Goal: Task Accomplishment & Management: Complete application form

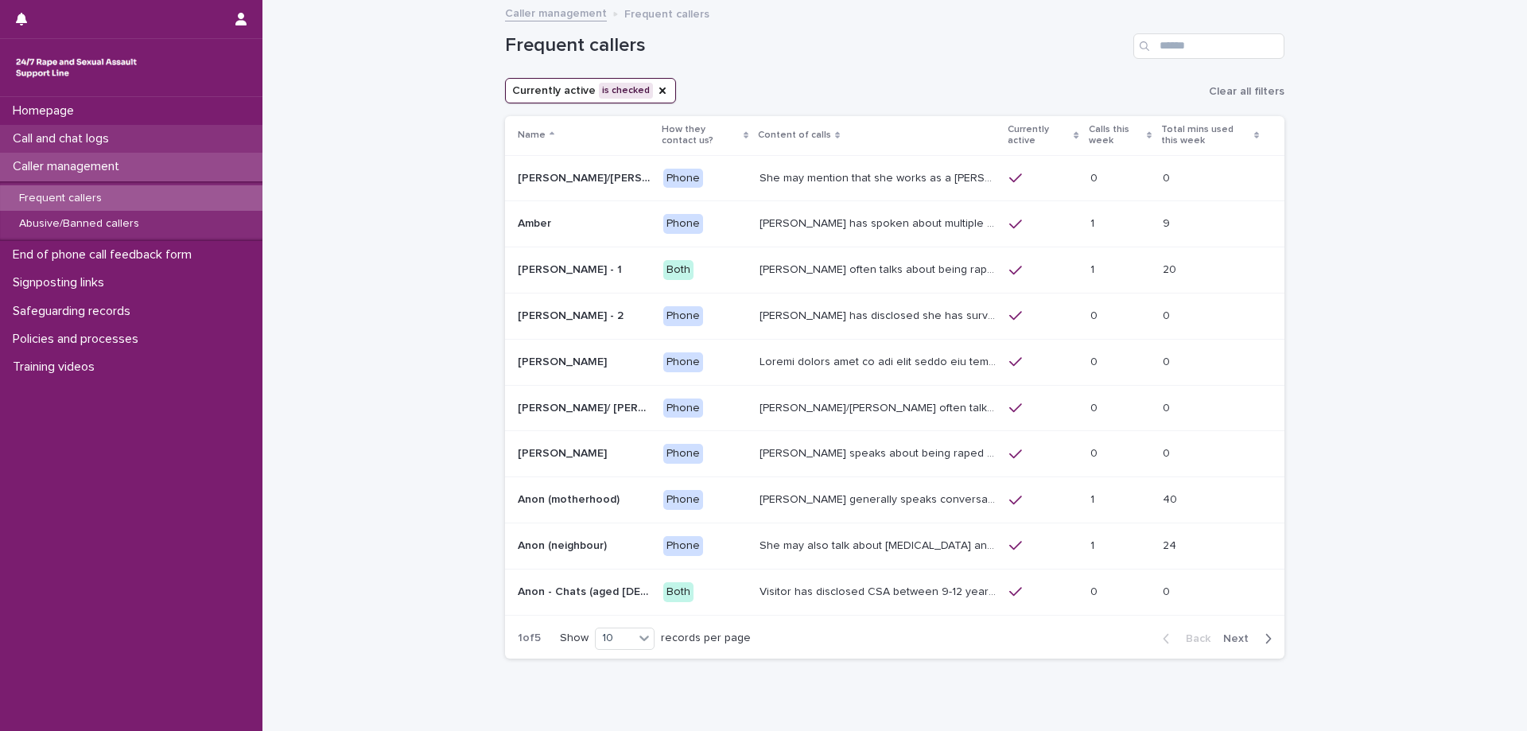
click at [138, 134] on div "Call and chat logs" at bounding box center [131, 139] width 262 height 28
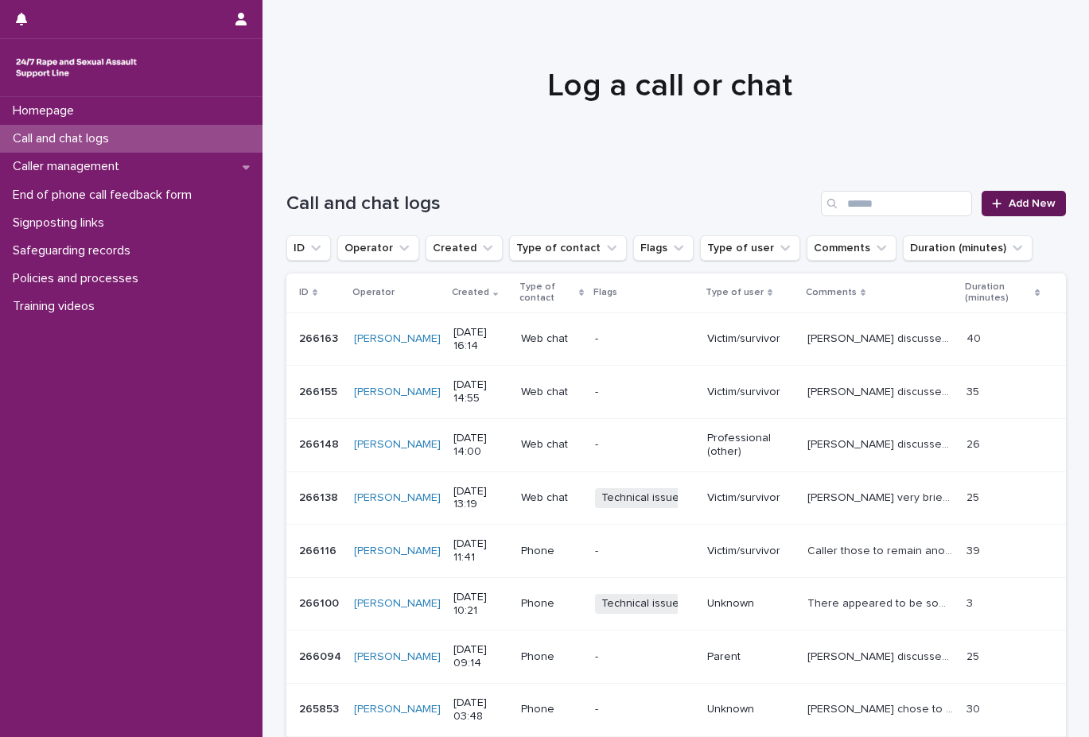
click at [1015, 207] on span "Add New" at bounding box center [1031, 203] width 47 height 11
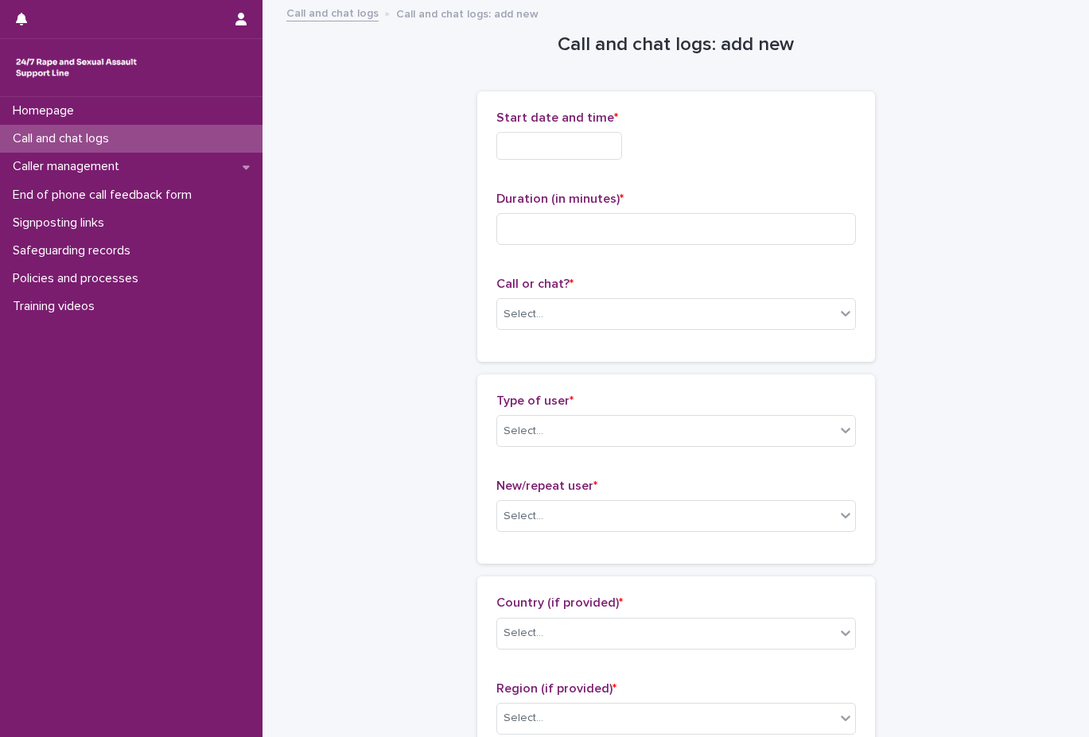
click at [686, 553] on div "Type of user * Select... New/repeat user * Select..." at bounding box center [676, 469] width 398 height 189
click at [678, 329] on body "Homepage Call and chat logs Caller management End of phone call feedback form S…" at bounding box center [544, 368] width 1089 height 737
click at [672, 373] on div "Web chat" at bounding box center [670, 373] width 358 height 28
click at [561, 147] on input "text" at bounding box center [559, 146] width 126 height 28
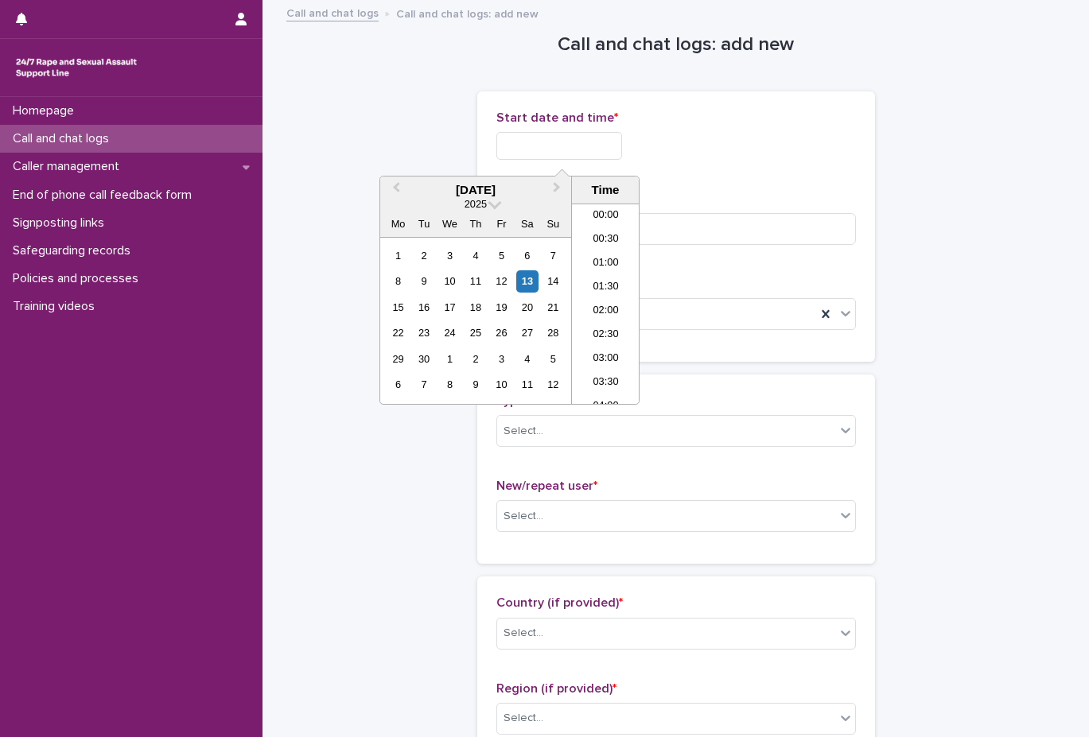
scroll to position [676, 0]
click at [615, 297] on li "16:00" at bounding box center [606, 304] width 68 height 24
click at [603, 153] on input "**********" at bounding box center [559, 146] width 126 height 28
type input "**********"
click at [755, 173] on div "**********" at bounding box center [675, 227] width 359 height 232
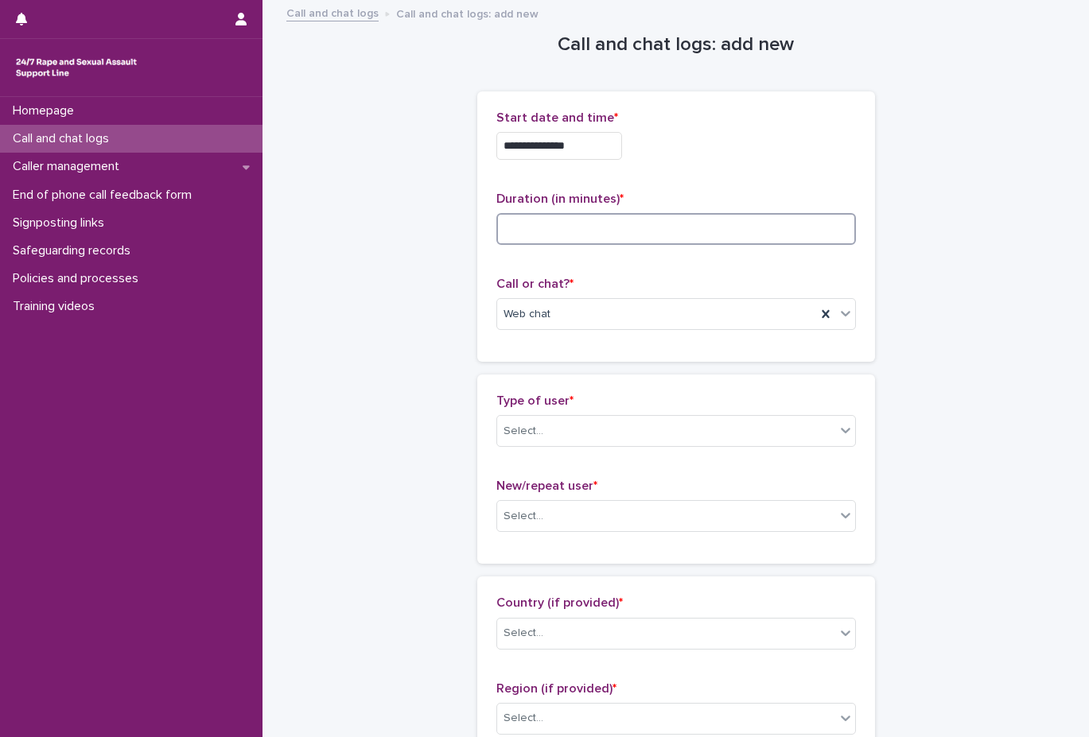
click at [680, 233] on input at bounding box center [675, 229] width 359 height 32
type input "*"
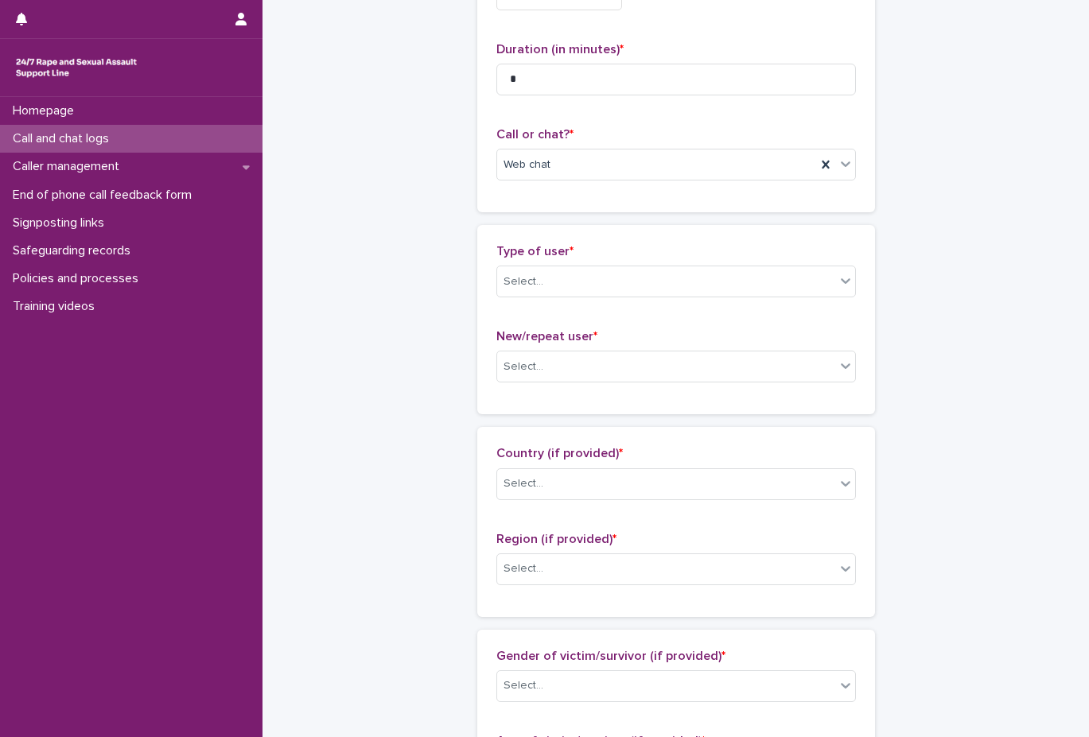
scroll to position [159, 0]
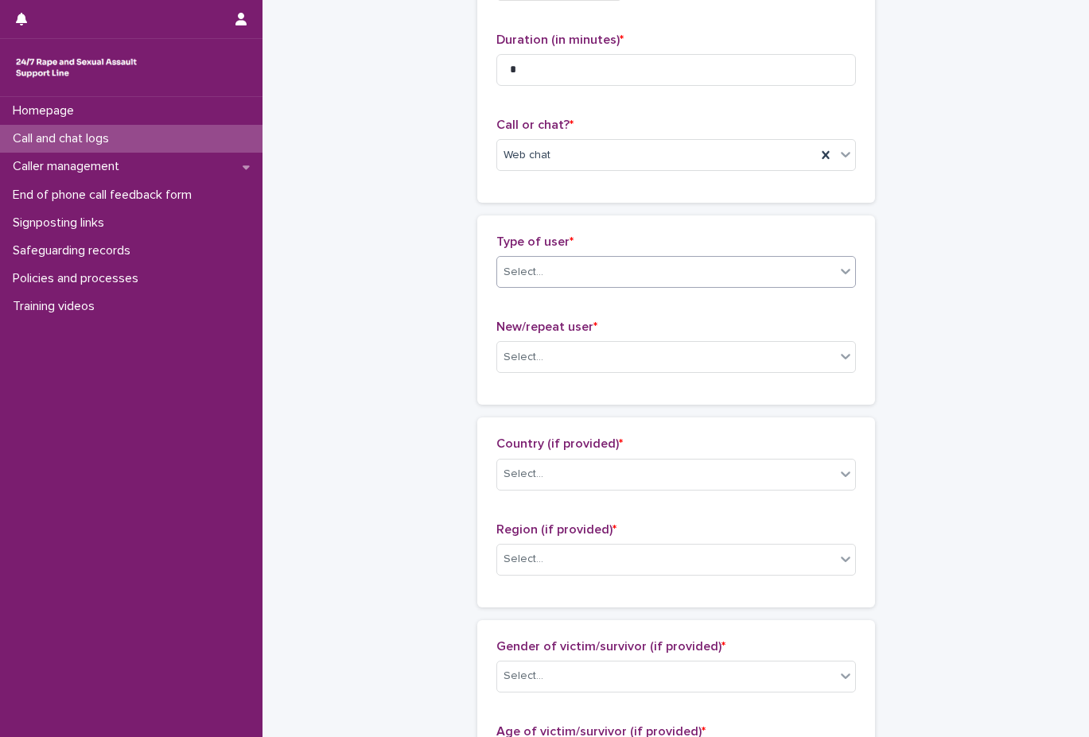
click at [726, 276] on div "Select..." at bounding box center [666, 272] width 338 height 26
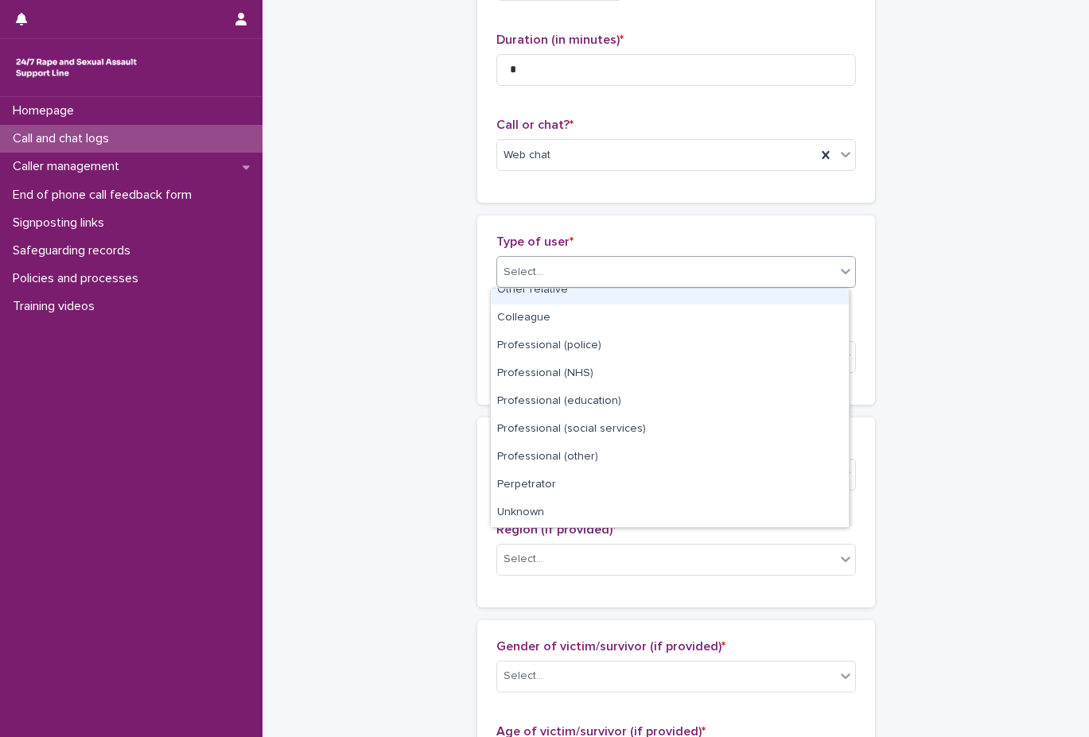
scroll to position [179, 0]
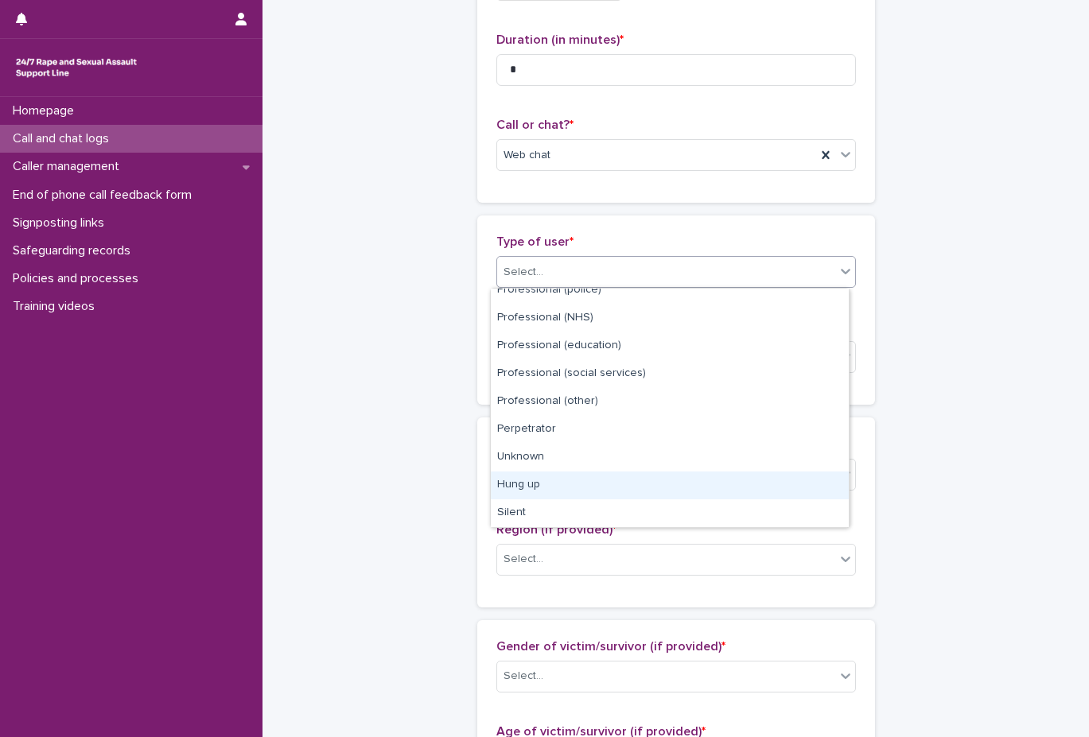
click at [591, 483] on div "Hung up" at bounding box center [670, 486] width 358 height 28
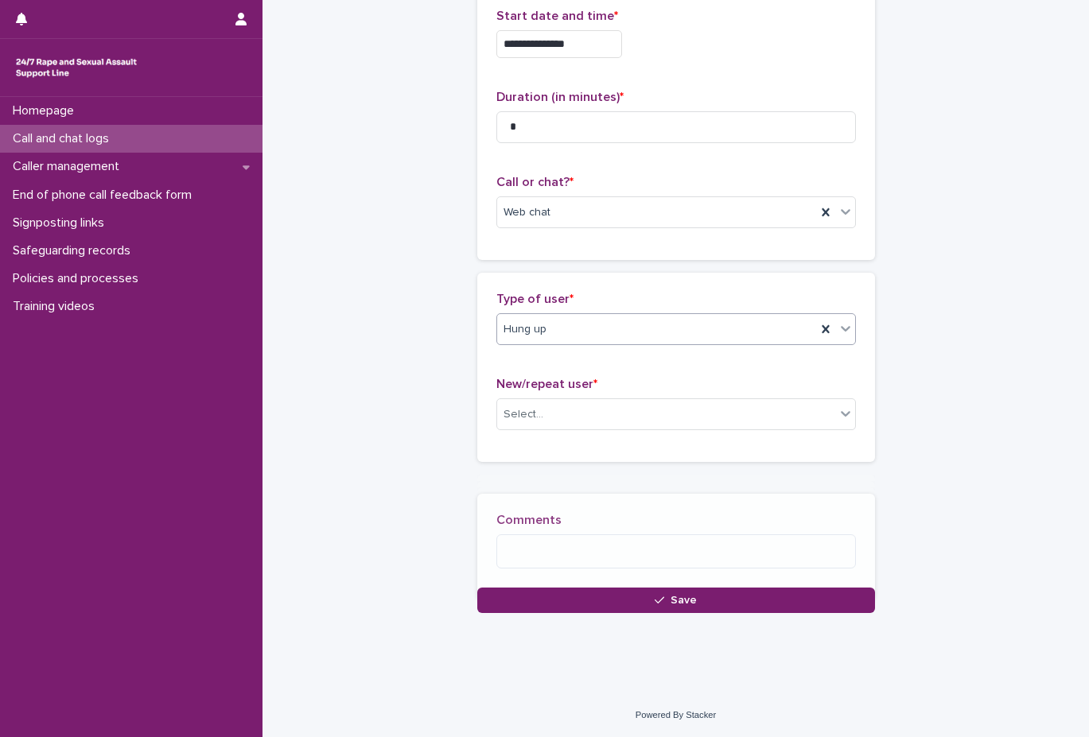
scroll to position [109, 0]
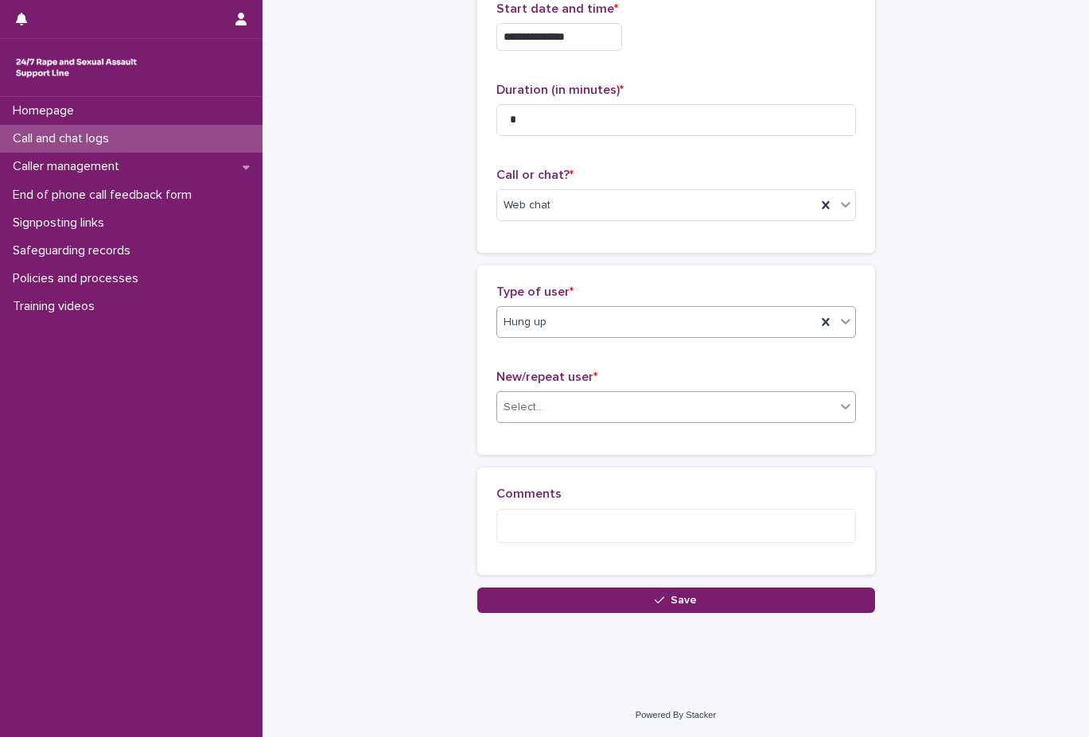
click at [602, 406] on div "Select..." at bounding box center [666, 407] width 338 height 26
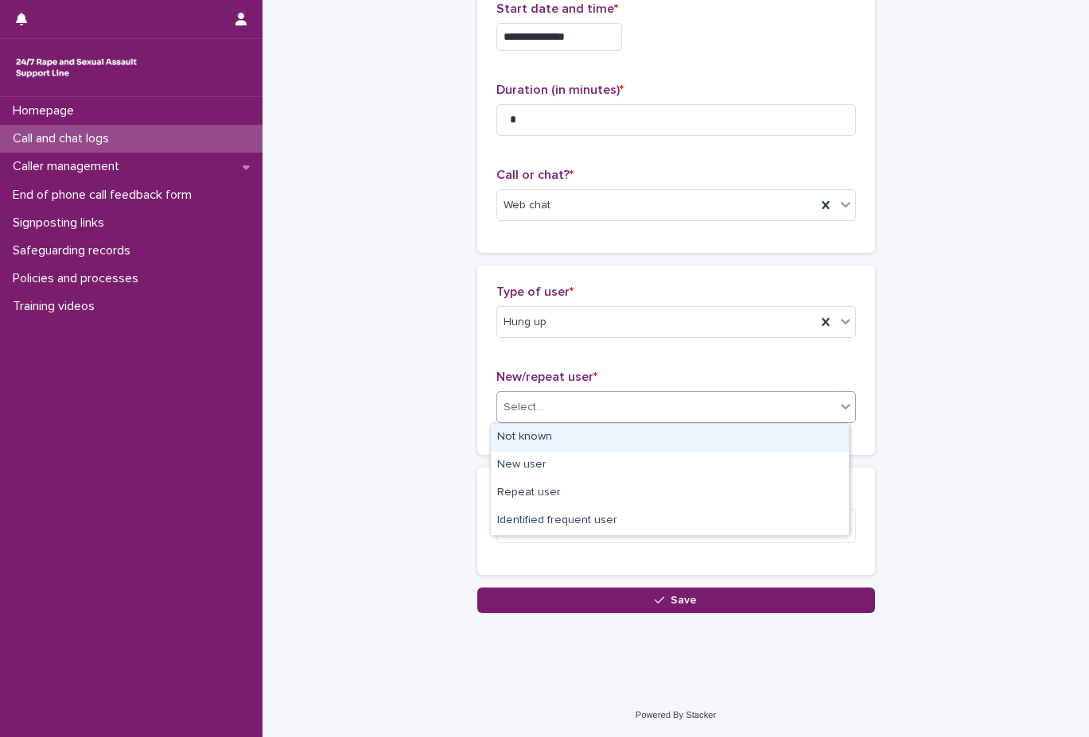
click at [608, 439] on div "Not known" at bounding box center [670, 438] width 358 height 28
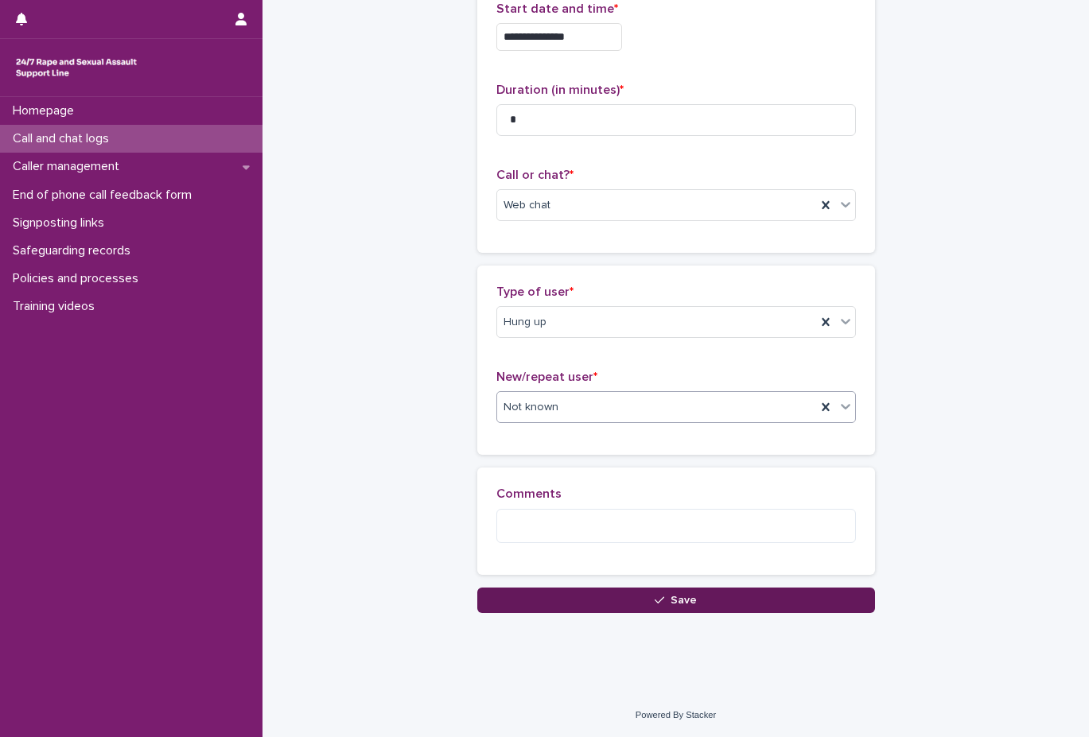
click at [617, 597] on button "Save" at bounding box center [676, 600] width 398 height 25
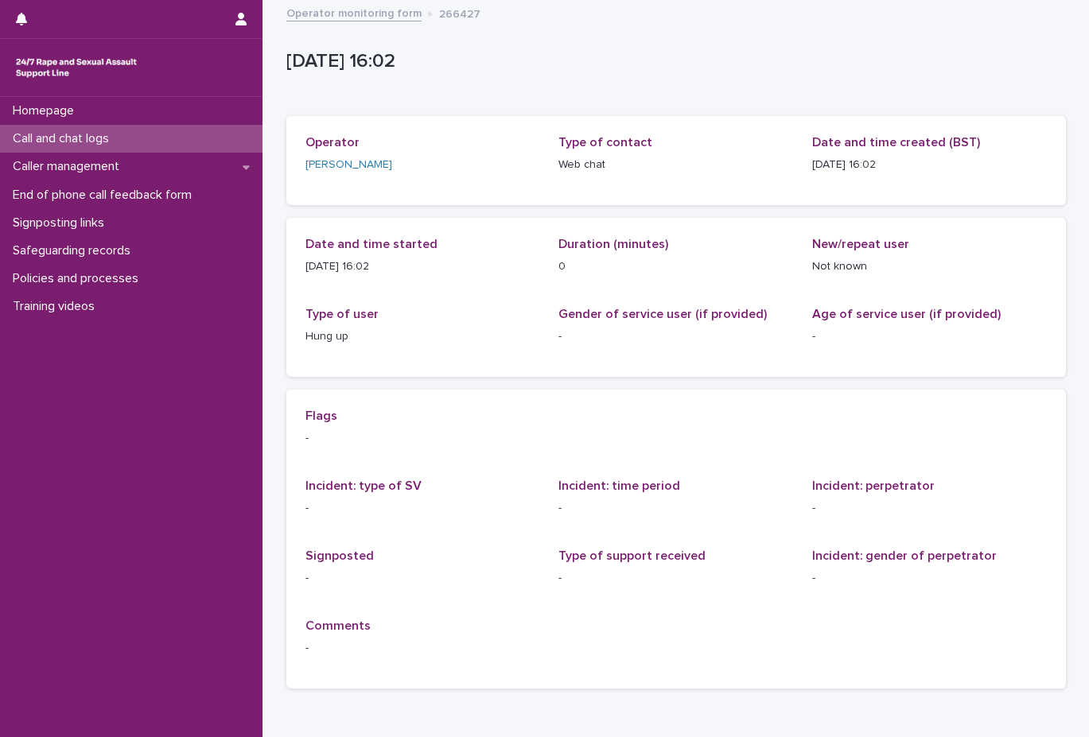
click at [373, 8] on link "Operator monitoring form" at bounding box center [353, 12] width 135 height 18
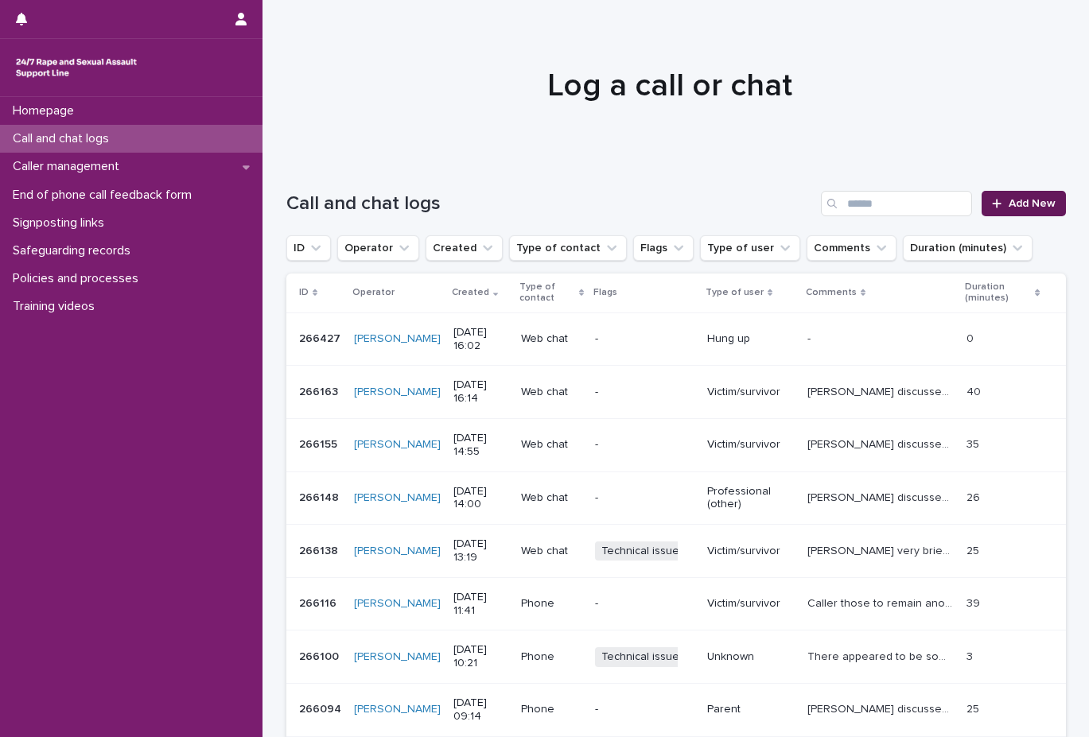
click at [1033, 206] on span "Add New" at bounding box center [1031, 203] width 47 height 11
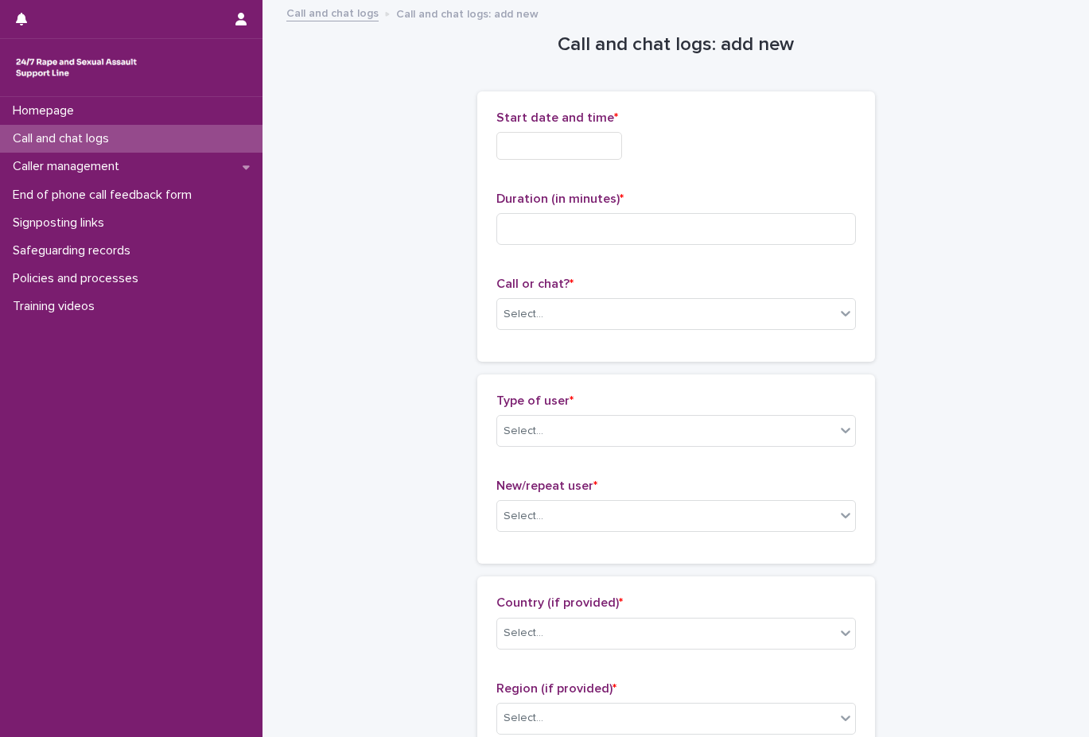
click at [620, 294] on div "Call or chat? * Select..." at bounding box center [675, 310] width 359 height 66
click at [559, 329] on body "Homepage Call and chat logs Caller management End of phone call feedback form S…" at bounding box center [544, 368] width 1089 height 737
click at [555, 371] on div "Web chat" at bounding box center [670, 373] width 358 height 28
click at [581, 142] on input "text" at bounding box center [559, 146] width 126 height 28
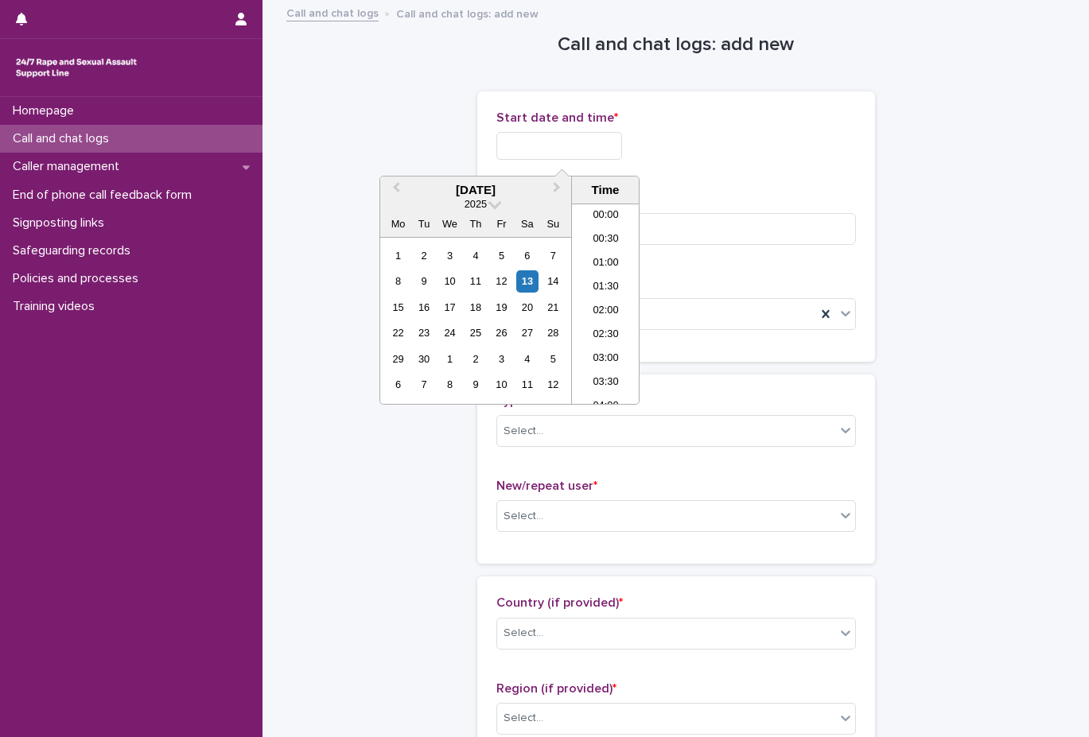
scroll to position [676, 0]
click at [602, 301] on li "16:00" at bounding box center [606, 304] width 68 height 24
click at [619, 140] on input "**********" at bounding box center [559, 146] width 126 height 28
type input "**********"
click at [811, 179] on div "**********" at bounding box center [675, 227] width 359 height 232
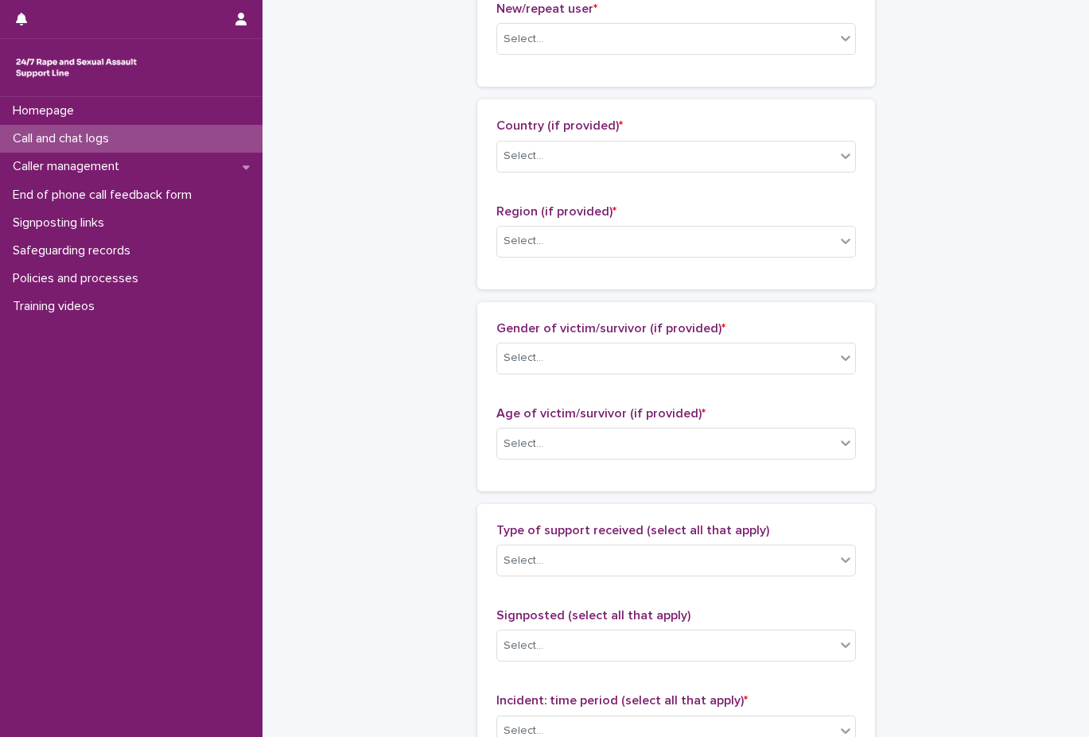
scroll to position [0, 0]
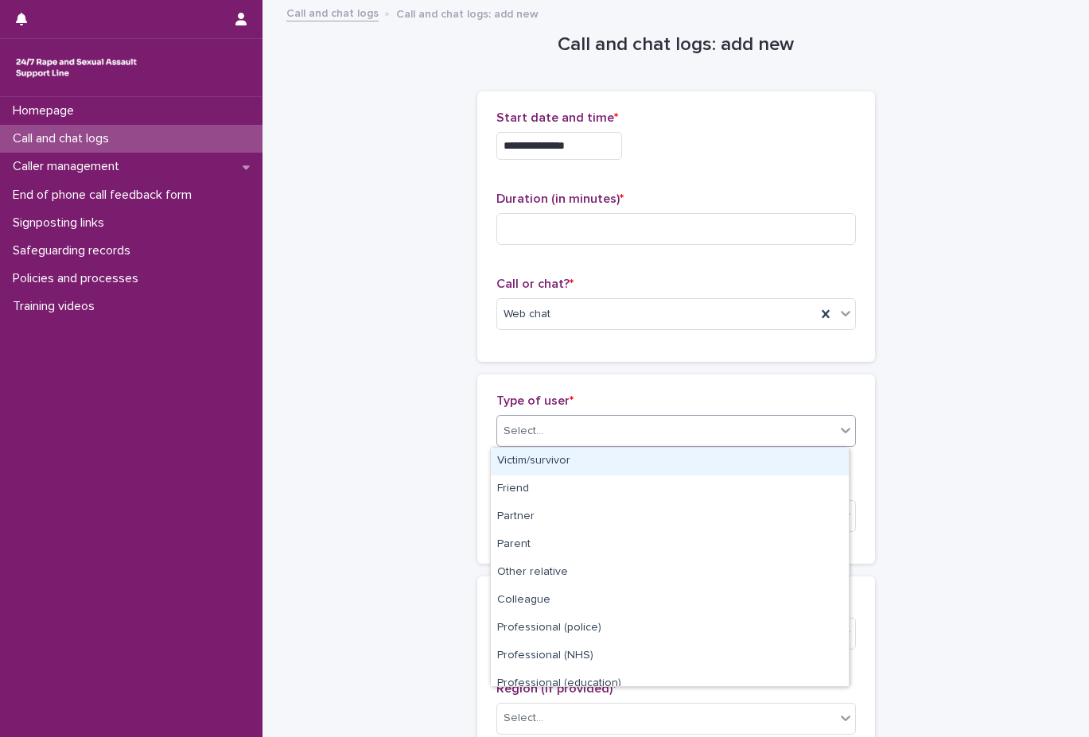
click at [699, 429] on div "Select..." at bounding box center [666, 431] width 338 height 26
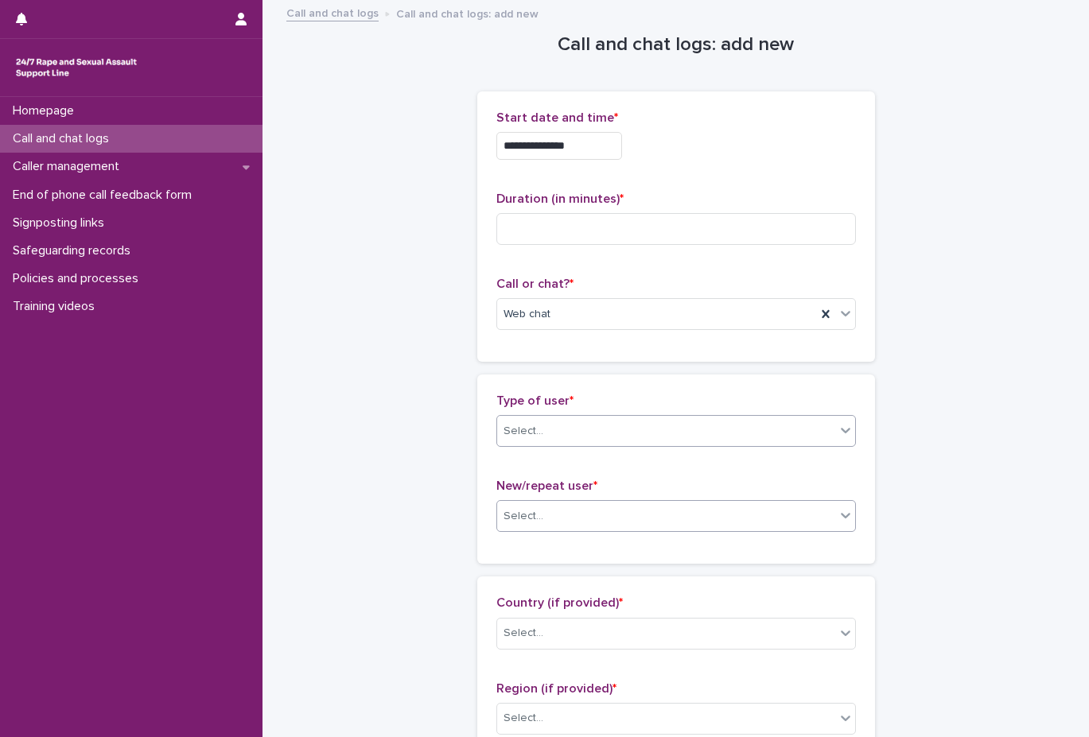
click at [689, 510] on div "Select..." at bounding box center [666, 516] width 338 height 26
click at [613, 425] on div "Select..." at bounding box center [666, 431] width 338 height 26
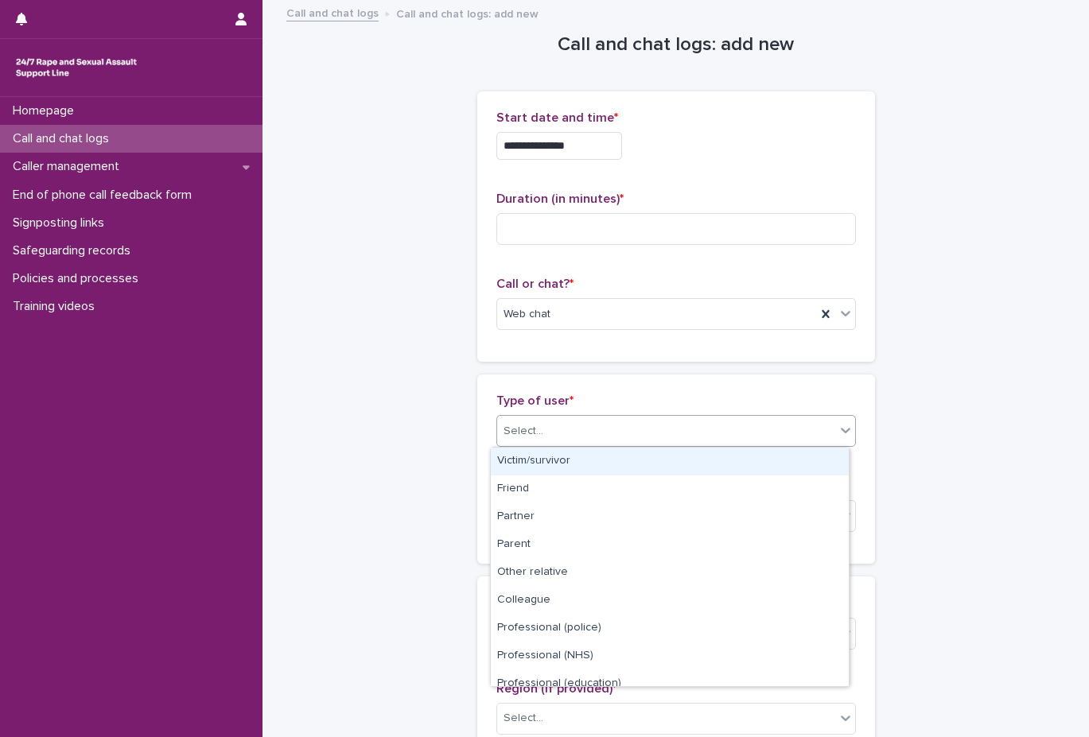
click at [608, 446] on div "Select..." at bounding box center [675, 431] width 359 height 32
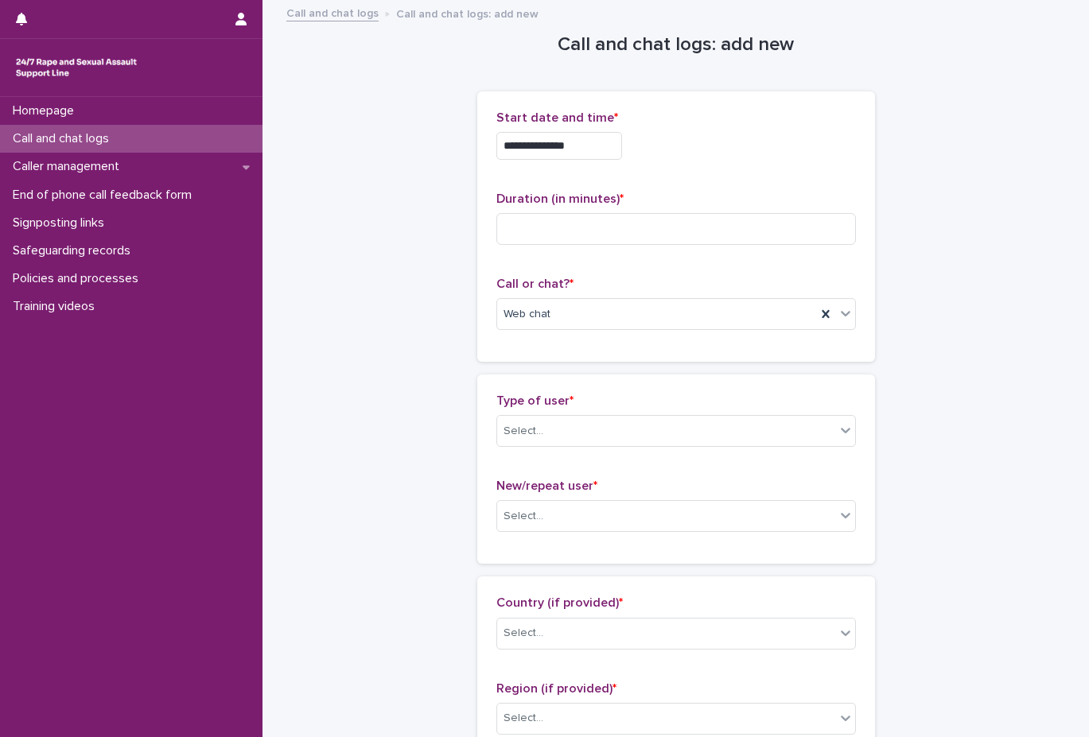
click at [687, 414] on div "Type of user * Select..." at bounding box center [675, 427] width 359 height 66
click at [562, 460] on div "Type of user * Select..." at bounding box center [675, 427] width 359 height 66
click at [624, 411] on div "Type of user * Select..." at bounding box center [675, 427] width 359 height 66
click at [591, 434] on div "Select..." at bounding box center [666, 431] width 338 height 26
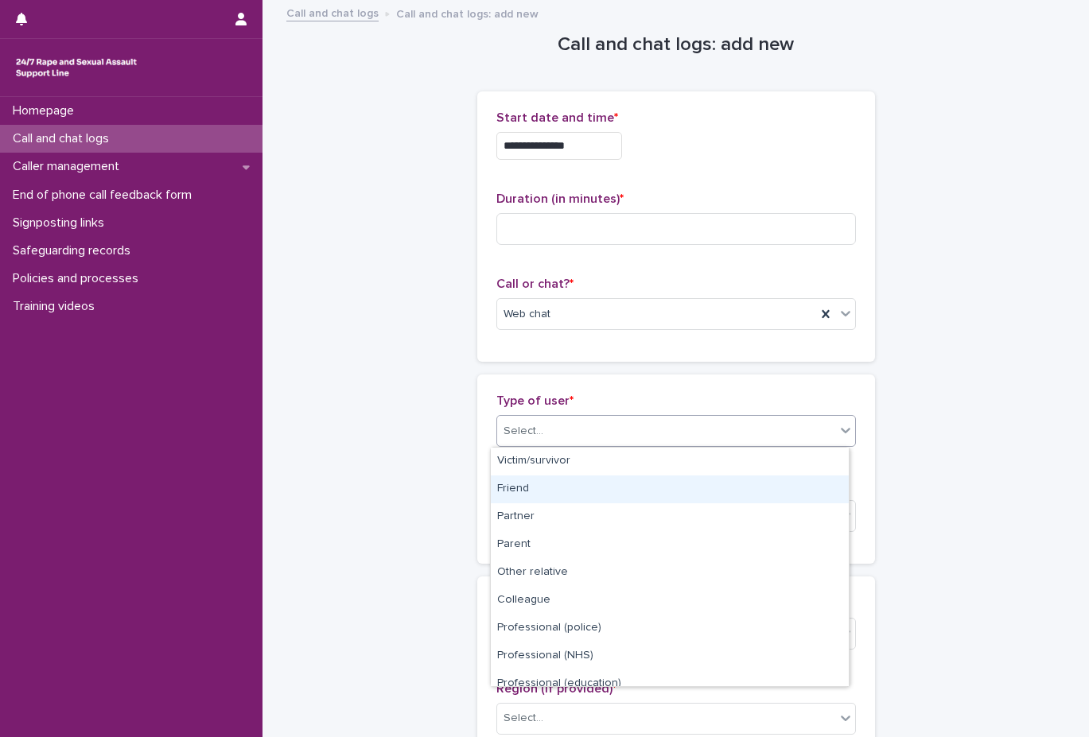
click at [589, 476] on div "Friend" at bounding box center [670, 490] width 358 height 28
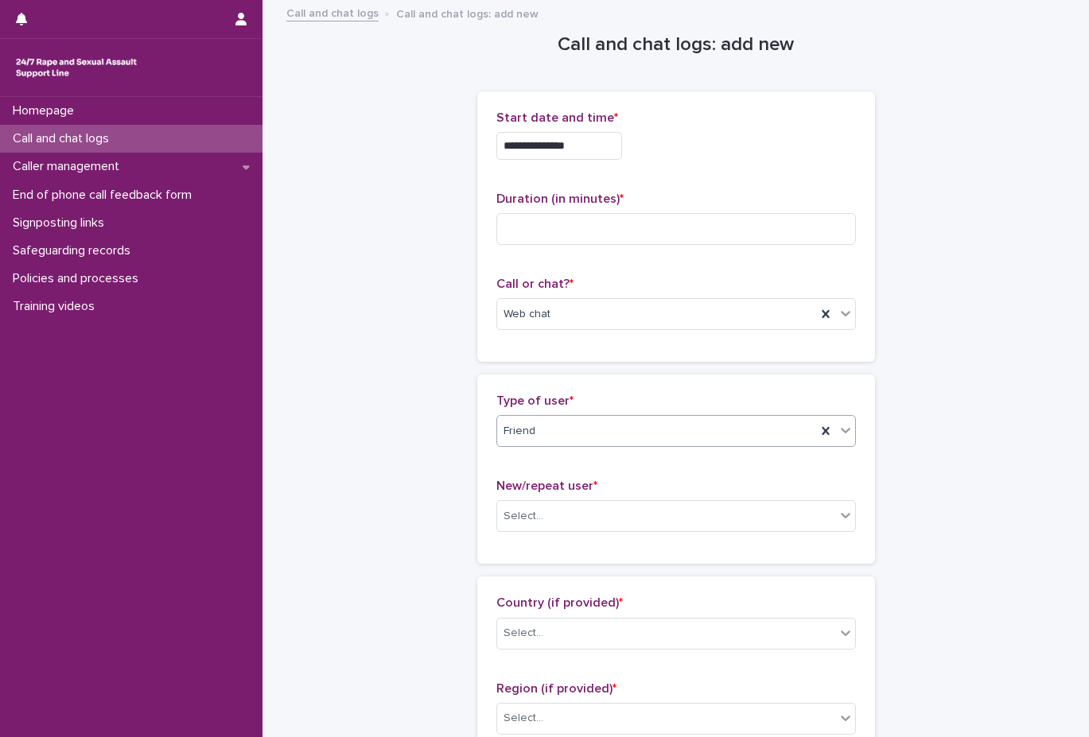
click at [580, 425] on div "Friend" at bounding box center [656, 431] width 319 height 26
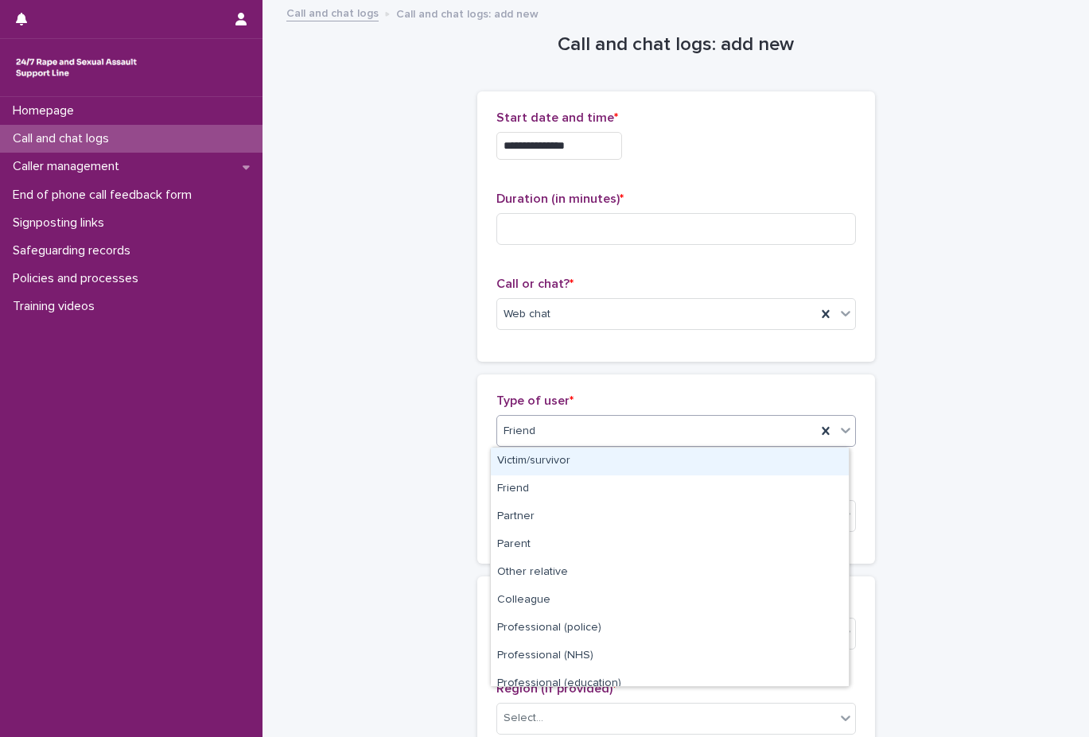
click at [566, 468] on div "Victim/survivor" at bounding box center [670, 462] width 358 height 28
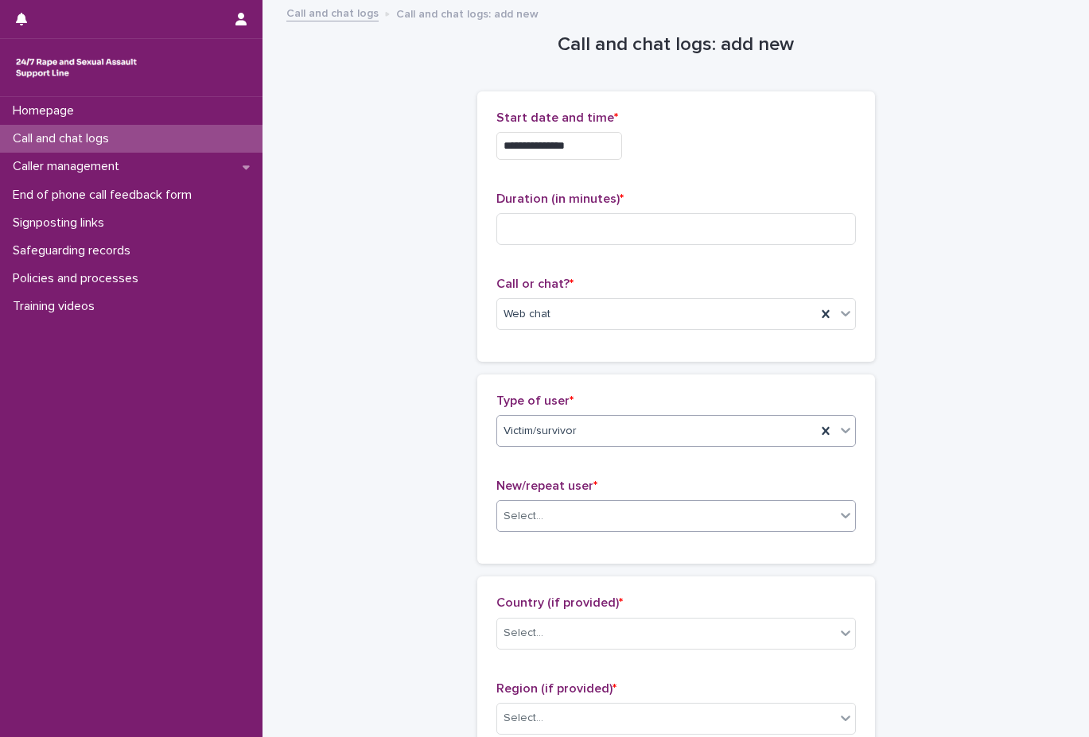
click at [647, 522] on div "Select..." at bounding box center [666, 516] width 338 height 26
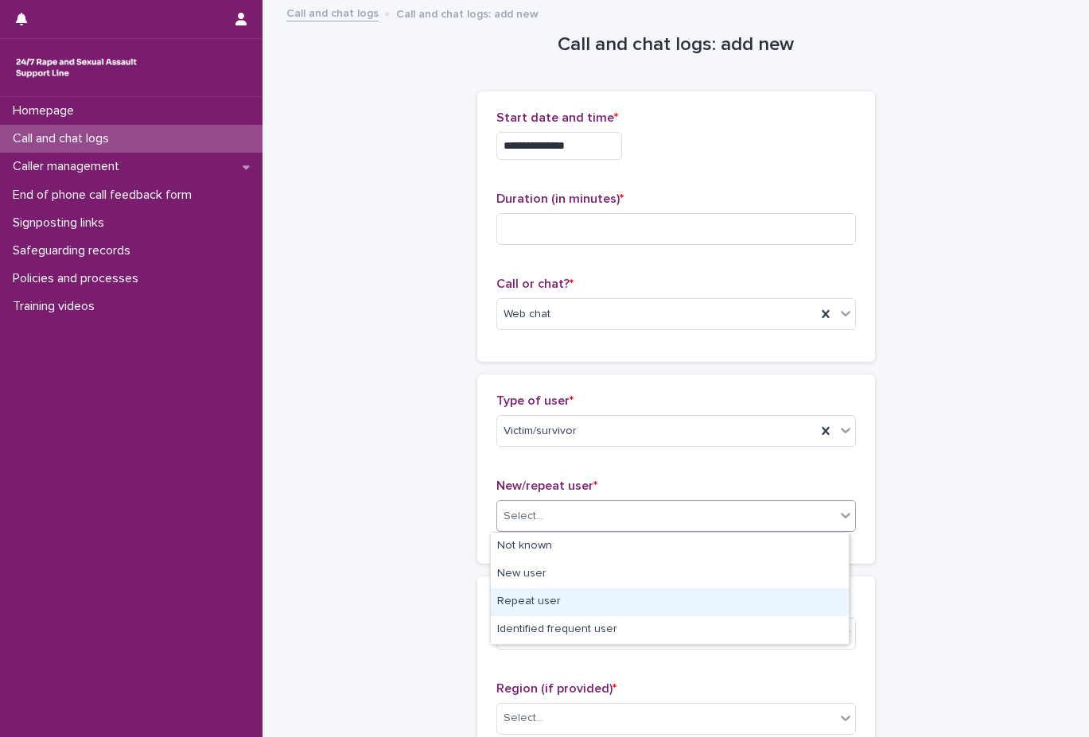
click at [633, 598] on div "Repeat user" at bounding box center [670, 602] width 358 height 28
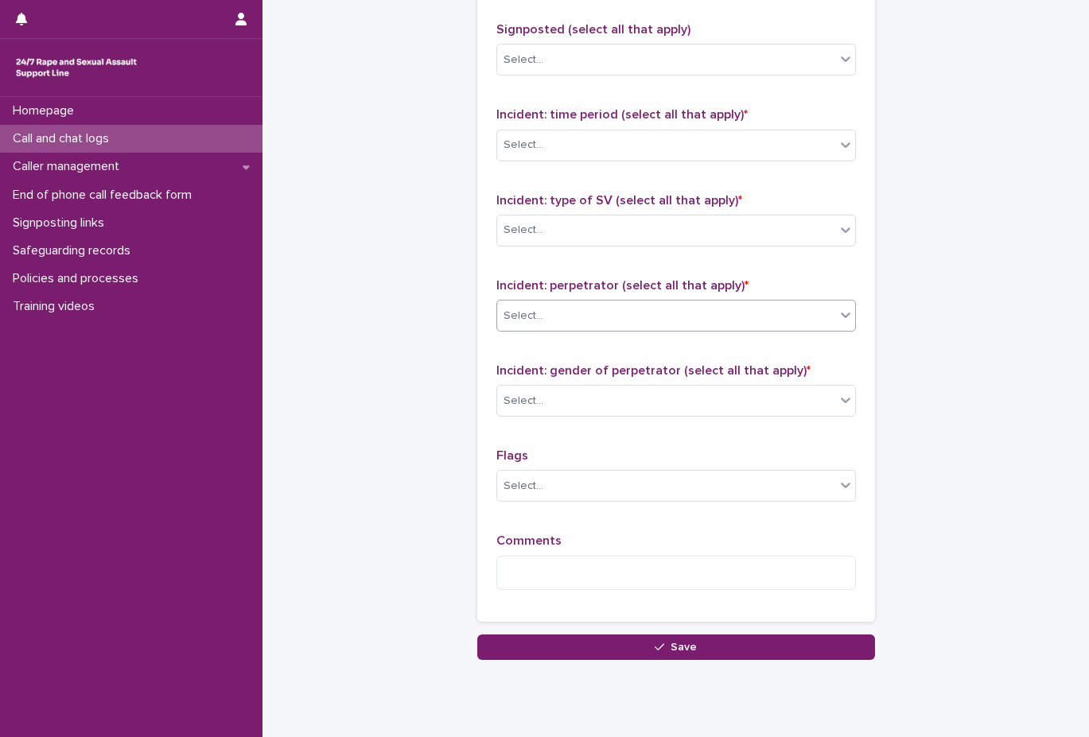
scroll to position [1110, 0]
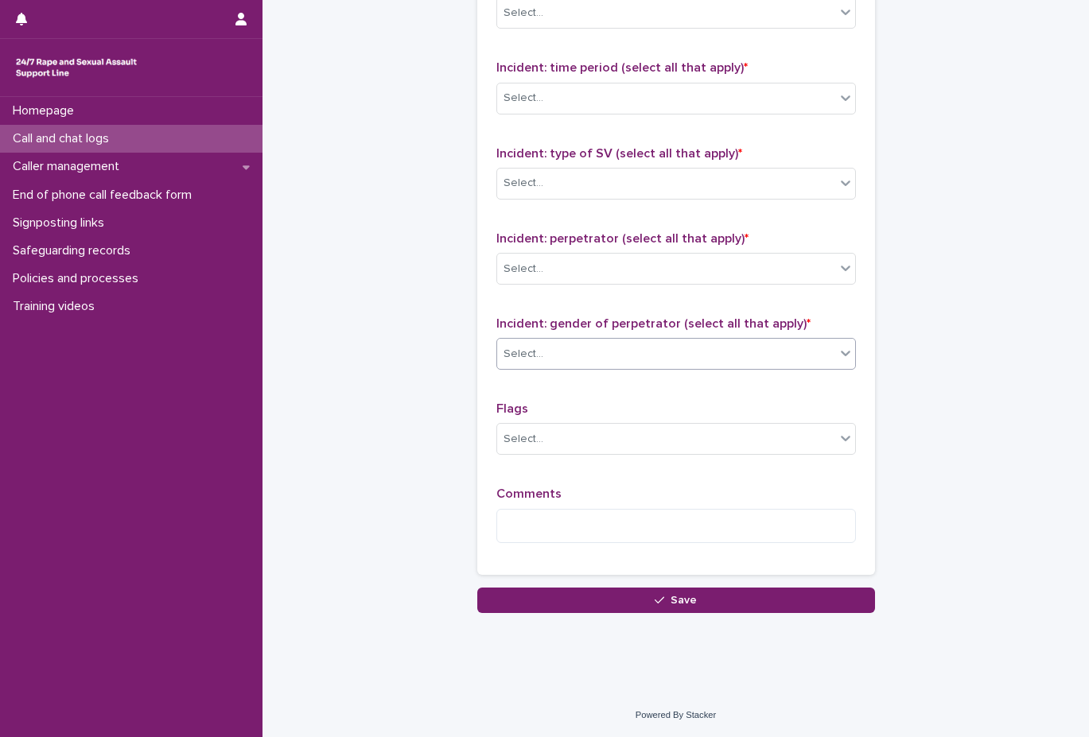
click at [639, 349] on div "Select..." at bounding box center [666, 354] width 338 height 26
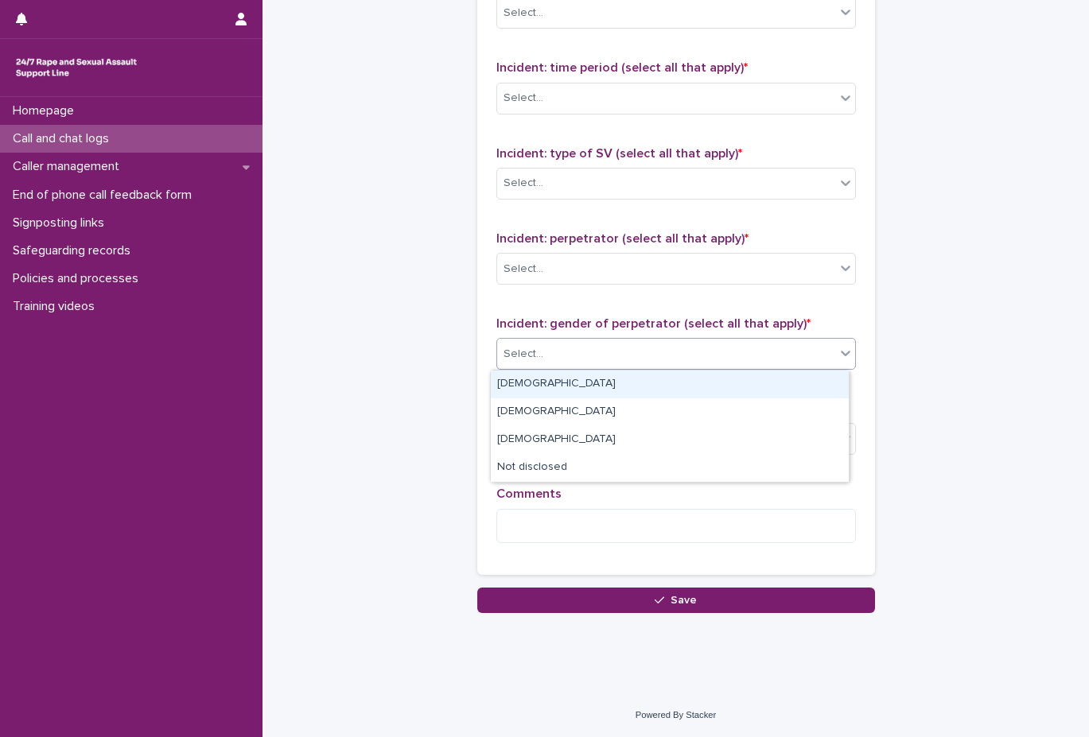
click at [627, 386] on div "[DEMOGRAPHIC_DATA]" at bounding box center [670, 385] width 358 height 28
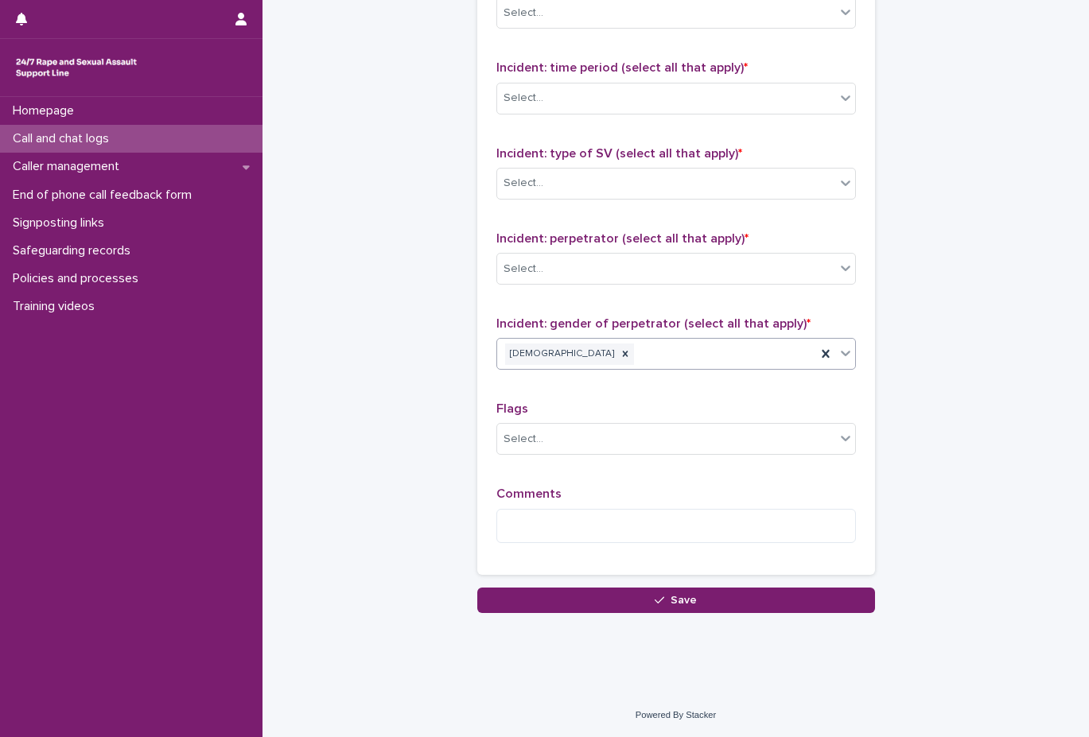
scroll to position [1031, 0]
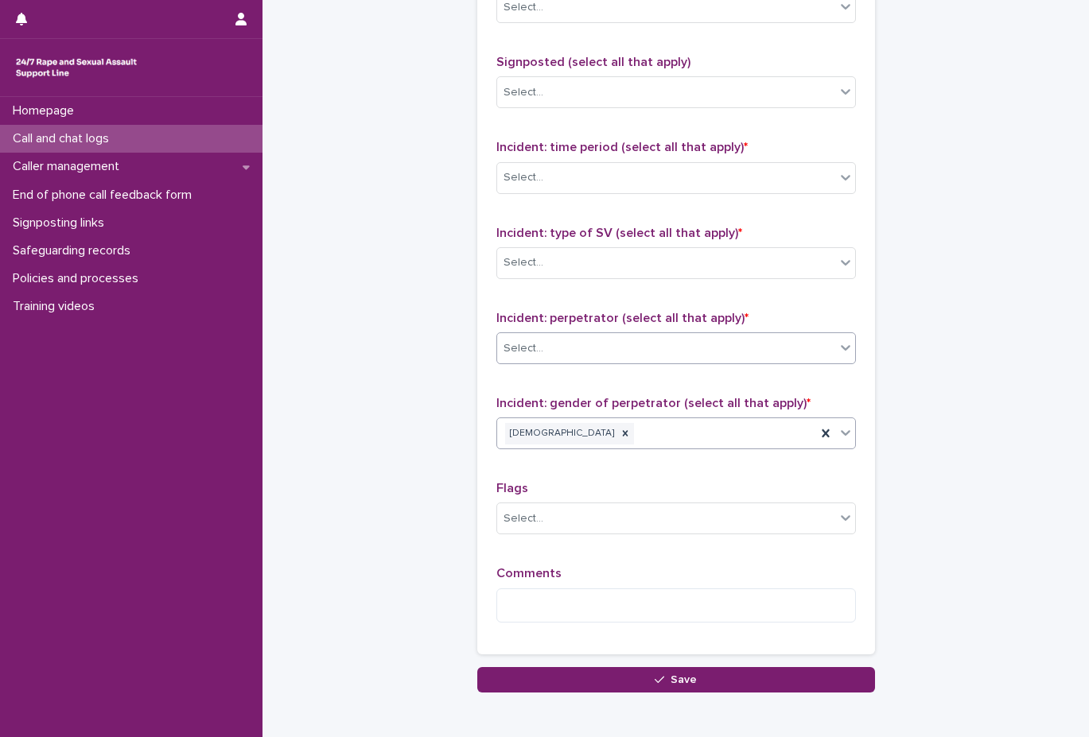
click at [615, 350] on div "Select..." at bounding box center [666, 349] width 338 height 26
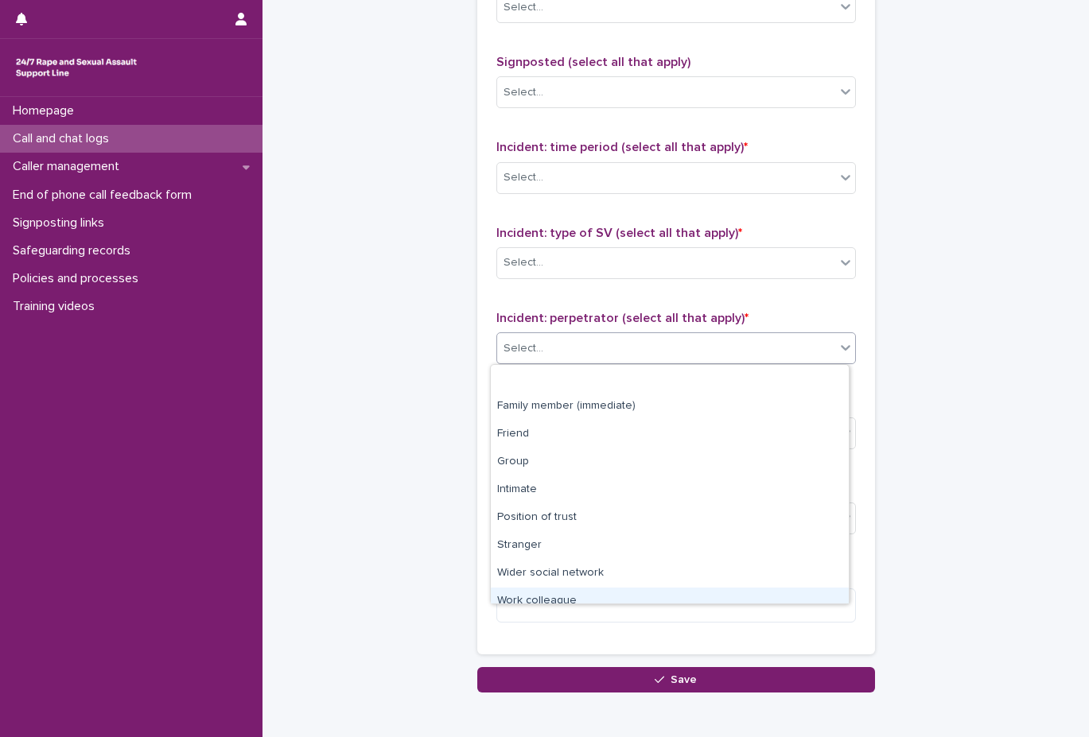
scroll to position [68, 0]
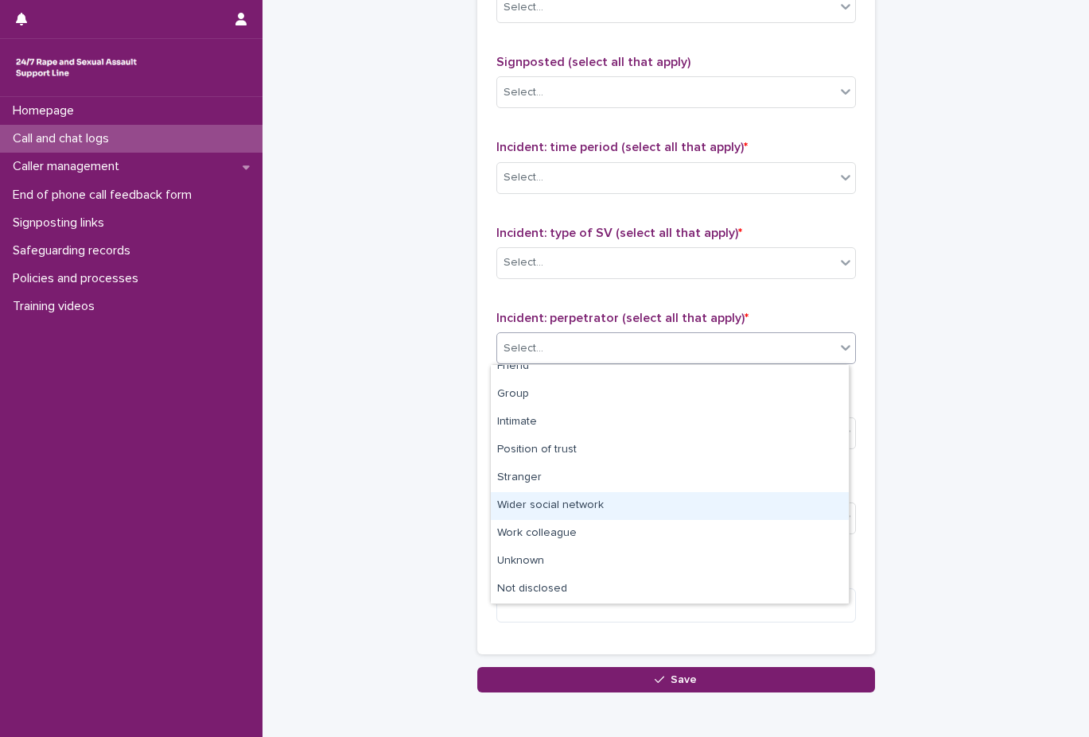
click at [601, 507] on div "Wider social network" at bounding box center [670, 506] width 358 height 28
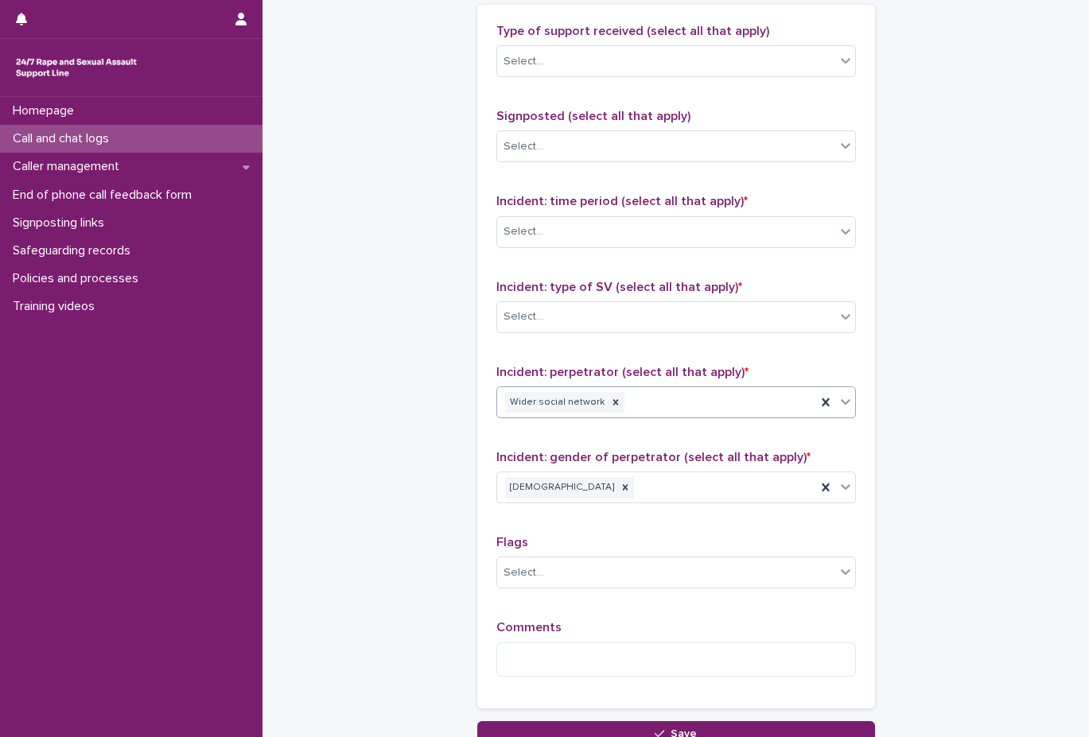
scroll to position [951, 0]
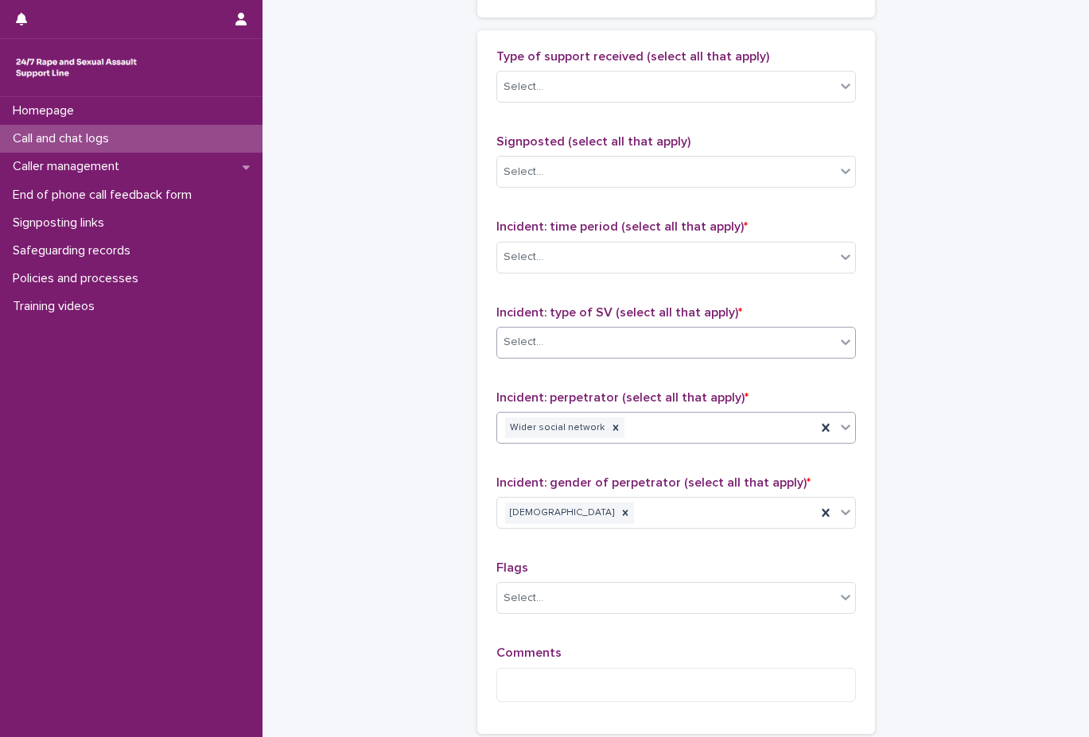
click at [597, 345] on div "Select..." at bounding box center [666, 342] width 338 height 26
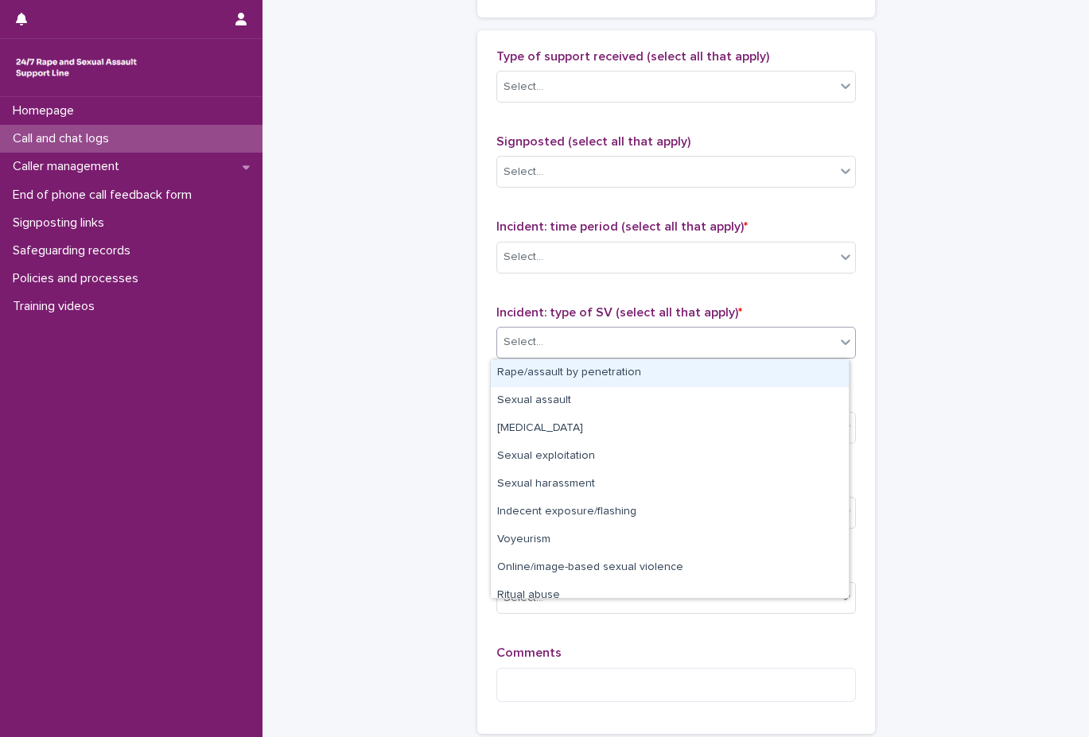
click at [602, 375] on div "Rape/assault by penetration" at bounding box center [670, 373] width 358 height 28
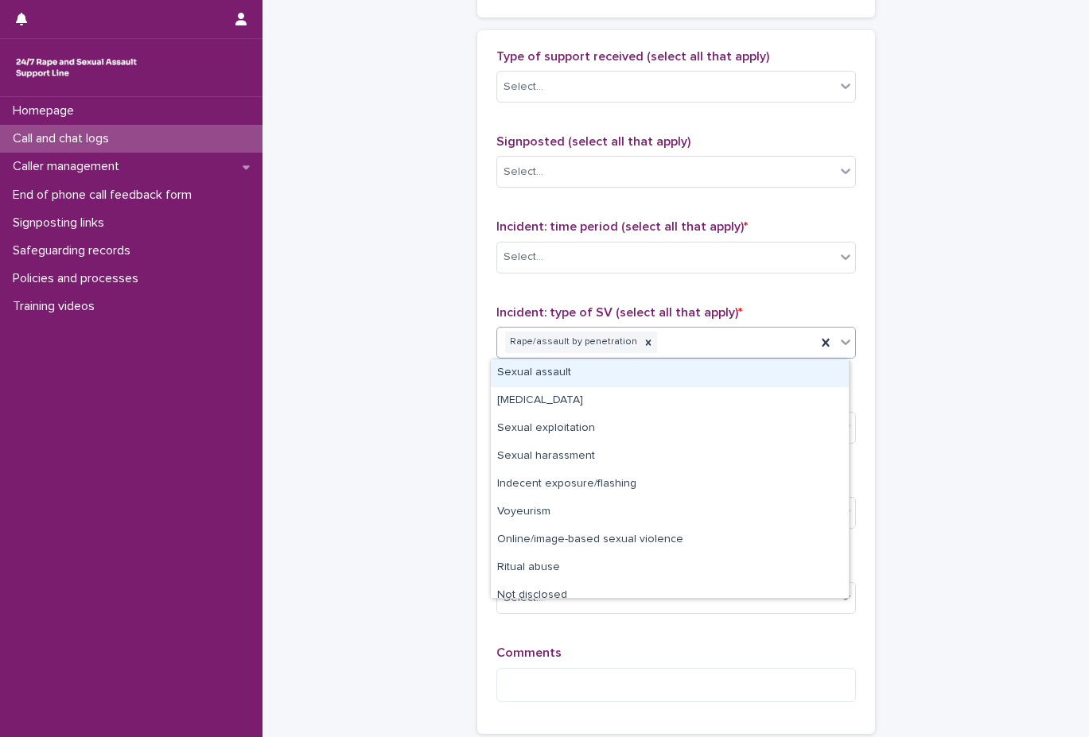
click at [656, 355] on div "Rape/assault by penetration" at bounding box center [656, 342] width 319 height 28
click at [746, 328] on div "Rape/assault by penetration" at bounding box center [656, 342] width 319 height 28
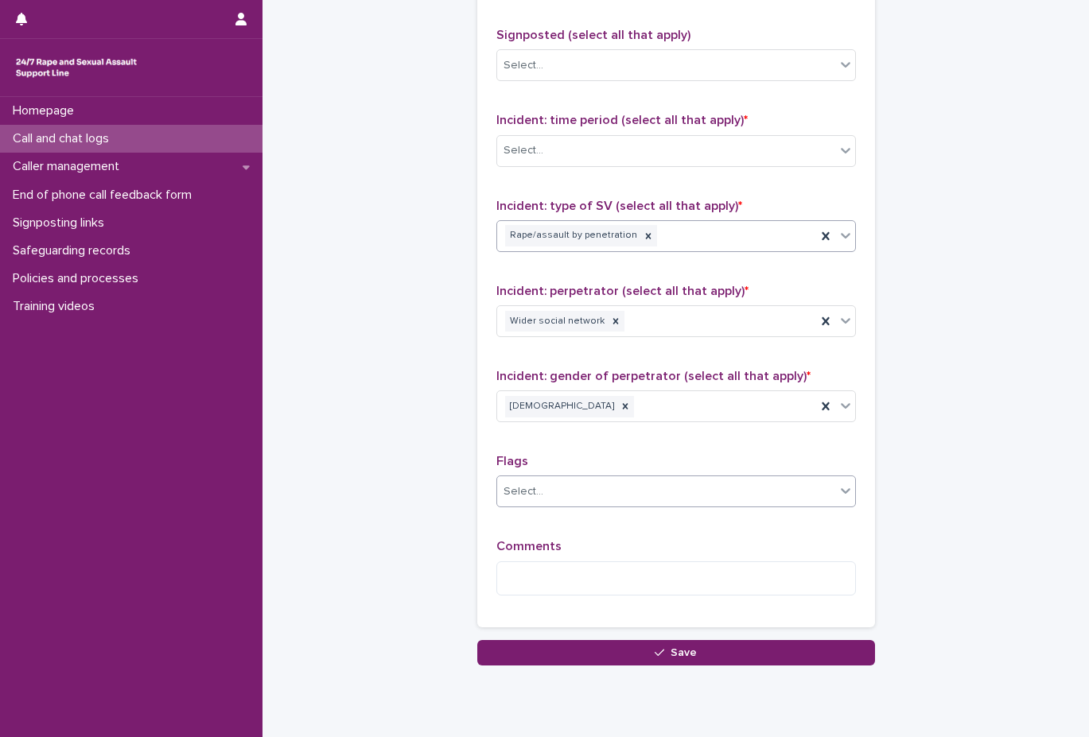
scroll to position [1031, 0]
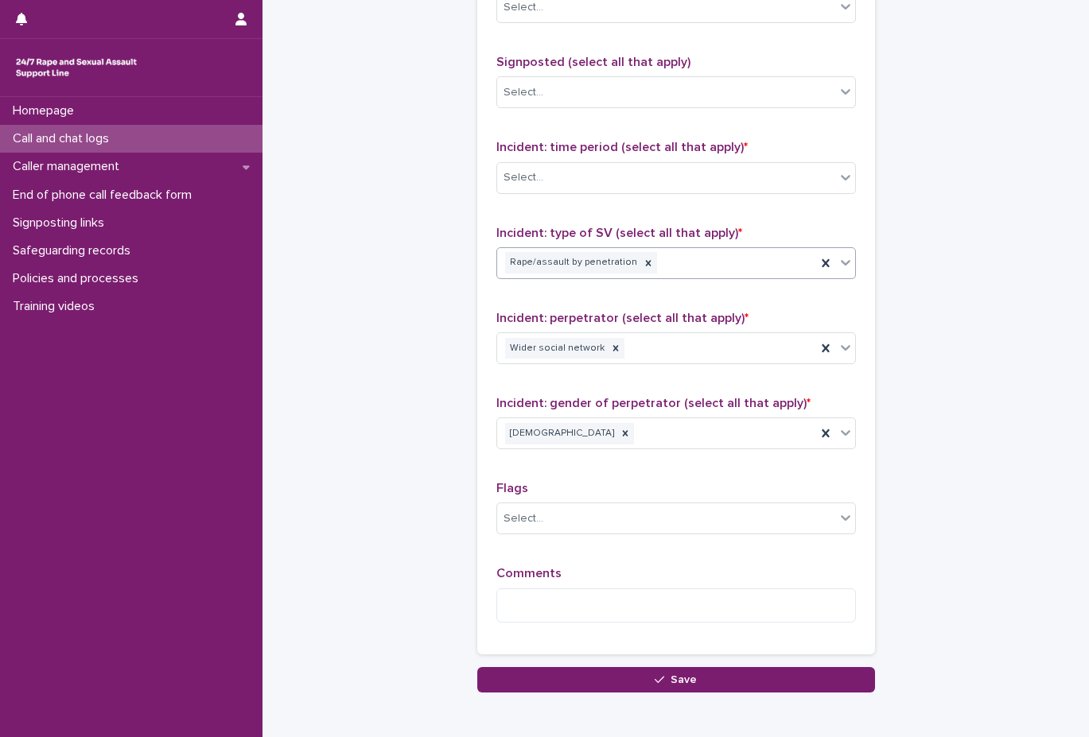
click at [700, 275] on div "Rape/assault by penetration" at bounding box center [656, 263] width 319 height 28
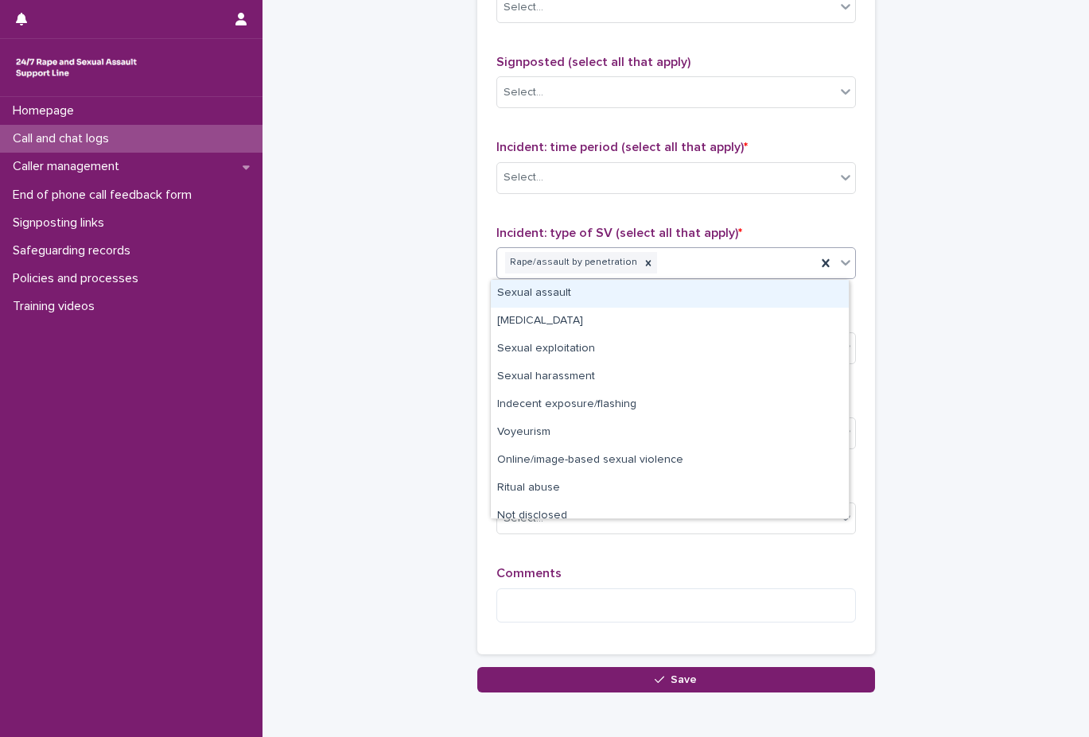
click at [702, 279] on div "Sexual assault Child sexual abuse Sexual exploitation Sexual harassment Indecen…" at bounding box center [669, 399] width 359 height 240
click at [702, 290] on div "Sexual assault" at bounding box center [670, 294] width 358 height 28
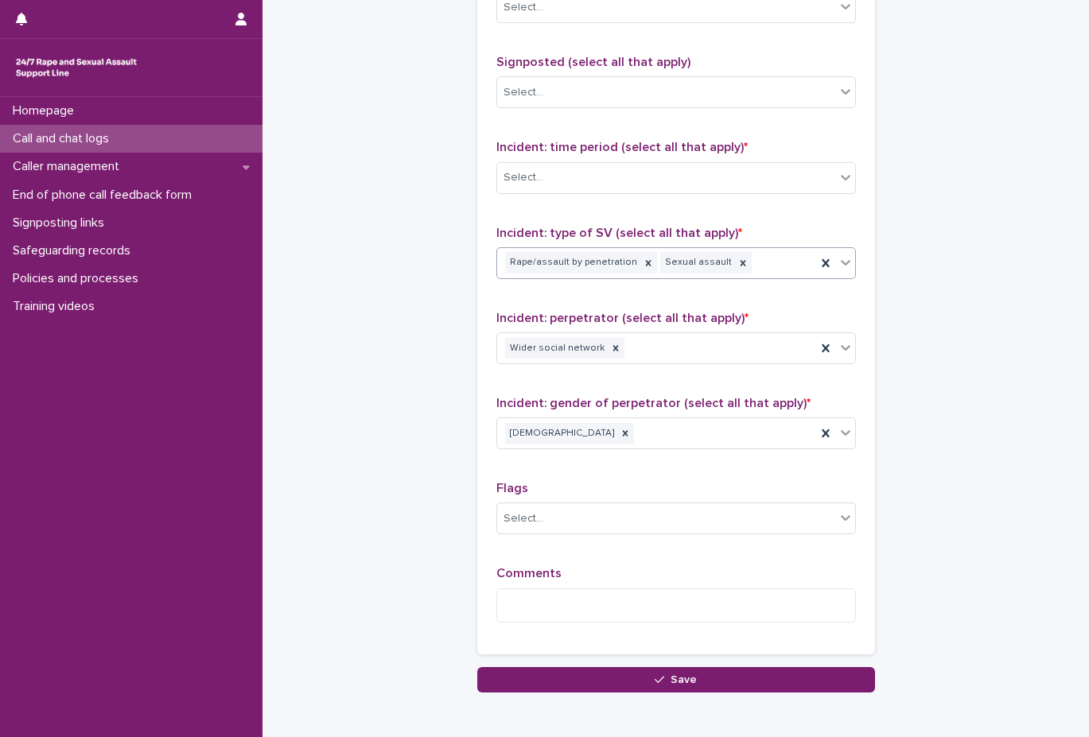
scroll to position [951, 0]
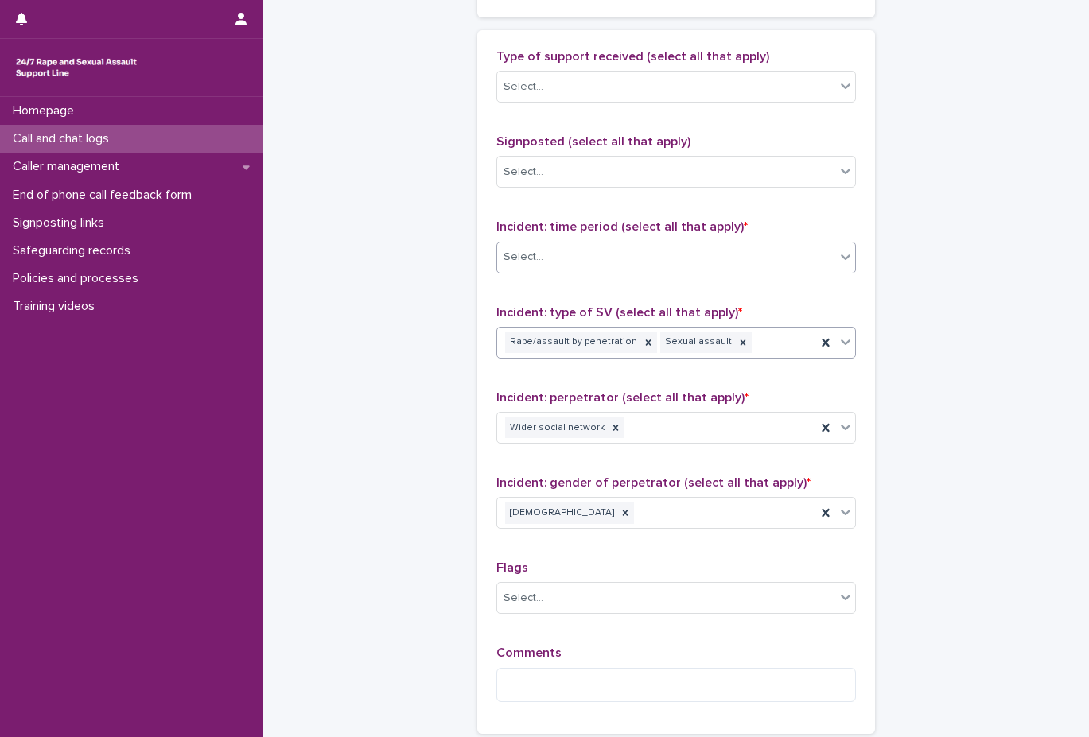
click at [705, 273] on body "**********" at bounding box center [544, 368] width 1089 height 737
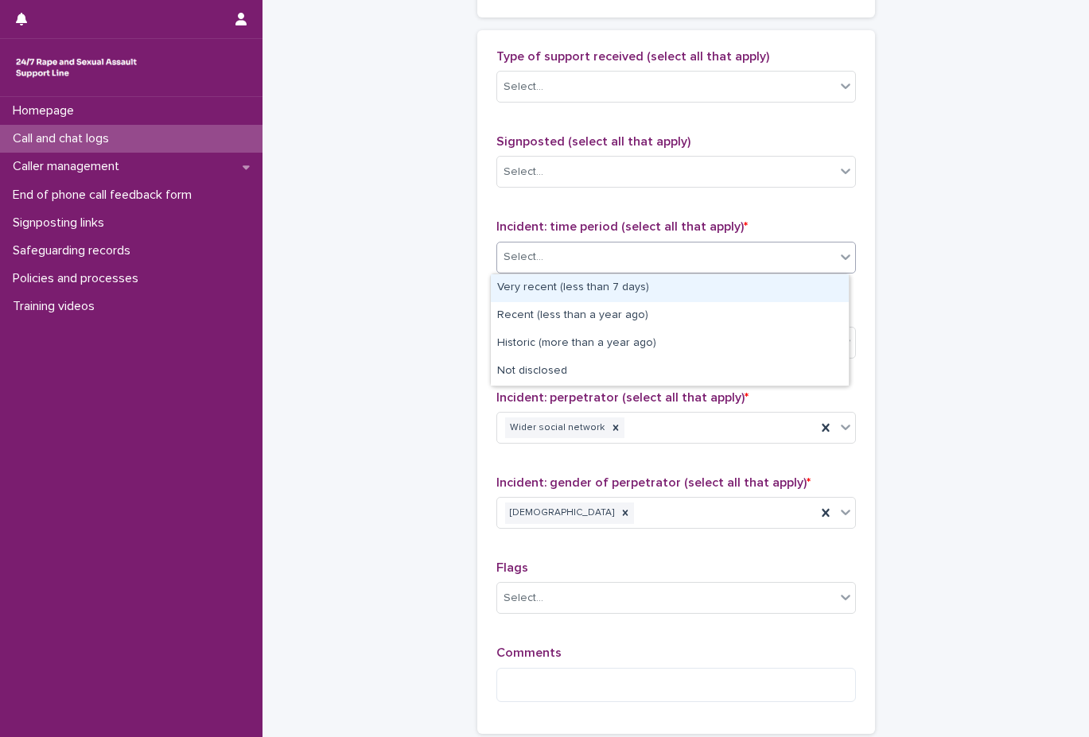
click at [705, 274] on div "Very recent (less than 7 days) Recent (less than a year ago) Historic (more tha…" at bounding box center [669, 330] width 359 height 113
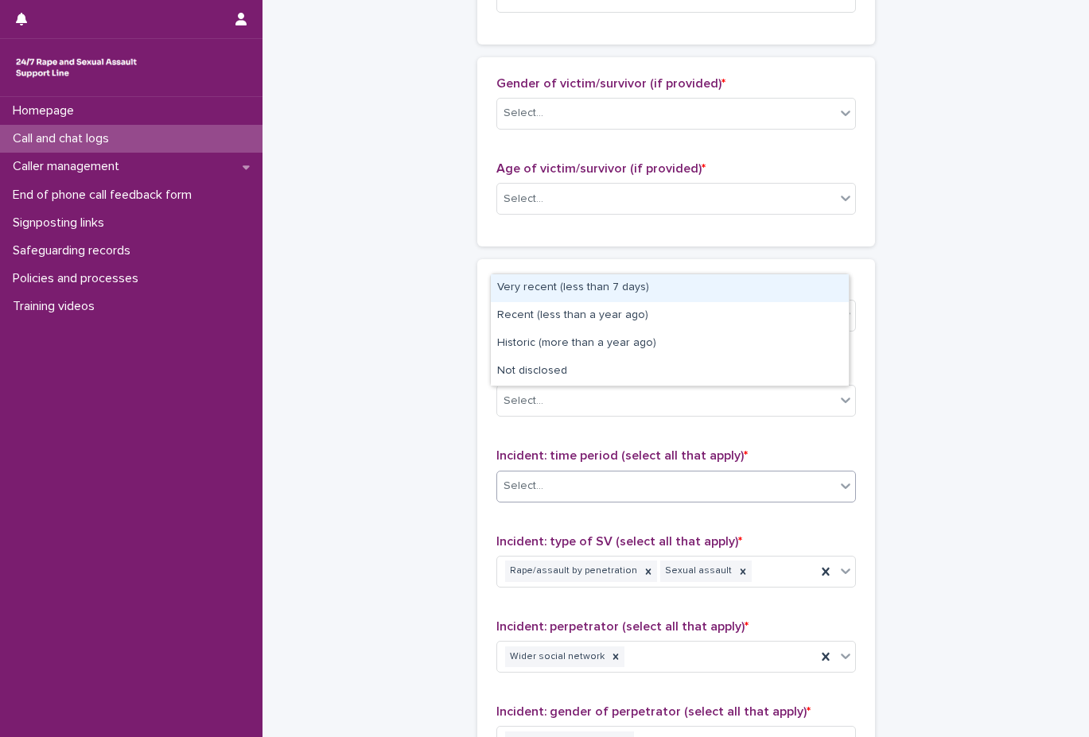
scroll to position [713, 0]
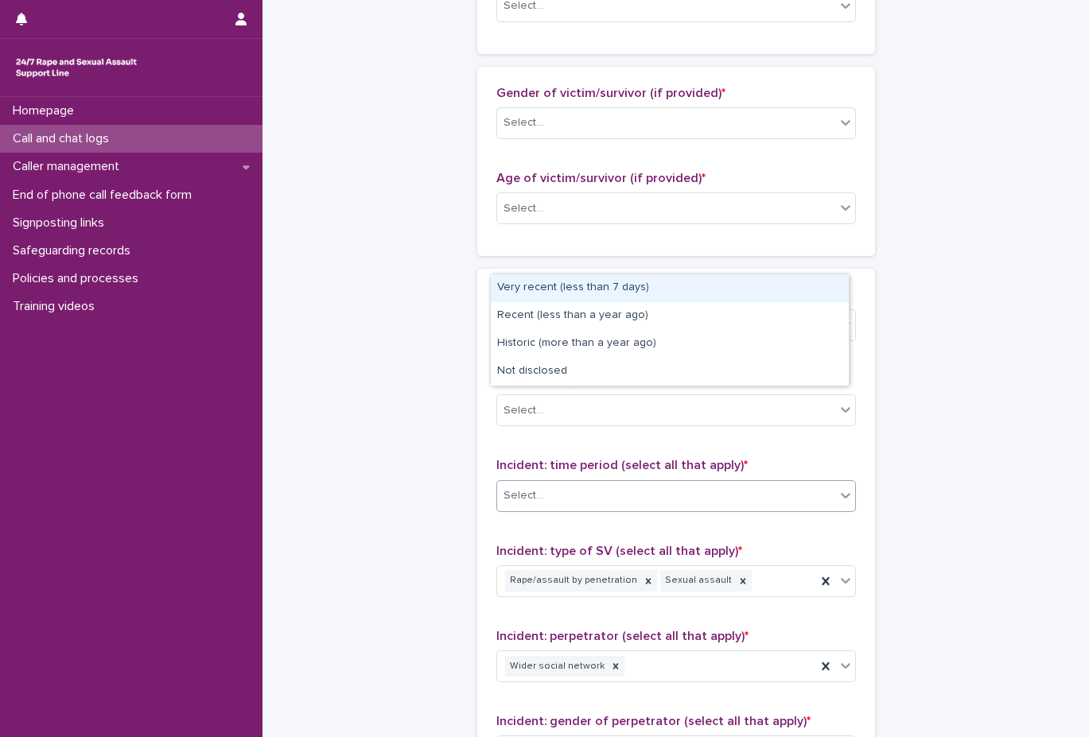
click at [650, 480] on div "Select..." at bounding box center [675, 496] width 359 height 32
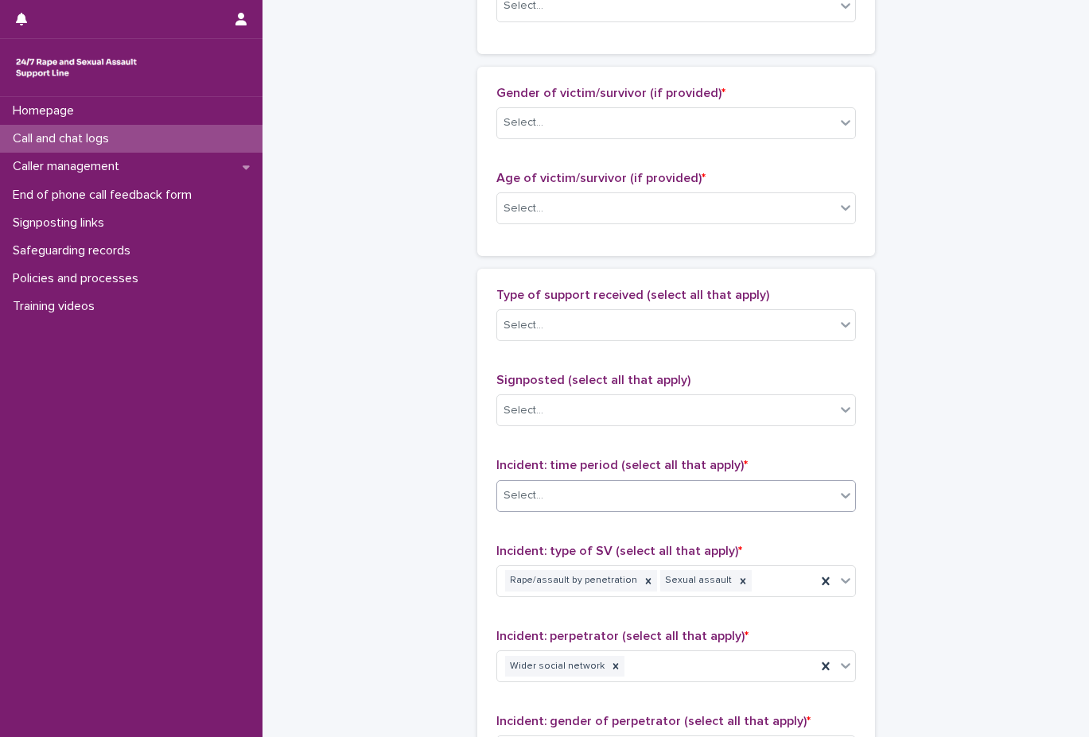
click at [644, 495] on div "Select..." at bounding box center [666, 496] width 338 height 26
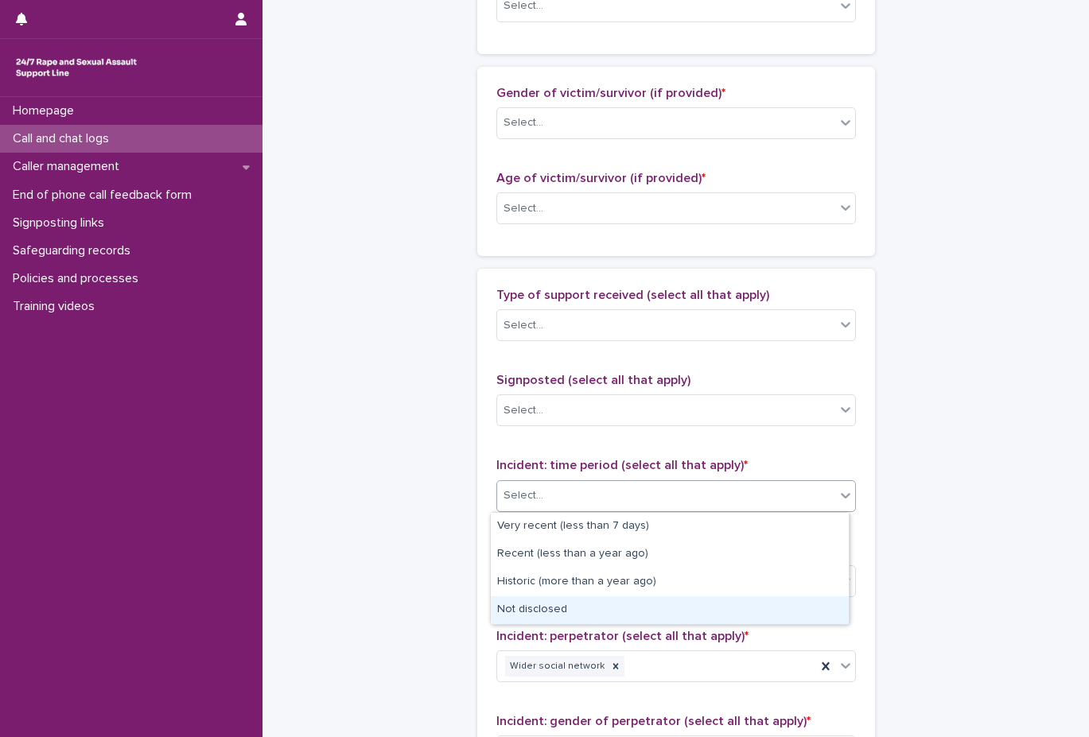
click at [625, 614] on div "Not disclosed" at bounding box center [670, 610] width 358 height 28
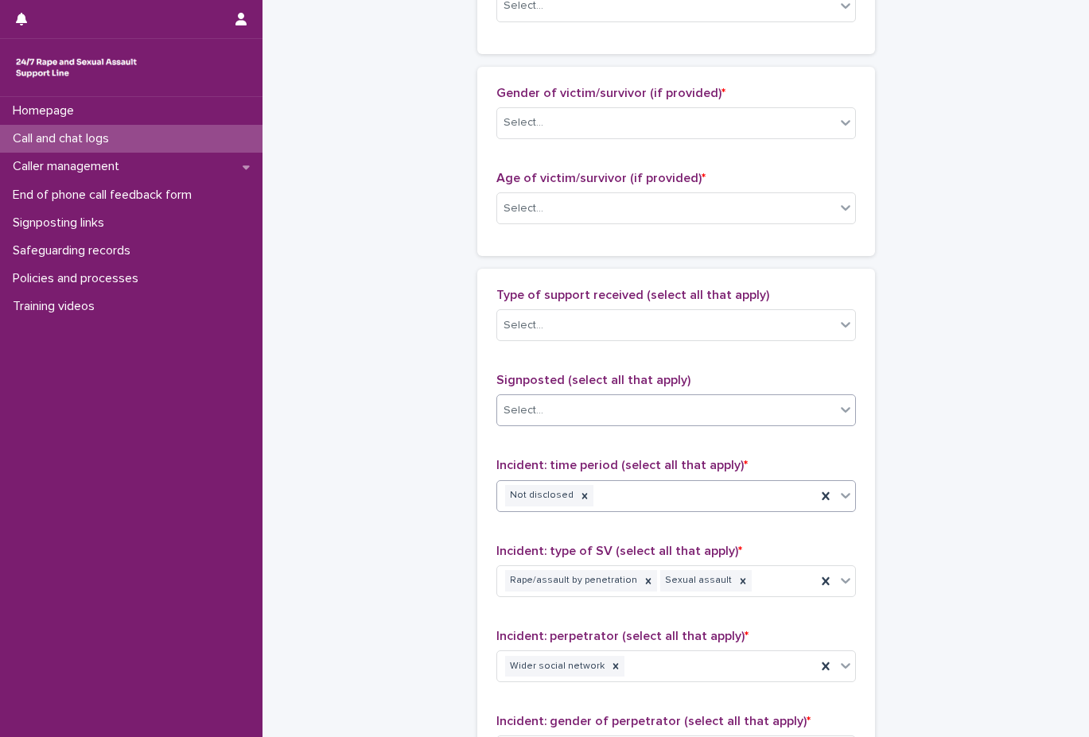
click at [598, 409] on div "Select..." at bounding box center [666, 411] width 338 height 26
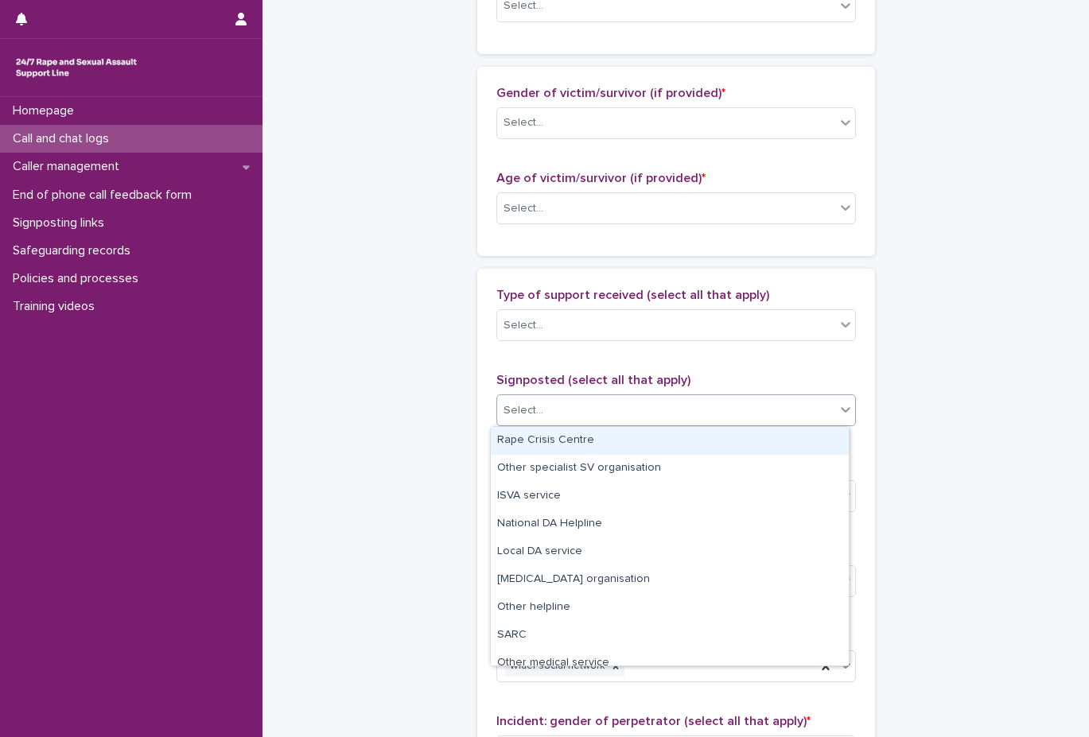
click at [598, 409] on div "Select..." at bounding box center [666, 411] width 338 height 26
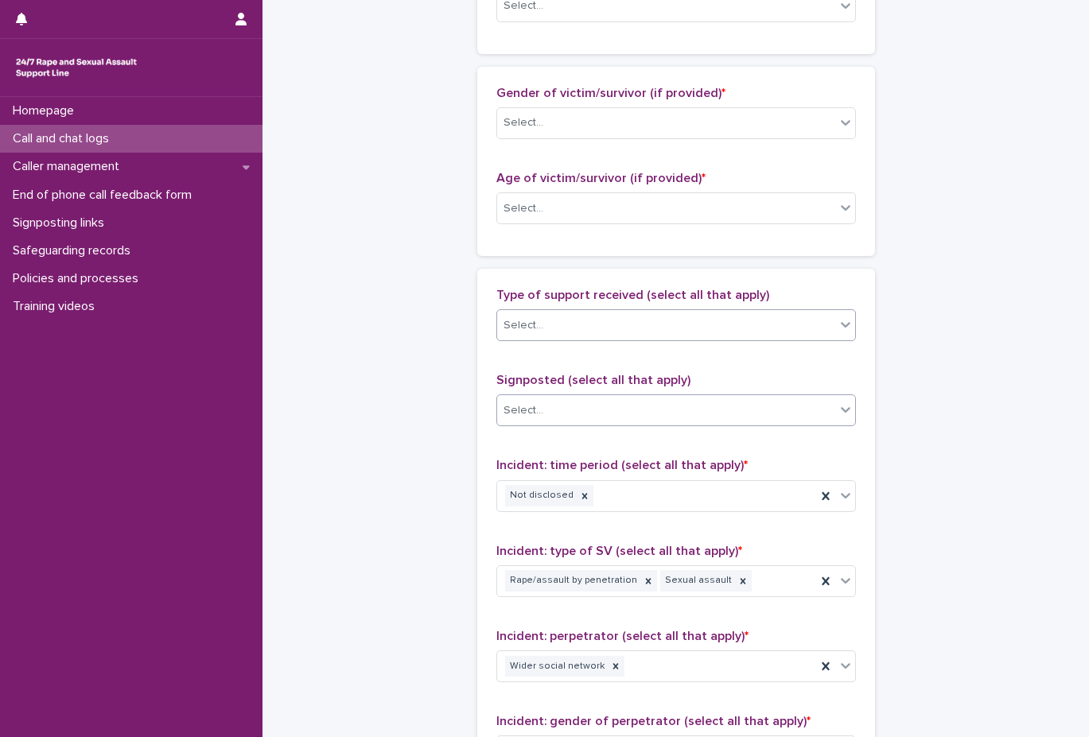
click at [630, 316] on div "Select..." at bounding box center [666, 326] width 338 height 26
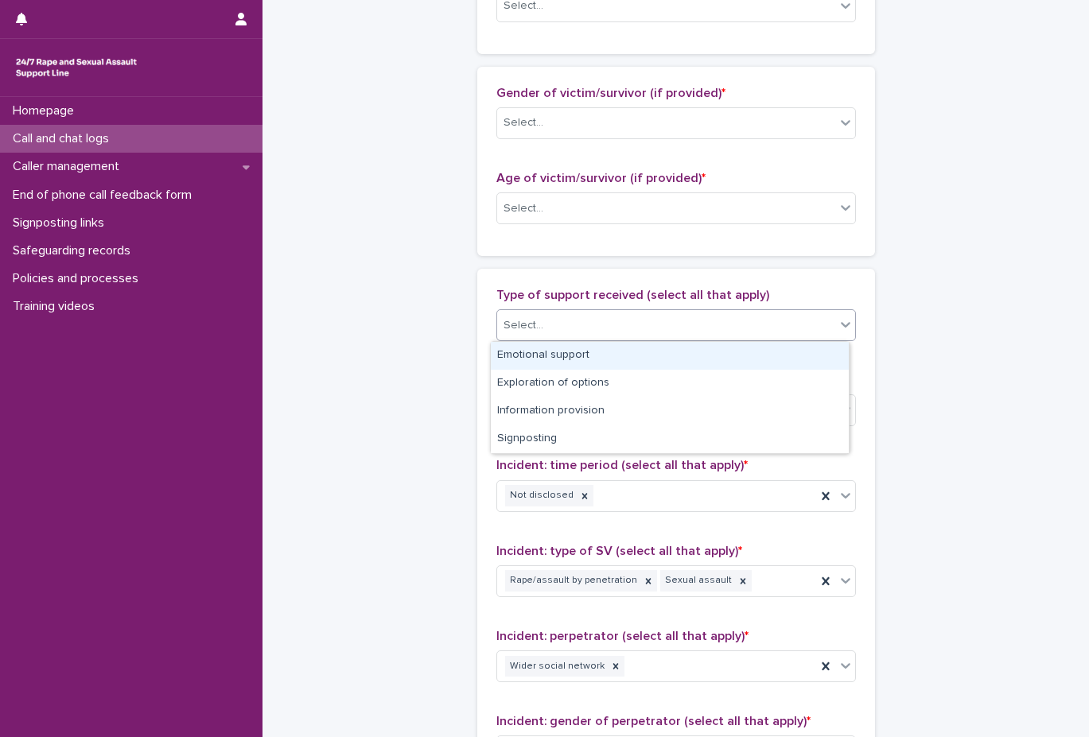
click at [619, 358] on div "Emotional support" at bounding box center [670, 356] width 358 height 28
click at [686, 337] on div "Emotional support" at bounding box center [656, 326] width 319 height 28
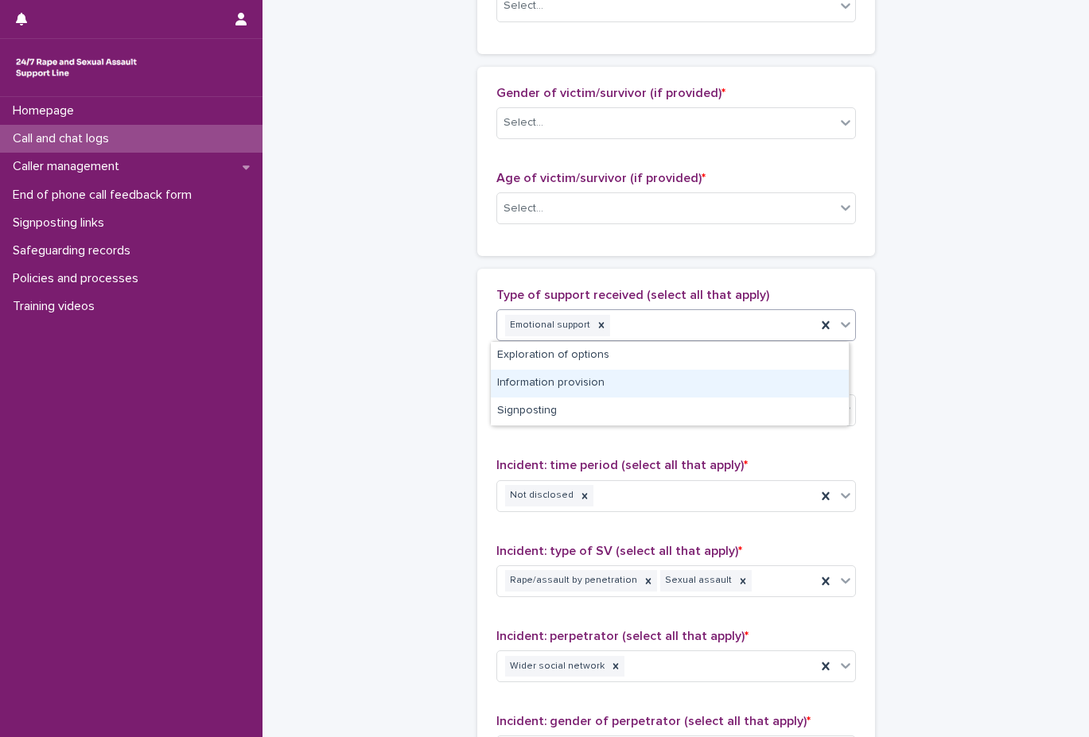
click at [679, 390] on div "Information provision" at bounding box center [670, 384] width 358 height 28
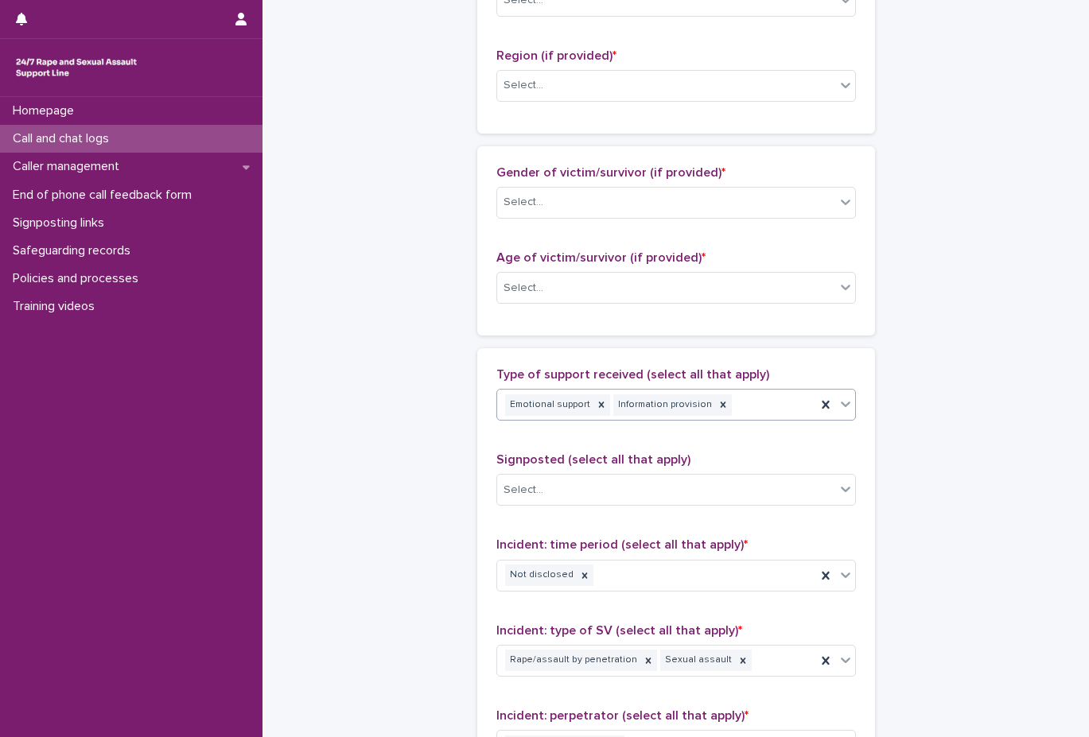
scroll to position [553, 0]
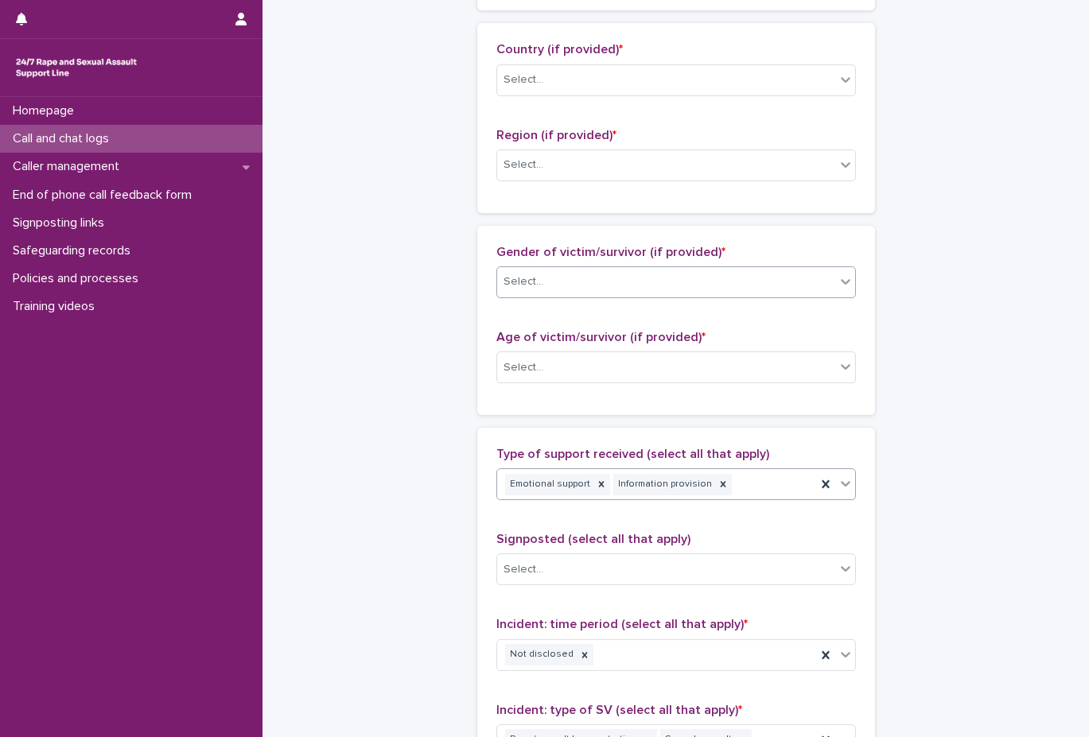
click at [674, 296] on div "Select..." at bounding box center [675, 282] width 359 height 32
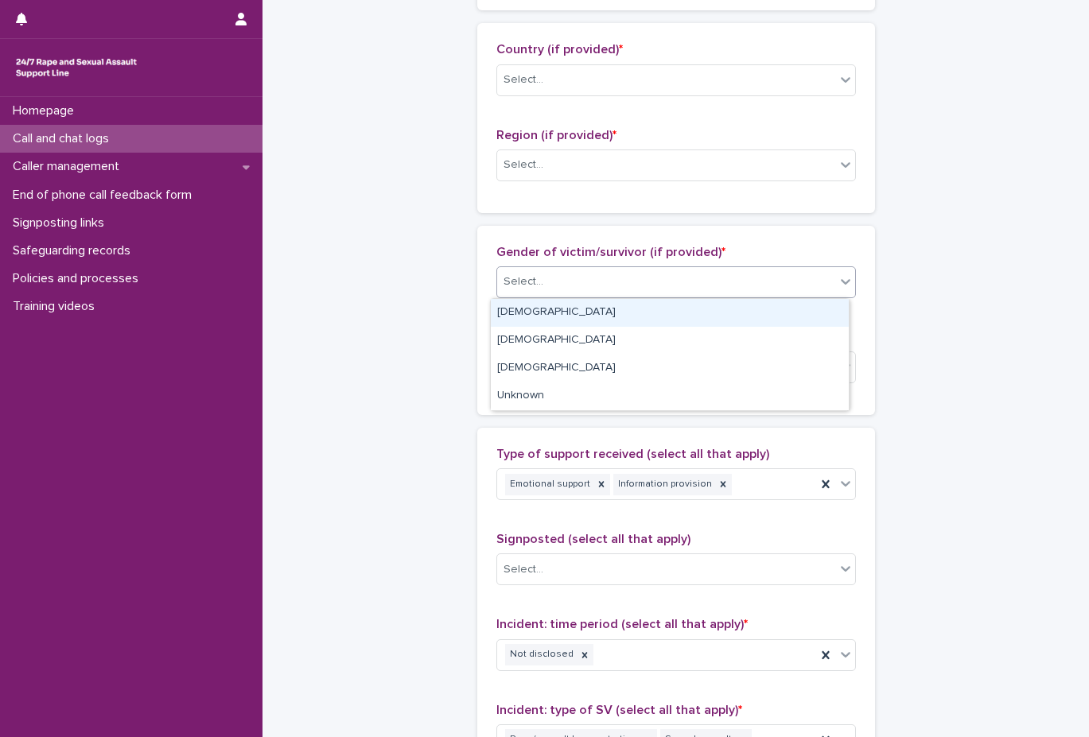
click at [673, 310] on div "Female" at bounding box center [670, 313] width 358 height 28
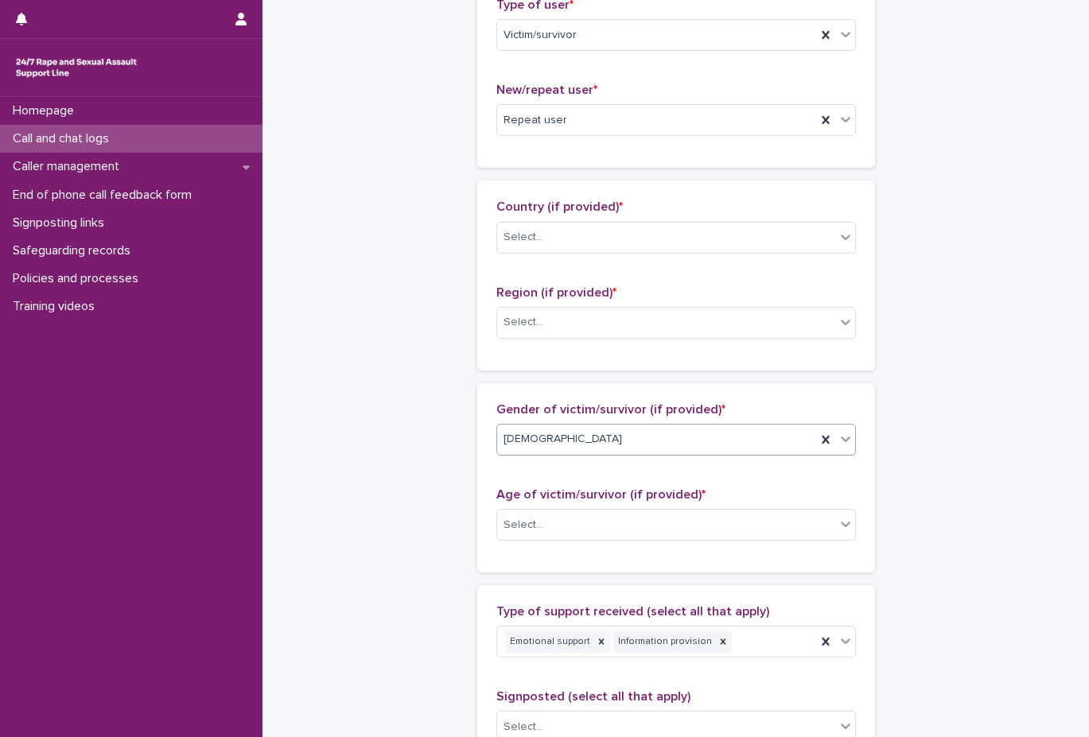
scroll to position [315, 0]
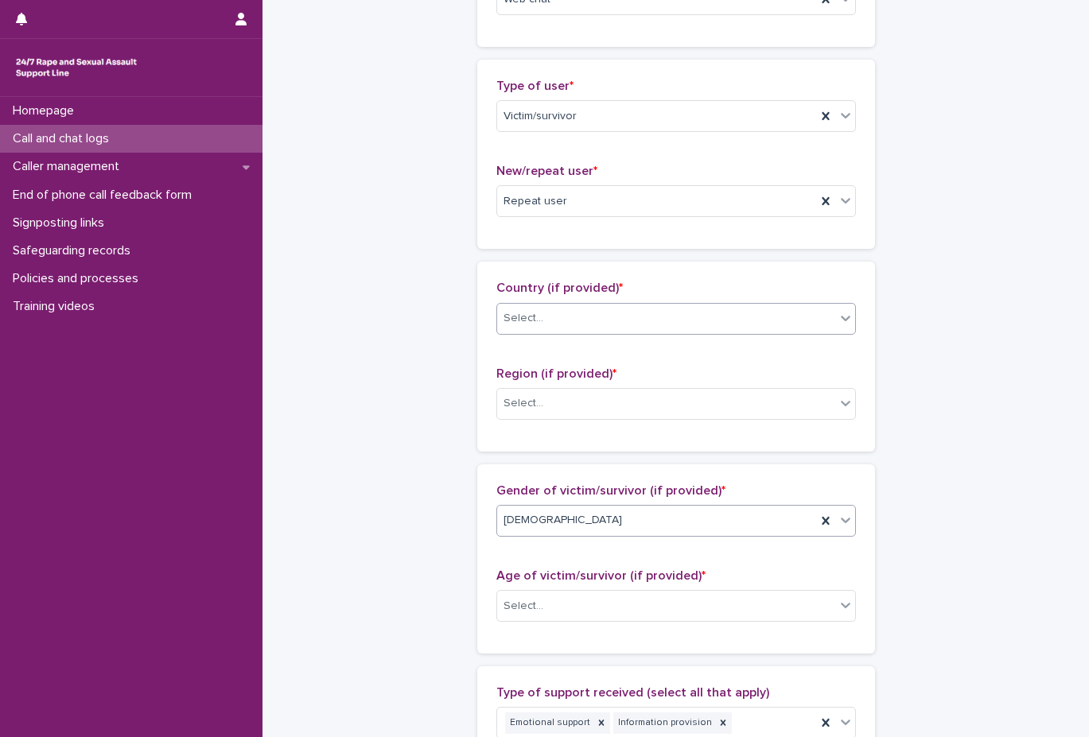
click at [640, 320] on div "Select..." at bounding box center [666, 318] width 338 height 26
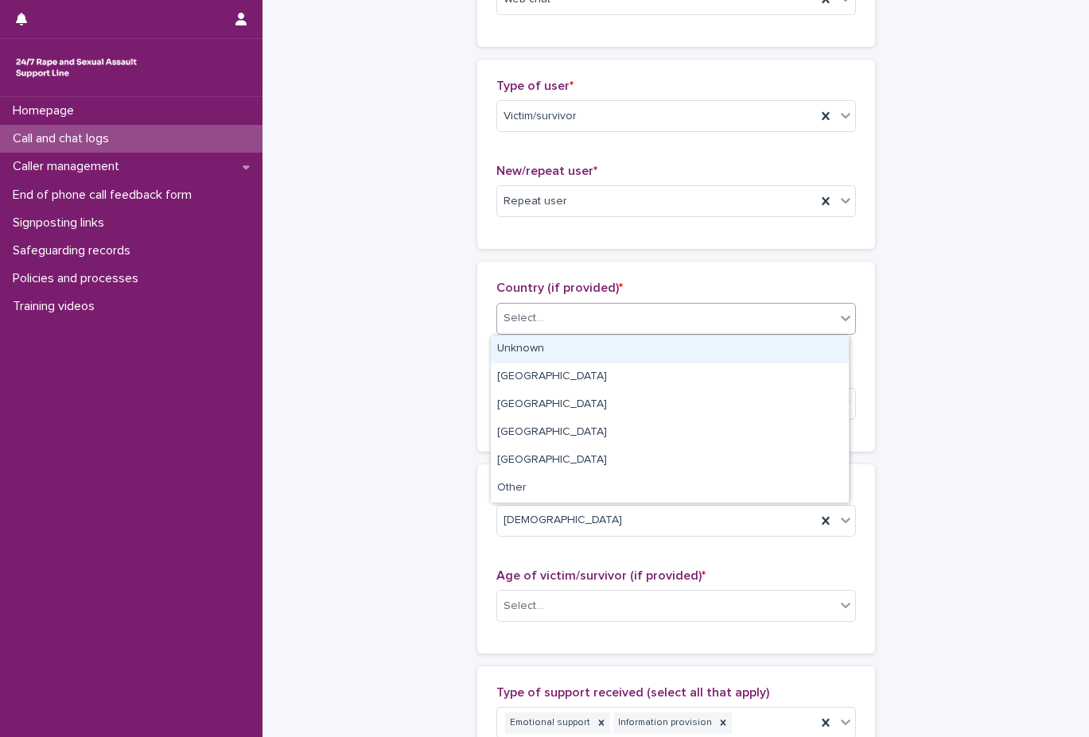
click at [639, 337] on div "Unknown" at bounding box center [670, 350] width 358 height 28
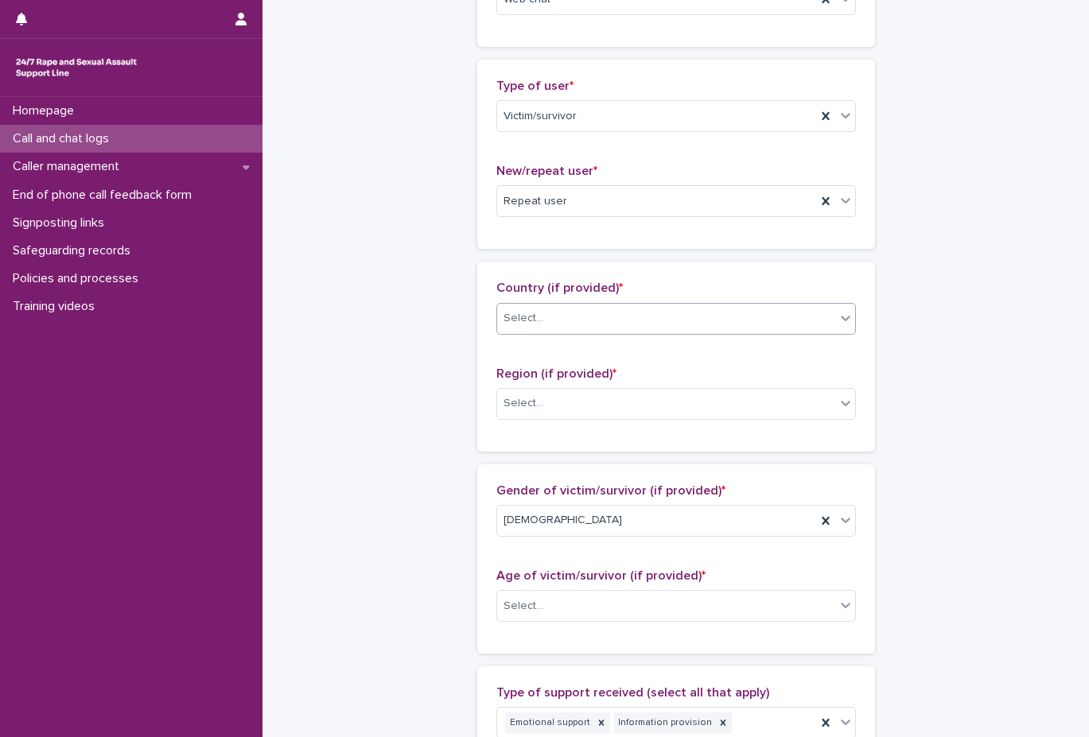
click at [631, 386] on div "Region (if provided) * Select..." at bounding box center [675, 400] width 359 height 66
click at [627, 418] on div "Select..." at bounding box center [675, 404] width 359 height 32
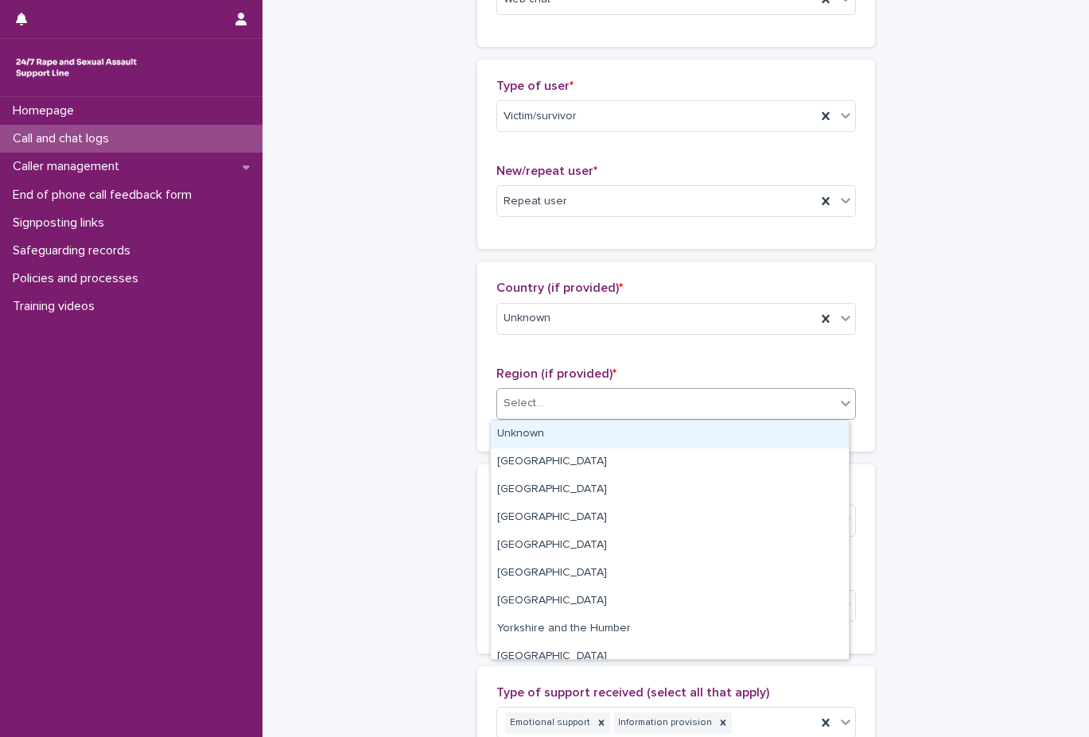
click at [620, 417] on div "Select..." at bounding box center [675, 404] width 359 height 32
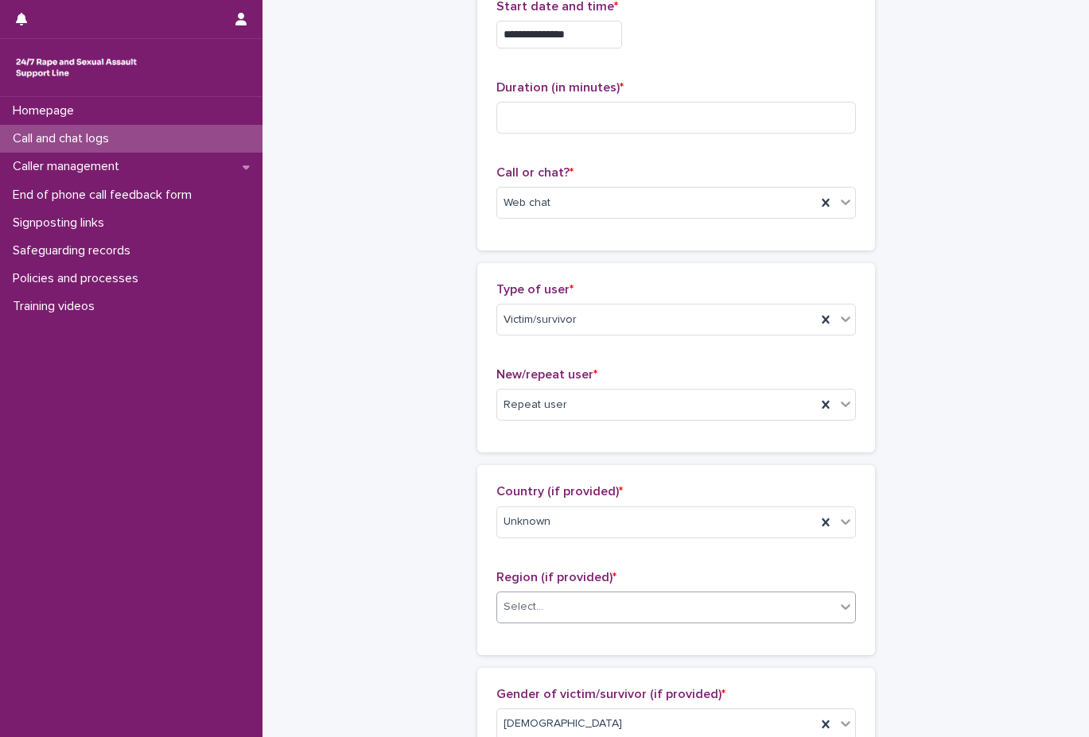
scroll to position [76, 0]
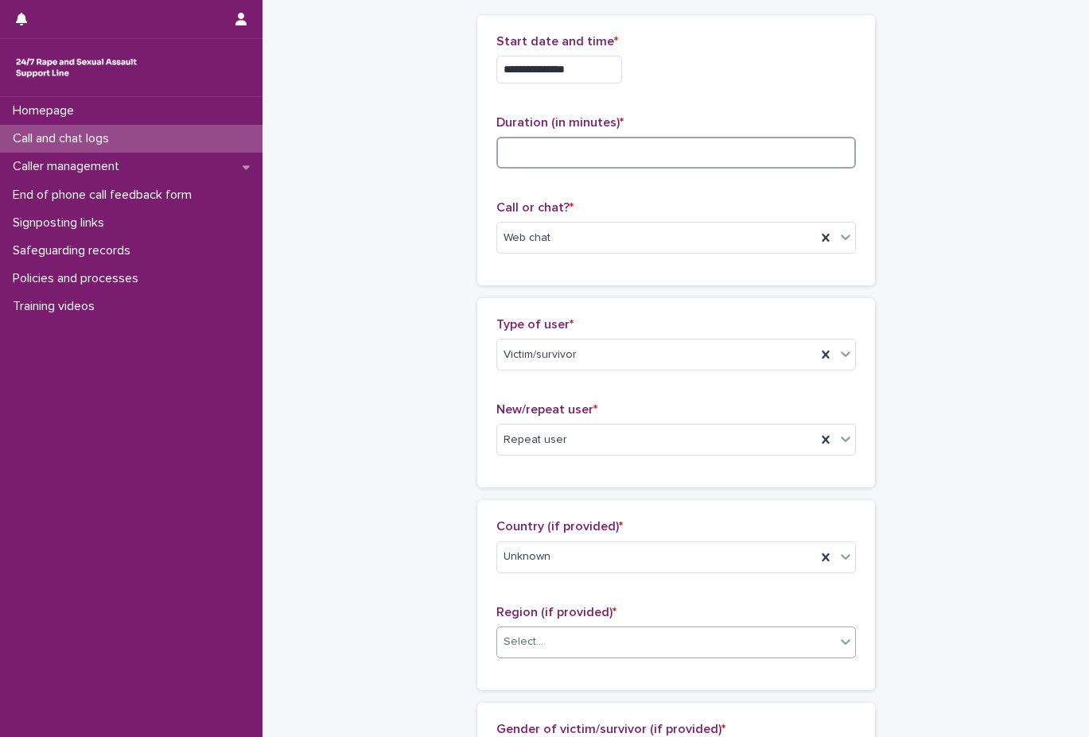
click at [637, 164] on input at bounding box center [675, 153] width 359 height 32
type input "**"
click at [667, 126] on p "Duration (in minutes) *" at bounding box center [675, 122] width 359 height 15
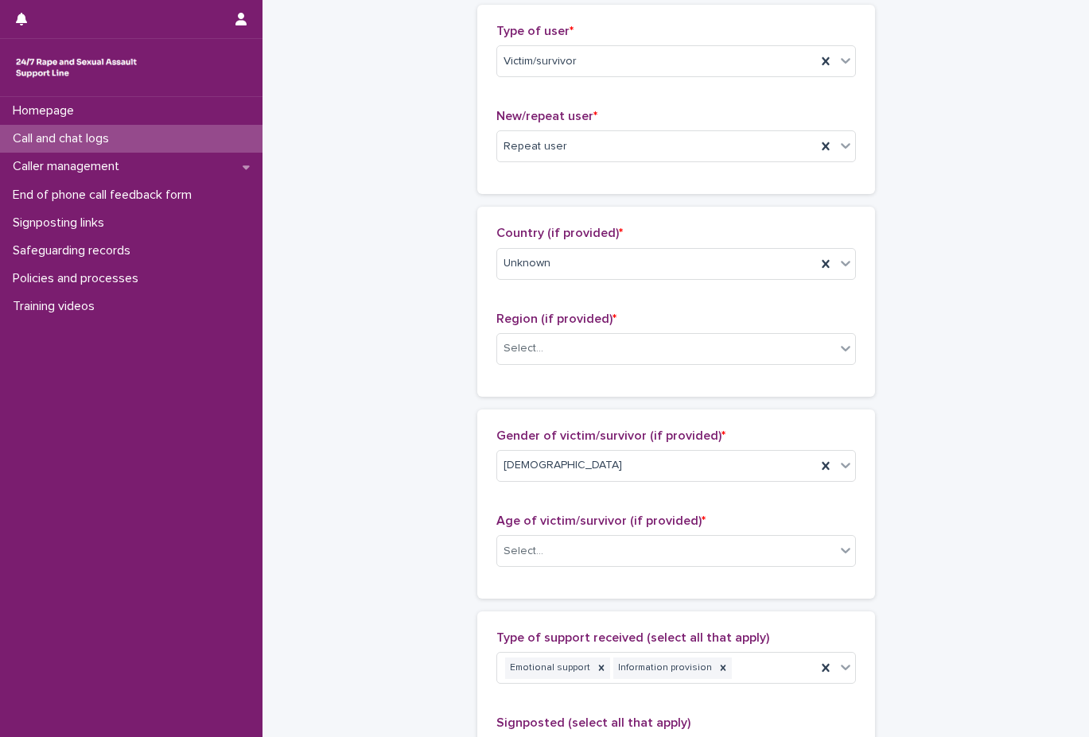
scroll to position [398, 0]
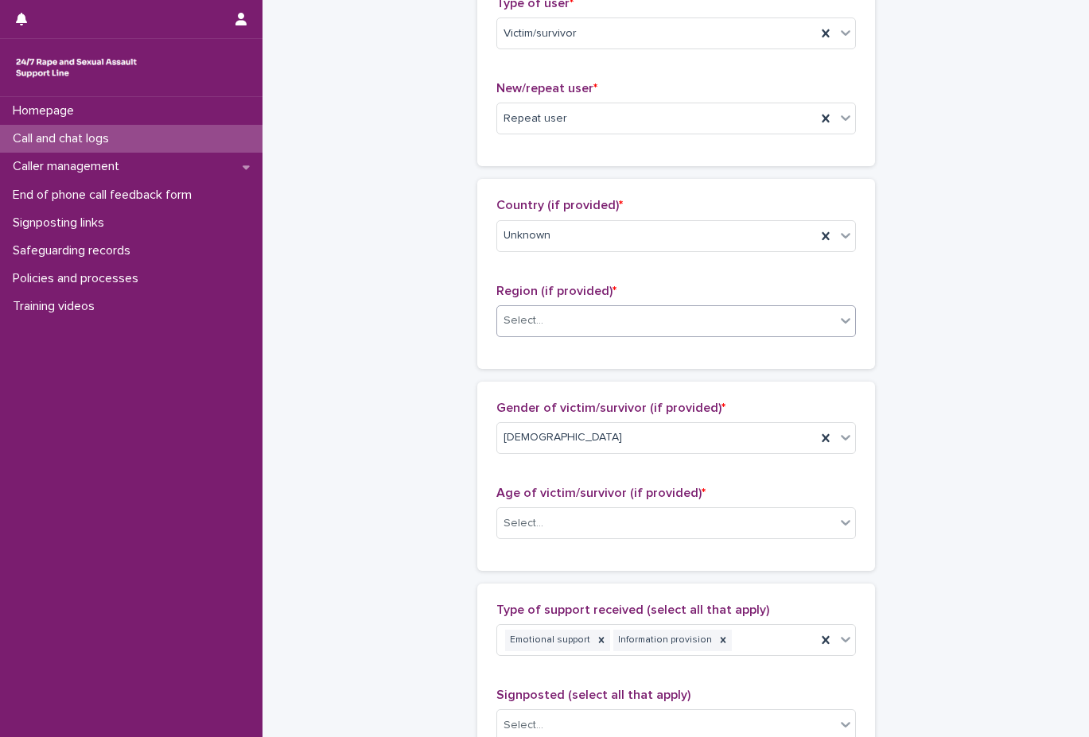
click at [644, 305] on div "Select..." at bounding box center [675, 321] width 359 height 32
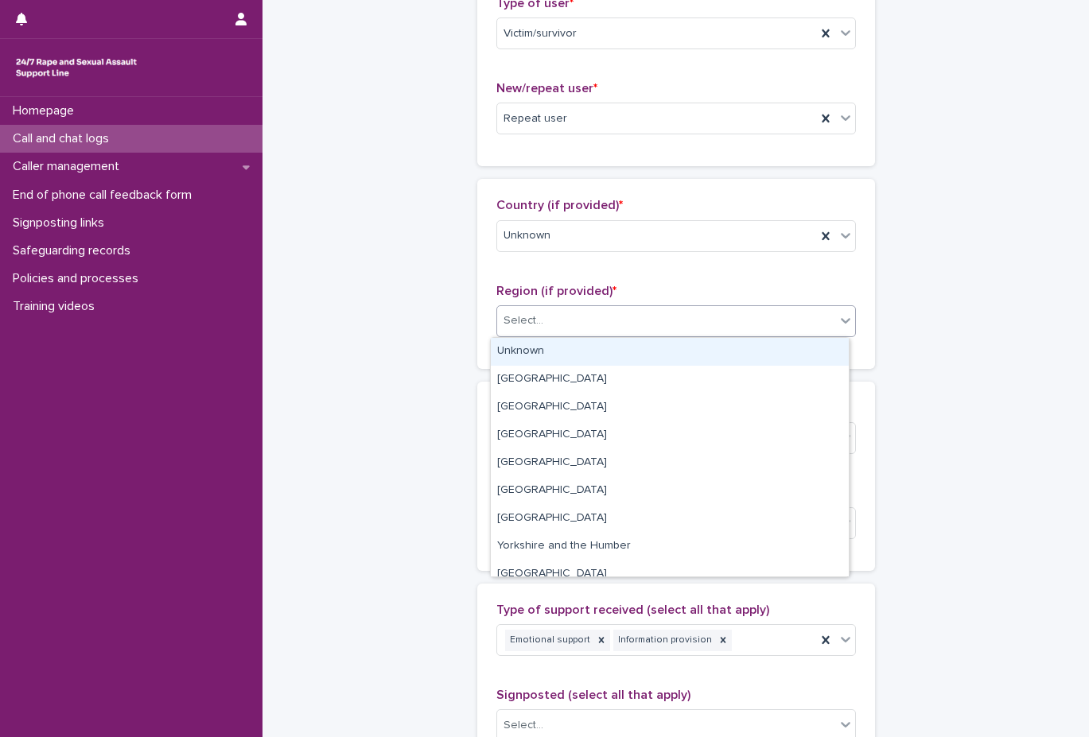
click at [650, 343] on div "Unknown" at bounding box center [670, 352] width 358 height 28
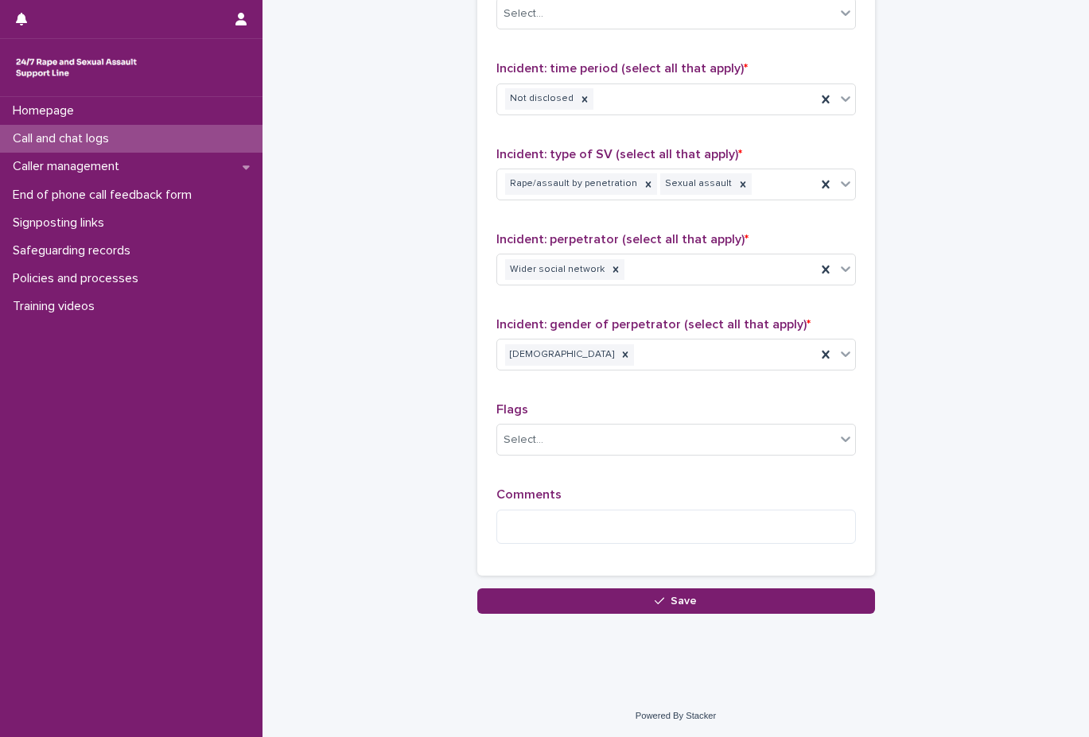
scroll to position [1110, 0]
click at [632, 538] on textarea at bounding box center [675, 526] width 359 height 34
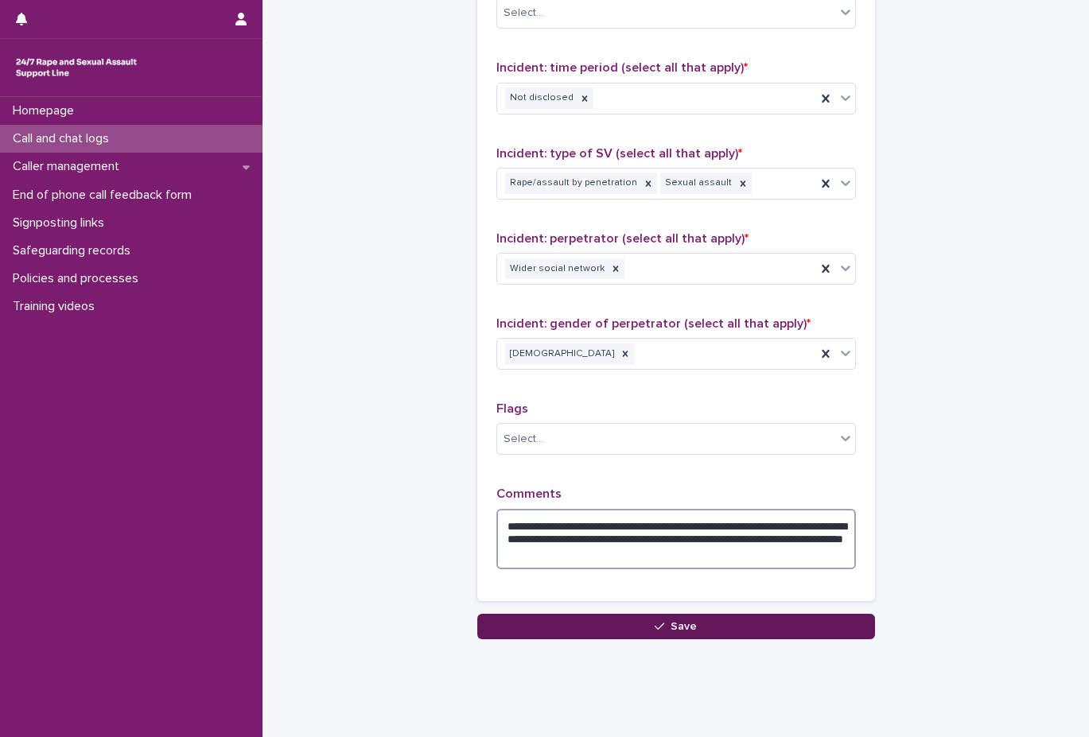
type textarea "**********"
click at [759, 632] on button "Save" at bounding box center [676, 626] width 398 height 25
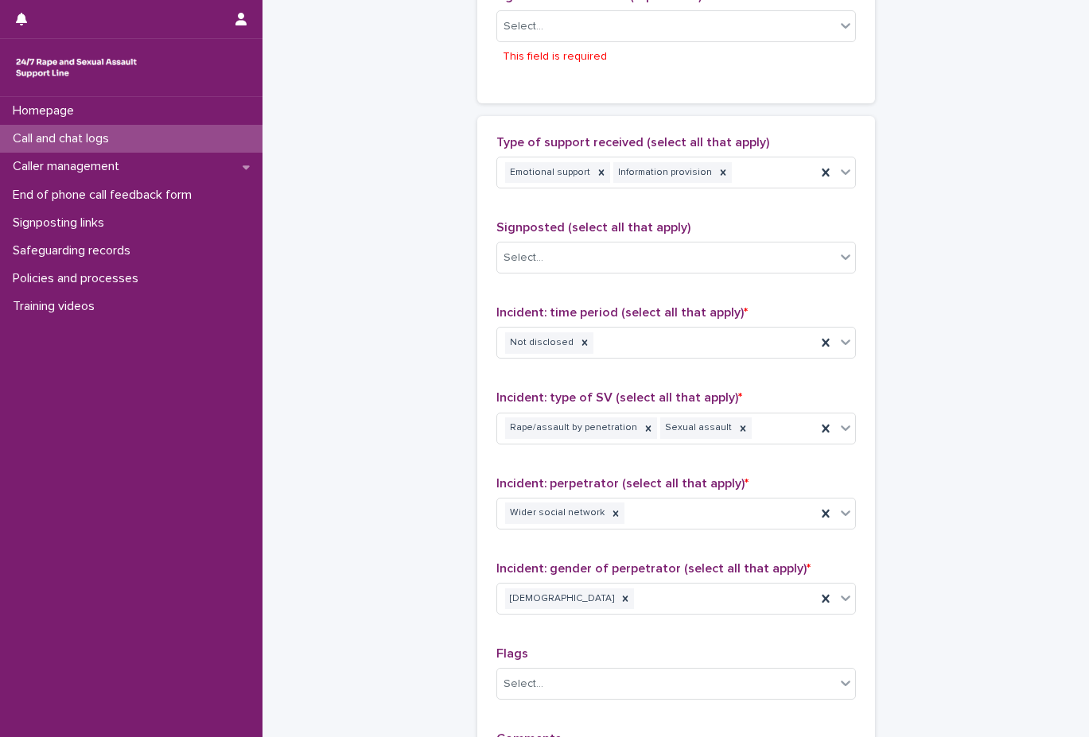
scroll to position [736, 0]
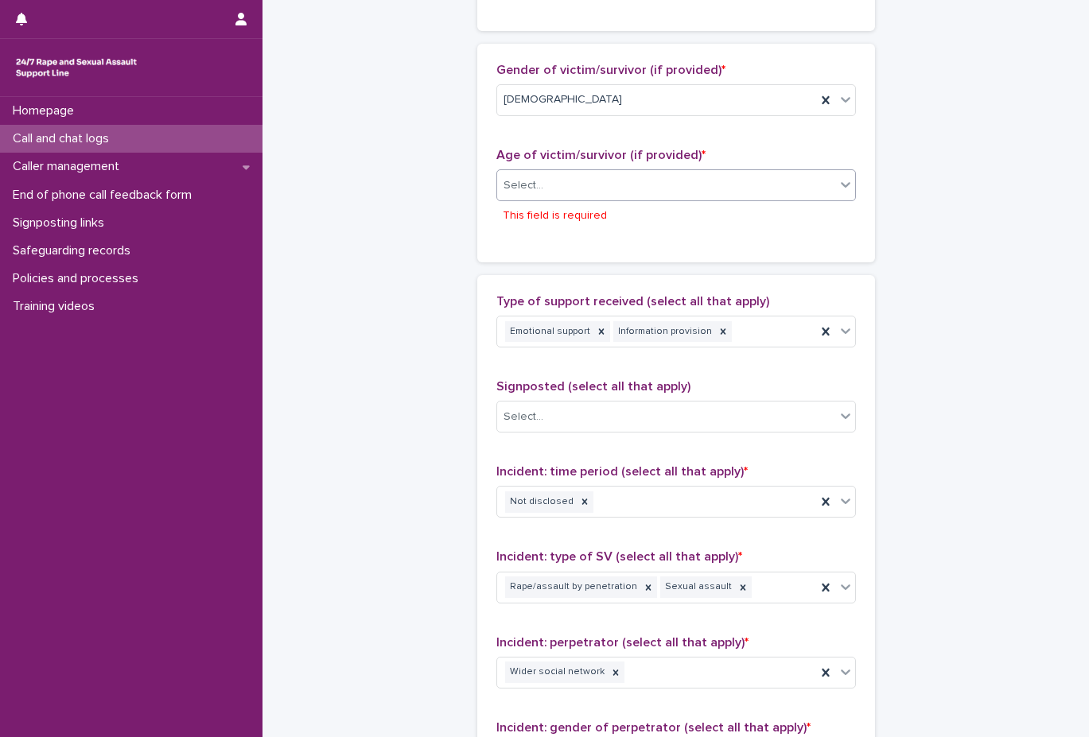
click at [573, 190] on div "Select..." at bounding box center [666, 186] width 338 height 26
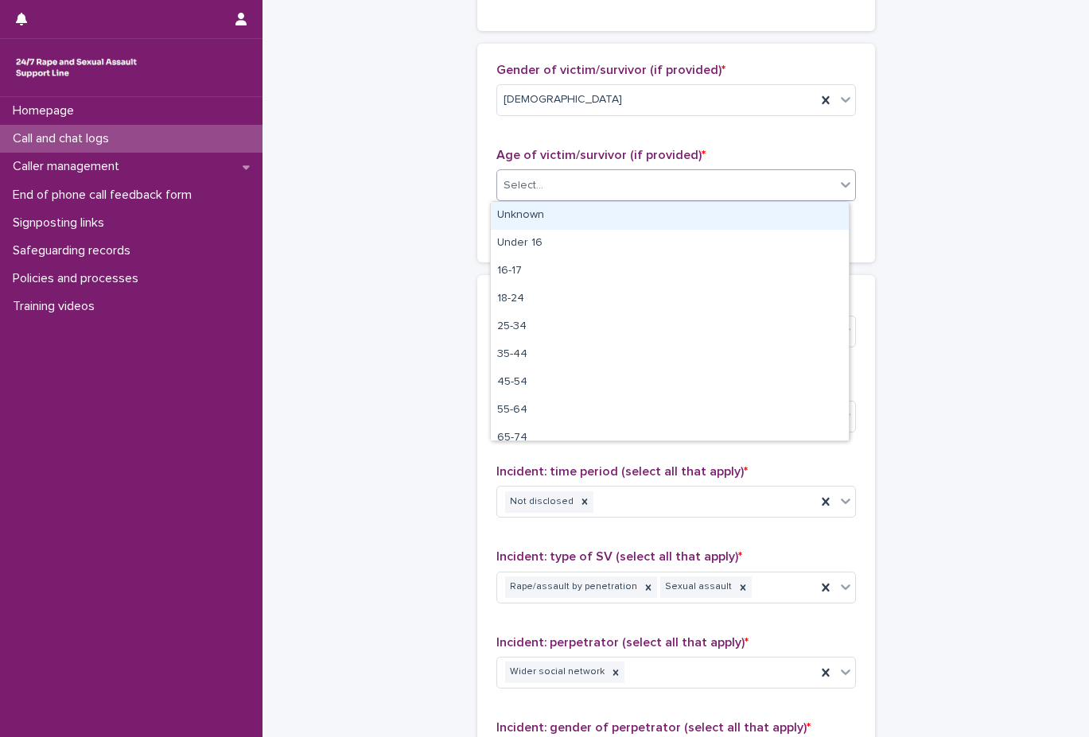
click at [571, 205] on div "Unknown" at bounding box center [670, 216] width 358 height 28
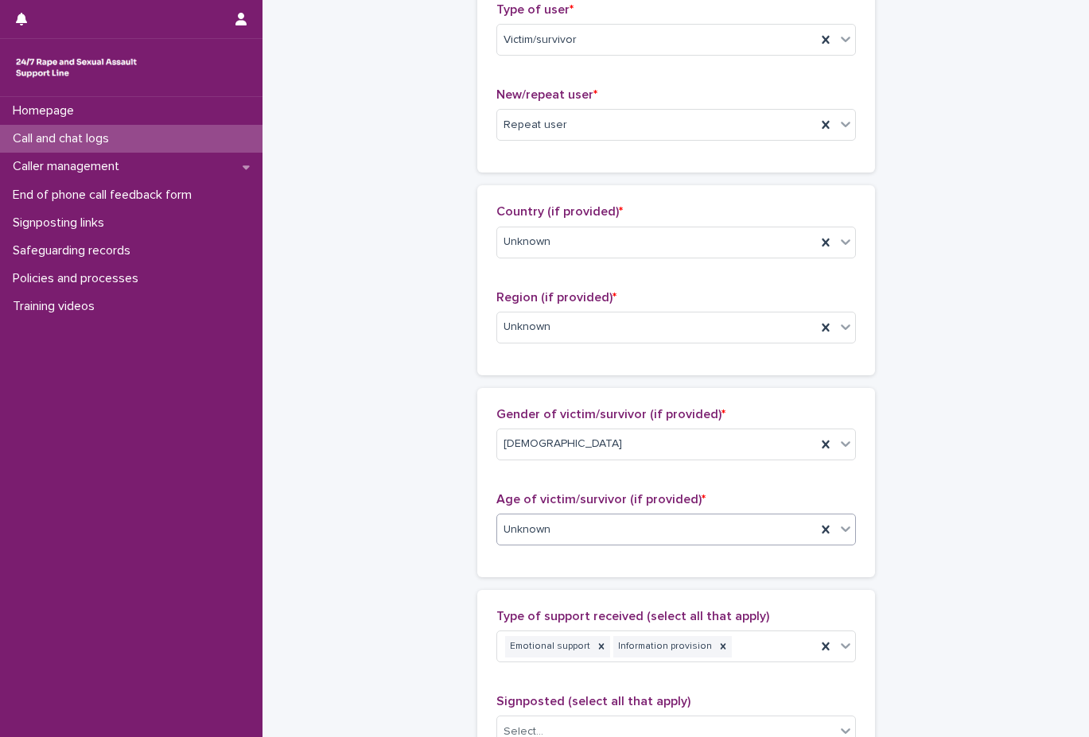
scroll to position [1136, 0]
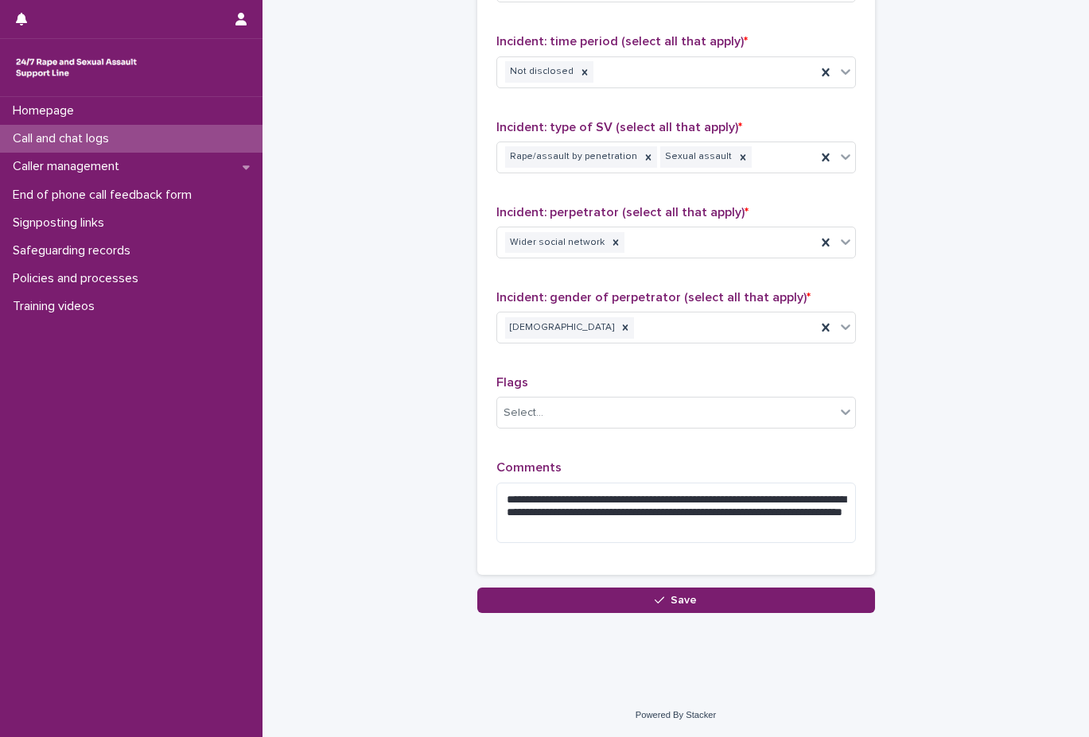
click at [597, 606] on button "Save" at bounding box center [676, 600] width 398 height 25
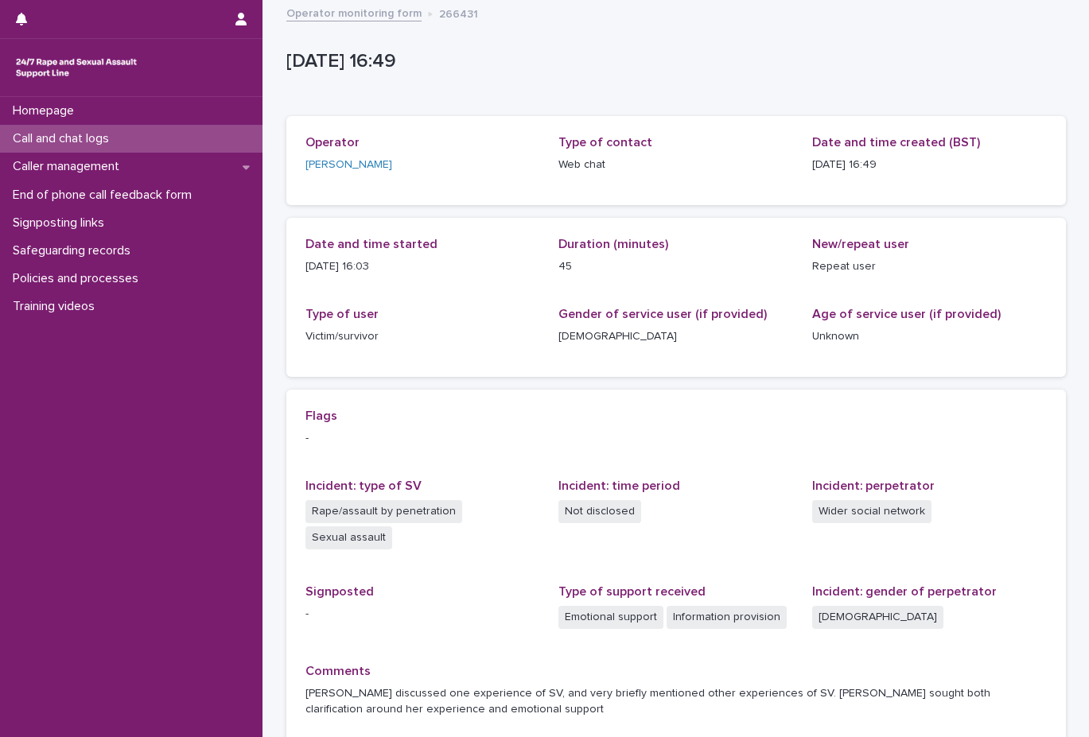
click at [343, 22] on div "Operator monitoring form 266431" at bounding box center [675, 14] width 795 height 22
click at [348, 17] on link "Operator monitoring form" at bounding box center [353, 12] width 135 height 18
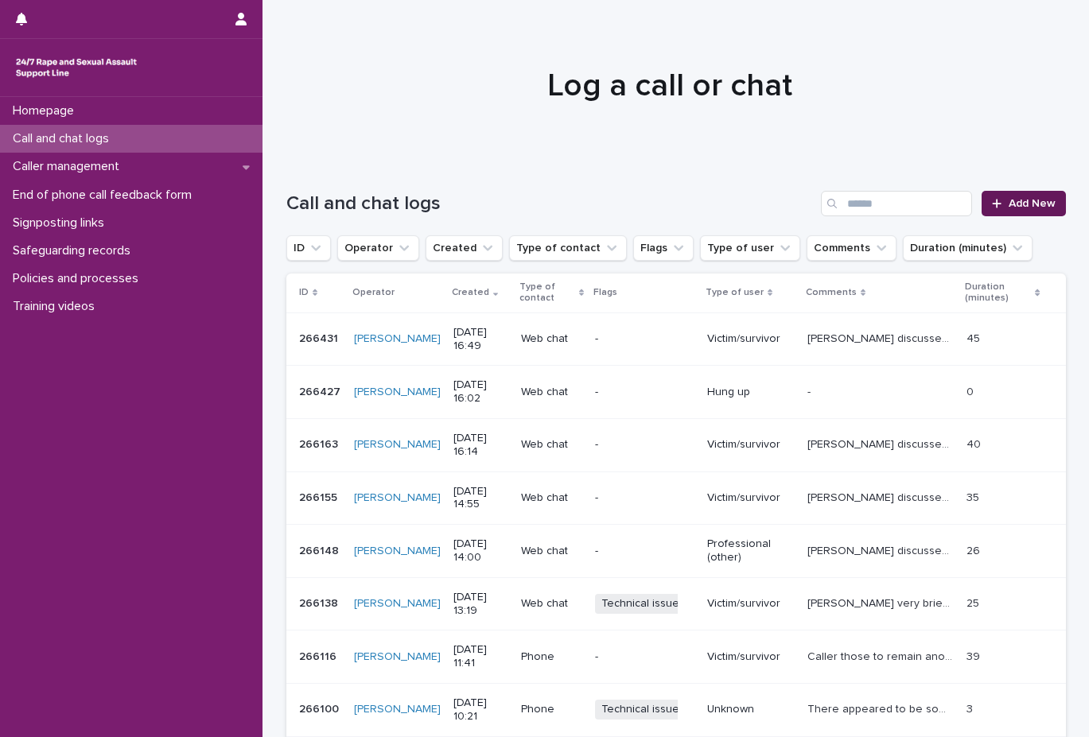
click at [994, 208] on icon at bounding box center [997, 203] width 10 height 11
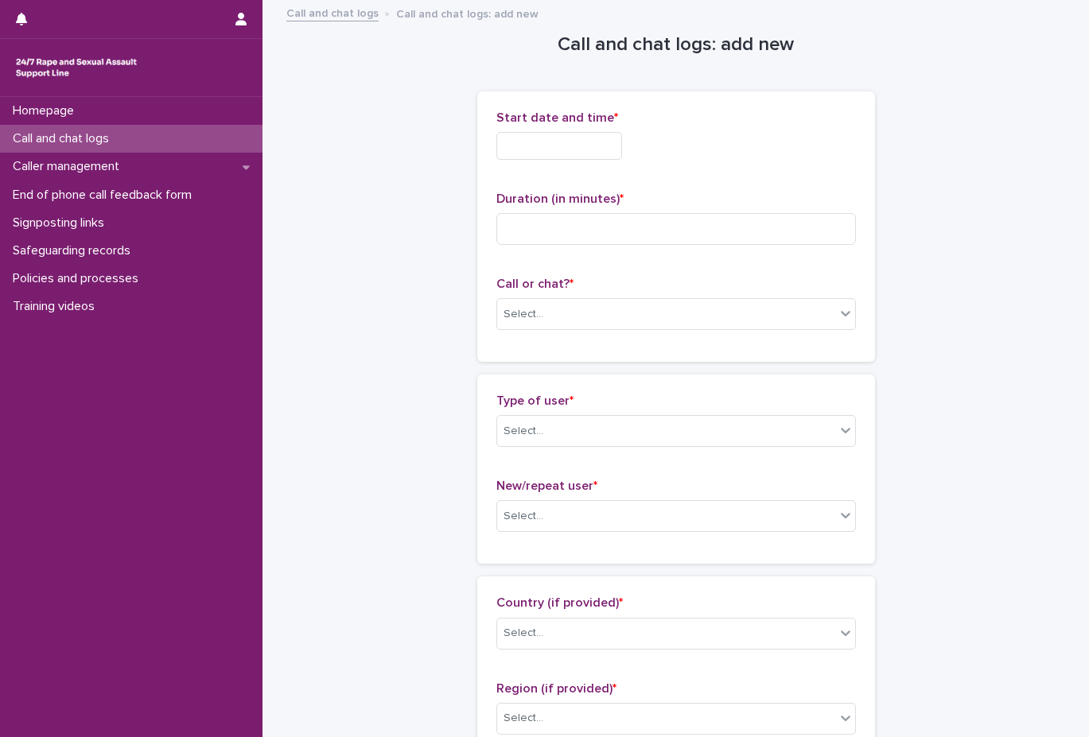
click at [544, 294] on div "Call or chat? * Select..." at bounding box center [675, 310] width 359 height 66
click at [560, 341] on div "Call or chat? * Select..." at bounding box center [675, 310] width 359 height 66
click at [567, 320] on div "Select..." at bounding box center [666, 314] width 338 height 26
drag, startPoint x: 569, startPoint y: 358, endPoint x: 568, endPoint y: 204, distance: 153.5
click at [573, 376] on div "Web chat" at bounding box center [670, 373] width 358 height 28
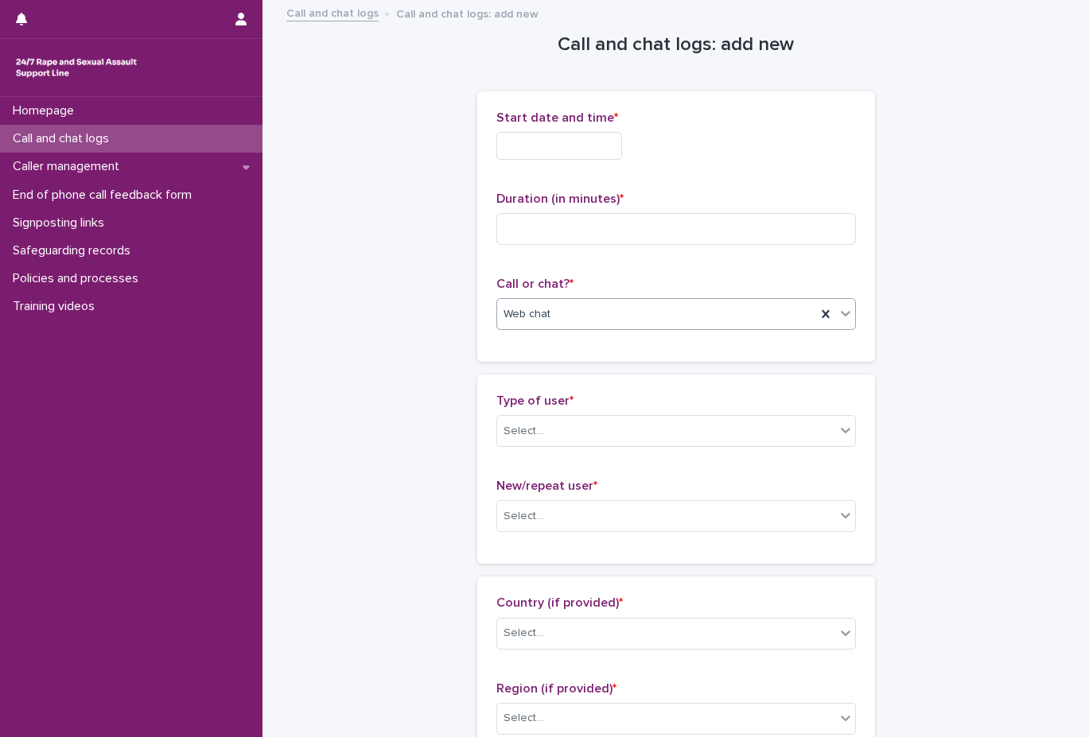
click at [540, 132] on input "text" at bounding box center [559, 146] width 126 height 28
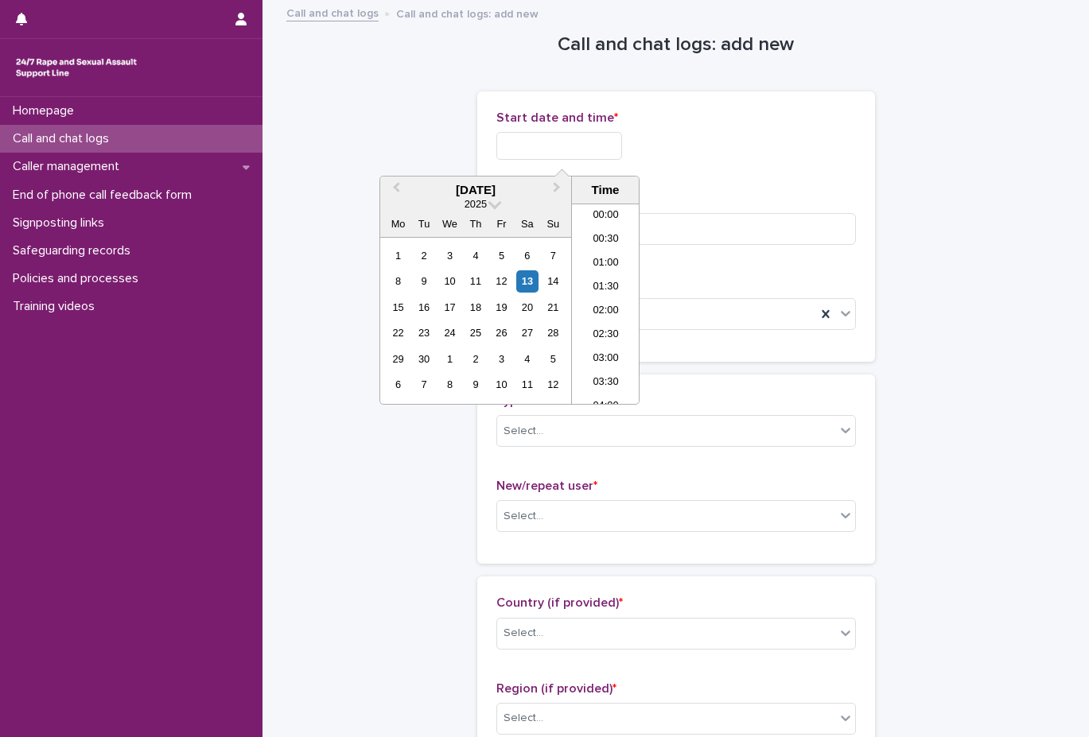
scroll to position [700, 0]
click at [611, 231] on li "15:00" at bounding box center [606, 232] width 68 height 24
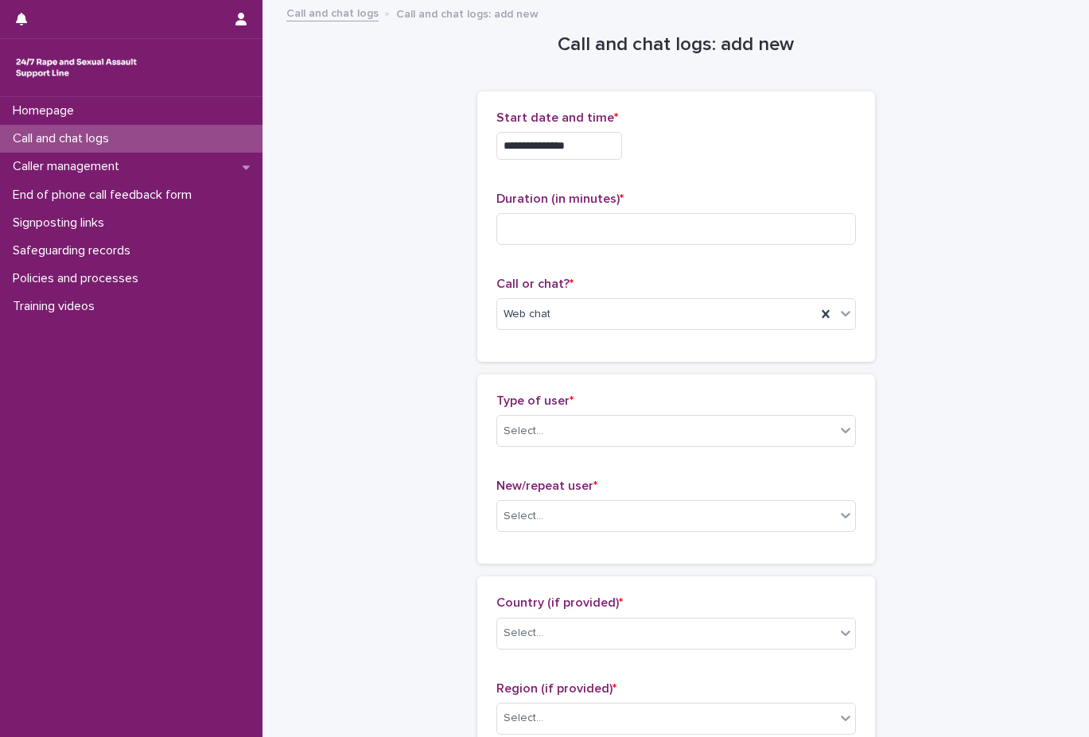
click at [605, 104] on div "**********" at bounding box center [676, 226] width 398 height 270
click at [596, 152] on input "**********" at bounding box center [559, 146] width 126 height 28
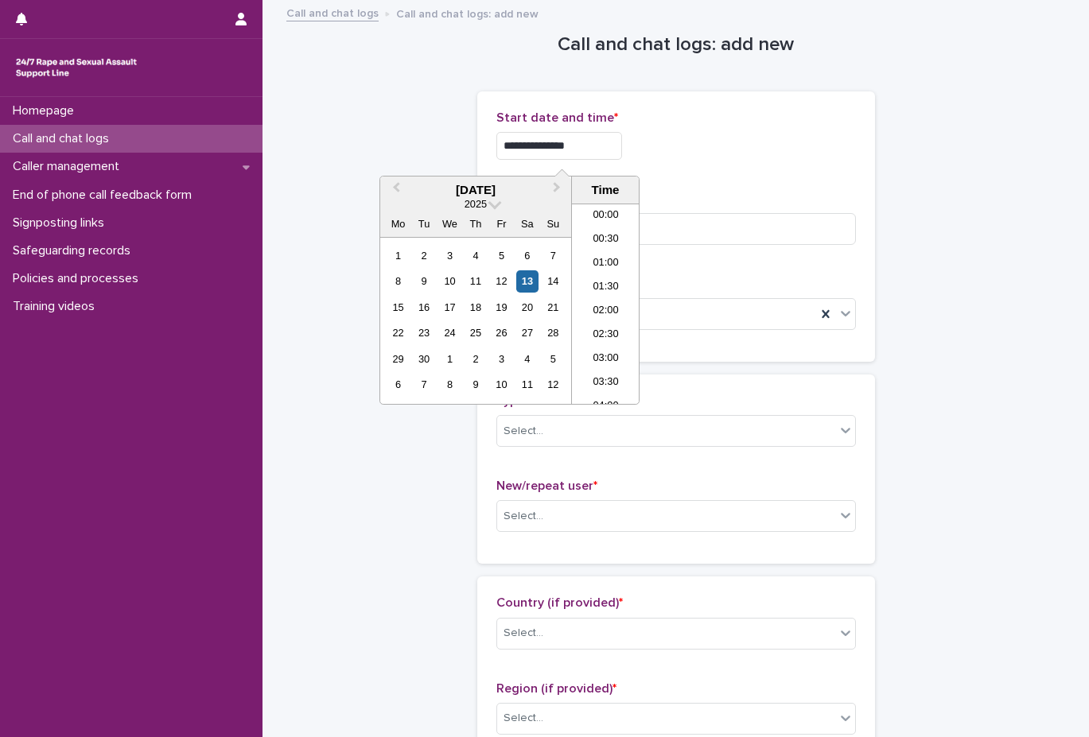
scroll to position [628, 0]
click at [603, 369] on li "16:30" at bounding box center [606, 375] width 68 height 24
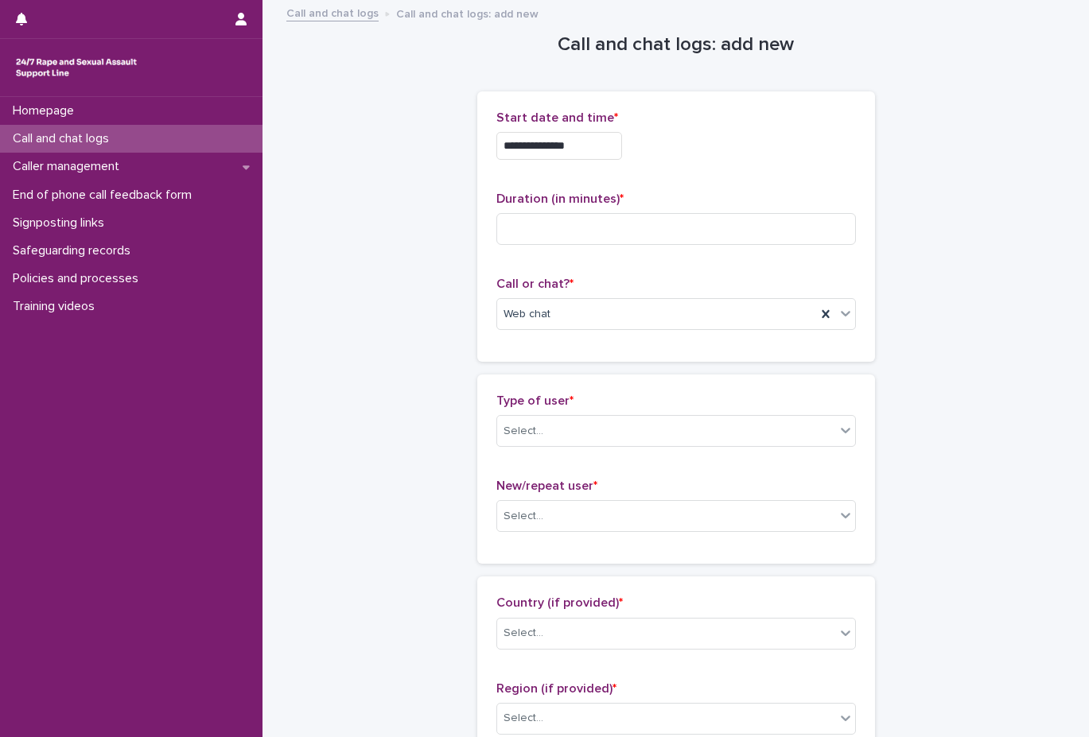
click at [607, 159] on input "**********" at bounding box center [559, 146] width 126 height 28
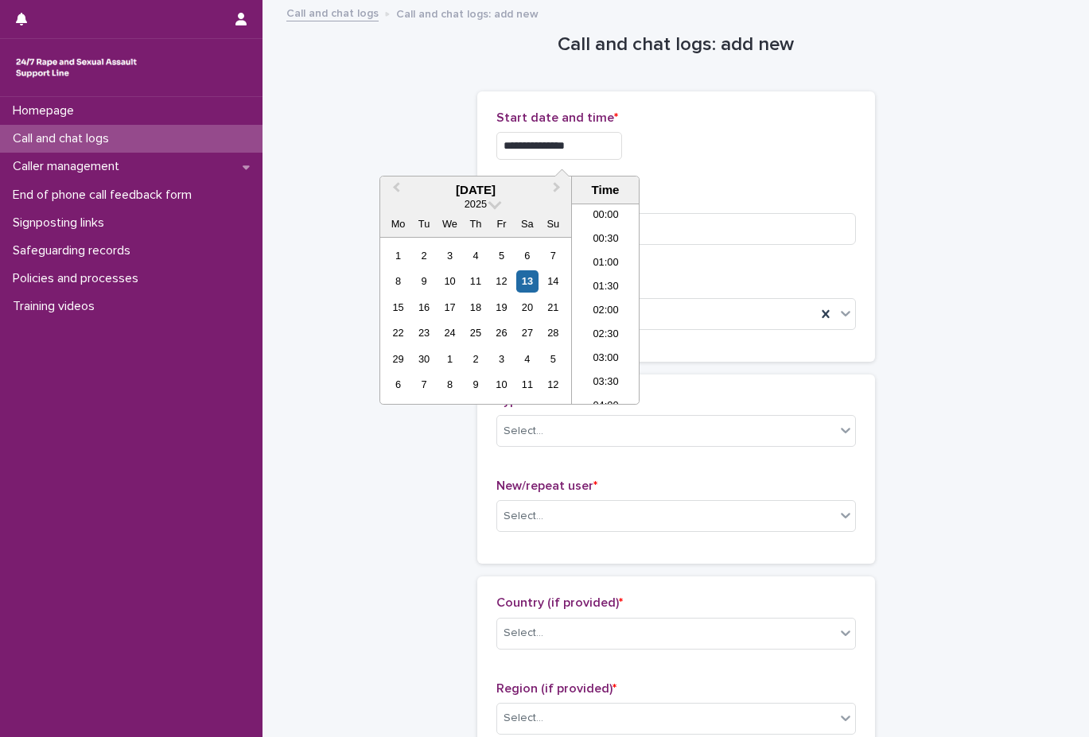
scroll to position [700, 0]
type input "**********"
click at [737, 141] on div "**********" at bounding box center [675, 146] width 359 height 28
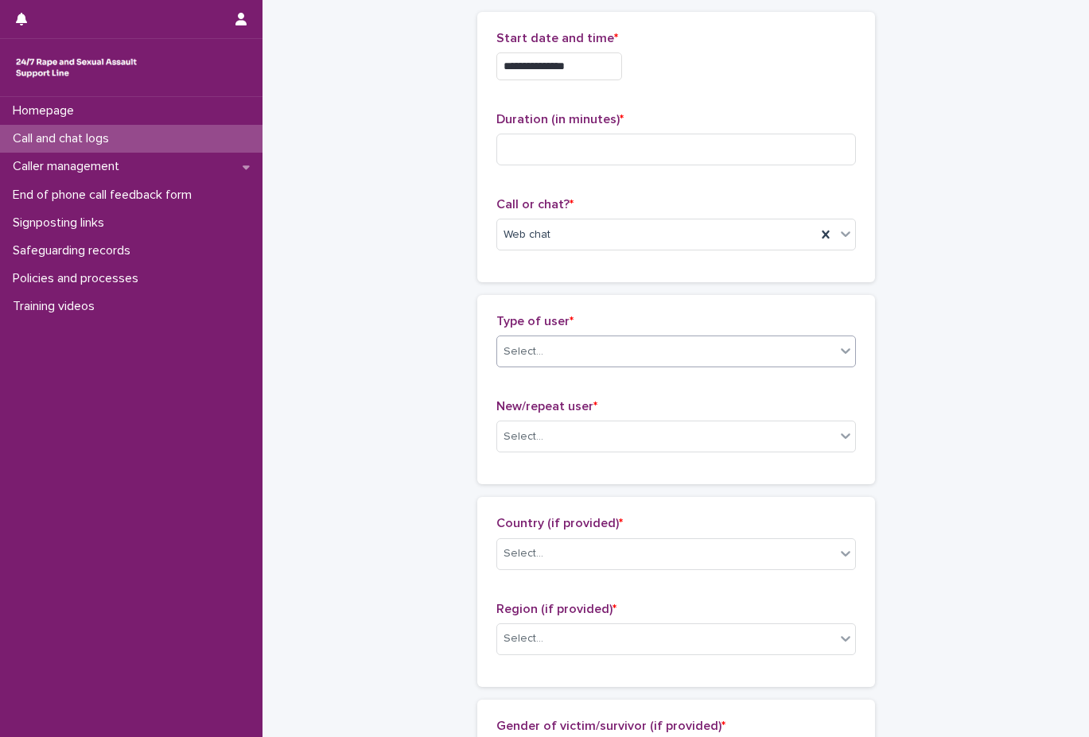
scroll to position [0, 0]
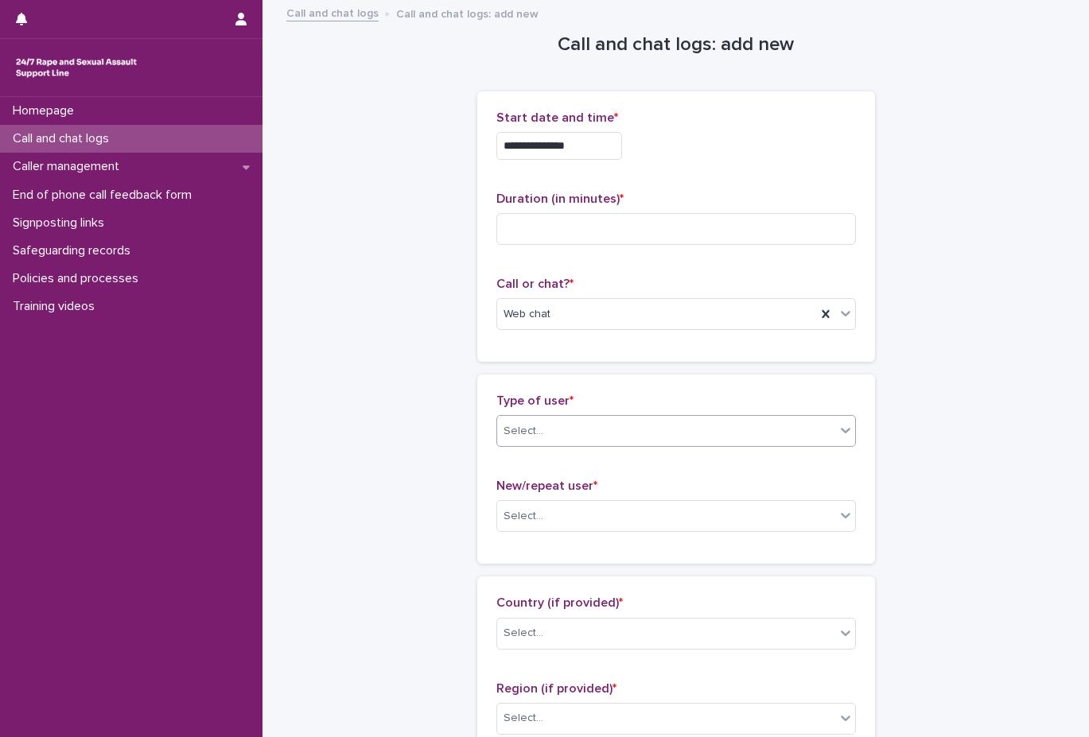
click at [517, 415] on div "Select..." at bounding box center [675, 431] width 359 height 32
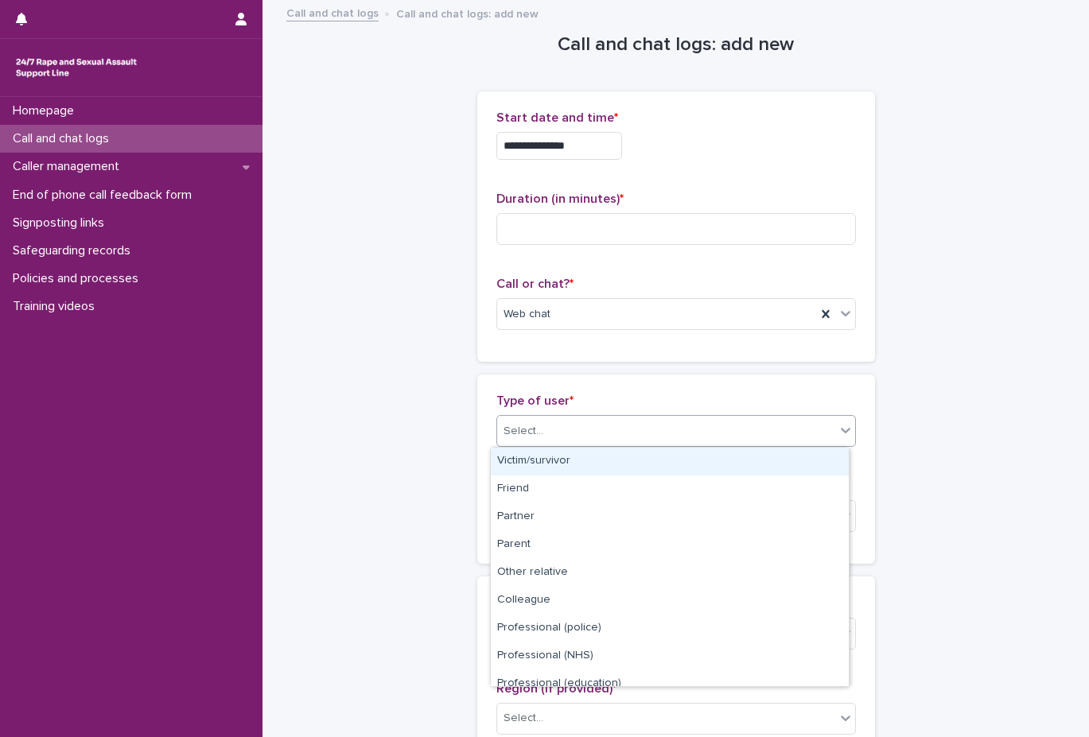
click at [561, 468] on div "Victim/survivor" at bounding box center [670, 462] width 358 height 28
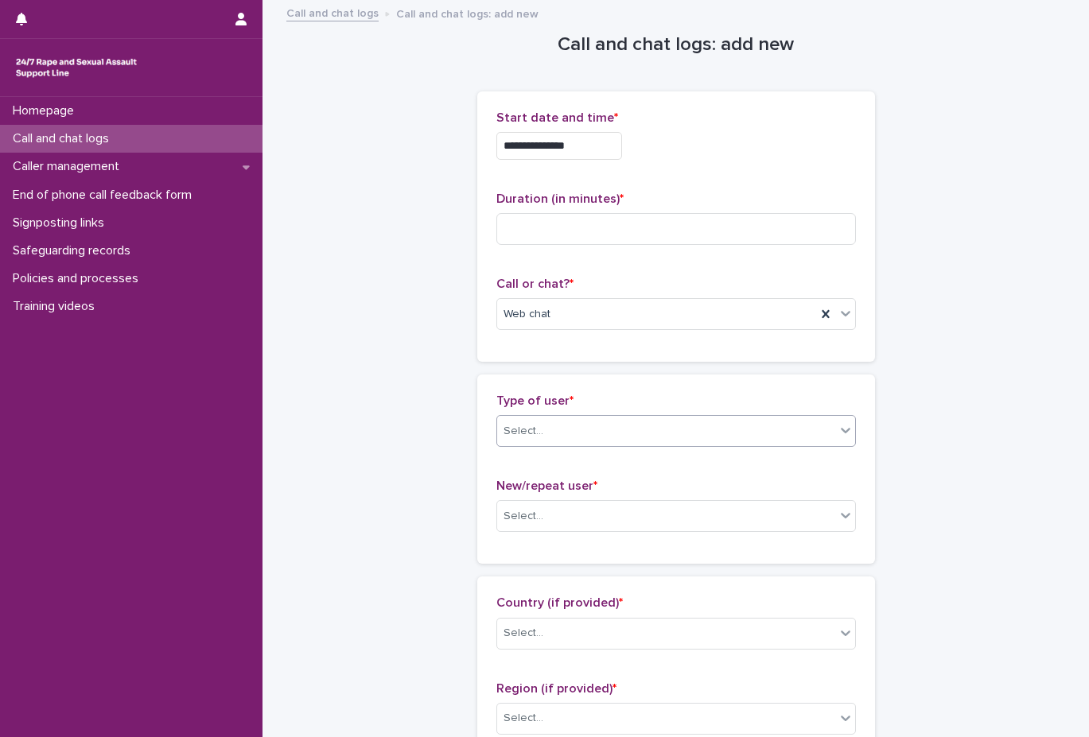
click at [563, 470] on div "Type of user * option Victim/survivor, selected. 0 results available. Select is…" at bounding box center [675, 469] width 359 height 151
click at [562, 487] on span "New/repeat user *" at bounding box center [546, 486] width 101 height 13
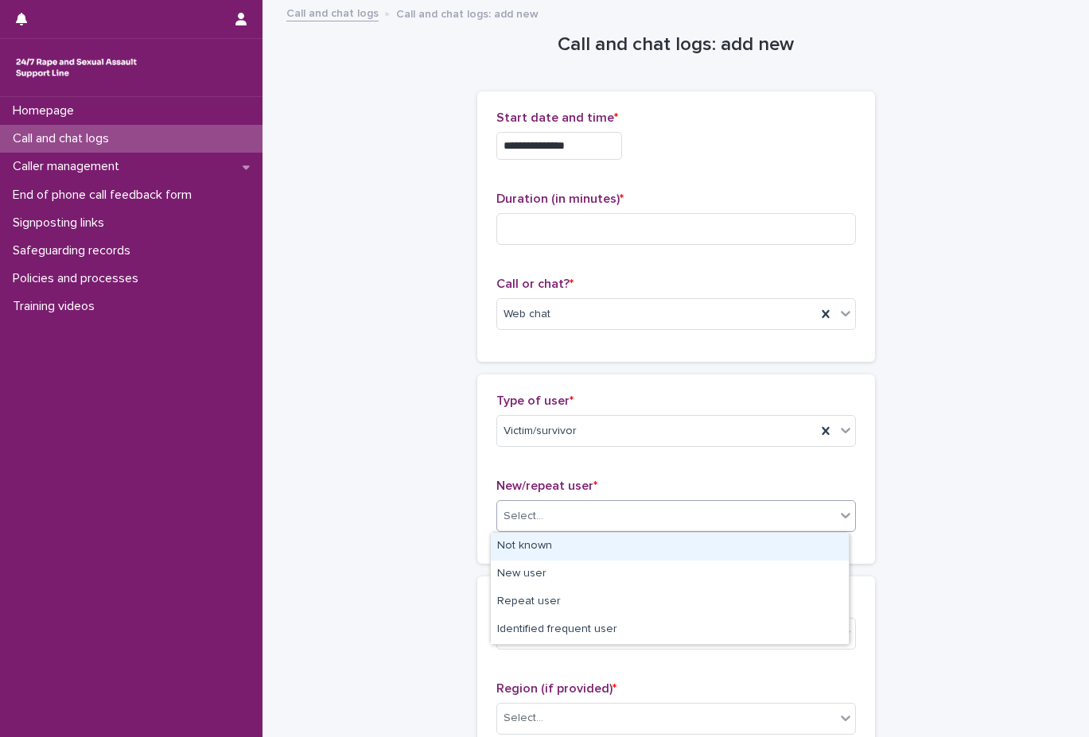
click at [561, 518] on div "Select..." at bounding box center [666, 516] width 338 height 26
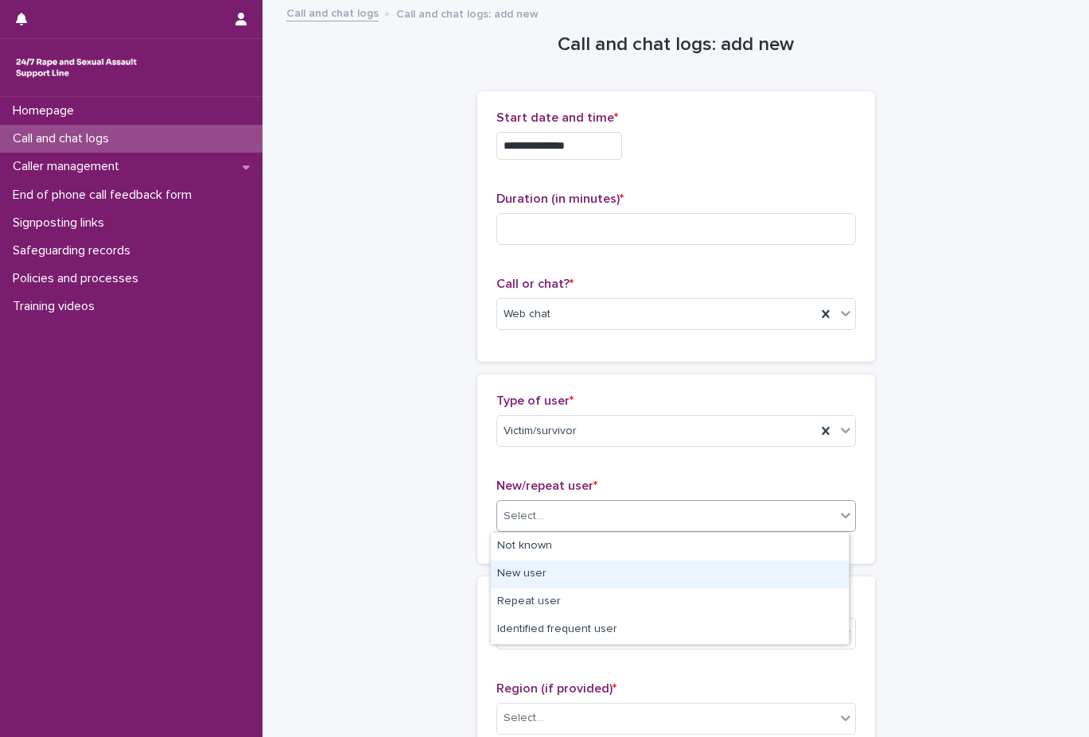
click at [557, 575] on div "New user" at bounding box center [670, 575] width 358 height 28
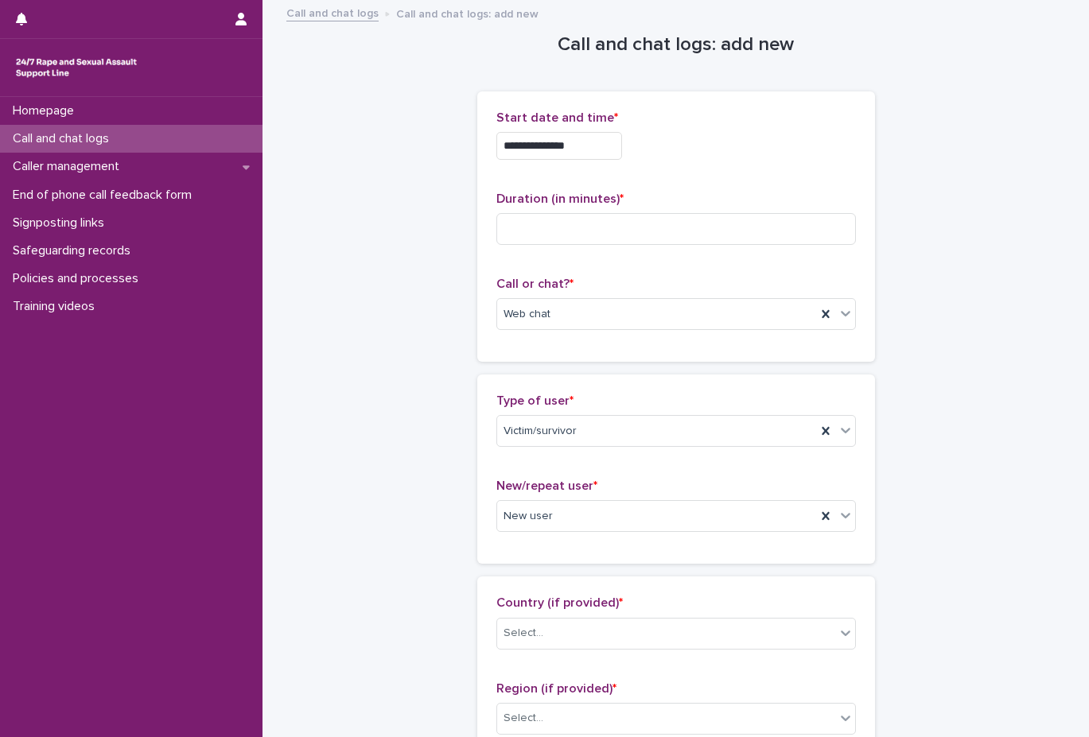
scroll to position [645, 0]
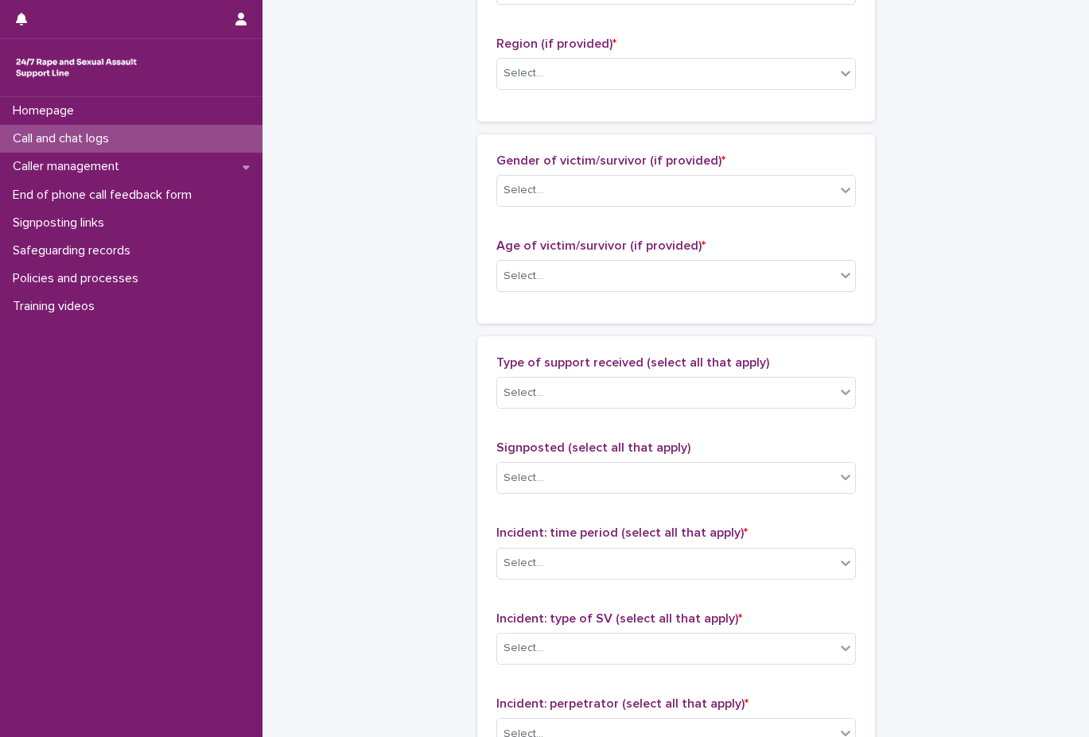
click at [730, 375] on div "Type of support received (select all that apply) Select..." at bounding box center [675, 388] width 359 height 66
click at [720, 392] on div "Select..." at bounding box center [666, 393] width 338 height 26
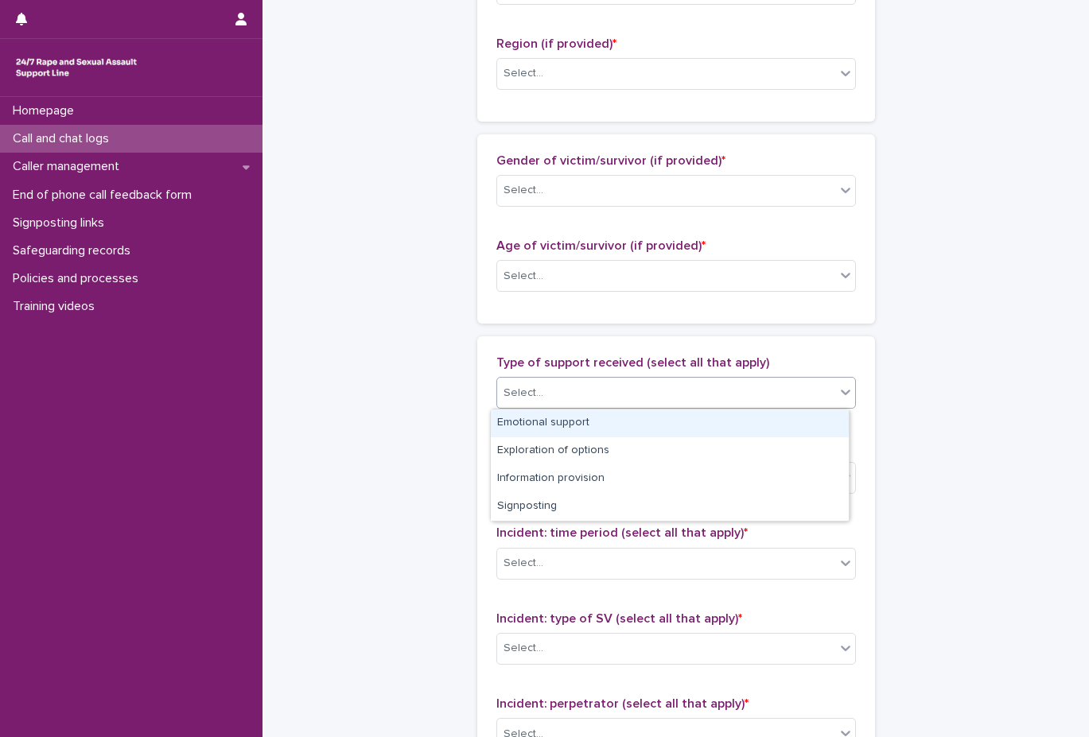
click at [708, 419] on div "Emotional support" at bounding box center [670, 424] width 358 height 28
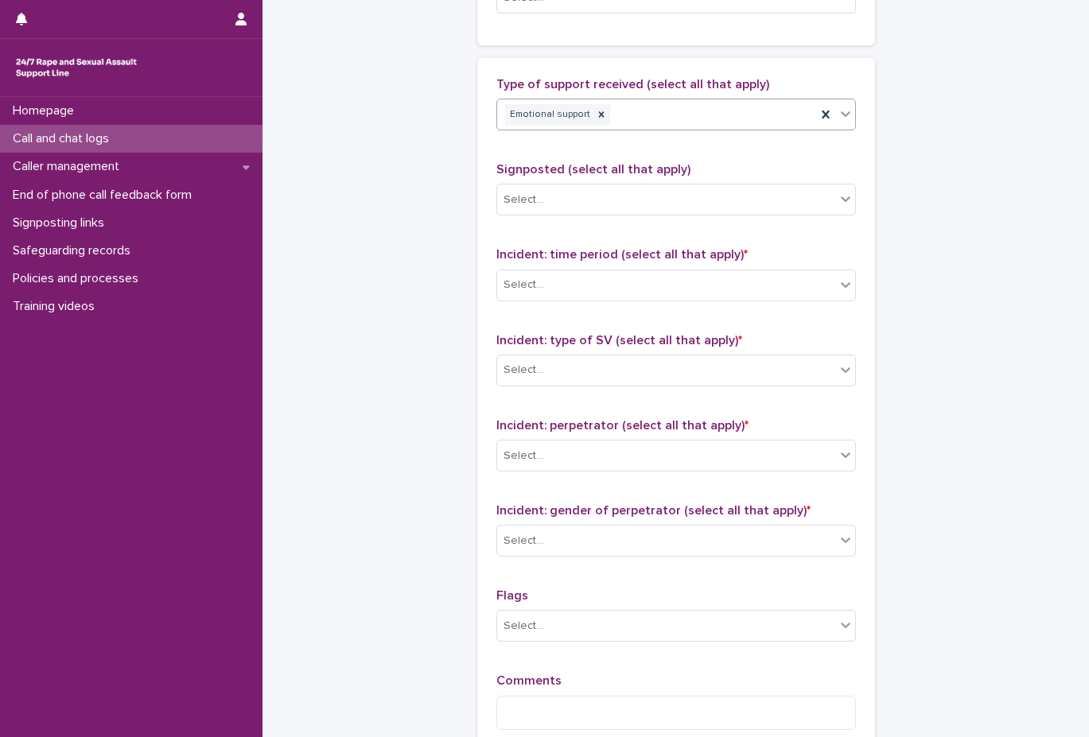
scroll to position [963, 0]
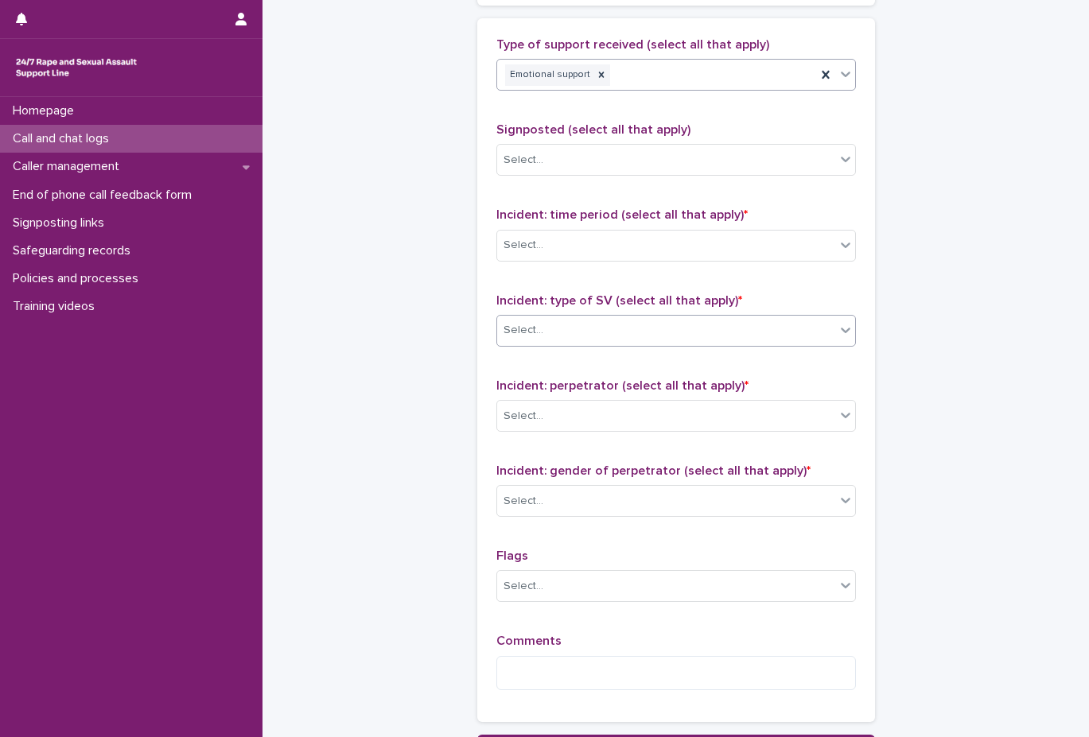
click at [738, 321] on div "Select..." at bounding box center [666, 330] width 338 height 26
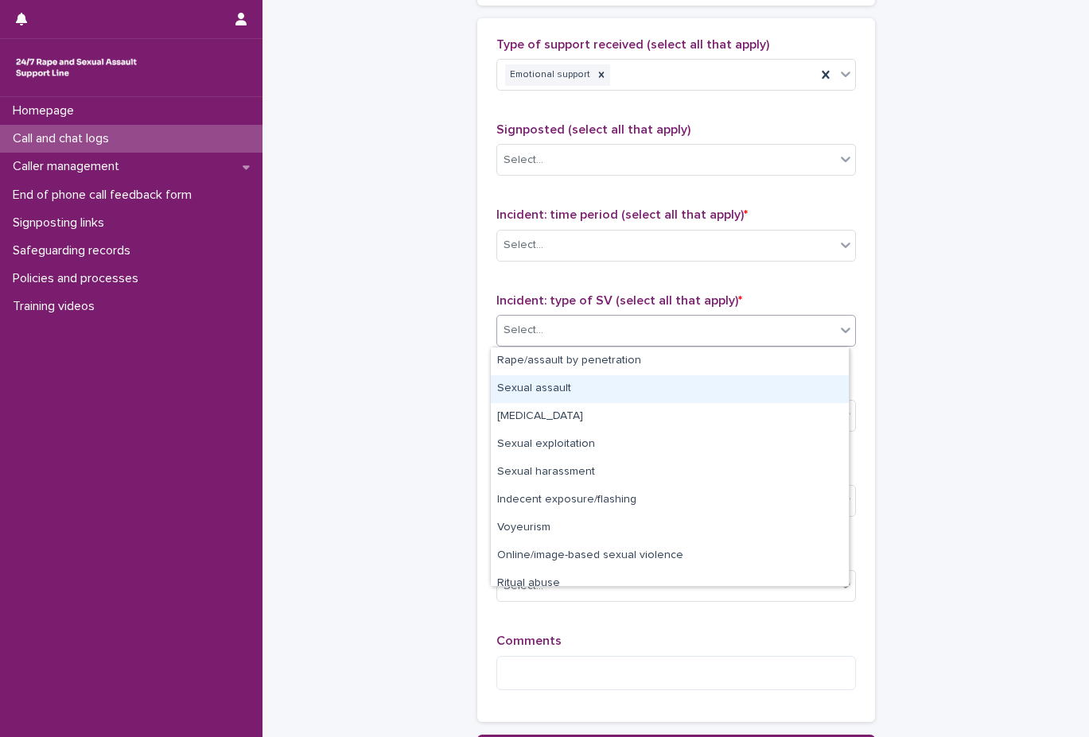
click at [711, 377] on div "Sexual assault" at bounding box center [670, 389] width 358 height 28
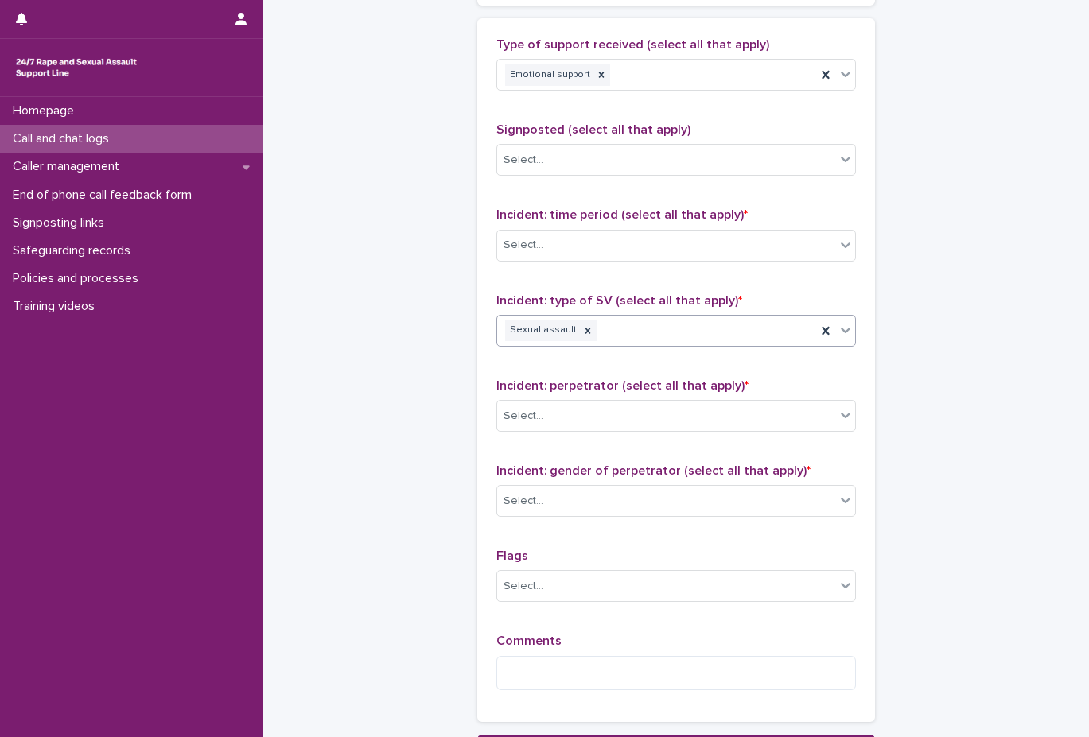
click at [716, 340] on div "Sexual assault" at bounding box center [656, 330] width 319 height 28
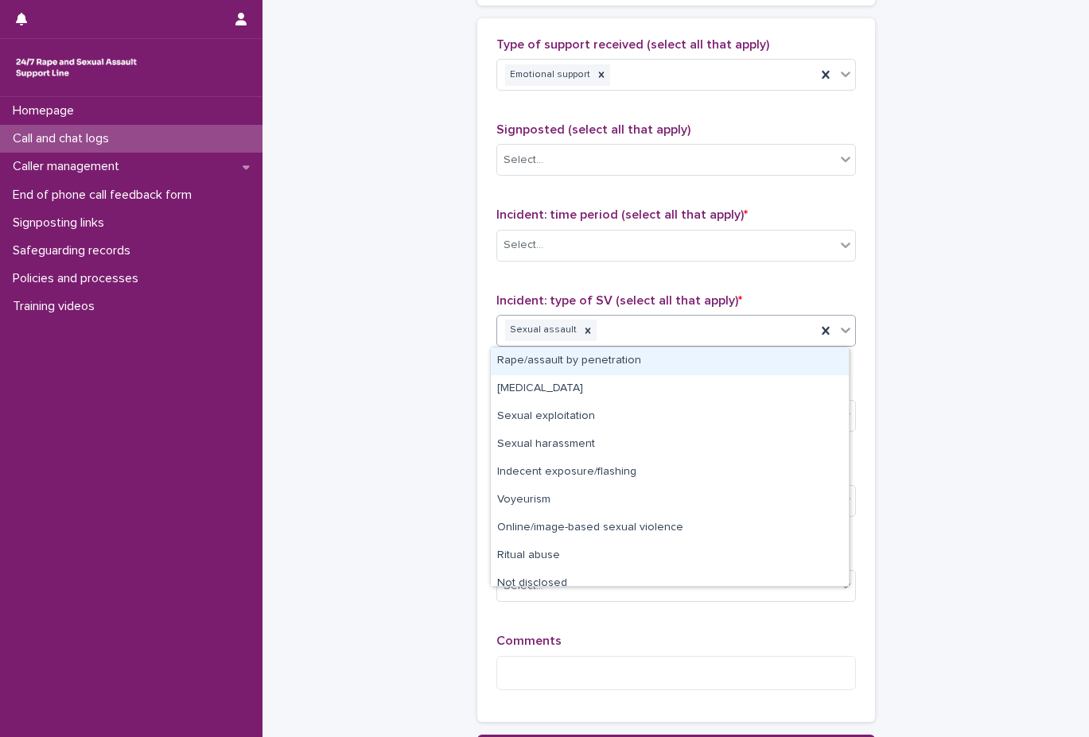
click at [689, 368] on div "Rape/assault by penetration" at bounding box center [670, 362] width 358 height 28
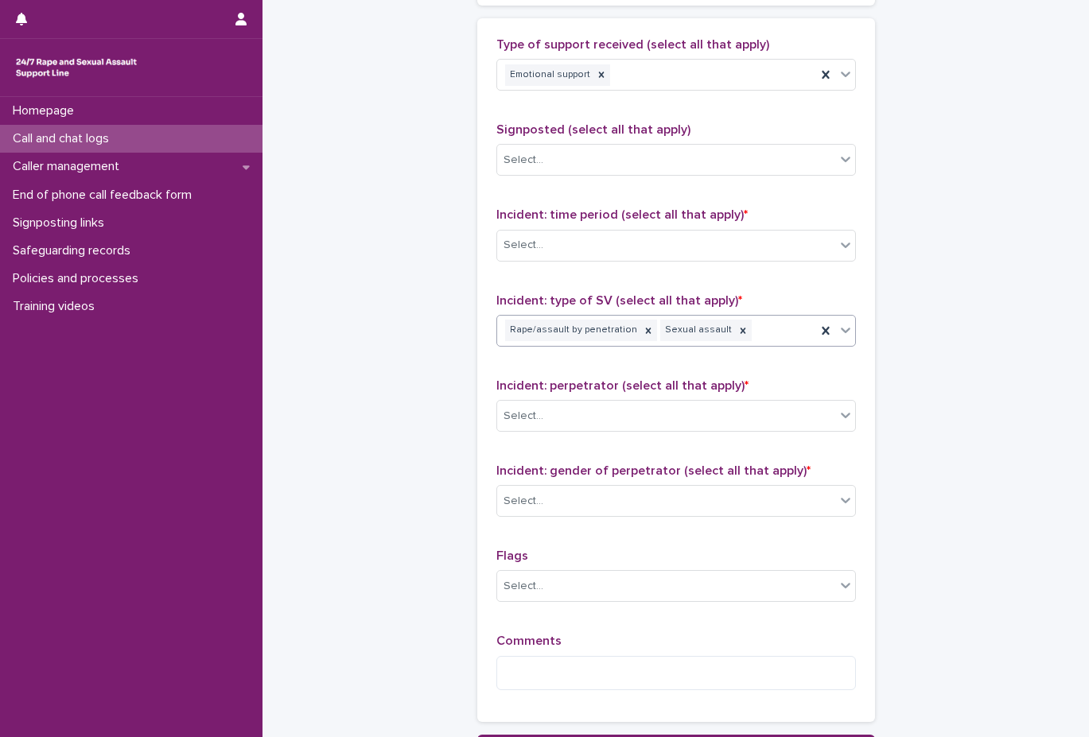
scroll to position [1043, 0]
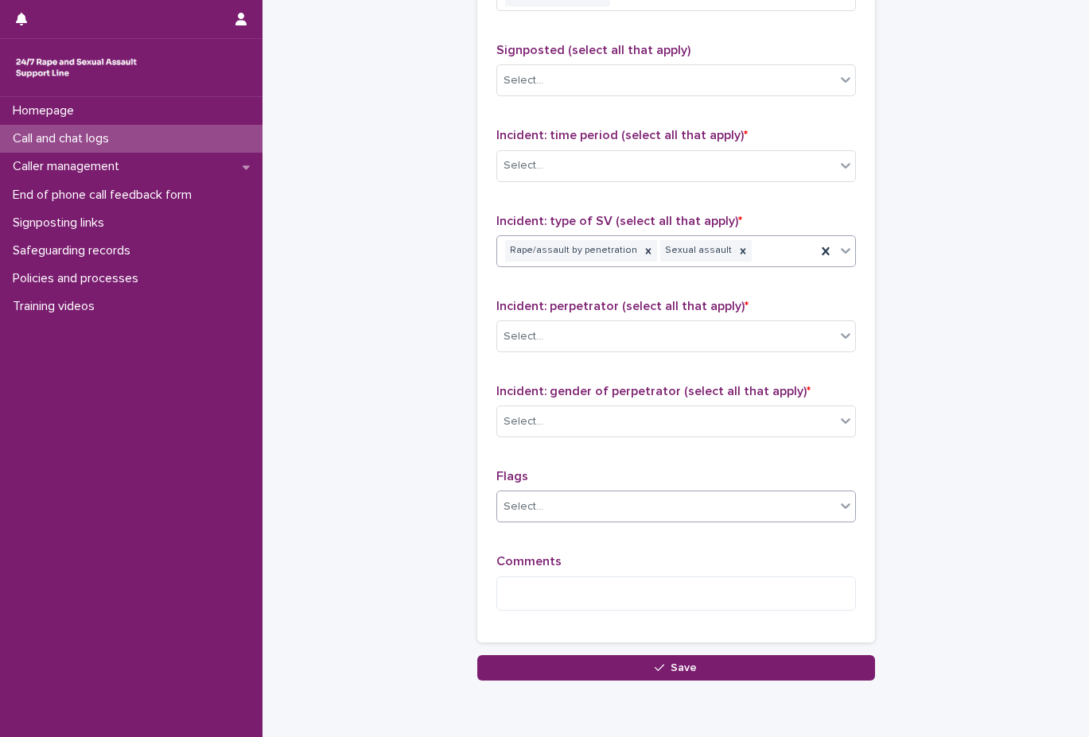
click at [656, 518] on div "Select..." at bounding box center [666, 507] width 338 height 26
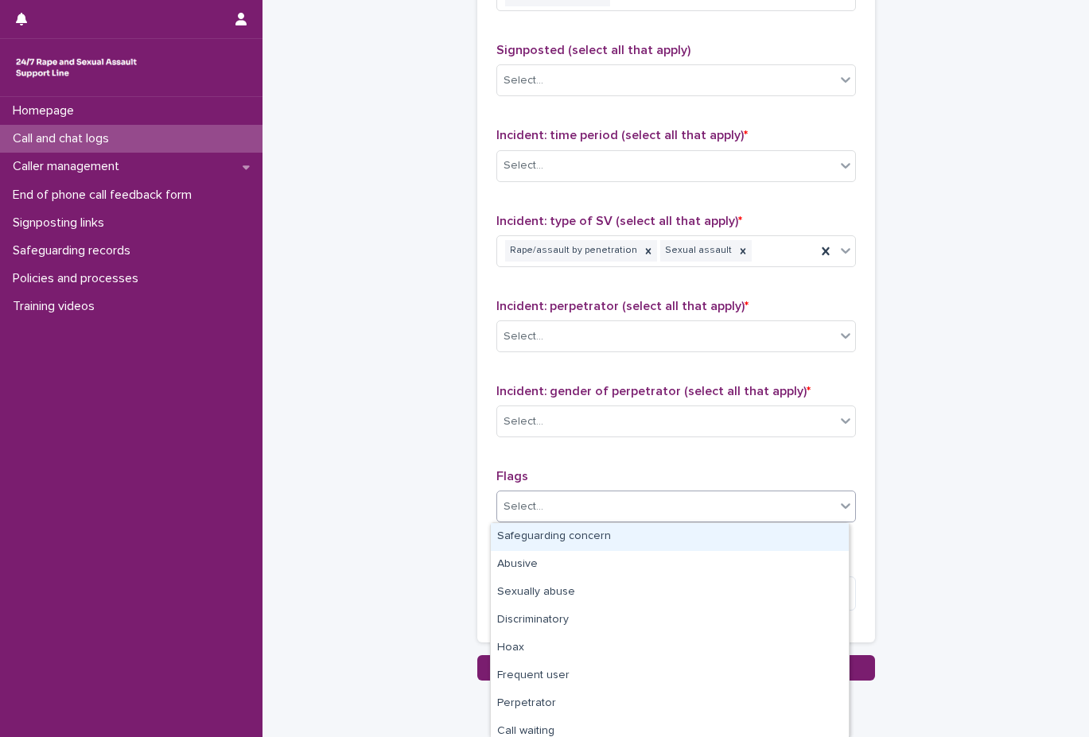
click at [670, 441] on div "Incident: gender of perpetrator (select all that apply) * Select..." at bounding box center [675, 417] width 359 height 66
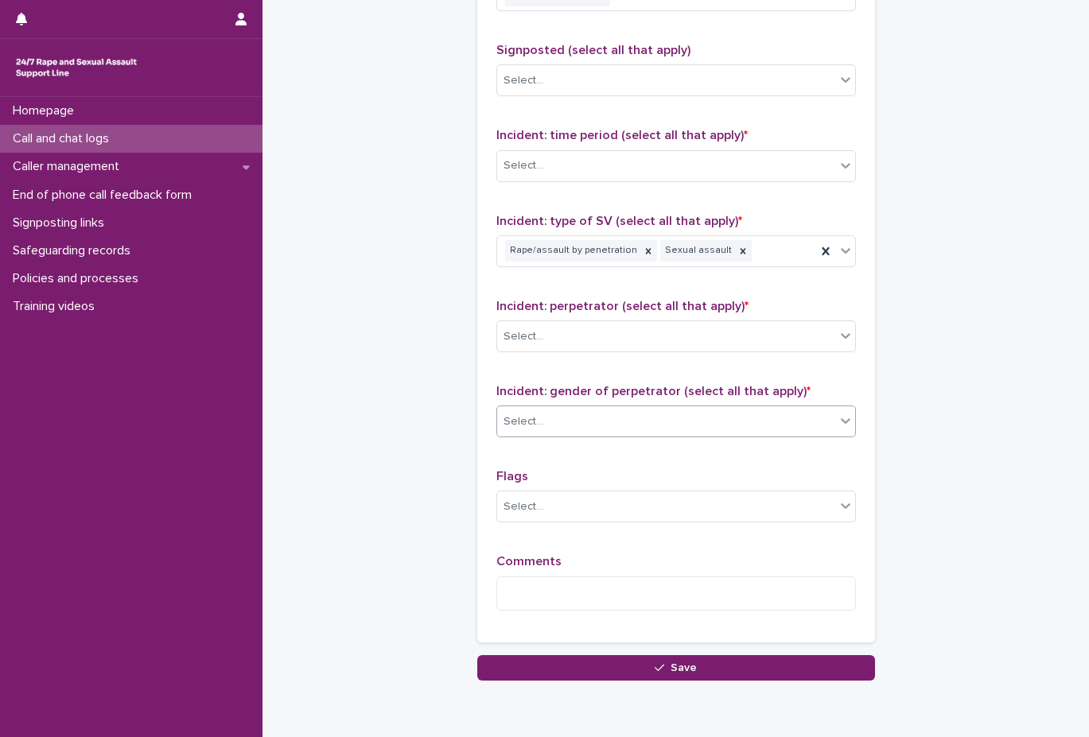
click at [690, 429] on div "Select..." at bounding box center [666, 422] width 338 height 26
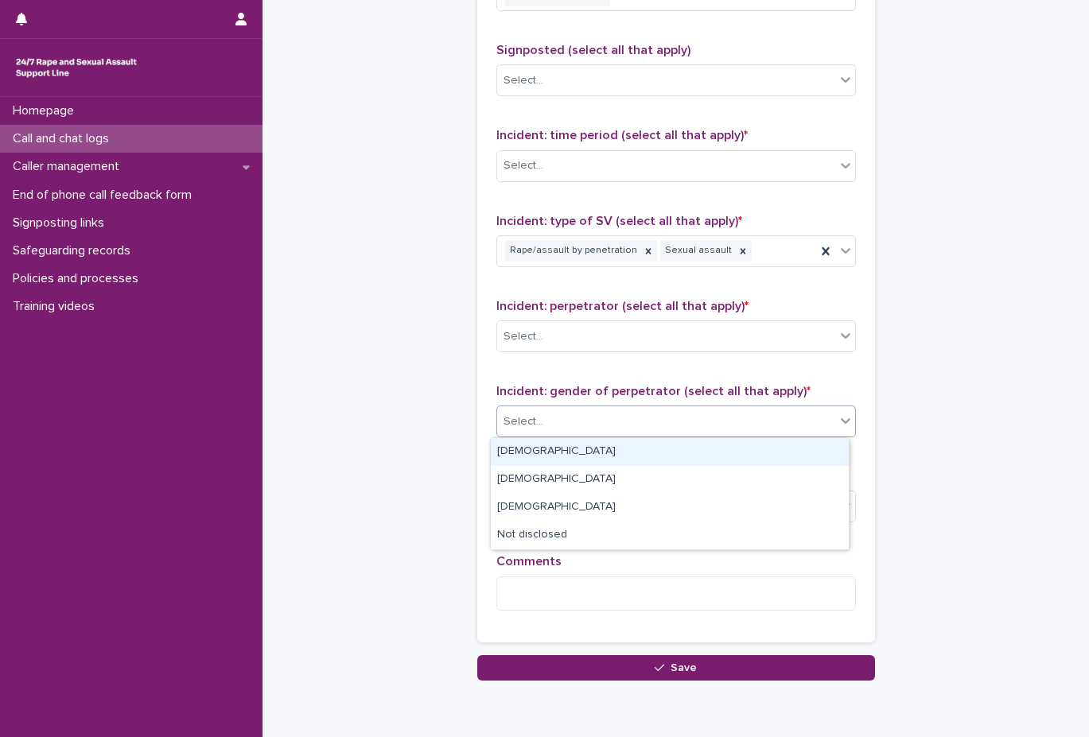
click at [693, 456] on div "[DEMOGRAPHIC_DATA]" at bounding box center [670, 452] width 358 height 28
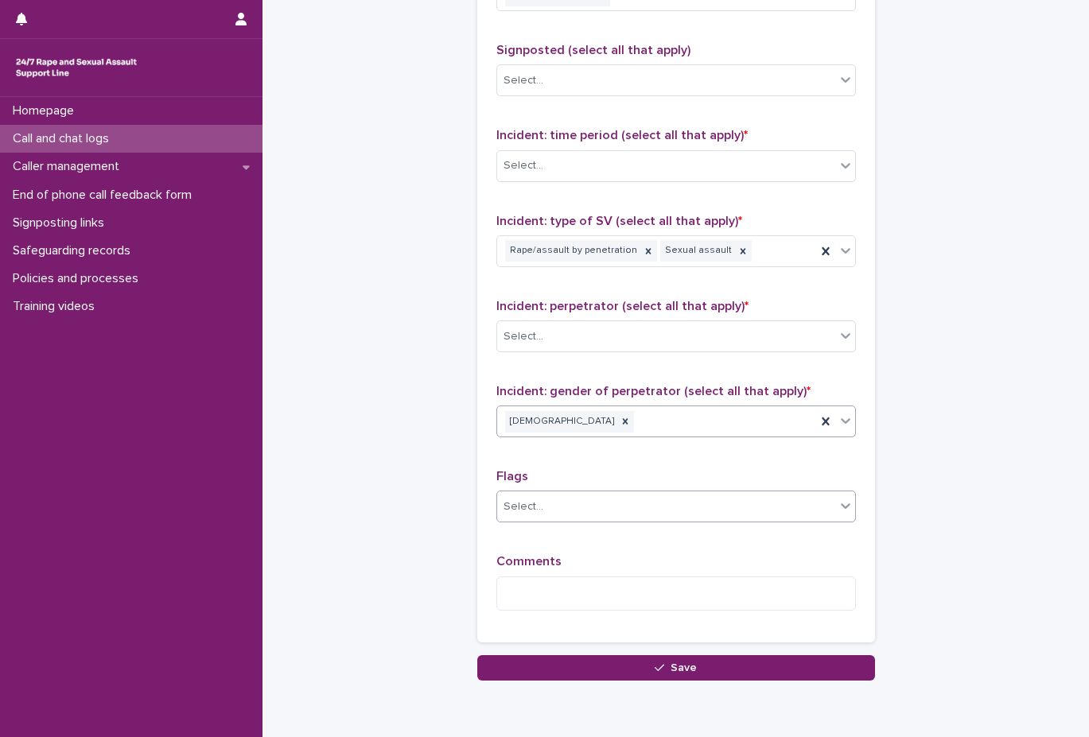
click at [684, 495] on div "Select..." at bounding box center [666, 507] width 338 height 26
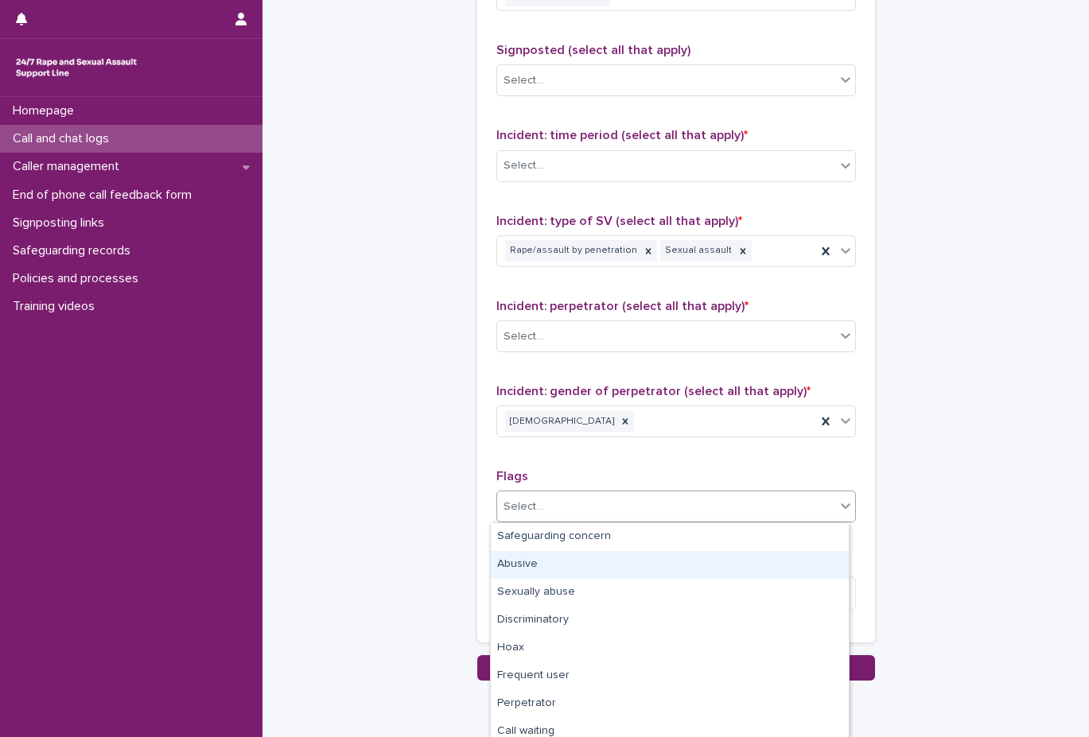
click at [686, 377] on div "Type of support received (select all that apply) Emotional support Signposted (…" at bounding box center [675, 291] width 359 height 666
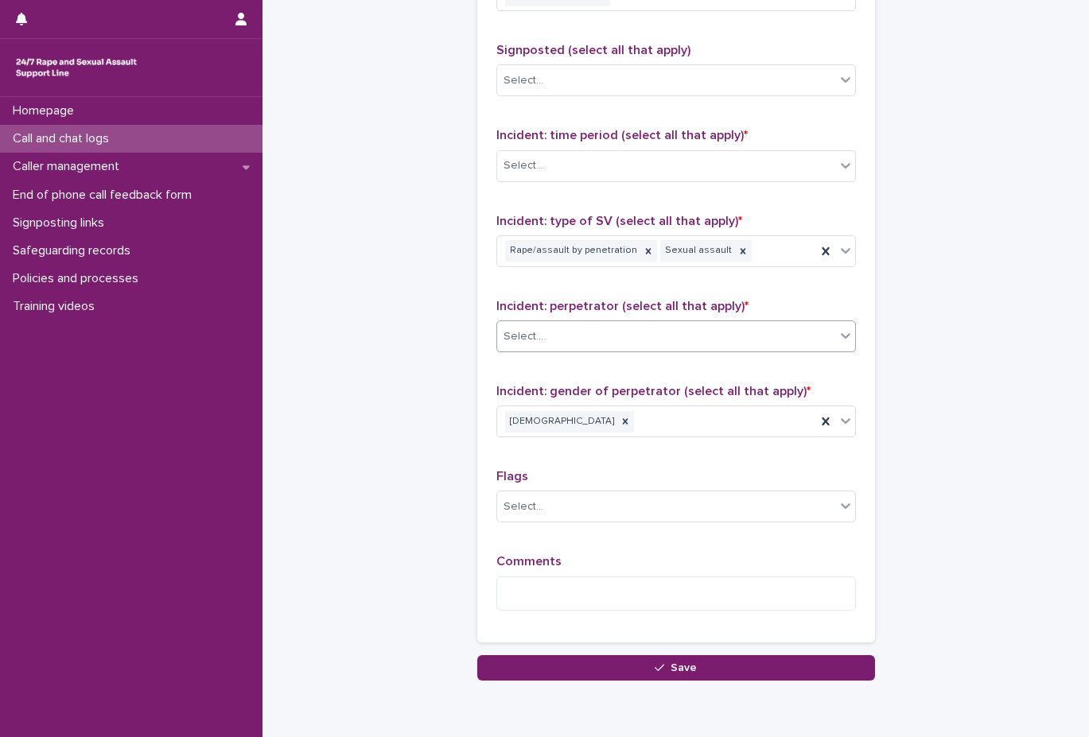
click at [688, 348] on div "Select..." at bounding box center [666, 337] width 338 height 26
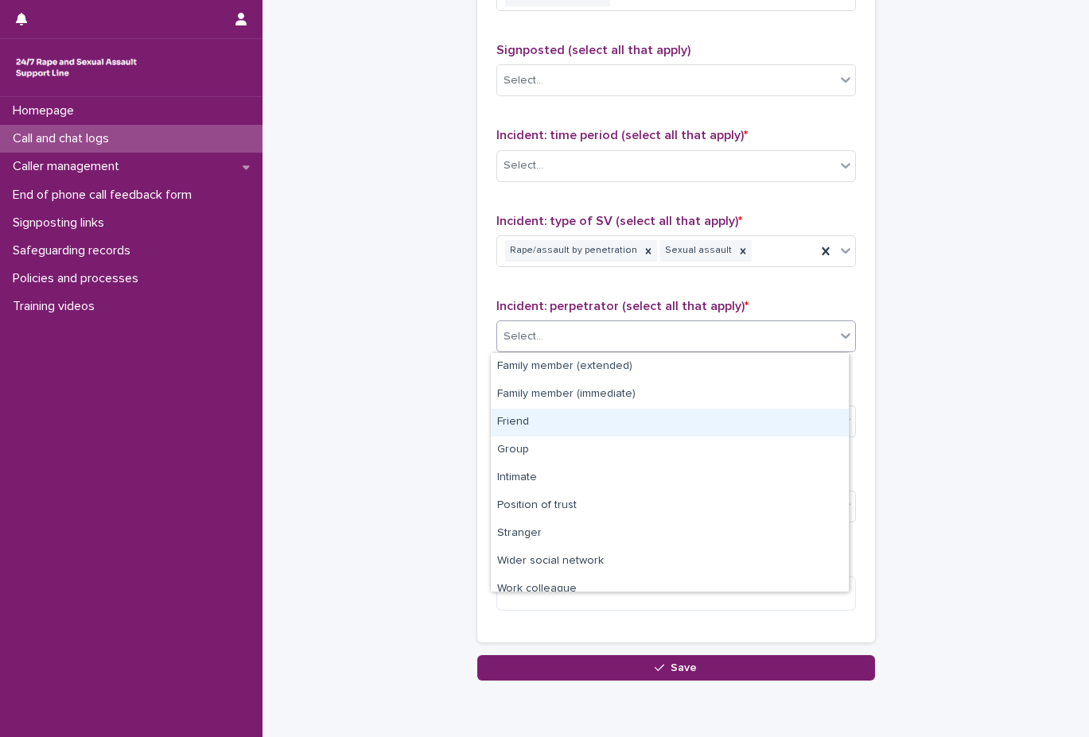
click at [684, 421] on div "Friend" at bounding box center [670, 423] width 358 height 28
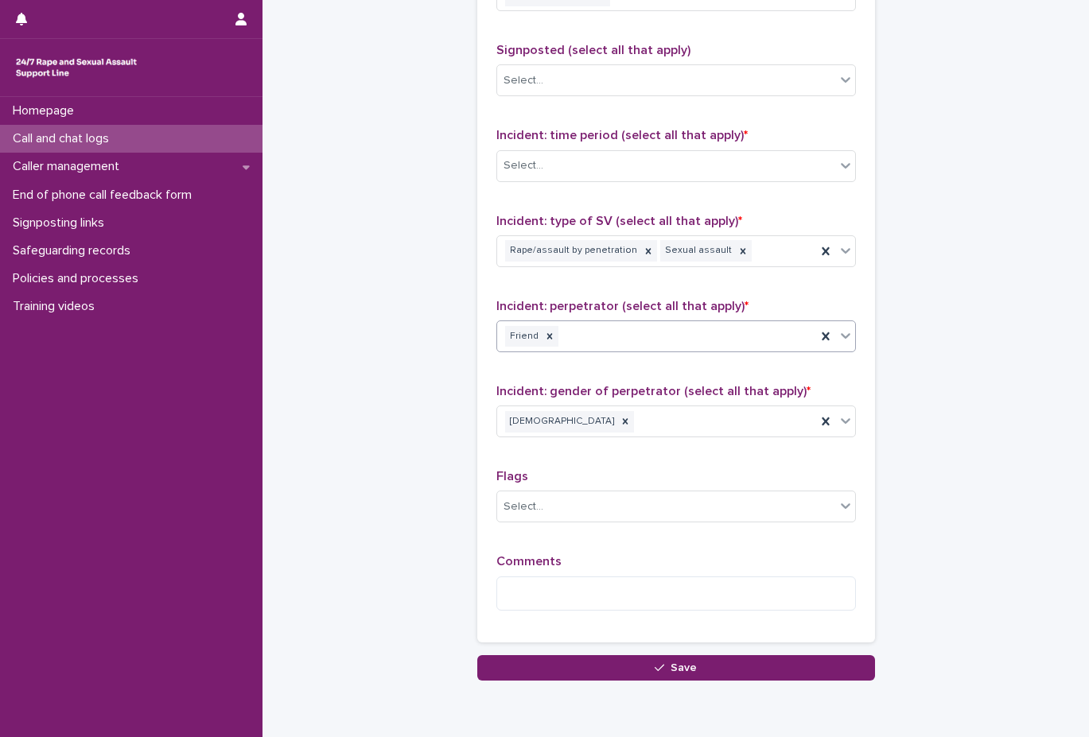
click at [706, 355] on div "Incident: perpetrator (select all that apply) * option Friend, selected. 0 resu…" at bounding box center [675, 332] width 359 height 66
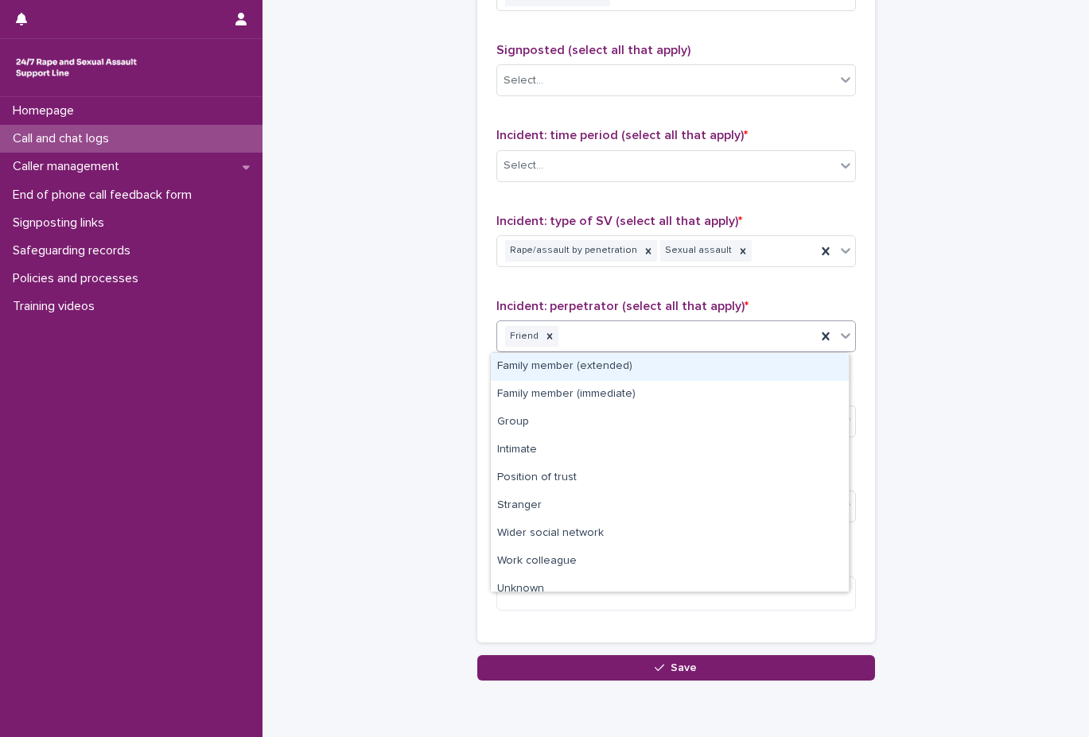
click at [709, 347] on div "Friend" at bounding box center [656, 337] width 319 height 28
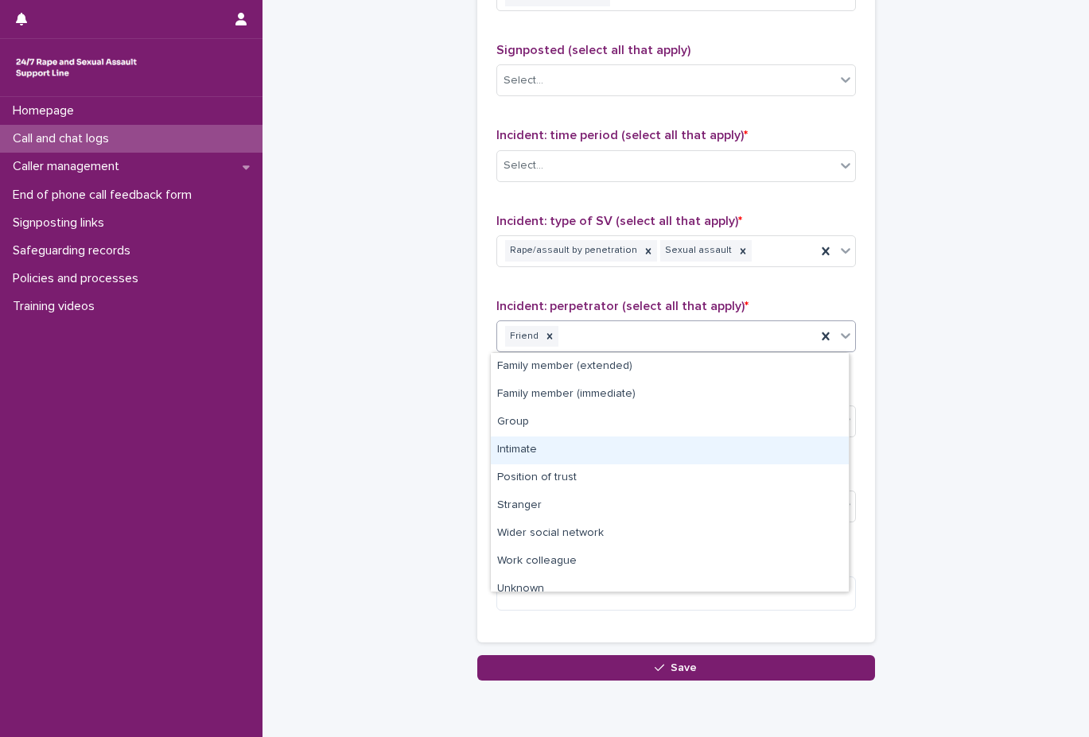
click at [678, 449] on div "Intimate" at bounding box center [670, 451] width 358 height 28
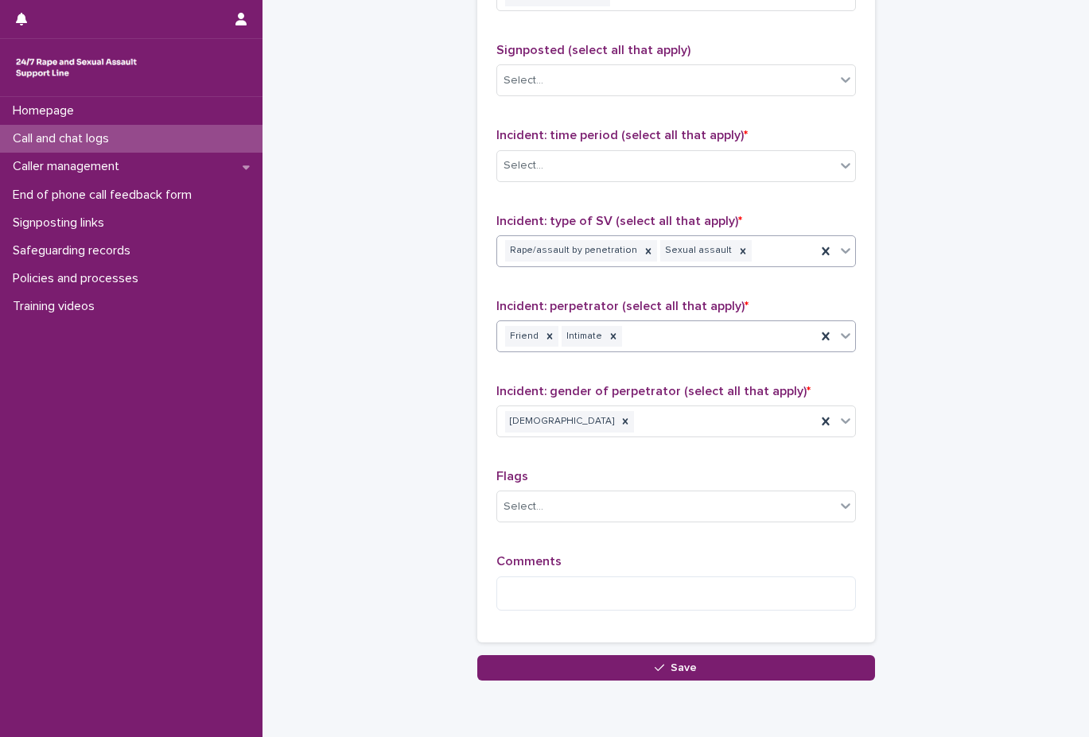
click at [777, 246] on div "Rape/assault by penetration Sexual assault" at bounding box center [656, 251] width 319 height 28
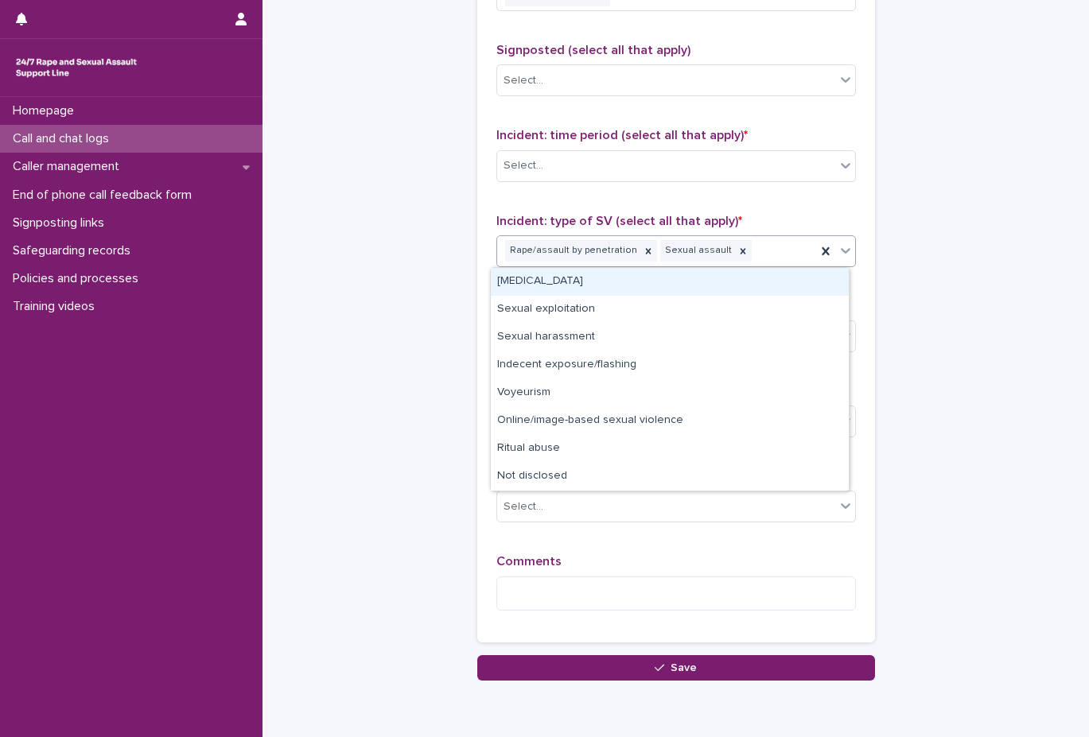
click at [782, 251] on div "Rape/assault by penetration Sexual assault" at bounding box center [656, 251] width 319 height 28
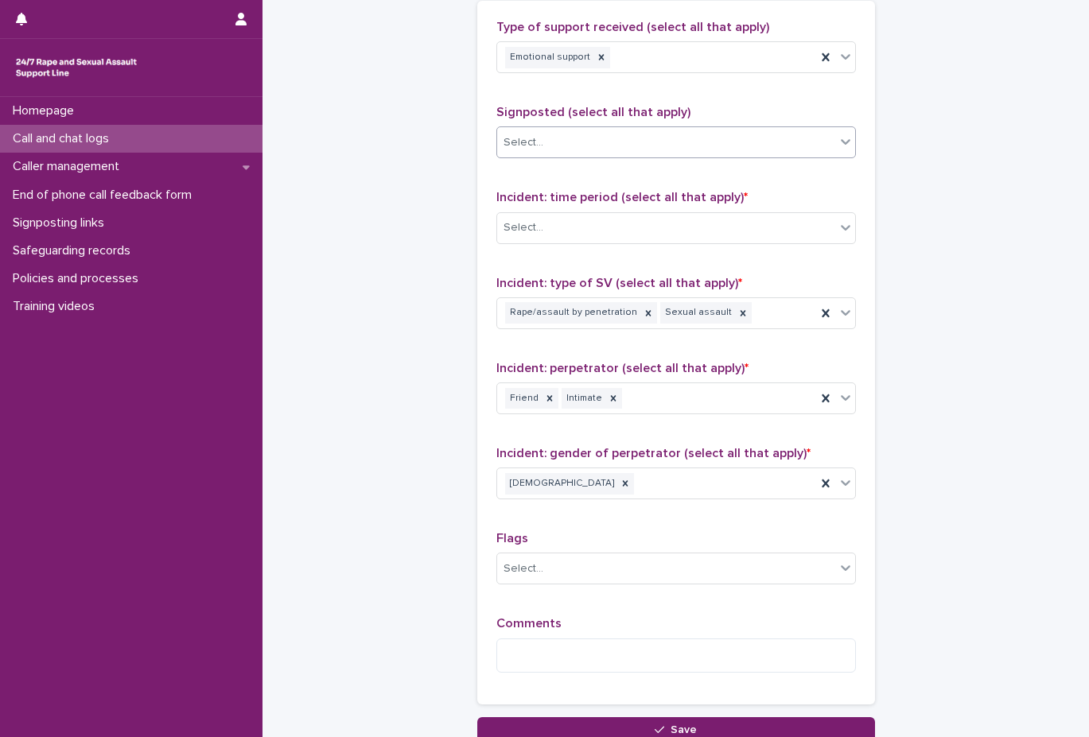
scroll to position [883, 0]
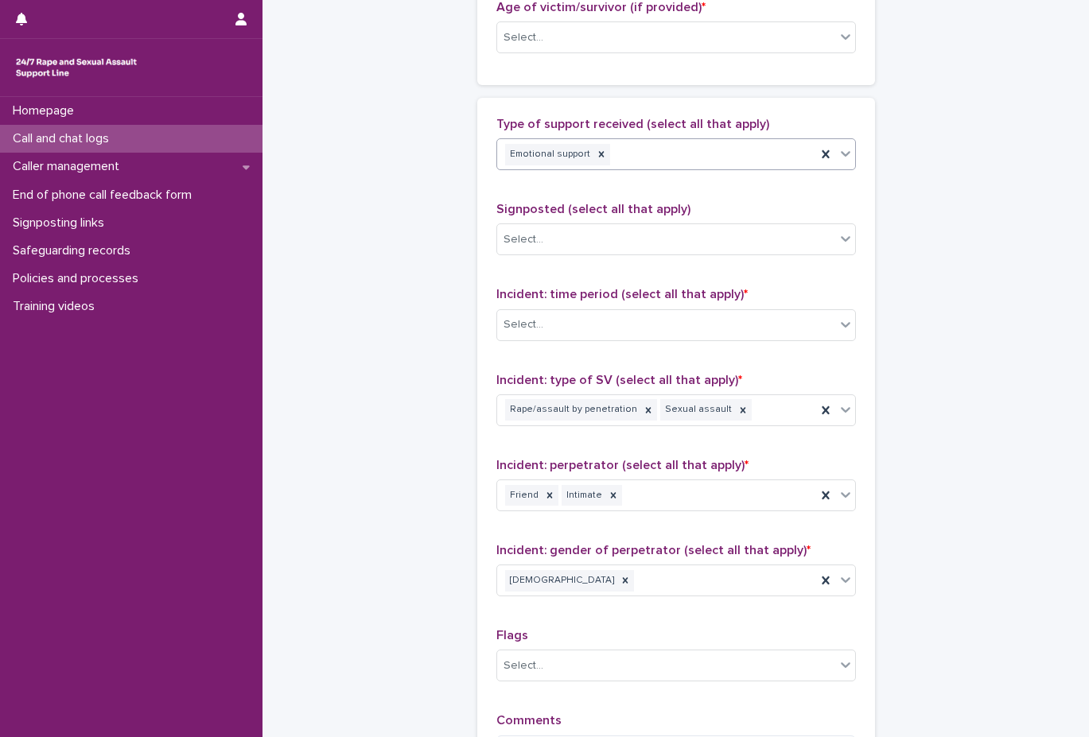
click at [741, 149] on div "Emotional support" at bounding box center [656, 155] width 319 height 28
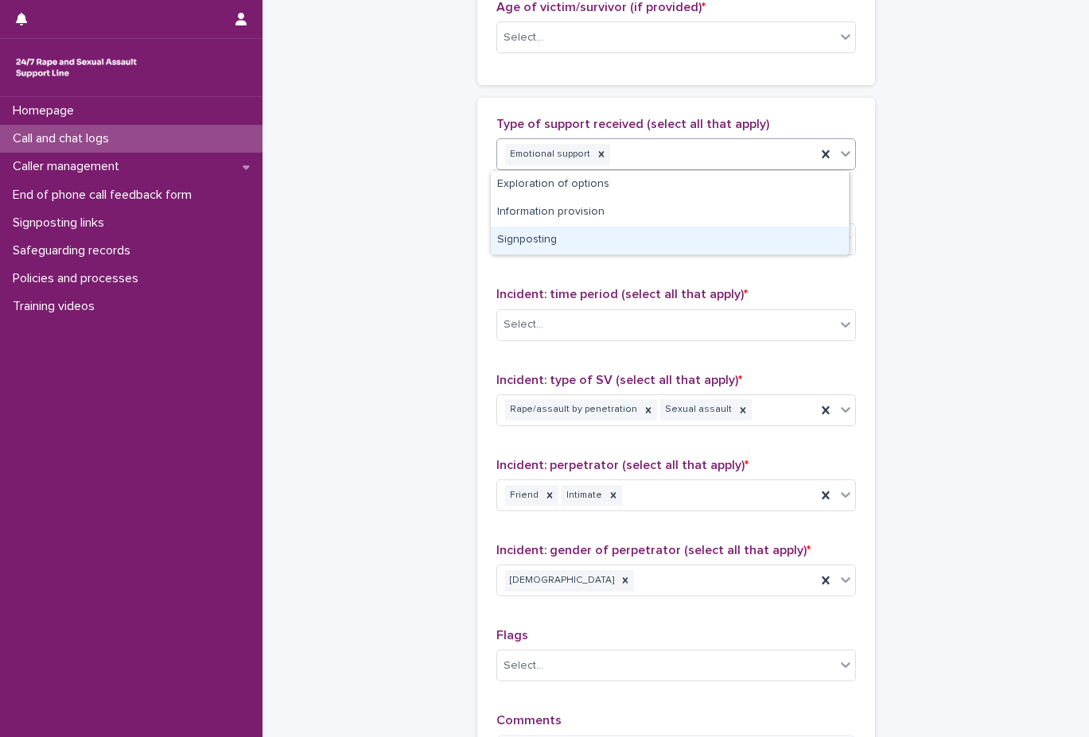
click at [693, 238] on div "Signposting" at bounding box center [670, 241] width 358 height 28
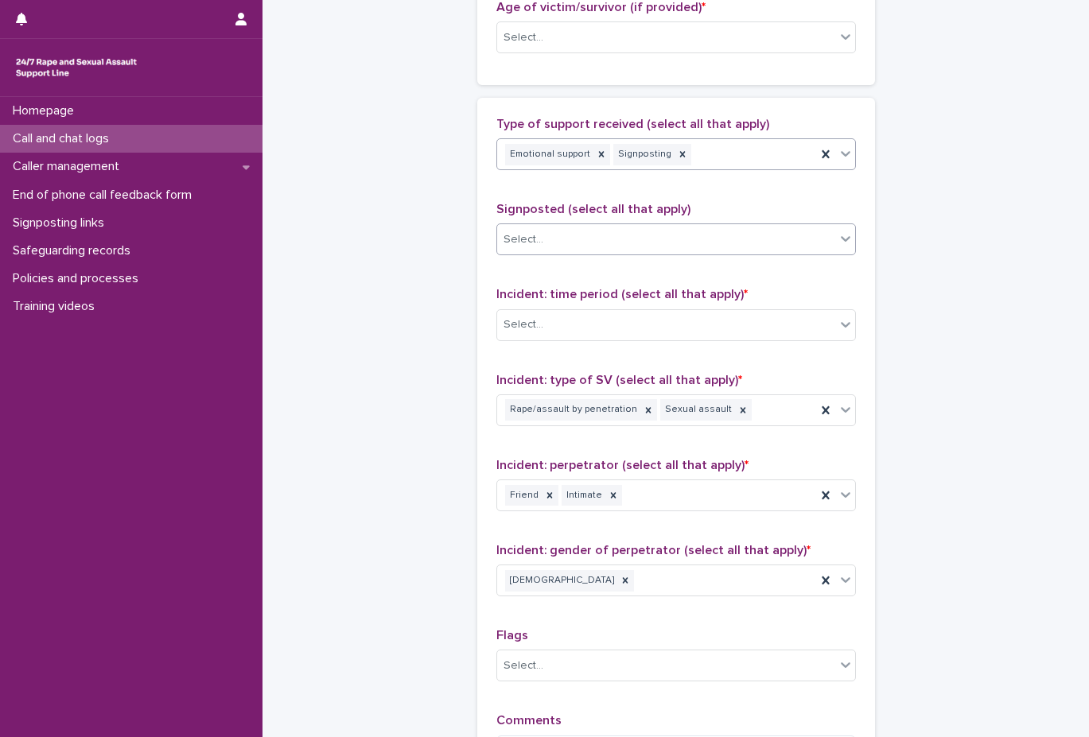
click at [681, 234] on div "Select..." at bounding box center [666, 240] width 338 height 26
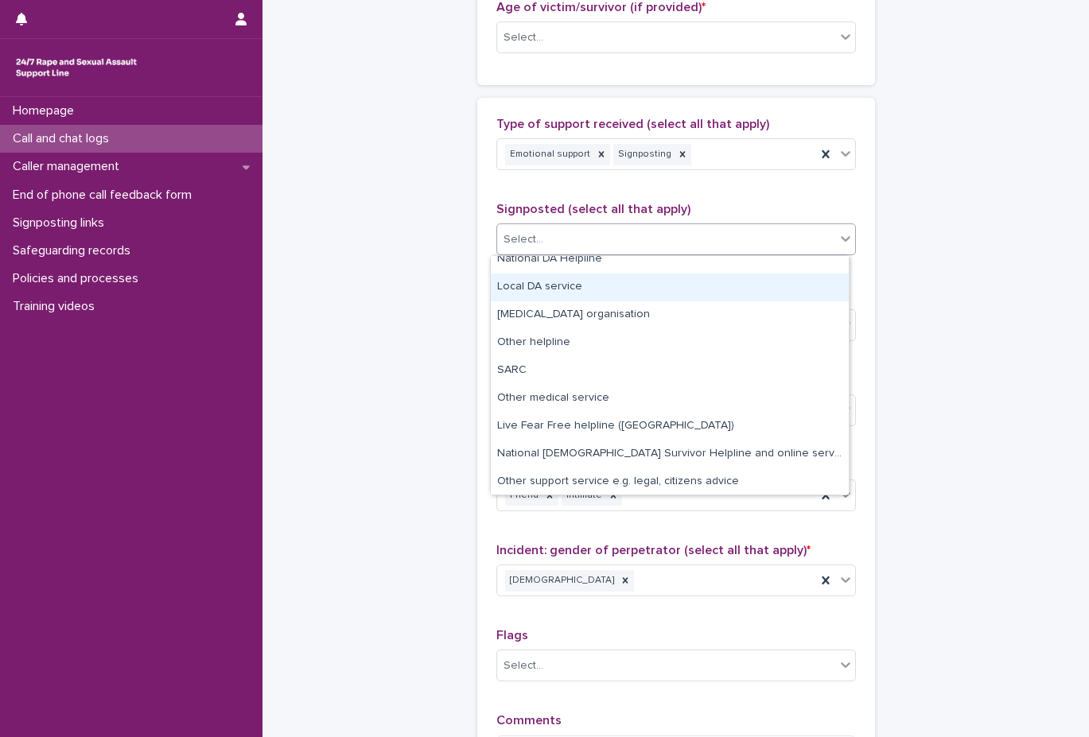
scroll to position [95, 0]
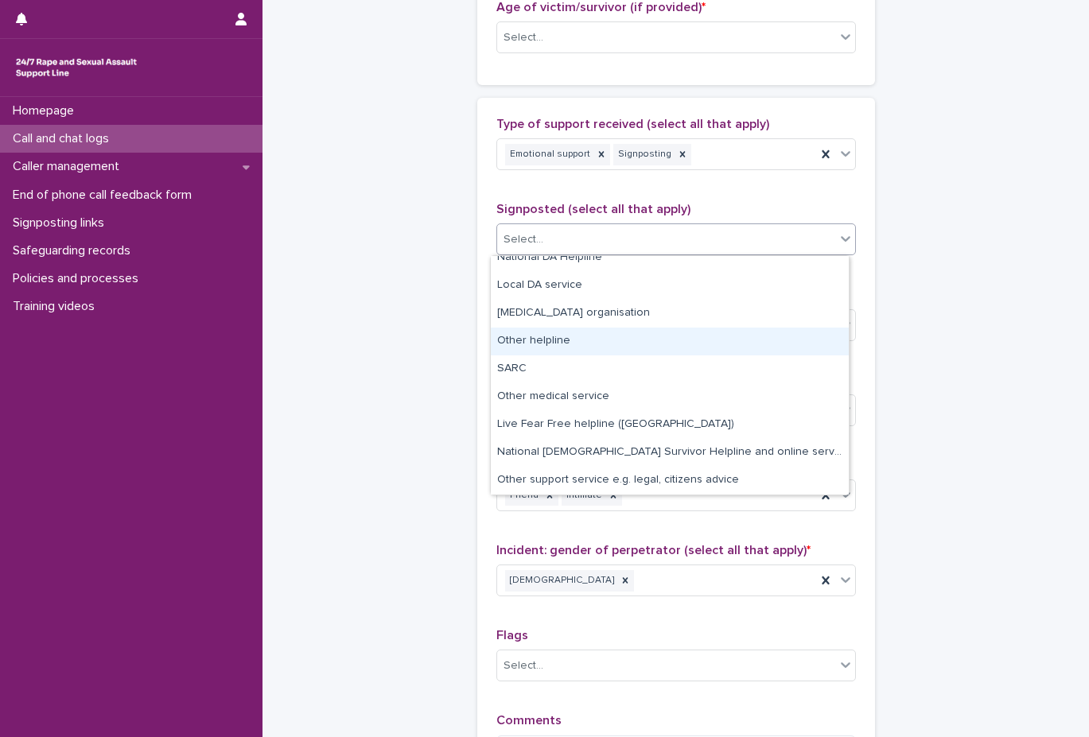
click at [684, 348] on div "Other helpline" at bounding box center [670, 342] width 358 height 28
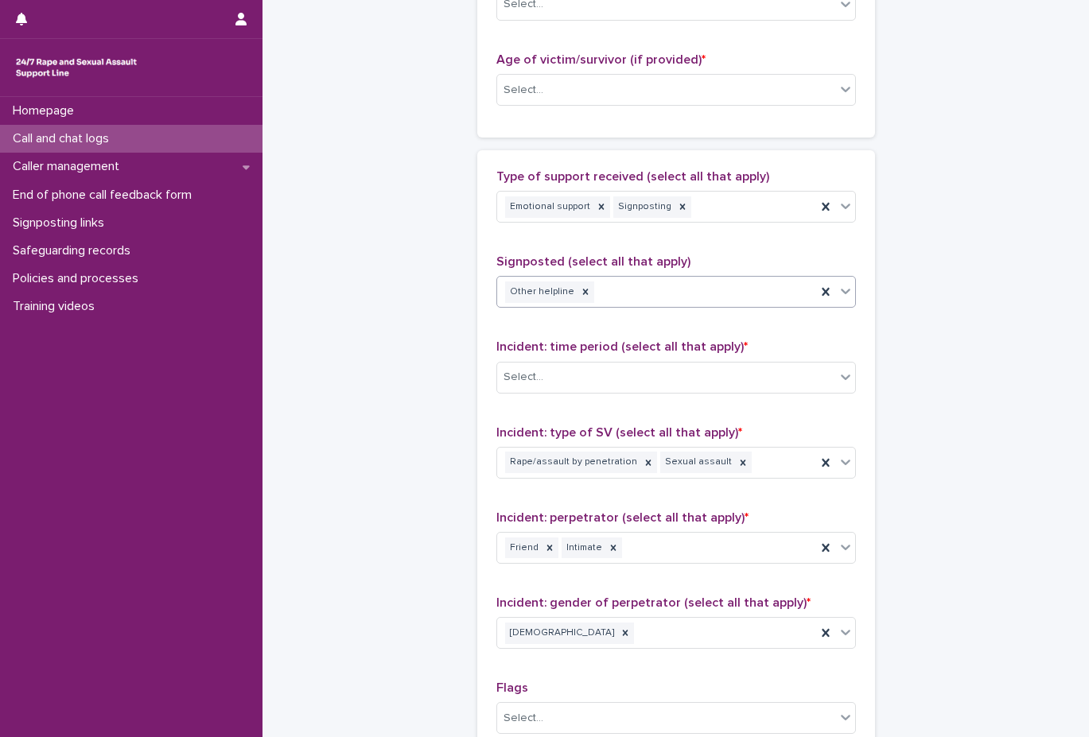
scroll to position [804, 0]
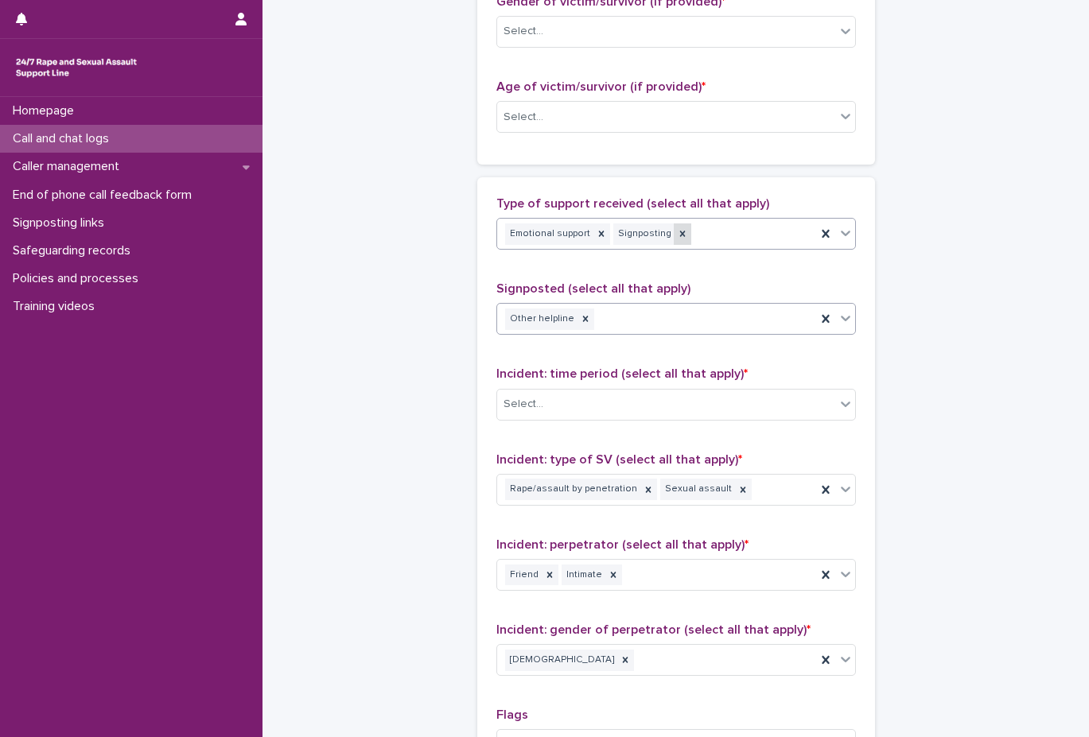
click at [674, 243] on div at bounding box center [682, 233] width 17 height 21
click at [685, 242] on div "Emotional support" at bounding box center [656, 234] width 319 height 28
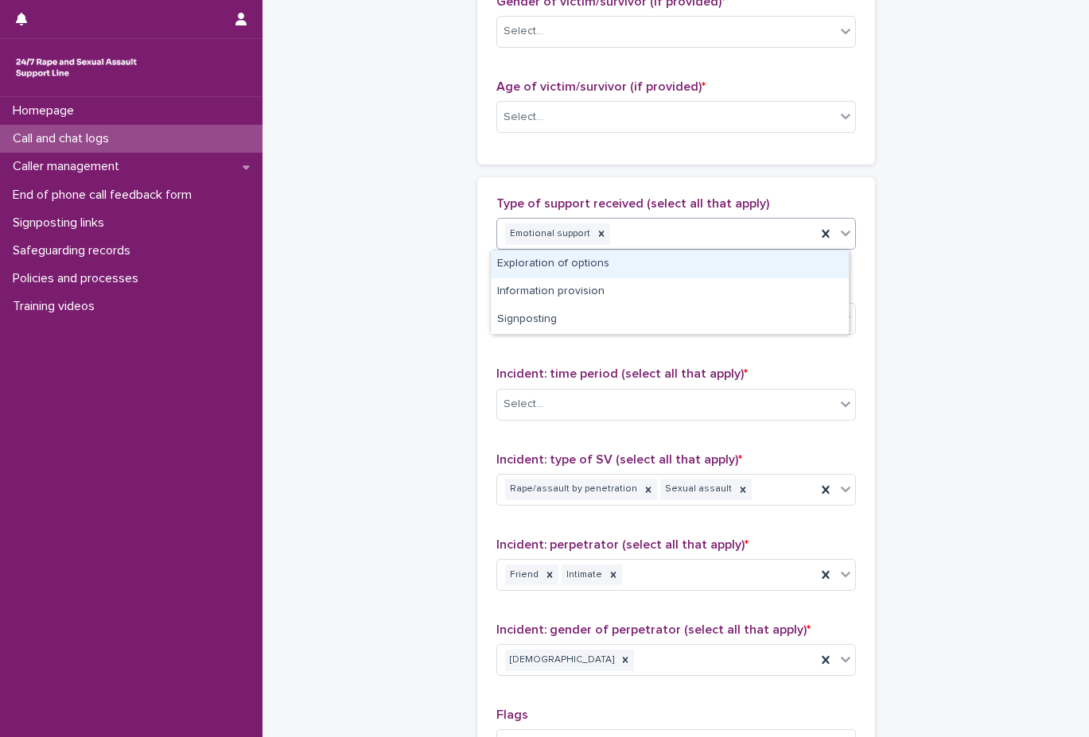
drag, startPoint x: 671, startPoint y: 280, endPoint x: 679, endPoint y: 266, distance: 15.7
click at [679, 266] on div "Exploration of options" at bounding box center [670, 264] width 358 height 28
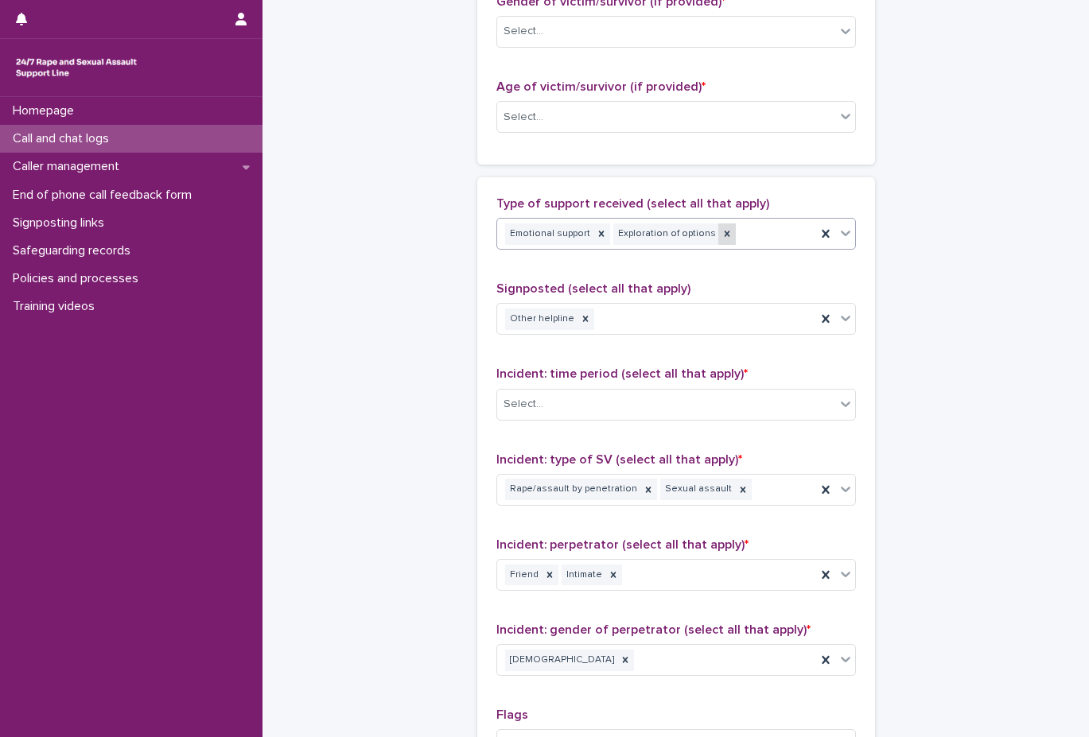
click at [718, 240] on div at bounding box center [726, 233] width 17 height 21
click at [580, 315] on icon at bounding box center [585, 318] width 11 height 11
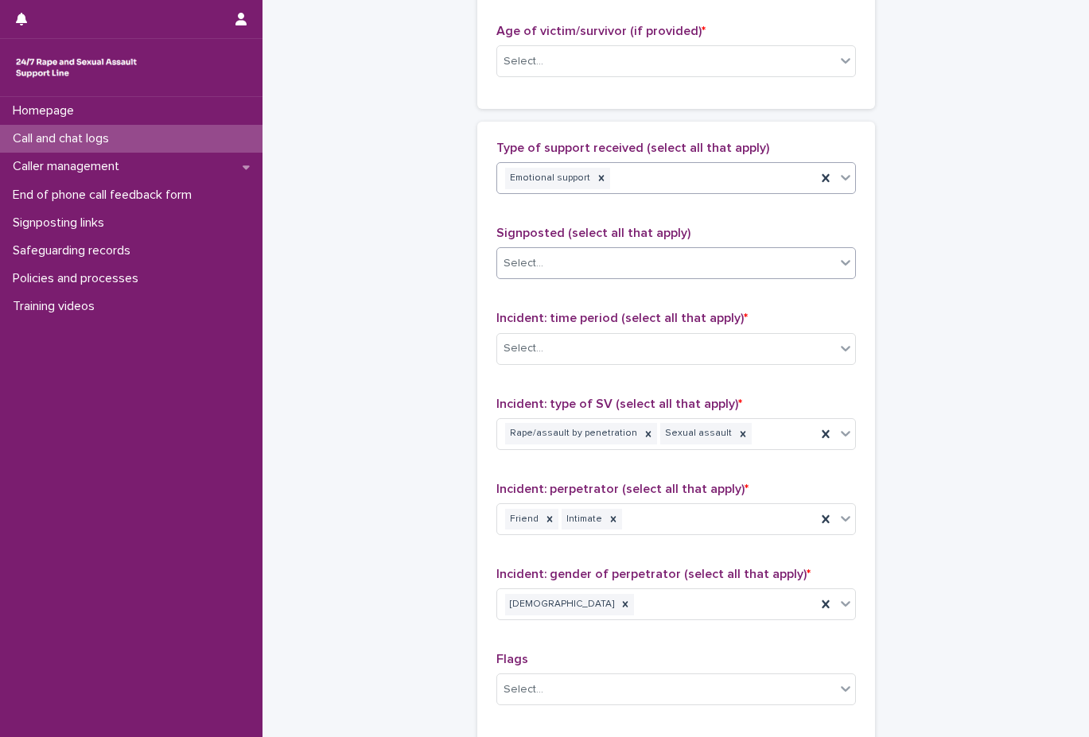
scroll to position [883, 0]
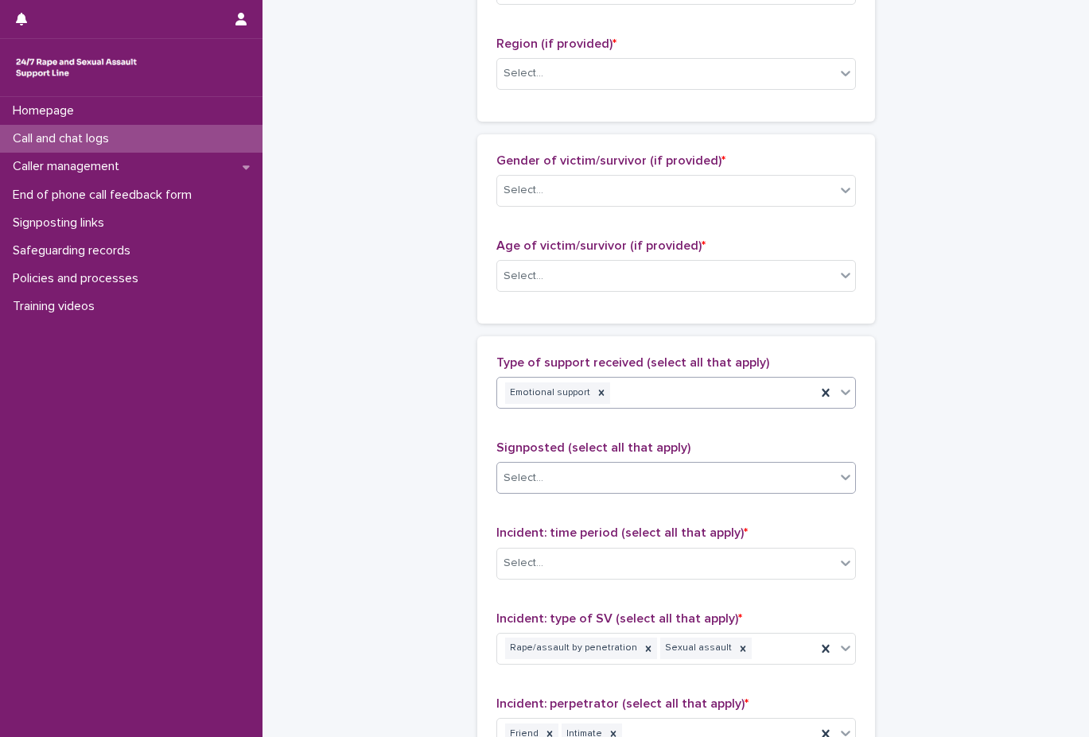
scroll to position [406, 0]
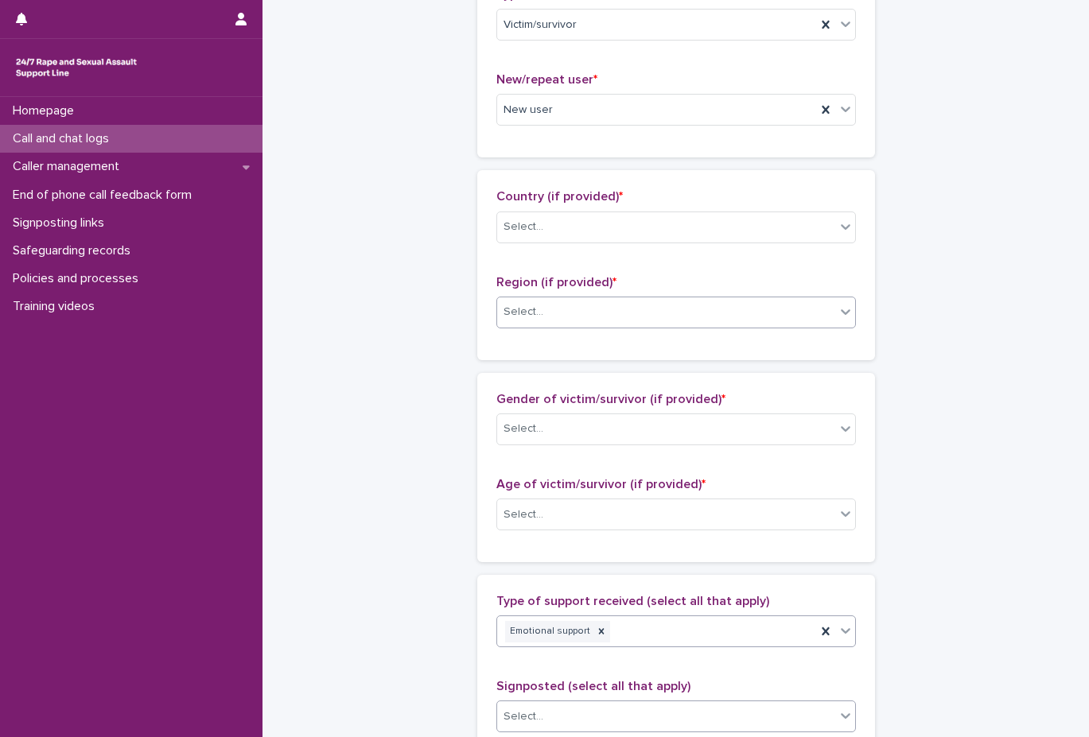
click at [578, 318] on div "Select..." at bounding box center [666, 312] width 338 height 26
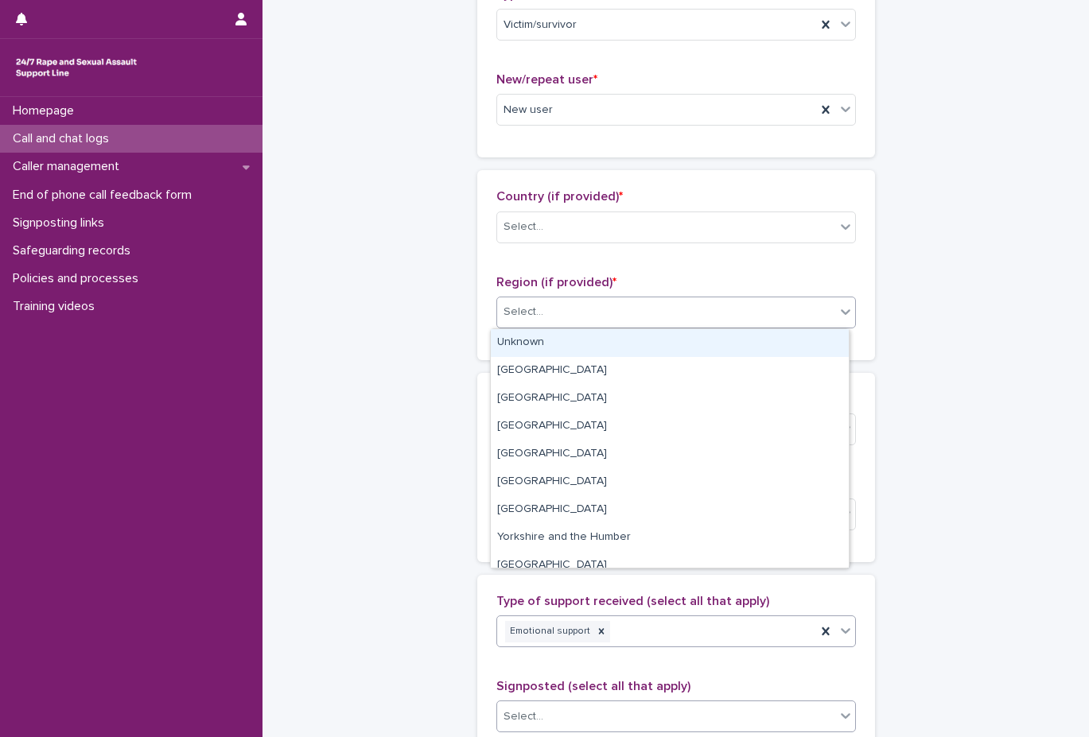
click at [576, 333] on div "Unknown" at bounding box center [670, 343] width 358 height 28
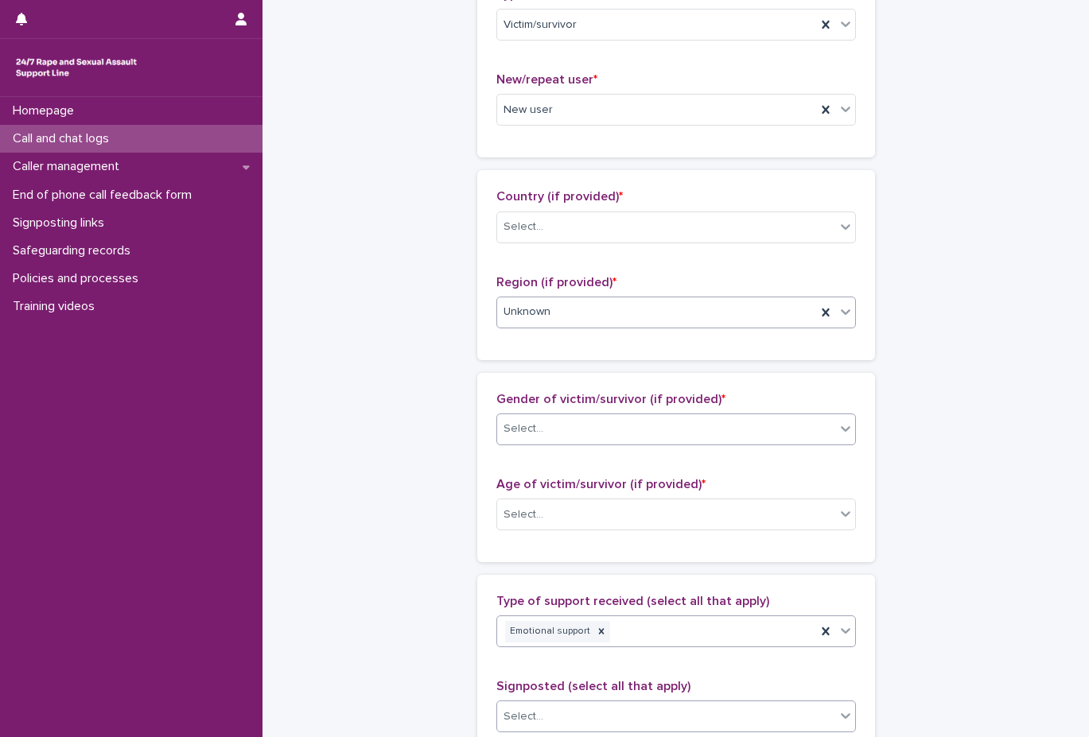
click at [580, 429] on div "Select..." at bounding box center [666, 429] width 338 height 26
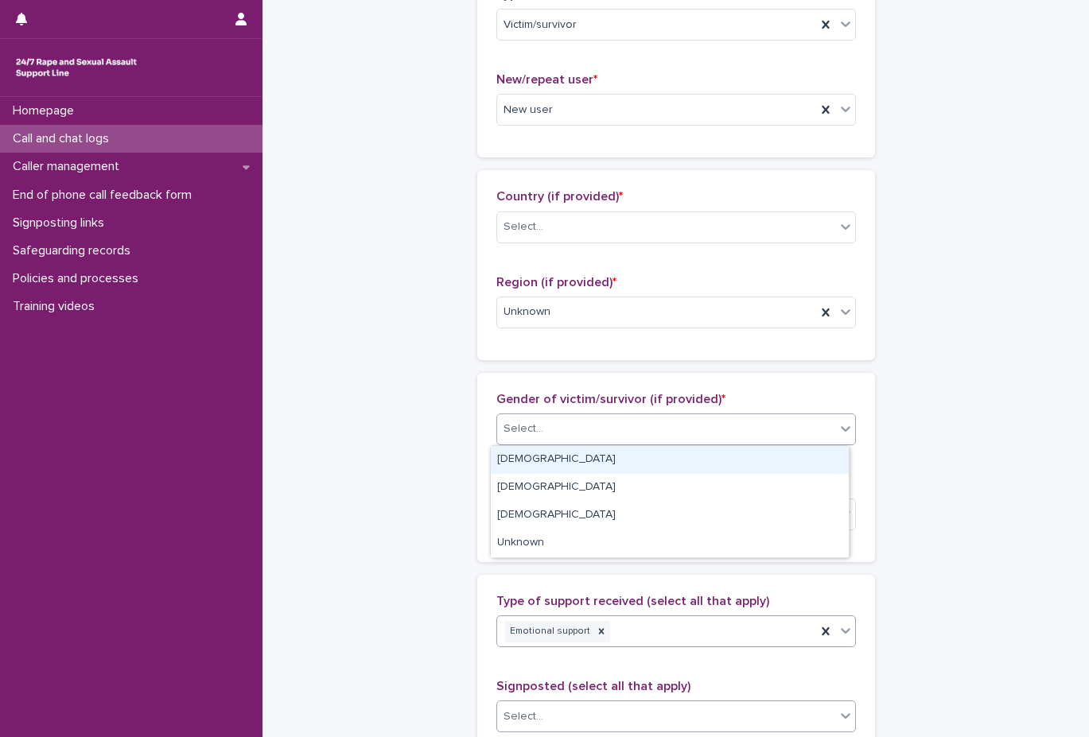
click at [584, 454] on div "Female" at bounding box center [670, 460] width 358 height 28
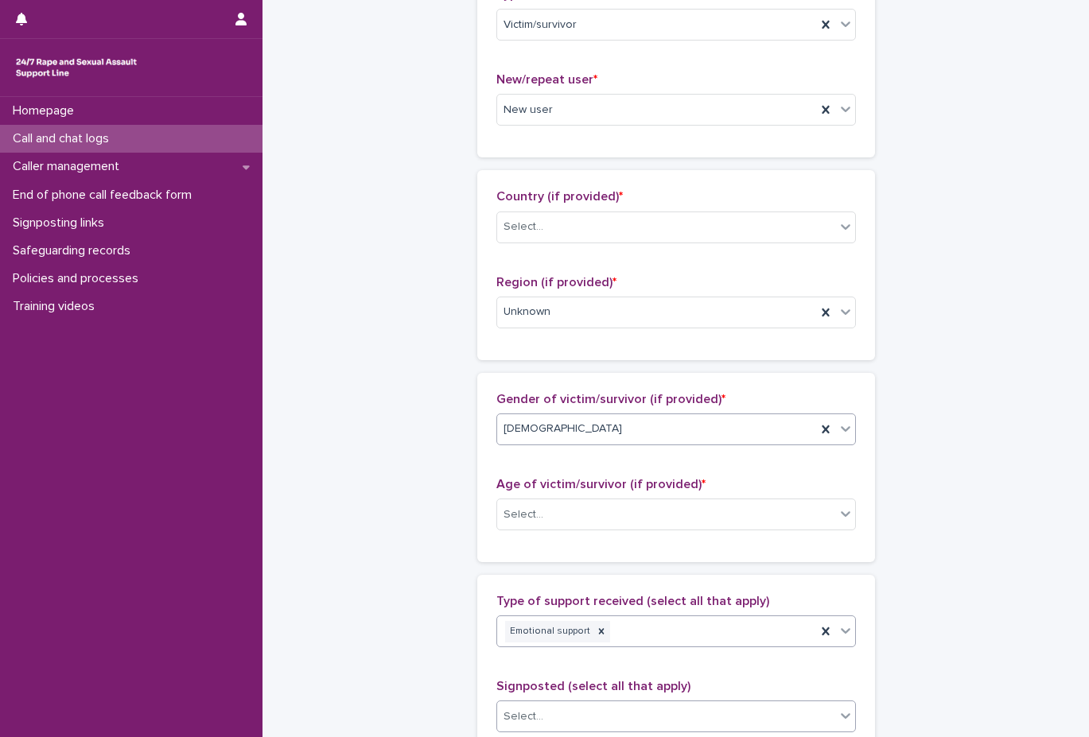
click at [599, 442] on div "Female" at bounding box center [656, 429] width 319 height 26
click at [627, 394] on span "Gender of victim/survivor (if provided) *" at bounding box center [610, 399] width 229 height 13
click at [631, 515] on div "Select..." at bounding box center [666, 515] width 338 height 26
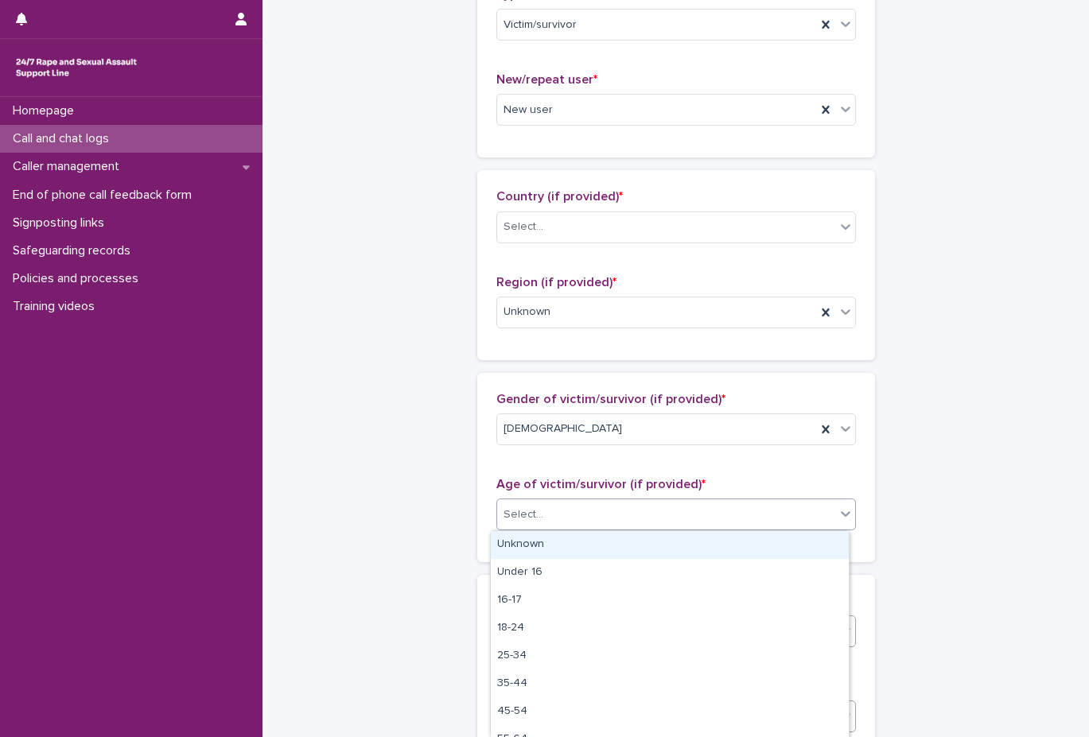
click at [636, 545] on div "Unknown" at bounding box center [670, 545] width 358 height 28
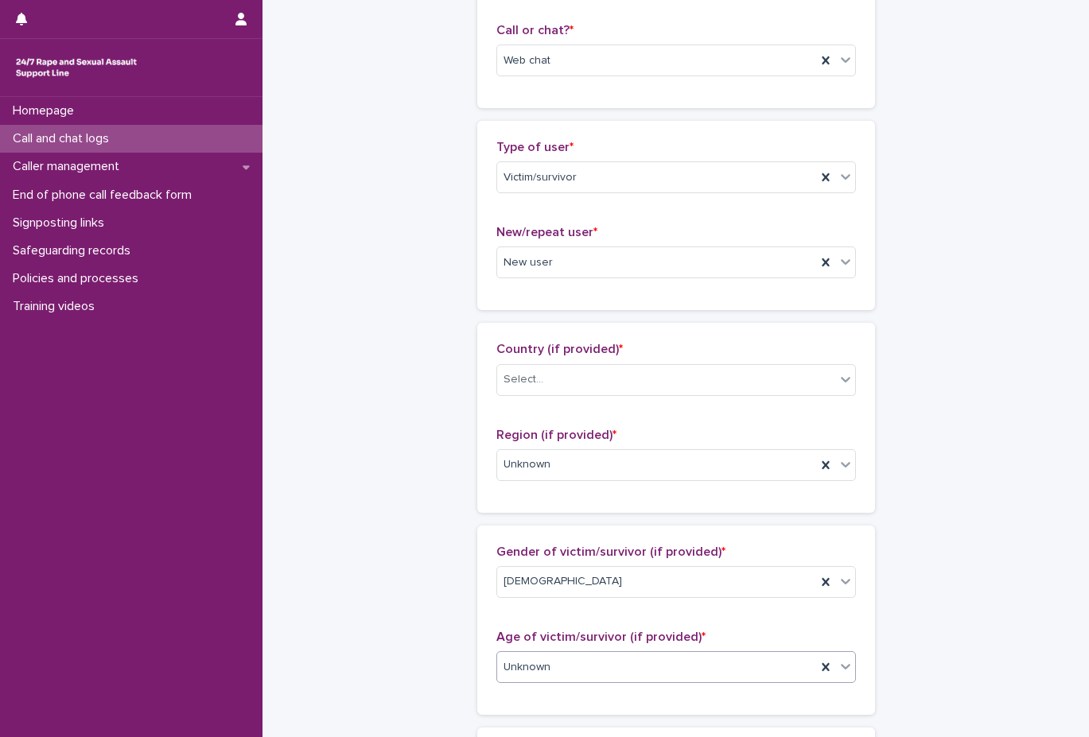
scroll to position [247, 0]
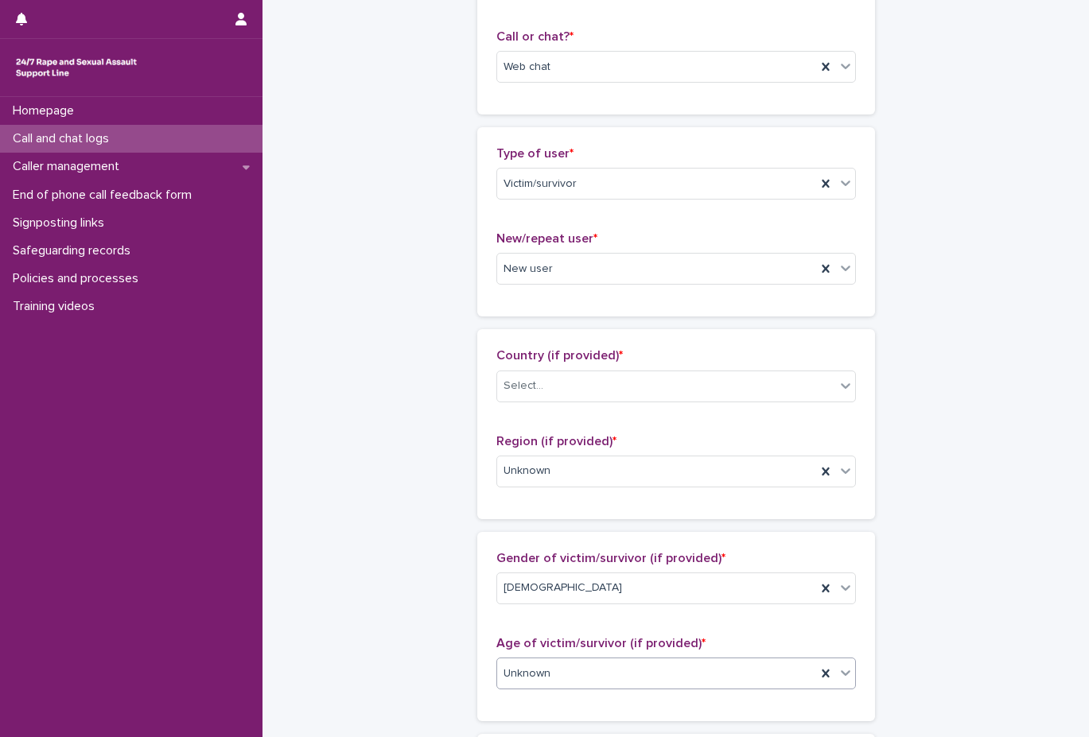
click at [622, 367] on div "Country (if provided) * Select..." at bounding box center [675, 381] width 359 height 66
click at [621, 368] on div "Country (if provided) * Select..." at bounding box center [675, 381] width 359 height 66
click at [619, 406] on div "Country (if provided) * Select..." at bounding box center [675, 381] width 359 height 66
click at [628, 393] on div "Select..." at bounding box center [666, 386] width 338 height 26
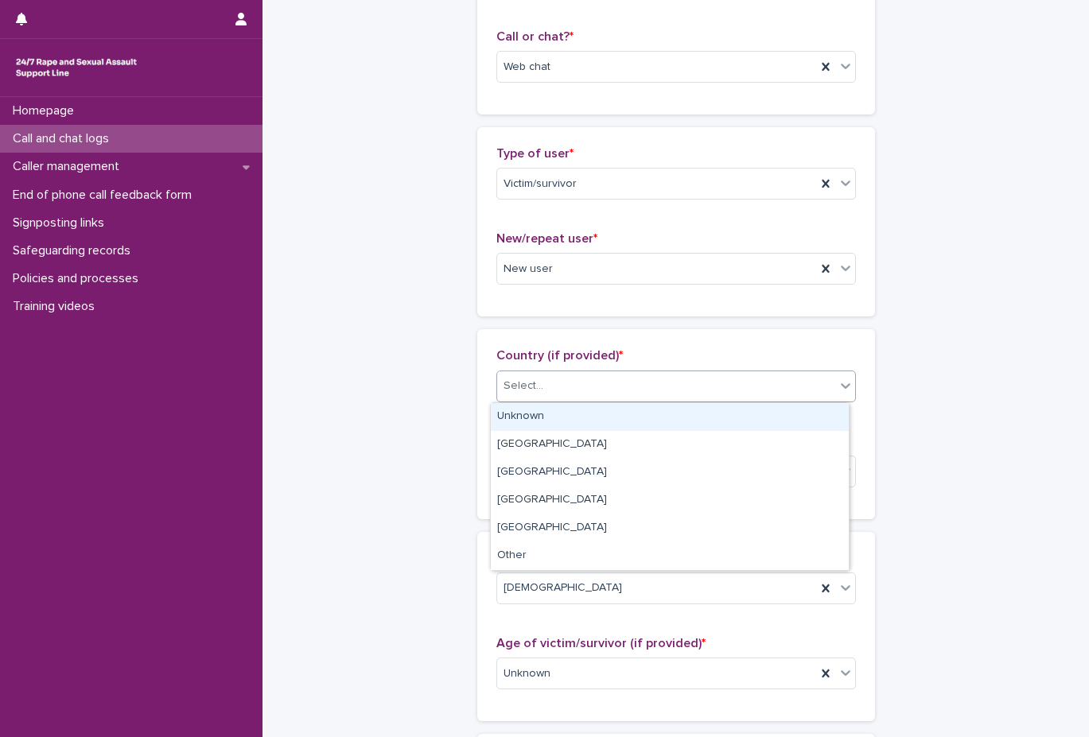
drag, startPoint x: 622, startPoint y: 416, endPoint x: 619, endPoint y: 375, distance: 41.4
click at [620, 417] on div "Unknown" at bounding box center [670, 417] width 358 height 28
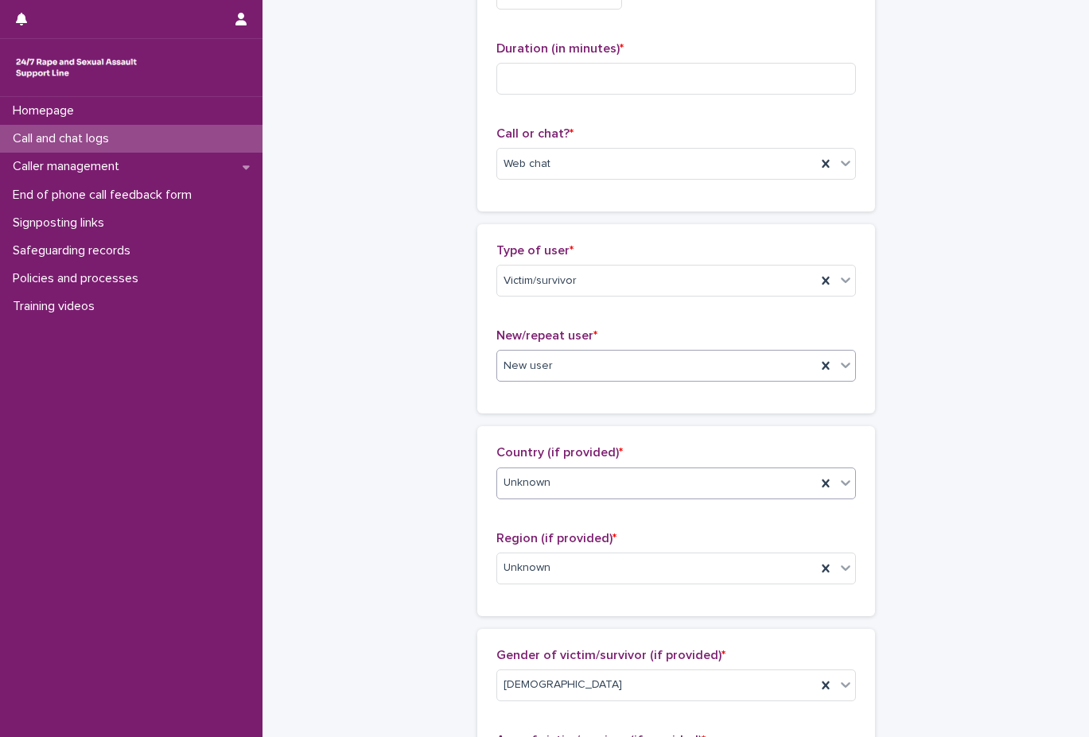
scroll to position [88, 0]
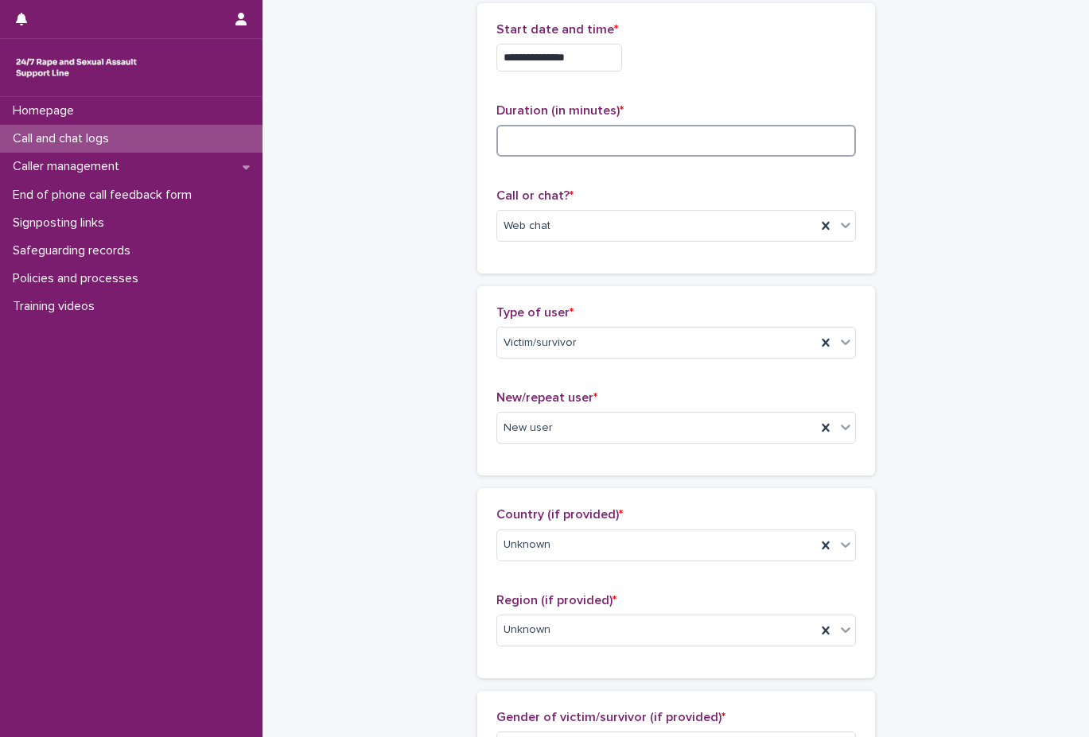
click at [639, 133] on input at bounding box center [675, 141] width 359 height 32
click at [657, 181] on div "**********" at bounding box center [675, 138] width 359 height 232
click at [685, 154] on input "**" at bounding box center [675, 141] width 359 height 32
click at [540, 146] on input "**" at bounding box center [675, 141] width 359 height 32
click at [589, 174] on div "**********" at bounding box center [675, 138] width 359 height 232
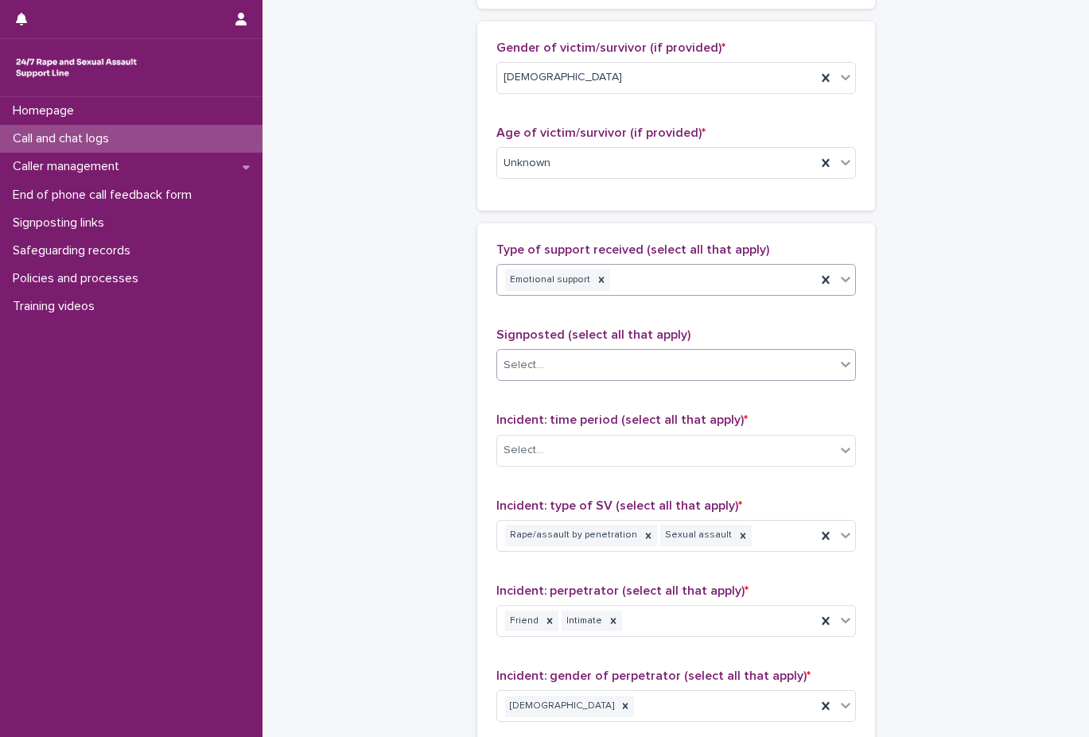
scroll to position [804, 0]
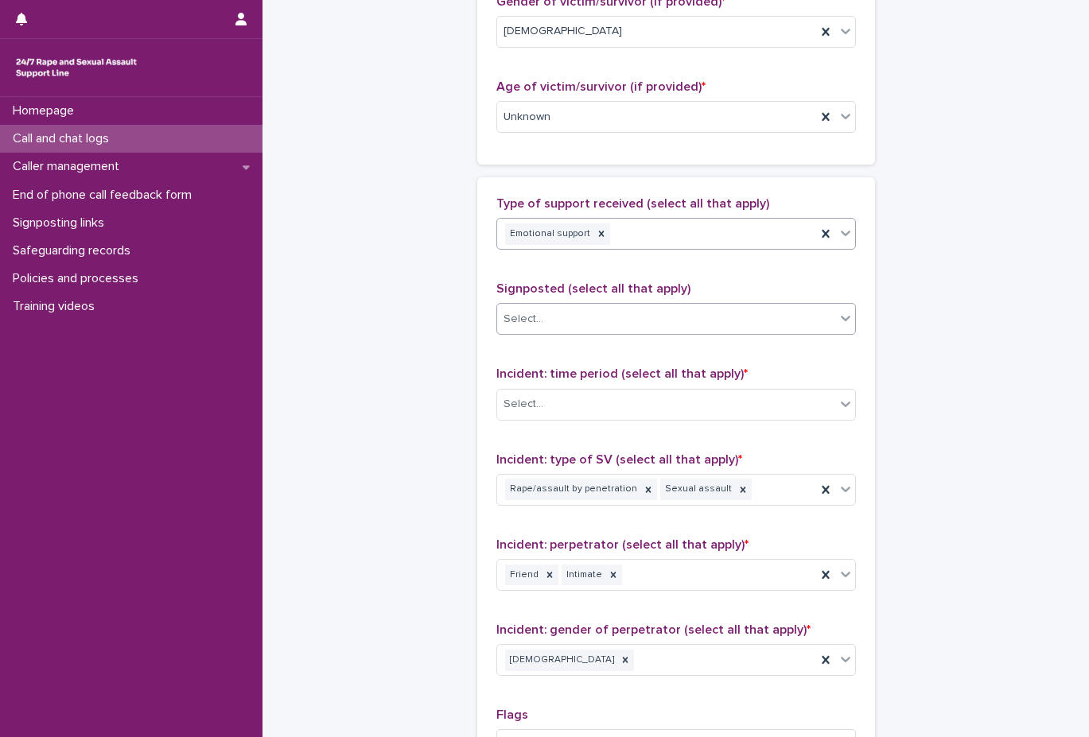
click at [642, 247] on div "Emotional support" at bounding box center [656, 234] width 319 height 28
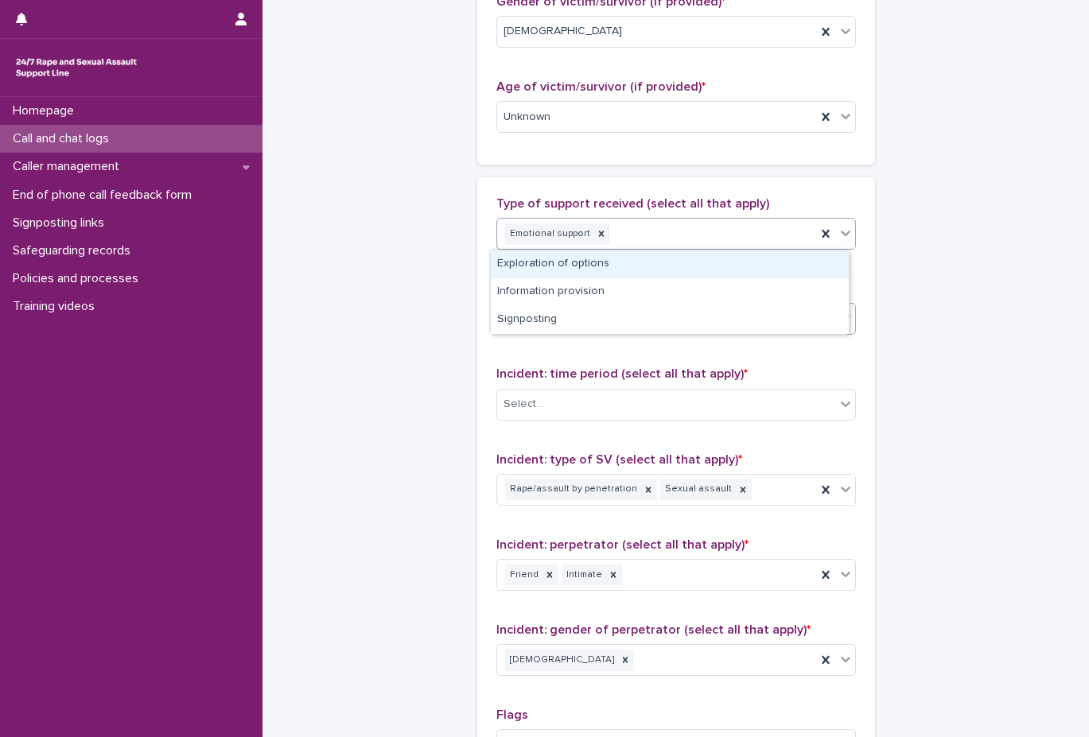
click at [628, 254] on div "Exploration of options" at bounding box center [670, 264] width 358 height 28
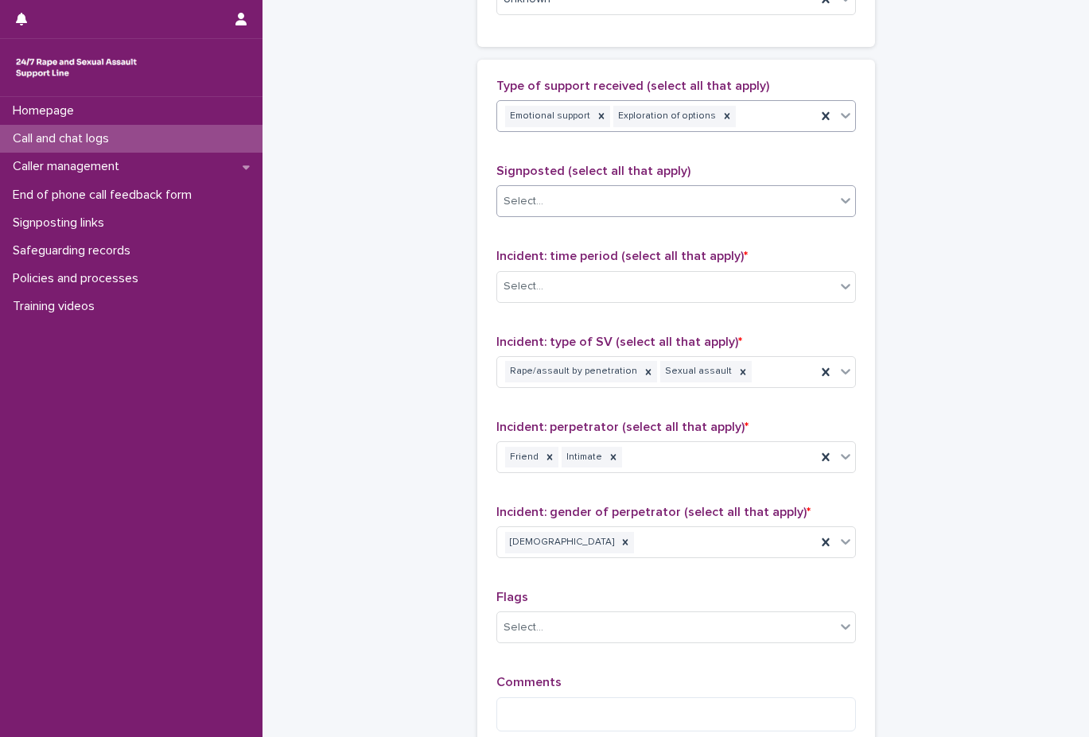
scroll to position [963, 0]
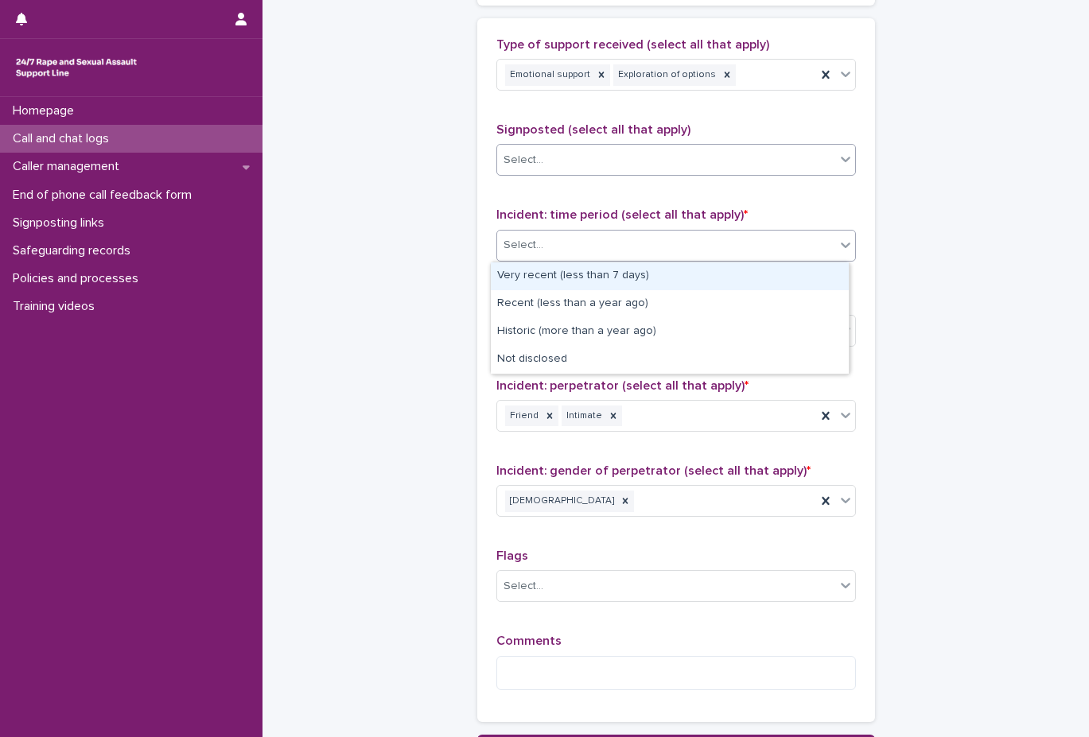
click at [616, 242] on div "Select..." at bounding box center [666, 245] width 338 height 26
click at [598, 276] on div "Very recent (less than 7 days)" at bounding box center [670, 276] width 358 height 28
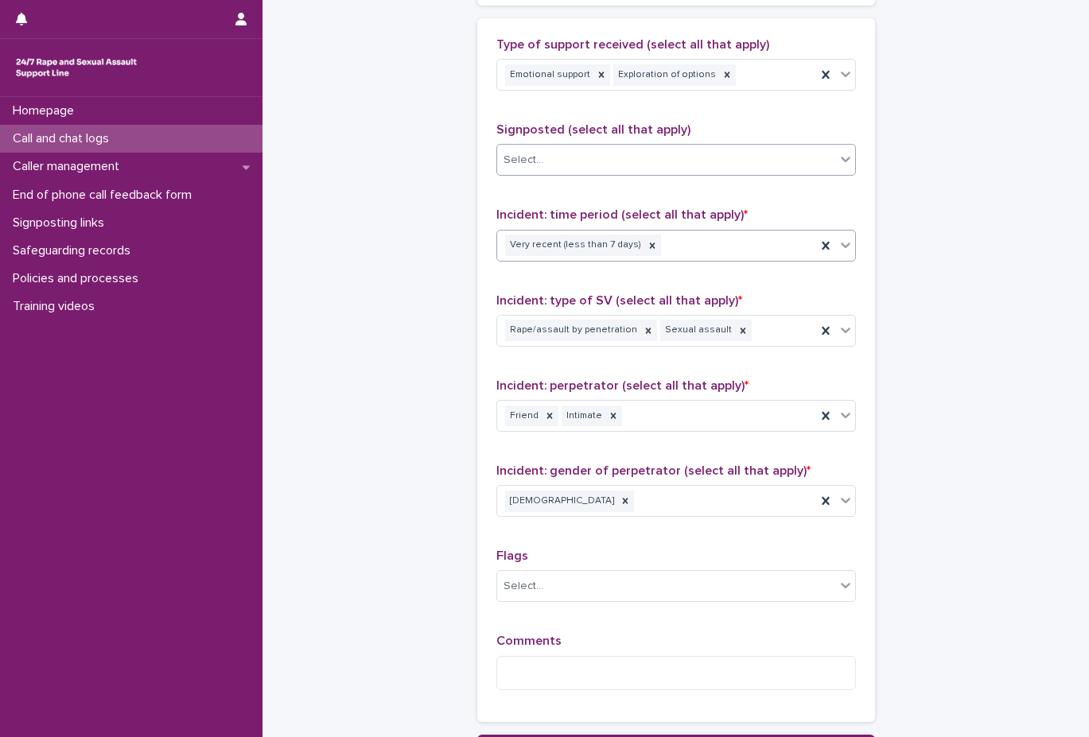
click at [647, 240] on icon at bounding box center [652, 245] width 11 height 11
click at [609, 248] on div "Select..." at bounding box center [666, 245] width 338 height 26
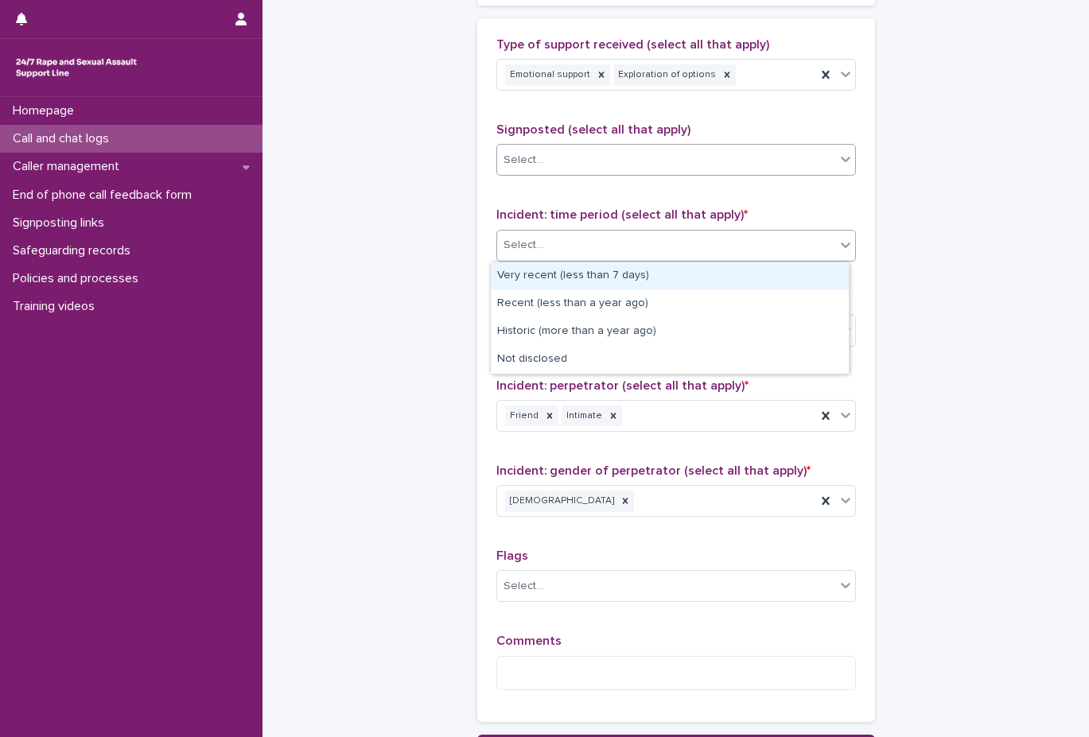
click at [600, 284] on div "Very recent (less than 7 days)" at bounding box center [670, 276] width 358 height 28
click at [718, 254] on div "Select..." at bounding box center [666, 245] width 338 height 26
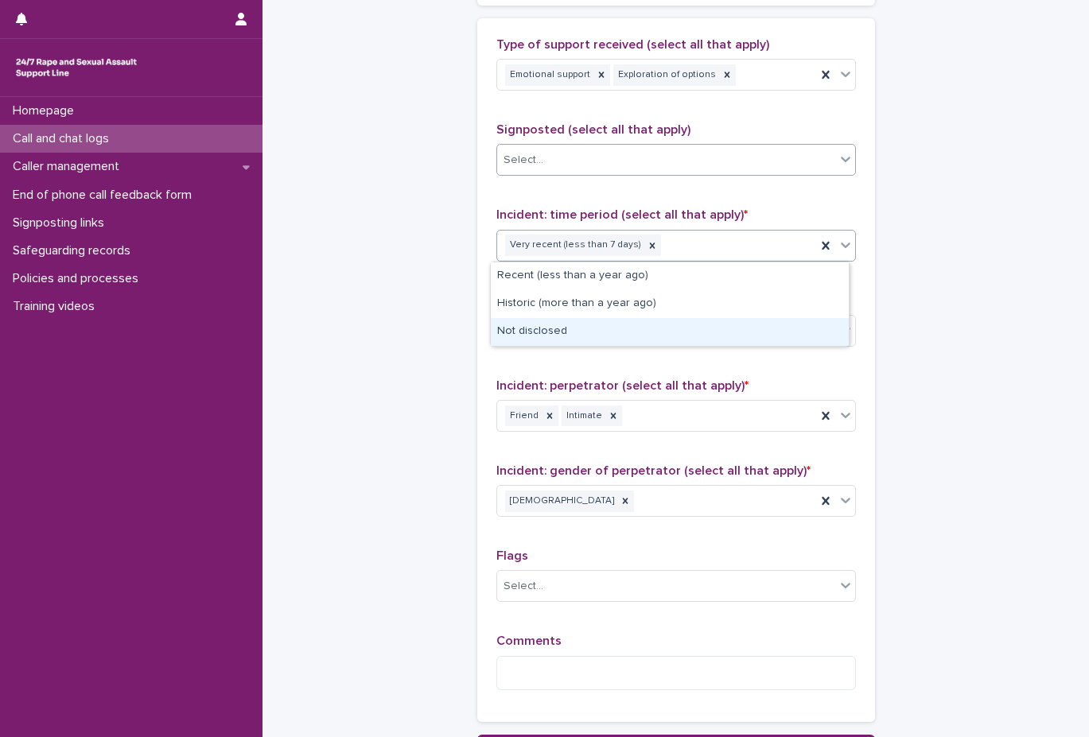
click at [666, 324] on div "Not disclosed" at bounding box center [670, 332] width 358 height 28
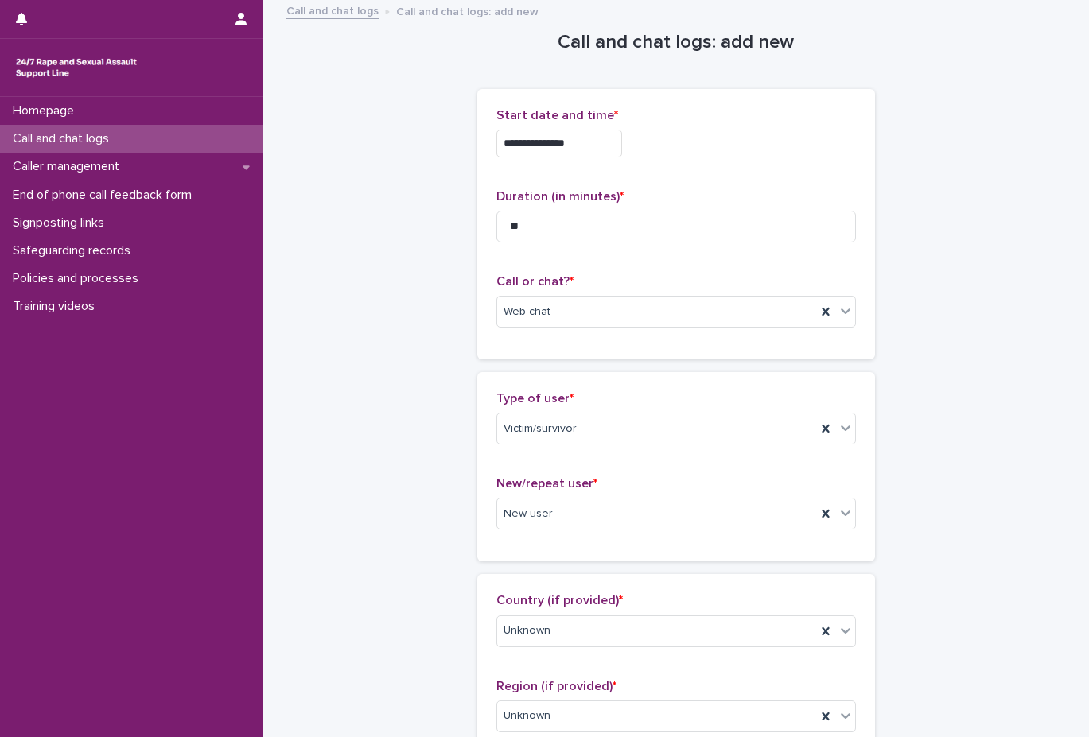
scroll to position [0, 0]
click at [557, 267] on div "**********" at bounding box center [675, 227] width 359 height 232
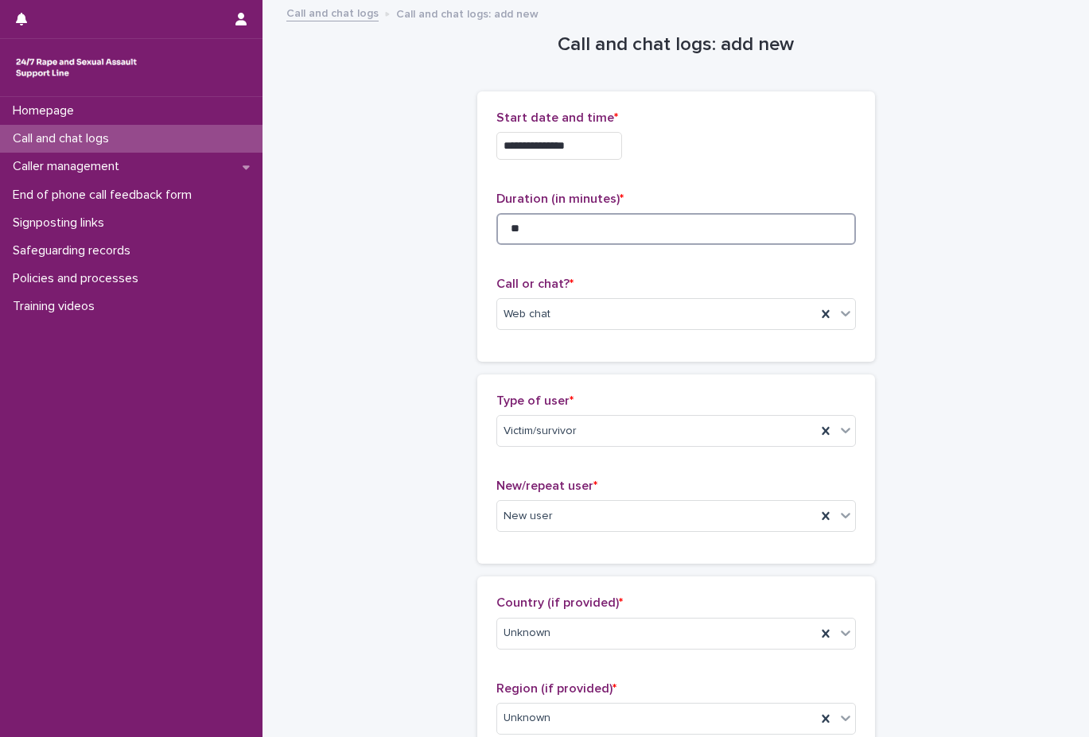
click at [558, 235] on input "**" at bounding box center [675, 229] width 359 height 32
type input "**"
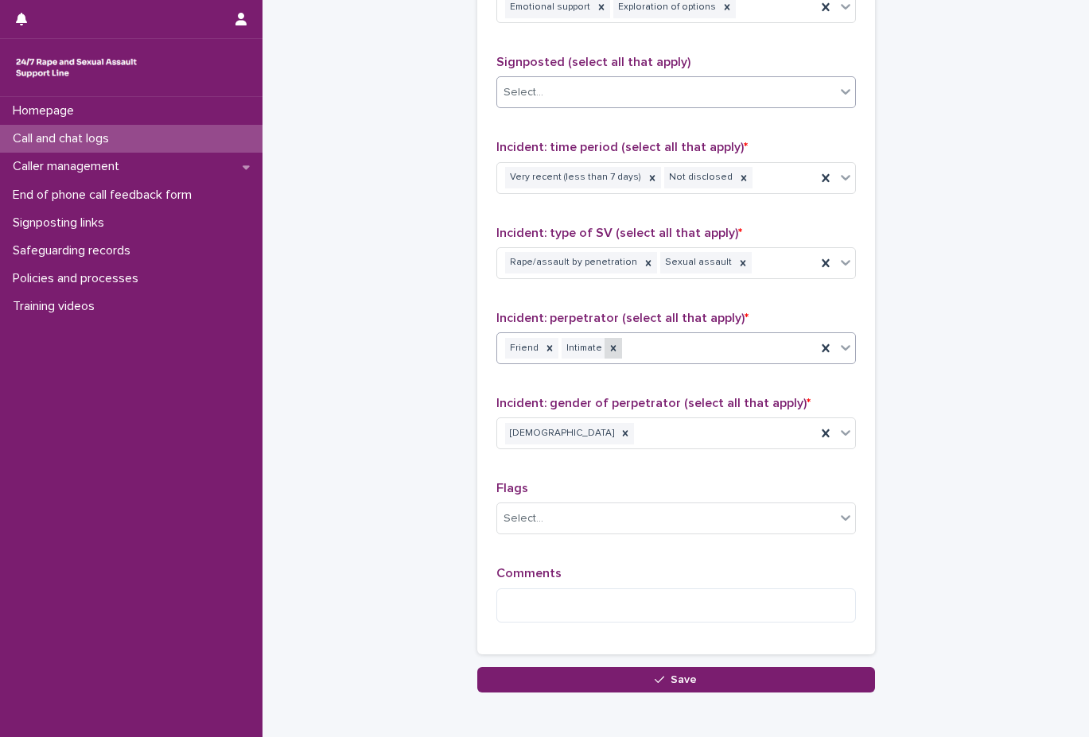
scroll to position [1110, 0]
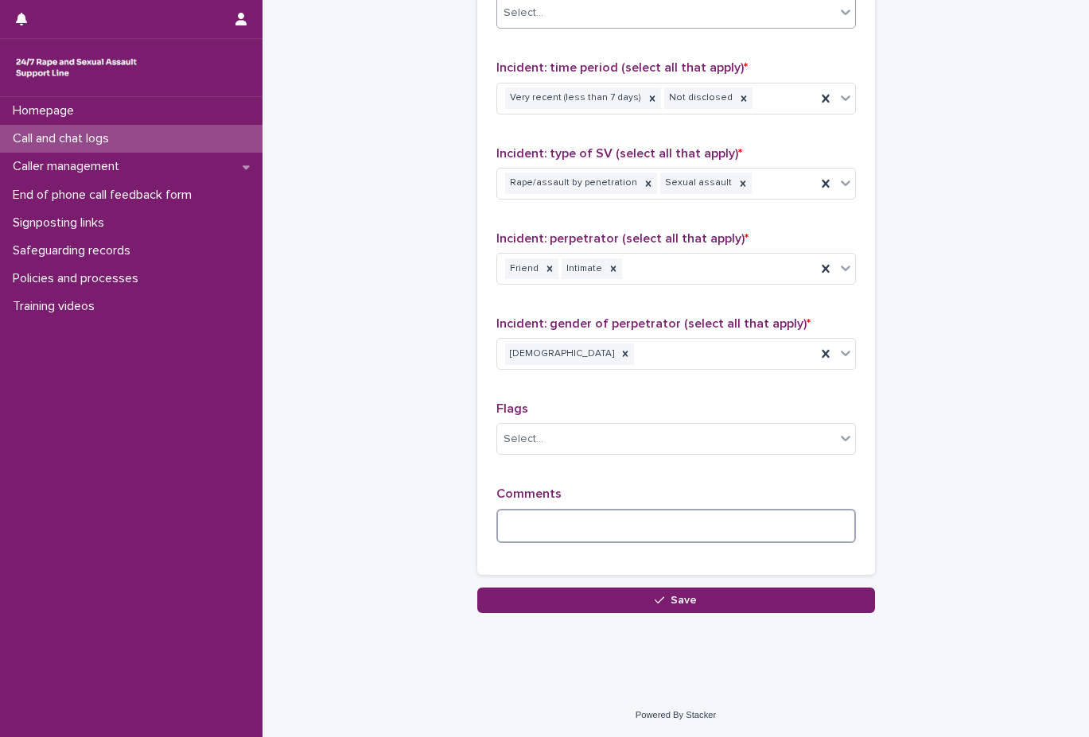
drag, startPoint x: 597, startPoint y: 508, endPoint x: 616, endPoint y: 512, distance: 19.5
click at [597, 509] on textarea at bounding box center [675, 526] width 359 height 34
drag, startPoint x: 658, startPoint y: 534, endPoint x: 671, endPoint y: 524, distance: 17.0
click at [658, 534] on textarea "**********" at bounding box center [675, 526] width 359 height 34
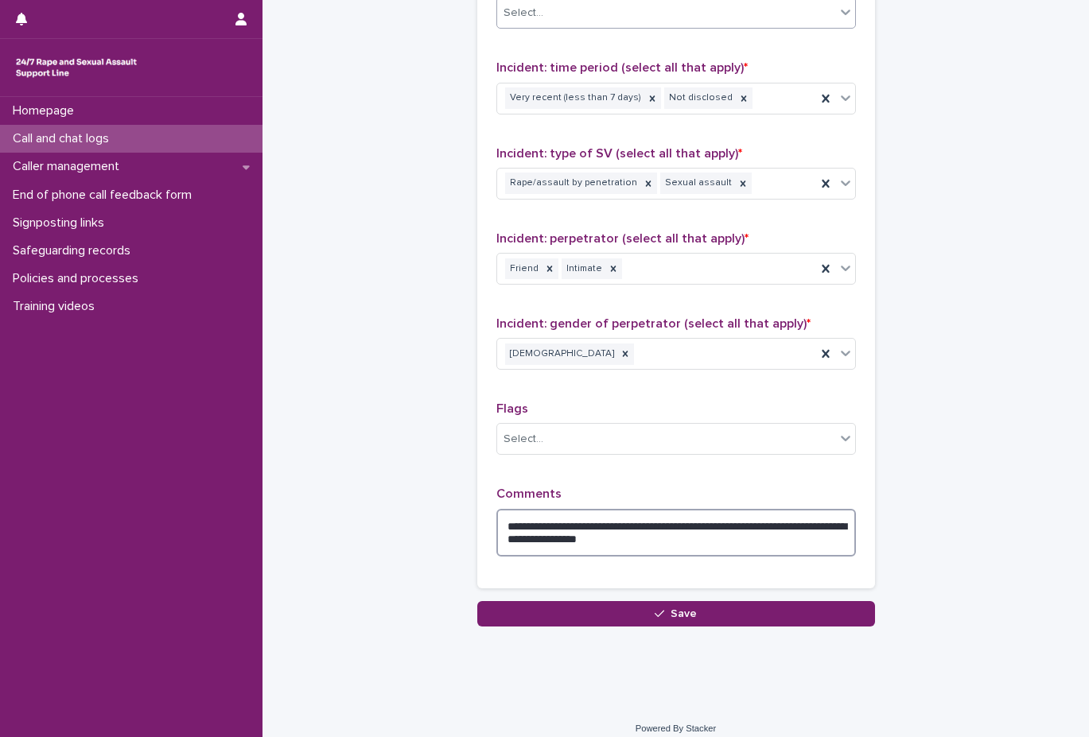
click at [733, 527] on textarea "**********" at bounding box center [675, 533] width 359 height 48
click at [799, 538] on textarea "**********" at bounding box center [675, 533] width 359 height 48
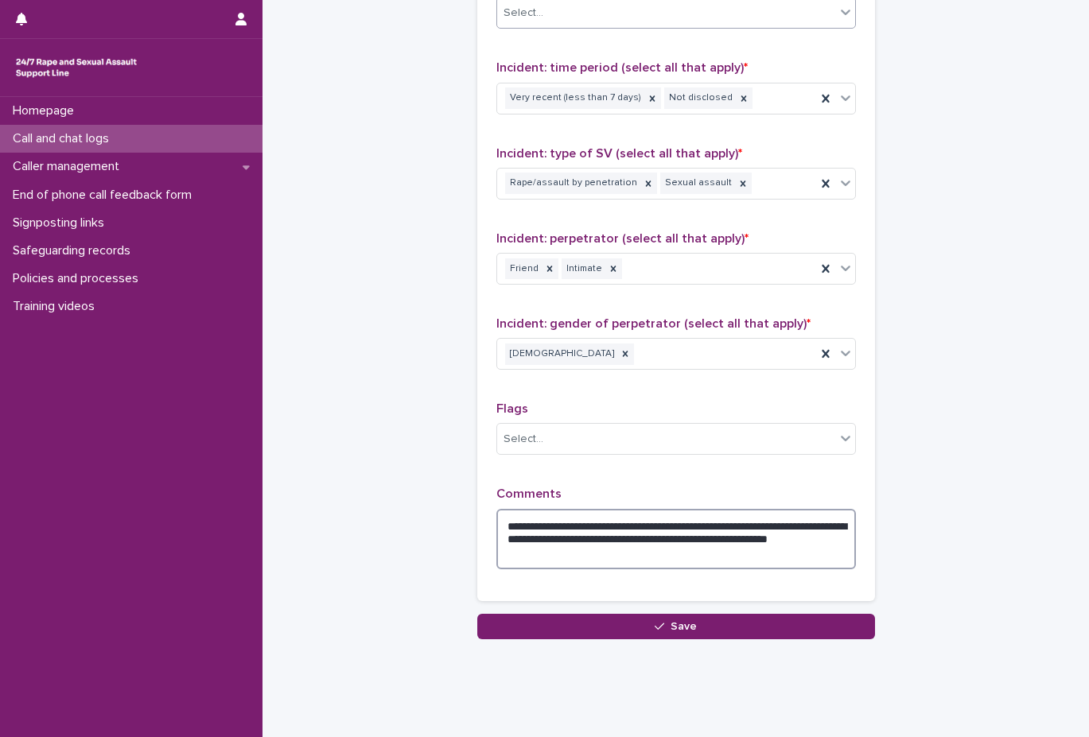
click at [679, 537] on textarea "**********" at bounding box center [675, 539] width 359 height 60
click at [762, 523] on textarea "**********" at bounding box center [675, 539] width 359 height 60
click at [619, 546] on textarea "**********" at bounding box center [675, 539] width 359 height 60
click at [615, 561] on textarea "**********" at bounding box center [675, 539] width 359 height 60
click at [687, 542] on textarea "**********" at bounding box center [675, 539] width 359 height 60
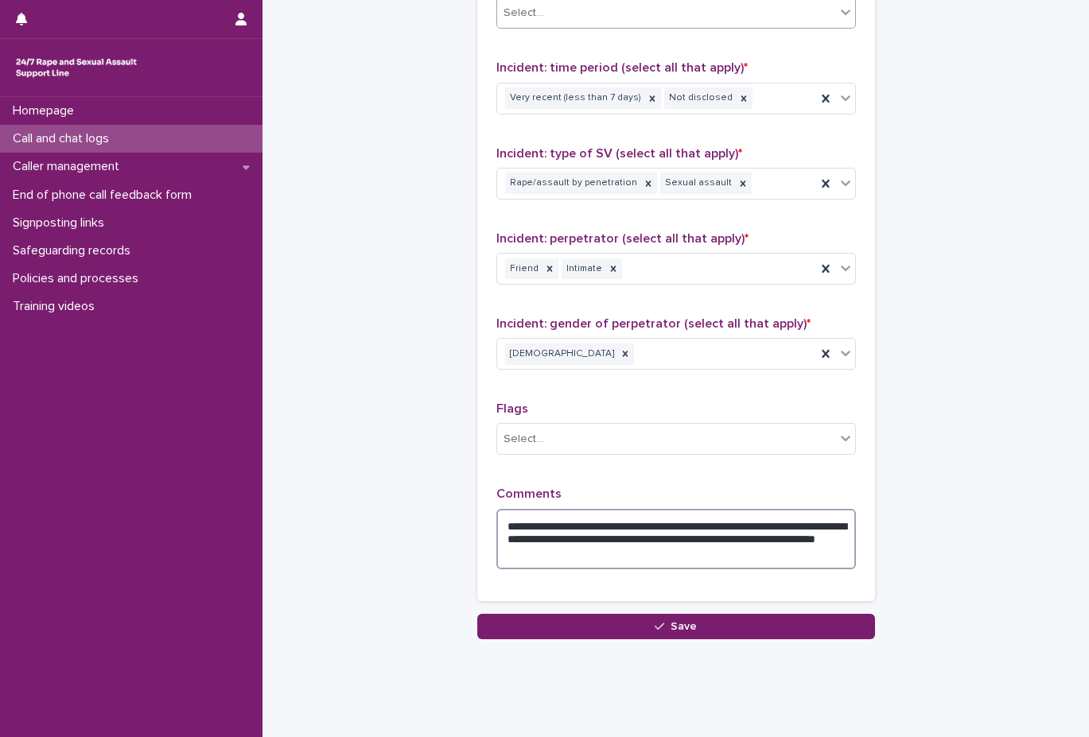
click at [777, 555] on textarea "**********" at bounding box center [675, 539] width 359 height 60
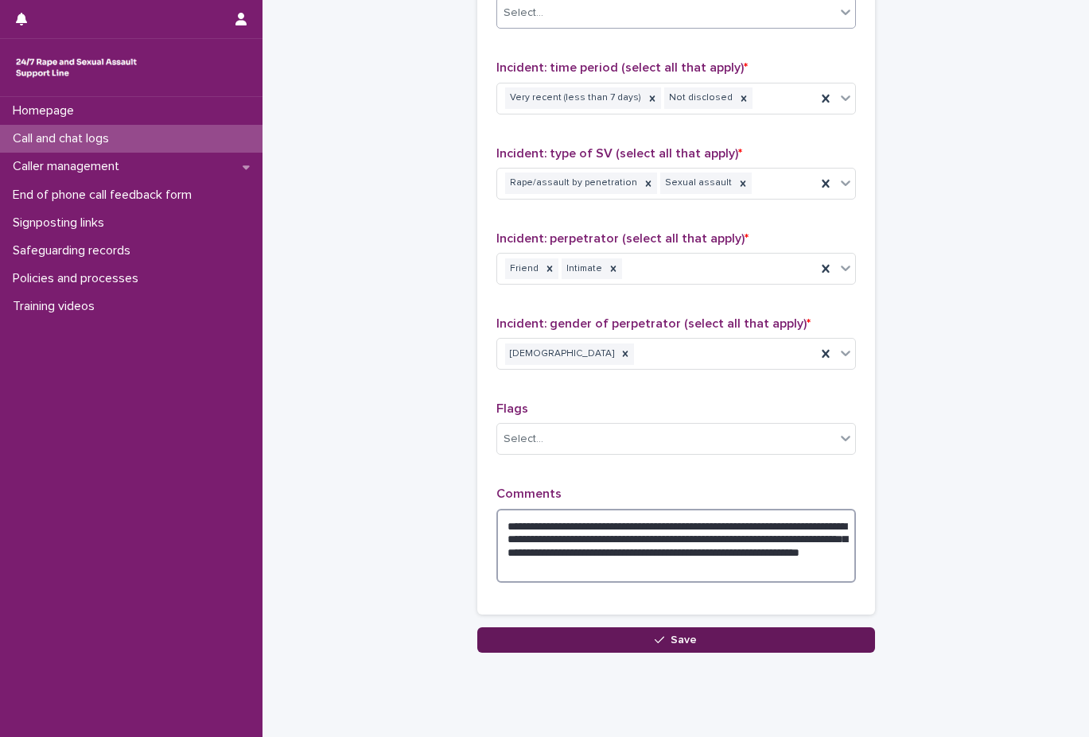
type textarea "**********"
click at [612, 642] on button "Save" at bounding box center [676, 639] width 398 height 25
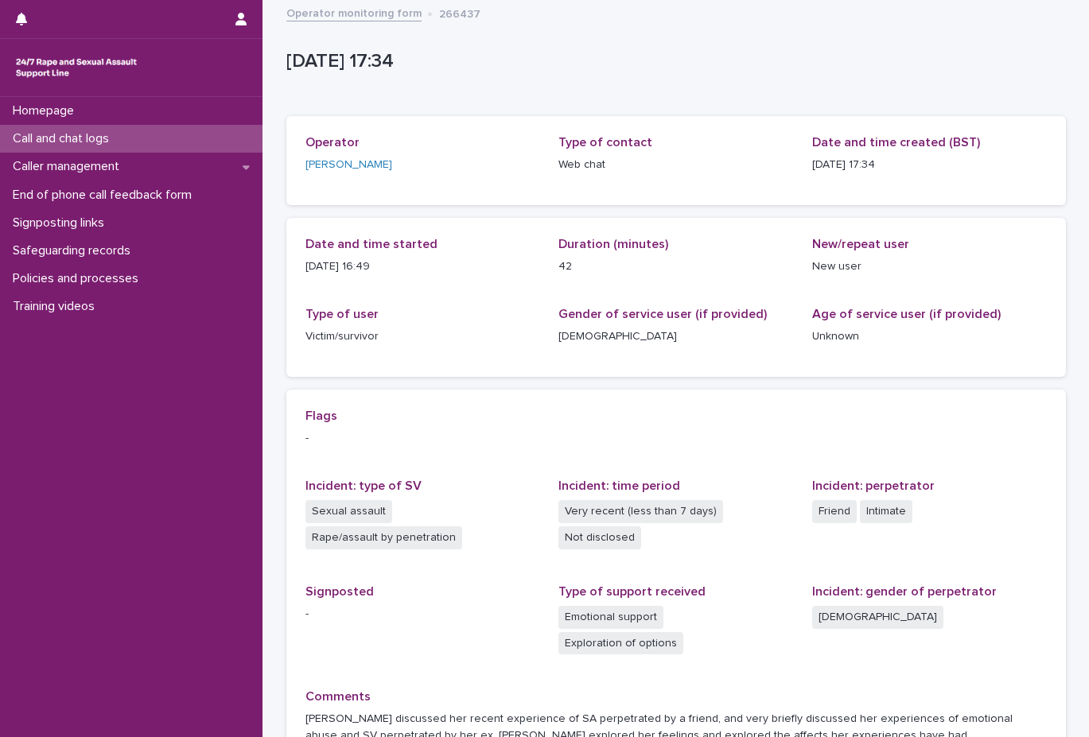
click at [393, 22] on div "Operator monitoring form 266437" at bounding box center [675, 14] width 795 height 22
click at [393, 20] on link "Operator monitoring form" at bounding box center [353, 12] width 135 height 18
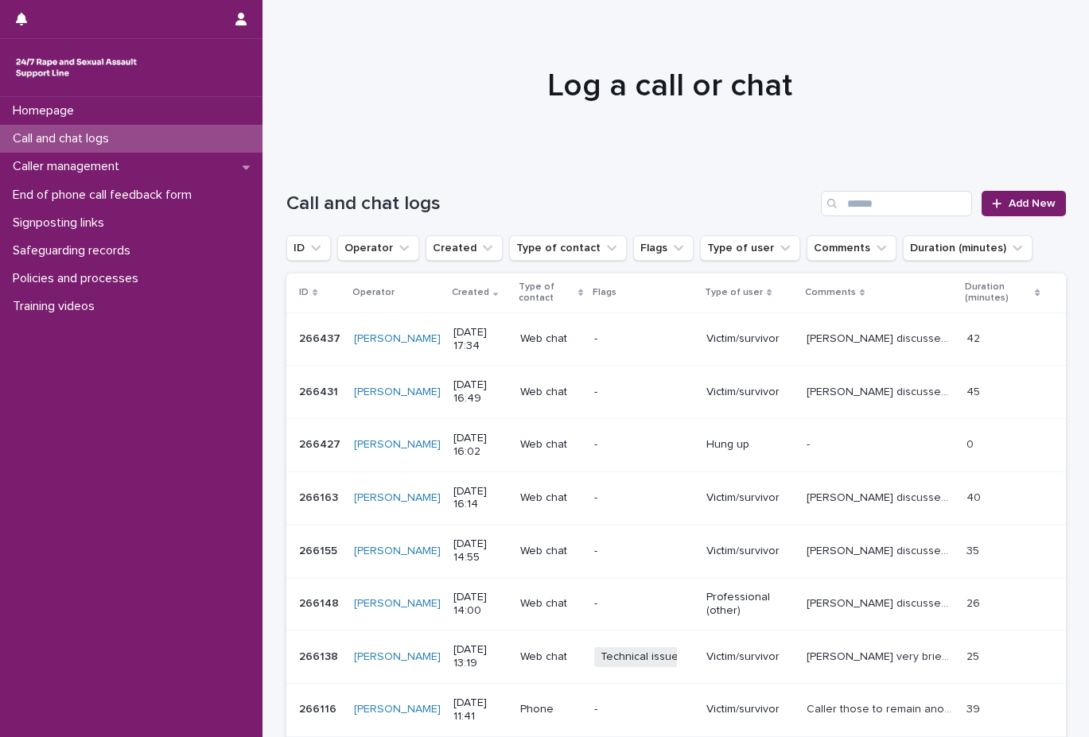
click at [505, 104] on h1 "Log a call or chat" at bounding box center [669, 86] width 779 height 38
click at [416, 118] on div at bounding box center [669, 78] width 814 height 159
click at [1010, 204] on span "Add New" at bounding box center [1031, 203] width 47 height 11
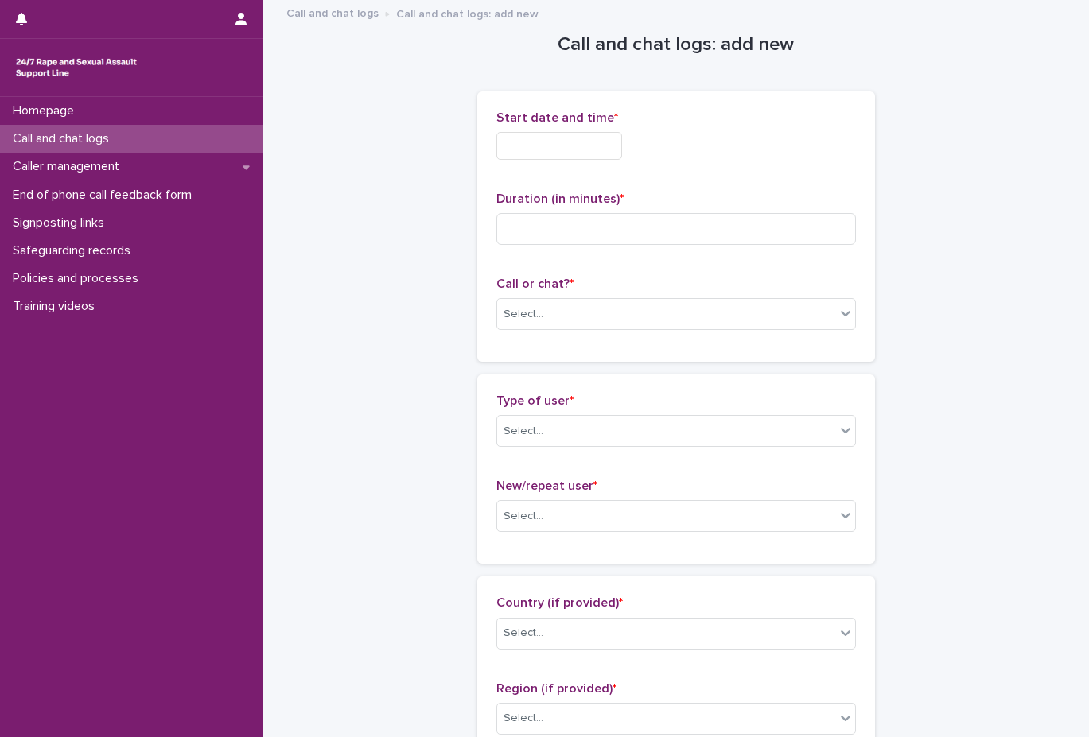
click at [630, 543] on div "New/repeat user * Select..." at bounding box center [675, 512] width 359 height 66
click at [634, 520] on div "Select..." at bounding box center [666, 516] width 338 height 26
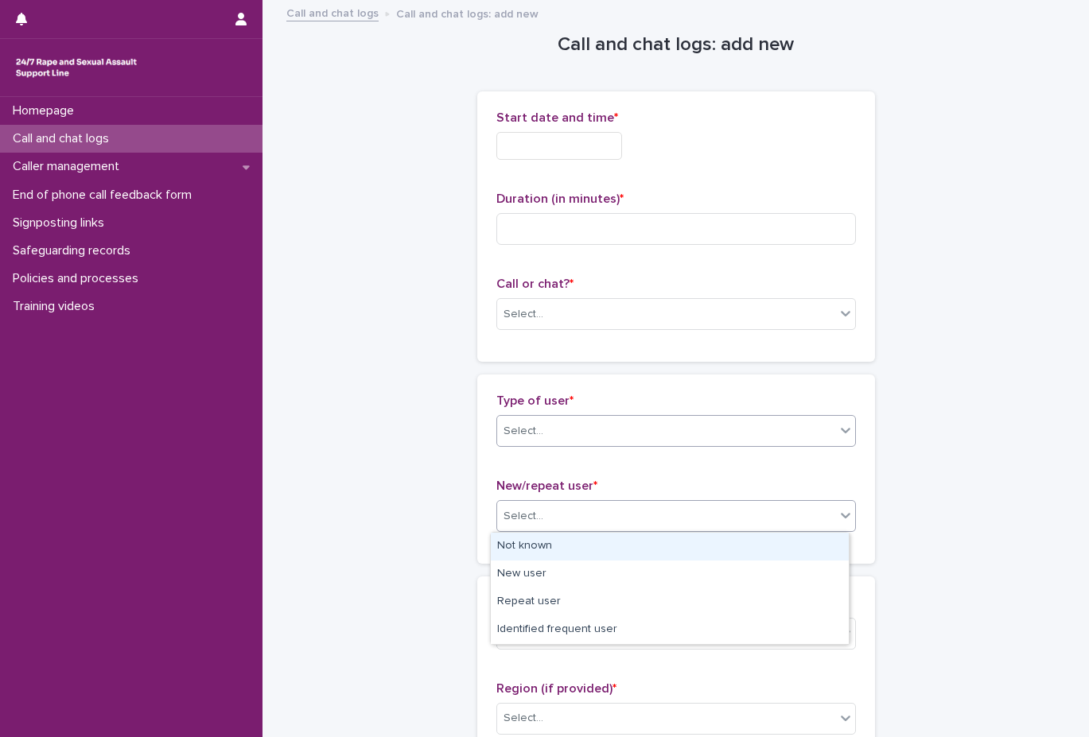
click at [640, 427] on div "Select..." at bounding box center [666, 431] width 338 height 26
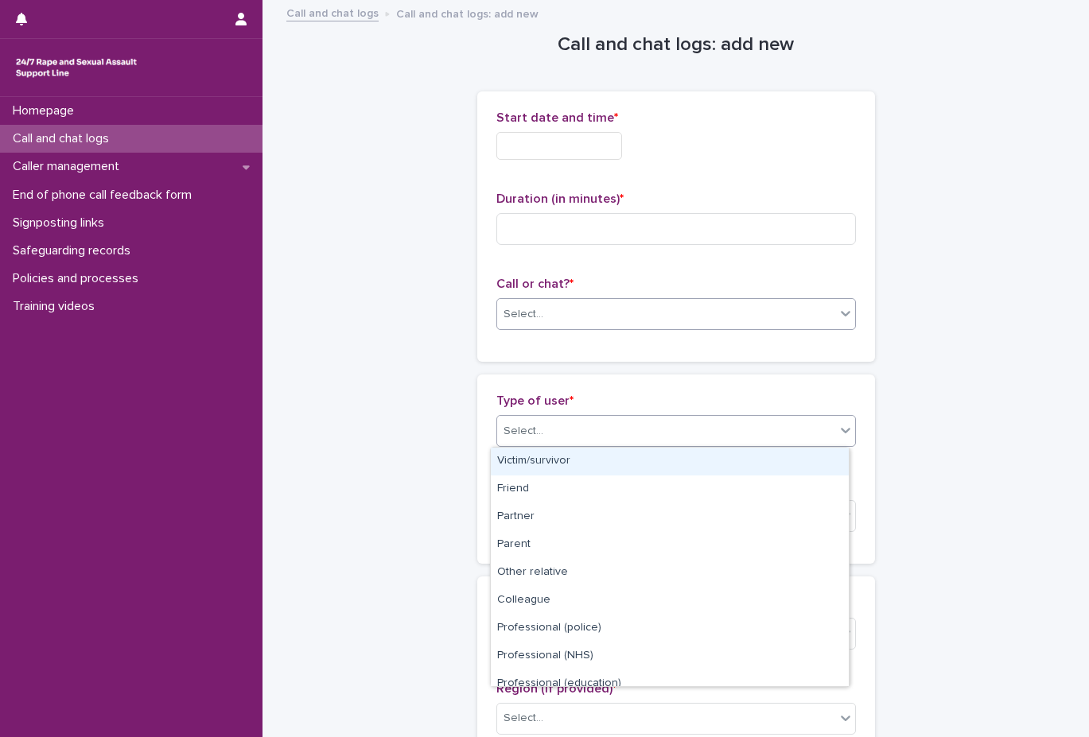
click at [654, 304] on div "Select..." at bounding box center [666, 314] width 338 height 26
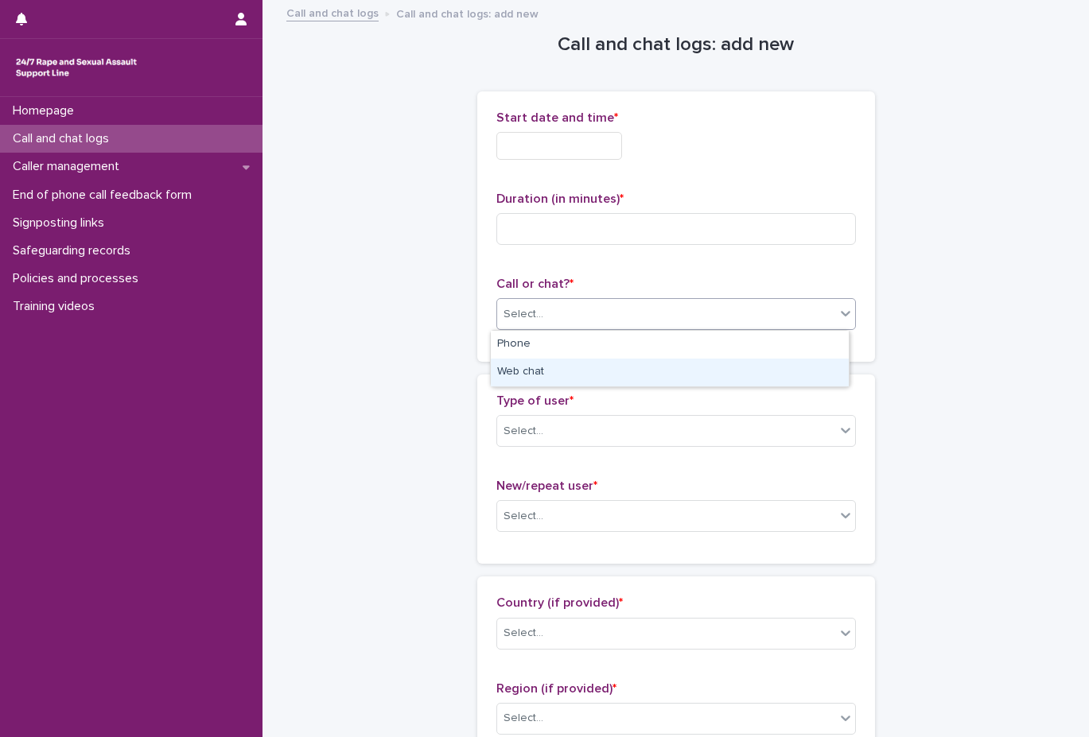
click at [651, 379] on div "Web chat" at bounding box center [670, 373] width 358 height 28
click at [603, 155] on input "text" at bounding box center [559, 146] width 126 height 28
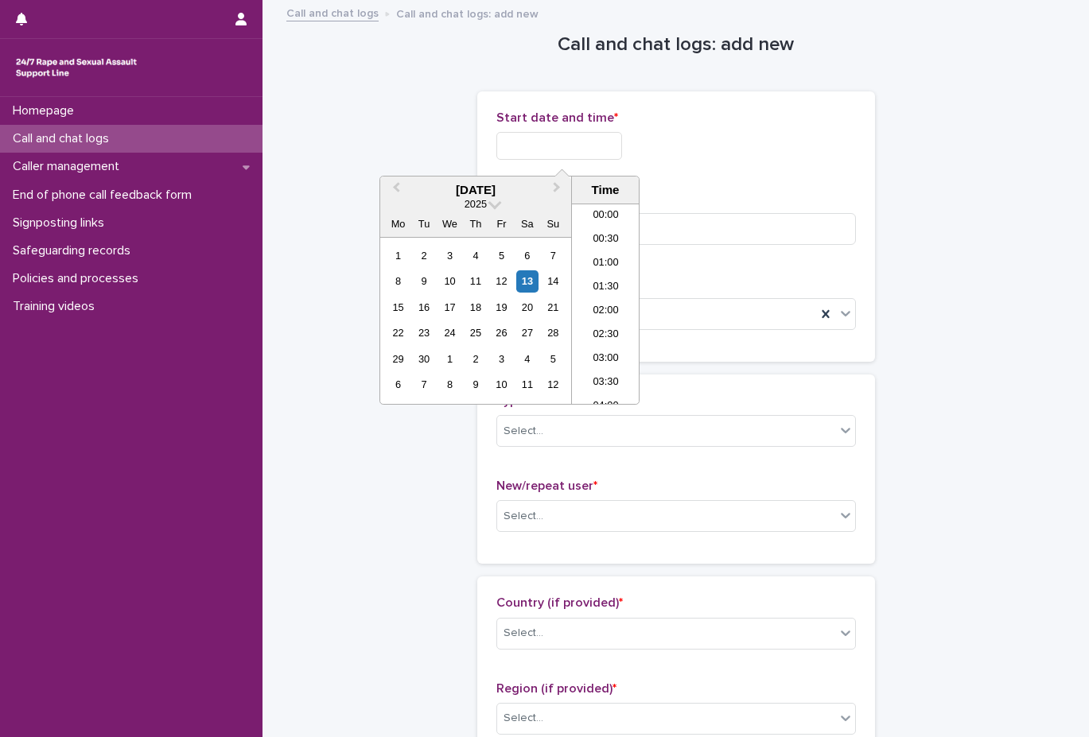
scroll to position [748, 0]
click at [607, 277] on li "17:00" at bounding box center [606, 280] width 68 height 24
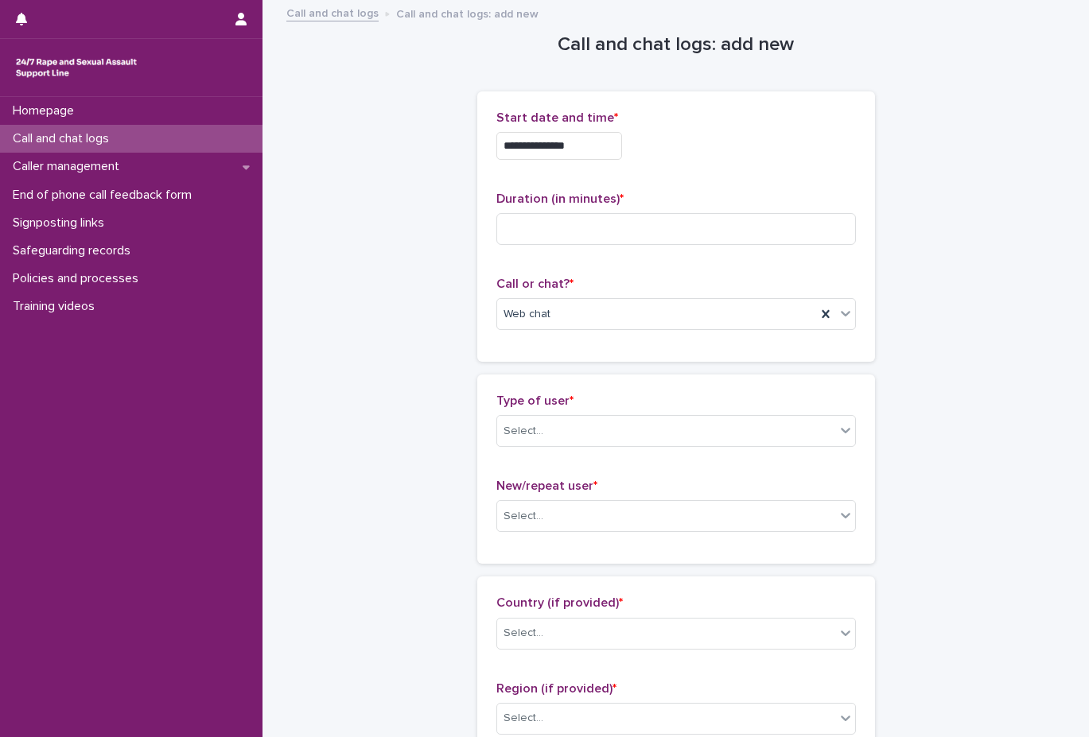
click at [604, 150] on input "**********" at bounding box center [559, 146] width 126 height 28
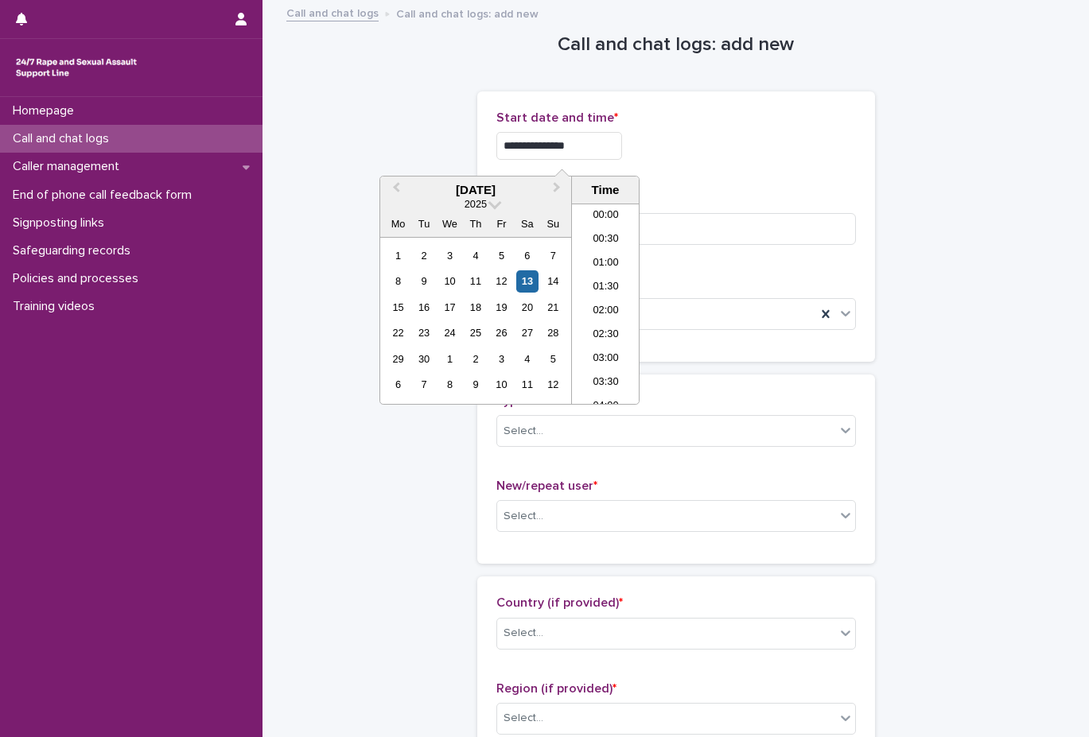
scroll to position [724, 0]
type input "**********"
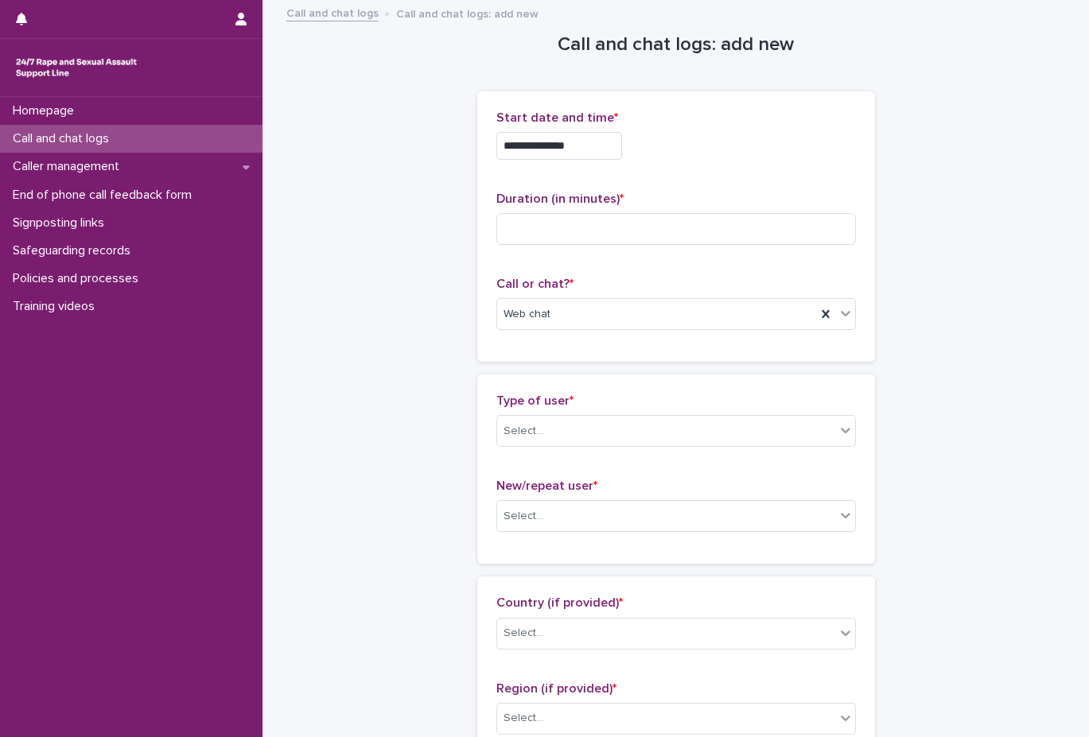
drag, startPoint x: 302, startPoint y: 309, endPoint x: 278, endPoint y: 410, distance: 104.5
click at [647, 426] on div "Select..." at bounding box center [666, 431] width 338 height 26
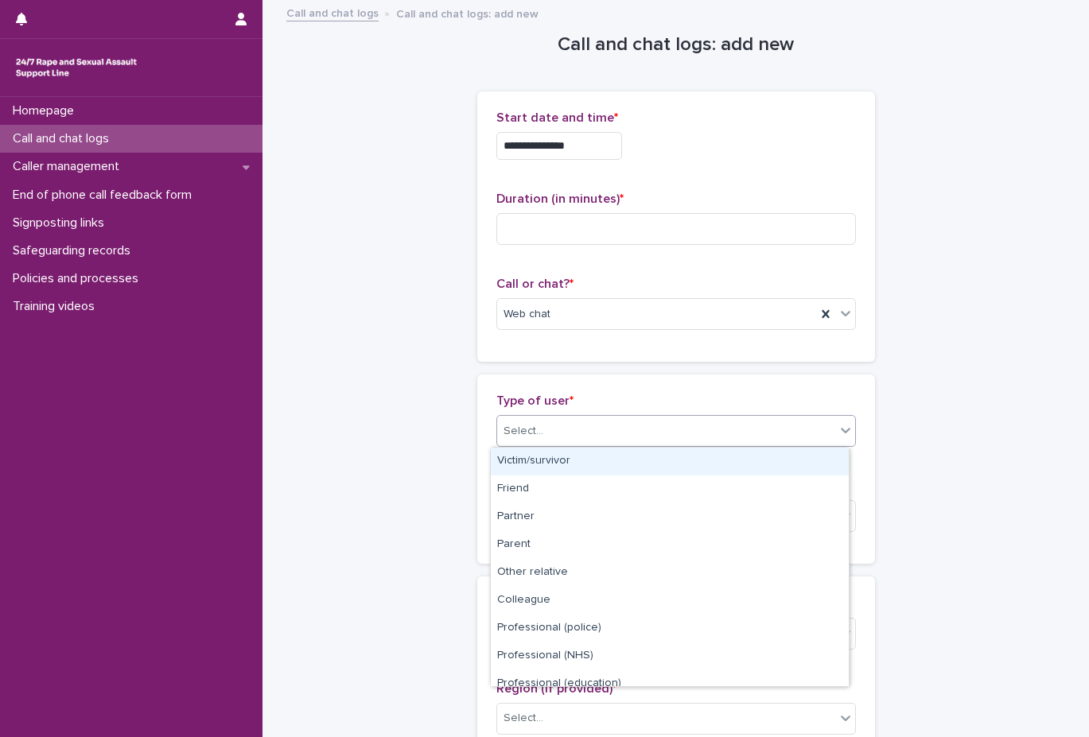
click at [654, 433] on div "Select..." at bounding box center [666, 431] width 338 height 26
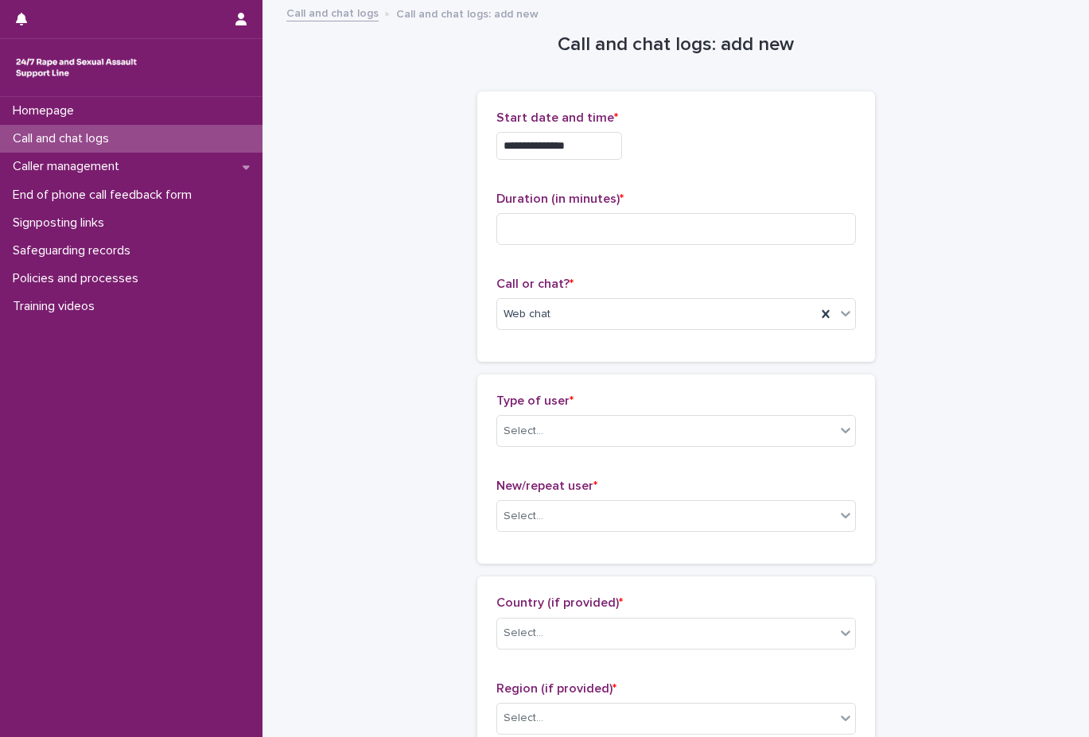
click at [634, 493] on p "New/repeat user *" at bounding box center [675, 486] width 359 height 15
click at [635, 518] on div "Select..." at bounding box center [666, 516] width 338 height 26
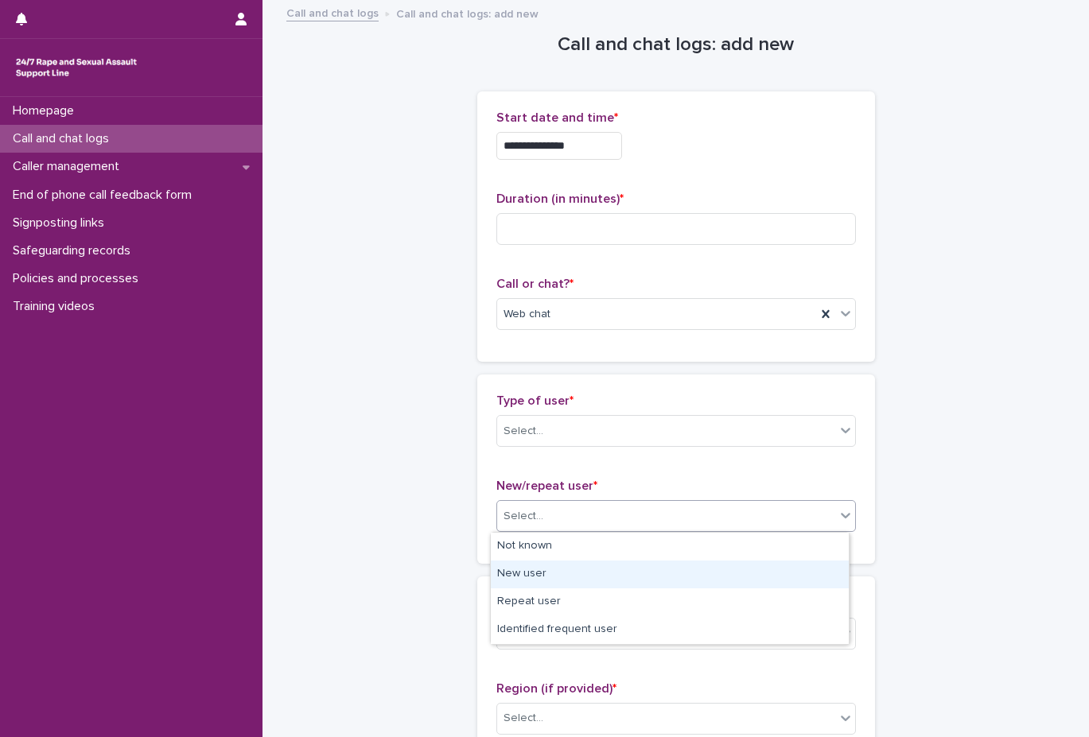
click at [597, 583] on div "New user" at bounding box center [670, 575] width 358 height 28
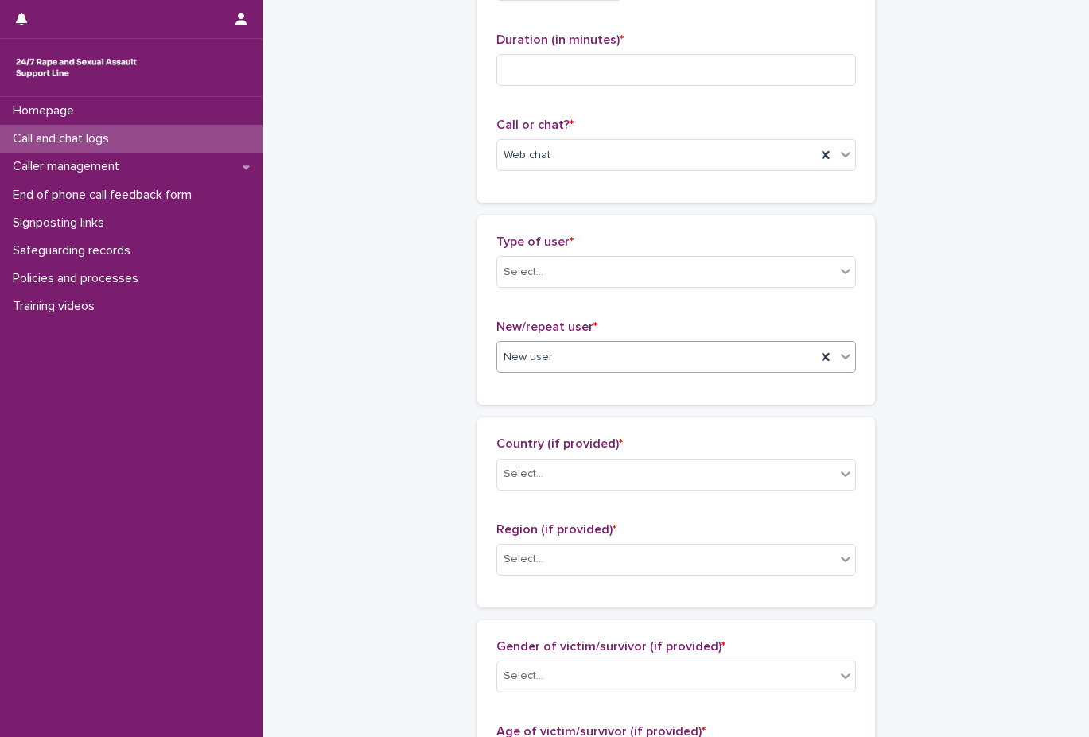
scroll to position [398, 0]
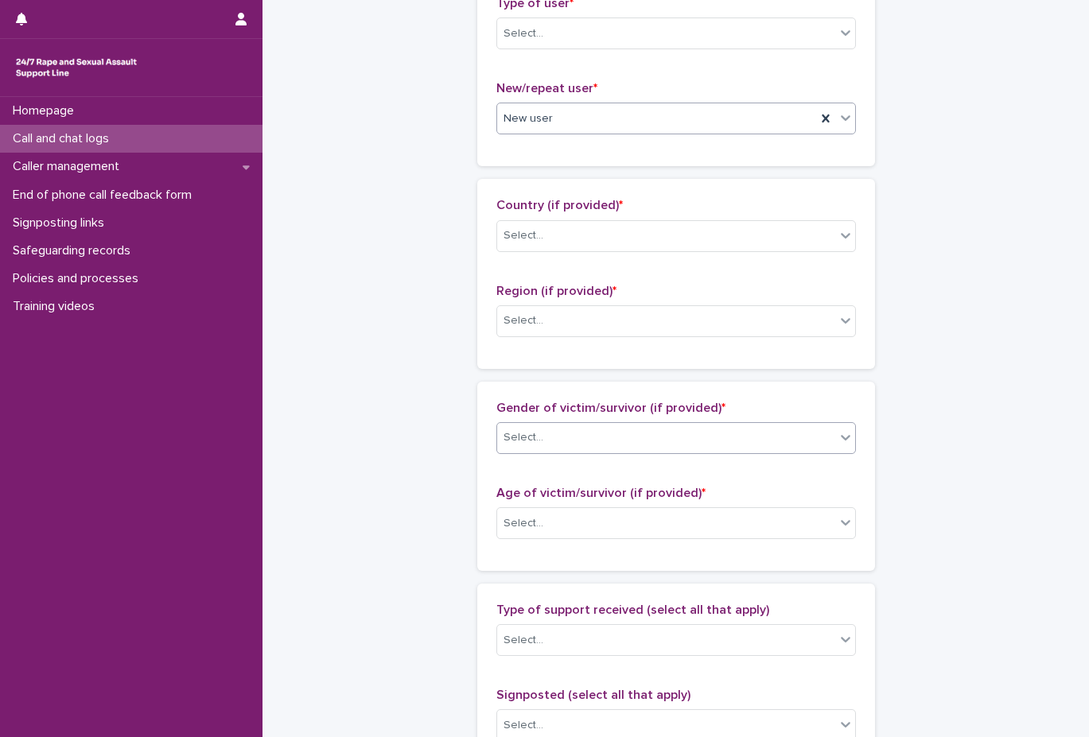
click at [639, 437] on div "Select..." at bounding box center [666, 438] width 338 height 26
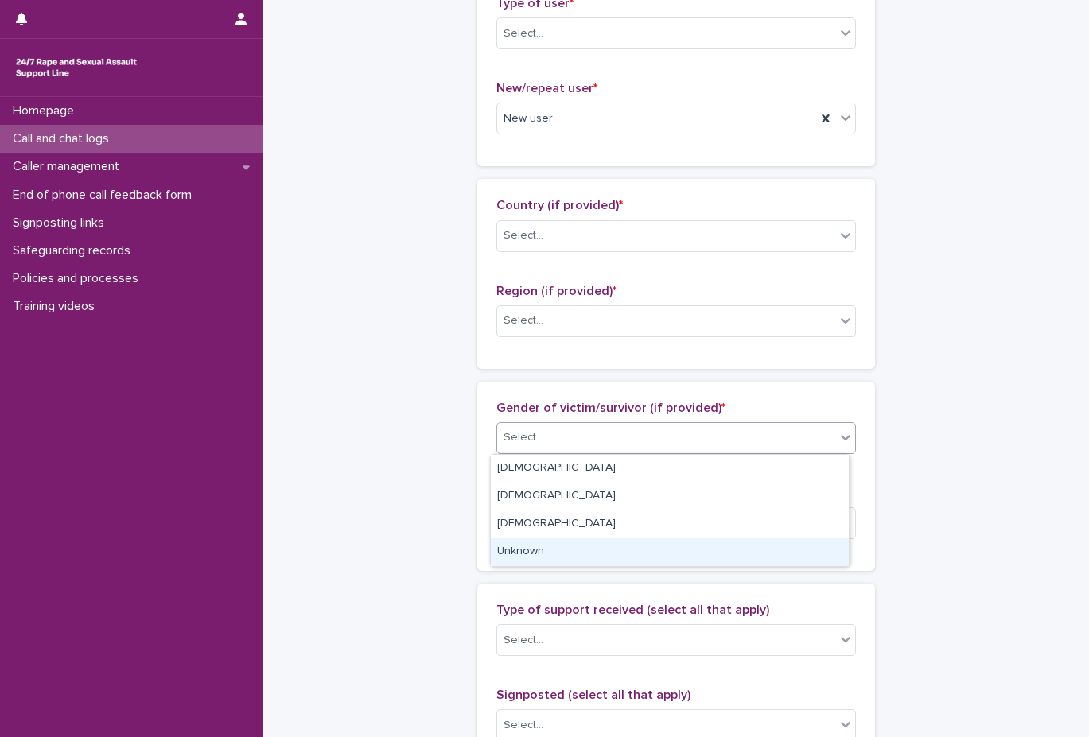
click at [613, 569] on div "Gender of victim/survivor (if provided) * option Unknown focused, 4 of 4. 4 res…" at bounding box center [676, 476] width 398 height 189
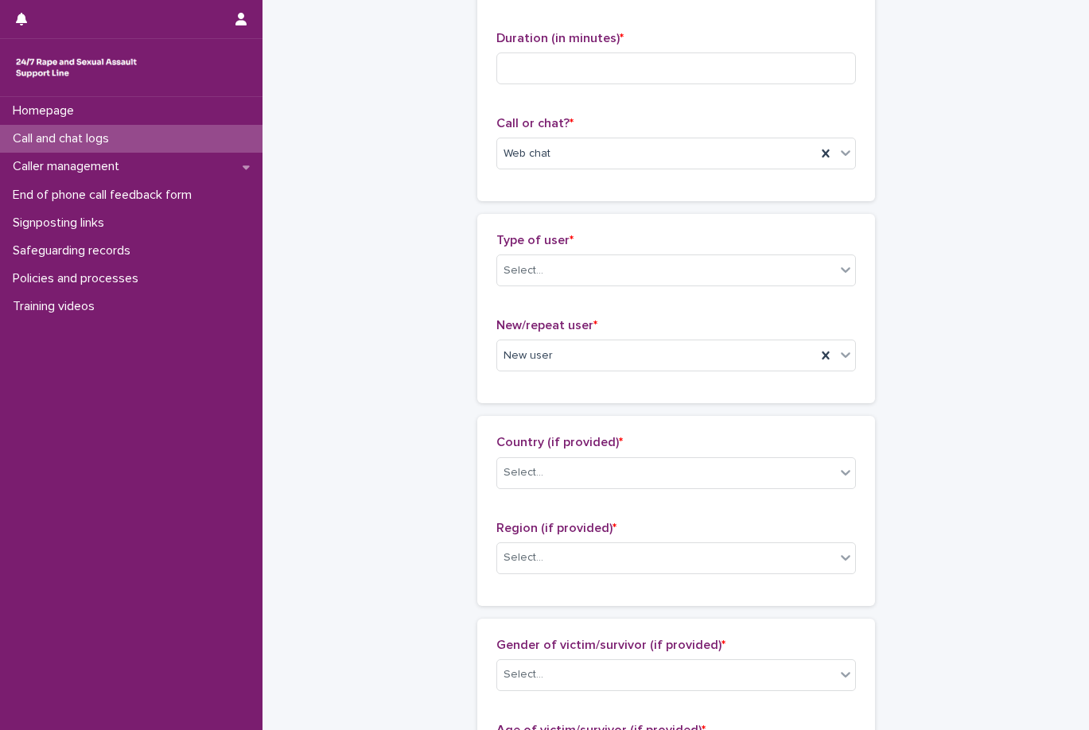
scroll to position [159, 0]
click at [604, 263] on div "Select..." at bounding box center [666, 272] width 338 height 26
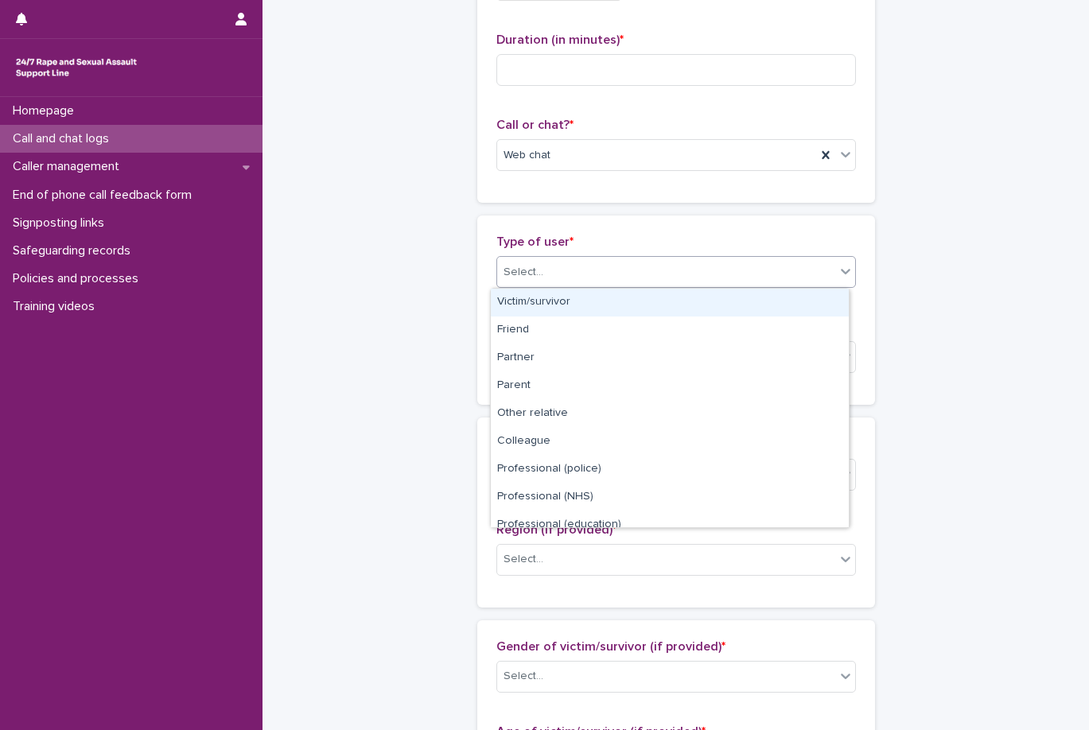
click at [604, 301] on div "Victim/survivor" at bounding box center [670, 303] width 358 height 28
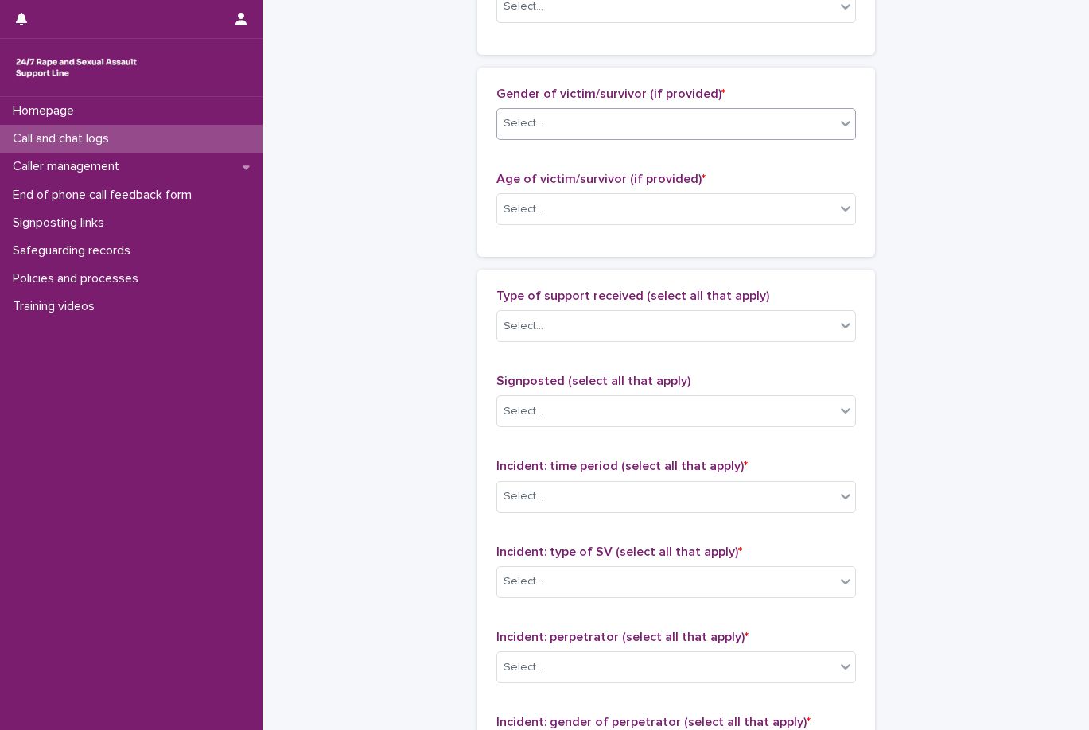
scroll to position [795, 0]
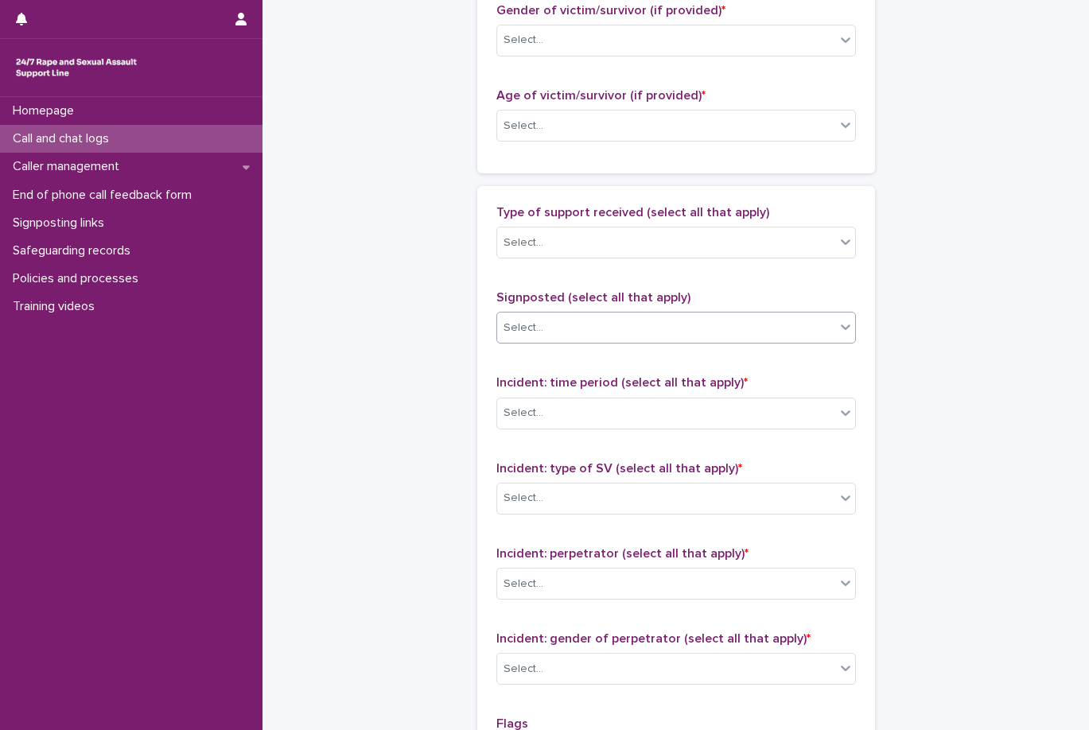
click at [623, 332] on div "Select..." at bounding box center [666, 328] width 338 height 26
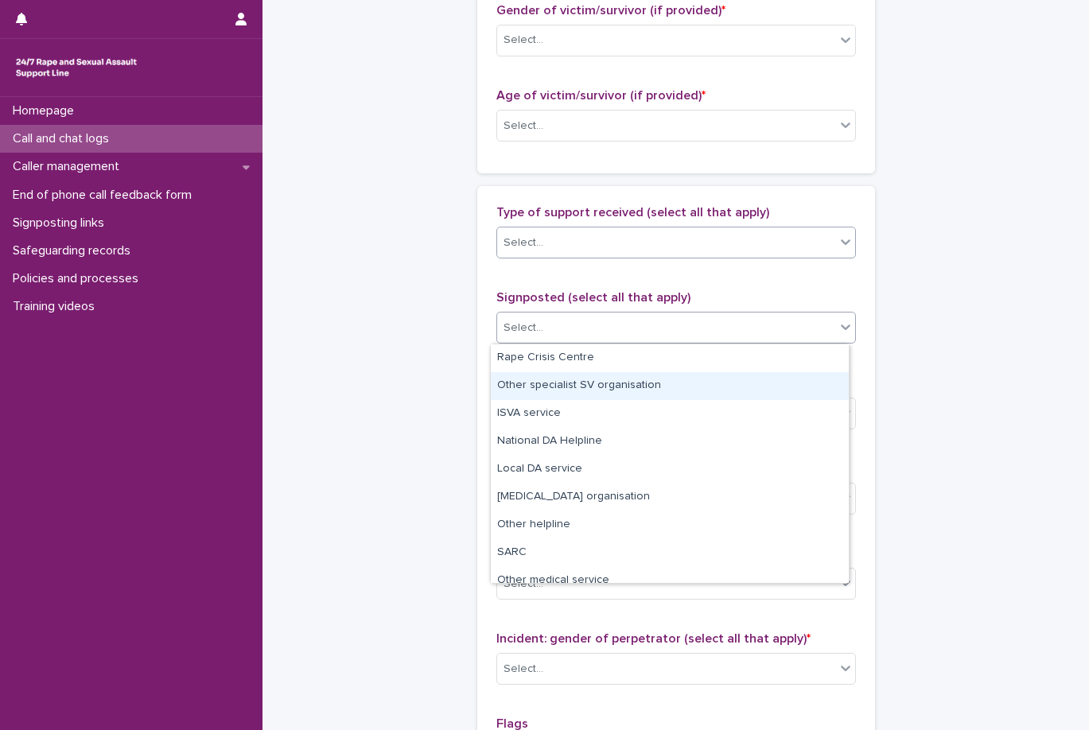
click at [639, 232] on div "Select..." at bounding box center [666, 243] width 338 height 26
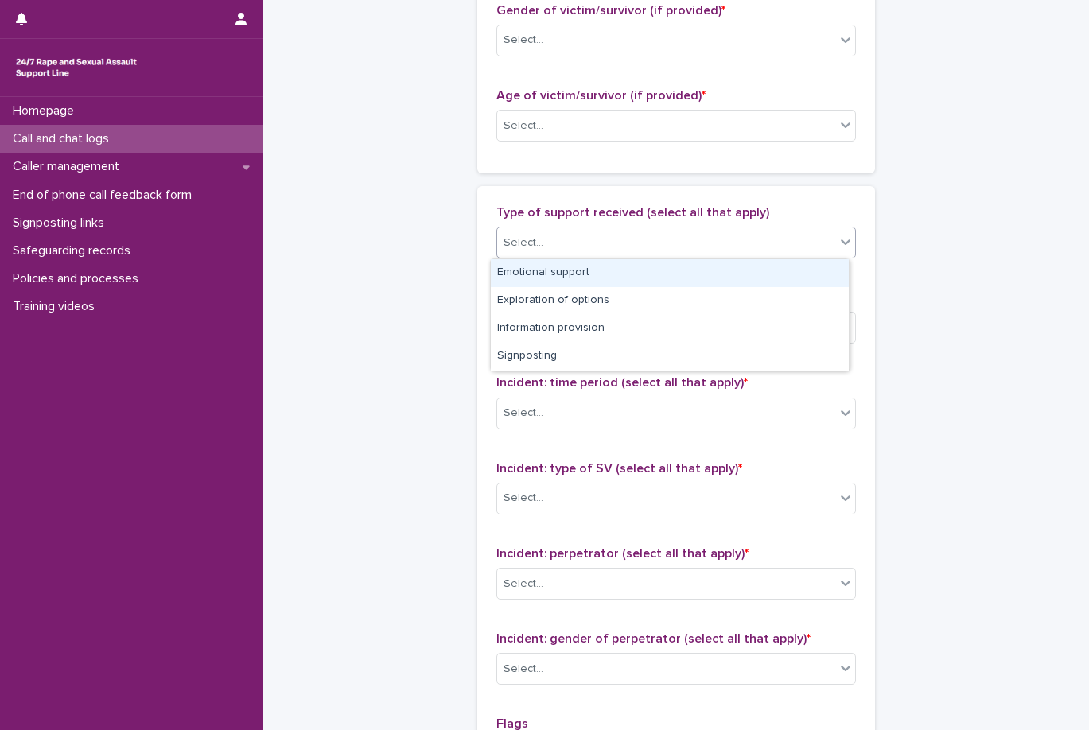
click at [615, 270] on div "Emotional support" at bounding box center [670, 273] width 358 height 28
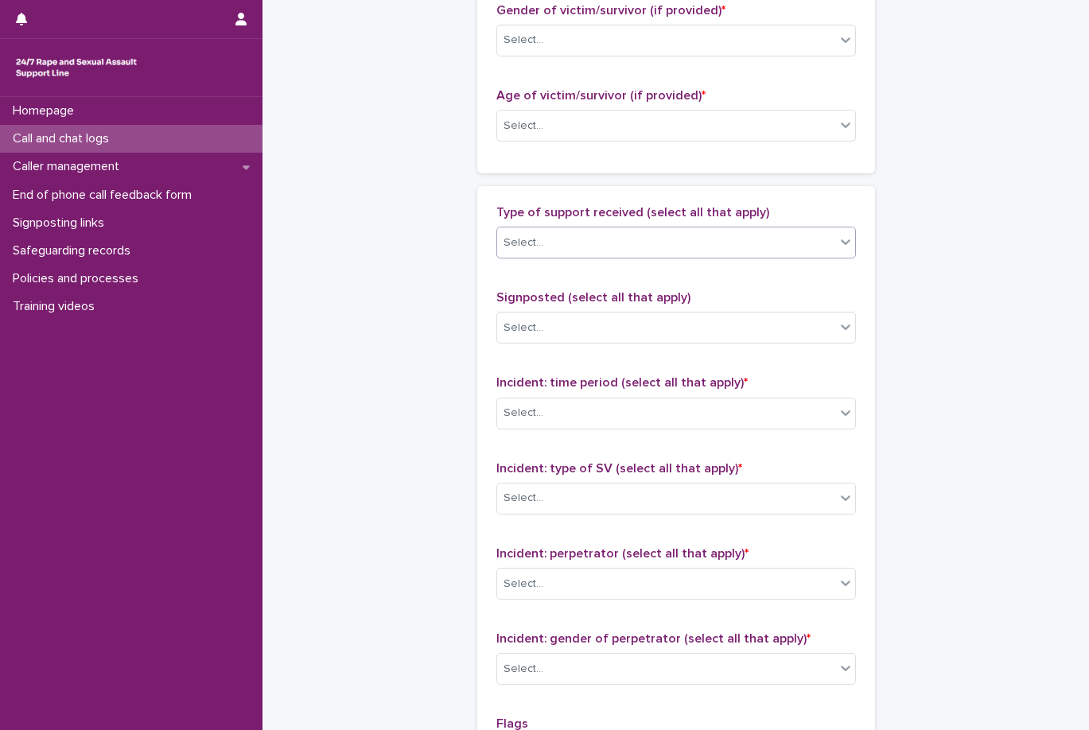
click at [674, 242] on div "Select..." at bounding box center [666, 243] width 338 height 26
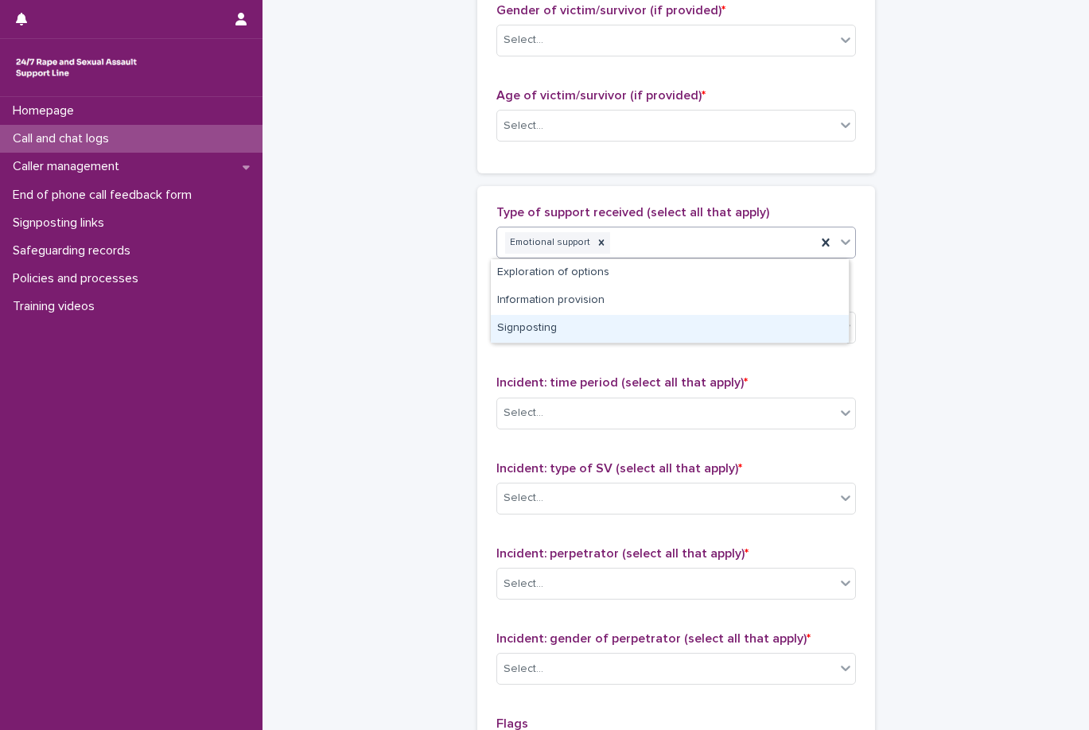
click at [648, 323] on div "Signposting" at bounding box center [670, 329] width 358 height 28
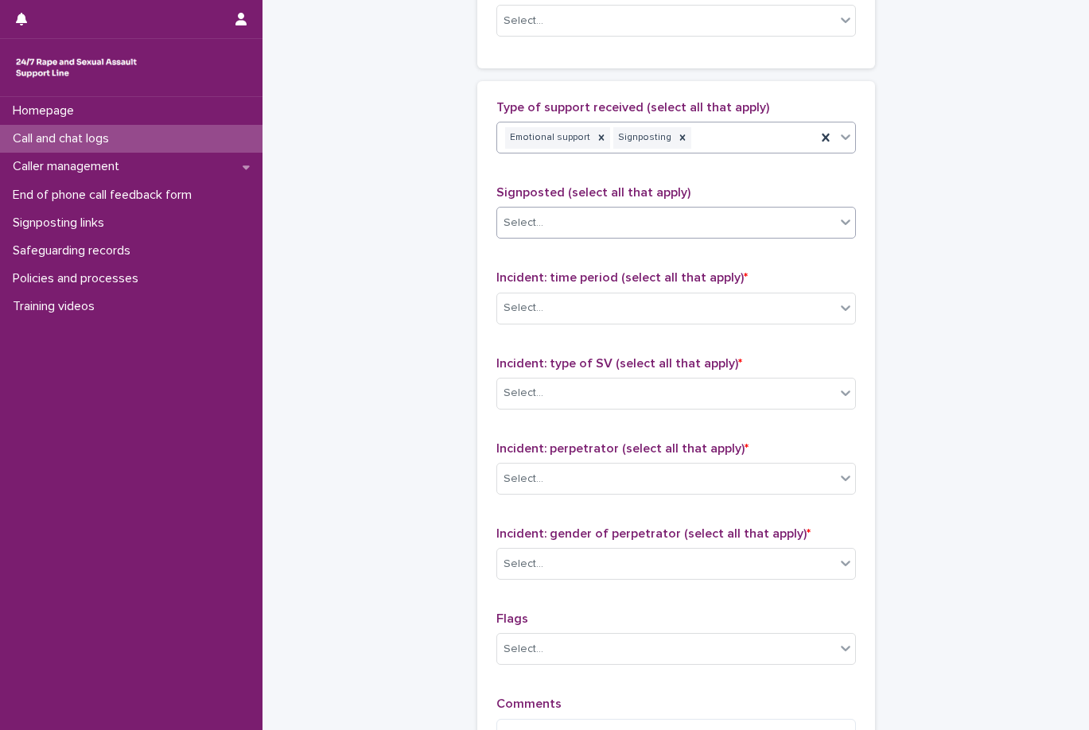
scroll to position [954, 0]
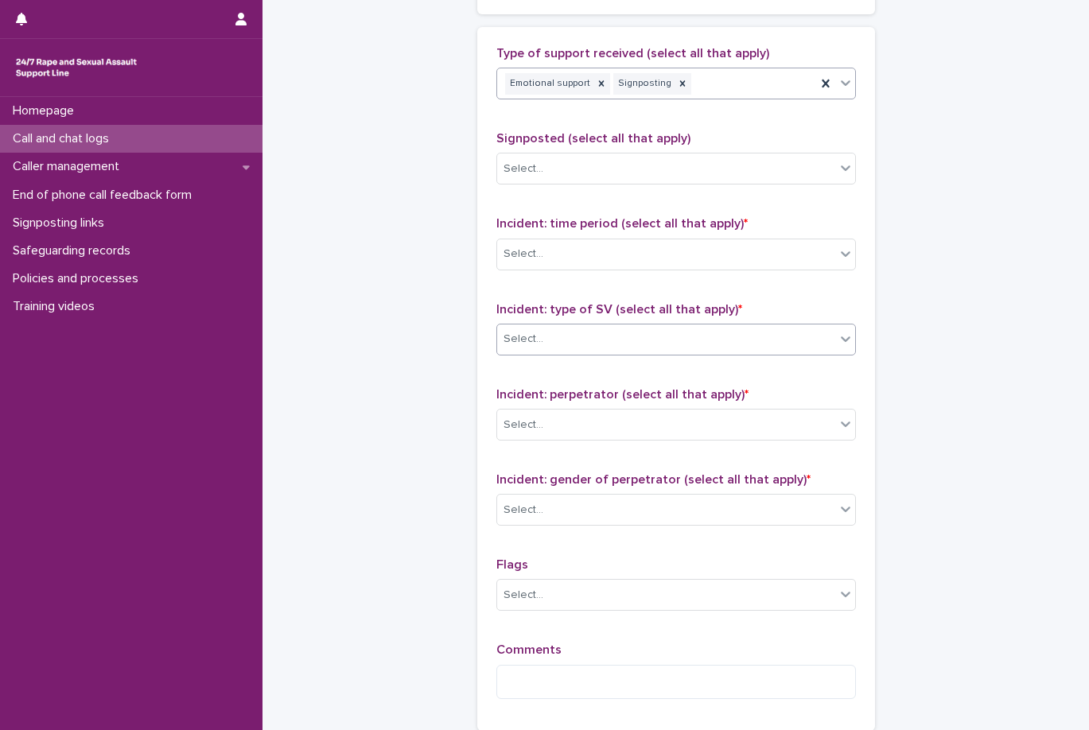
click at [692, 328] on div "Select..." at bounding box center [666, 339] width 338 height 26
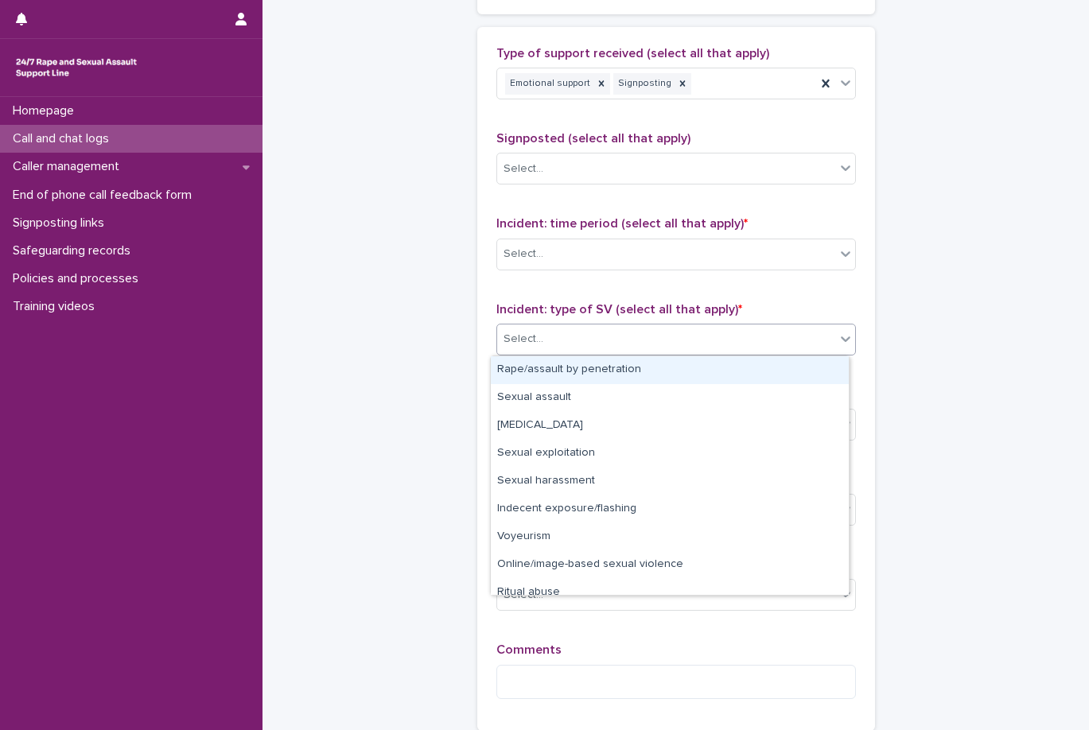
click at [681, 382] on div "Rape/assault by penetration" at bounding box center [670, 370] width 358 height 28
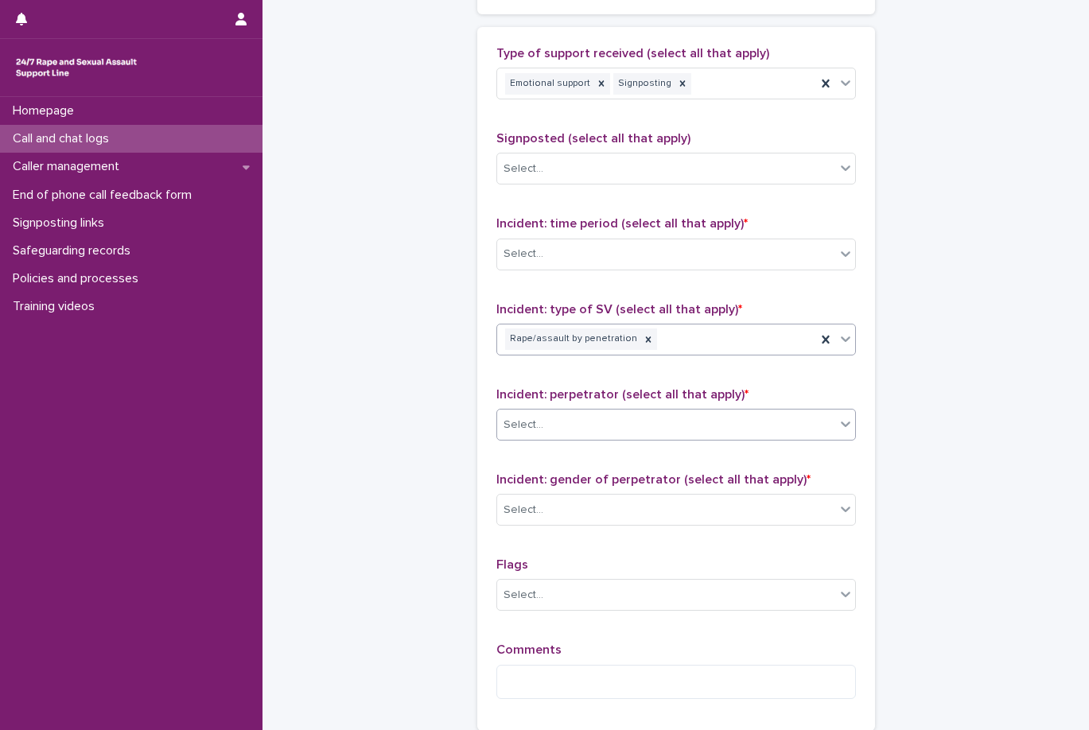
click at [654, 431] on div "Select..." at bounding box center [666, 425] width 338 height 26
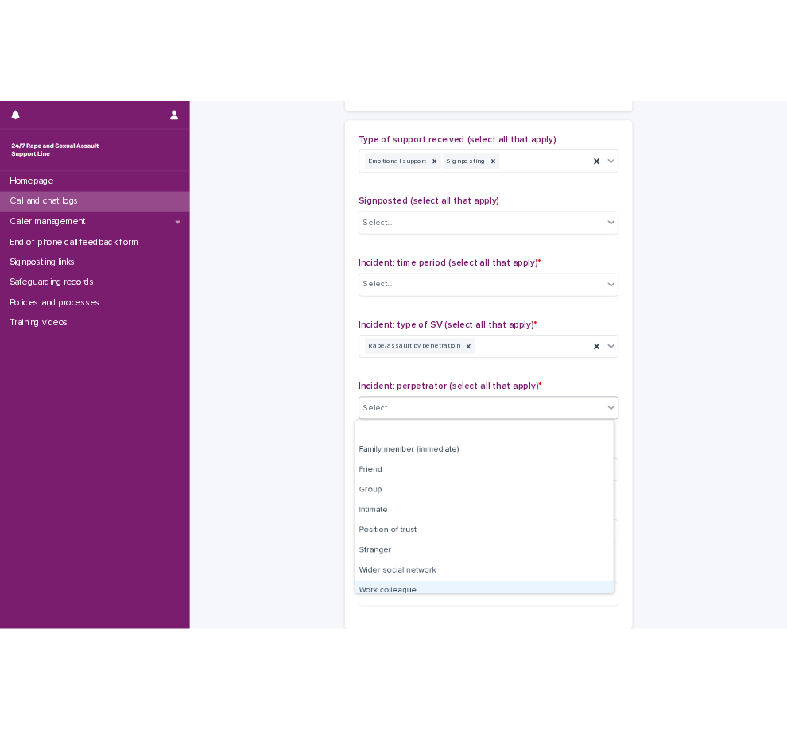
scroll to position [68, 0]
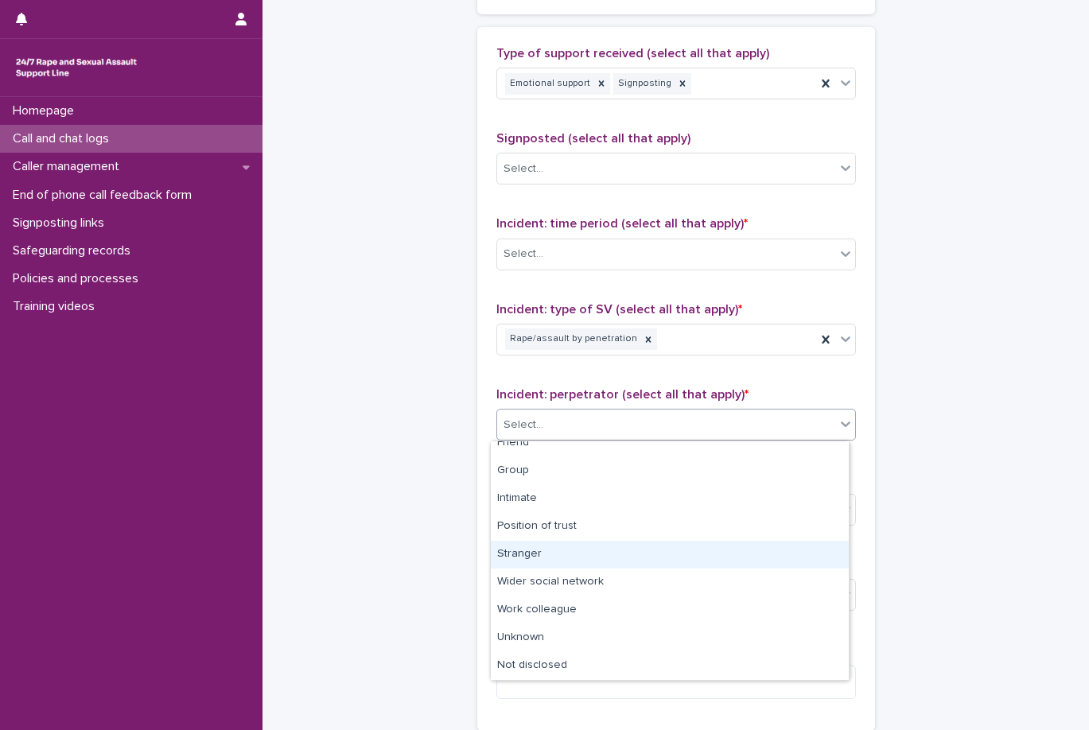
click at [678, 550] on div "Stranger" at bounding box center [670, 555] width 358 height 28
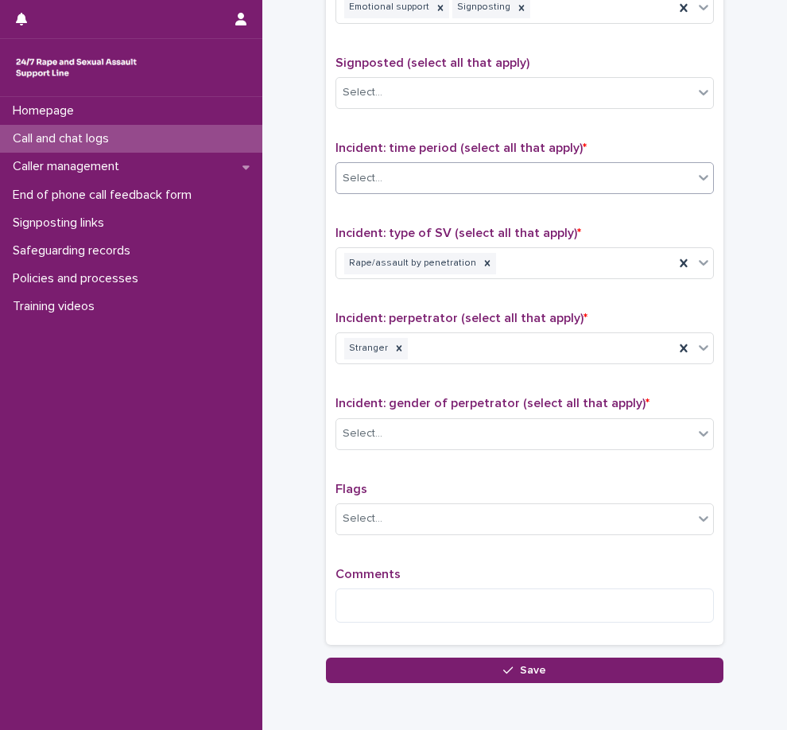
click at [476, 173] on div "Select..." at bounding box center [514, 178] width 357 height 26
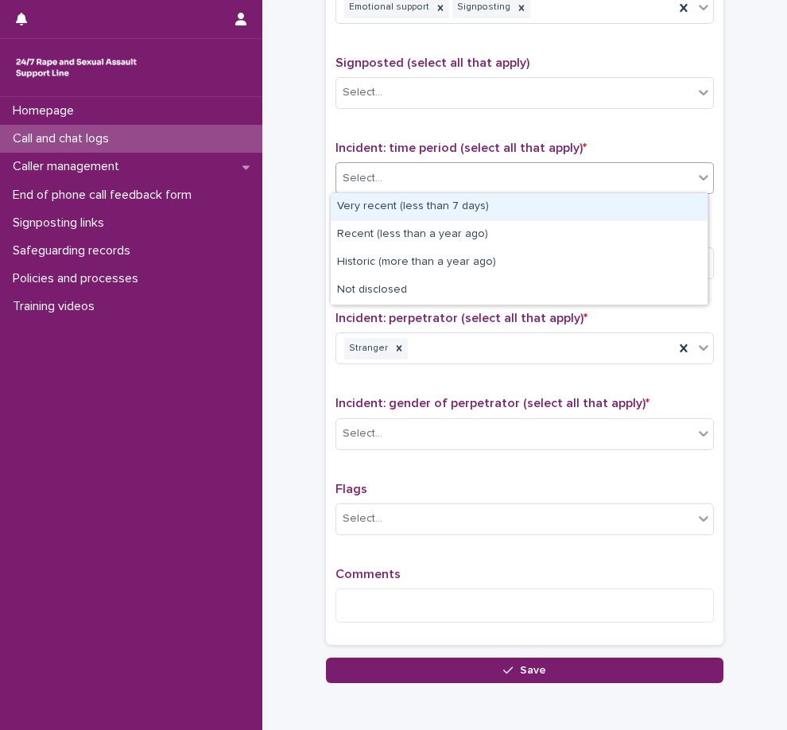
click at [480, 208] on div "Very recent (less than 7 days)" at bounding box center [519, 207] width 377 height 28
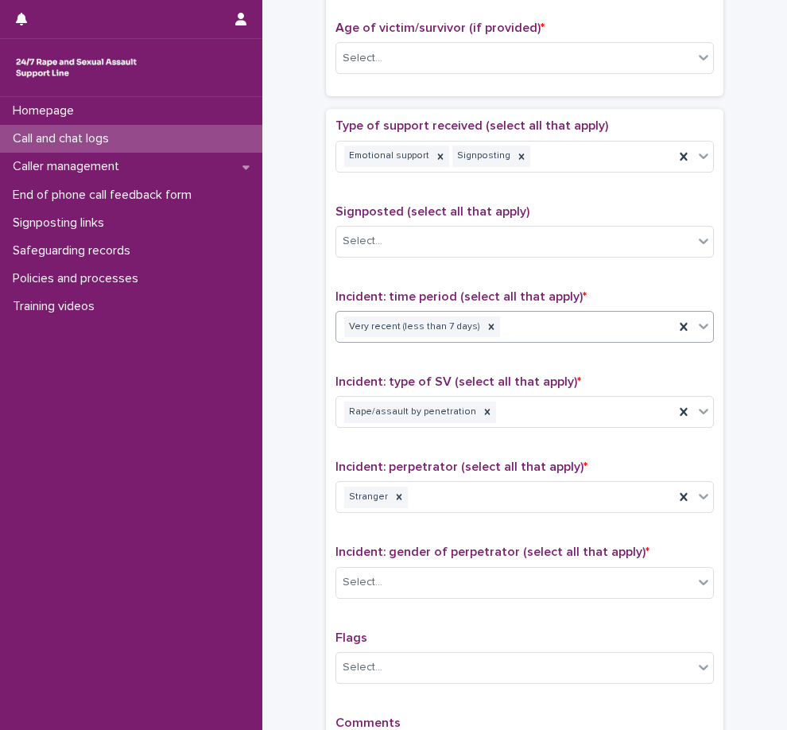
scroll to position [795, 0]
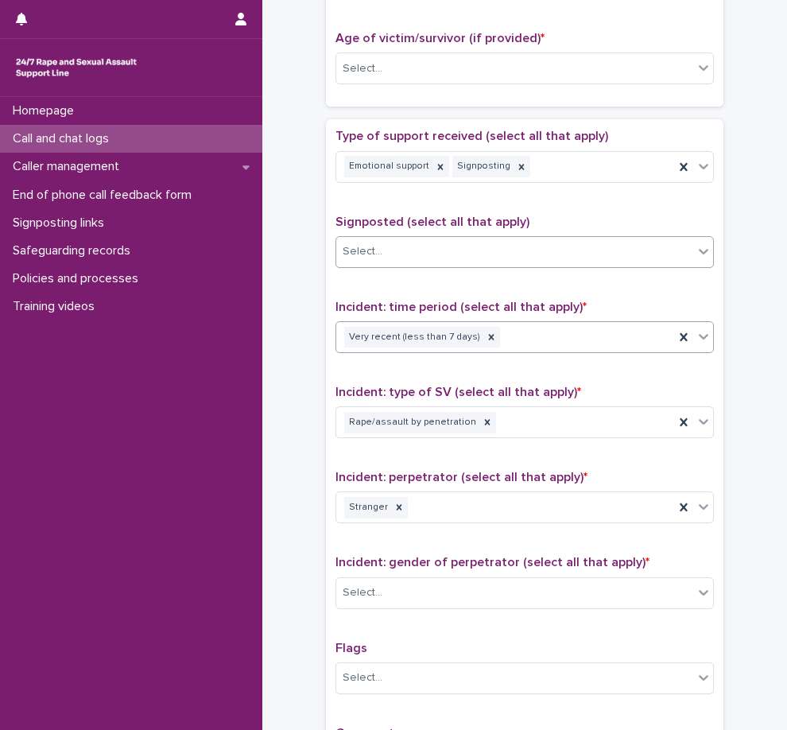
click at [460, 241] on div "Select..." at bounding box center [514, 252] width 357 height 26
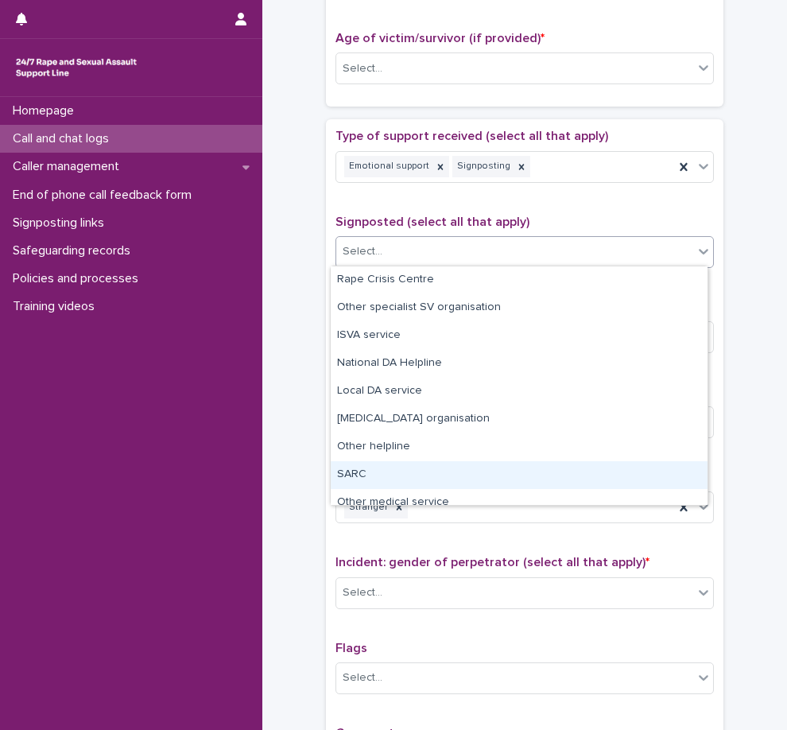
click at [464, 479] on div "SARC" at bounding box center [519, 475] width 377 height 28
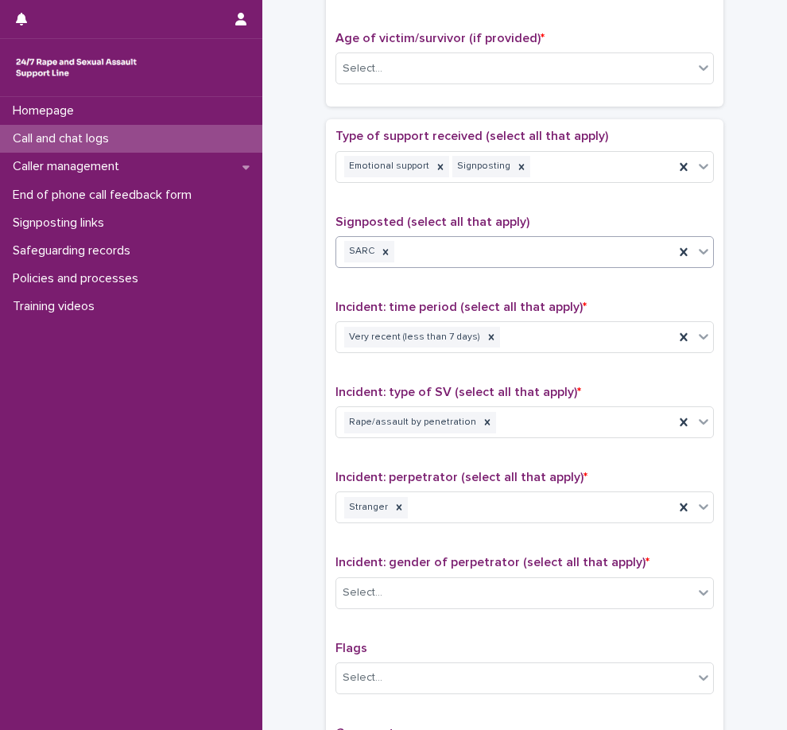
click at [495, 257] on div "SARC" at bounding box center [505, 252] width 338 height 28
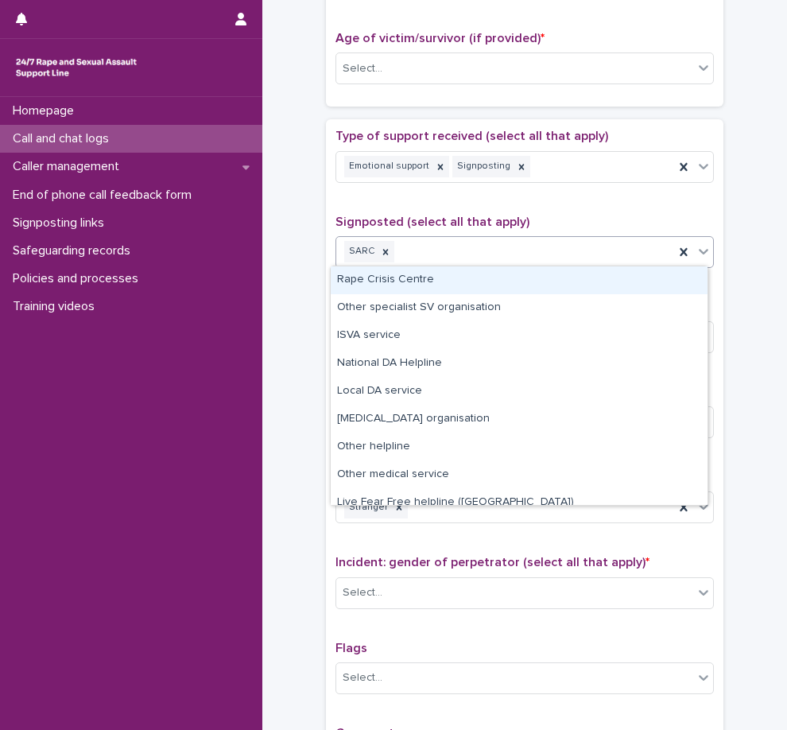
click at [500, 291] on div "Rape Crisis Centre" at bounding box center [519, 280] width 377 height 28
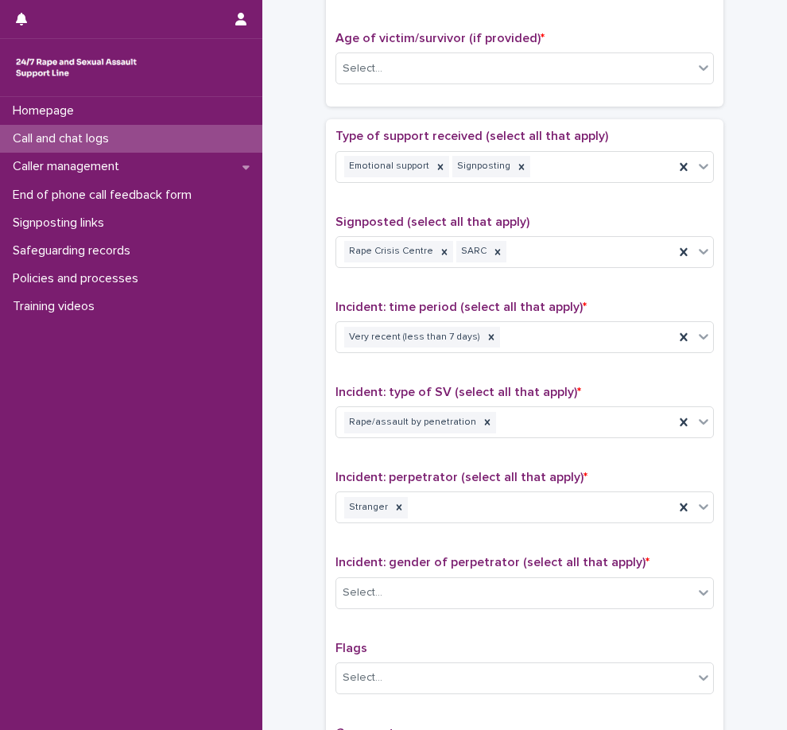
drag, startPoint x: 2, startPoint y: 649, endPoint x: 17, endPoint y: 400, distance: 249.3
click at [17, 400] on div "Homepage Call and chat logs Caller management End of phone call feedback form S…" at bounding box center [131, 413] width 262 height 633
click at [516, 165] on div "Emotional support Signposting" at bounding box center [505, 167] width 338 height 28
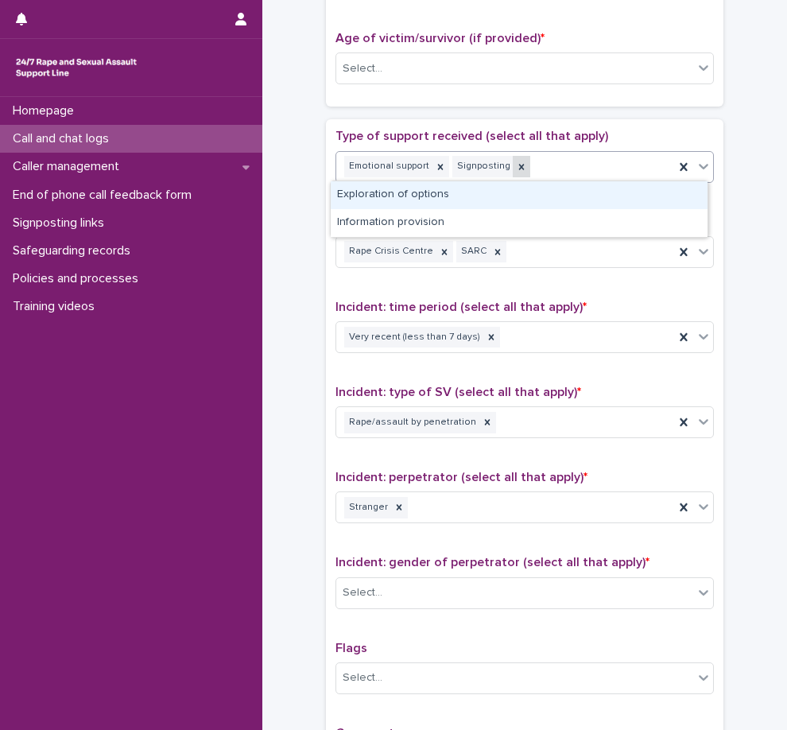
click at [516, 165] on icon at bounding box center [521, 166] width 11 height 11
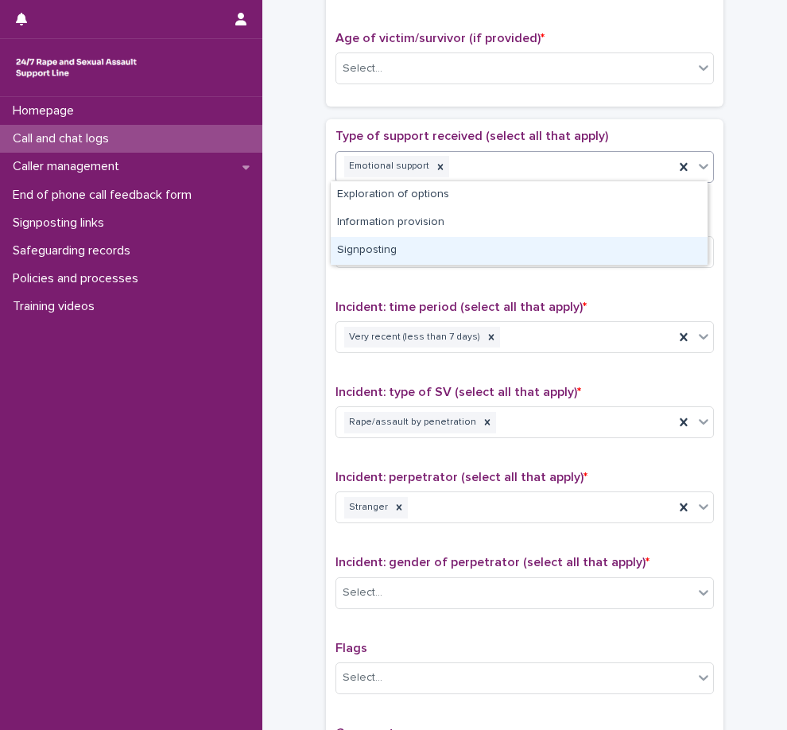
click at [507, 285] on div "Type of support received (select all that apply) option Signposting, deselected…" at bounding box center [525, 462] width 379 height 666
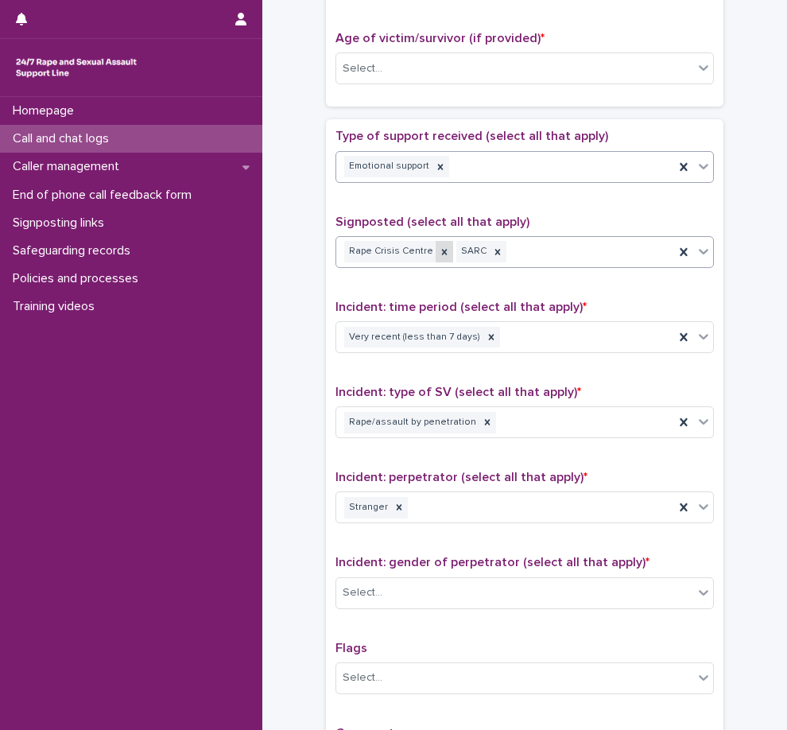
click at [439, 250] on div at bounding box center [444, 251] width 17 height 21
click at [380, 247] on icon at bounding box center [385, 252] width 11 height 11
click at [526, 268] on div "Signposted (select all that apply) option SARC, deselected. 0 results available…" at bounding box center [525, 248] width 379 height 66
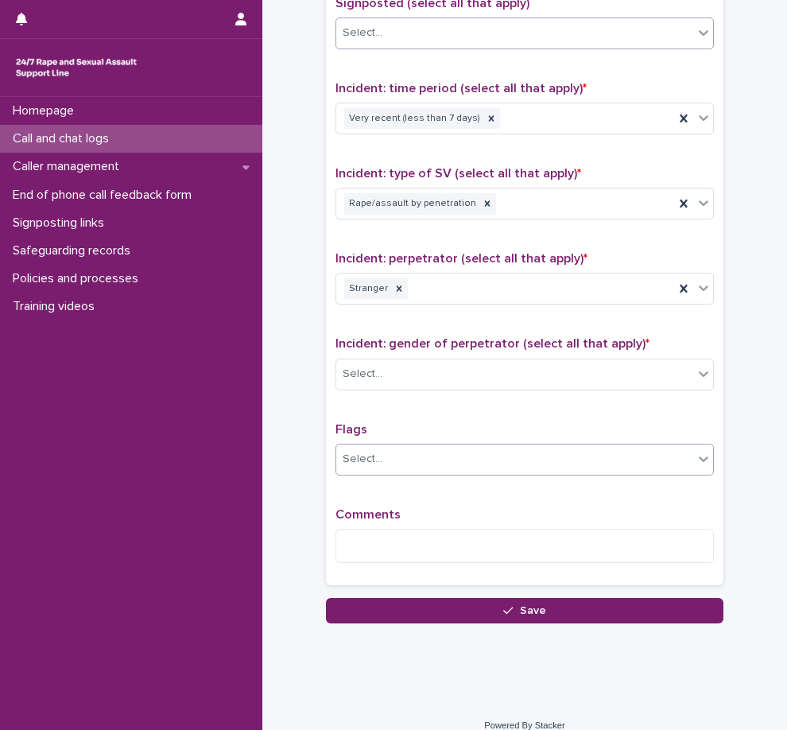
scroll to position [1030, 0]
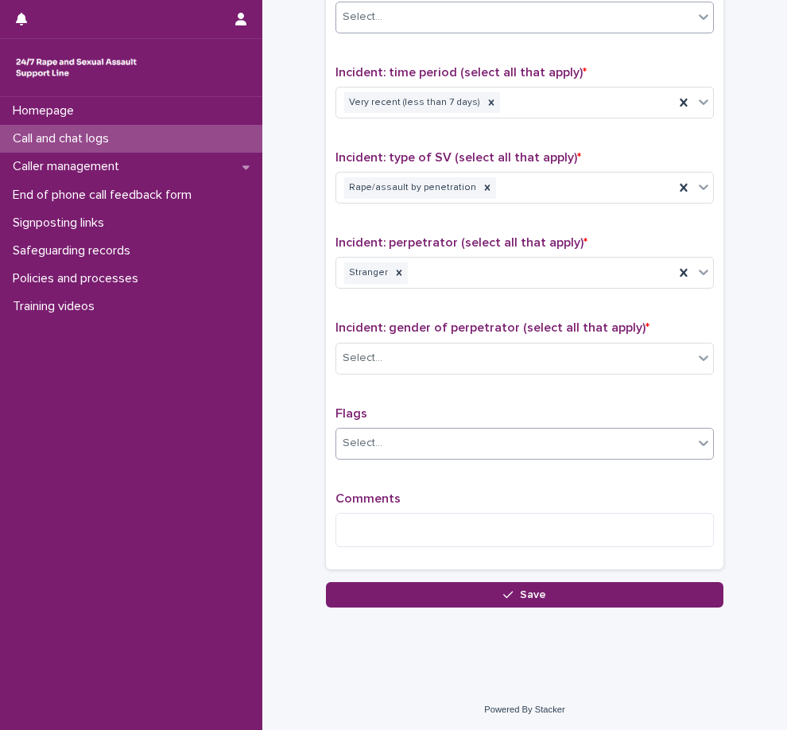
click at [509, 446] on div "Select..." at bounding box center [514, 443] width 357 height 26
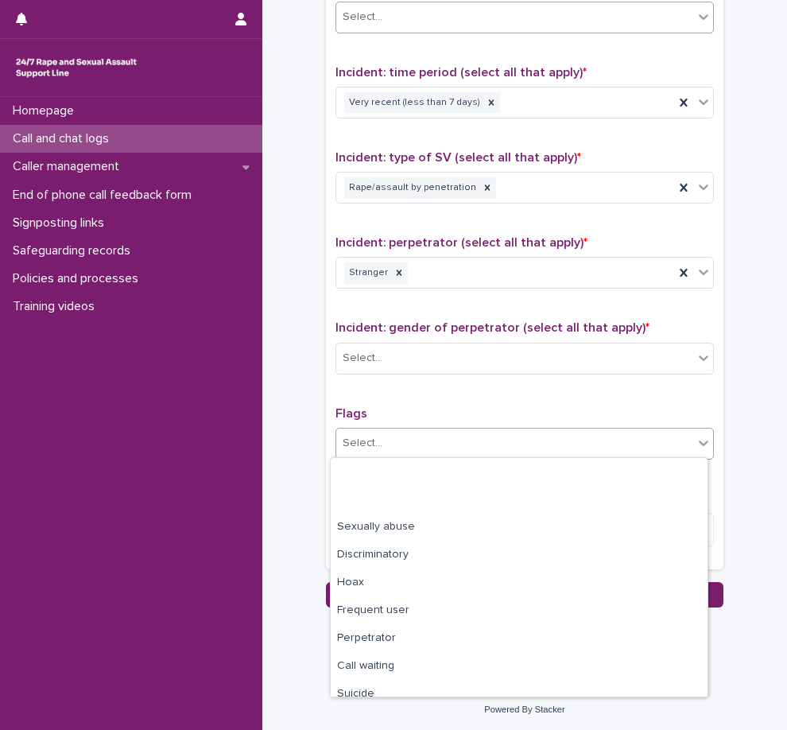
scroll to position [95, 0]
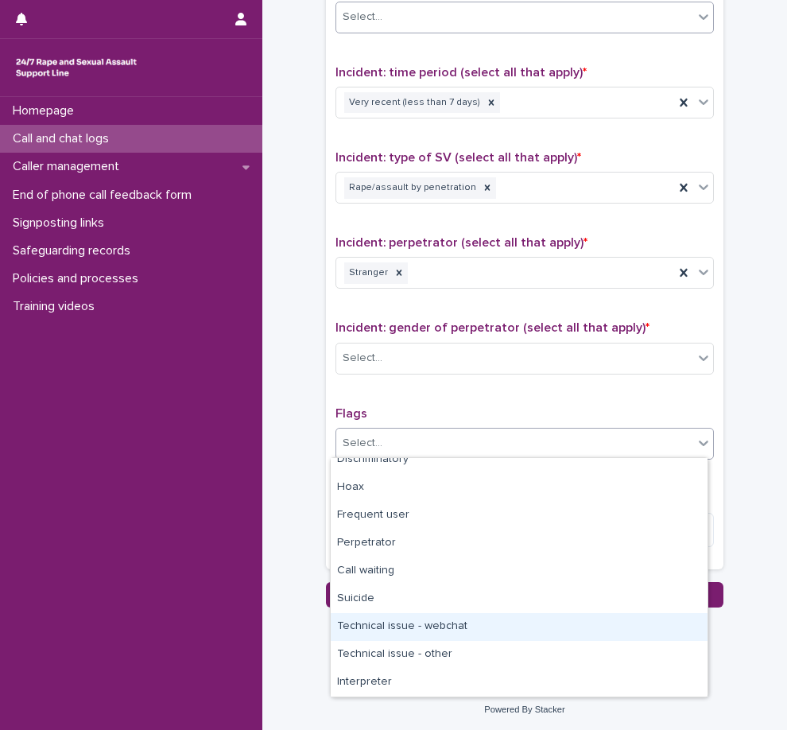
click at [461, 629] on div "Technical issue - webchat" at bounding box center [519, 627] width 377 height 28
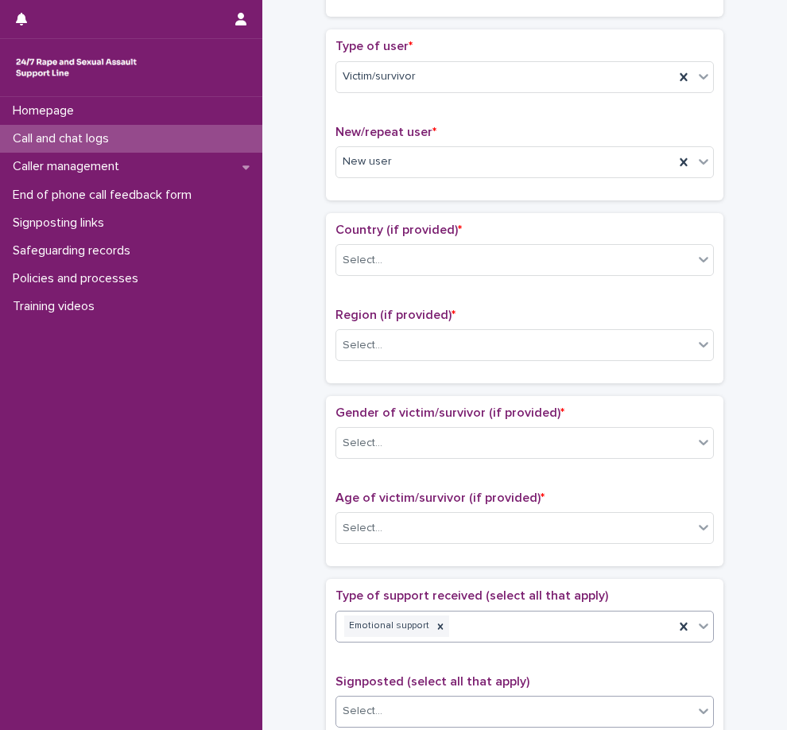
scroll to position [0, 0]
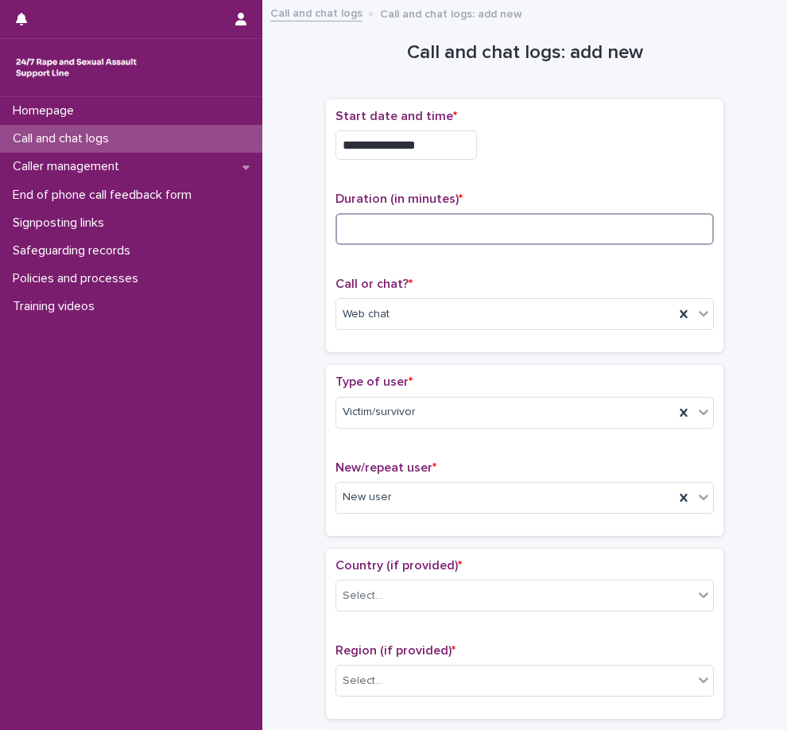
click at [520, 225] on input at bounding box center [525, 229] width 379 height 32
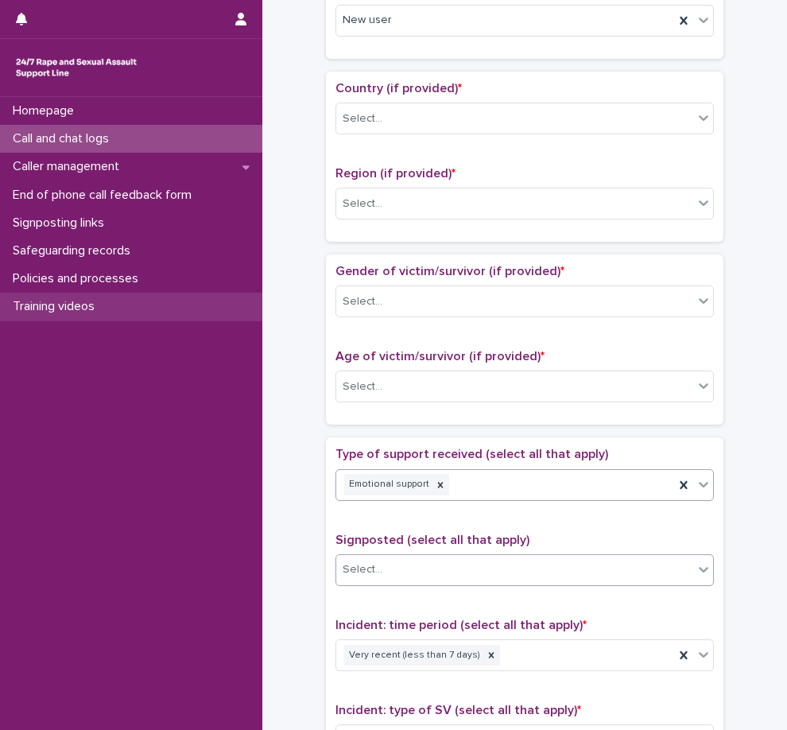
type input "**"
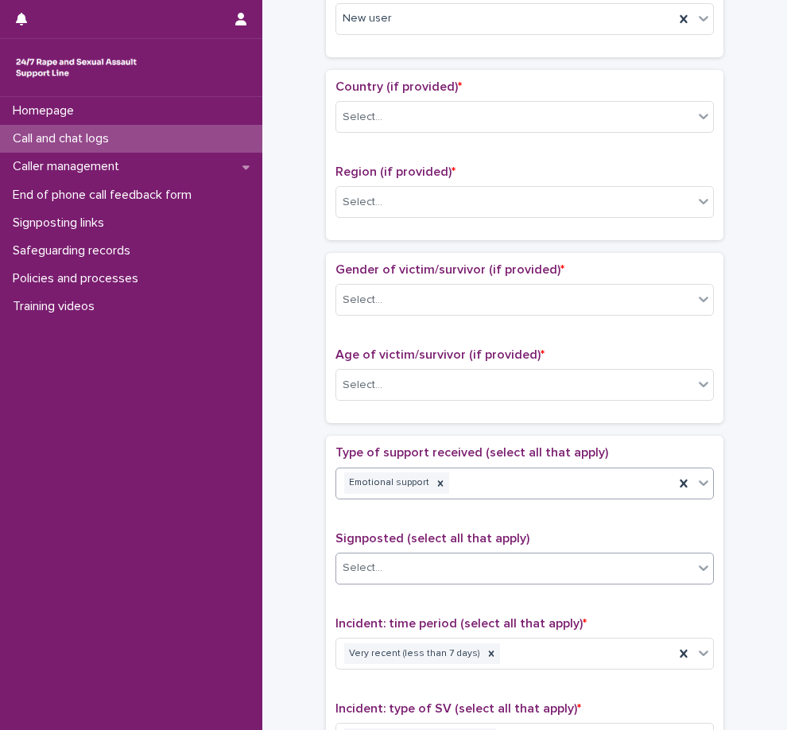
scroll to position [473, 0]
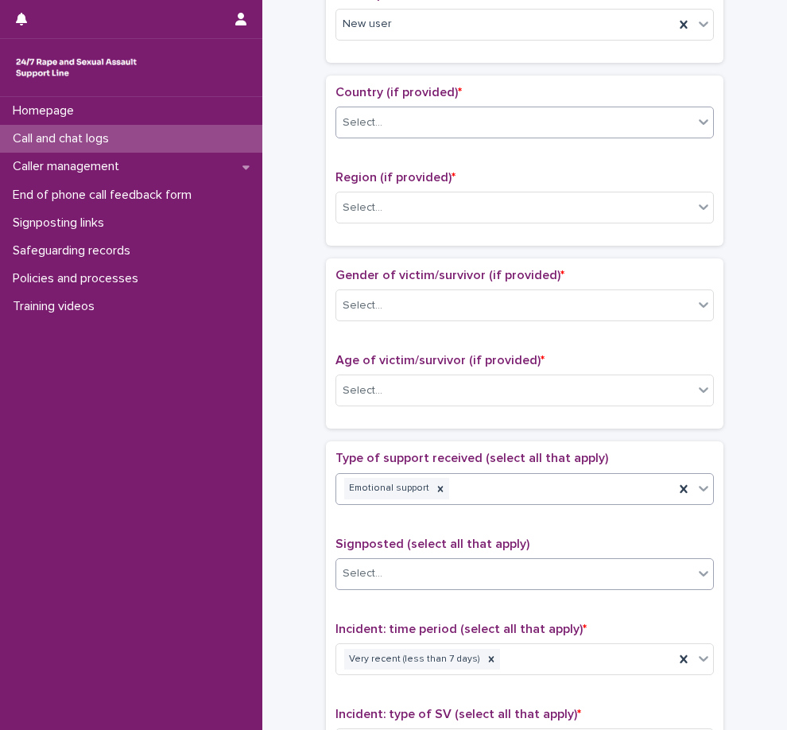
click at [452, 121] on div "Select..." at bounding box center [514, 123] width 357 height 26
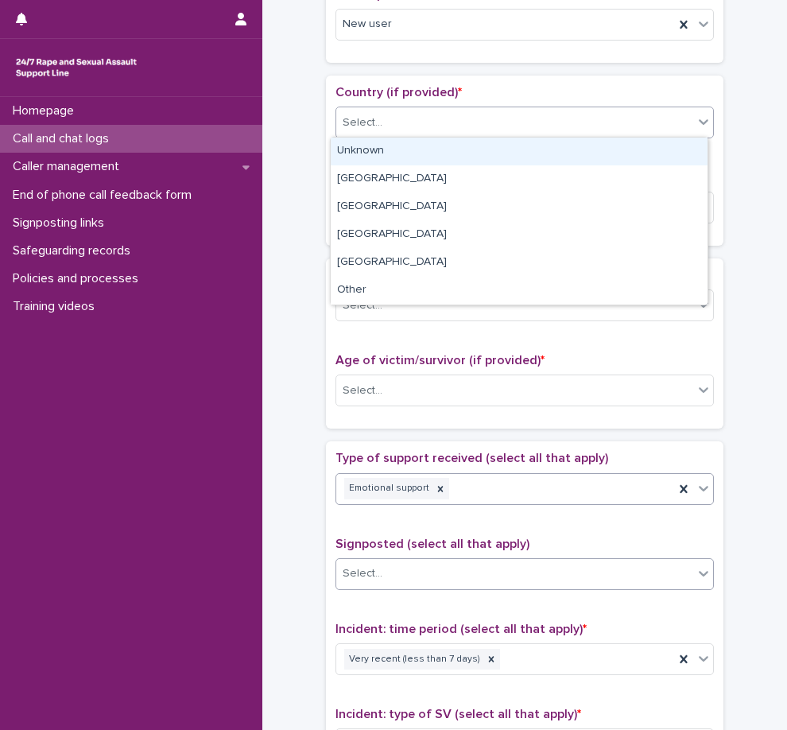
click at [439, 146] on div "Unknown" at bounding box center [519, 152] width 377 height 28
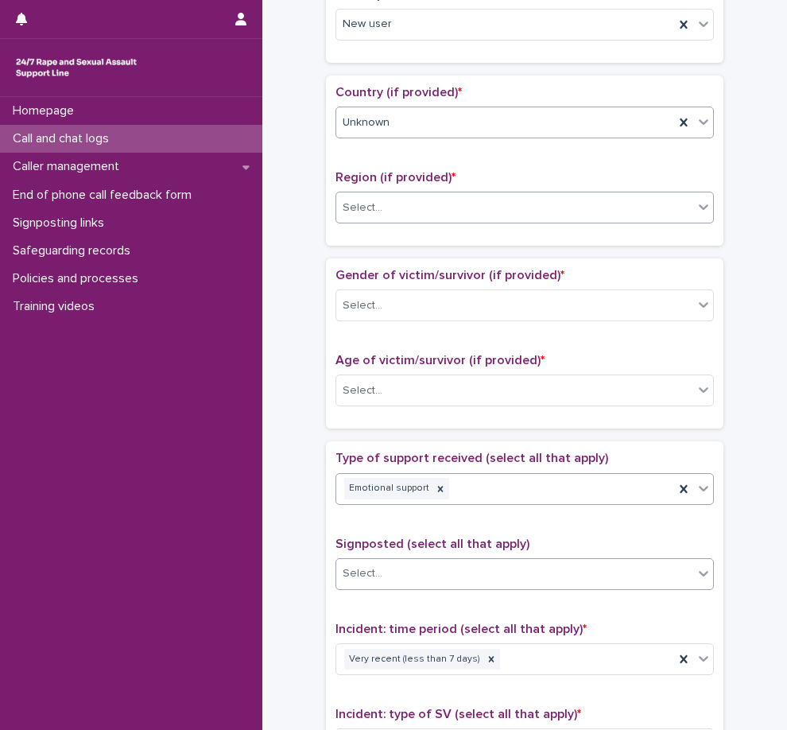
click at [445, 199] on div "Select..." at bounding box center [514, 208] width 357 height 26
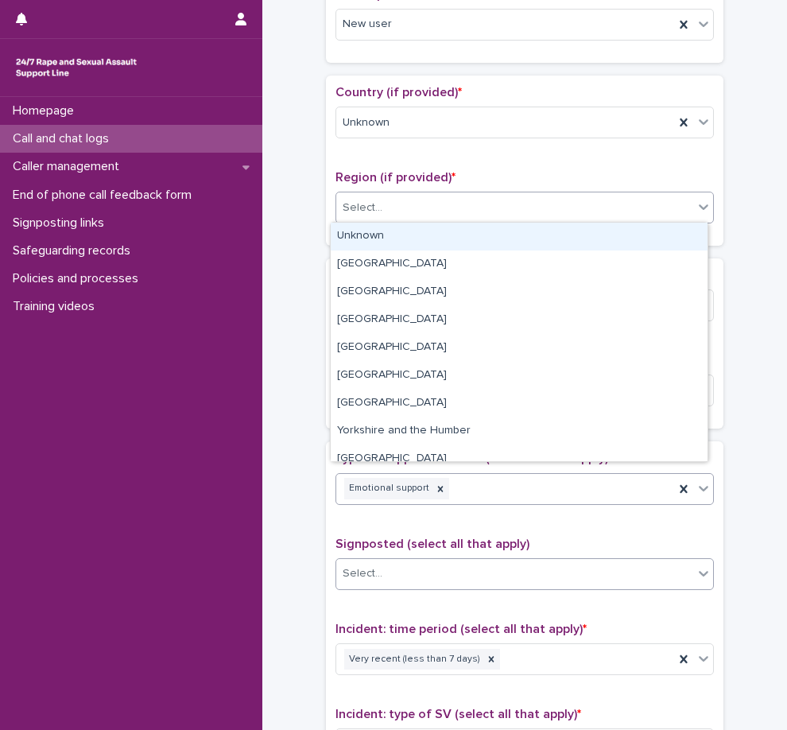
click at [449, 217] on div "Select..." at bounding box center [514, 208] width 357 height 26
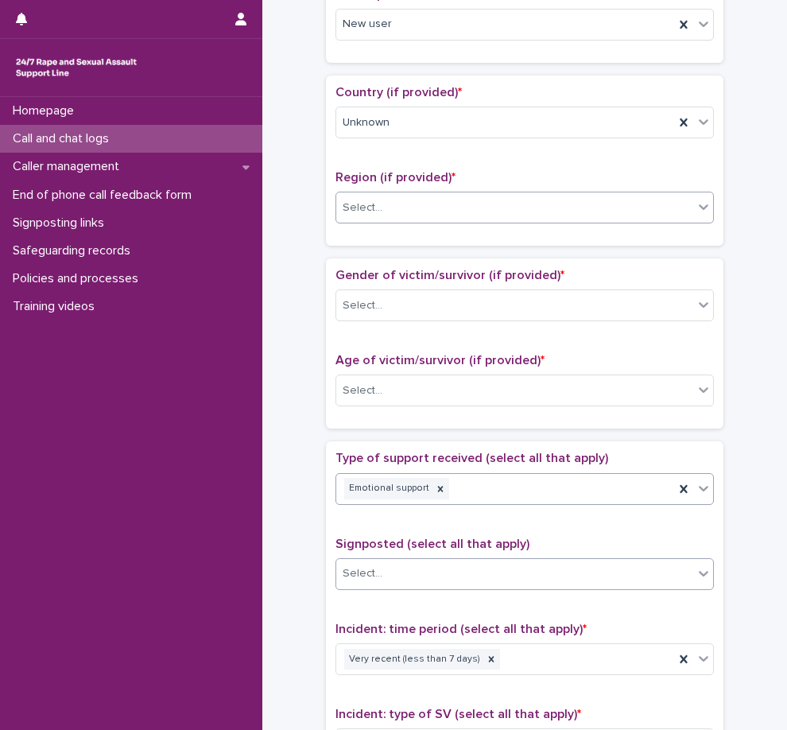
click at [446, 219] on div "Select..." at bounding box center [525, 208] width 379 height 32
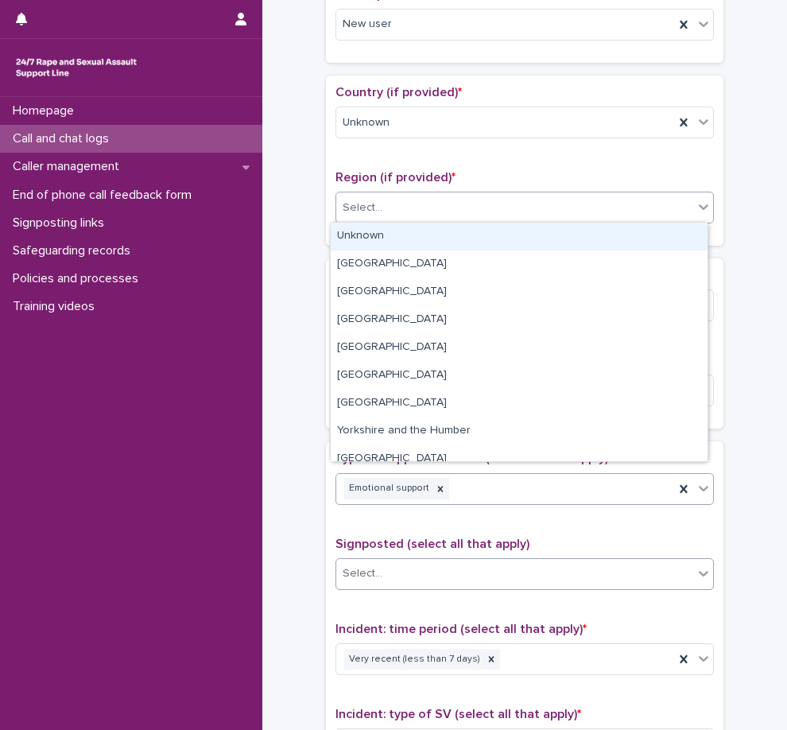
click at [446, 222] on div "Unknown Greater London South East South West West Midlands North West North Eas…" at bounding box center [519, 342] width 379 height 240
click at [446, 236] on div "Unknown" at bounding box center [519, 237] width 377 height 28
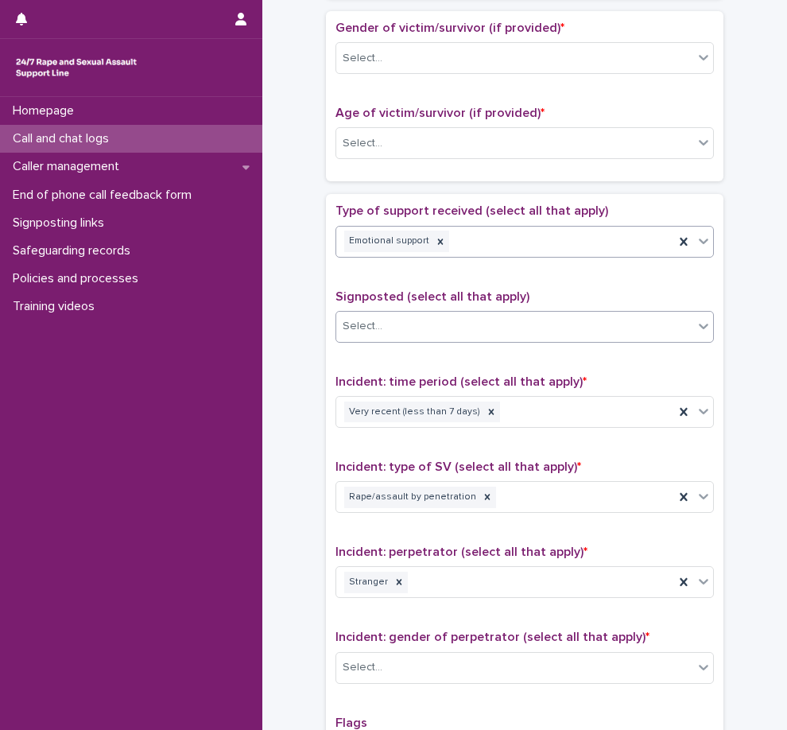
scroll to position [712, 0]
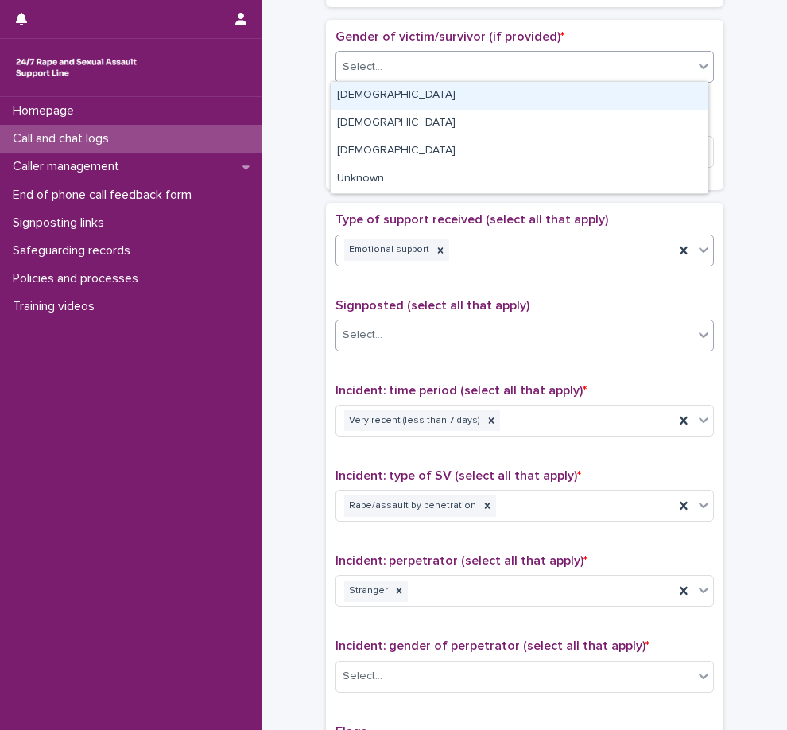
click at [492, 54] on div "Select..." at bounding box center [514, 67] width 357 height 26
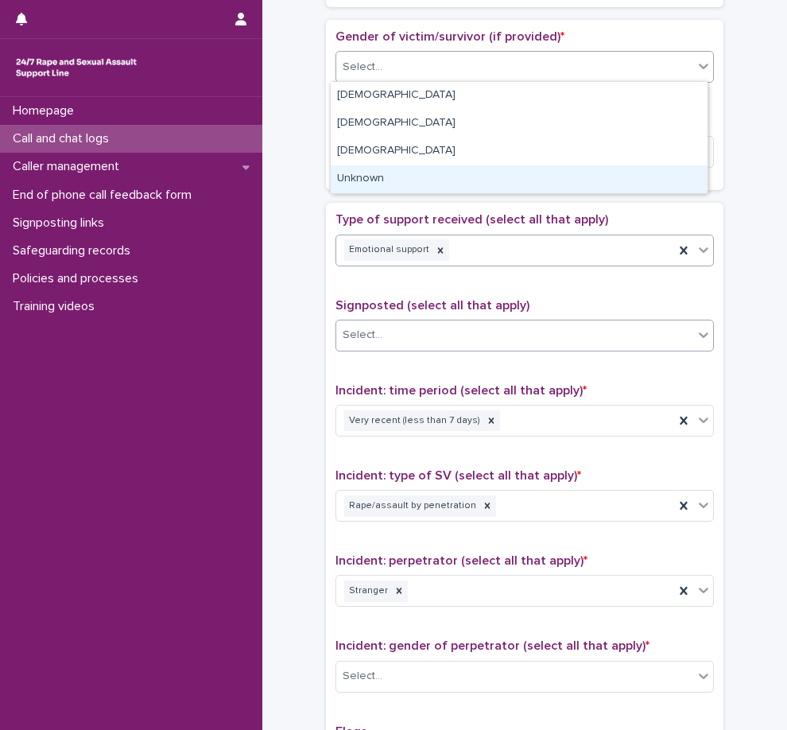
click at [452, 166] on div "Unknown" at bounding box center [519, 179] width 377 height 28
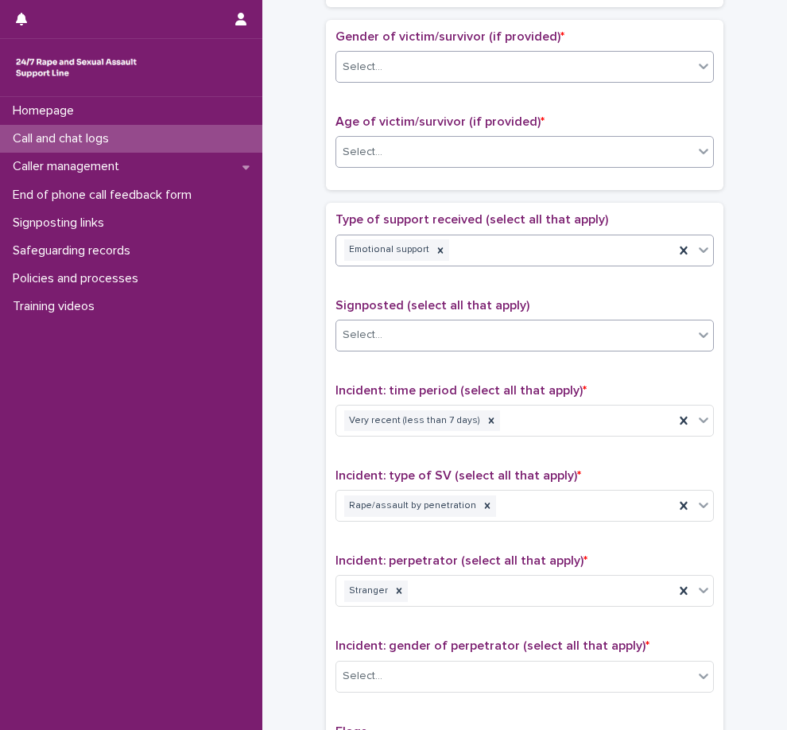
click at [454, 154] on div "Select..." at bounding box center [514, 152] width 357 height 26
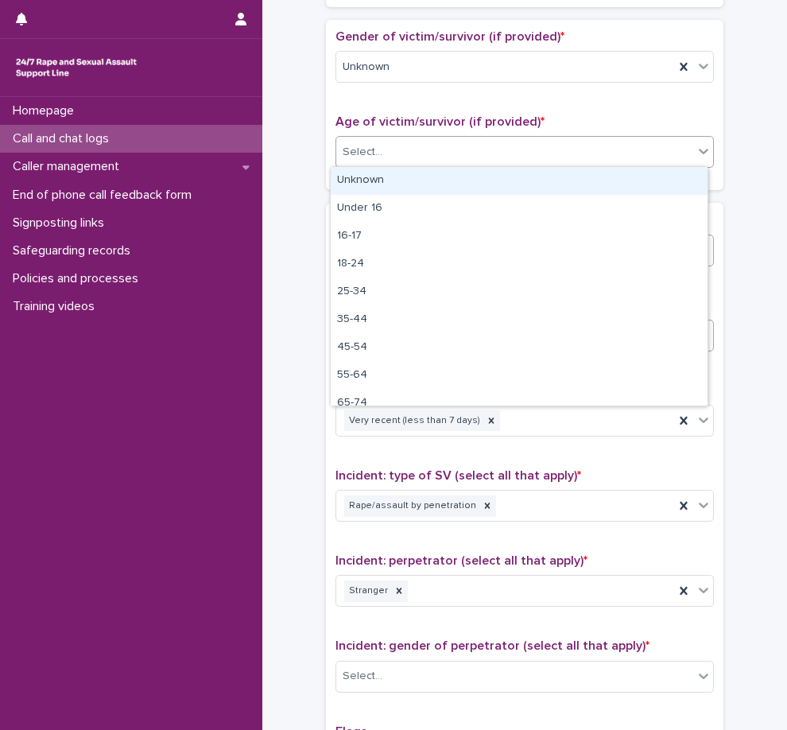
click at [437, 173] on div "Unknown" at bounding box center [519, 181] width 377 height 28
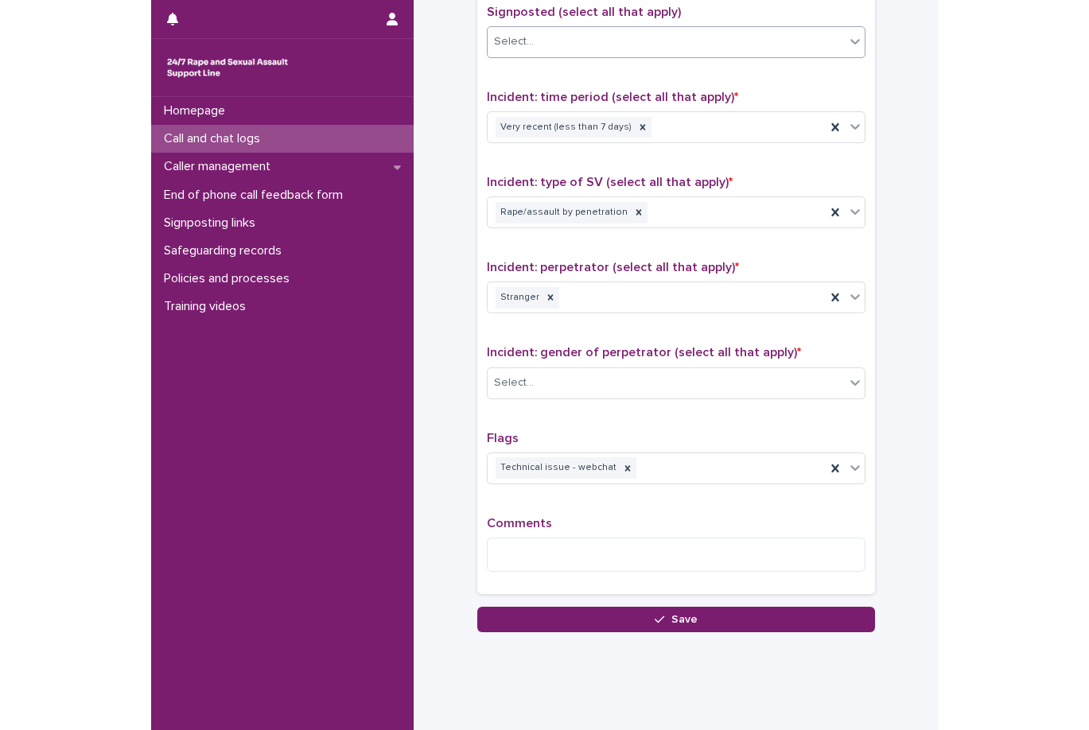
scroll to position [1030, 0]
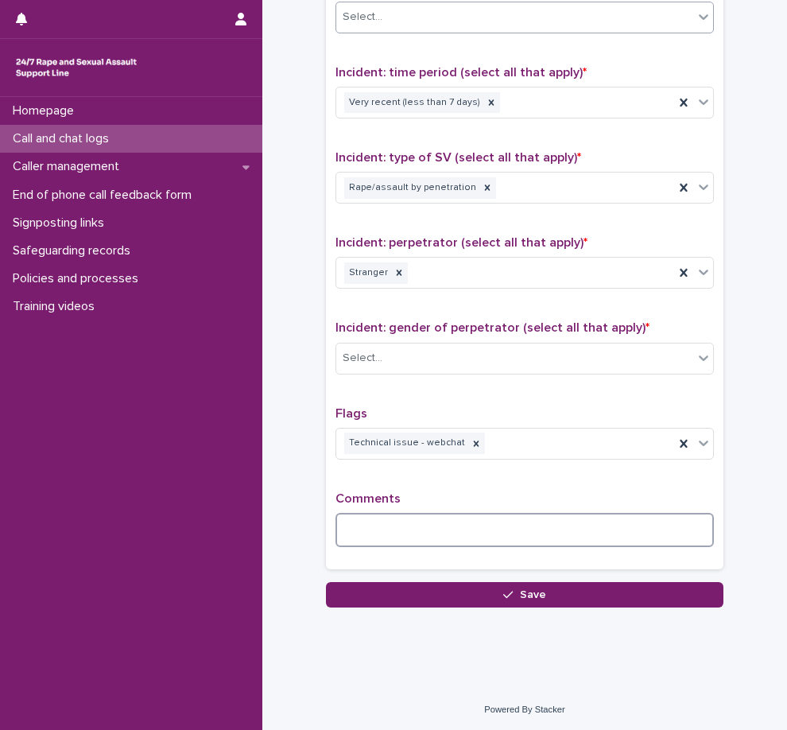
drag, startPoint x: 423, startPoint y: 511, endPoint x: 434, endPoint y: 516, distance: 12.4
click at [434, 516] on textarea at bounding box center [525, 530] width 379 height 34
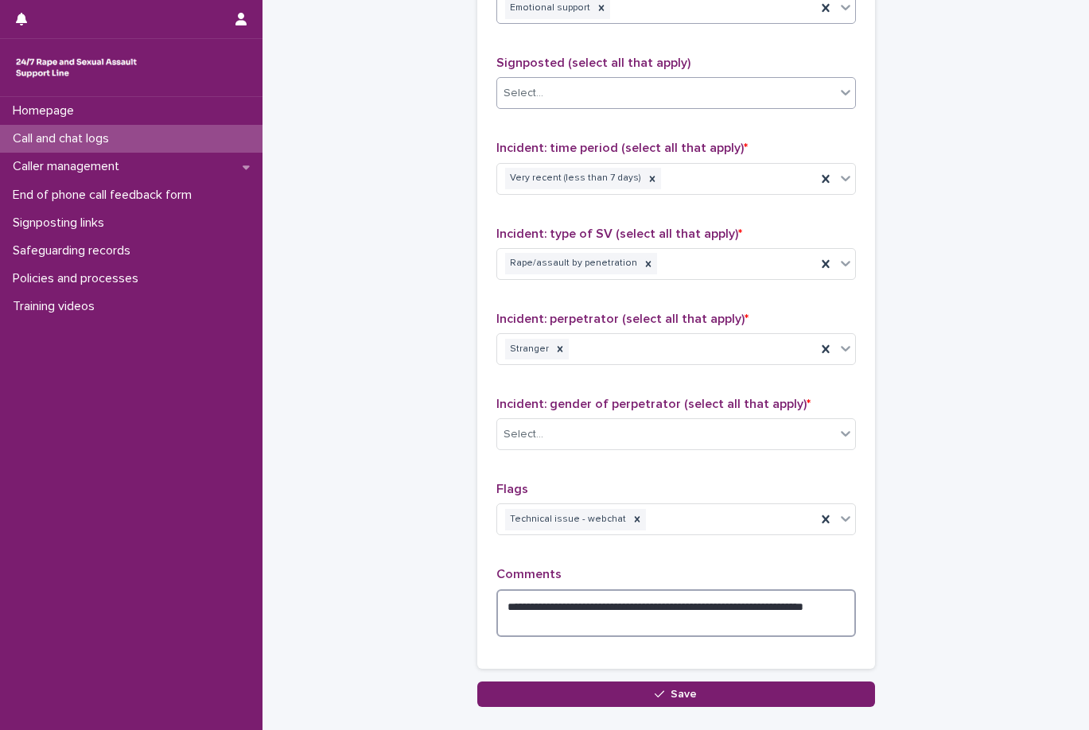
click at [741, 604] on textarea "**********" at bounding box center [675, 613] width 359 height 48
click at [607, 637] on div "**********" at bounding box center [675, 608] width 359 height 82
click at [607, 630] on textarea "**********" at bounding box center [675, 613] width 359 height 48
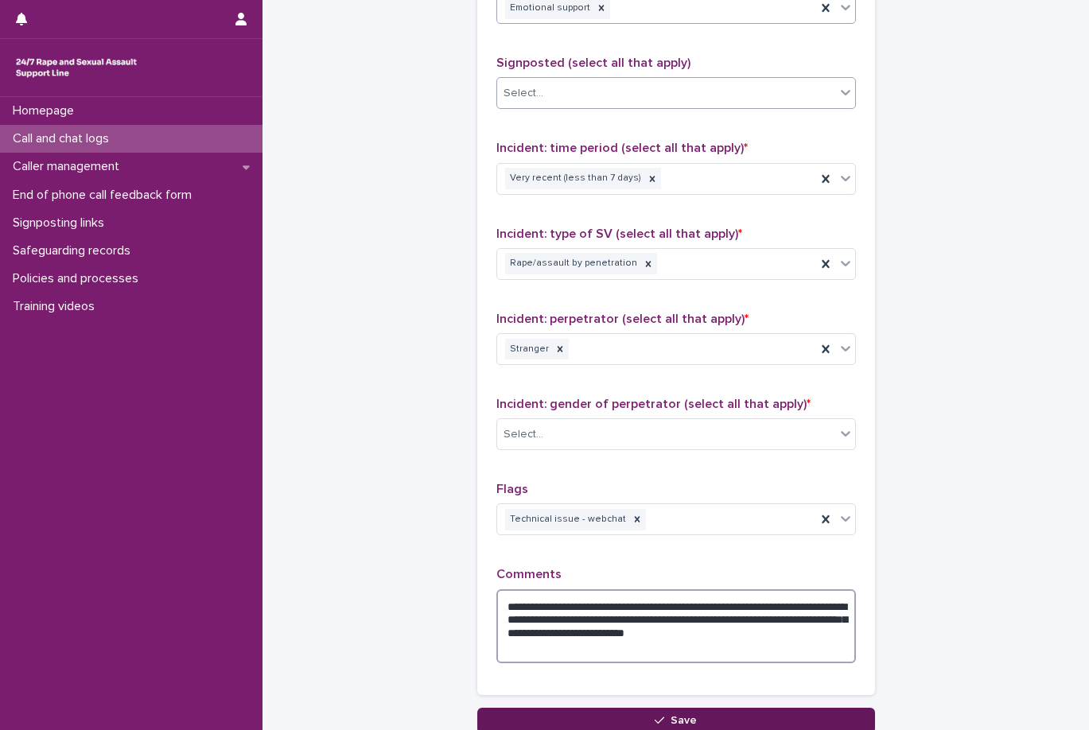
type textarea "**********"
click at [635, 709] on button "Save" at bounding box center [676, 720] width 398 height 25
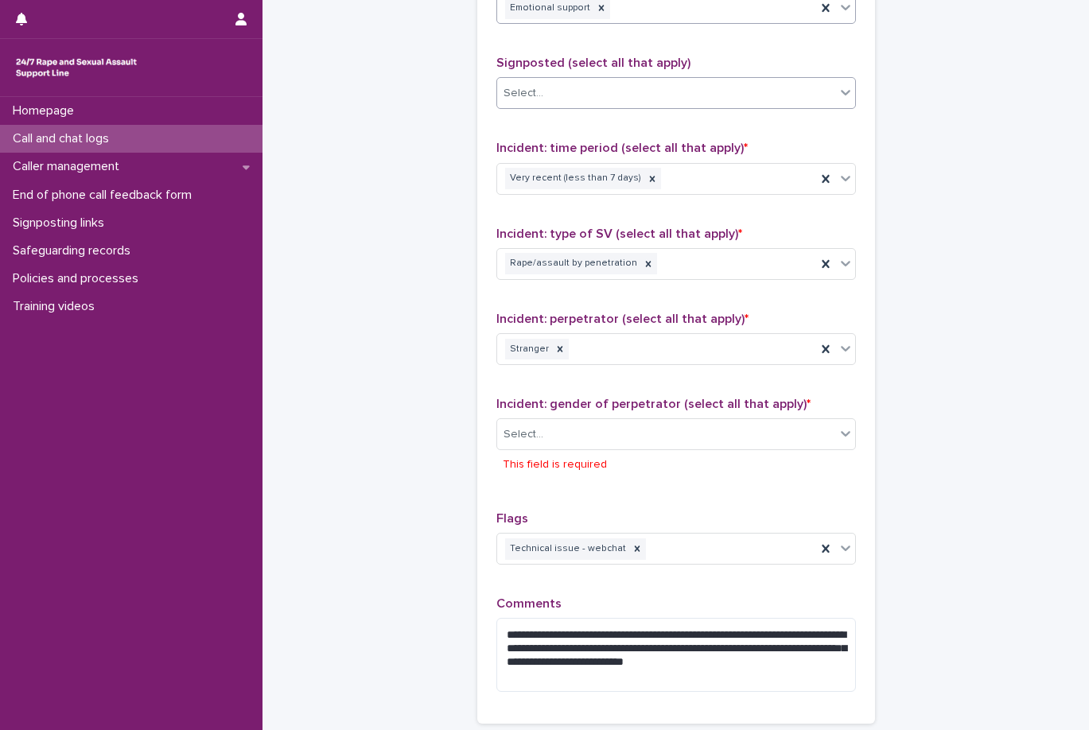
scroll to position [1186, 0]
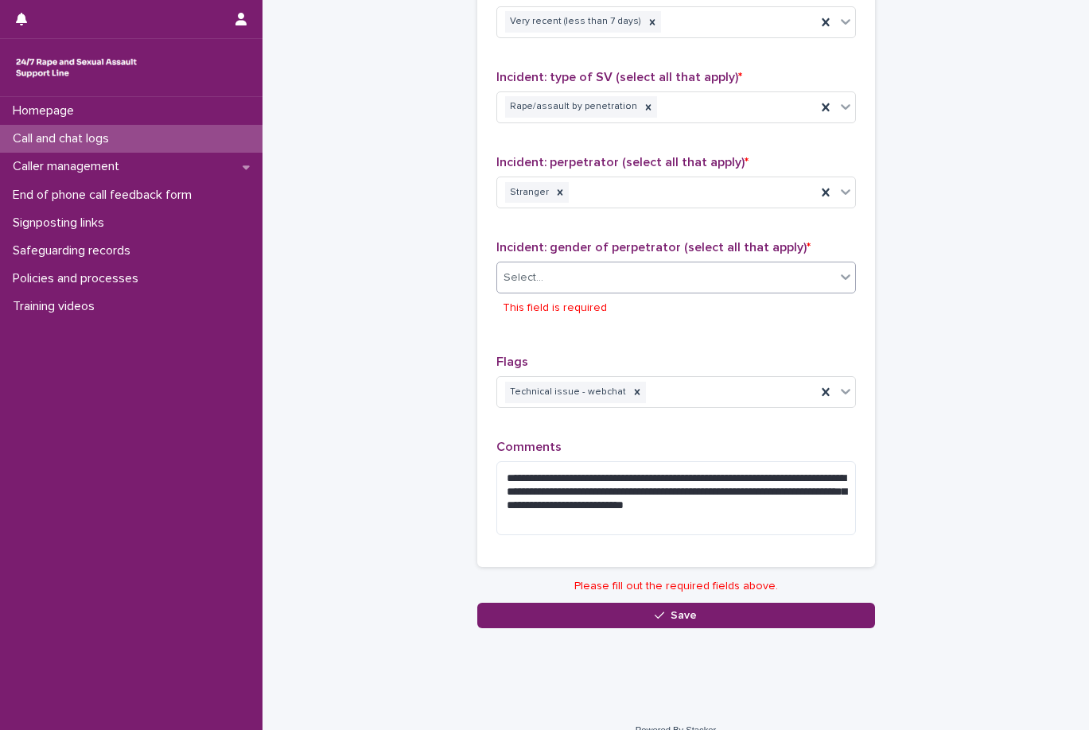
click at [592, 289] on div "Select..." at bounding box center [666, 278] width 338 height 26
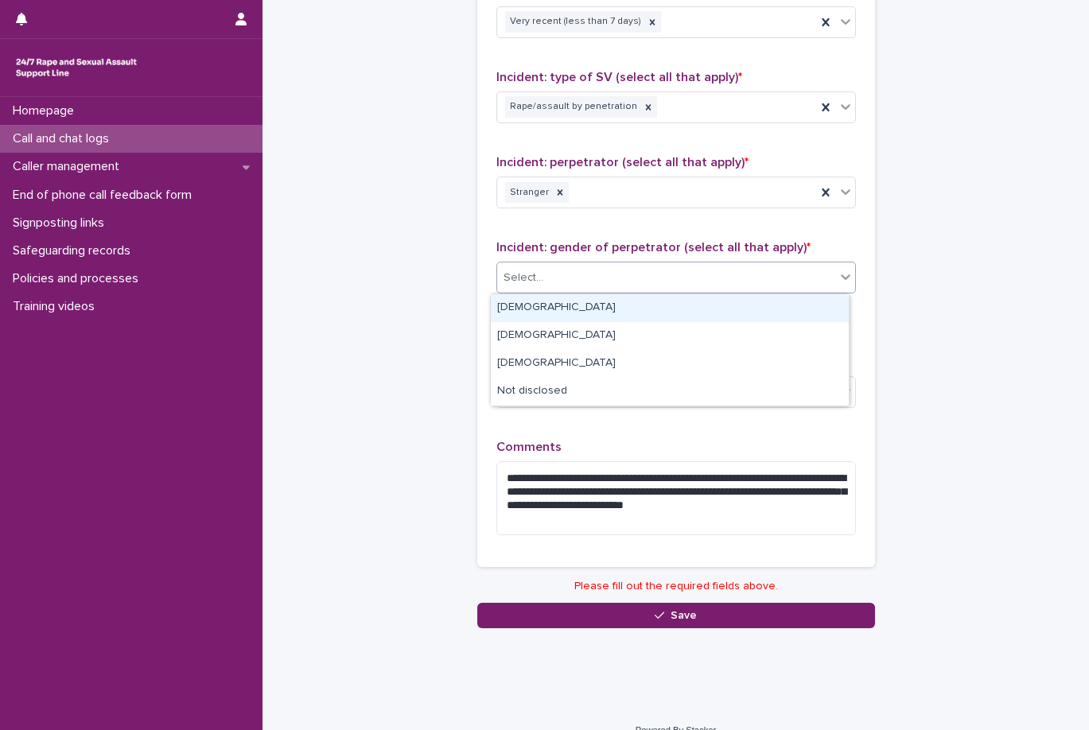
click at [591, 305] on div "[DEMOGRAPHIC_DATA]" at bounding box center [670, 308] width 358 height 28
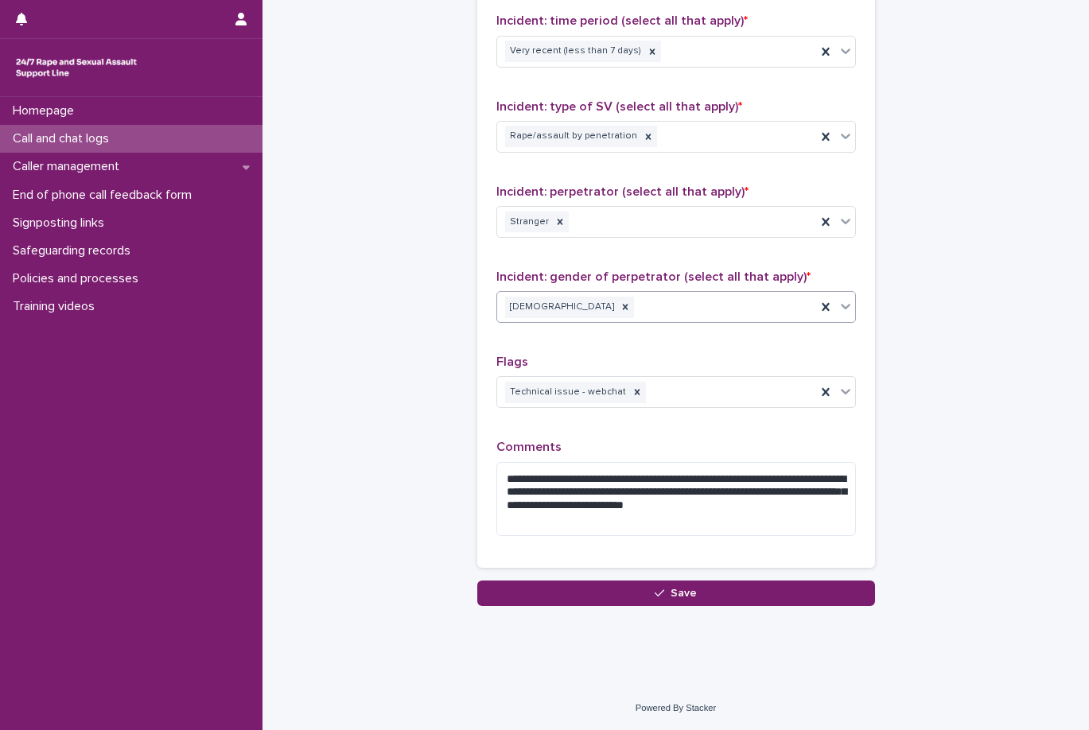
scroll to position [1157, 0]
click at [594, 599] on button "Save" at bounding box center [676, 593] width 398 height 25
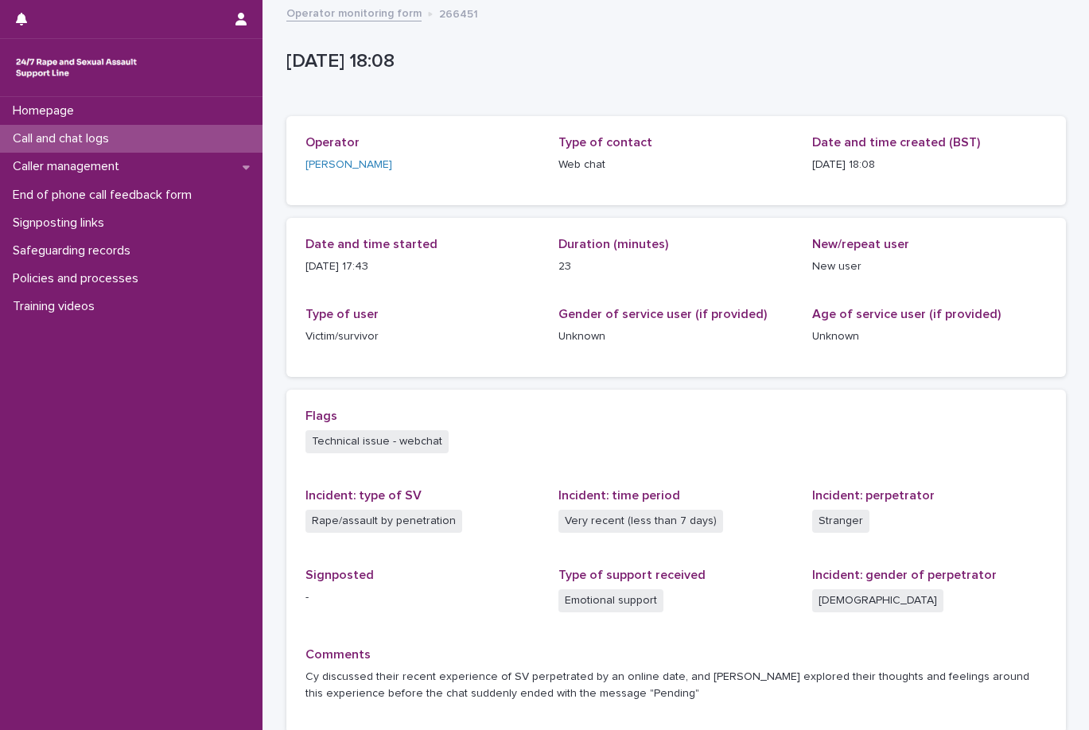
click at [353, 8] on link "Operator monitoring form" at bounding box center [353, 12] width 135 height 18
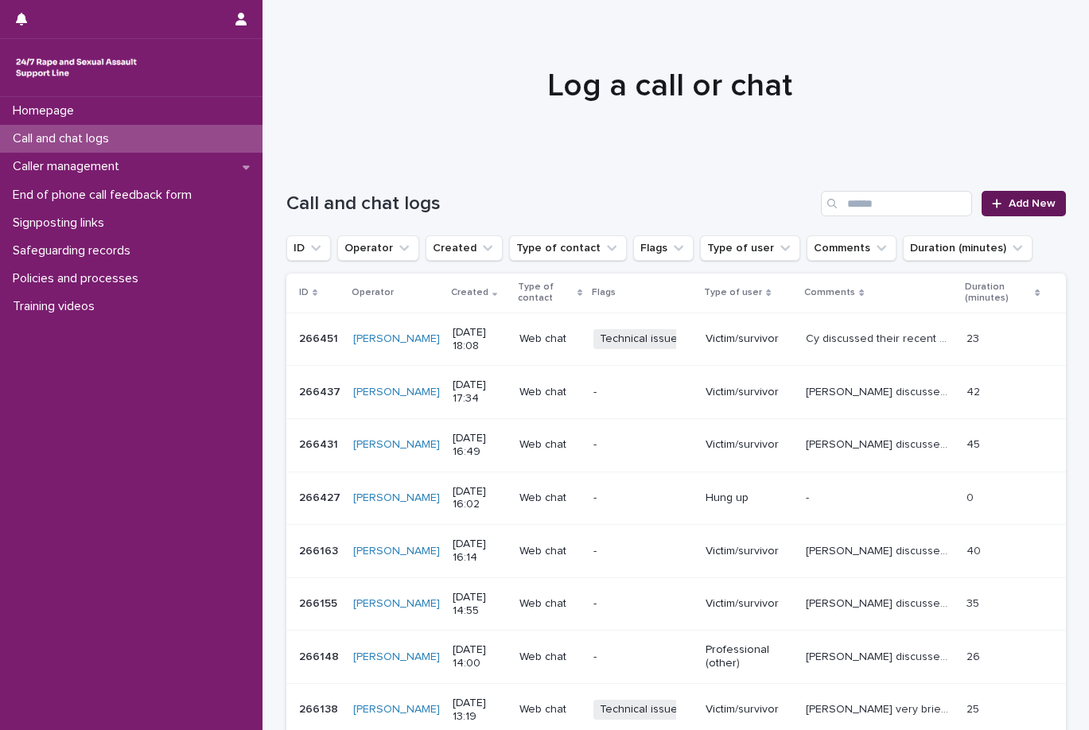
click at [1000, 192] on link "Add New" at bounding box center [1022, 203] width 83 height 25
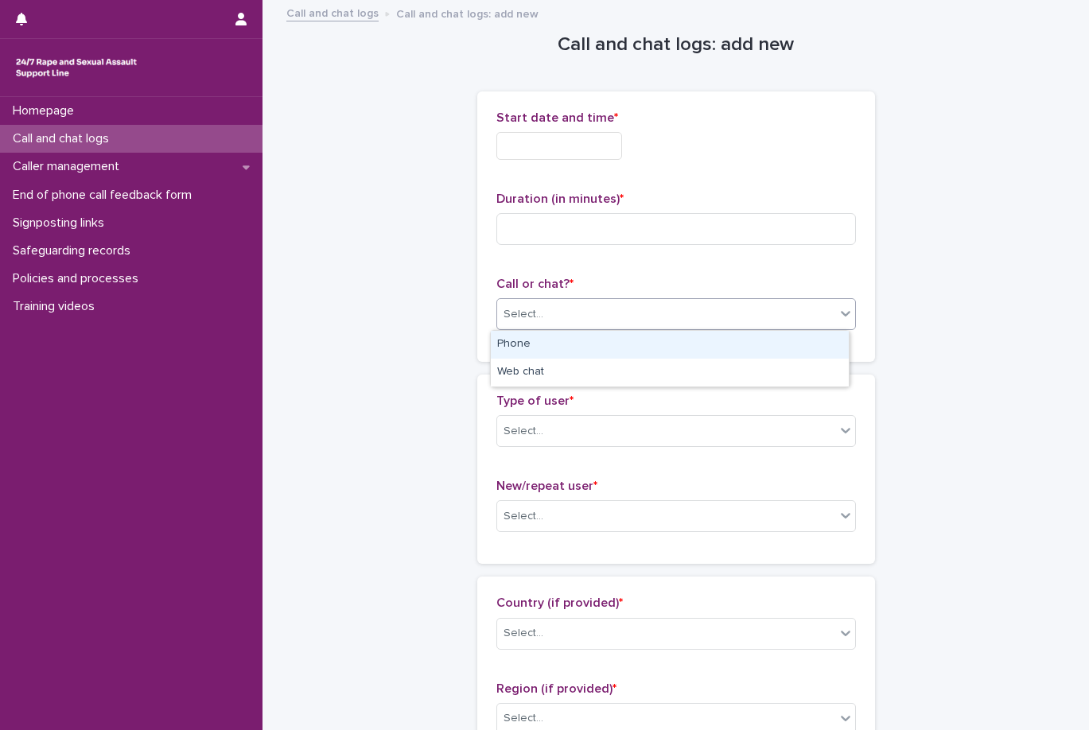
click at [539, 315] on div "Select..." at bounding box center [666, 314] width 338 height 26
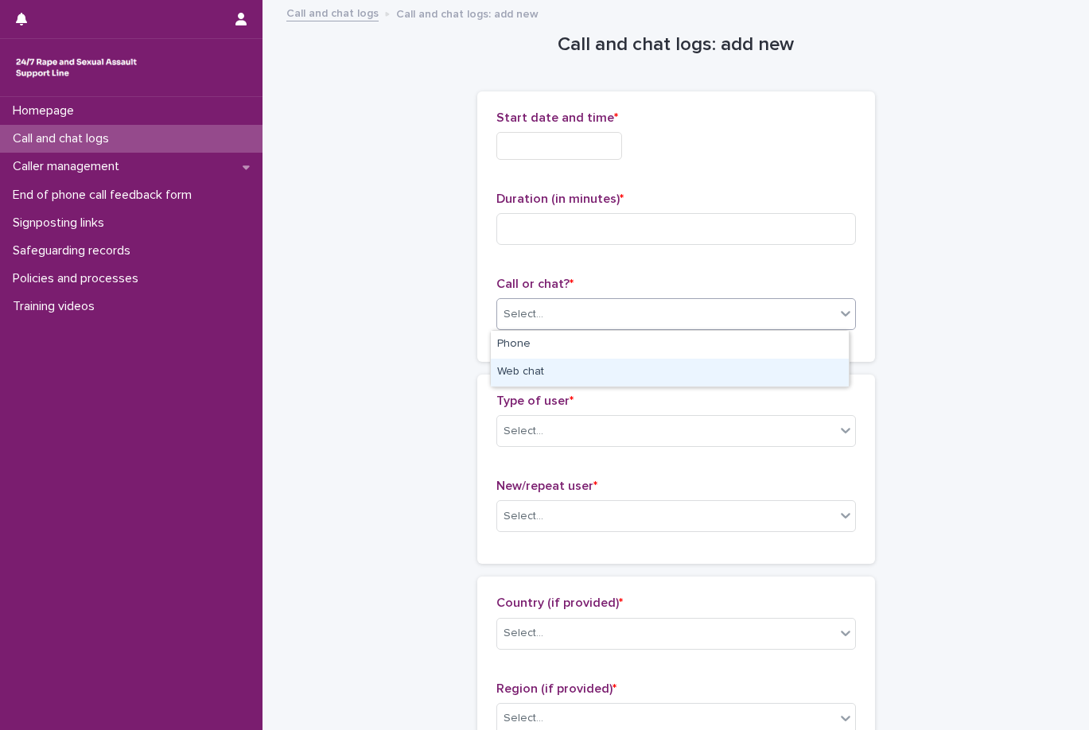
click at [546, 378] on div "Web chat" at bounding box center [670, 373] width 358 height 28
click at [624, 425] on div "Select..." at bounding box center [666, 431] width 338 height 26
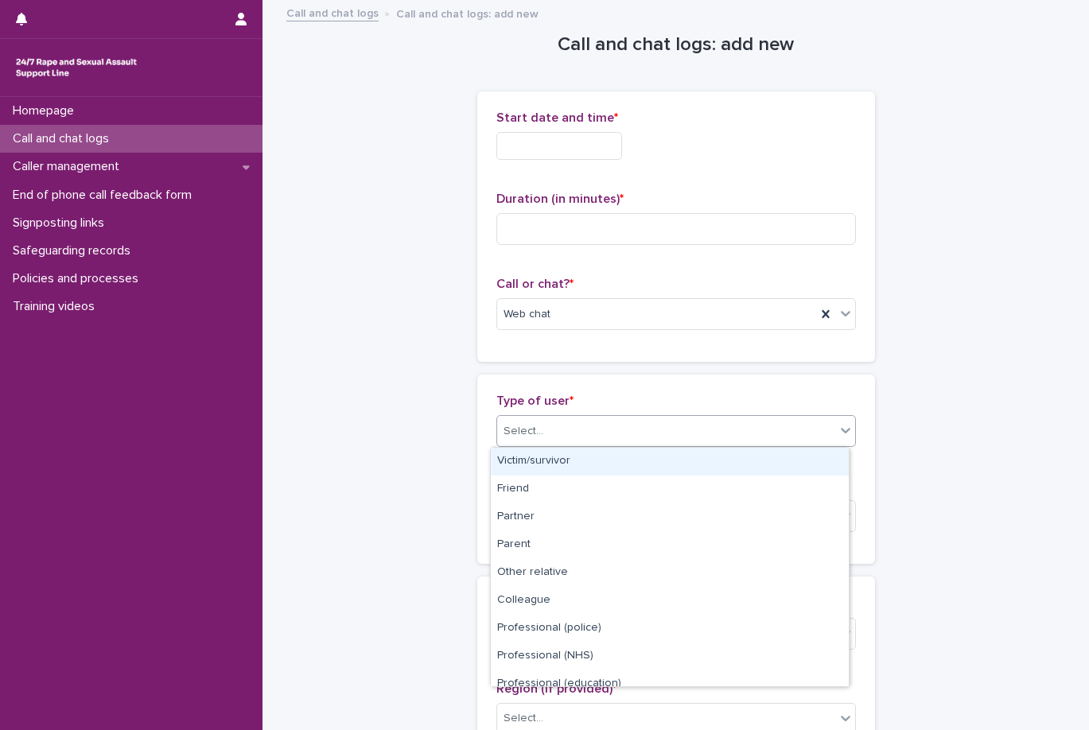
click at [618, 457] on div "Victim/survivor" at bounding box center [670, 462] width 358 height 28
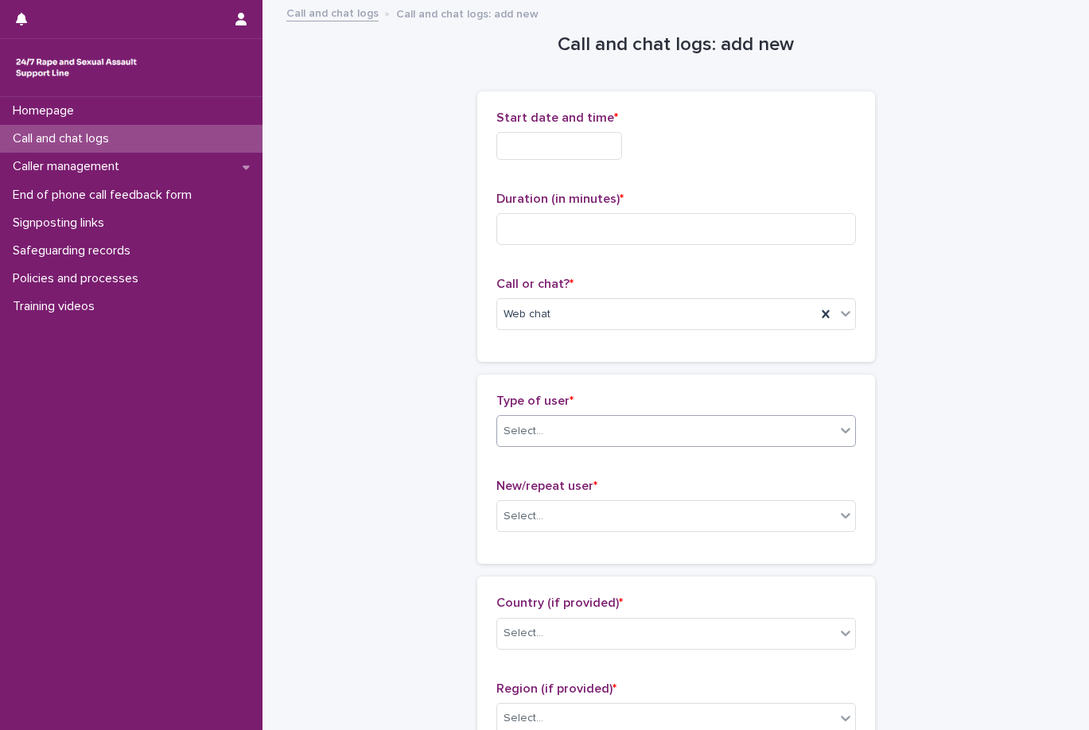
click at [622, 499] on div "New/repeat user * Select..." at bounding box center [675, 512] width 359 height 66
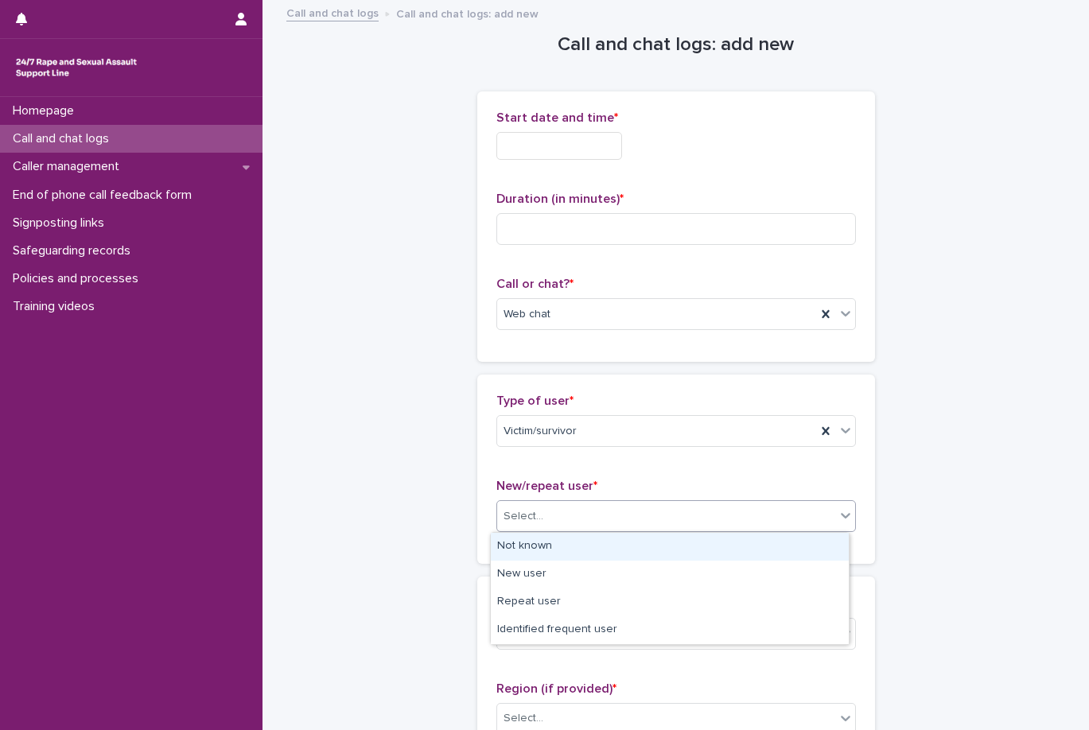
click at [623, 504] on div "Select..." at bounding box center [666, 516] width 338 height 26
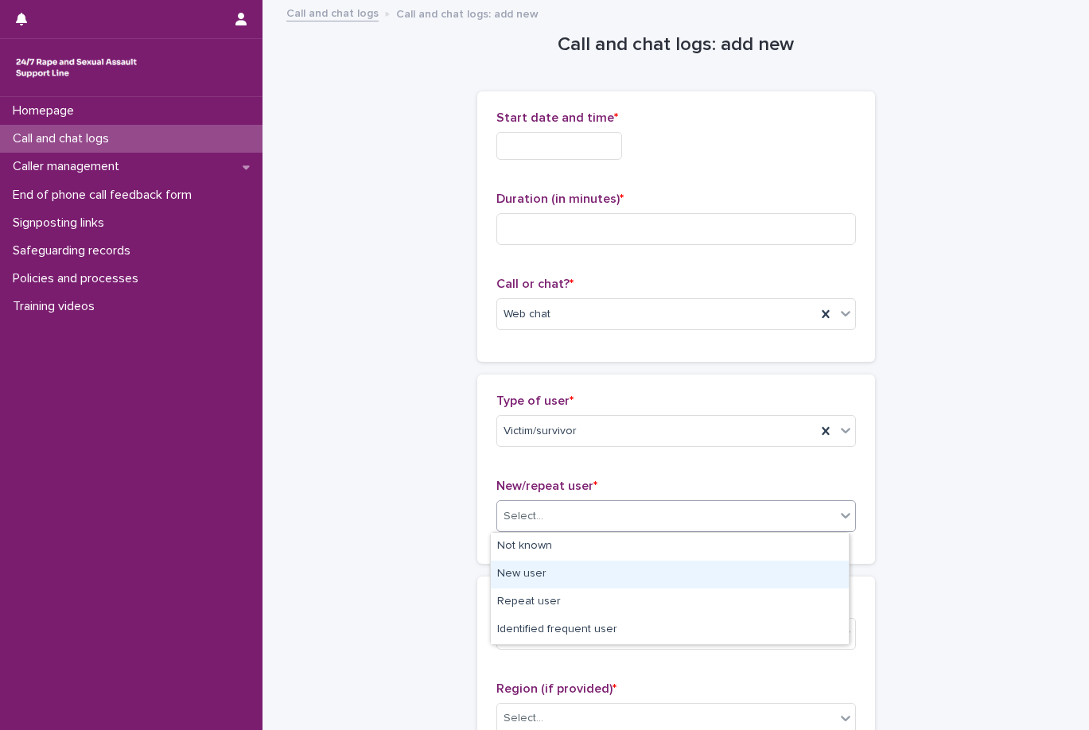
click at [615, 576] on div "New user" at bounding box center [670, 575] width 358 height 28
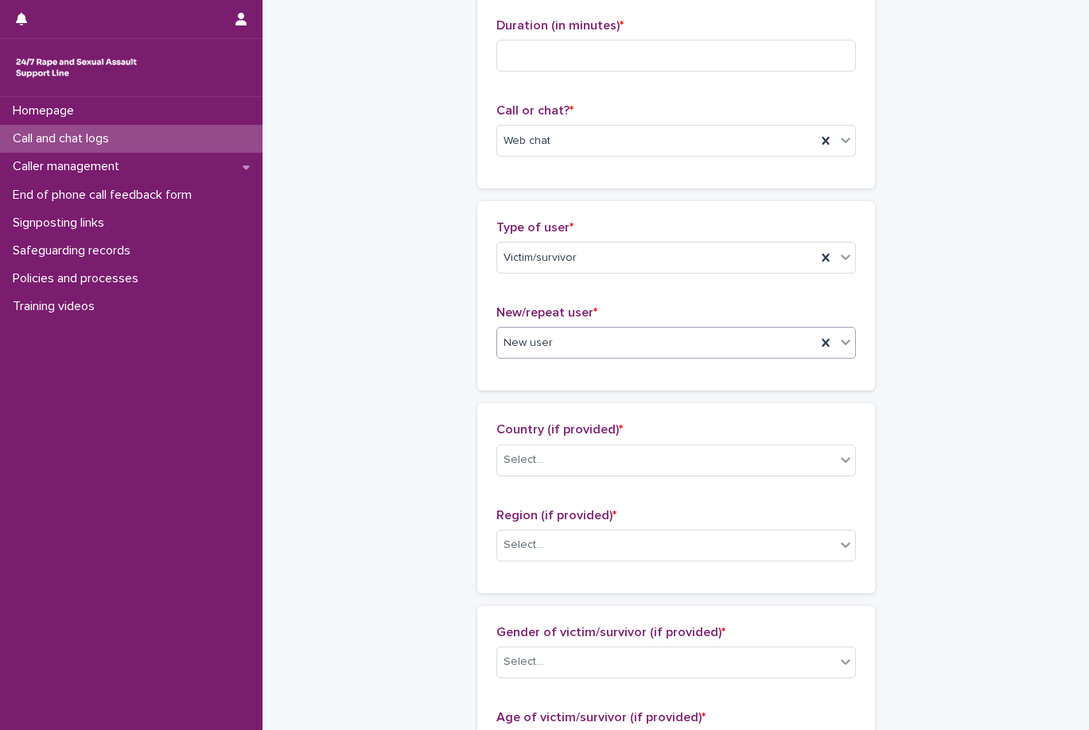
scroll to position [239, 0]
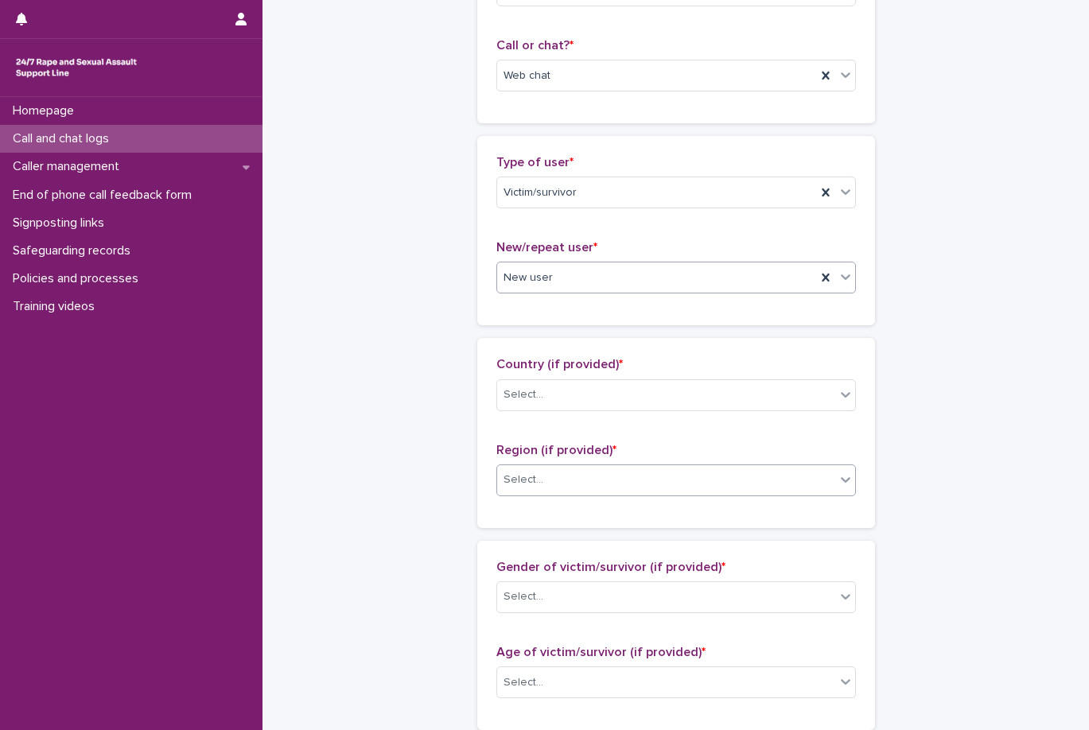
click at [618, 487] on div "Select..." at bounding box center [666, 480] width 338 height 26
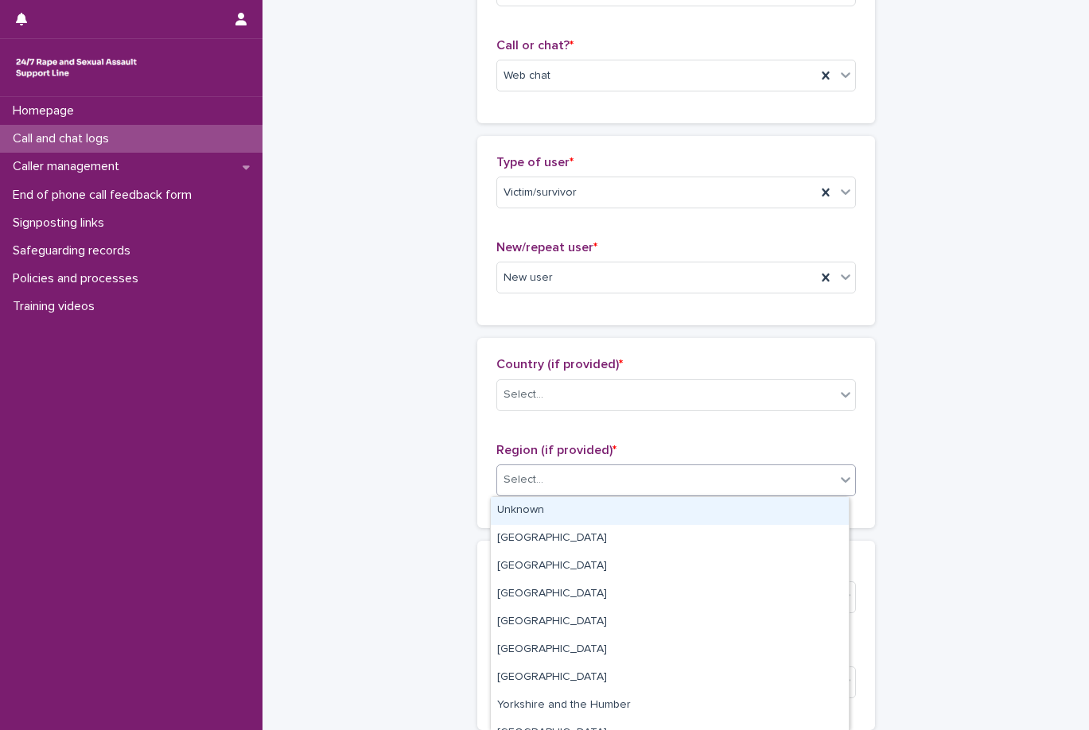
click at [613, 480] on div "Select..." at bounding box center [666, 480] width 338 height 26
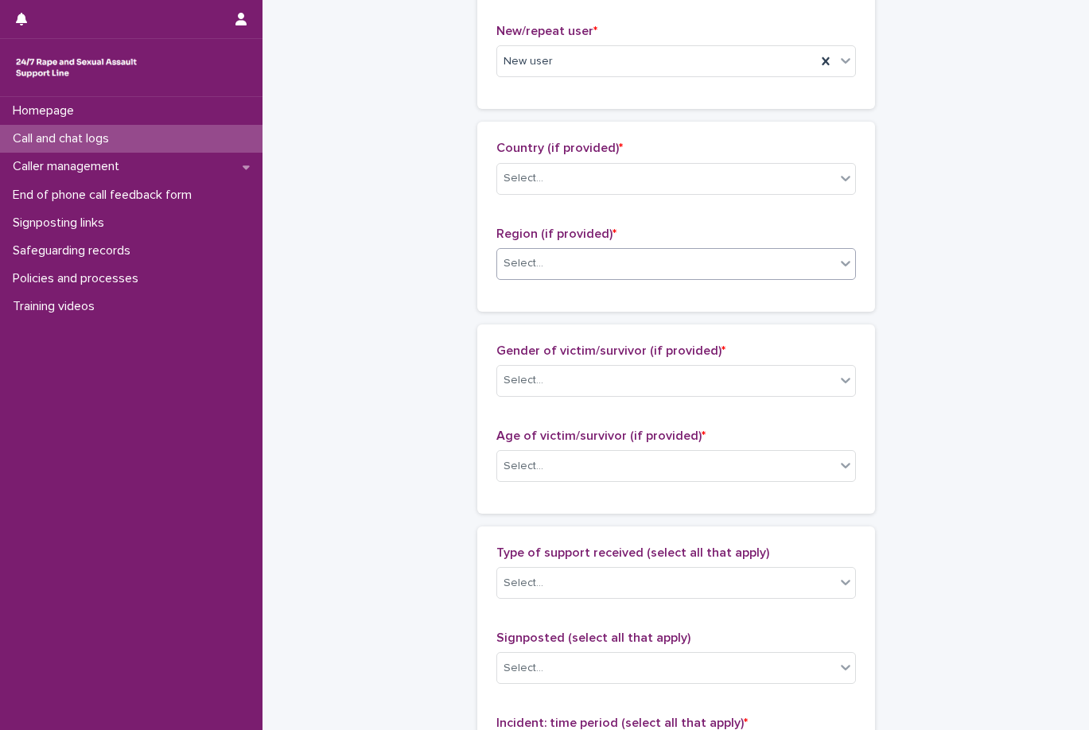
scroll to position [477, 0]
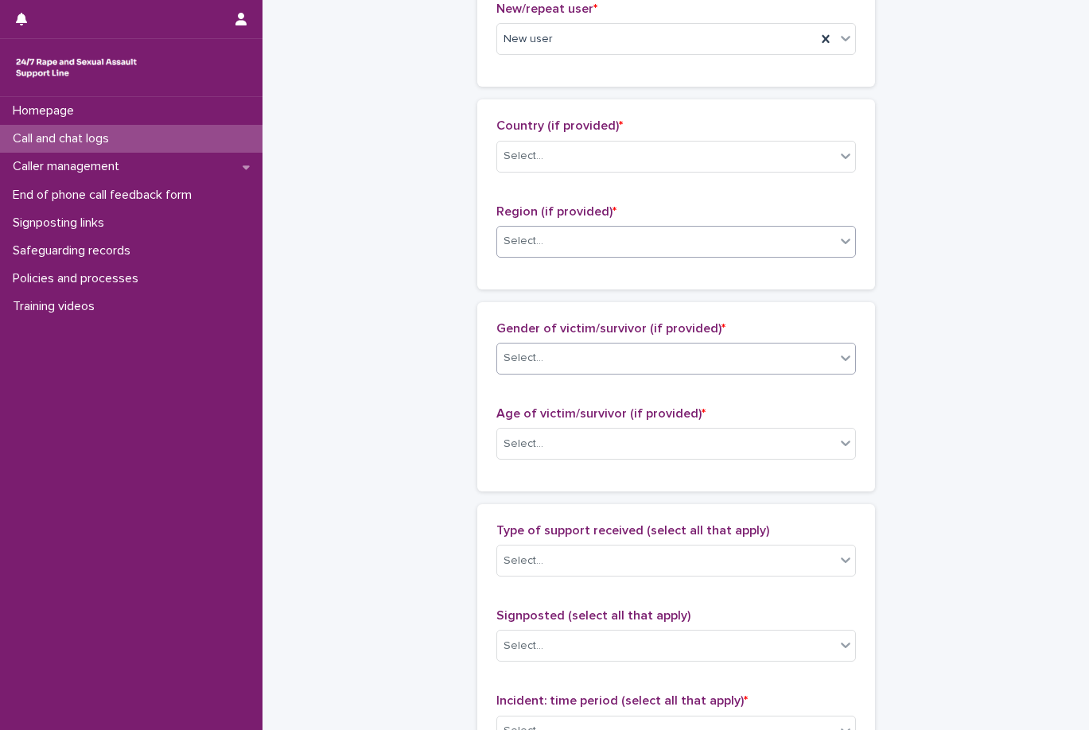
click at [651, 352] on div "Select..." at bounding box center [666, 358] width 338 height 26
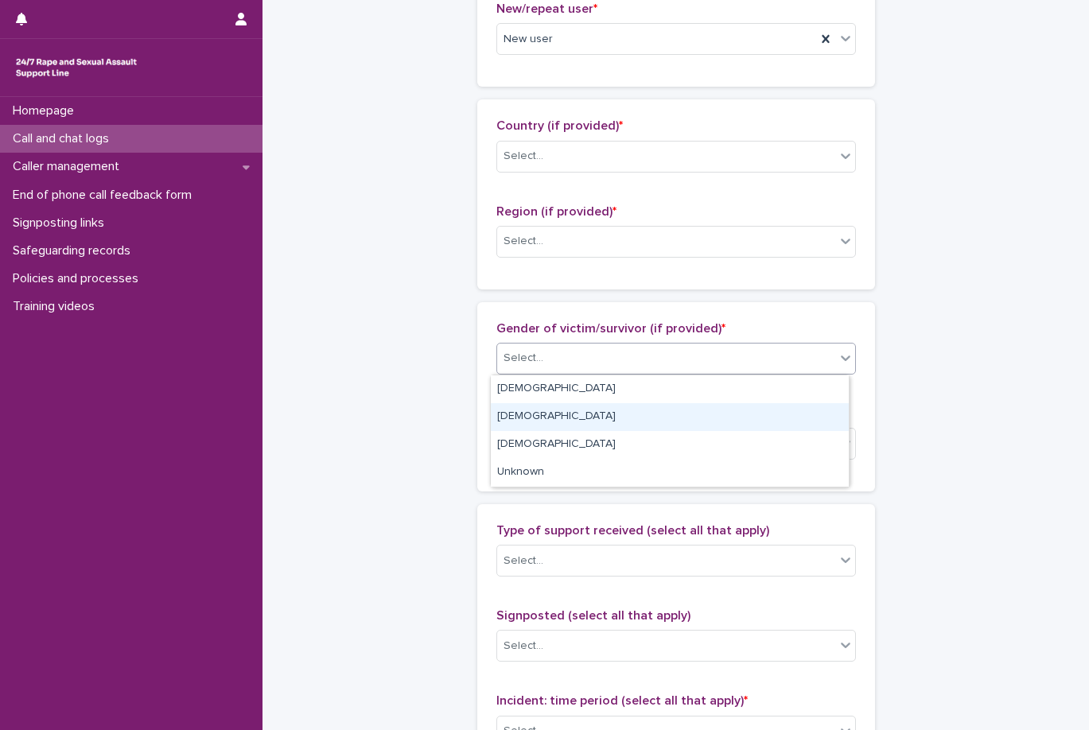
click at [626, 411] on div "[DEMOGRAPHIC_DATA]" at bounding box center [670, 417] width 358 height 28
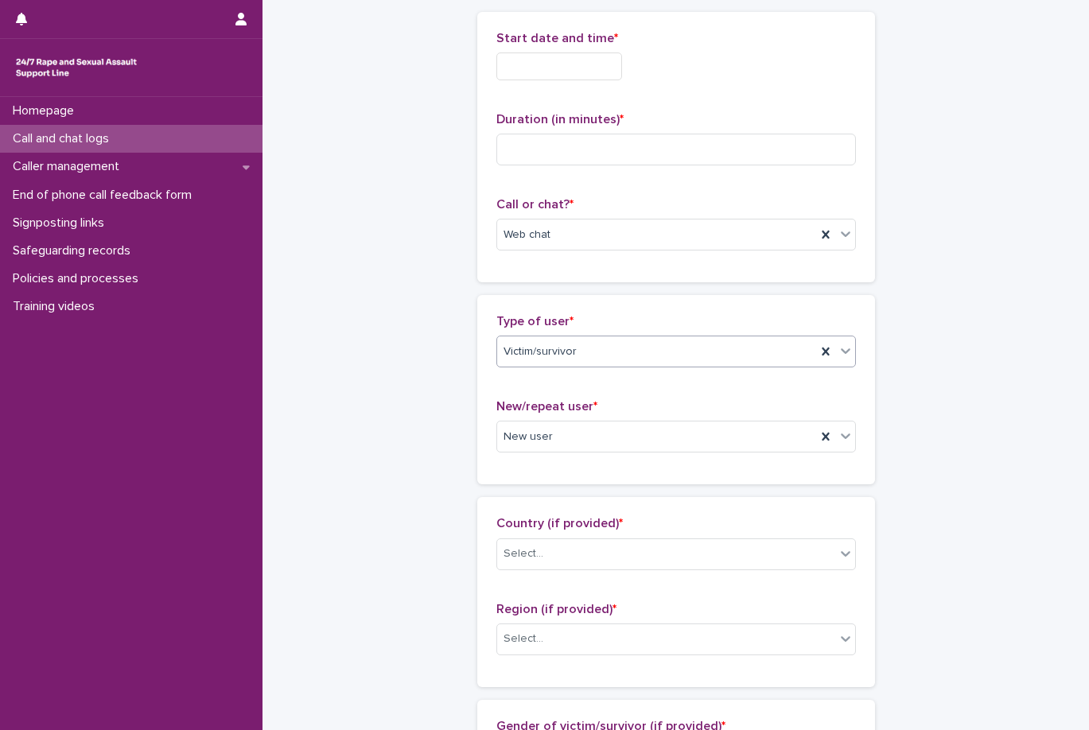
scroll to position [0, 0]
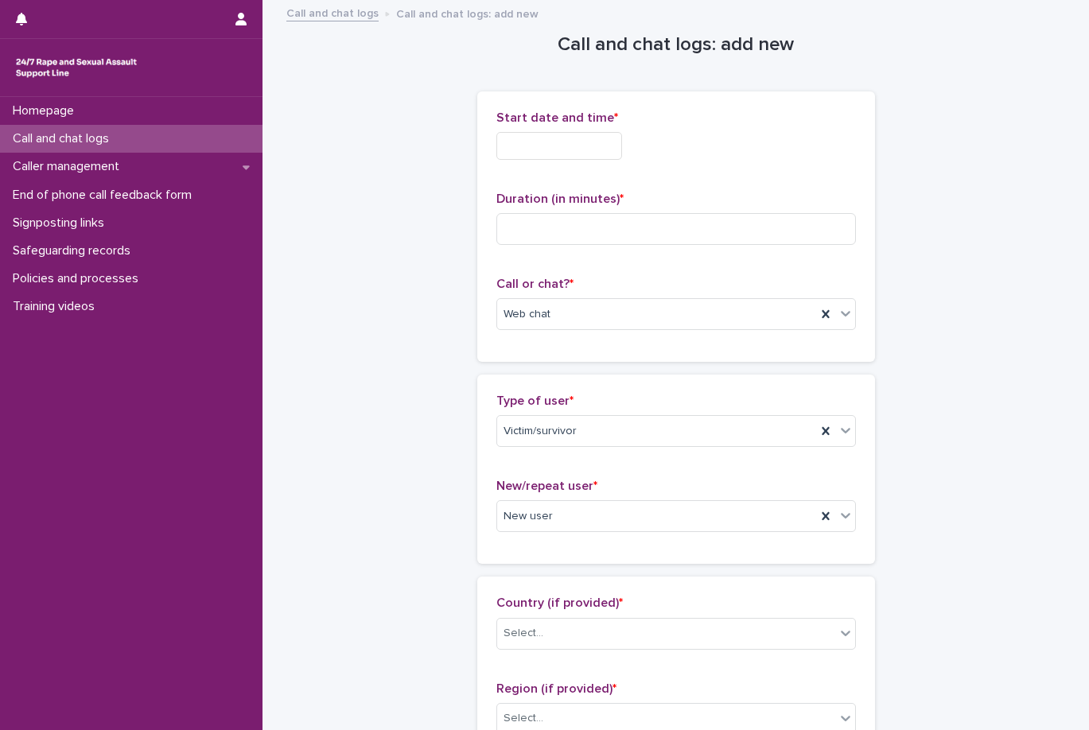
click at [546, 147] on input "text" at bounding box center [559, 146] width 126 height 28
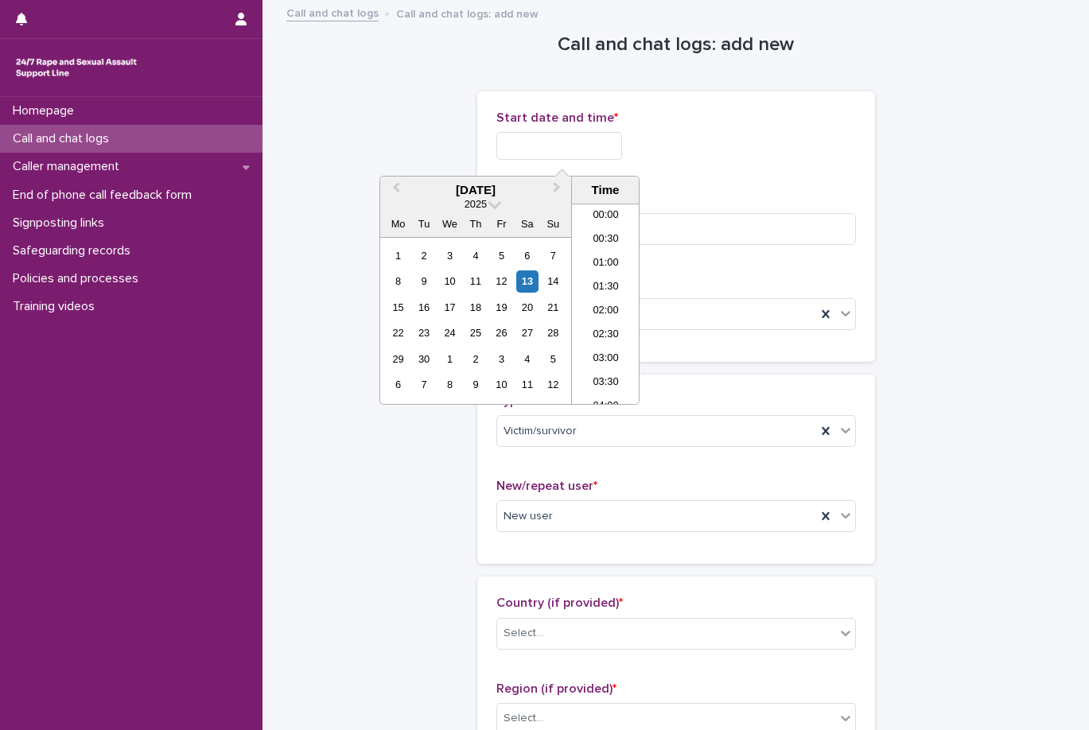
scroll to position [771, 0]
click at [588, 306] on li "18:00" at bounding box center [606, 304] width 68 height 24
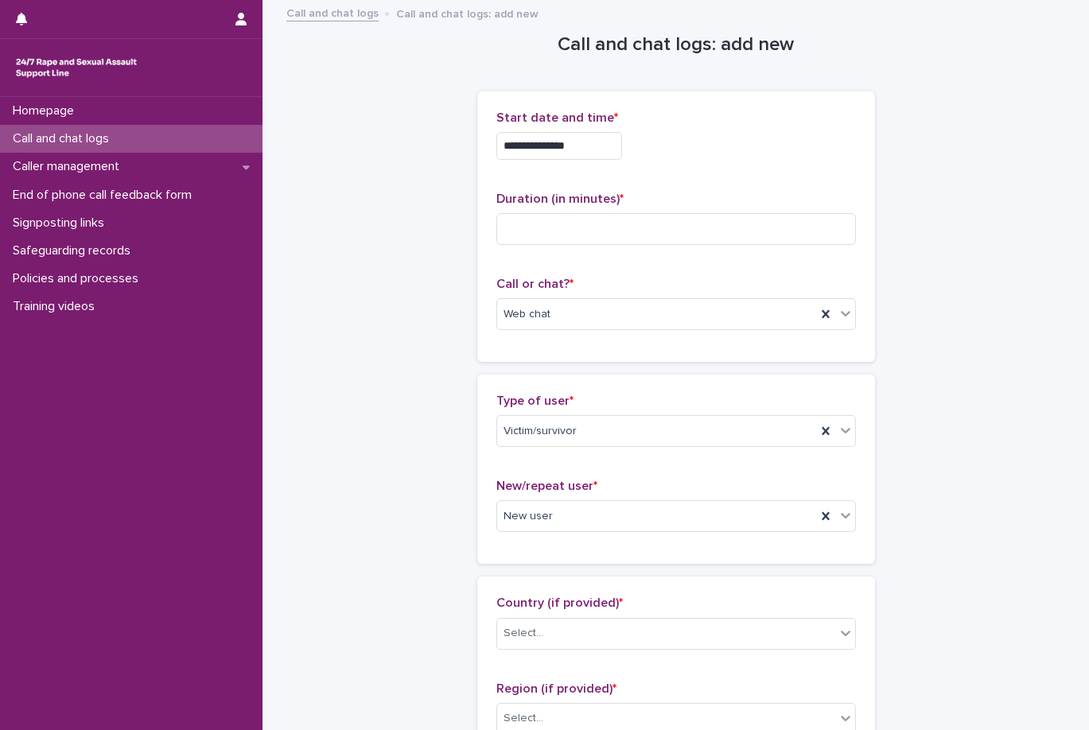
click at [614, 164] on div "**********" at bounding box center [675, 142] width 359 height 62
click at [614, 154] on input "**********" at bounding box center [559, 146] width 126 height 28
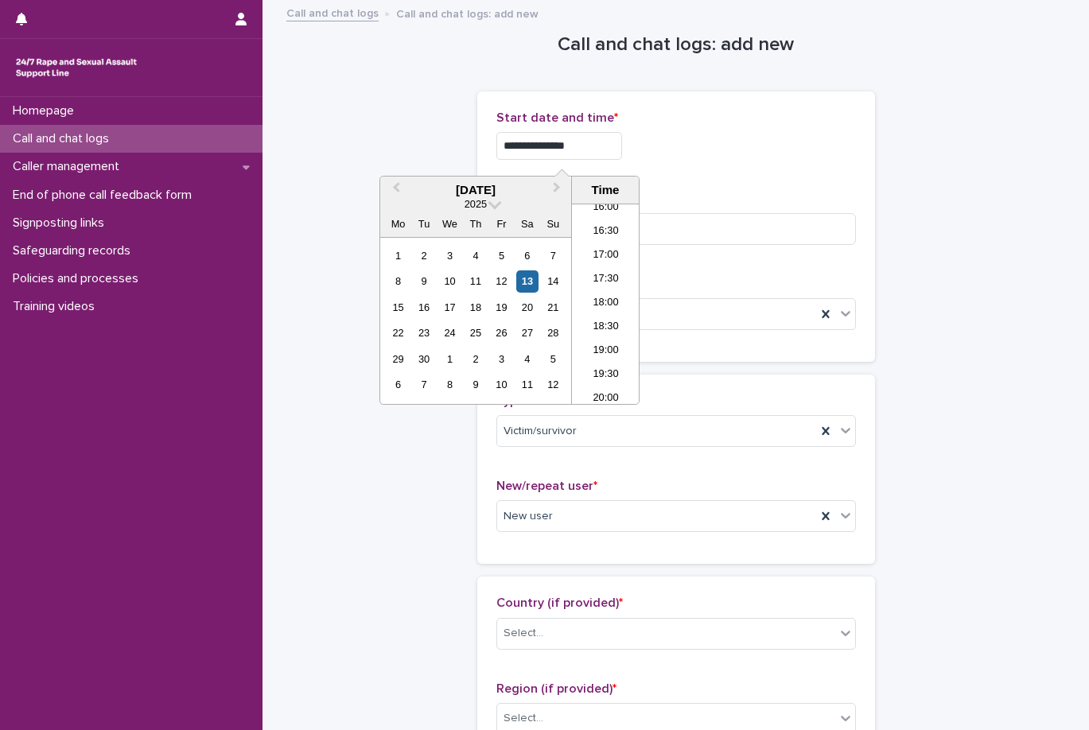
type input "**********"
click at [739, 178] on div "**********" at bounding box center [675, 227] width 359 height 232
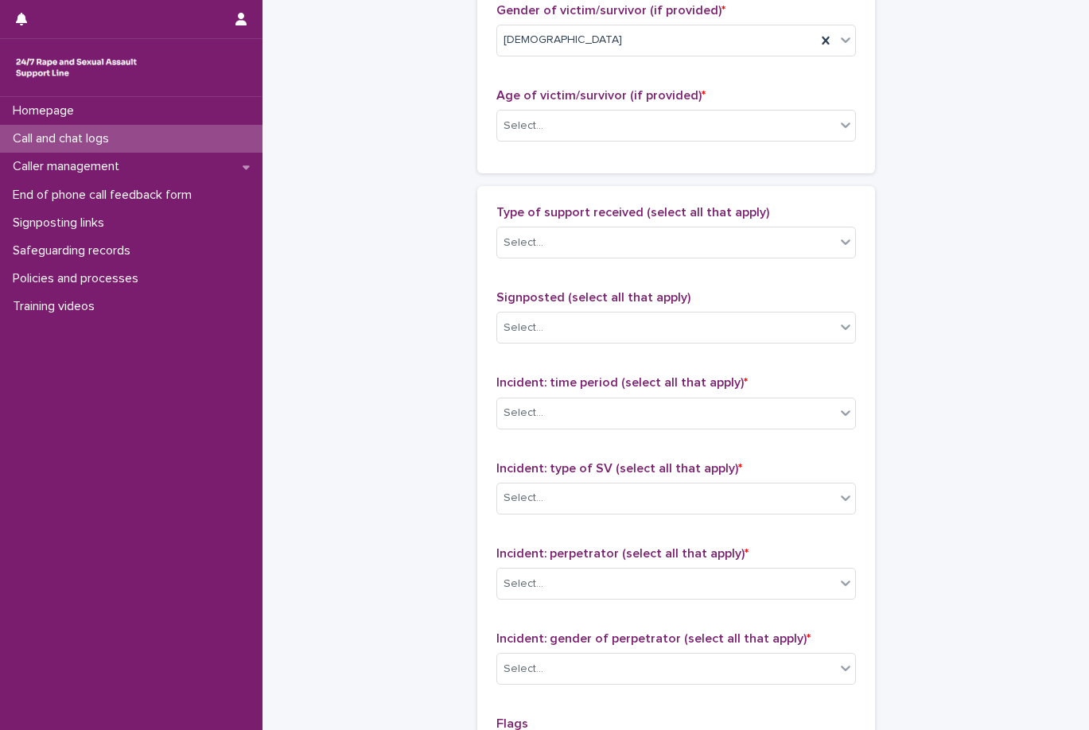
scroll to position [1117, 0]
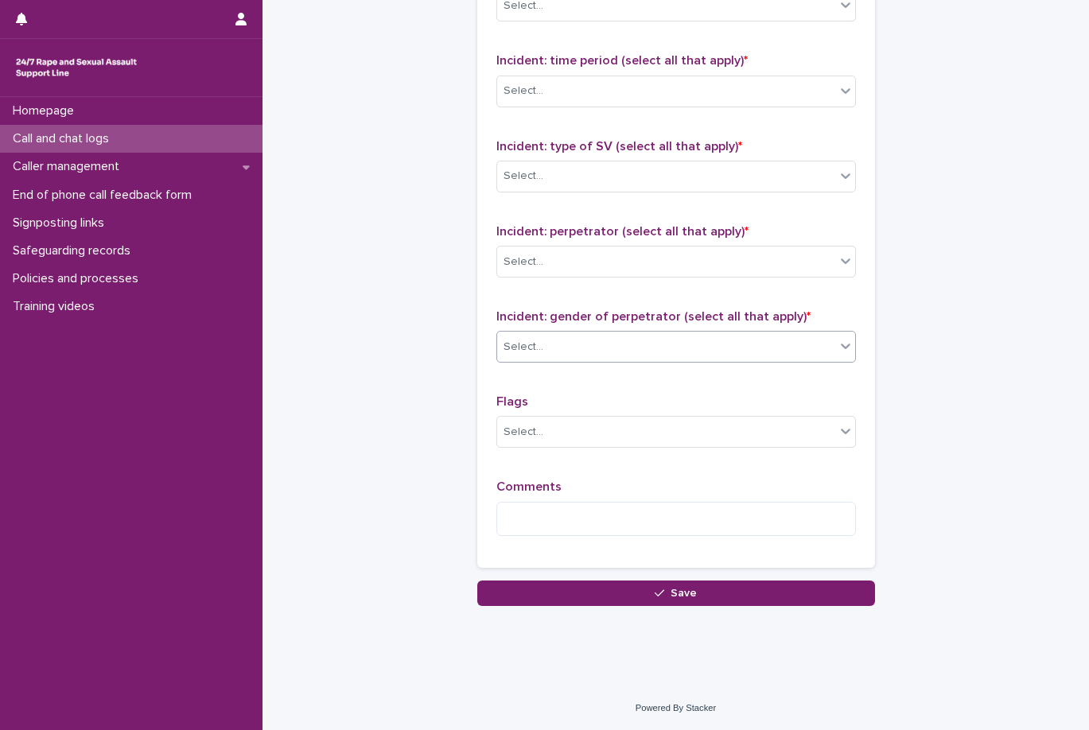
drag, startPoint x: 657, startPoint y: 309, endPoint x: 661, endPoint y: 332, distance: 22.6
click at [657, 309] on p "Incident: gender of perpetrator (select all that apply) *" at bounding box center [675, 316] width 359 height 15
click at [660, 340] on div "Select..." at bounding box center [666, 347] width 338 height 26
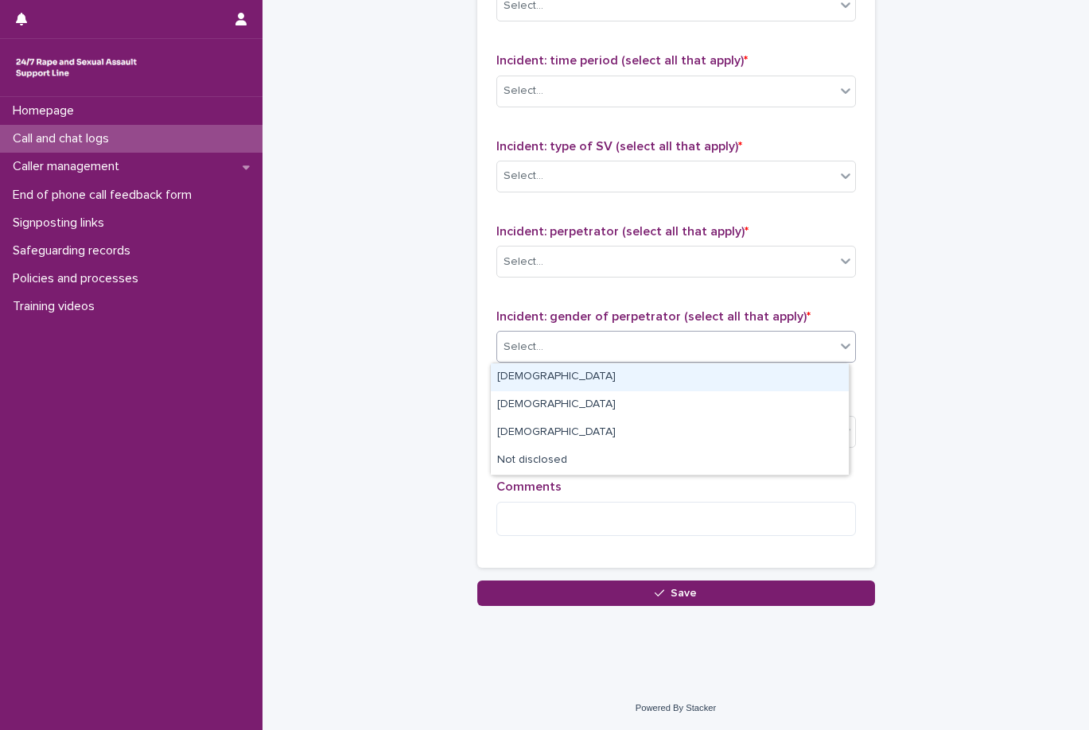
click at [646, 378] on div "[DEMOGRAPHIC_DATA]" at bounding box center [670, 377] width 358 height 28
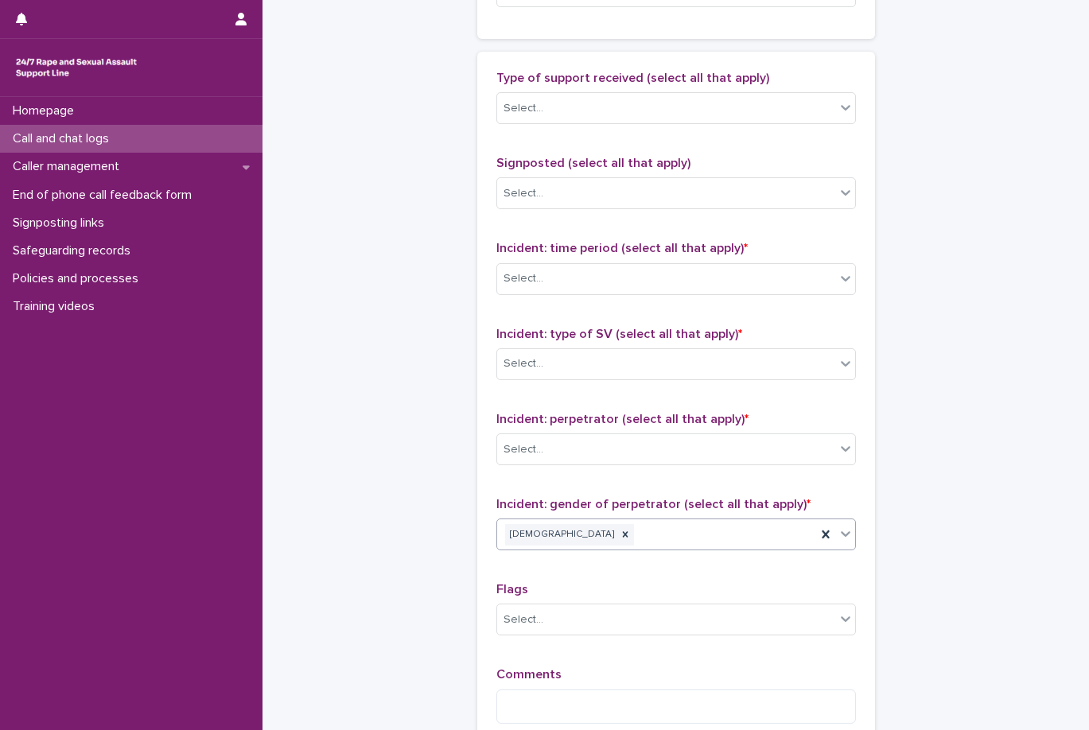
scroll to position [879, 0]
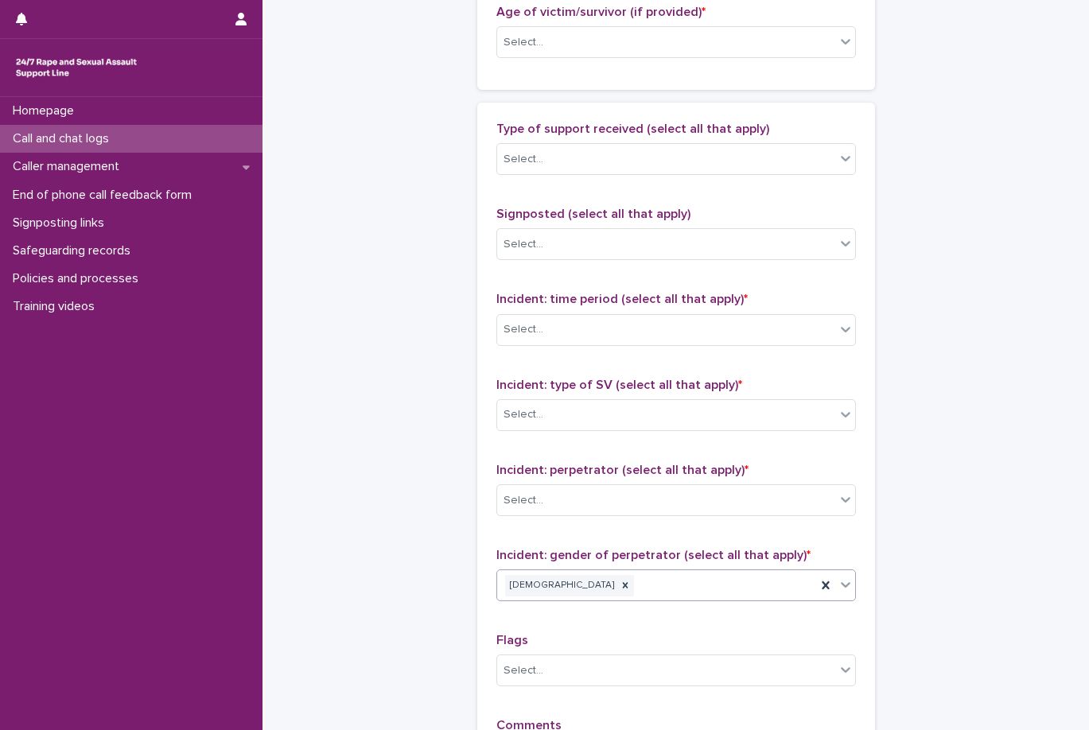
click at [680, 227] on div "Signposted (select all that apply) Select..." at bounding box center [675, 240] width 359 height 66
click at [662, 323] on div "Select..." at bounding box center [666, 329] width 338 height 26
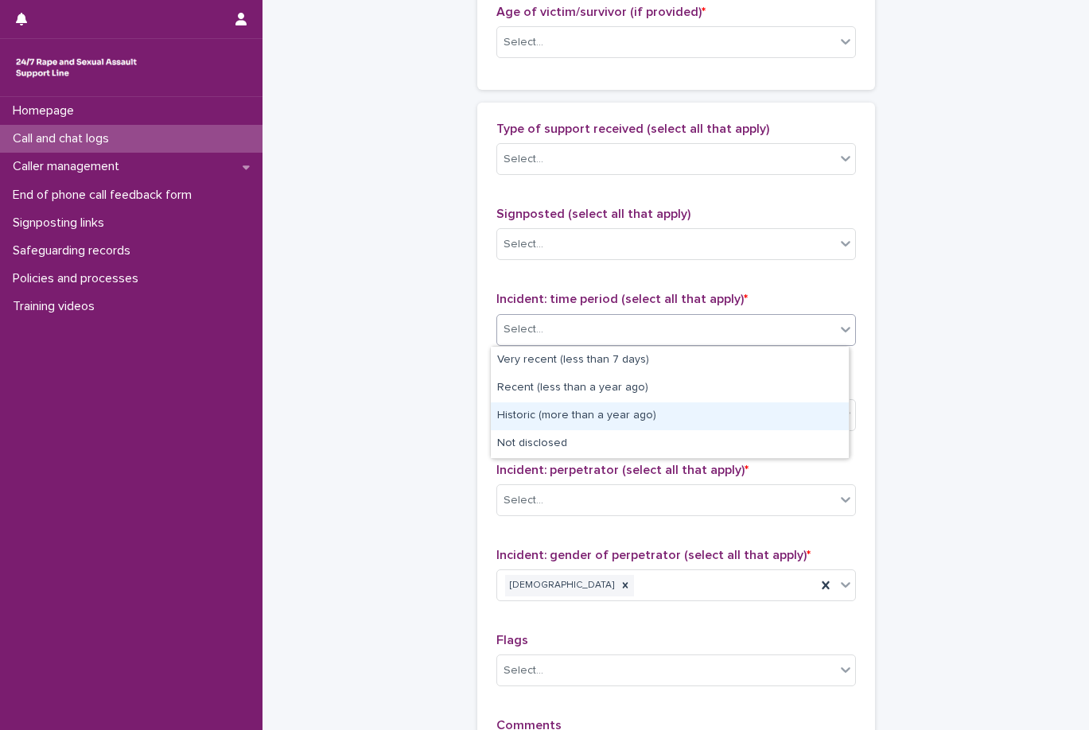
click at [632, 406] on div "Historic (more than a year ago)" at bounding box center [670, 416] width 358 height 28
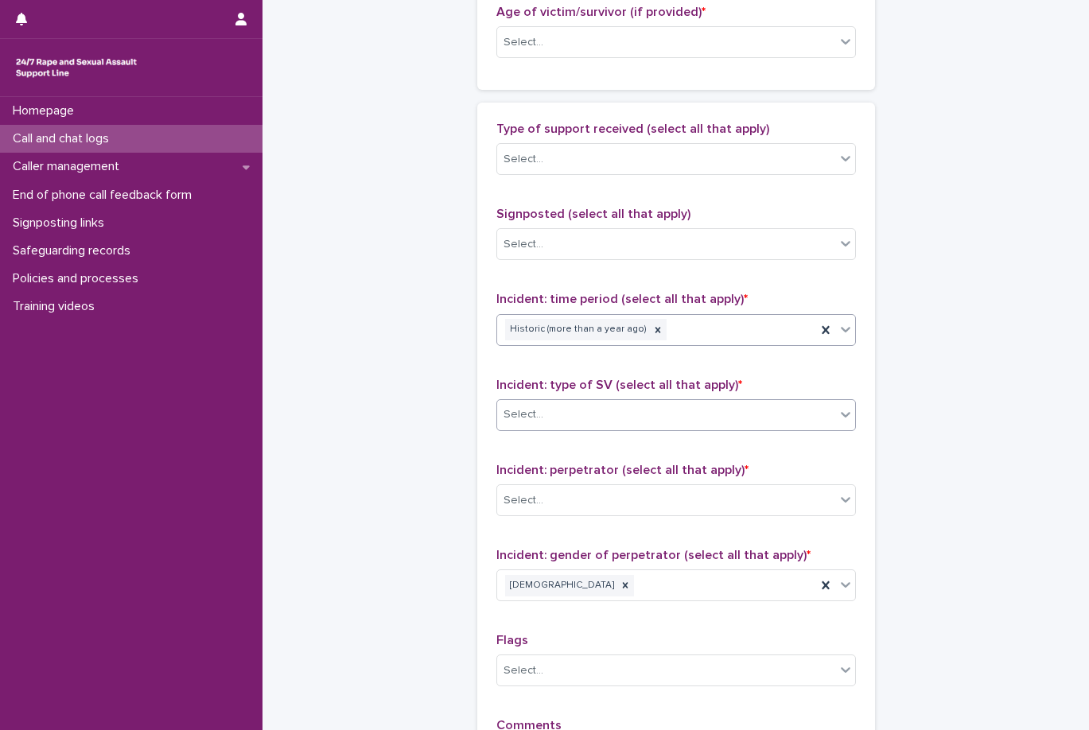
click at [631, 414] on div "Select..." at bounding box center [666, 415] width 338 height 26
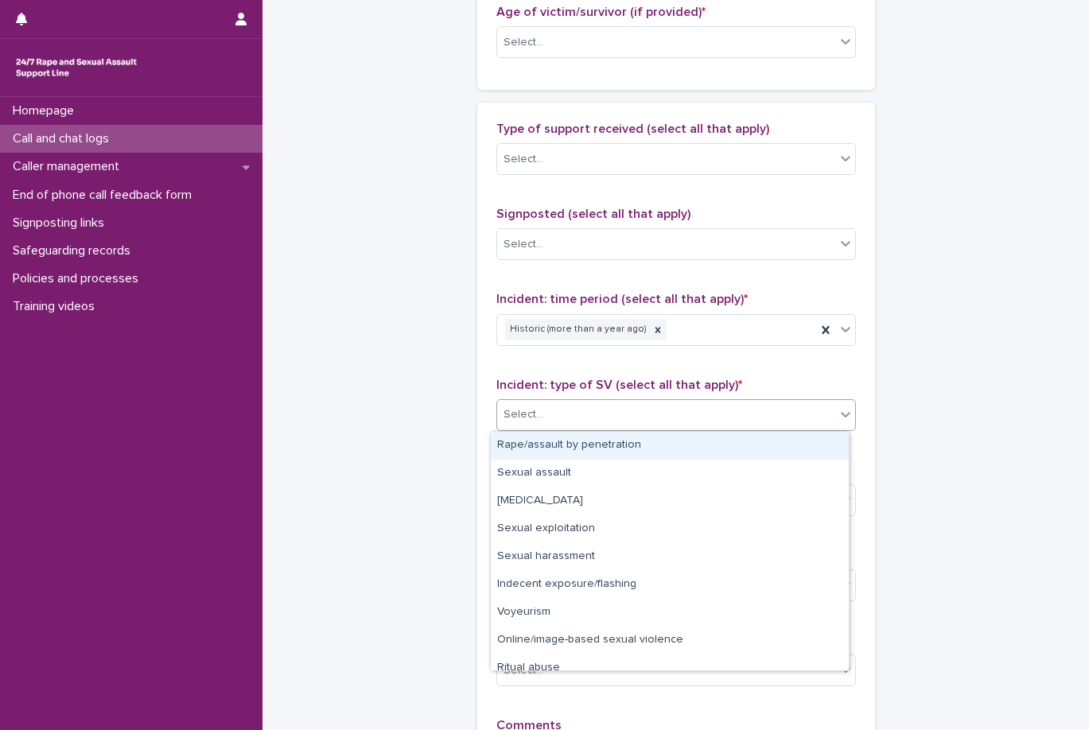
click at [631, 414] on div "Select..." at bounding box center [666, 415] width 338 height 26
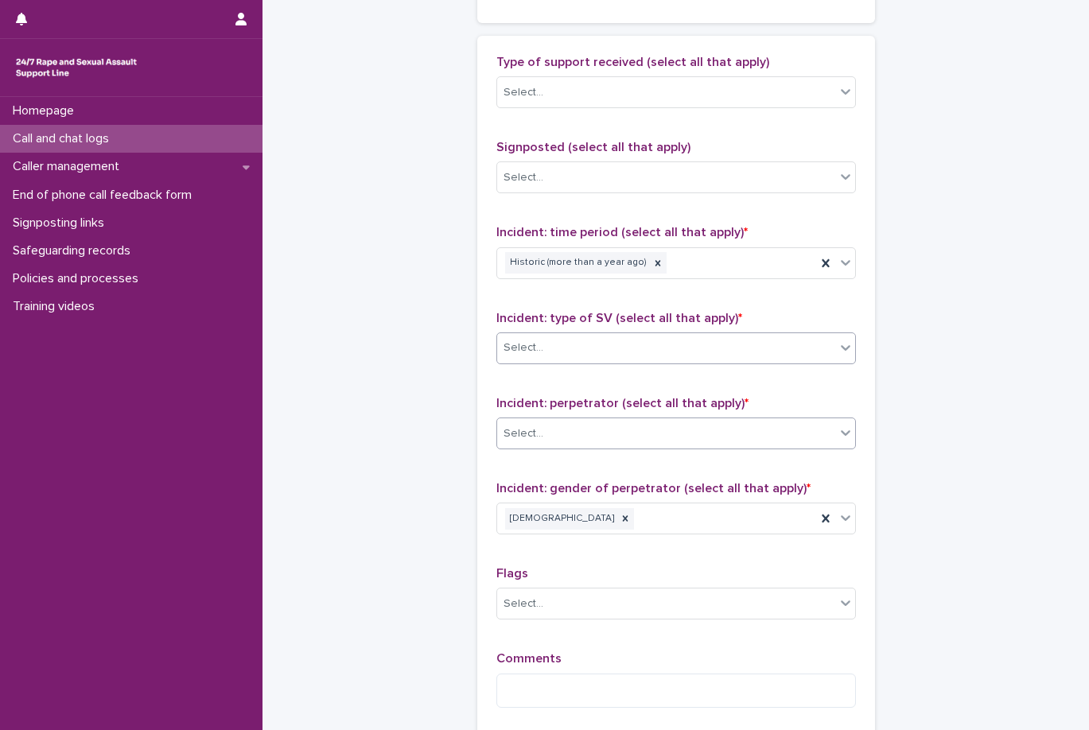
scroll to position [1038, 0]
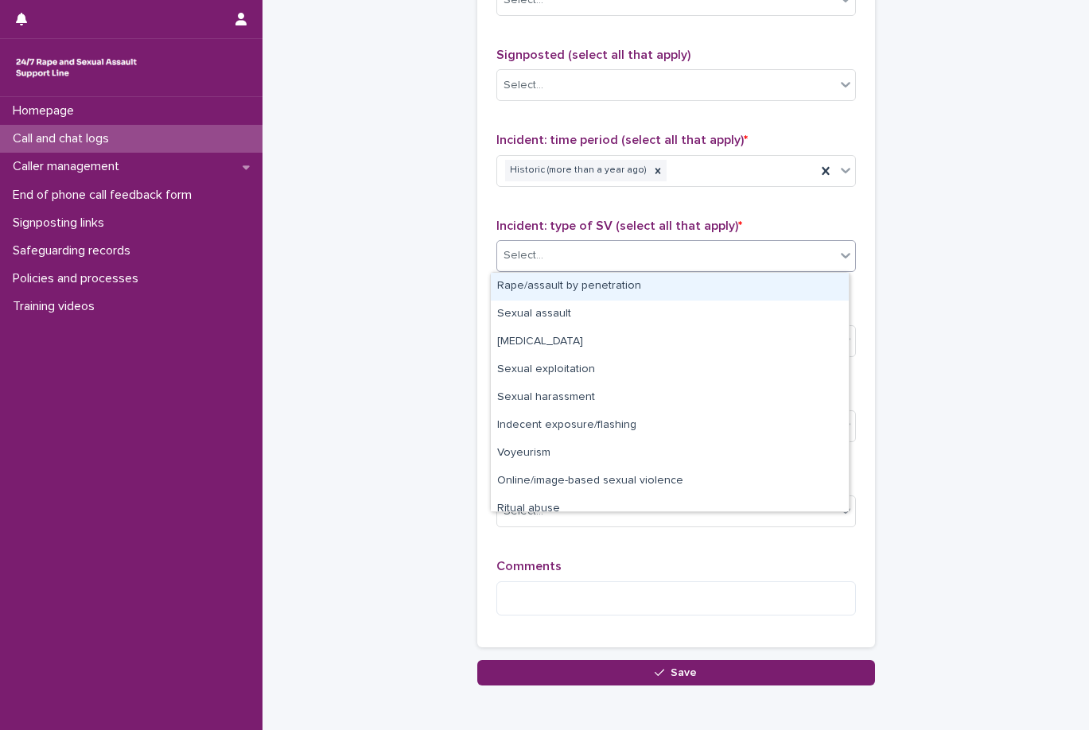
click at [668, 247] on div "Select..." at bounding box center [666, 256] width 338 height 26
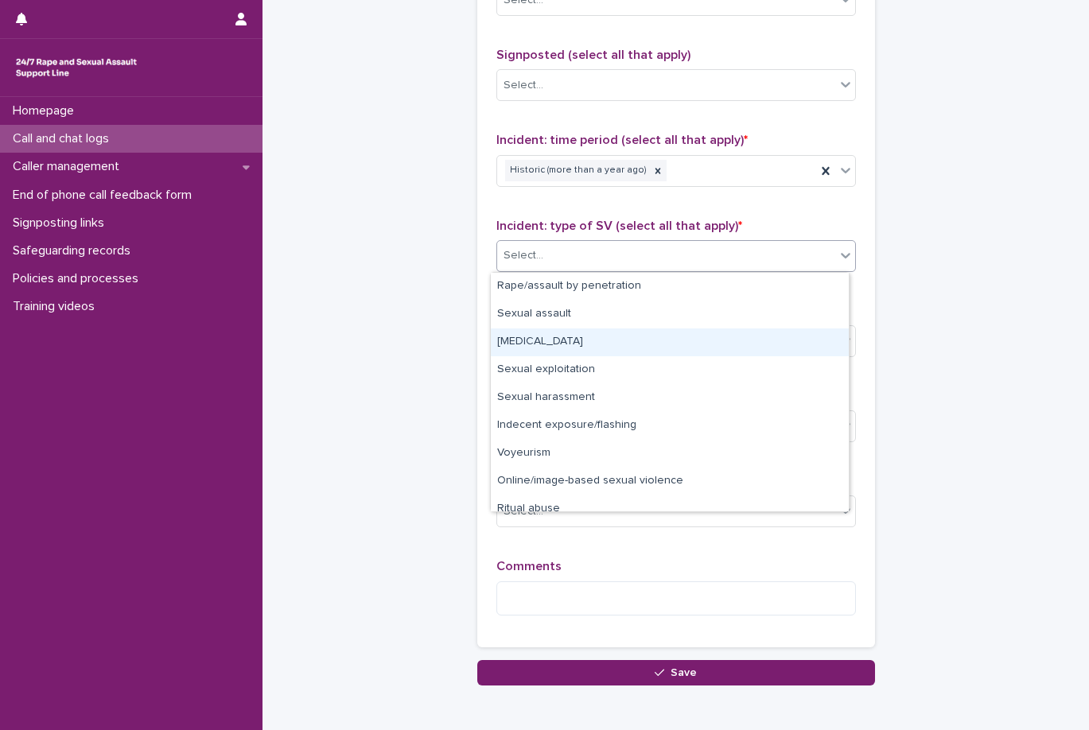
click at [660, 348] on div "Child sexual abuse" at bounding box center [670, 342] width 358 height 28
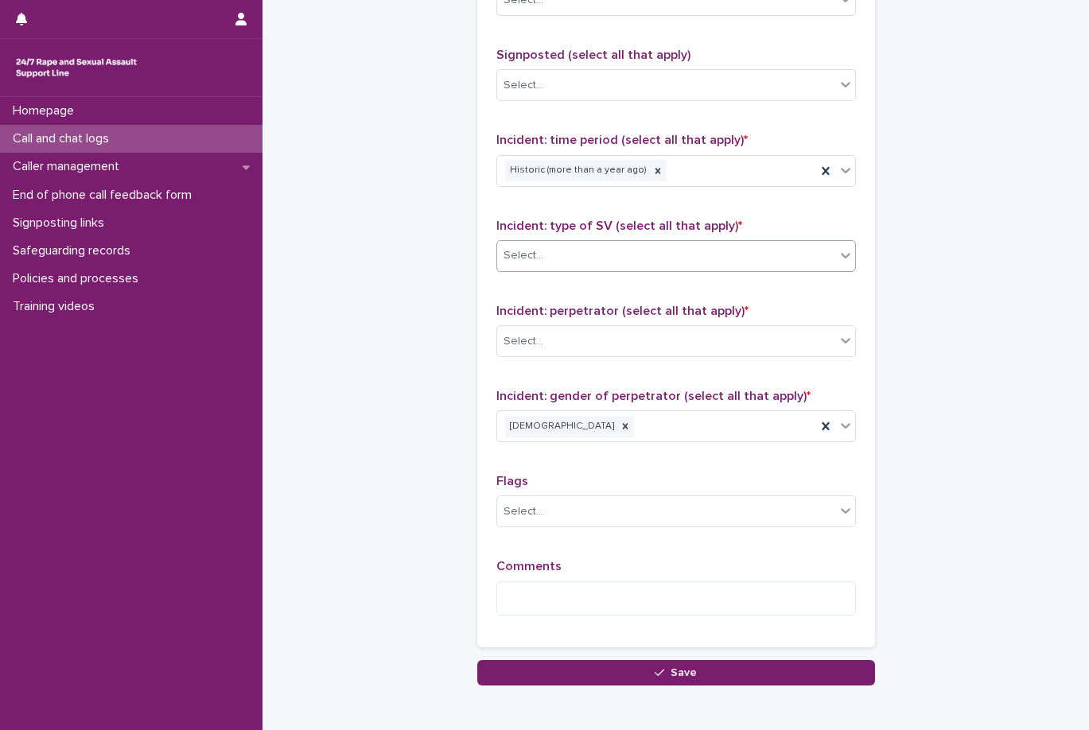
click at [710, 225] on span "Incident: type of SV (select all that apply) *" at bounding box center [619, 225] width 246 height 13
click at [708, 249] on div "Child sexual abuse" at bounding box center [656, 256] width 319 height 28
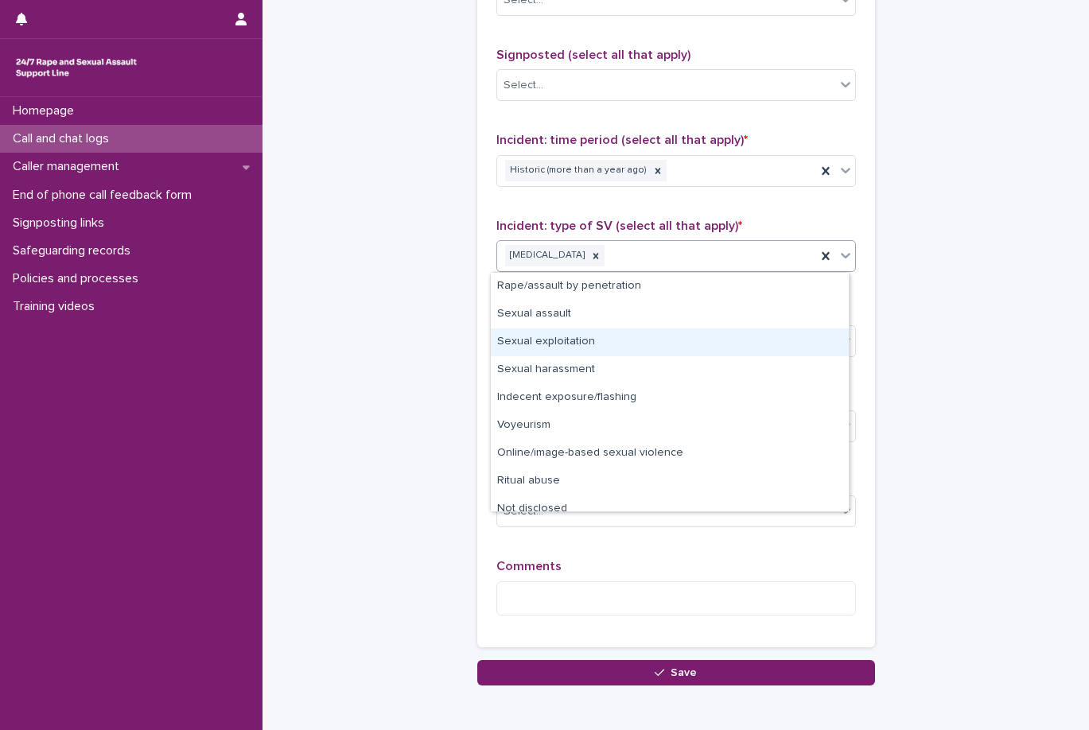
drag, startPoint x: 678, startPoint y: 351, endPoint x: 699, endPoint y: 298, distance: 56.4
click at [678, 351] on div "Sexual exploitation" at bounding box center [670, 342] width 358 height 28
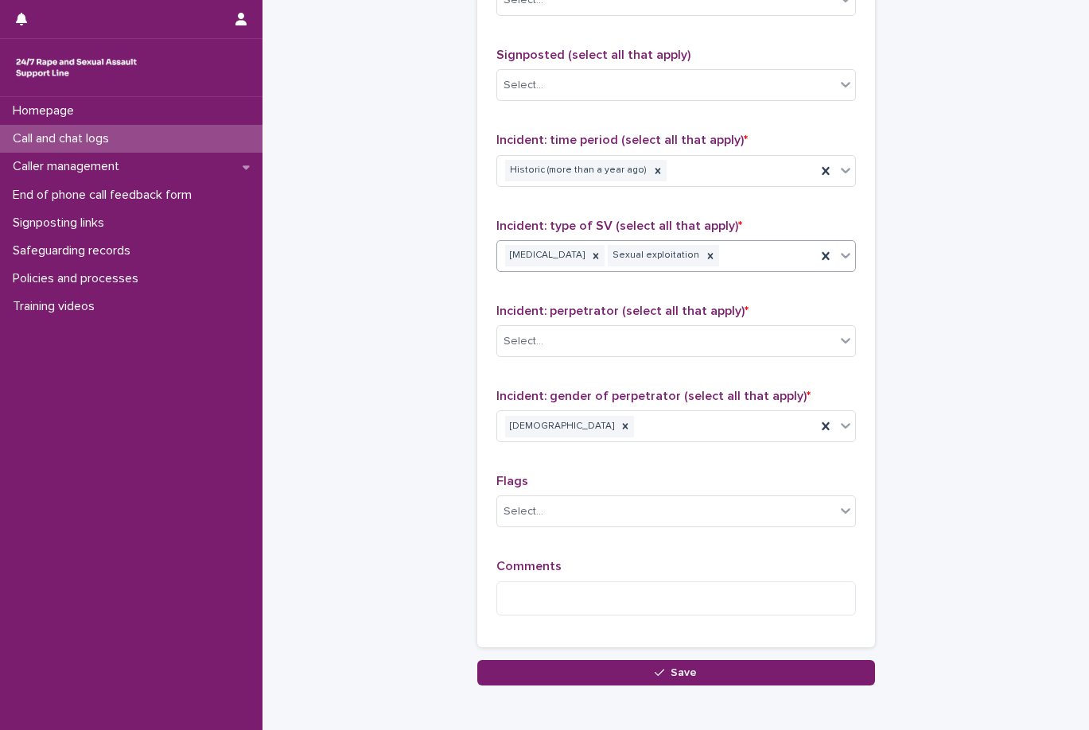
click at [772, 262] on div "Child sexual abuse Sexual exploitation" at bounding box center [656, 256] width 319 height 28
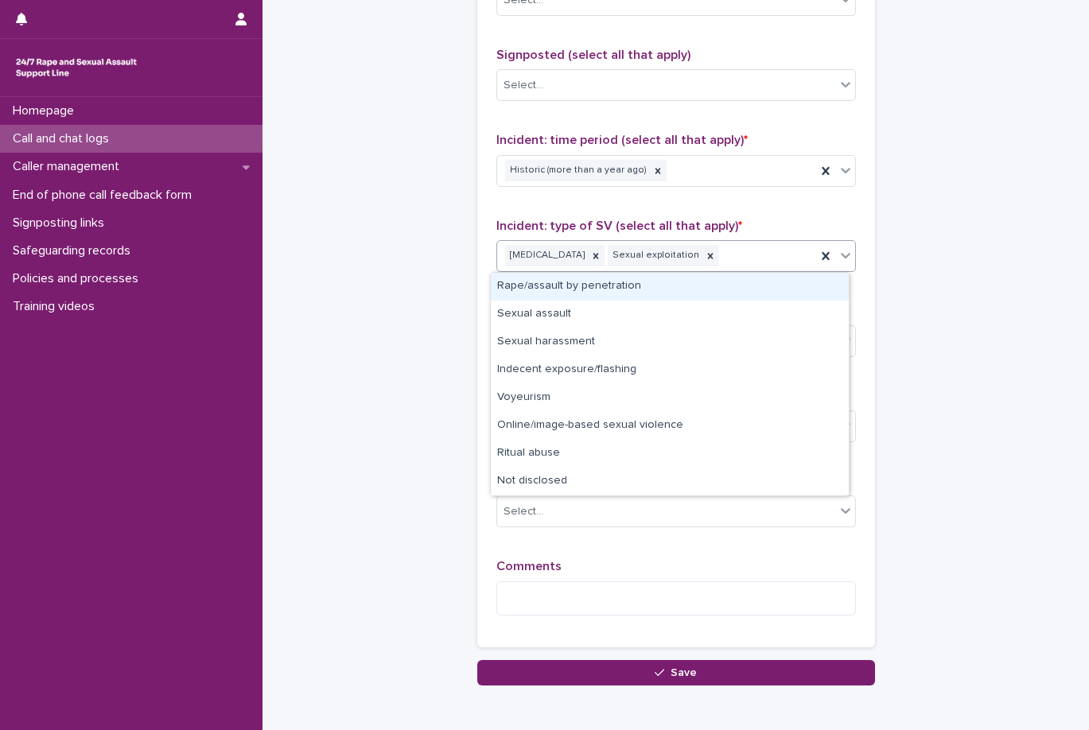
click at [772, 262] on div "Child sexual abuse Sexual exploitation" at bounding box center [656, 256] width 319 height 28
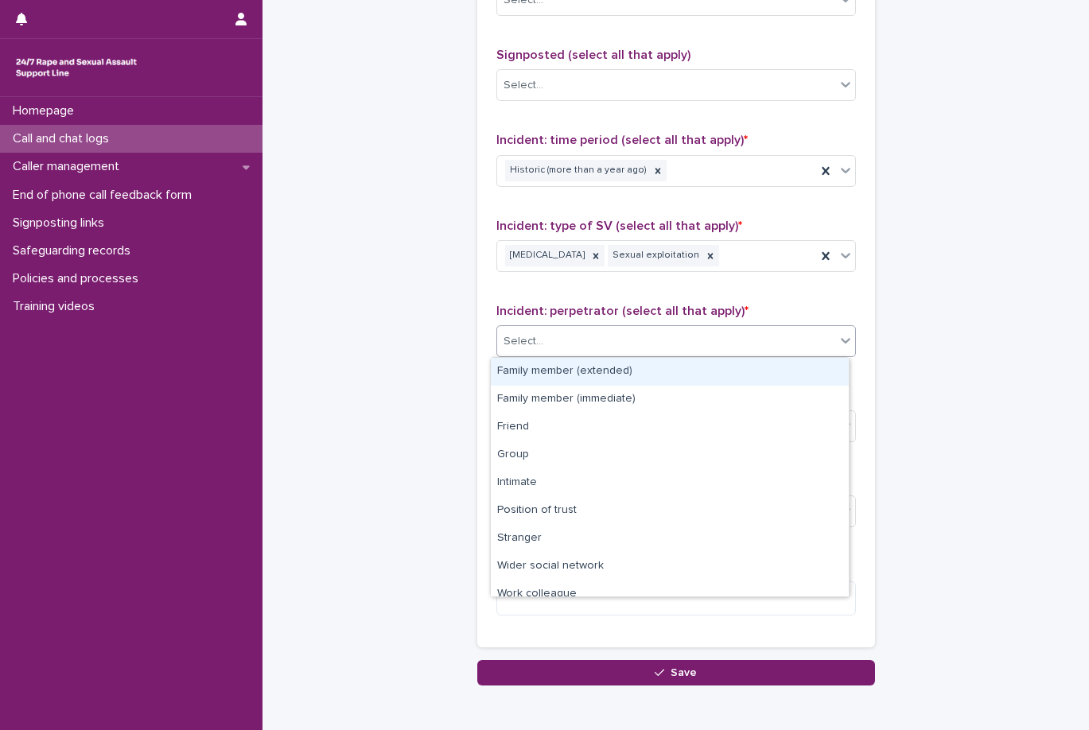
click at [720, 353] on div "Select..." at bounding box center [666, 341] width 338 height 26
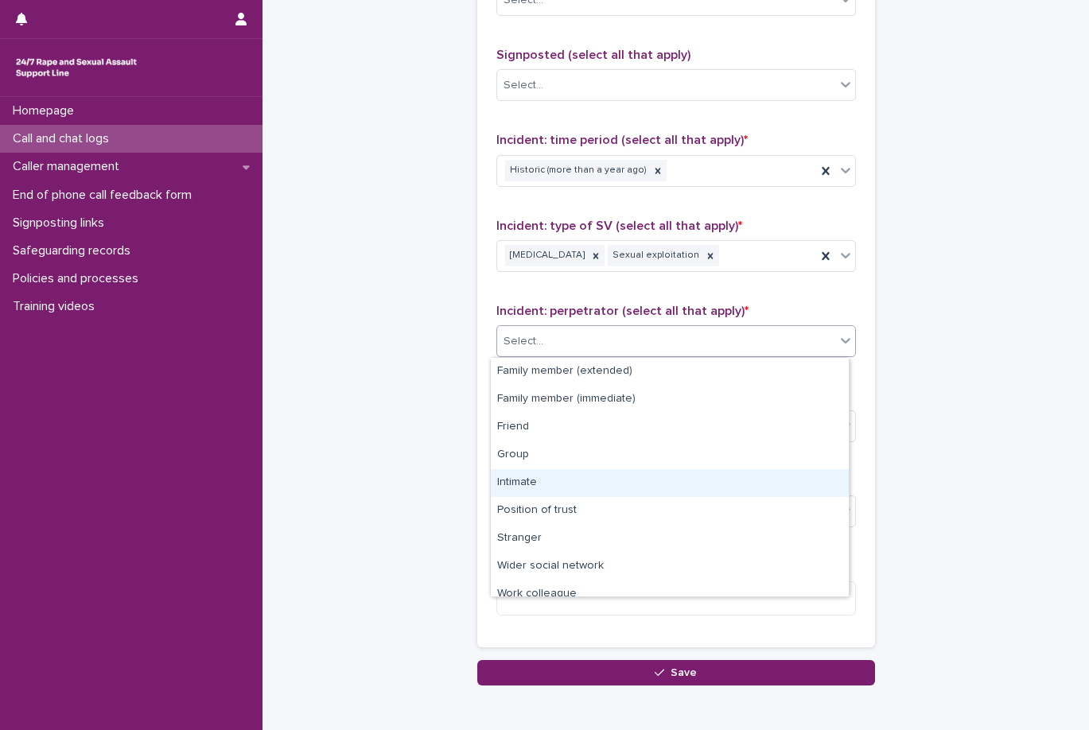
scroll to position [68, 0]
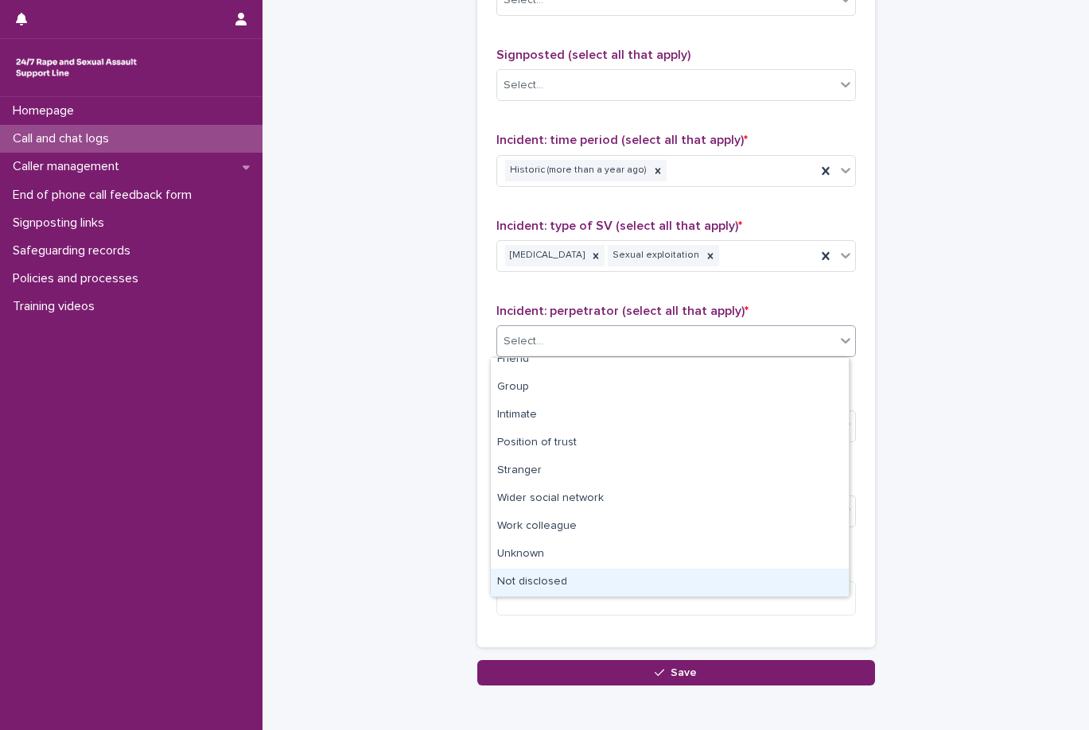
click at [609, 574] on div "Not disclosed" at bounding box center [670, 583] width 358 height 28
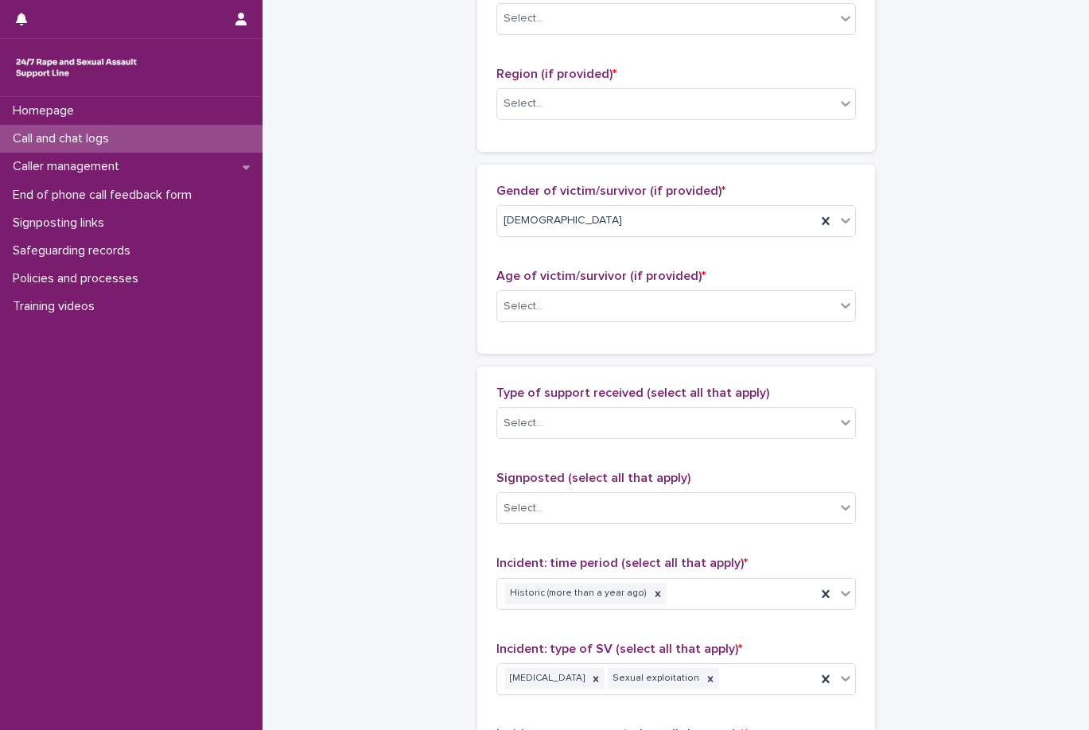
scroll to position [640, 0]
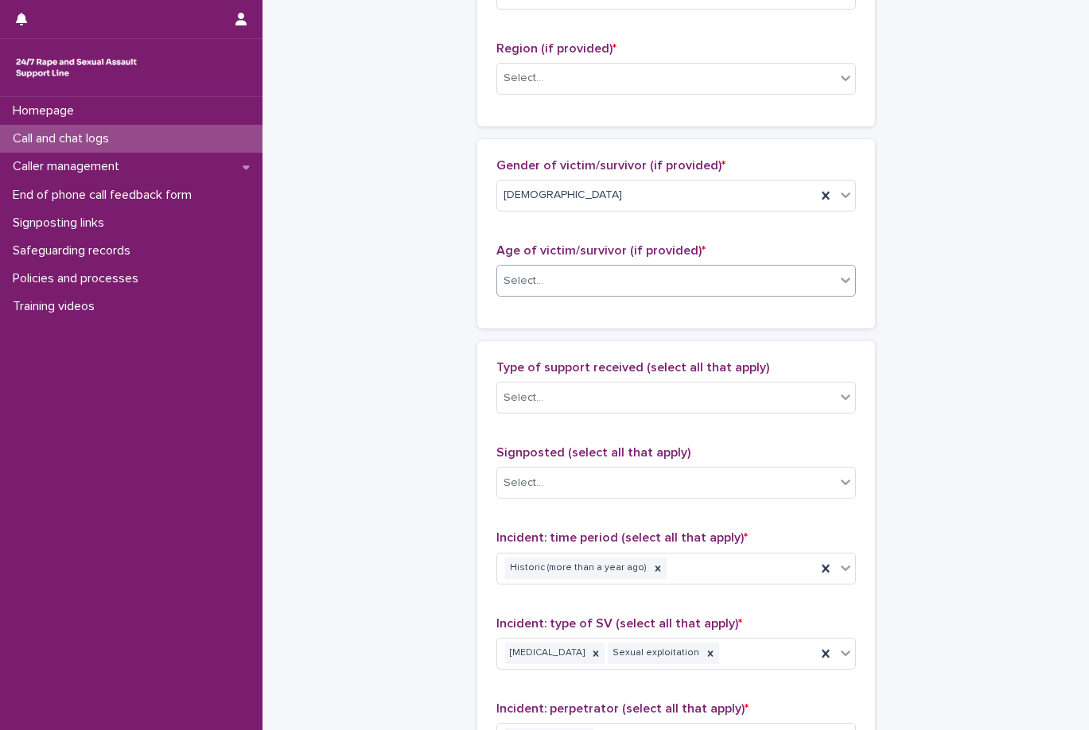
click at [670, 278] on div "Select..." at bounding box center [666, 281] width 338 height 26
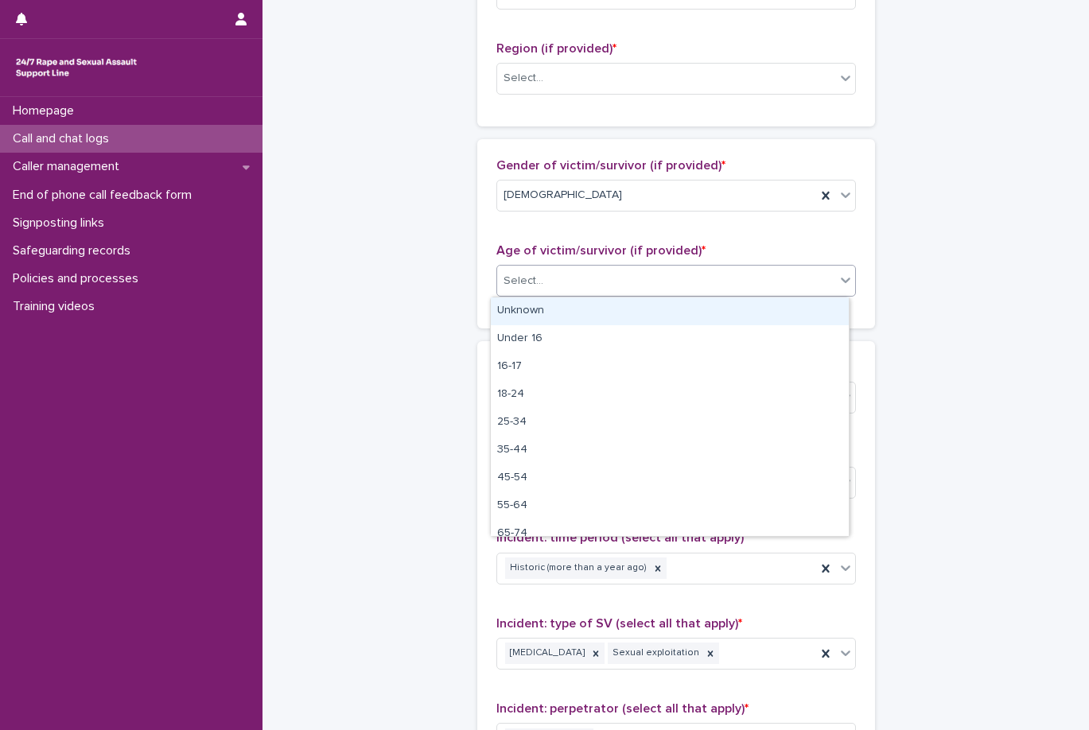
click at [689, 282] on div "Select..." at bounding box center [666, 281] width 338 height 26
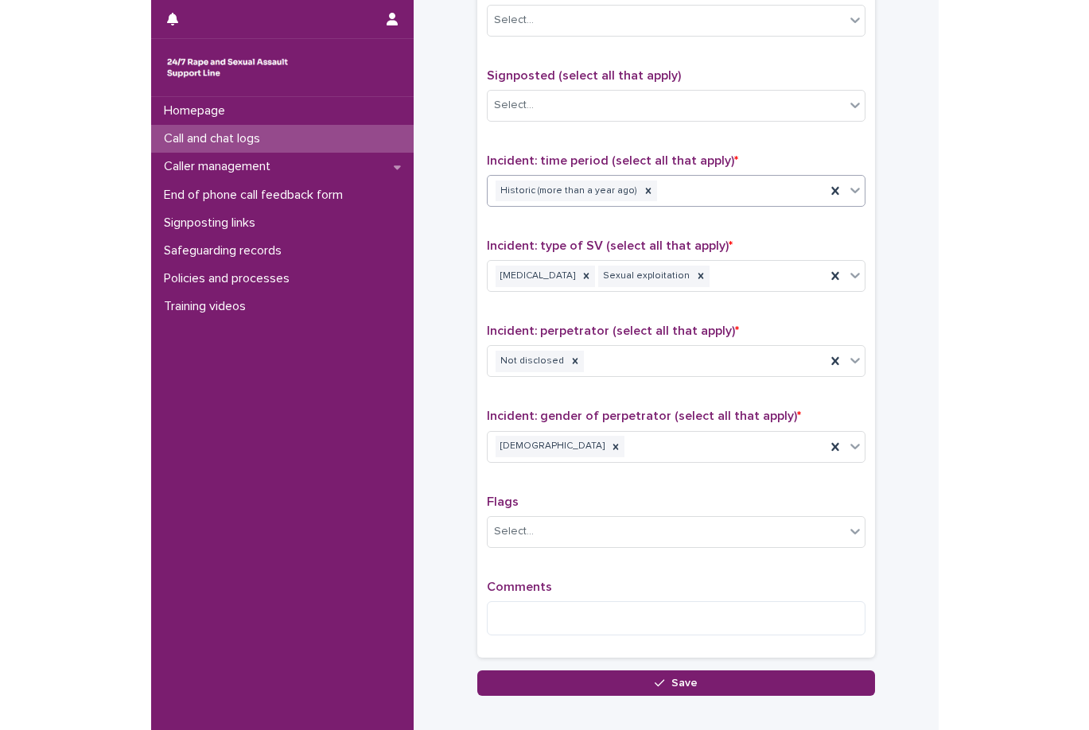
scroll to position [871, 0]
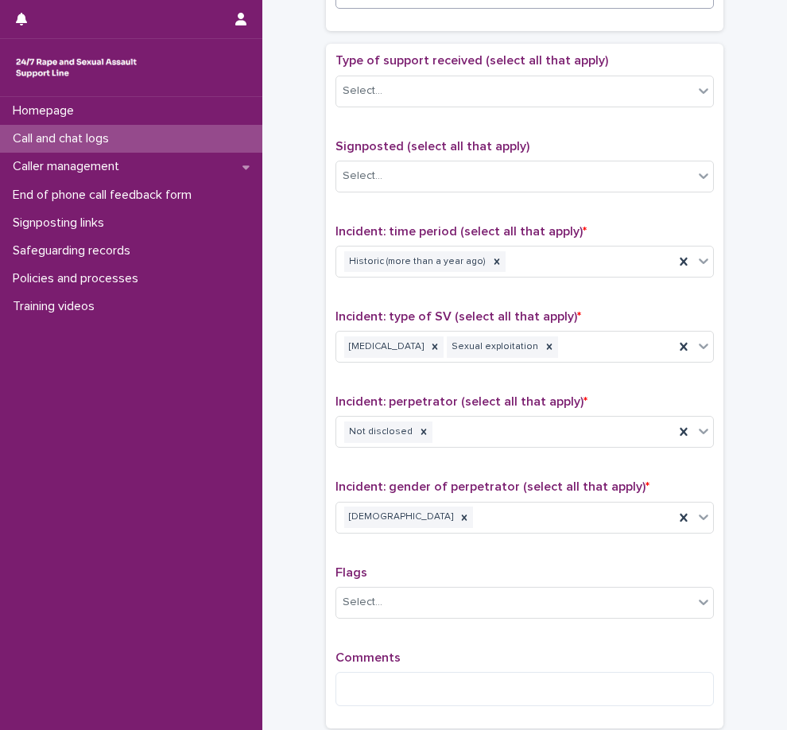
click at [537, 112] on div "Type of support received (select all that apply) Select..." at bounding box center [525, 86] width 379 height 66
click at [556, 91] on div "Select..." at bounding box center [514, 91] width 357 height 26
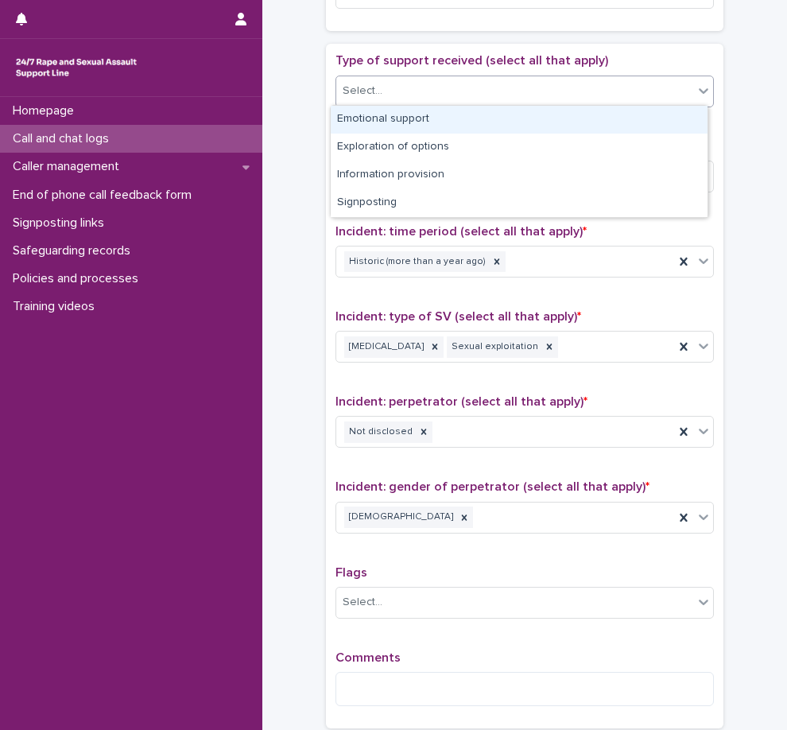
click at [537, 115] on div "Emotional support" at bounding box center [519, 120] width 377 height 28
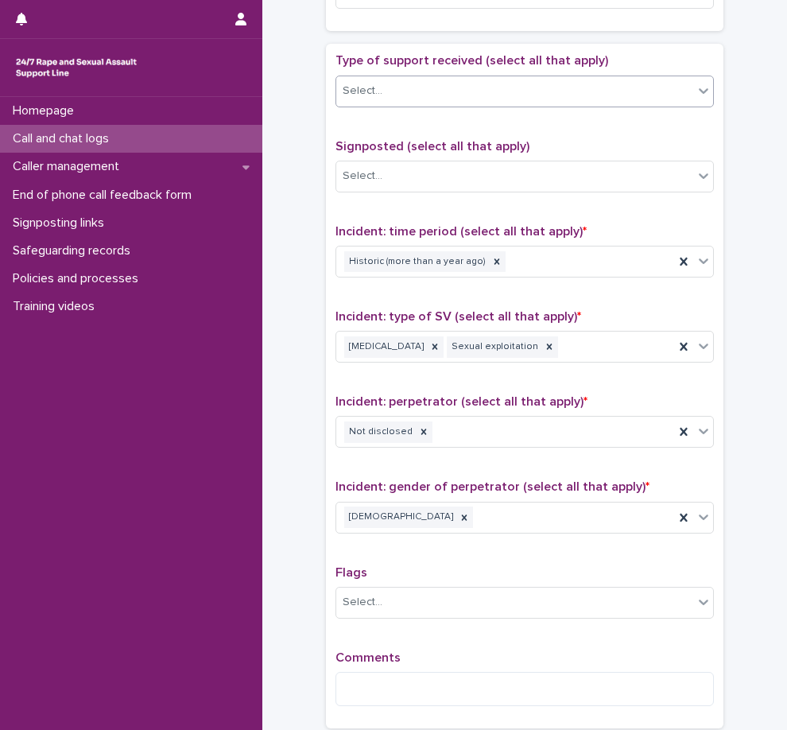
click at [589, 87] on div "Select..." at bounding box center [514, 91] width 357 height 26
click at [610, 95] on div "Emotional support" at bounding box center [505, 91] width 338 height 28
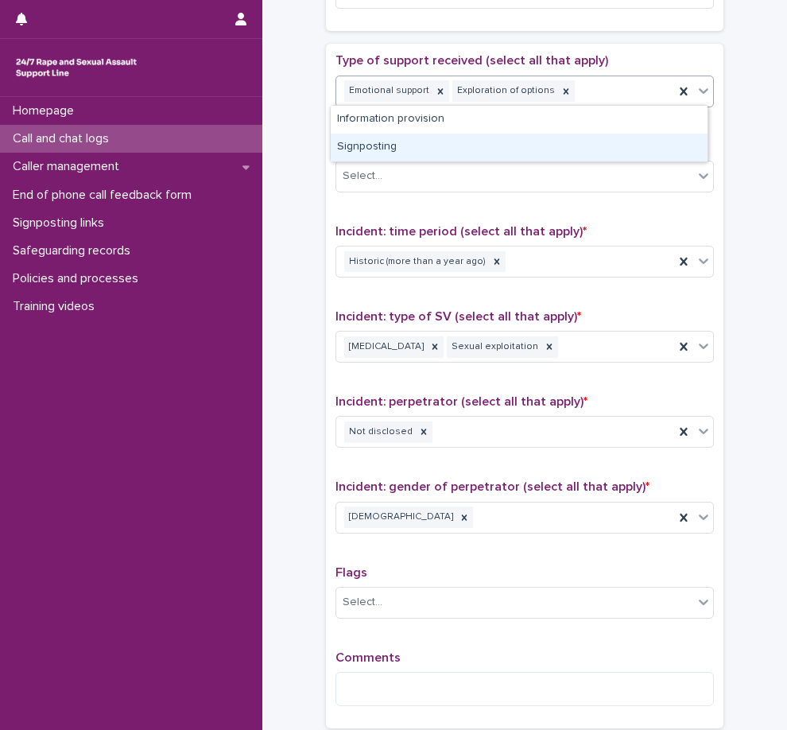
click at [604, 141] on div "Signposting" at bounding box center [519, 148] width 377 height 28
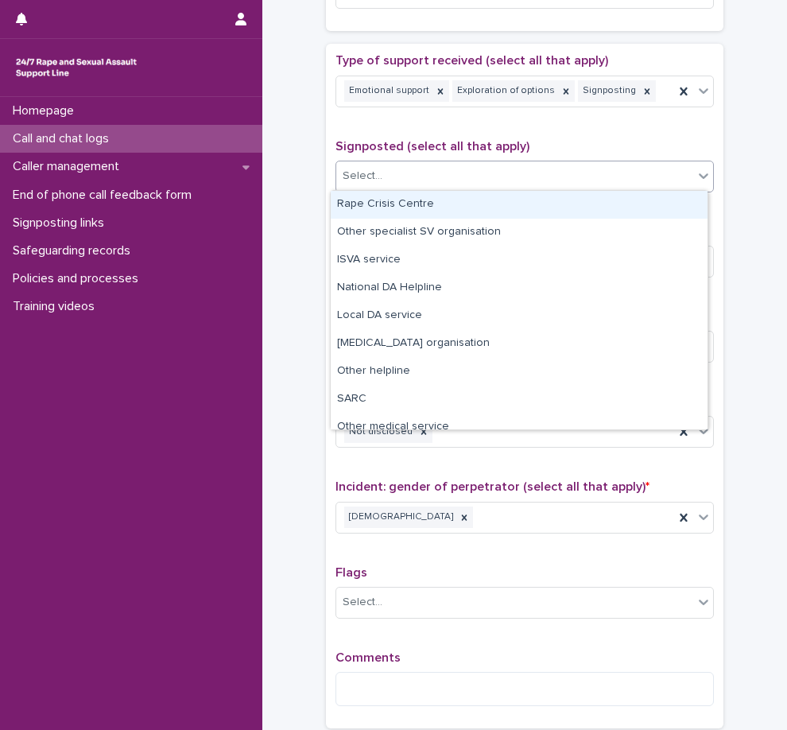
click at [540, 173] on div "Select..." at bounding box center [514, 176] width 357 height 26
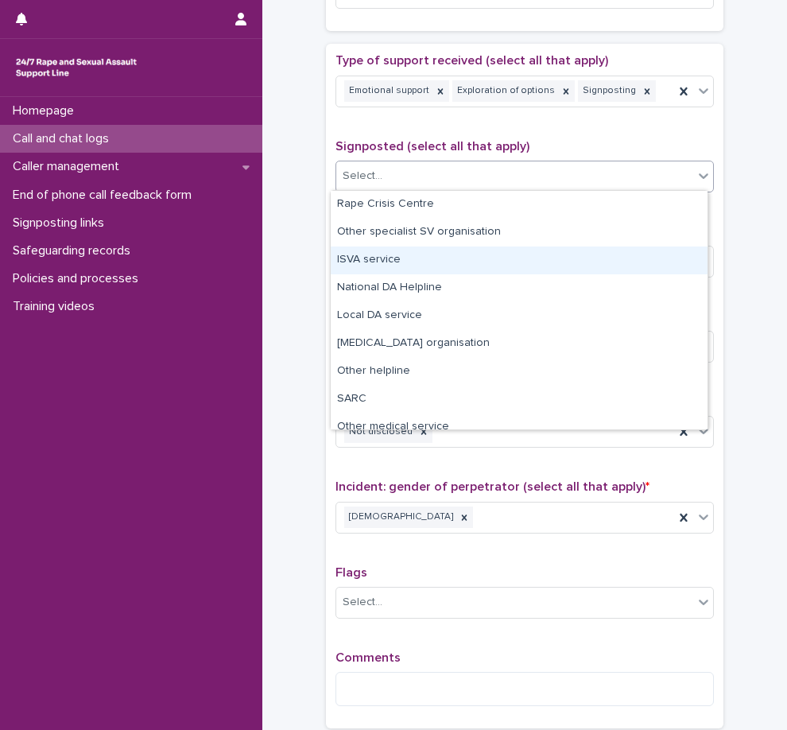
click at [532, 249] on div "ISVA service" at bounding box center [519, 261] width 377 height 28
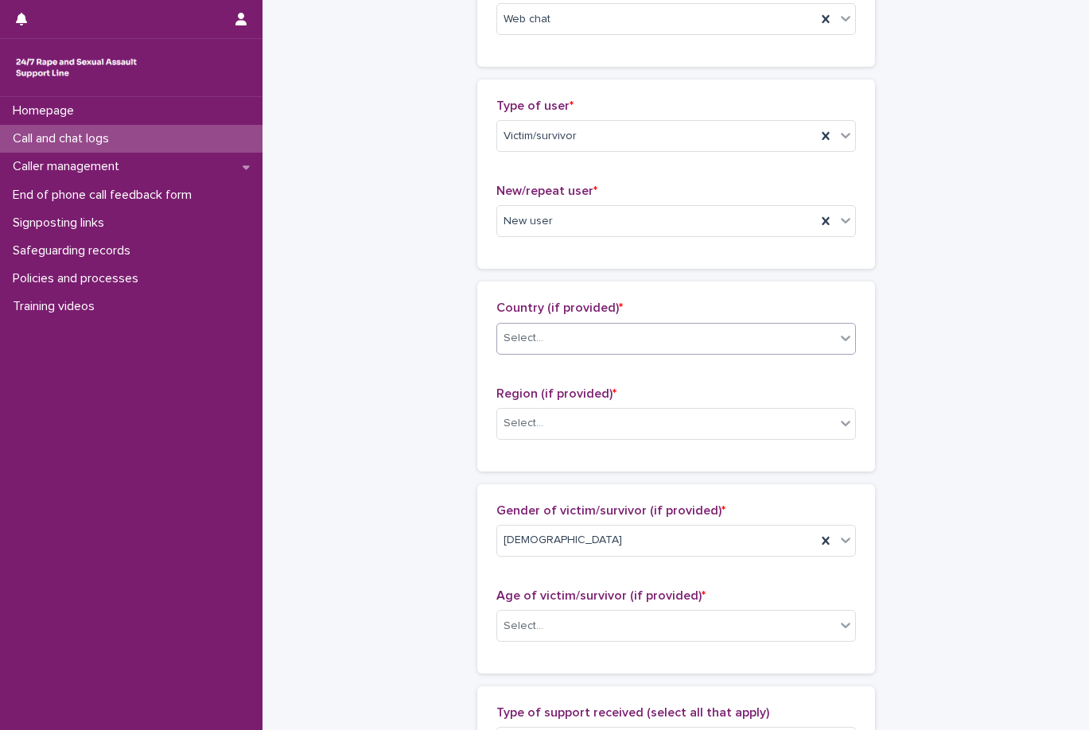
scroll to position [155, 0]
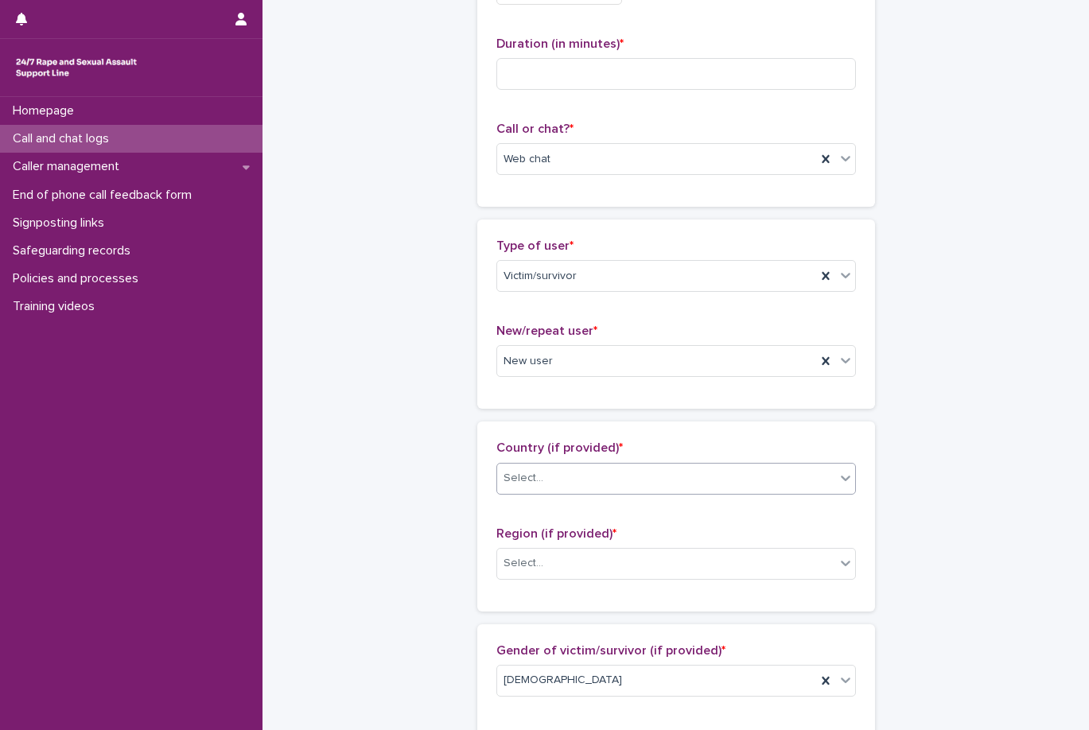
click at [660, 489] on div "Select..." at bounding box center [666, 478] width 338 height 26
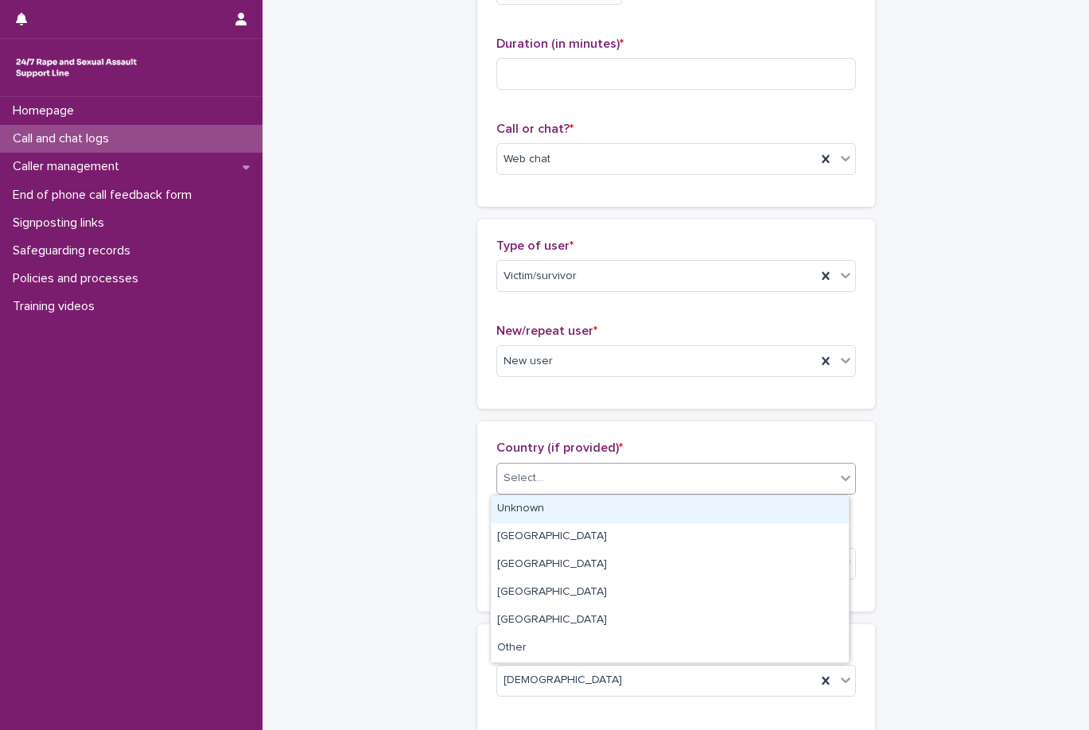
click at [645, 522] on div "Unknown" at bounding box center [670, 509] width 358 height 28
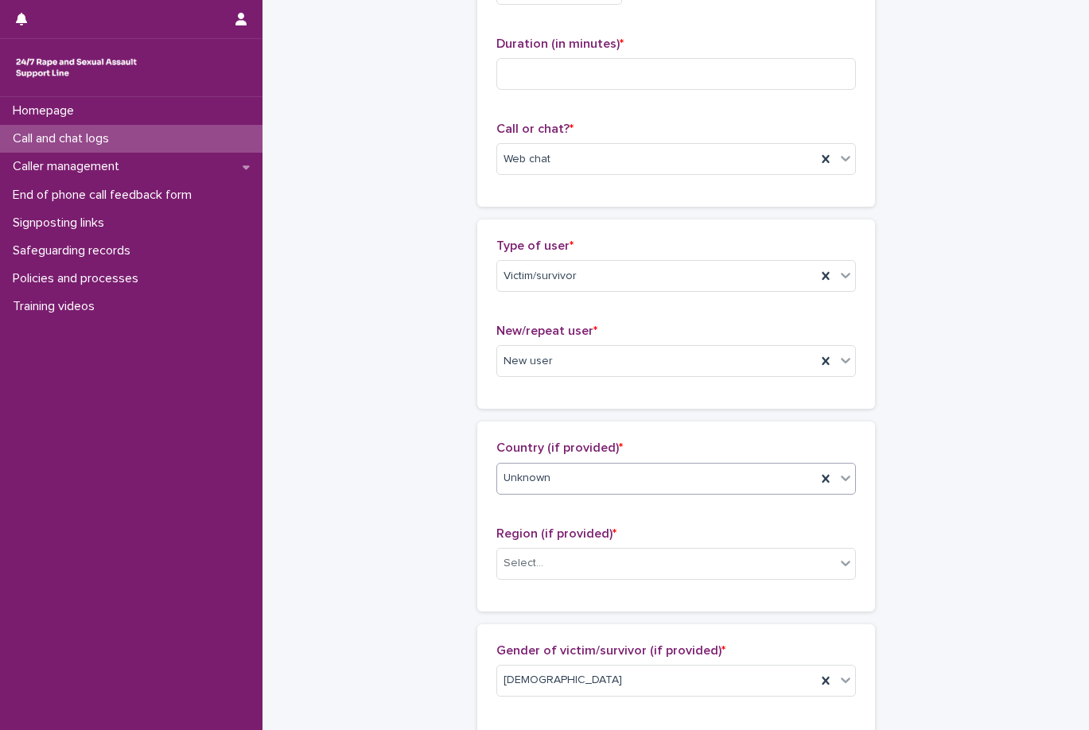
click at [639, 494] on body "**********" at bounding box center [544, 365] width 1089 height 730
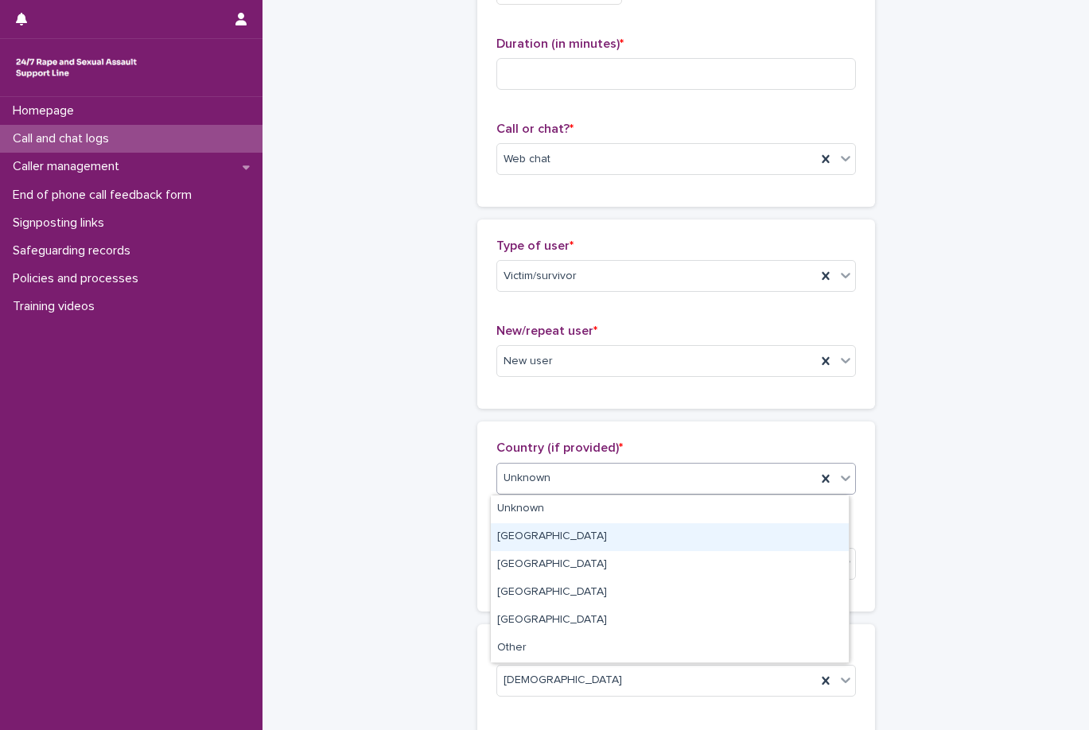
click at [631, 526] on div "England" at bounding box center [670, 537] width 358 height 28
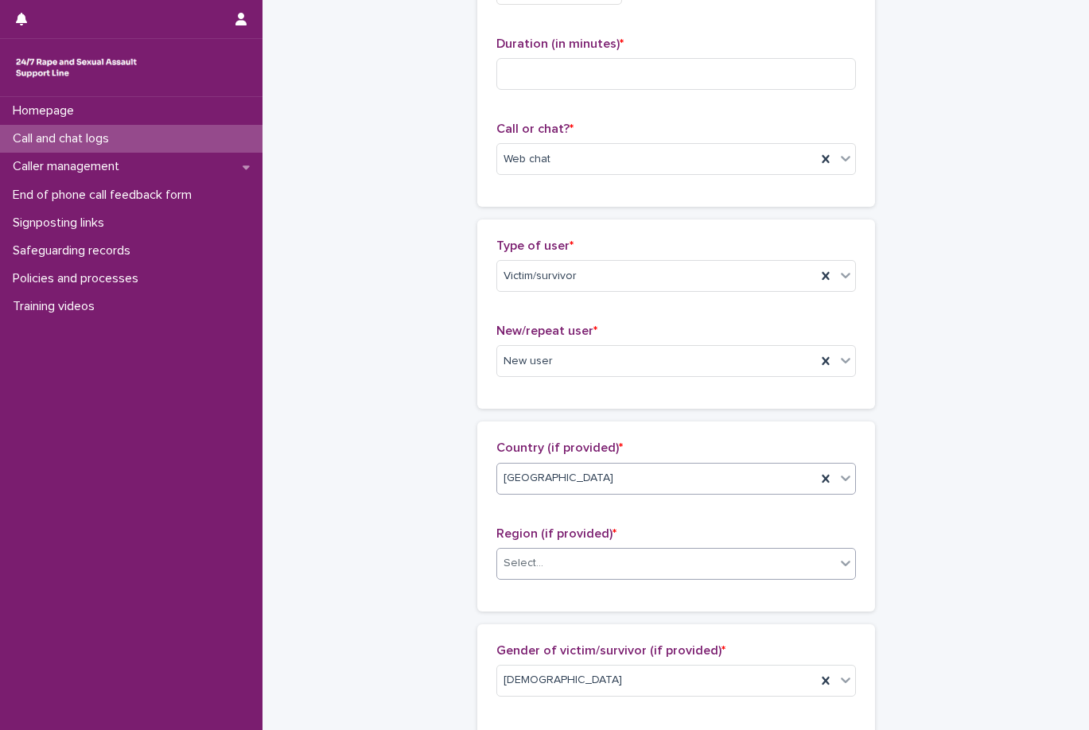
click at [596, 557] on div "Select..." at bounding box center [666, 563] width 338 height 26
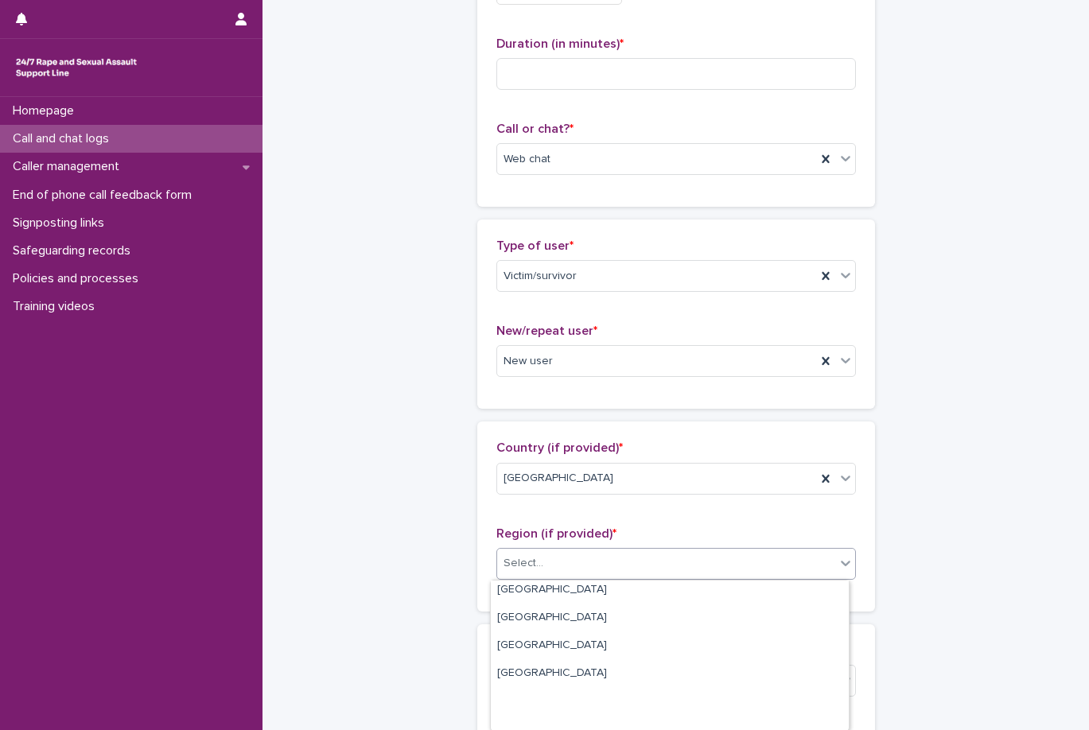
scroll to position [0, 0]
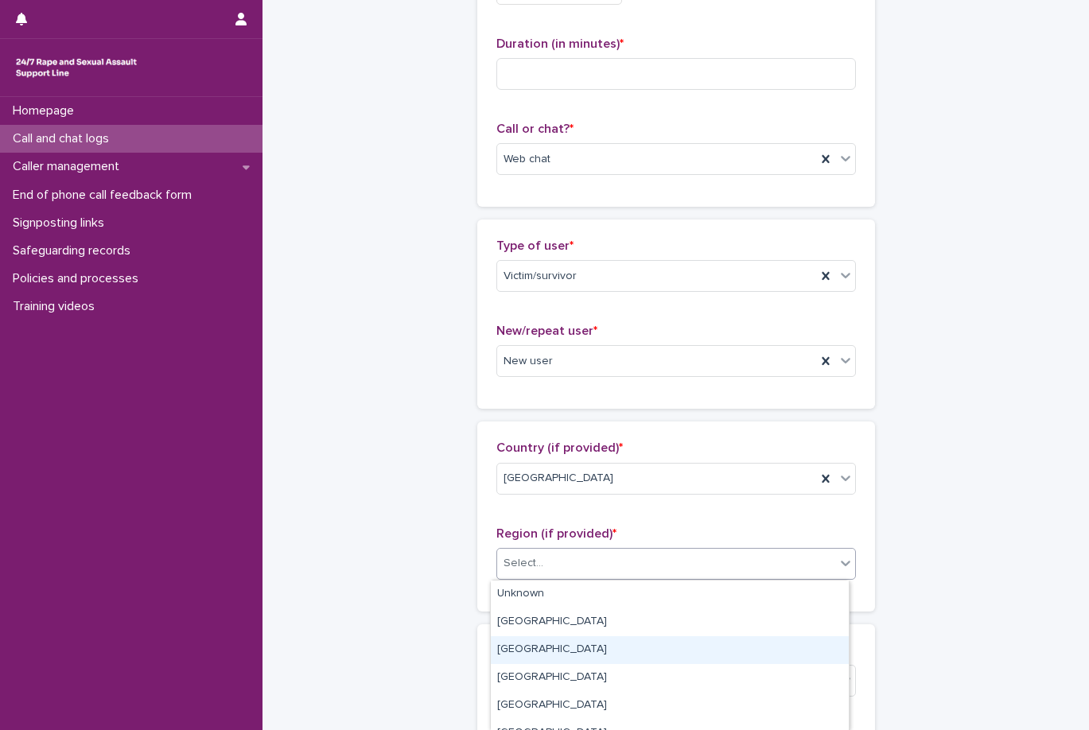
click at [585, 649] on div "South East" at bounding box center [670, 650] width 358 height 28
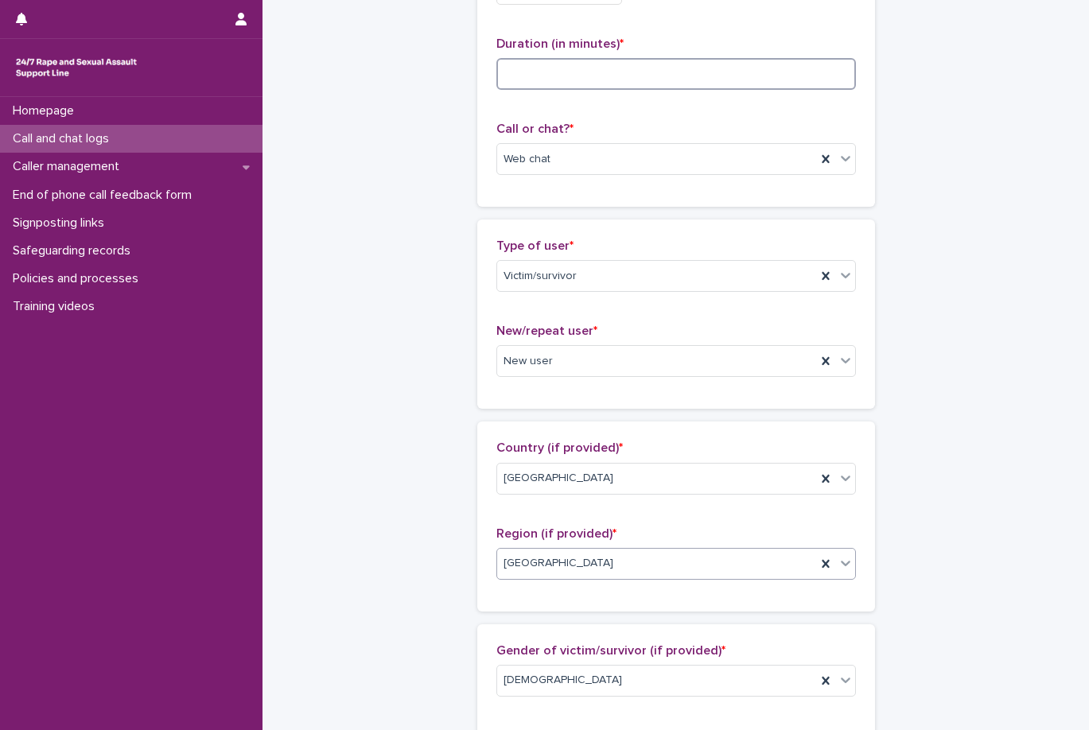
click at [652, 58] on input at bounding box center [675, 74] width 359 height 32
type input "**"
click at [666, 130] on p "Call or chat? *" at bounding box center [675, 129] width 359 height 15
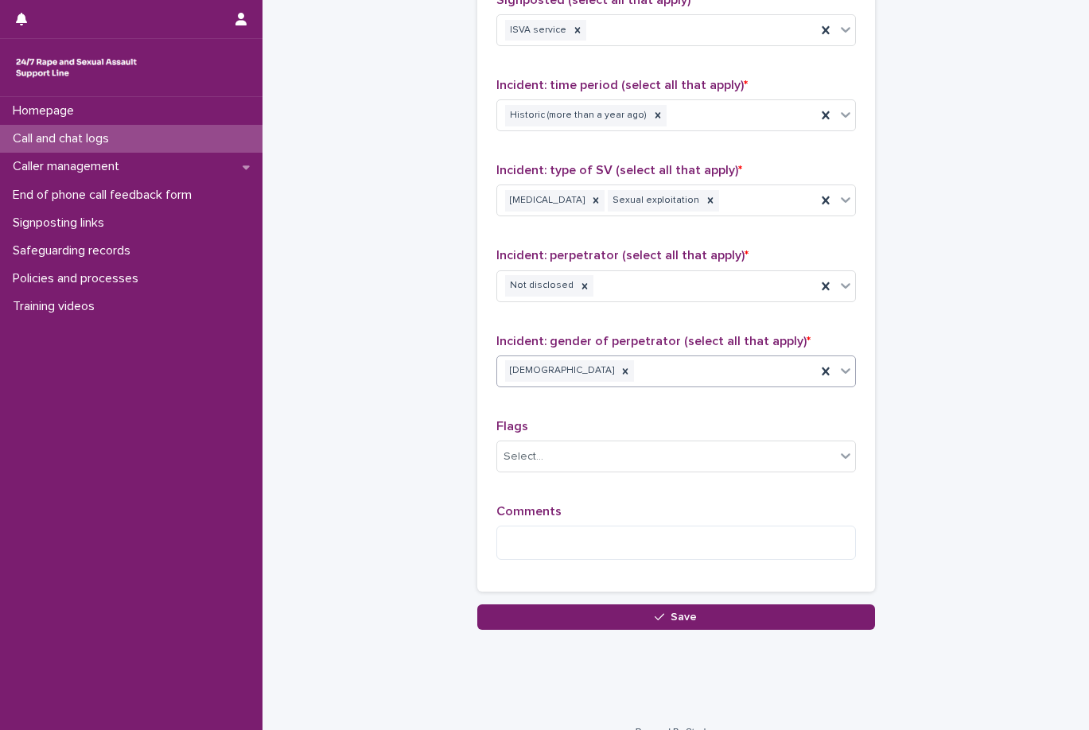
scroll to position [1117, 0]
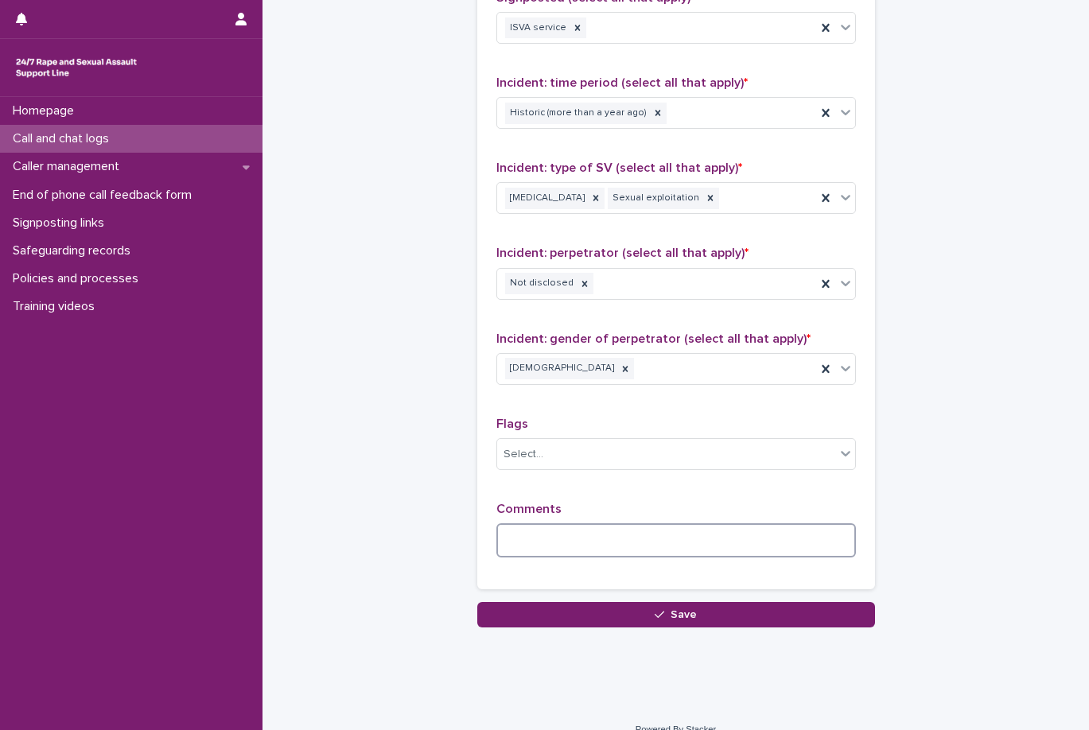
click at [564, 523] on textarea at bounding box center [675, 540] width 359 height 34
click at [738, 523] on textarea "**********" at bounding box center [675, 540] width 359 height 34
click at [654, 270] on div "Not disclosed" at bounding box center [656, 284] width 319 height 28
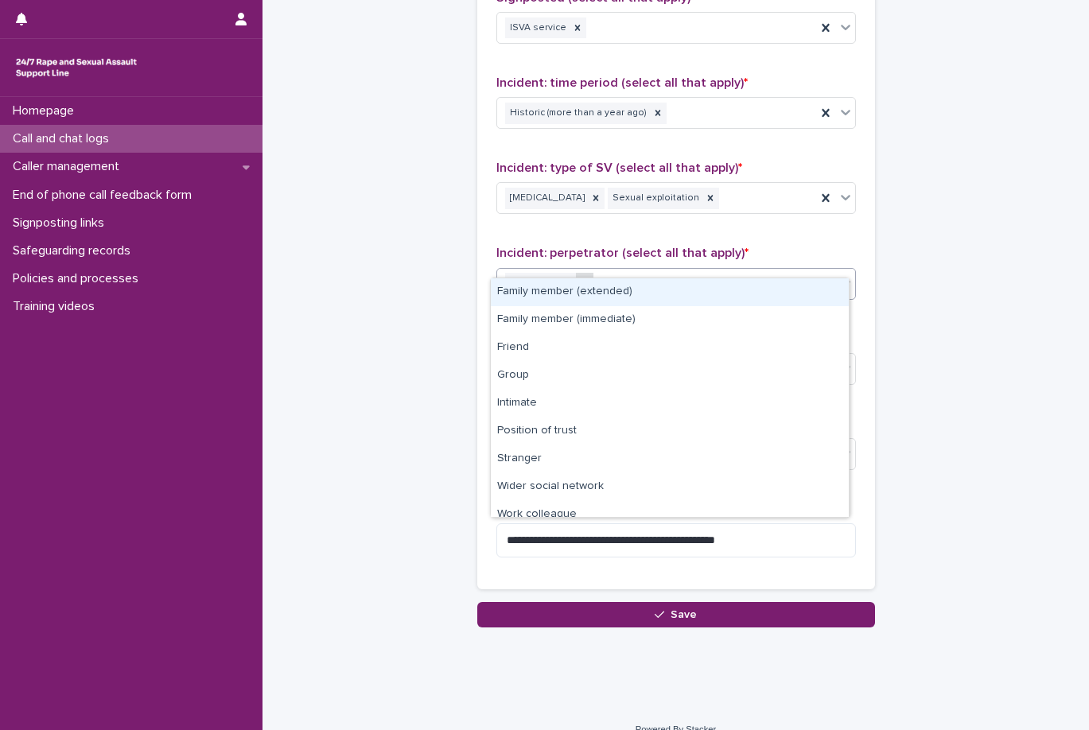
click at [579, 278] on icon at bounding box center [584, 283] width 11 height 11
click at [638, 270] on div "Not disclosed" at bounding box center [656, 284] width 319 height 28
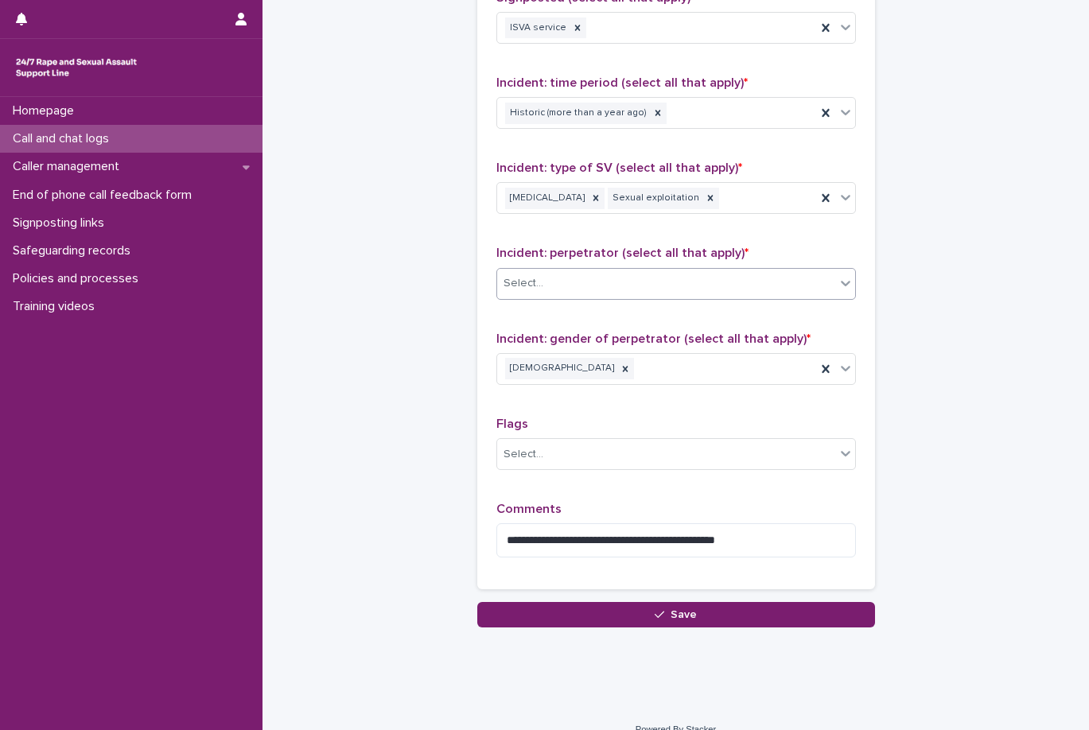
click at [638, 270] on div "Select..." at bounding box center [666, 283] width 338 height 26
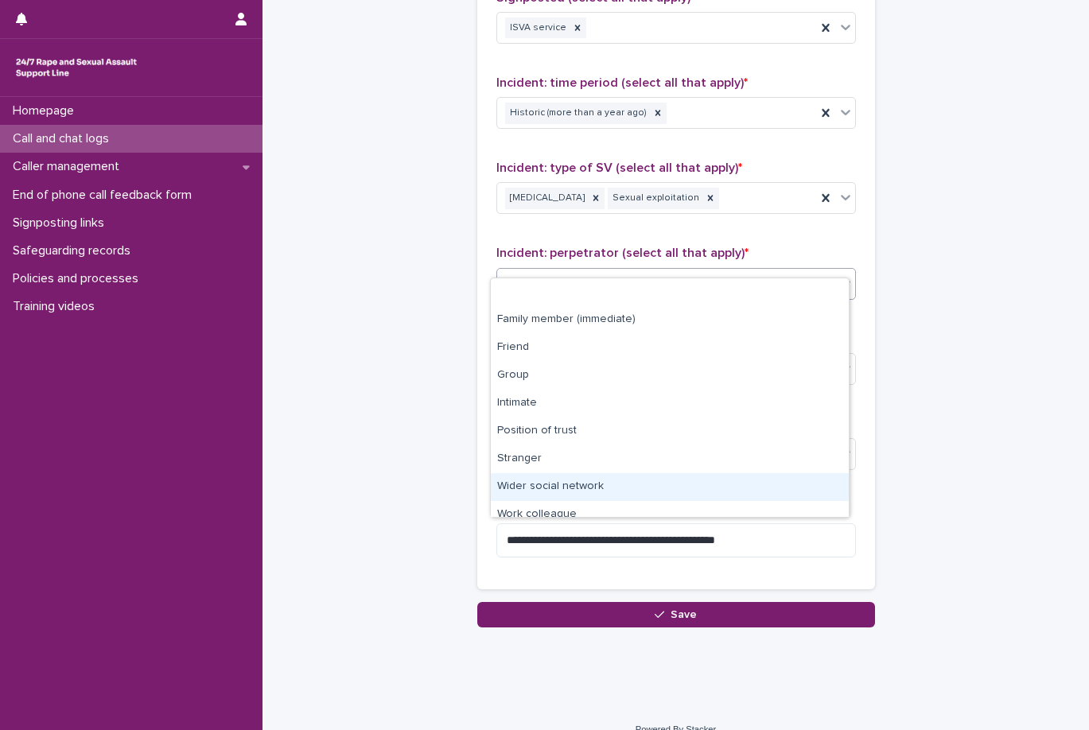
scroll to position [68, 0]
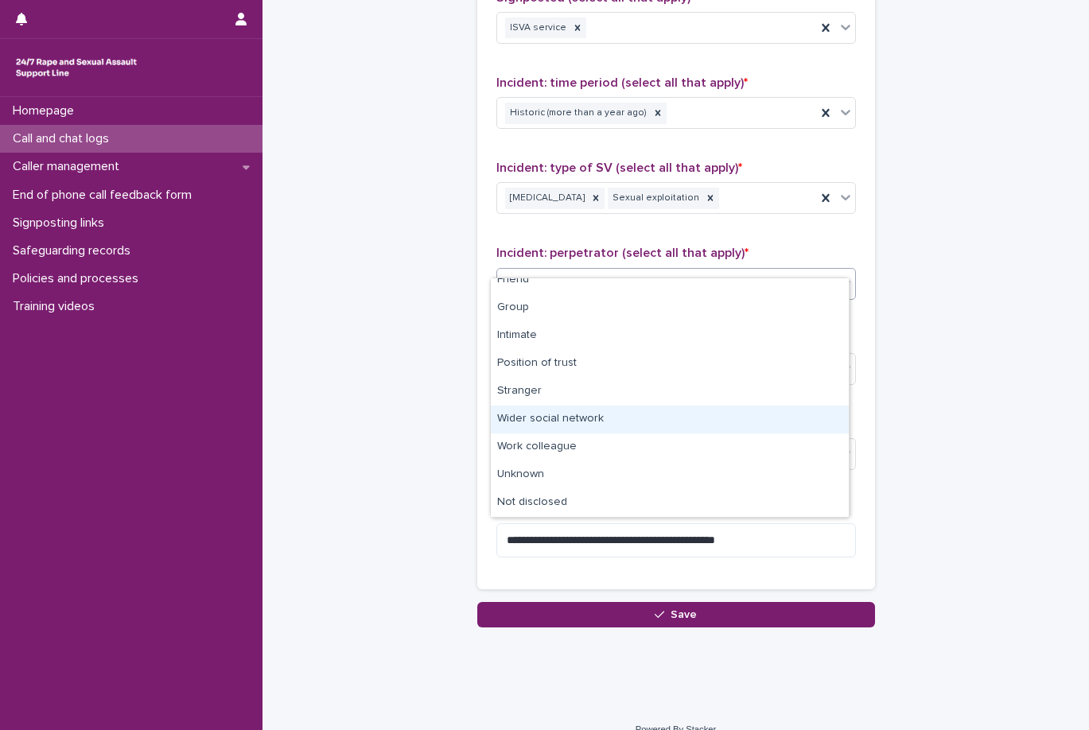
click at [626, 421] on div "Wider social network" at bounding box center [670, 420] width 358 height 28
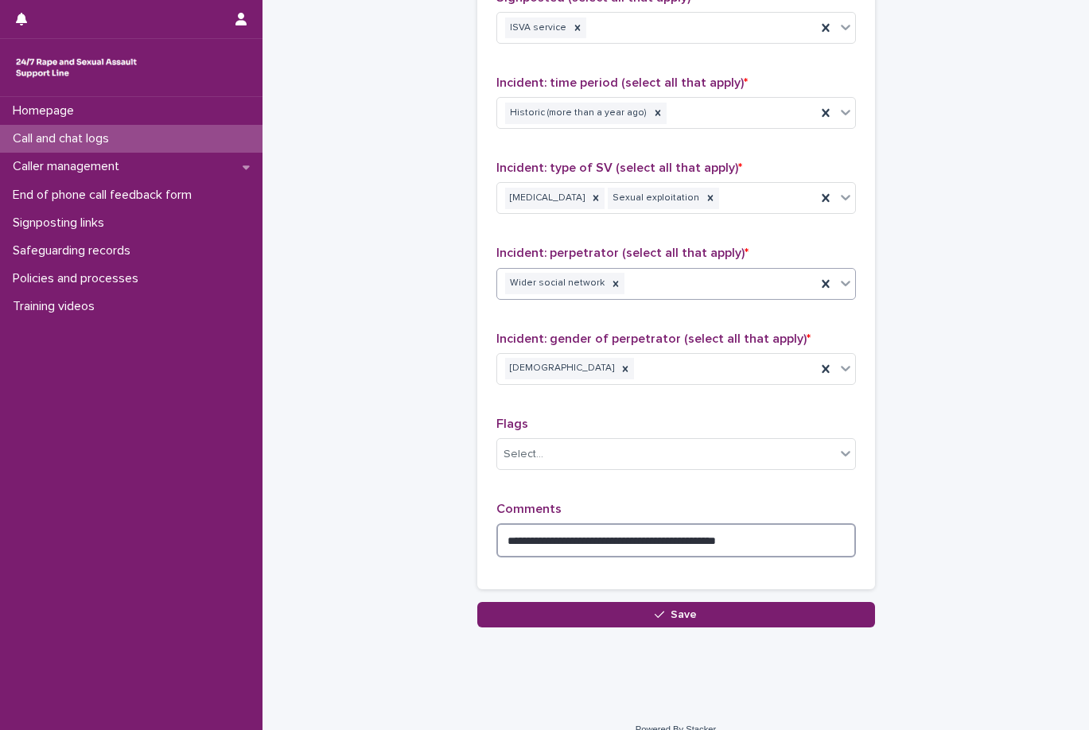
click at [777, 523] on textarea "**********" at bounding box center [675, 540] width 359 height 34
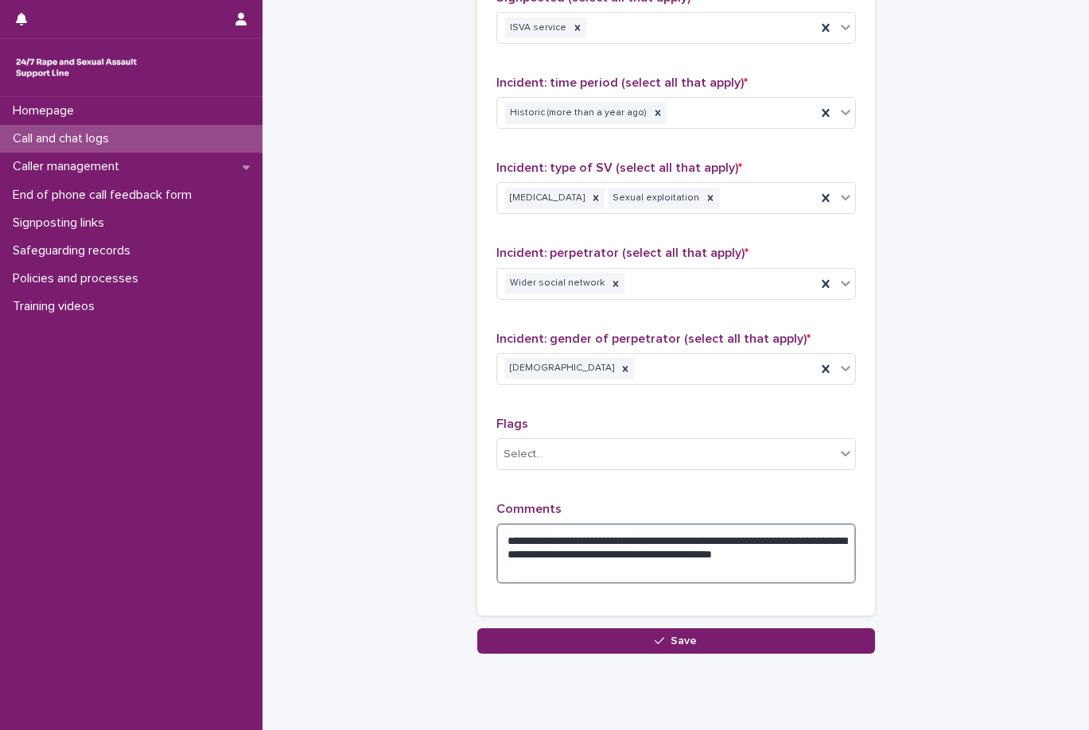
click at [577, 550] on textarea "**********" at bounding box center [675, 553] width 359 height 60
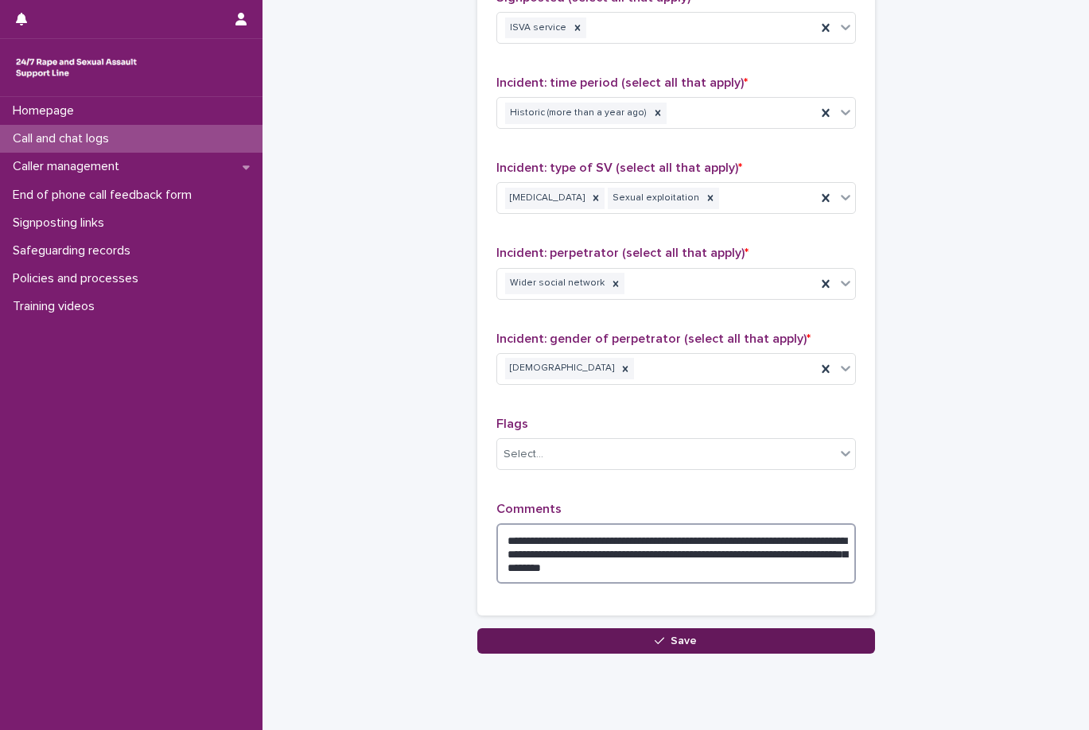
type textarea "**********"
click at [584, 628] on button "Save" at bounding box center [676, 640] width 398 height 25
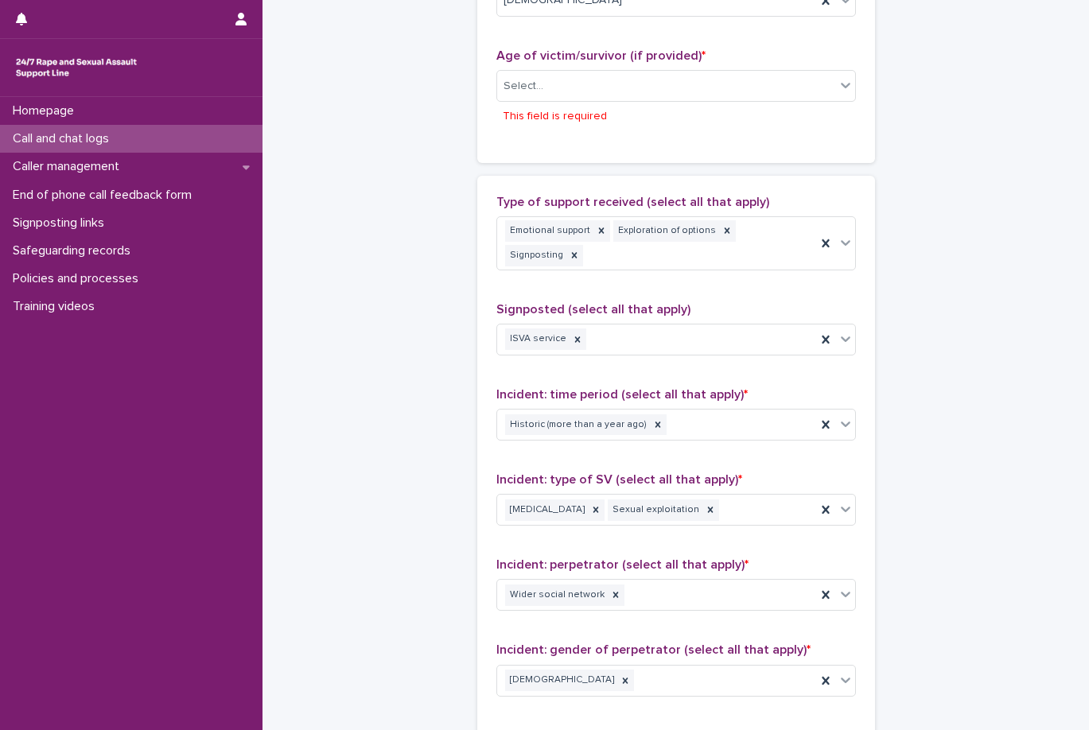
scroll to position [736, 0]
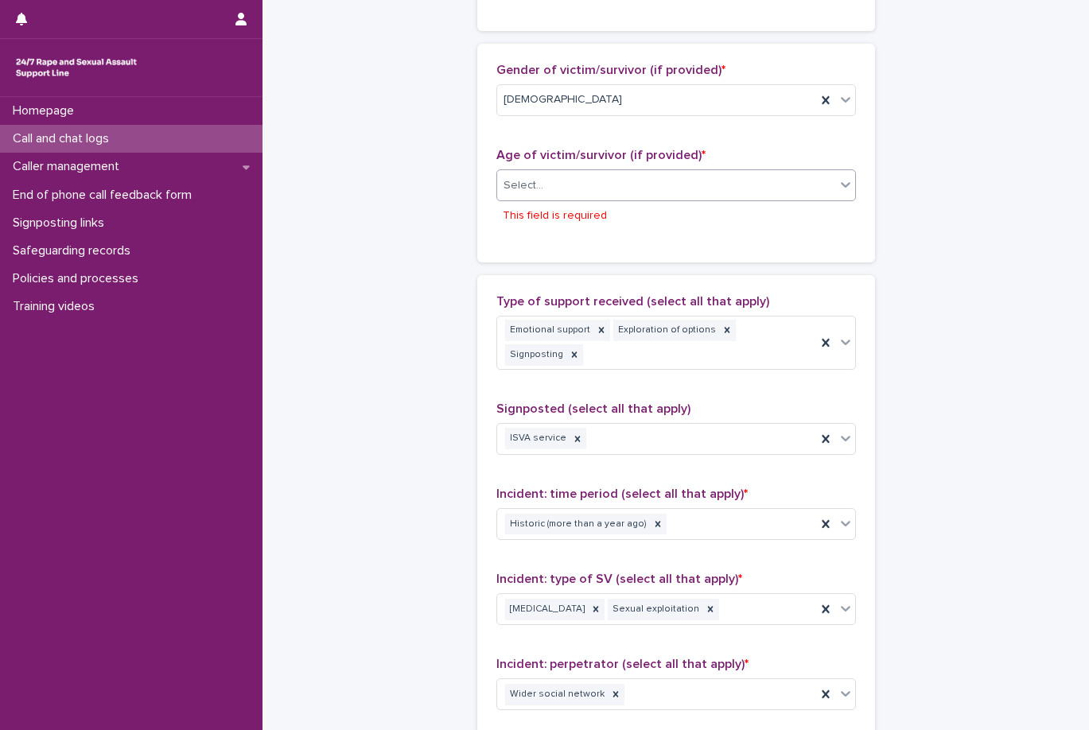
click at [648, 190] on div "Select..." at bounding box center [666, 186] width 338 height 26
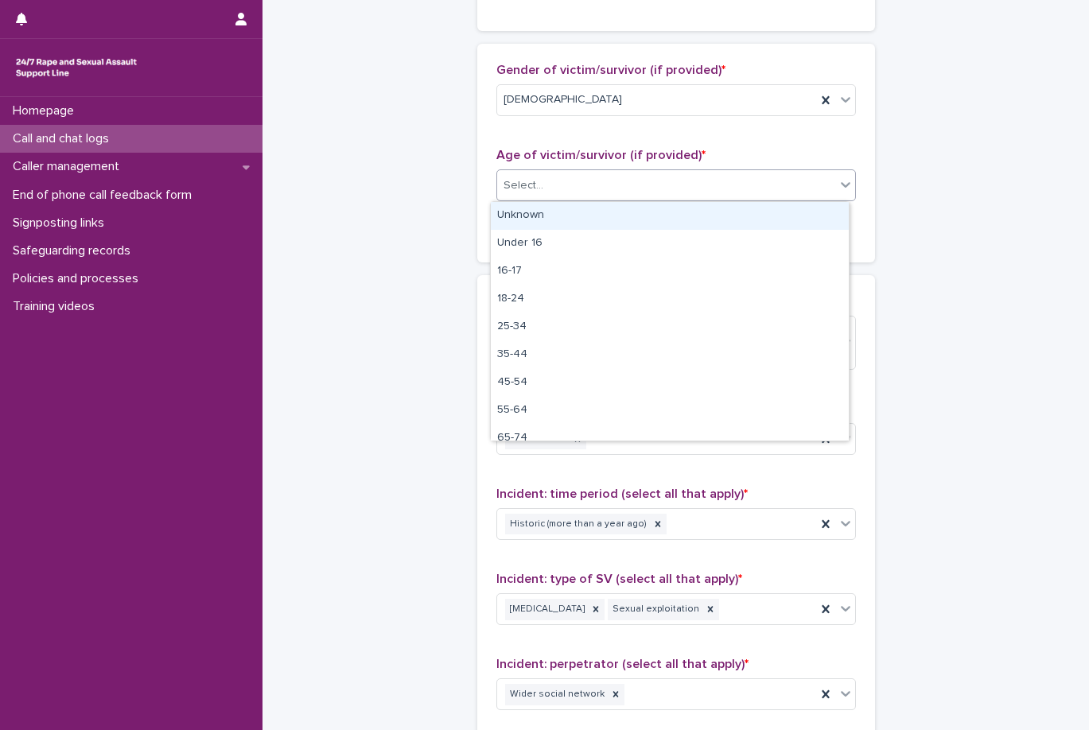
click at [643, 216] on div "Unknown" at bounding box center [670, 216] width 358 height 28
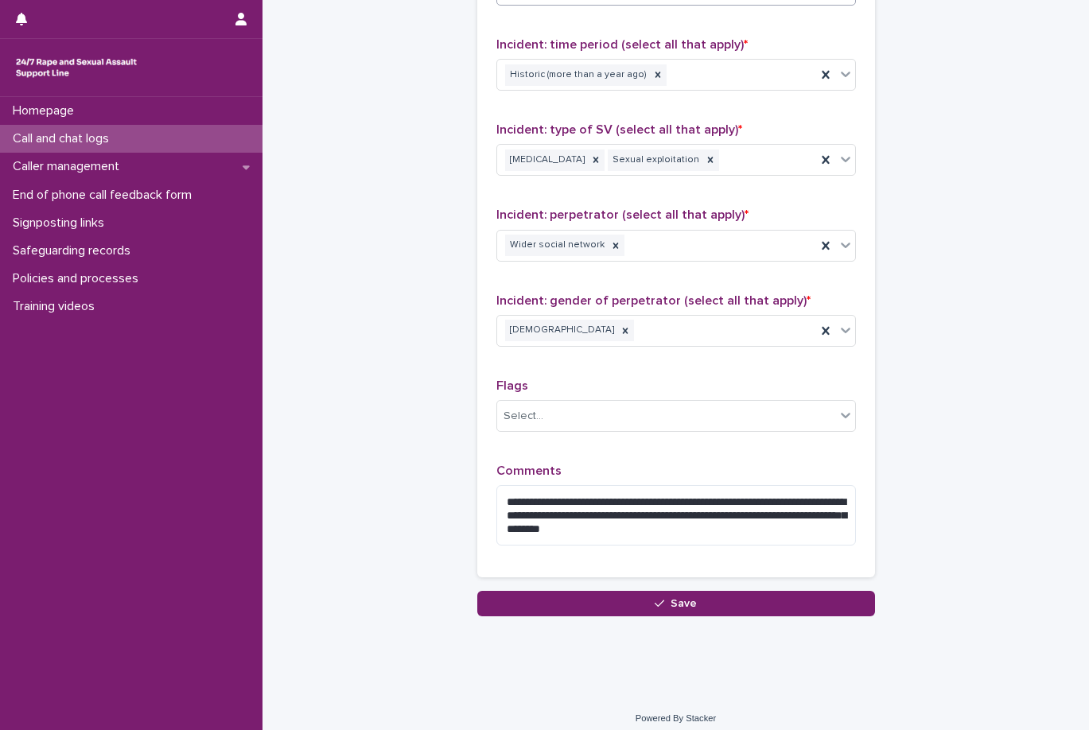
scroll to position [1144, 0]
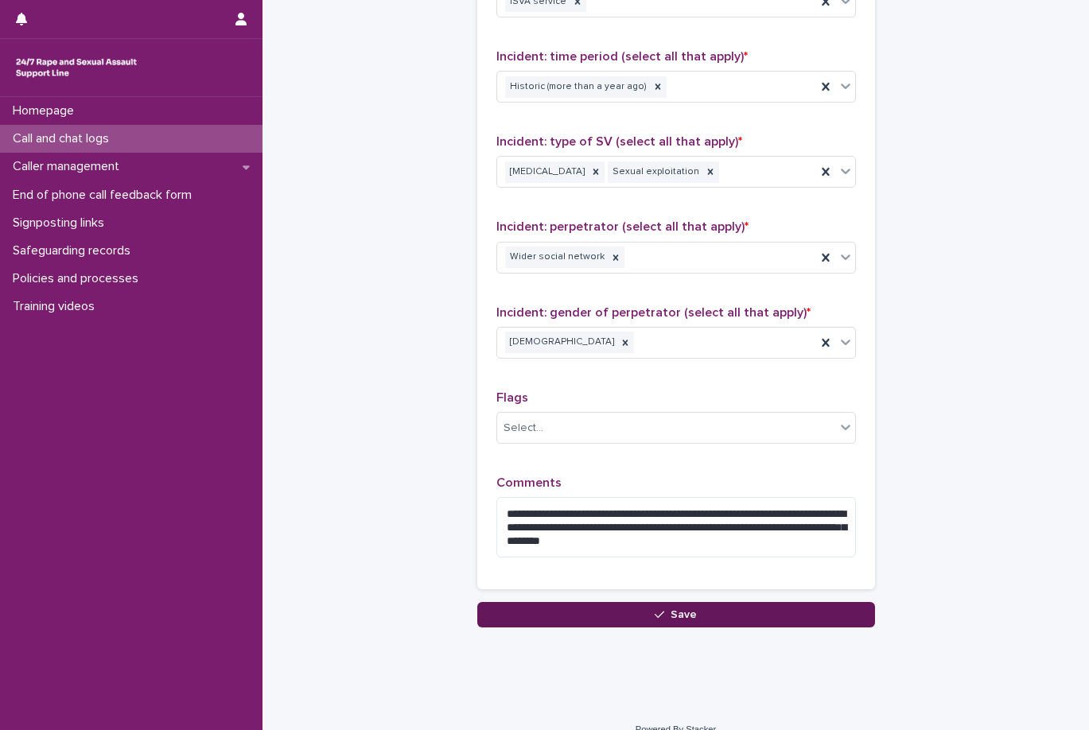
click at [720, 602] on button "Save" at bounding box center [676, 614] width 398 height 25
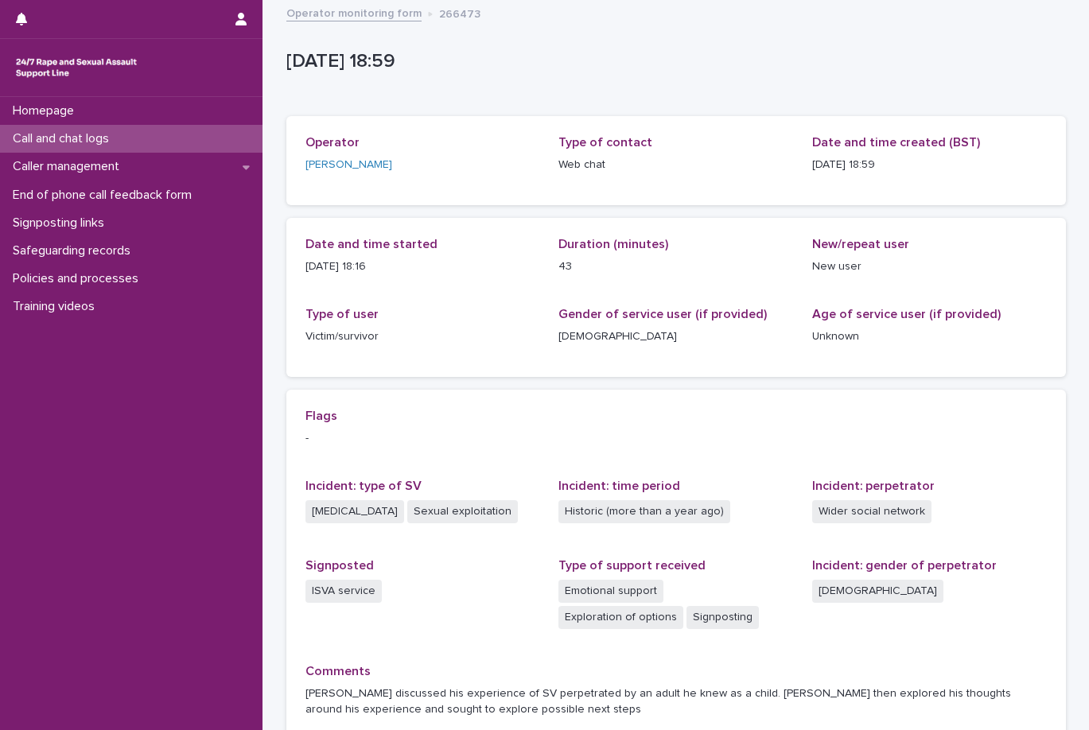
click at [338, 18] on link "Operator monitoring form" at bounding box center [353, 12] width 135 height 18
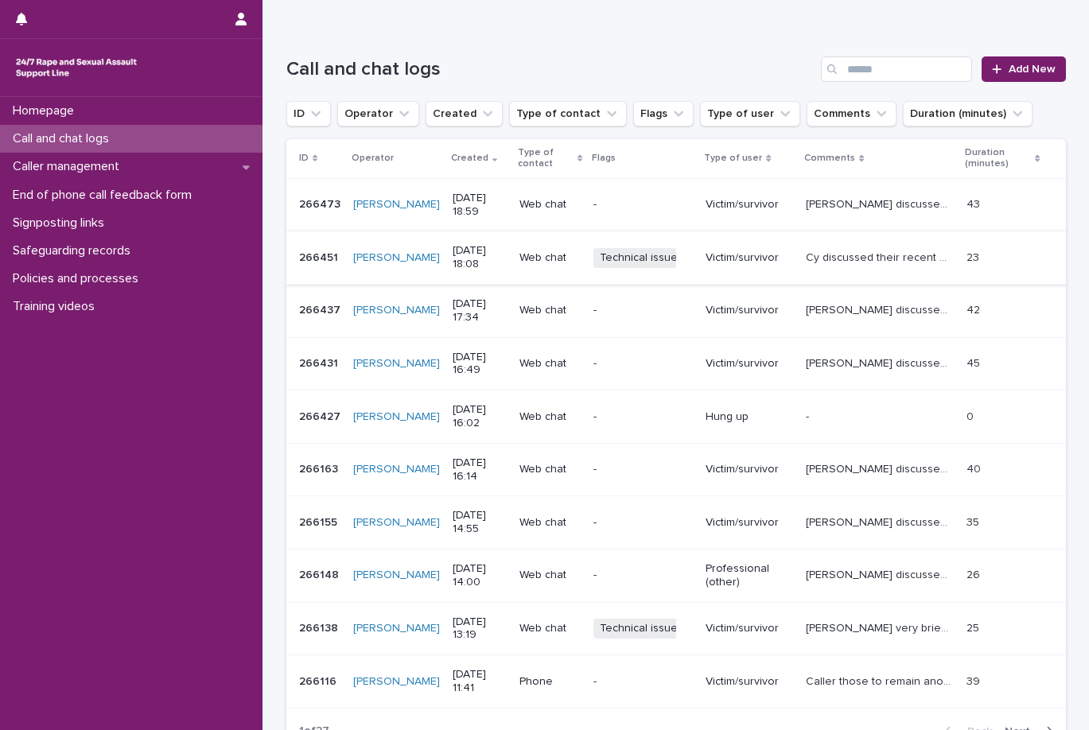
scroll to position [214, 0]
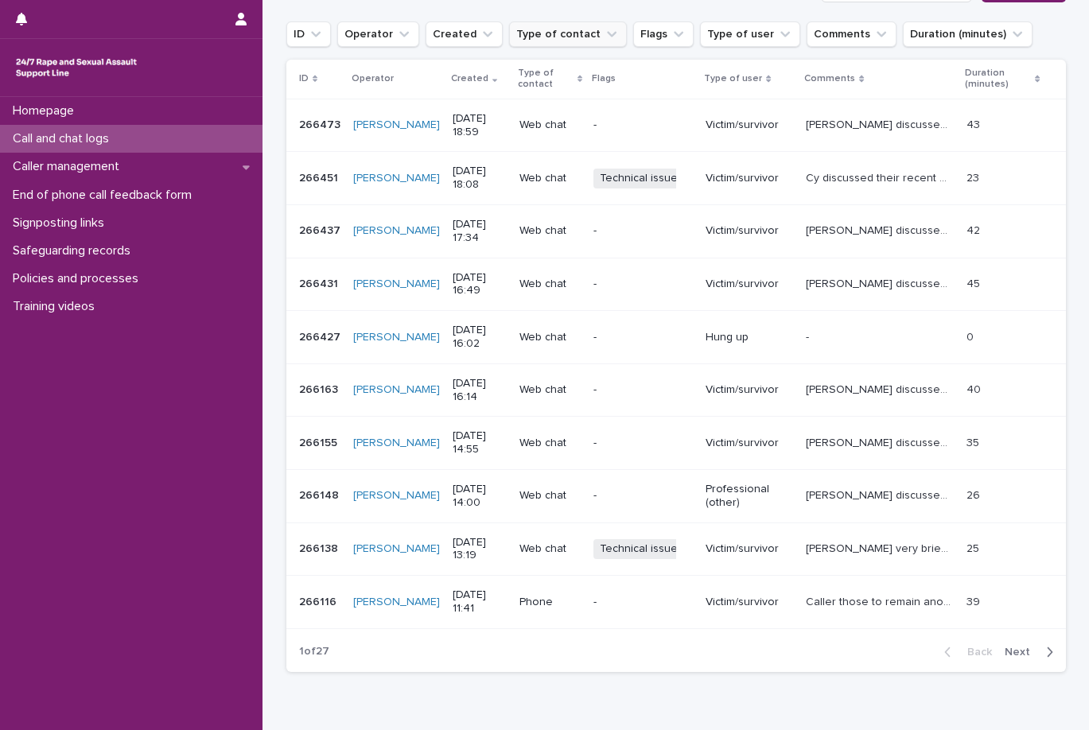
click at [554, 38] on button "Type of contact" at bounding box center [568, 33] width 118 height 25
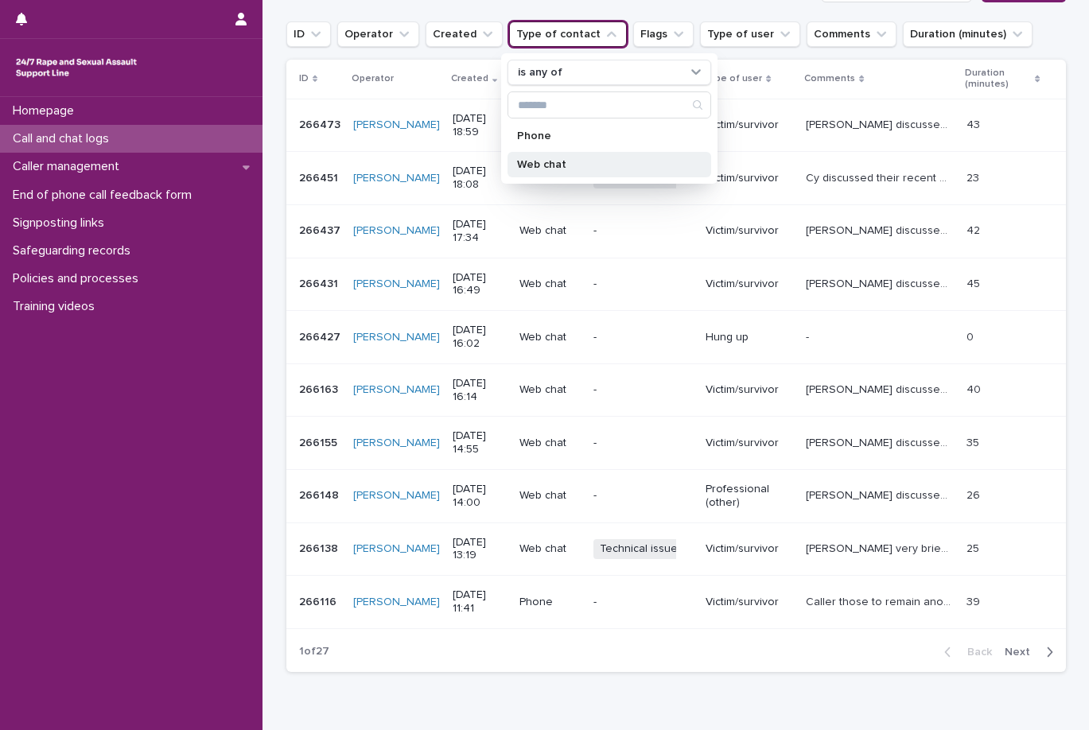
click at [548, 165] on p "Web chat" at bounding box center [601, 164] width 169 height 11
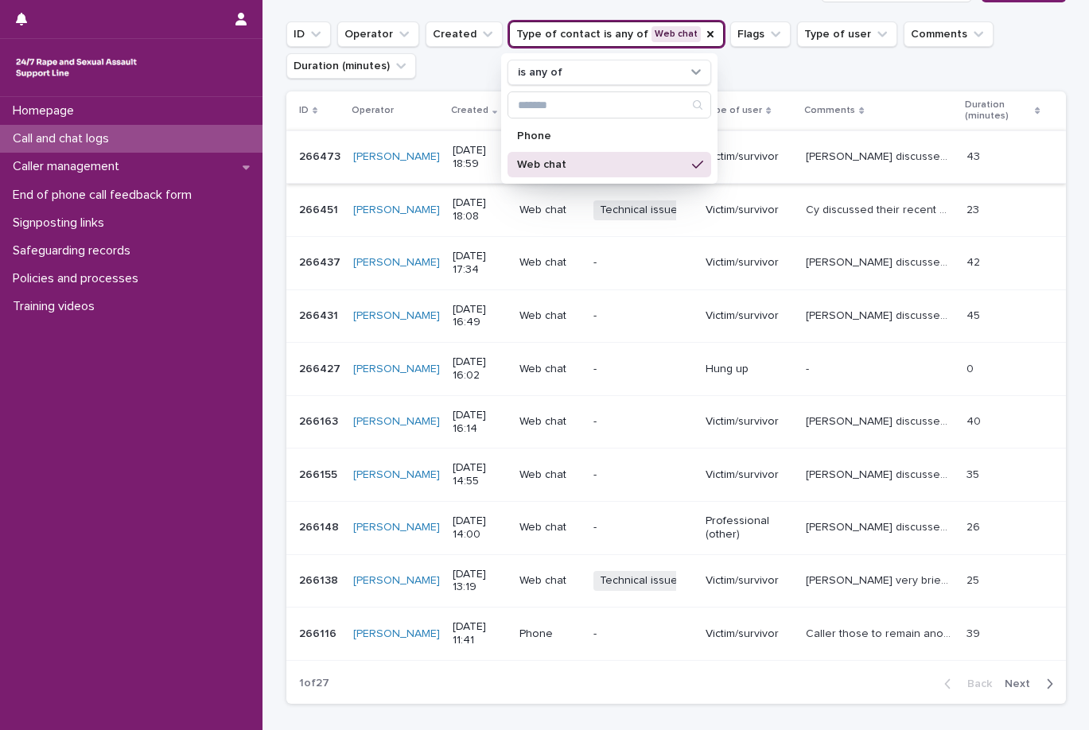
scroll to position [230, 0]
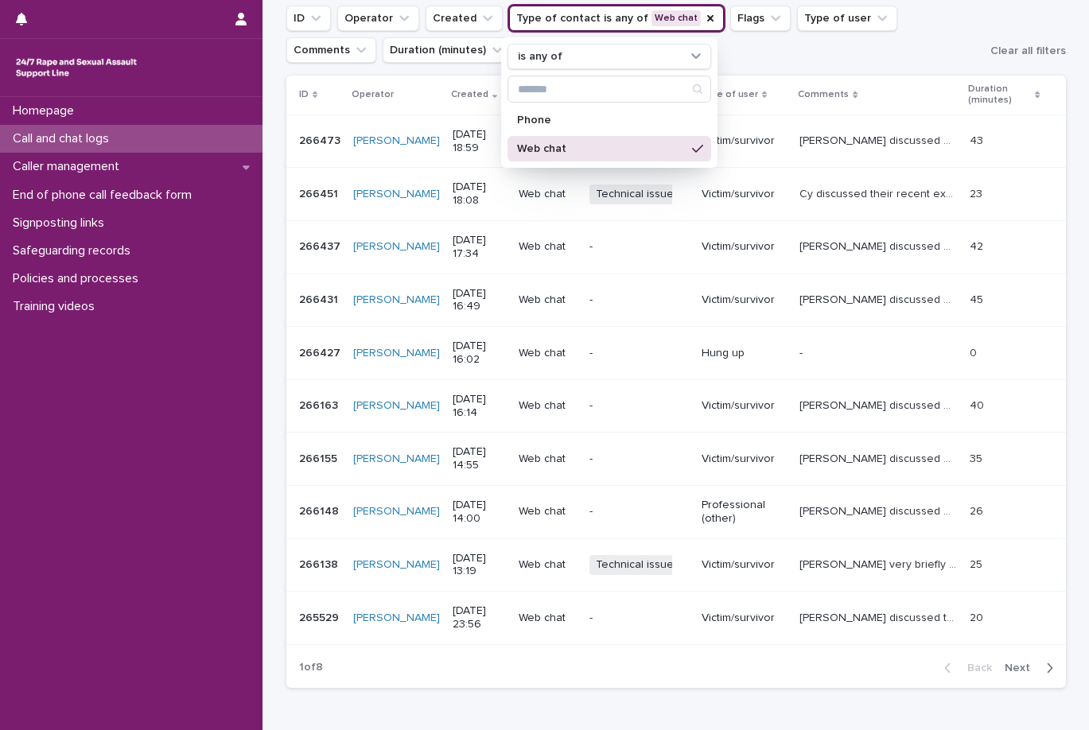
click at [1065, 131] on div "Loading... Saving… Loading... Saving… Call and chat logs Add New ID Operator Cr…" at bounding box center [675, 334] width 795 height 811
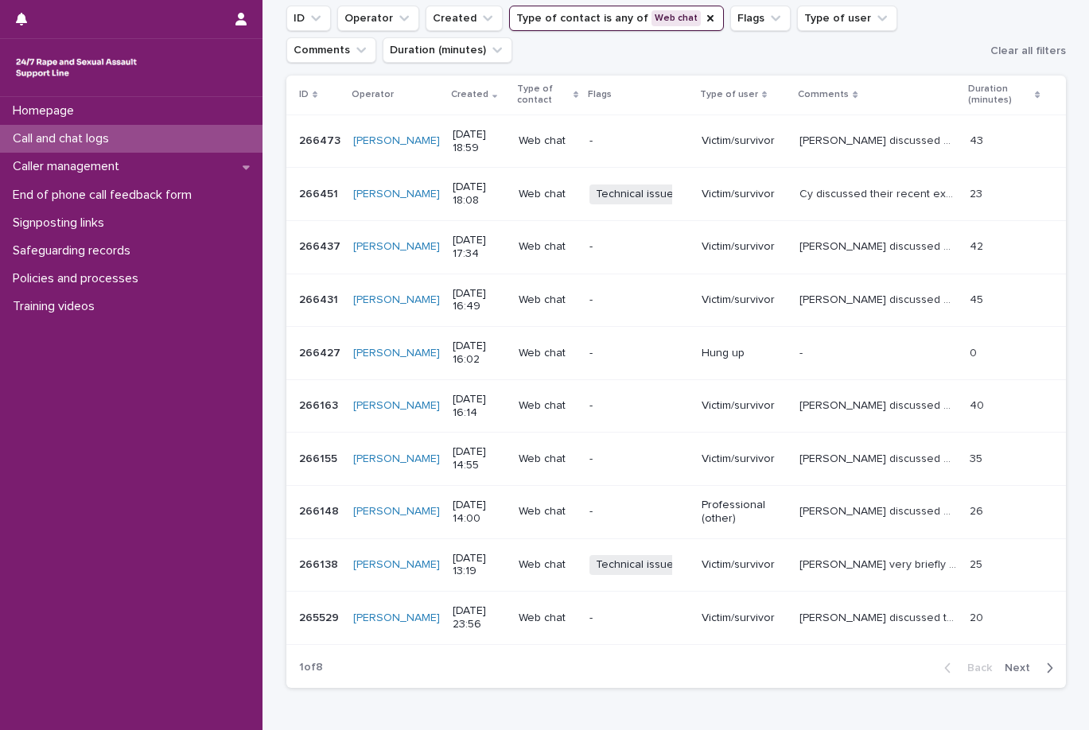
click at [1046, 674] on icon "button" at bounding box center [1049, 668] width 7 height 14
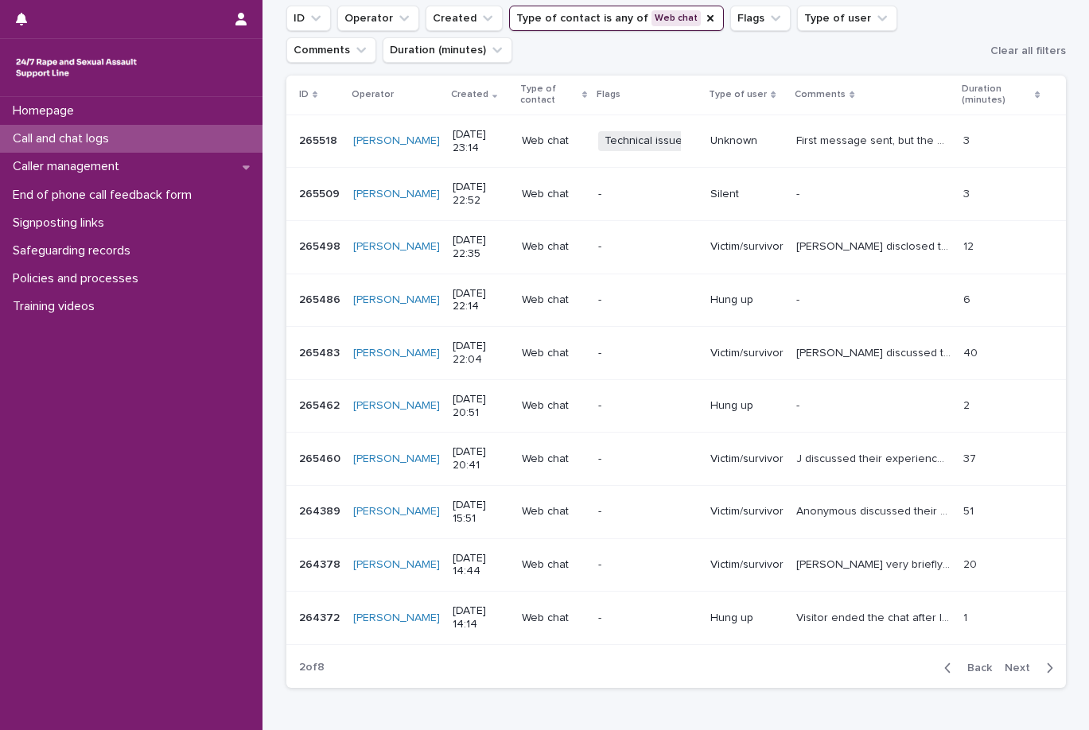
click at [1005, 666] on span "Next" at bounding box center [1021, 667] width 35 height 11
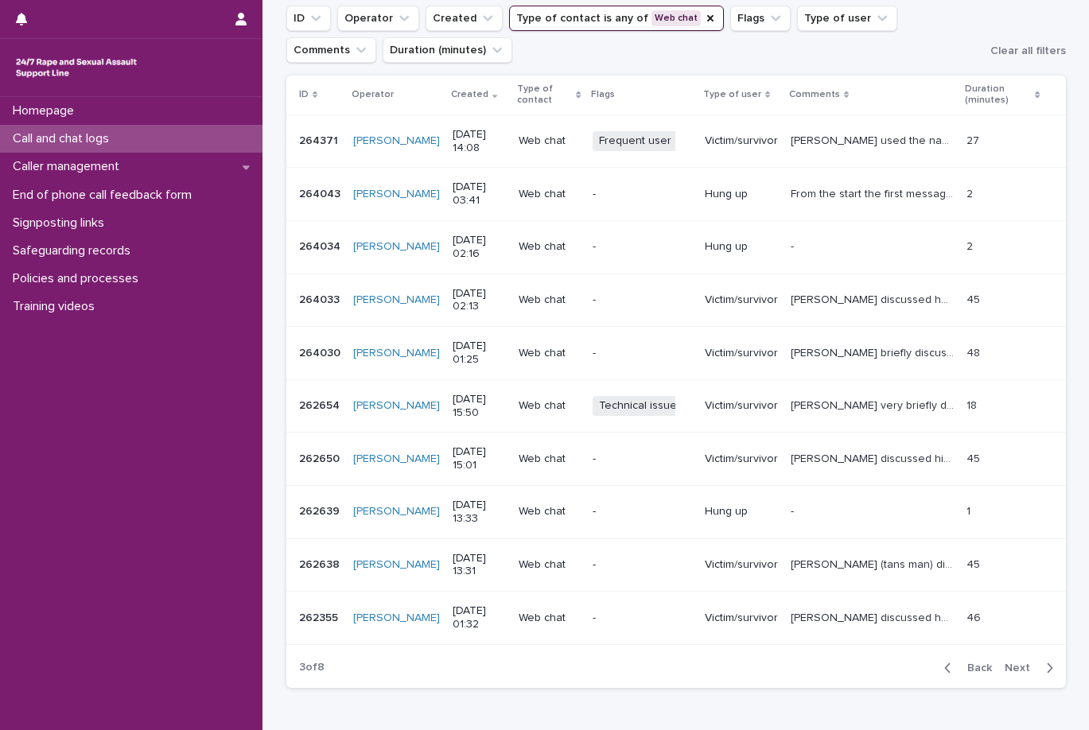
click at [1009, 669] on span "Next" at bounding box center [1021, 667] width 35 height 11
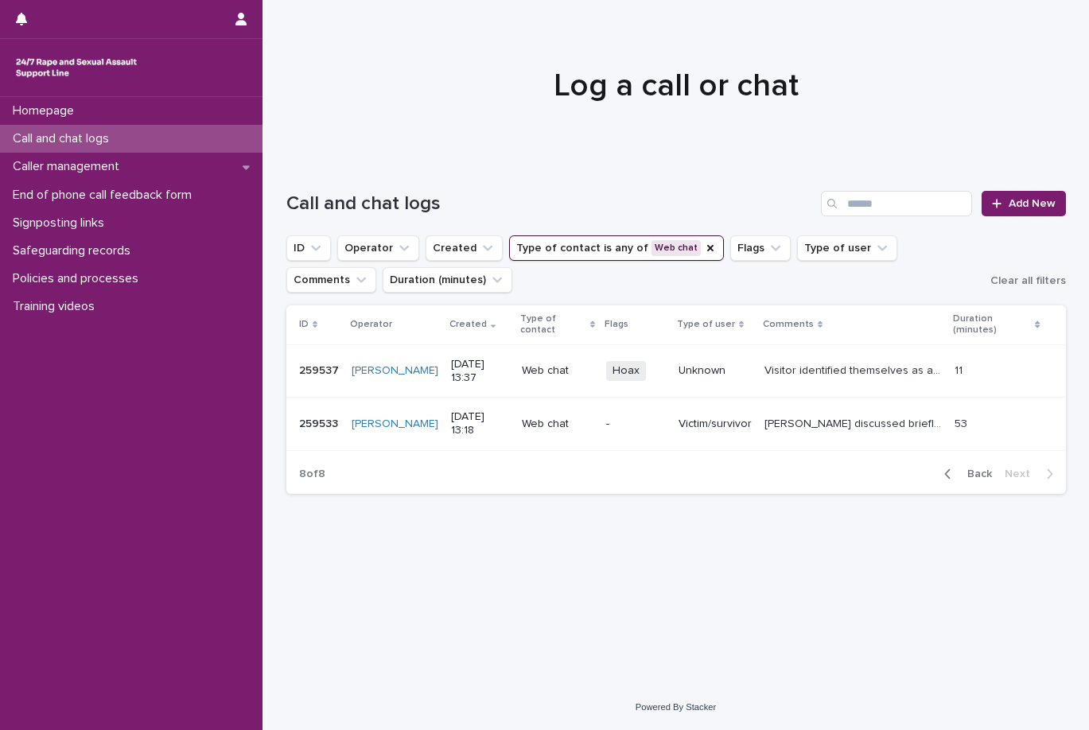
click at [973, 478] on span "Back" at bounding box center [974, 473] width 34 height 11
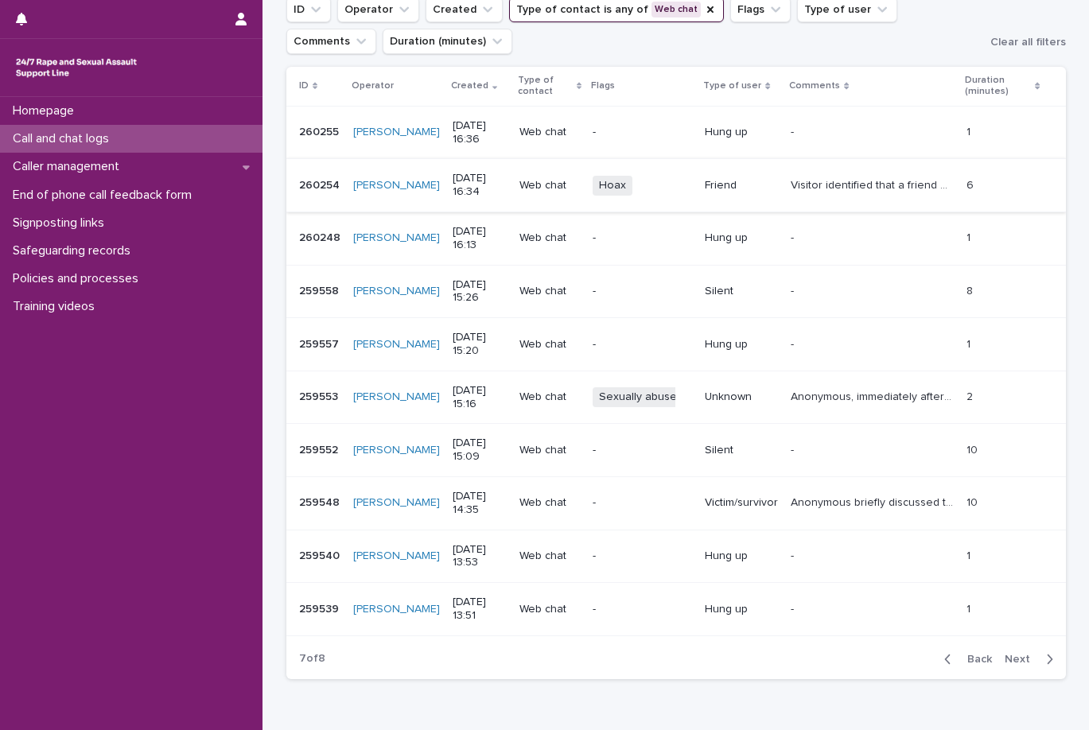
scroll to position [318, 0]
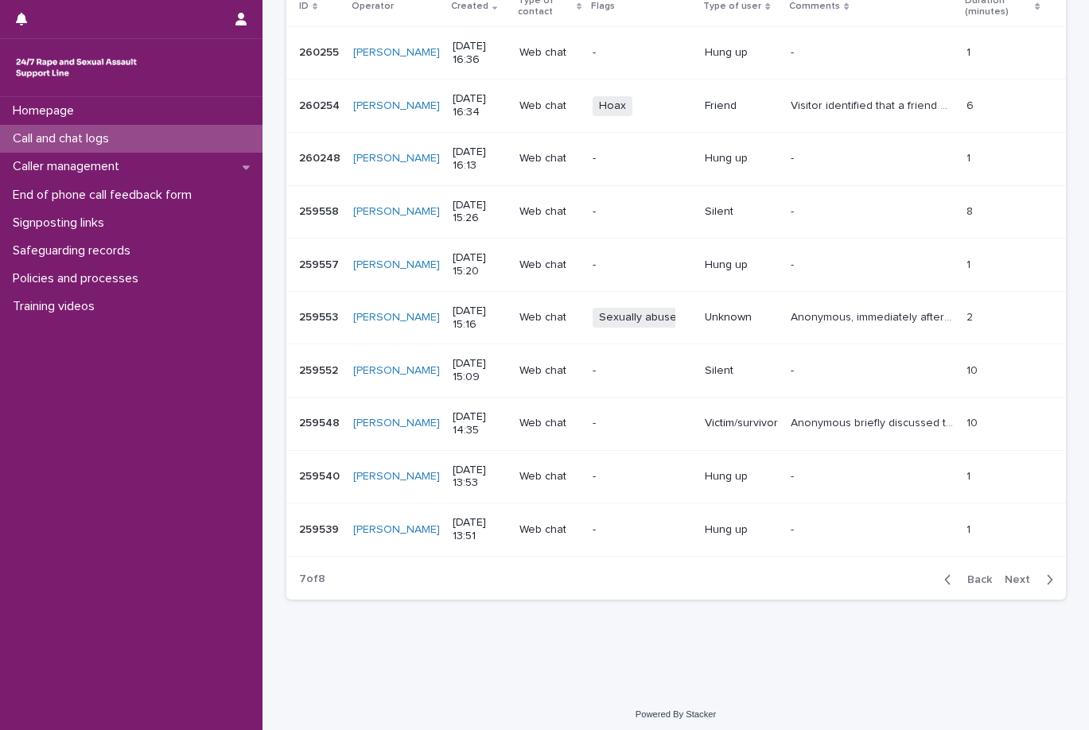
click at [971, 577] on span "Back" at bounding box center [974, 579] width 34 height 11
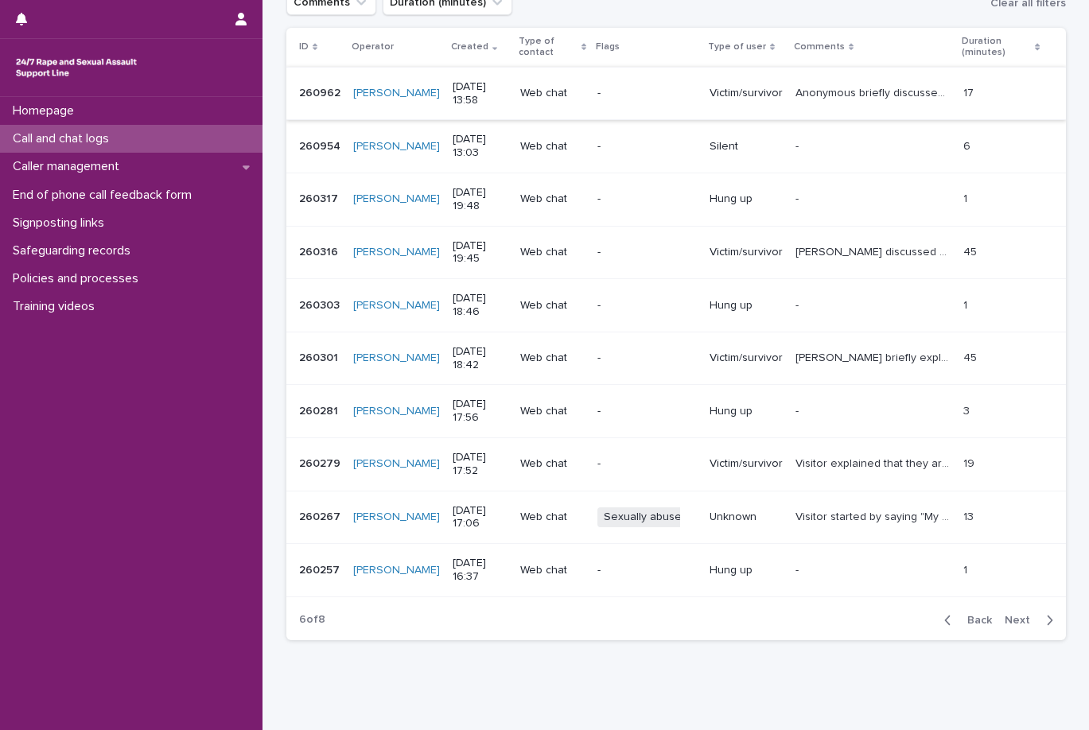
scroll to position [325, 0]
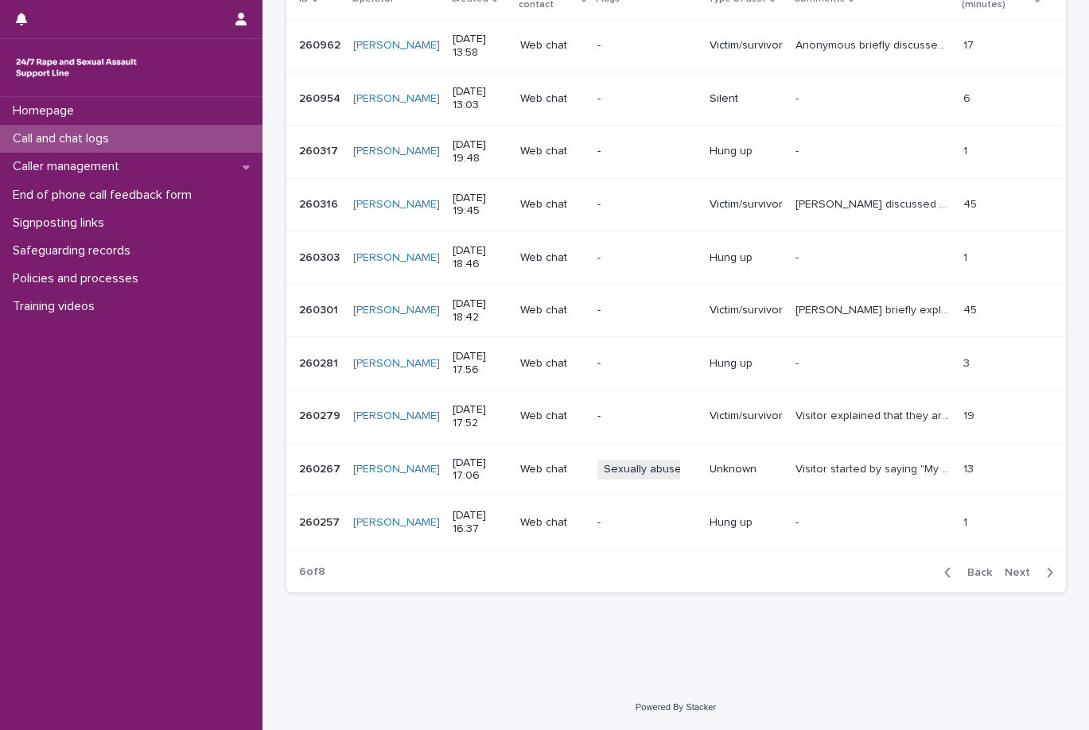
click at [957, 567] on span "Back" at bounding box center [974, 572] width 34 height 11
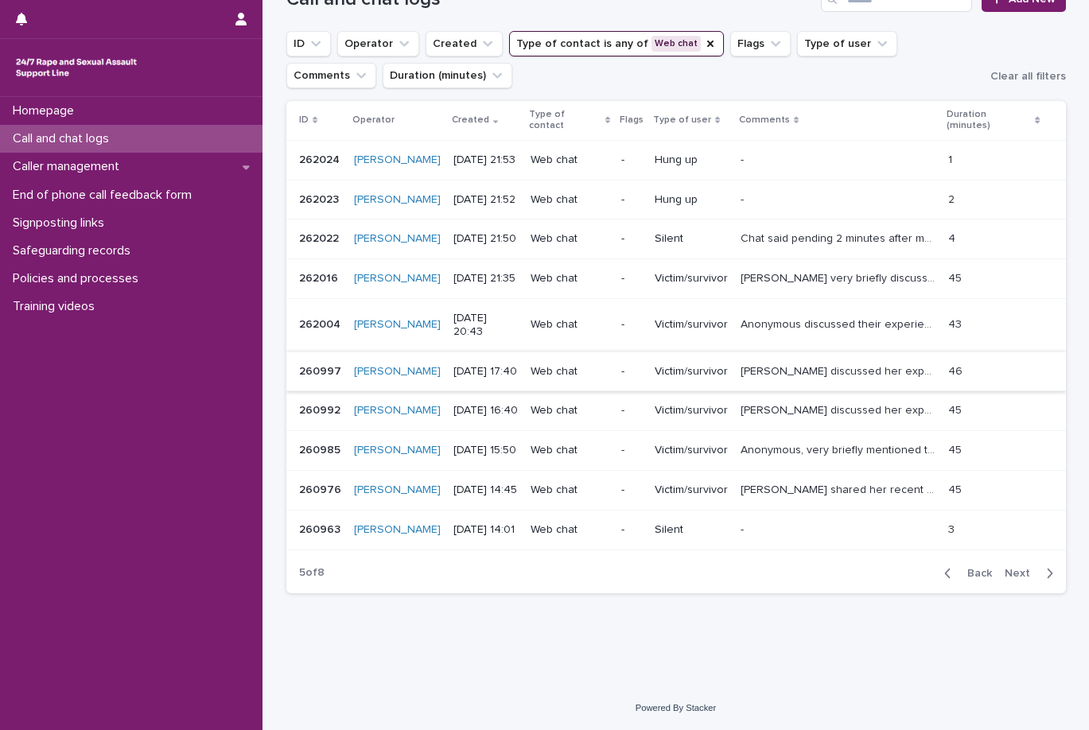
scroll to position [180, 0]
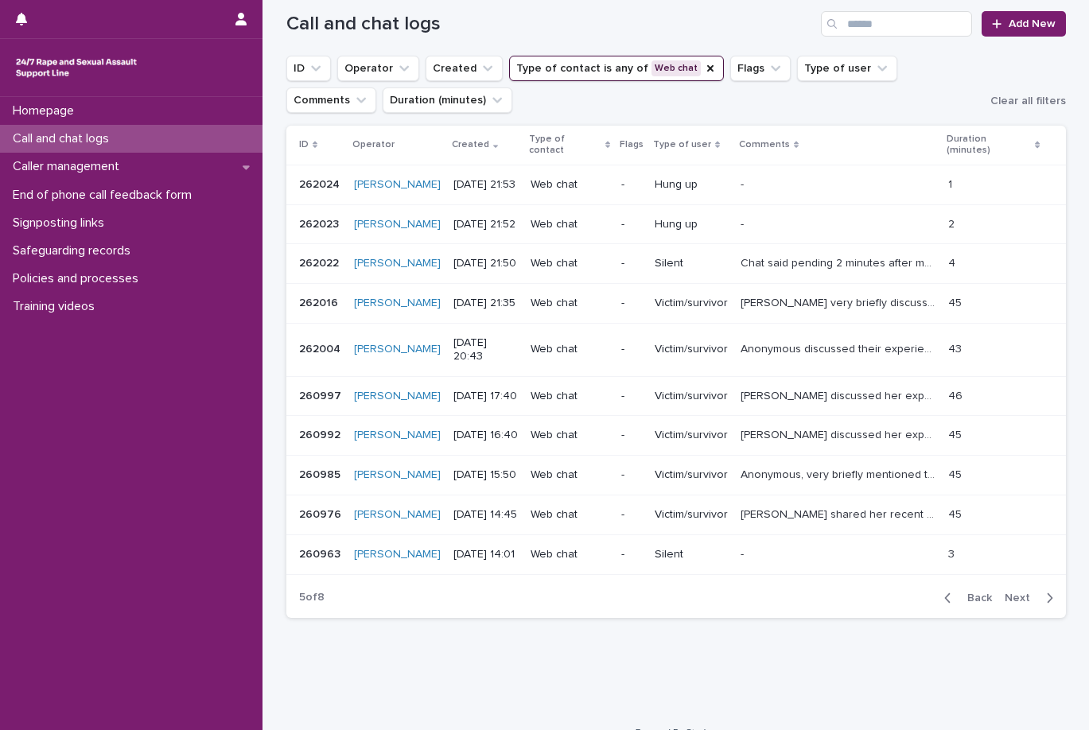
click at [984, 592] on span "Back" at bounding box center [974, 597] width 34 height 11
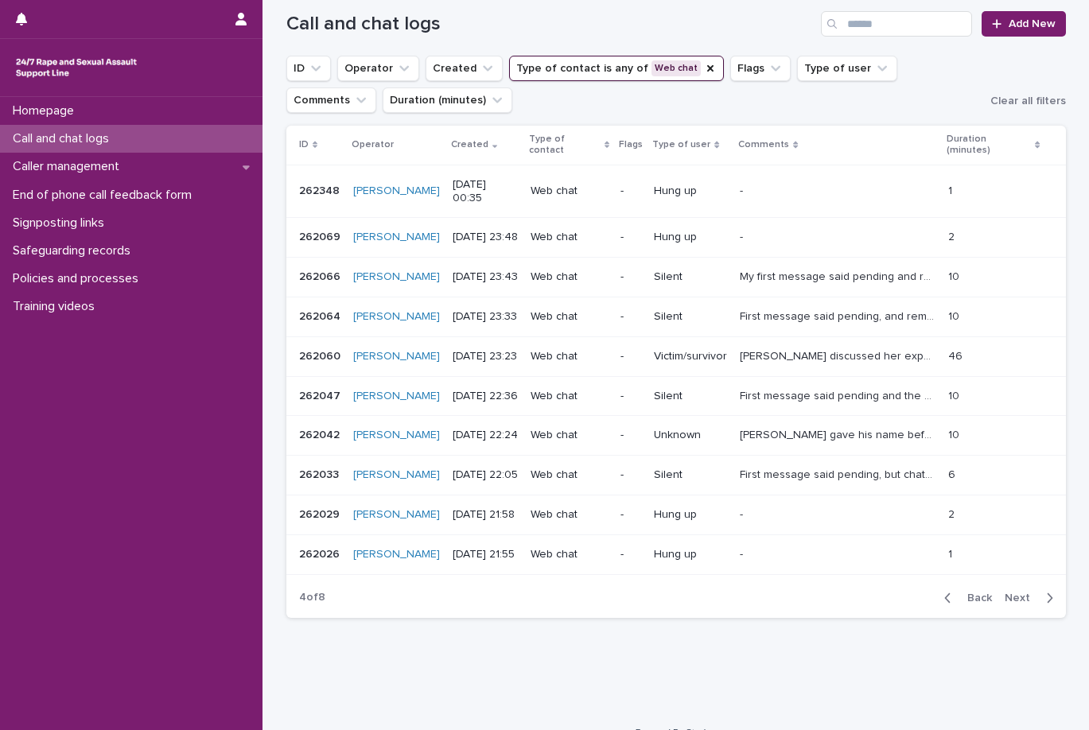
click at [962, 591] on button "Back" at bounding box center [964, 598] width 67 height 14
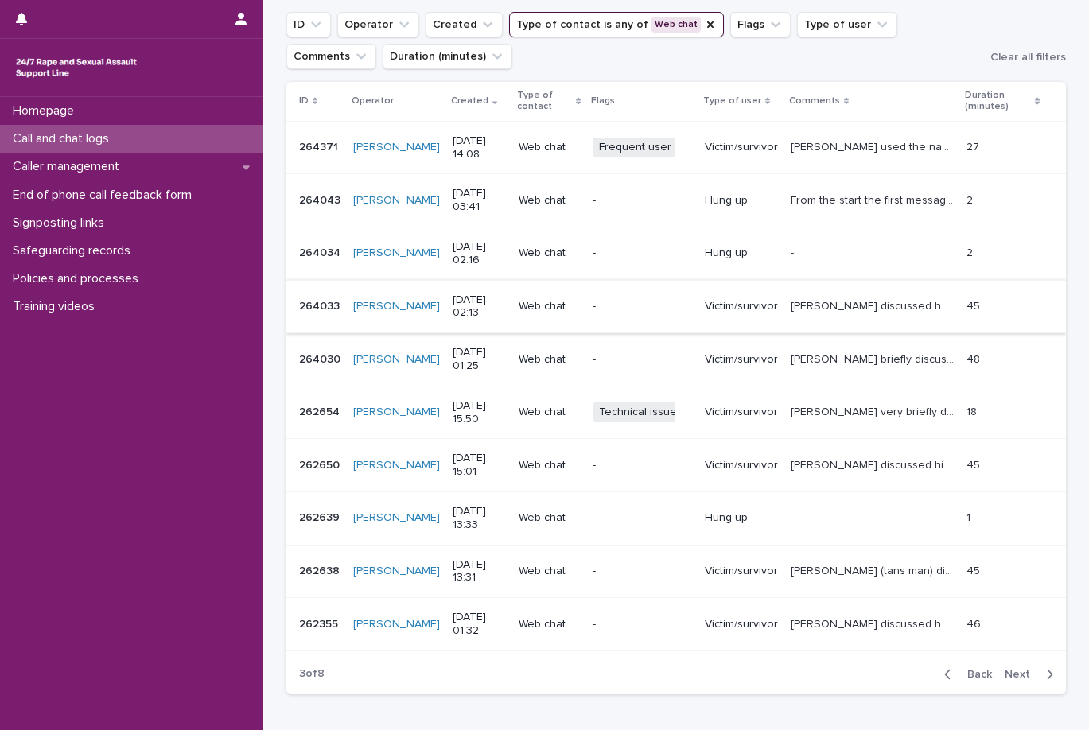
scroll to position [259, 0]
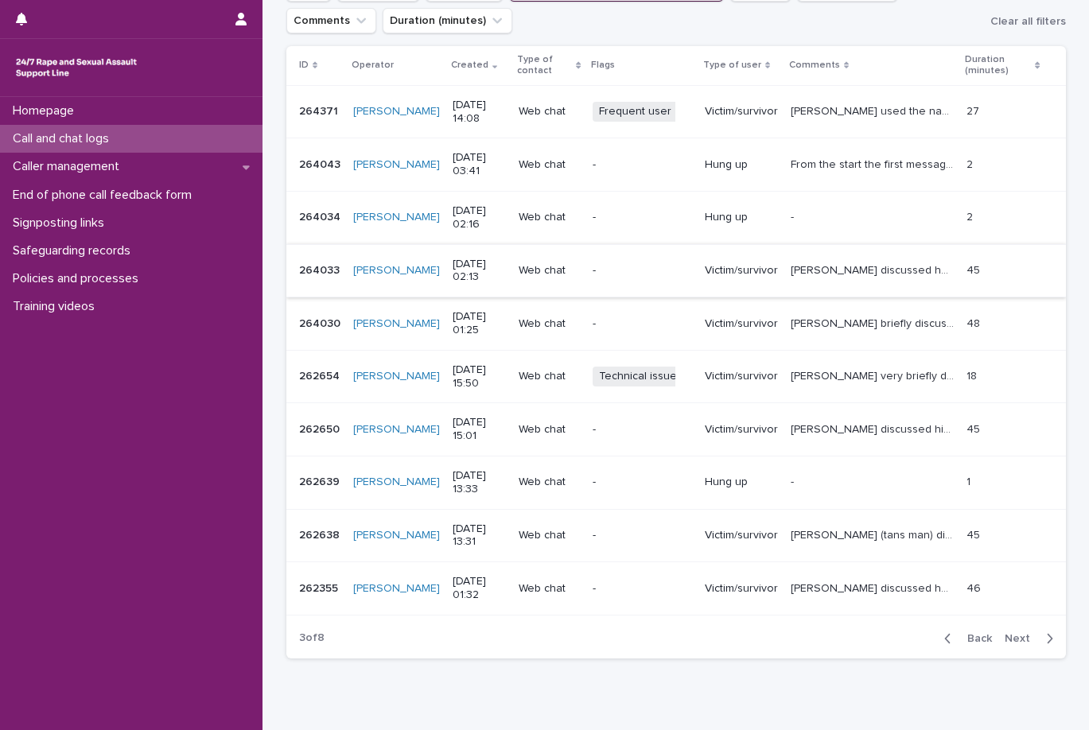
click at [967, 637] on span "Back" at bounding box center [974, 638] width 34 height 11
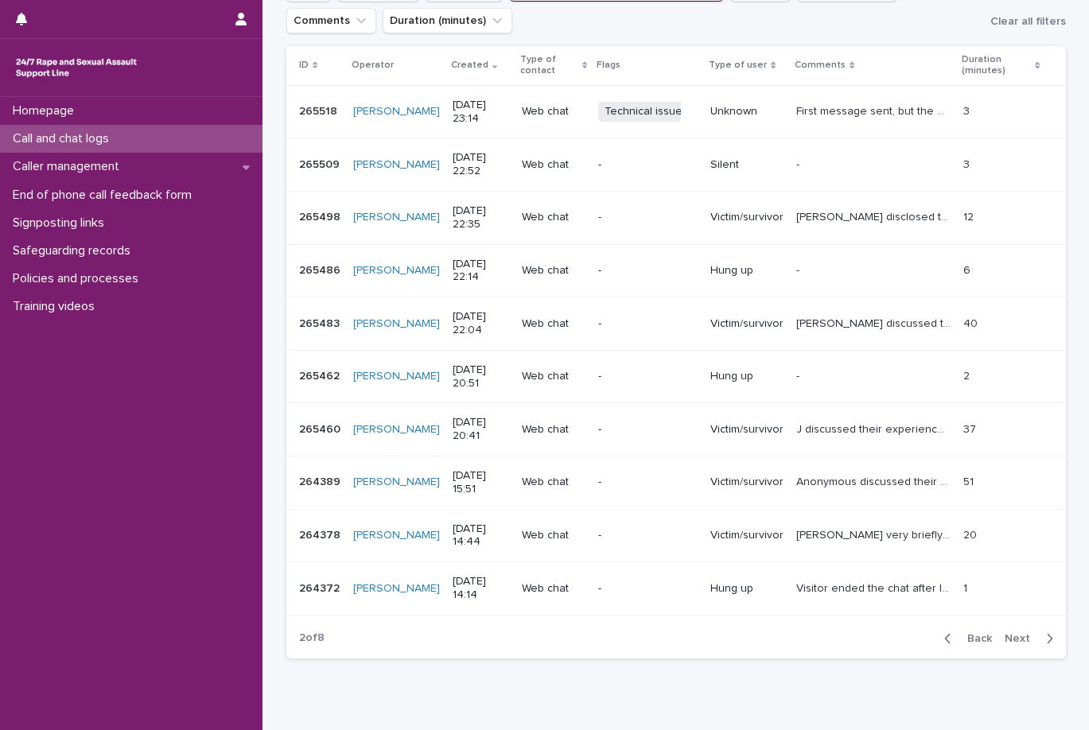
click at [967, 637] on span "Back" at bounding box center [974, 638] width 34 height 11
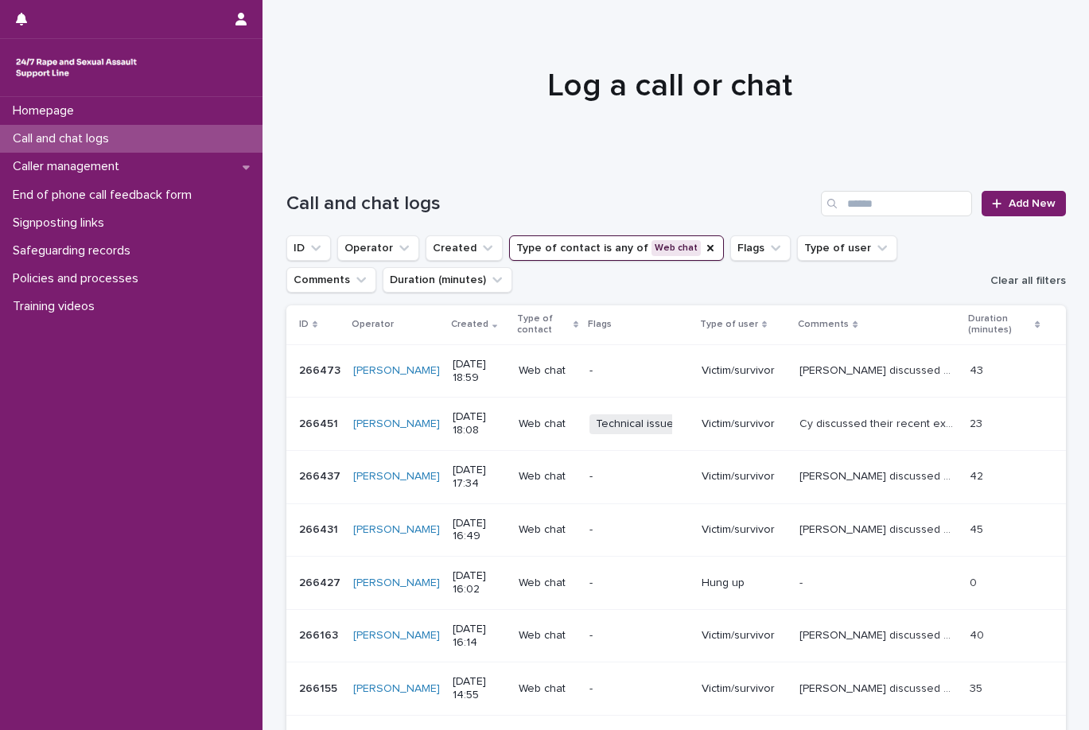
click at [1018, 281] on span "Clear all filters" at bounding box center [1028, 280] width 76 height 11
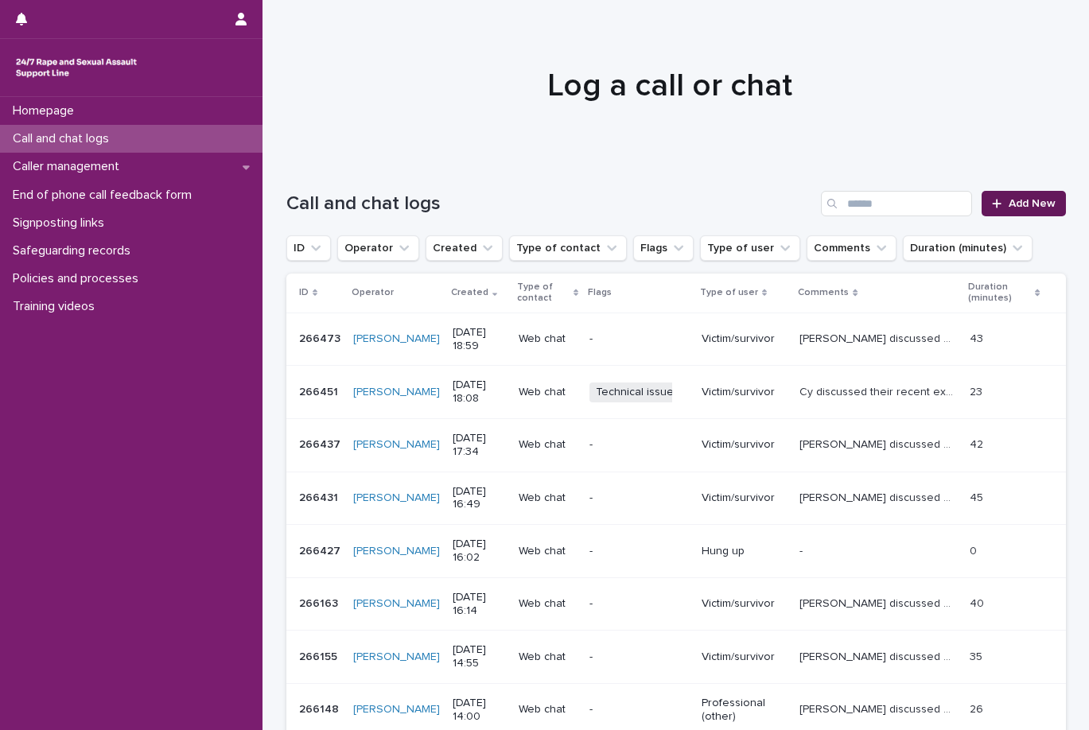
click at [1022, 209] on link "Add New" at bounding box center [1022, 203] width 83 height 25
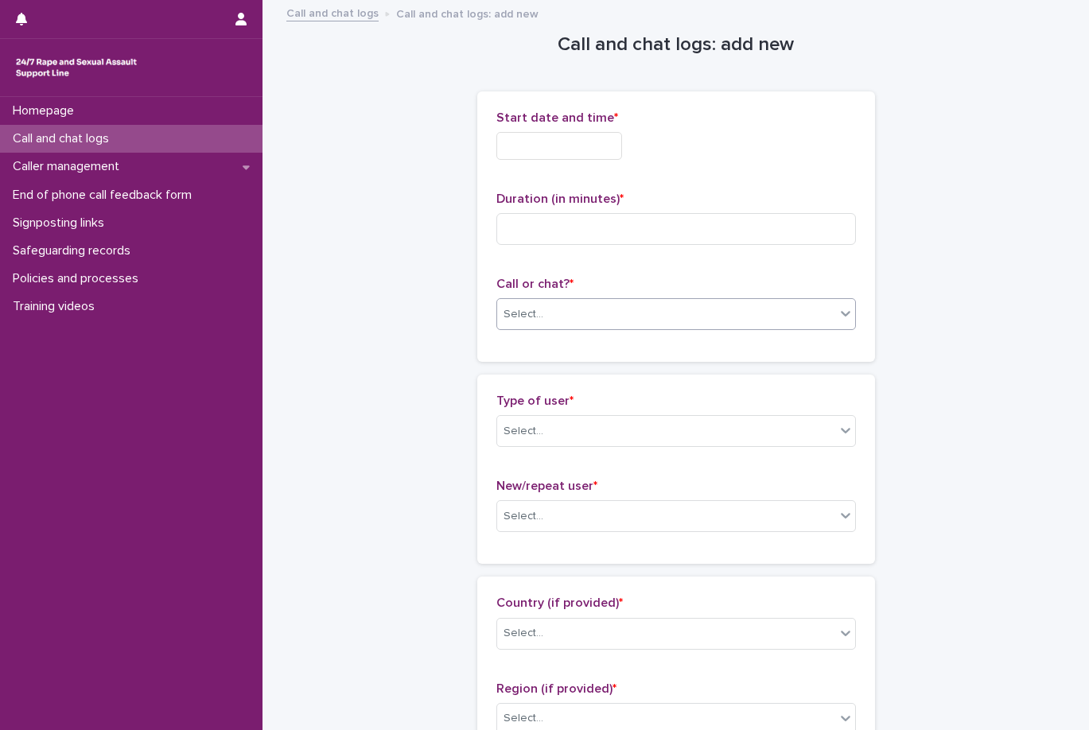
click at [661, 321] on div "Select..." at bounding box center [666, 314] width 338 height 26
click at [661, 375] on div "Web chat" at bounding box center [670, 373] width 358 height 28
click at [604, 225] on input at bounding box center [675, 229] width 359 height 32
type input "**"
click at [612, 161] on div "Start date and time *" at bounding box center [675, 142] width 359 height 62
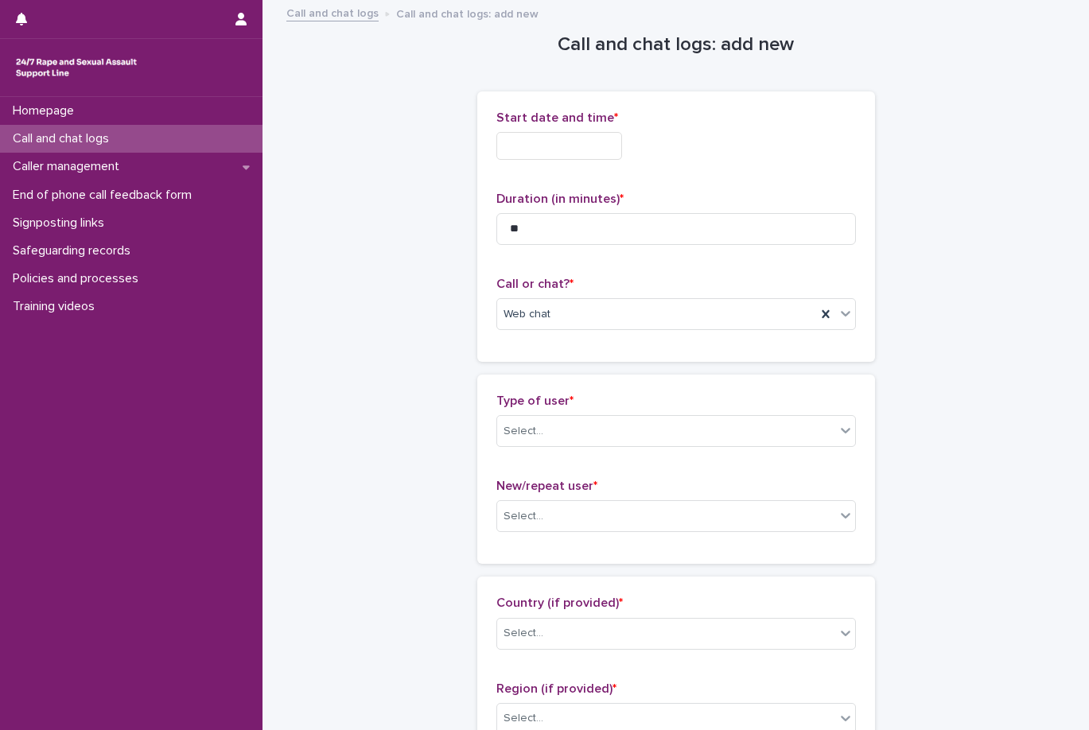
click at [614, 154] on input "text" at bounding box center [559, 146] width 126 height 28
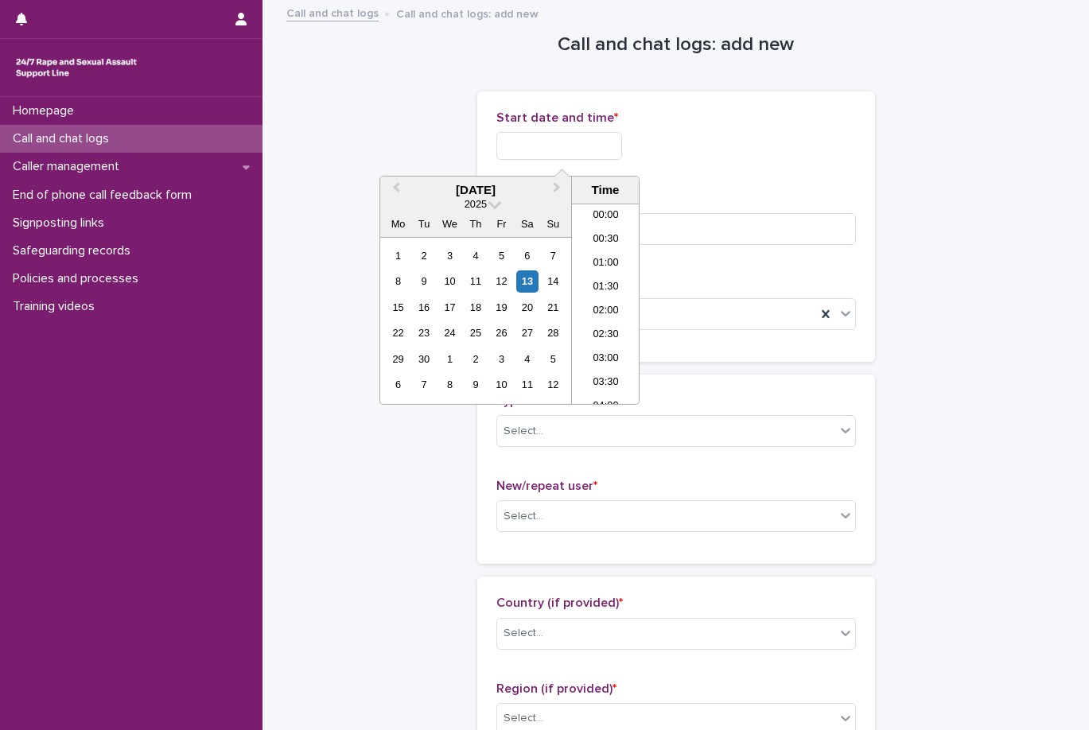
scroll to position [819, 0]
click at [612, 250] on li "18:00" at bounding box center [606, 256] width 68 height 24
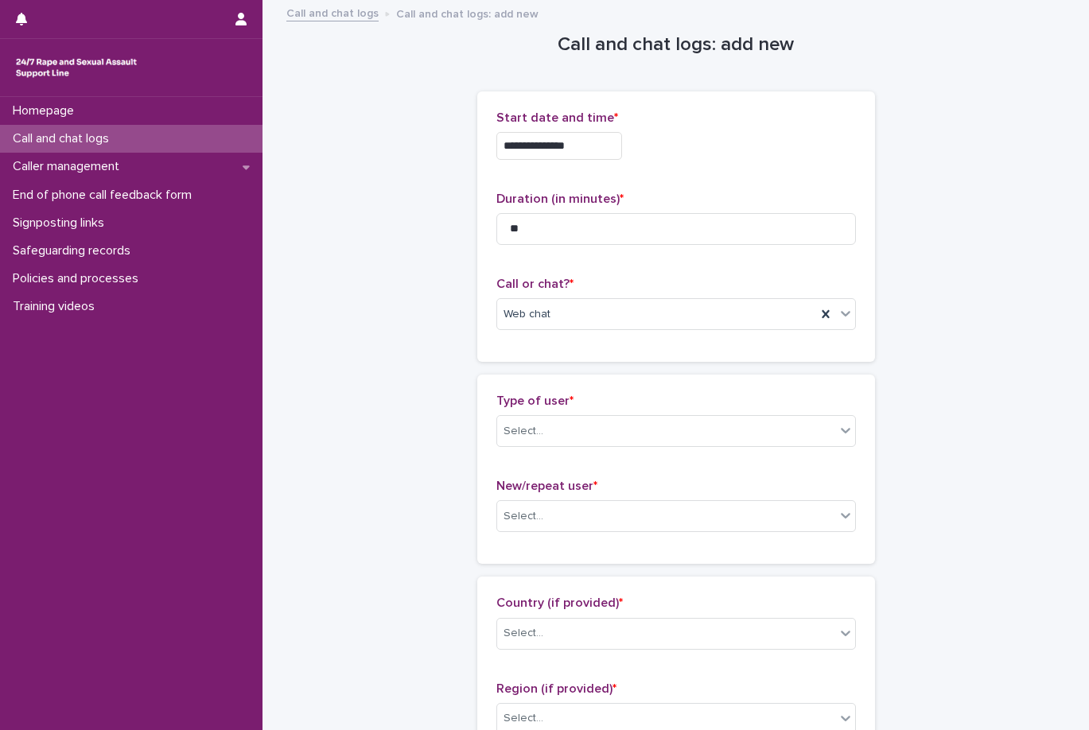
click at [614, 153] on input "**********" at bounding box center [559, 146] width 126 height 28
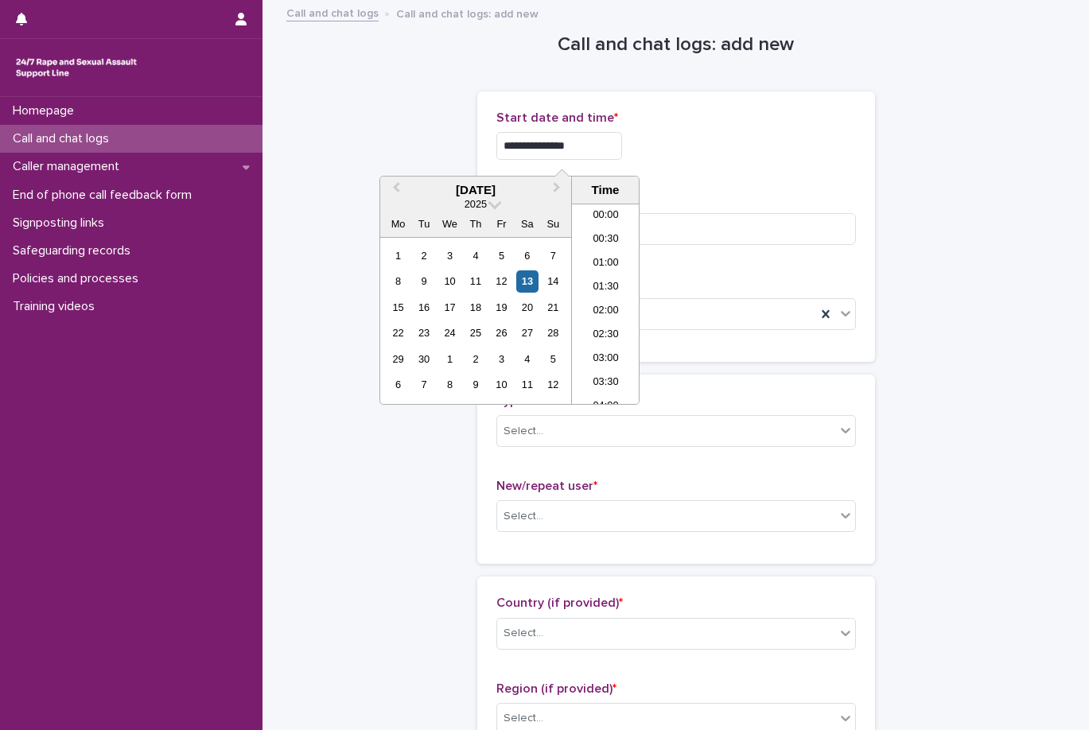
scroll to position [771, 0]
type input "**********"
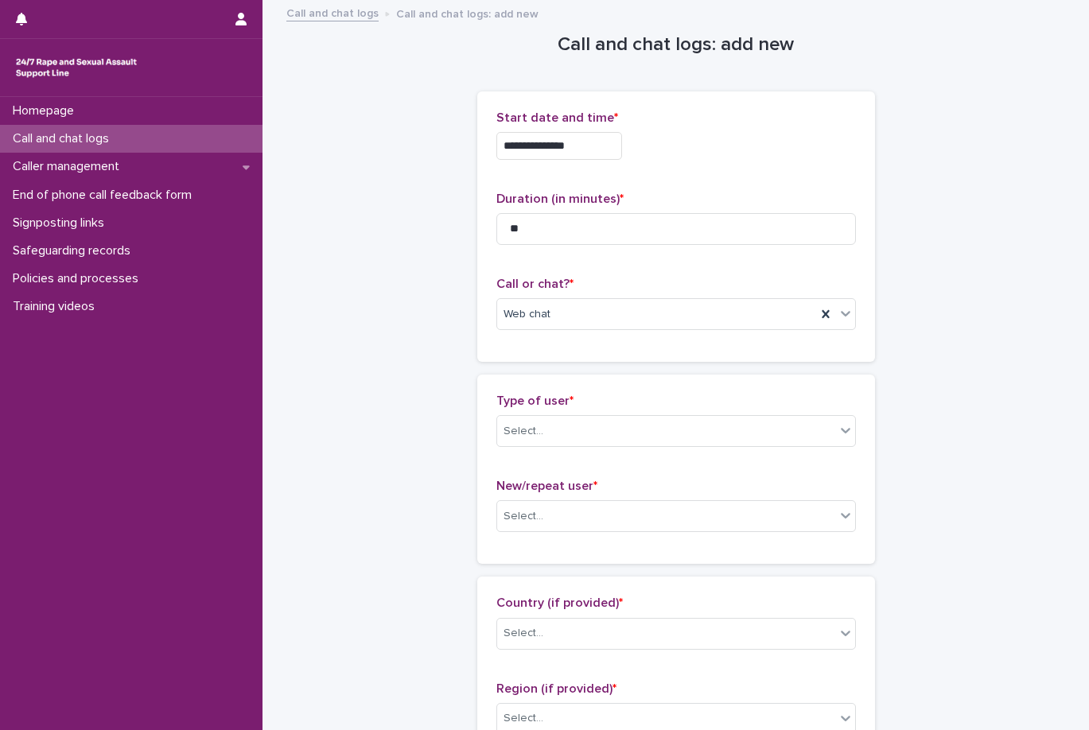
scroll to position [159, 0]
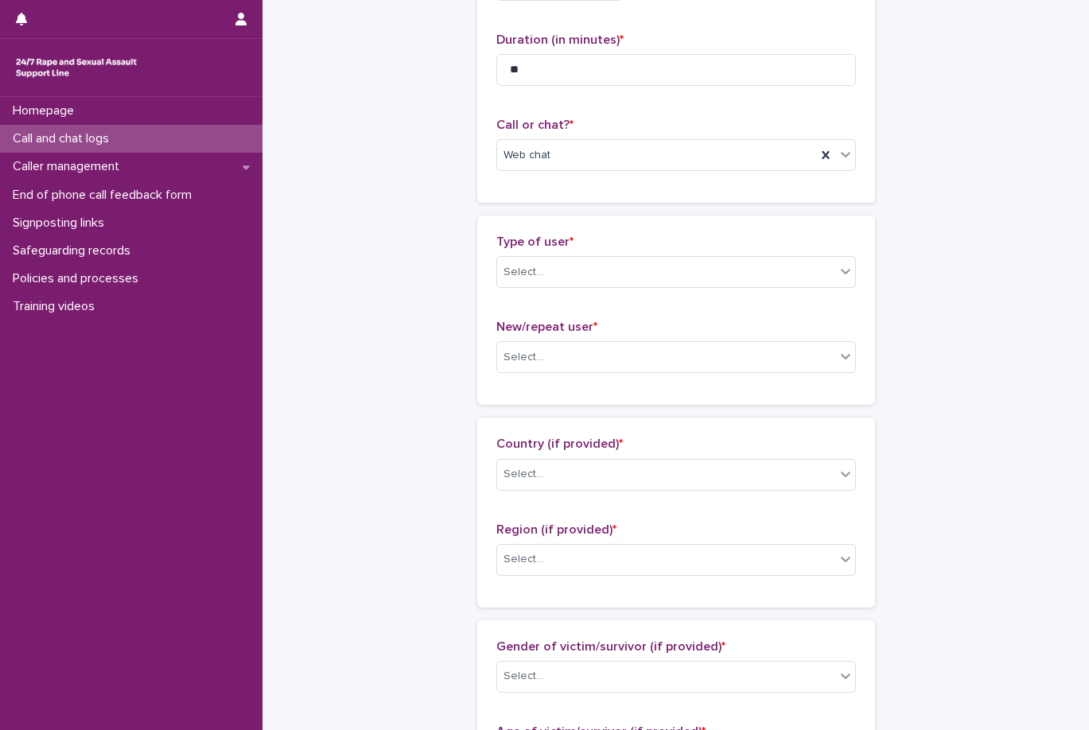
click at [653, 249] on p "Type of user *" at bounding box center [675, 242] width 359 height 15
click at [651, 262] on div "Select..." at bounding box center [666, 272] width 338 height 26
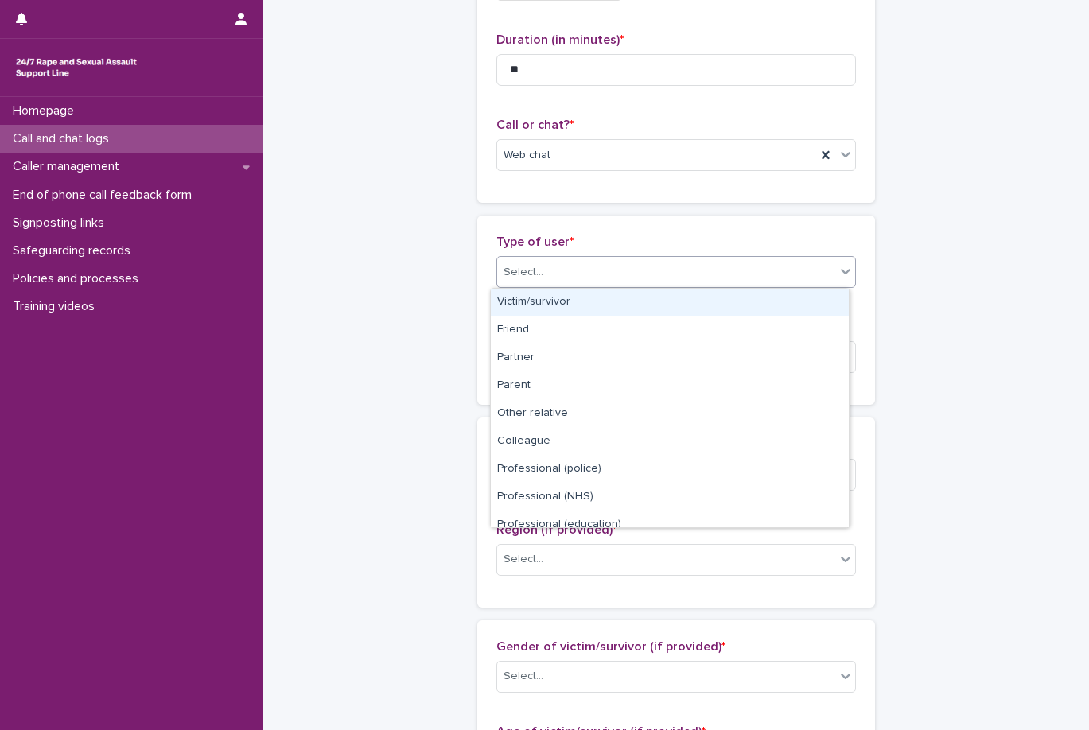
click at [611, 302] on div "Victim/survivor" at bounding box center [670, 303] width 358 height 28
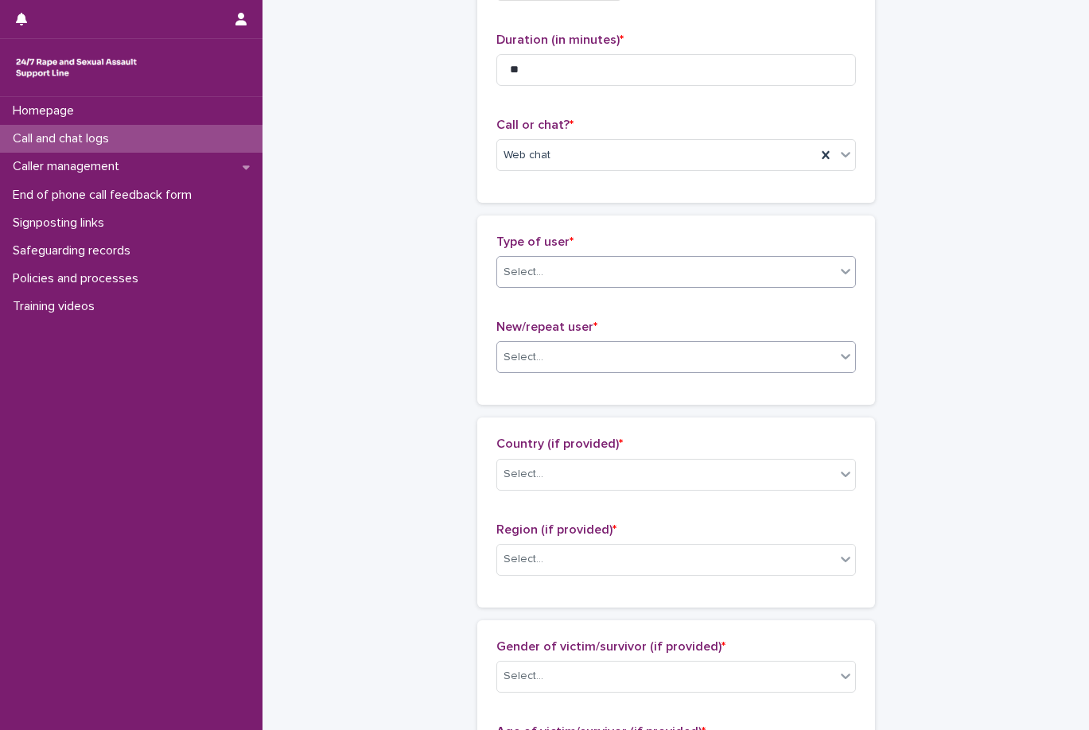
click at [621, 355] on div "Select..." at bounding box center [666, 357] width 338 height 26
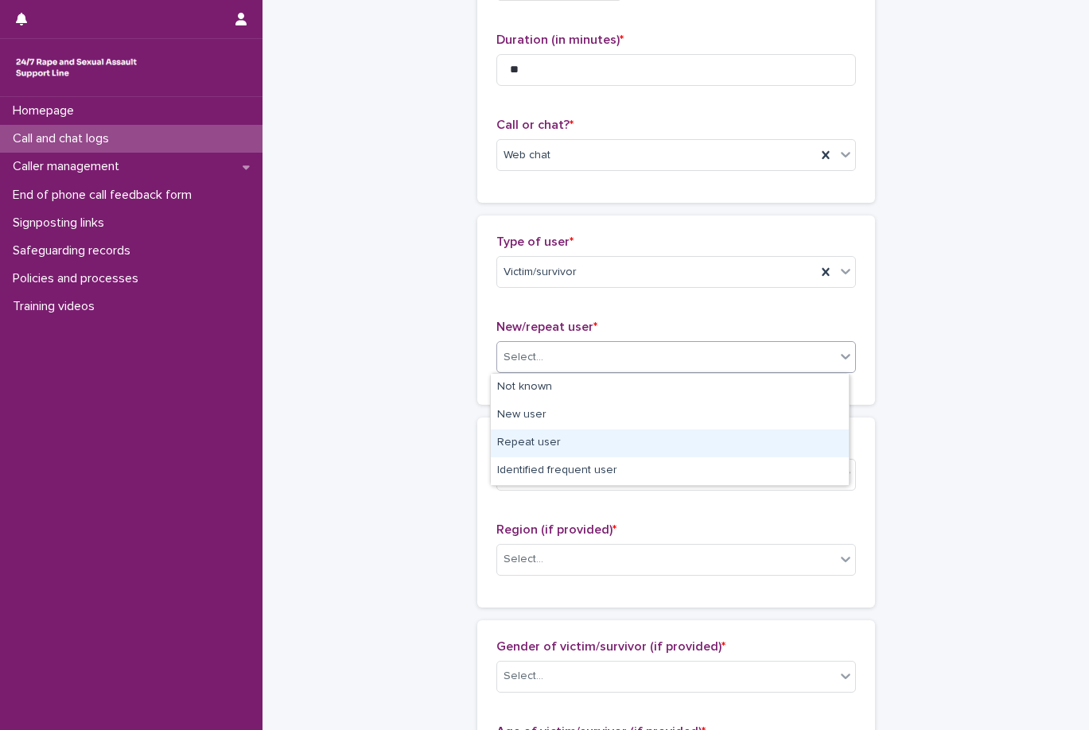
click at [610, 434] on div "Repeat user" at bounding box center [670, 443] width 358 height 28
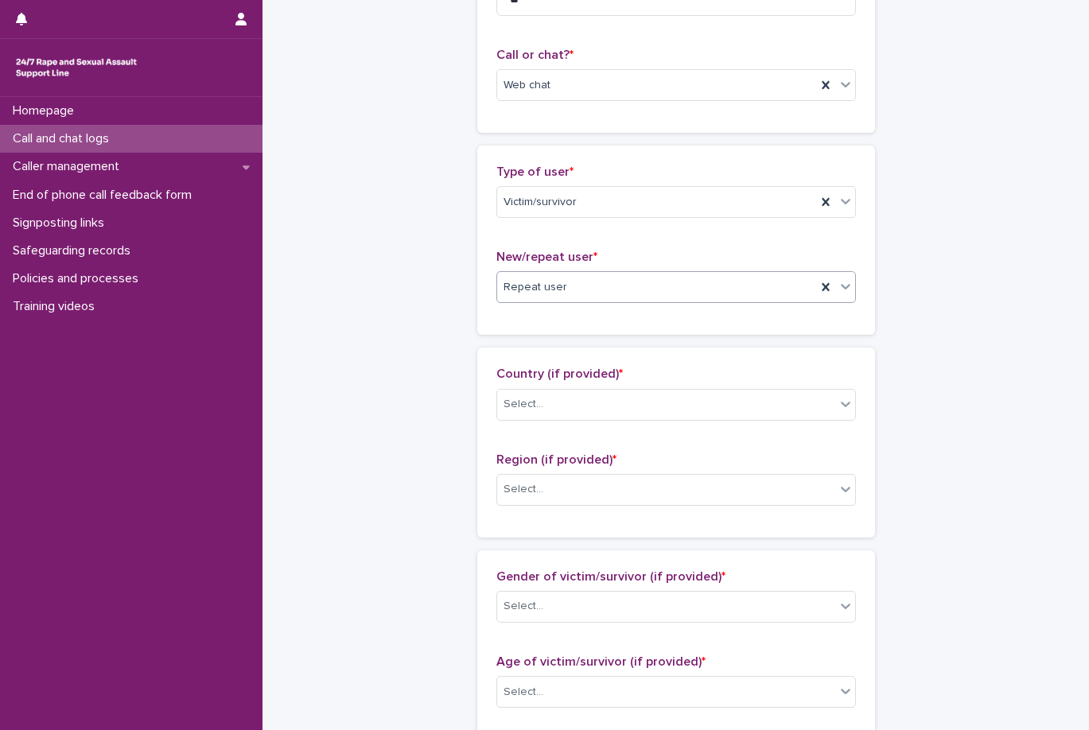
scroll to position [318, 0]
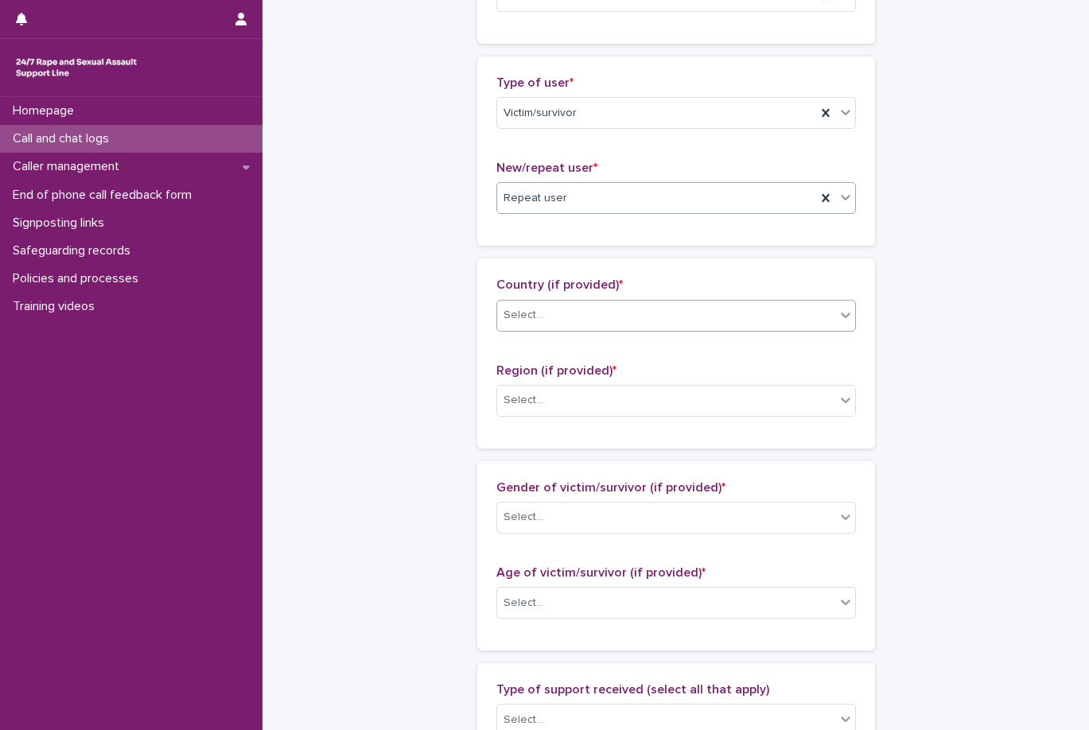
click at [602, 304] on div "Select..." at bounding box center [666, 315] width 338 height 26
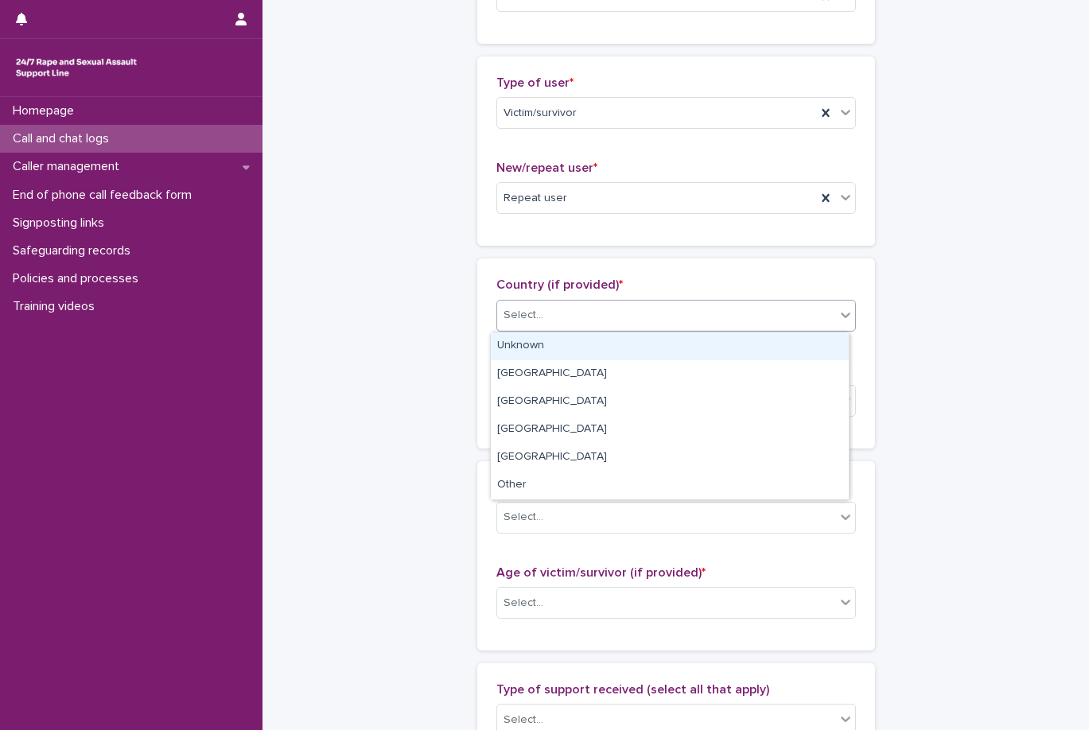
click at [604, 340] on div "Unknown" at bounding box center [670, 346] width 358 height 28
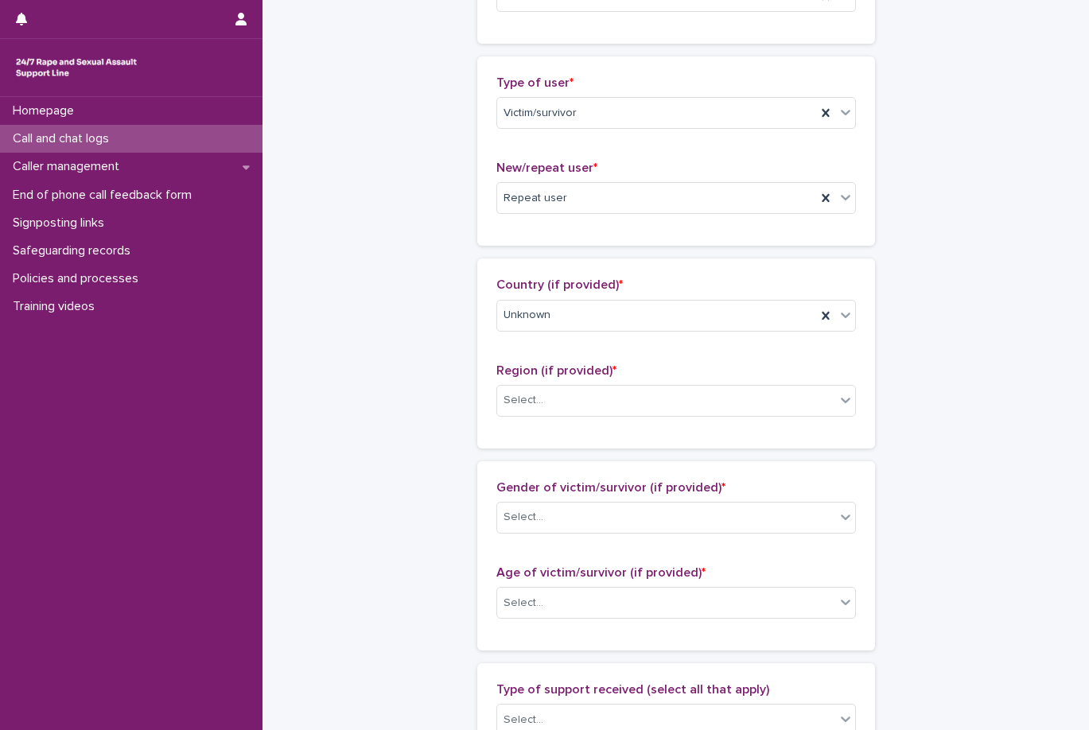
click at [607, 380] on div "Region (if provided) * Select..." at bounding box center [675, 396] width 359 height 66
click at [609, 407] on div "Select..." at bounding box center [666, 400] width 338 height 26
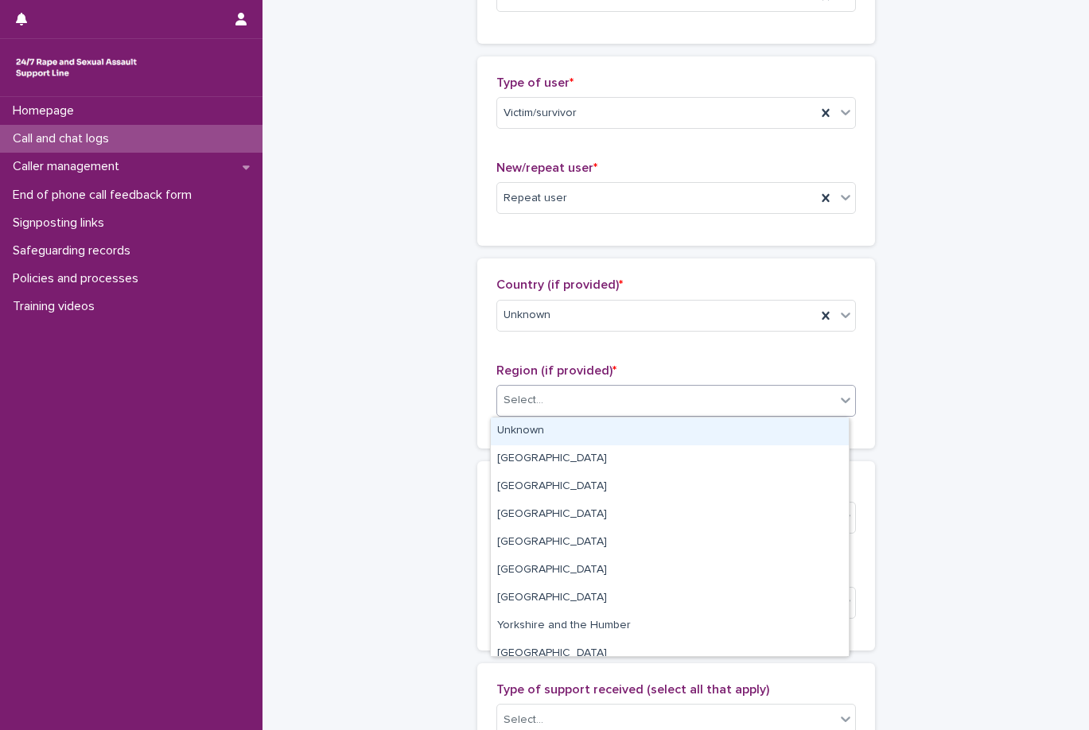
click at [612, 423] on div "Unknown" at bounding box center [670, 431] width 358 height 28
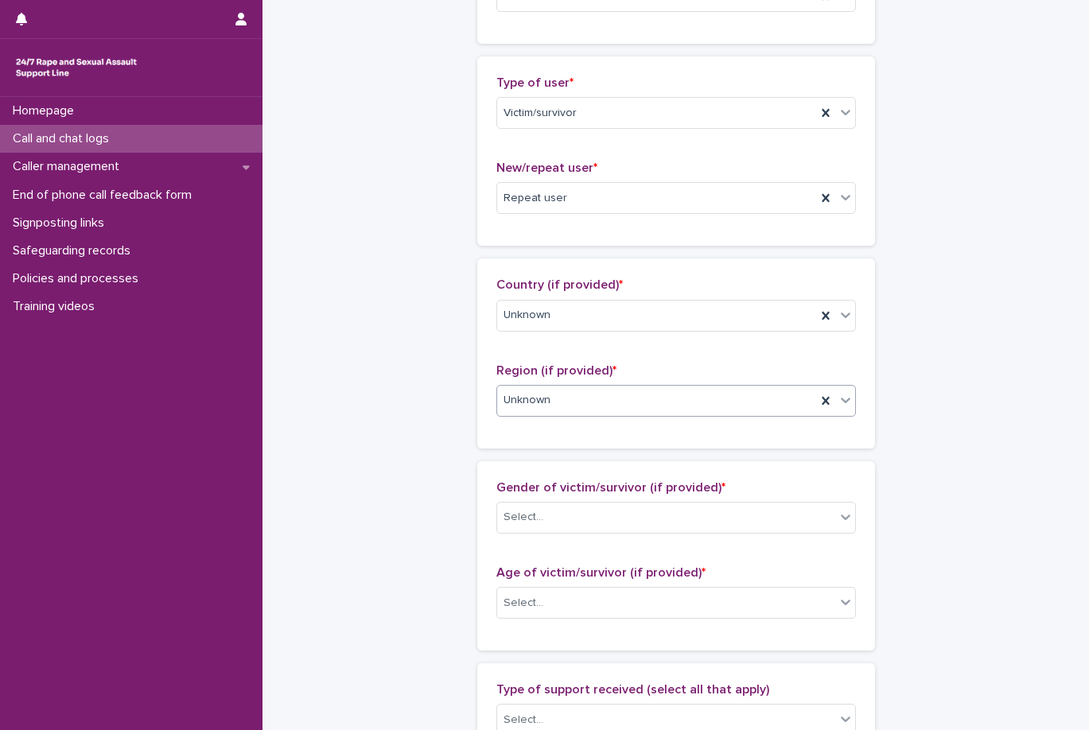
scroll to position [557, 0]
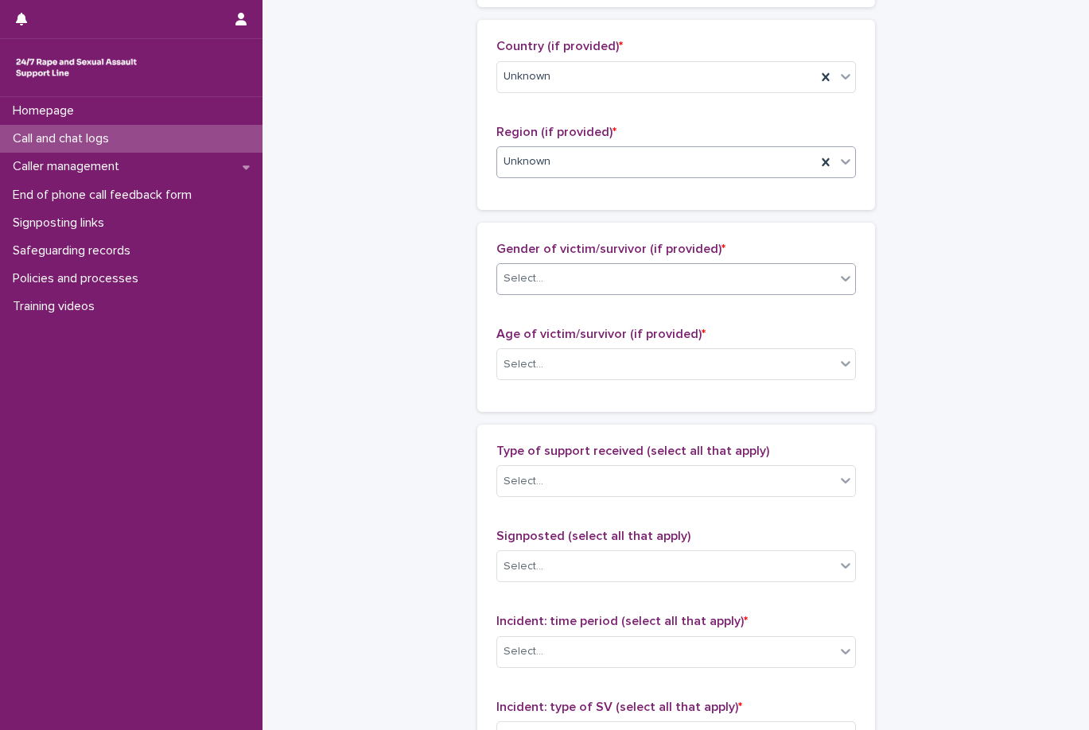
click at [638, 286] on div "Select..." at bounding box center [666, 279] width 338 height 26
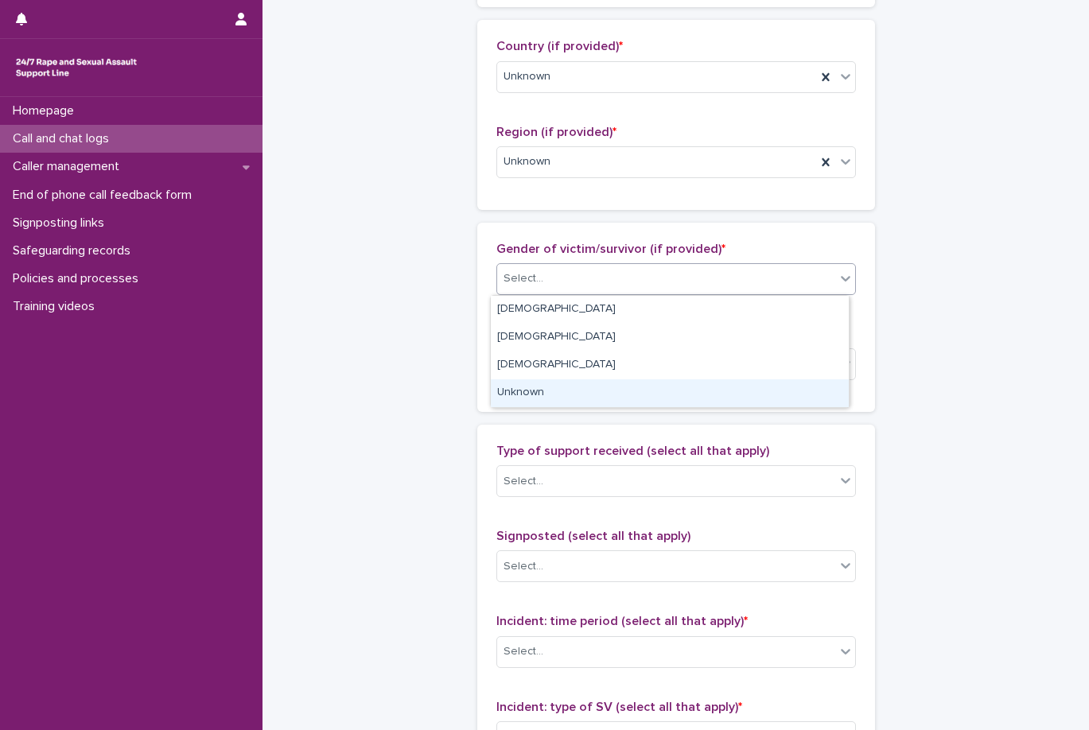
click at [623, 386] on div "Unknown" at bounding box center [670, 393] width 358 height 28
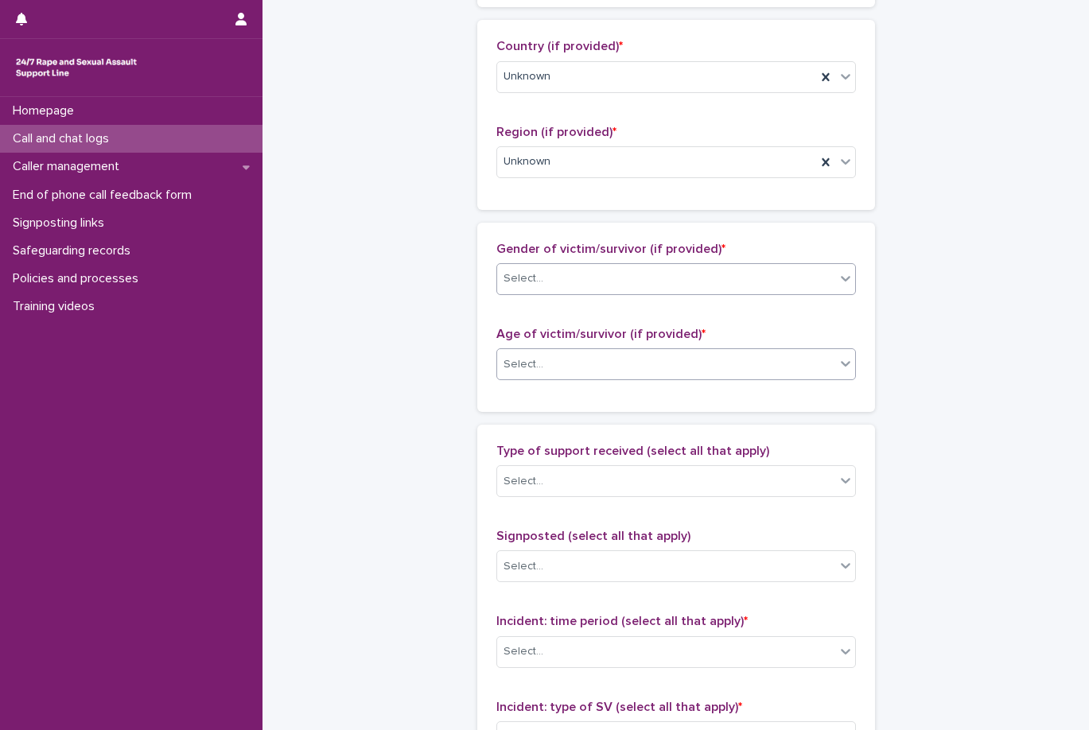
click at [627, 375] on div "Select..." at bounding box center [666, 364] width 338 height 26
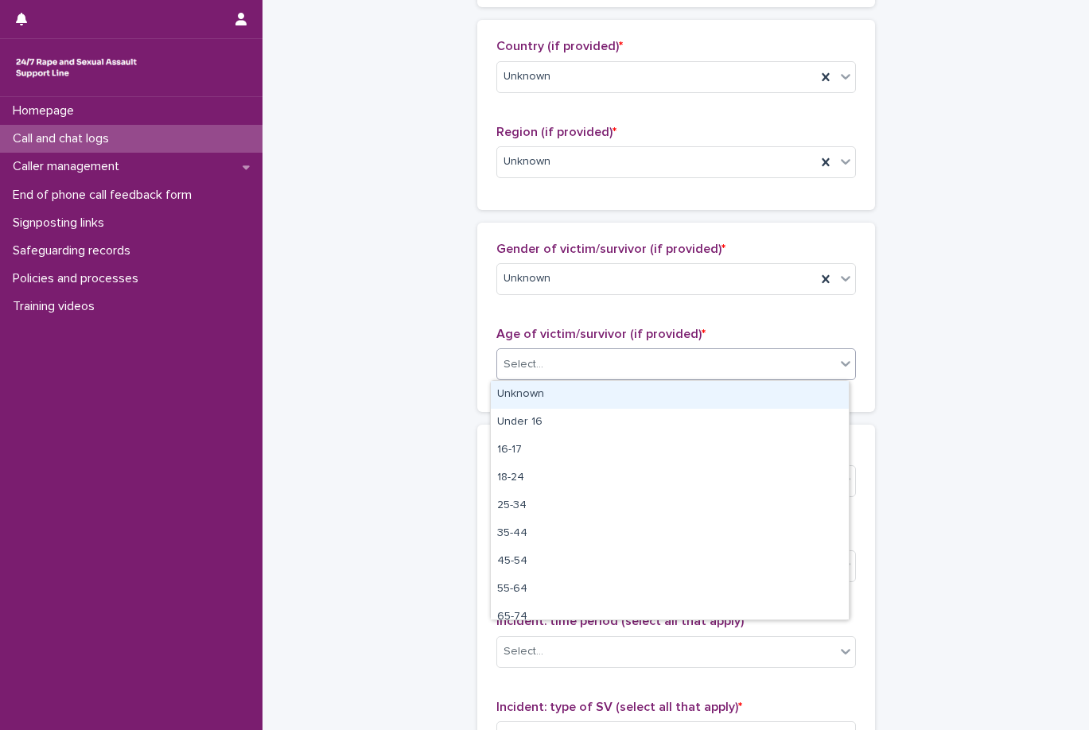
click at [627, 393] on div "Unknown" at bounding box center [670, 395] width 358 height 28
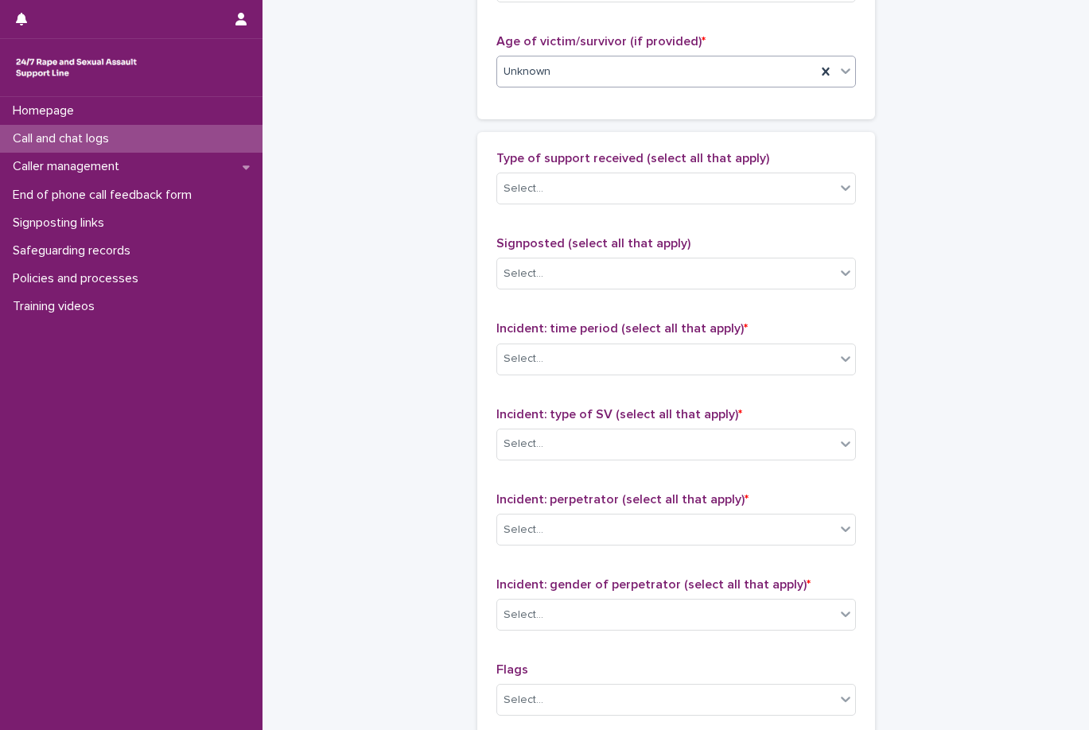
scroll to position [875, 0]
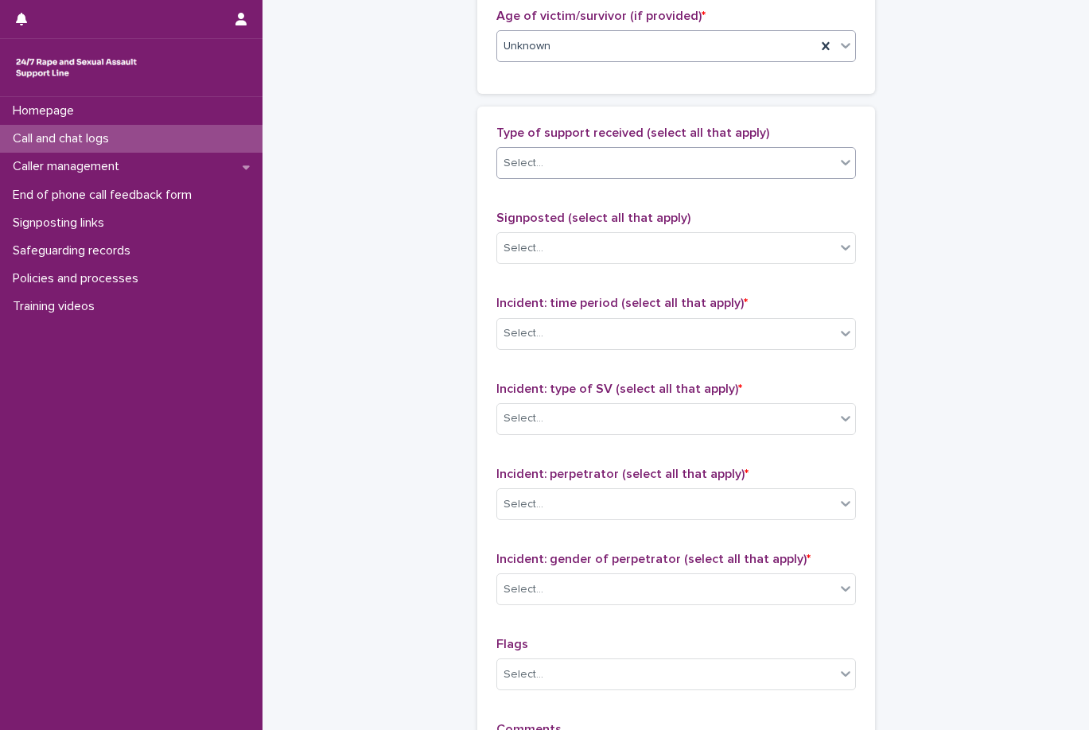
click at [664, 154] on div "Select..." at bounding box center [666, 163] width 338 height 26
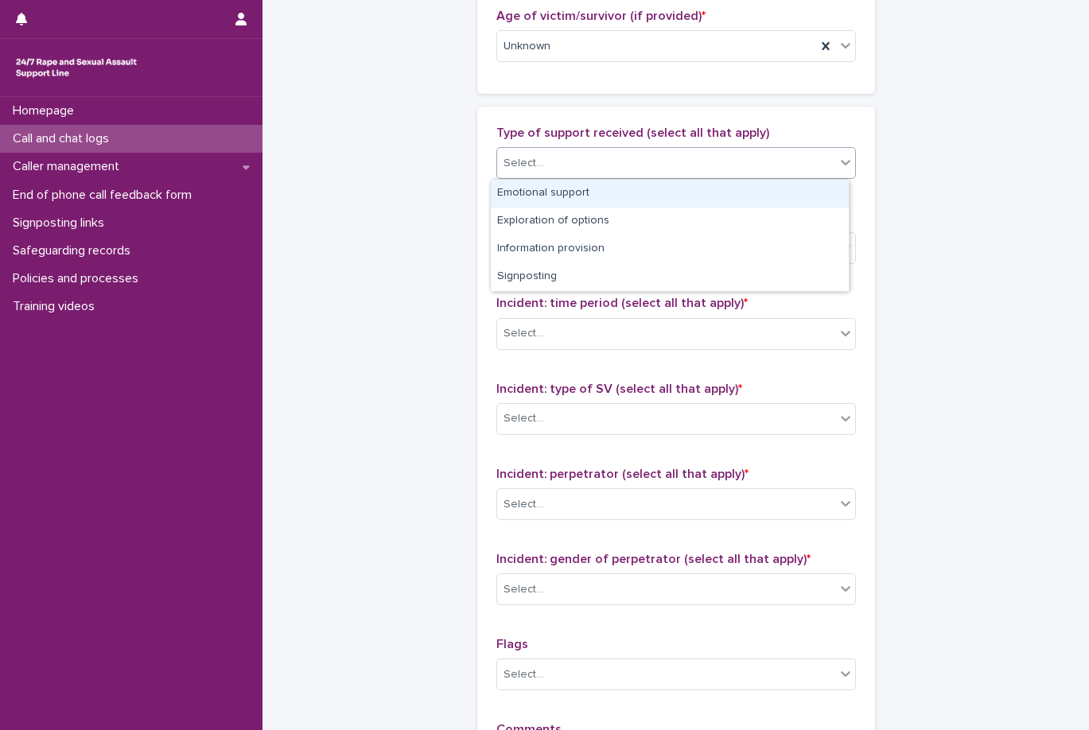
click at [648, 193] on div "Emotional support" at bounding box center [670, 194] width 358 height 28
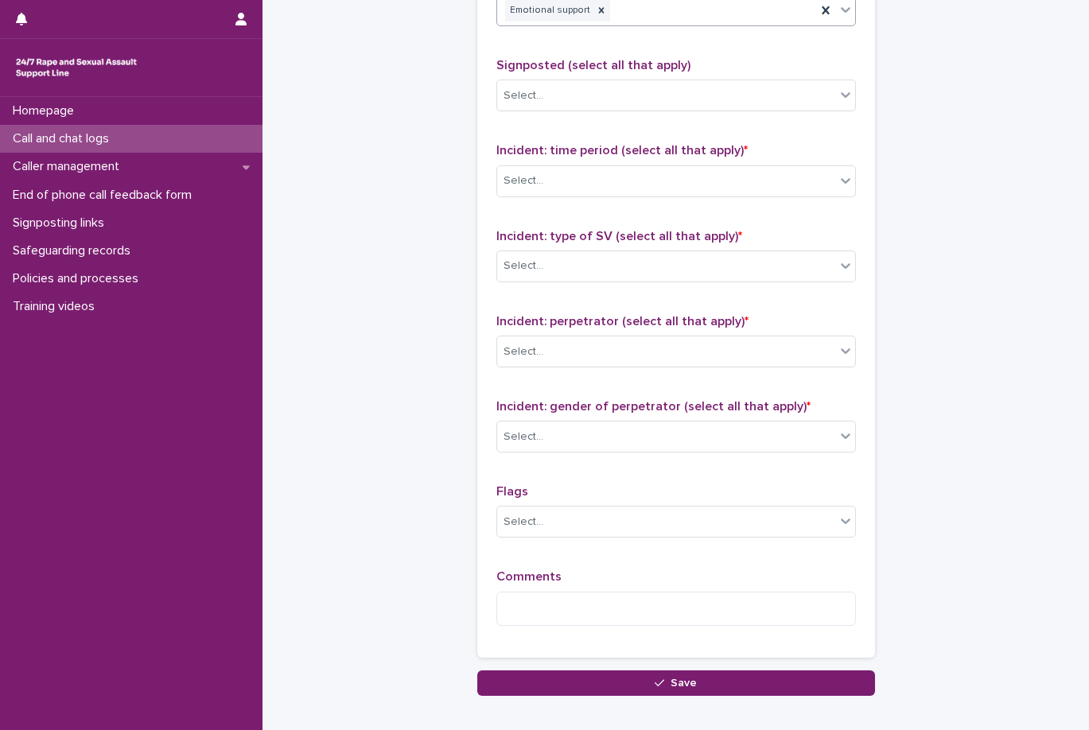
scroll to position [1034, 0]
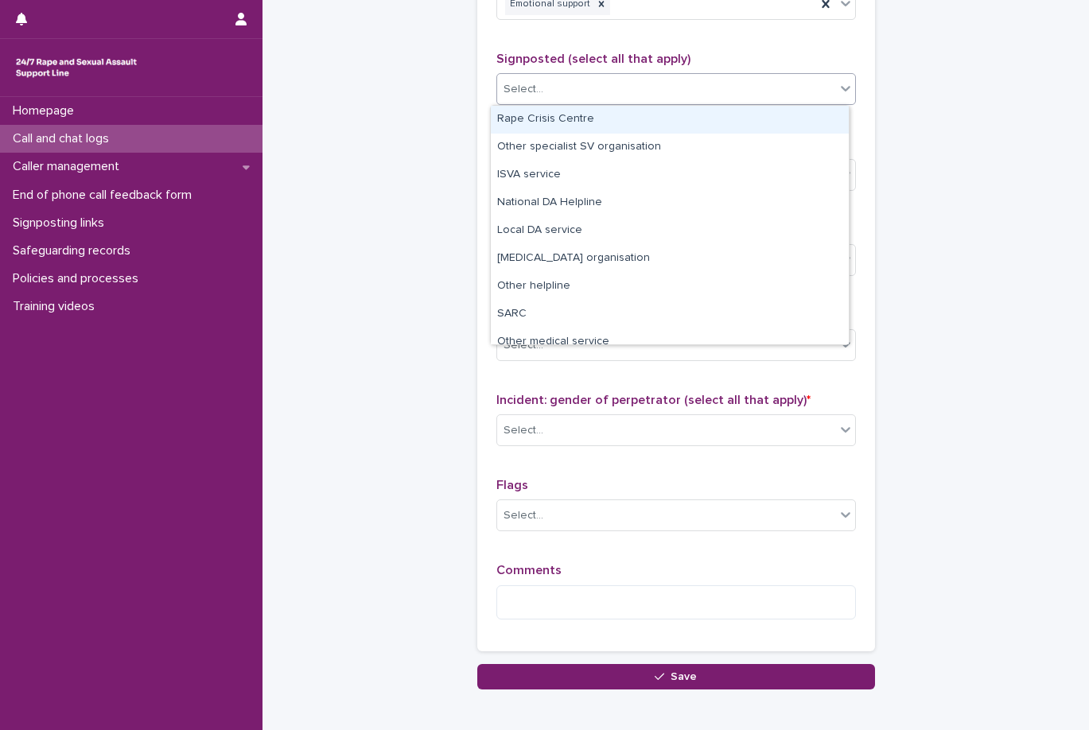
click at [650, 83] on div "Select..." at bounding box center [666, 89] width 338 height 26
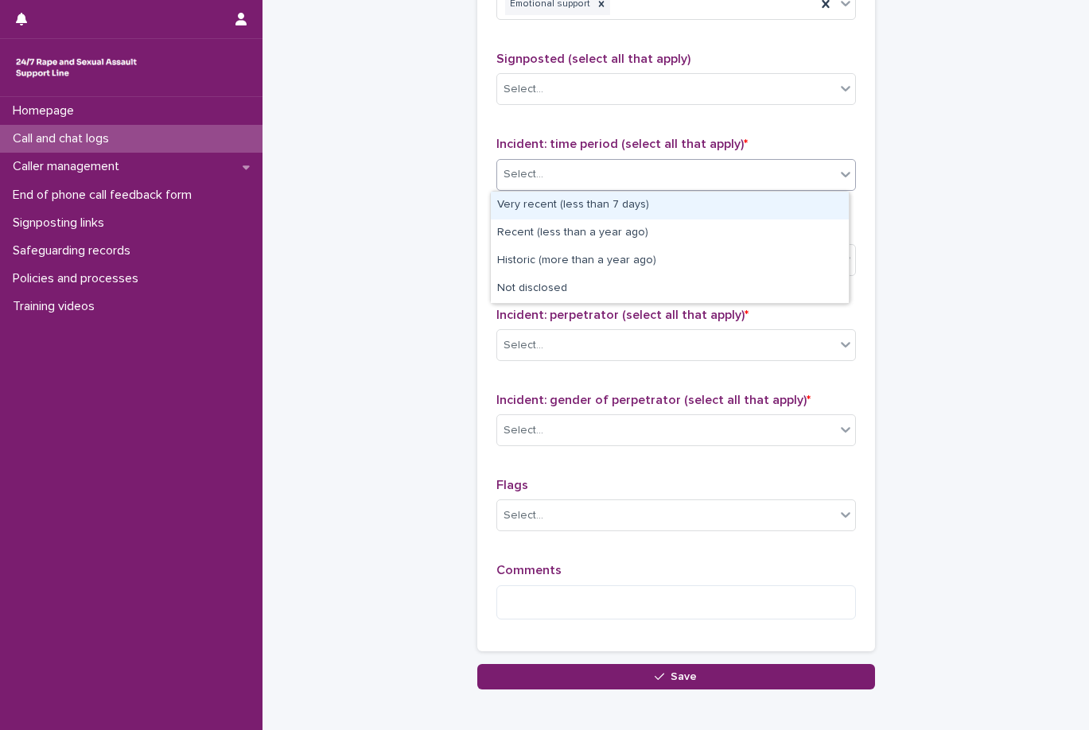
click at [646, 177] on div "Select..." at bounding box center [666, 174] width 338 height 26
click at [632, 208] on div "Very recent (less than 7 days)" at bounding box center [670, 206] width 358 height 28
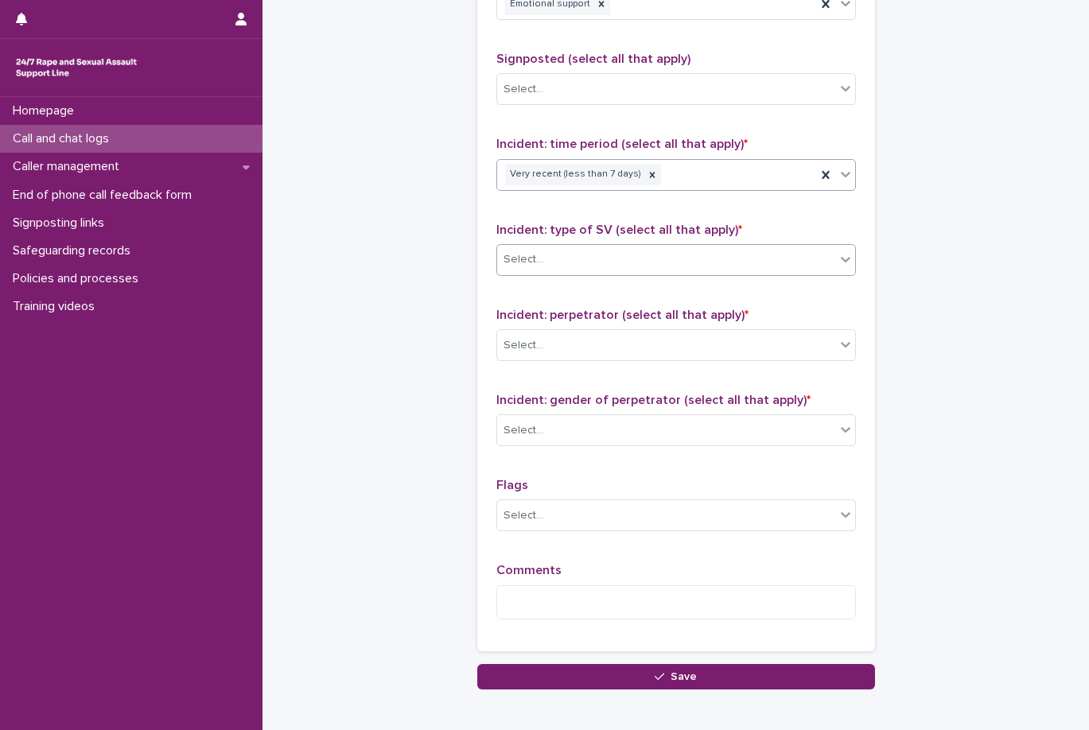
click at [632, 261] on div "Select..." at bounding box center [666, 260] width 338 height 26
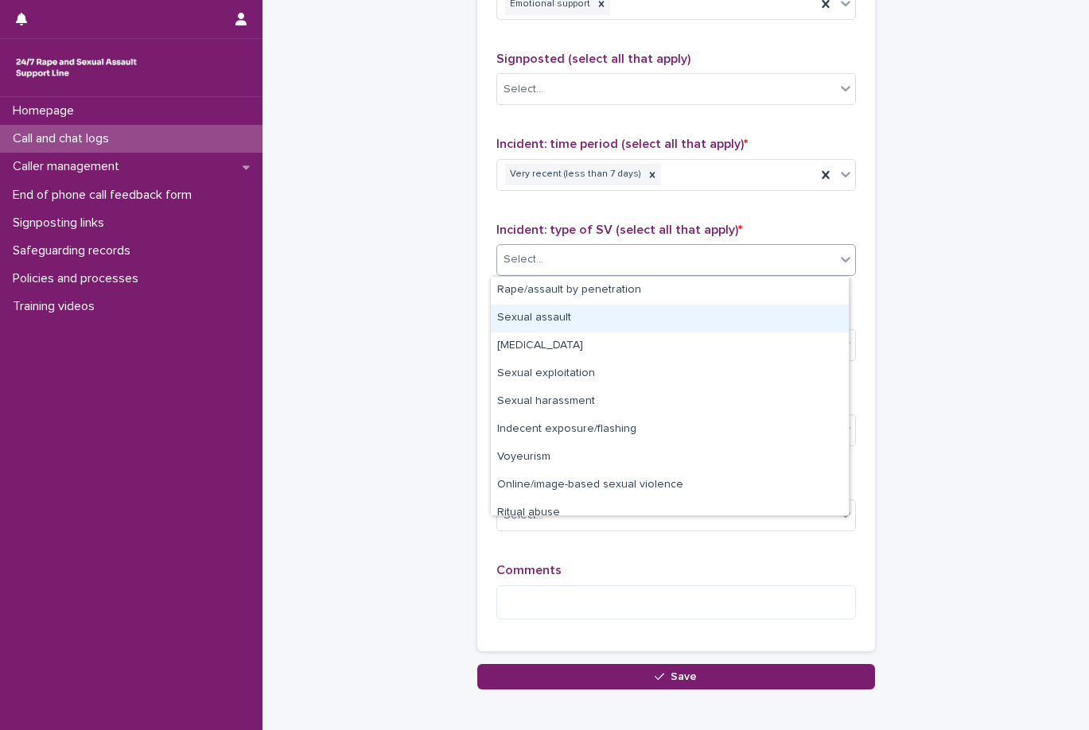
click at [640, 313] on div "Sexual assault" at bounding box center [670, 319] width 358 height 28
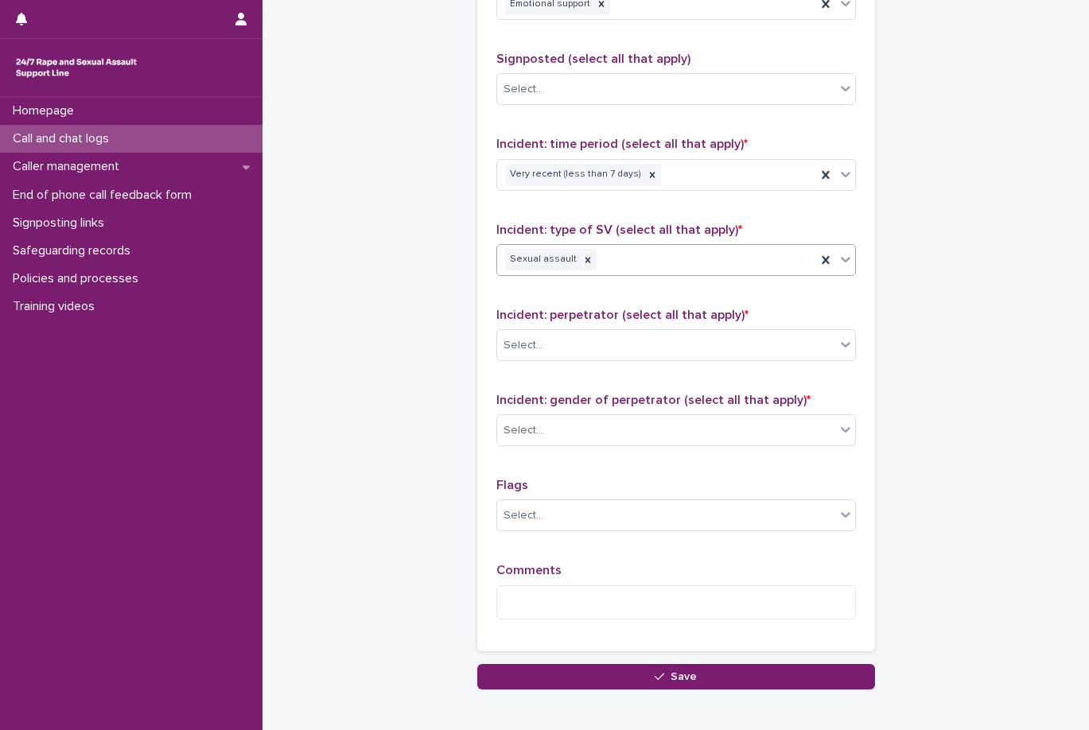
click at [663, 265] on div "Sexual assault" at bounding box center [656, 260] width 319 height 28
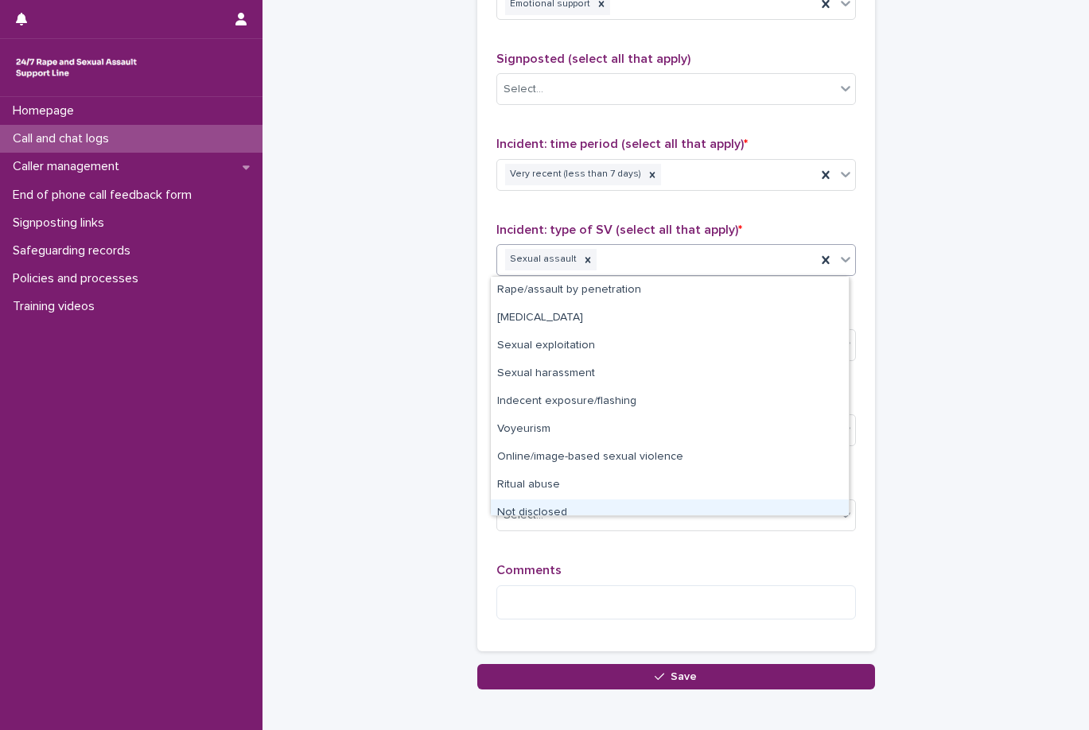
scroll to position [12, 0]
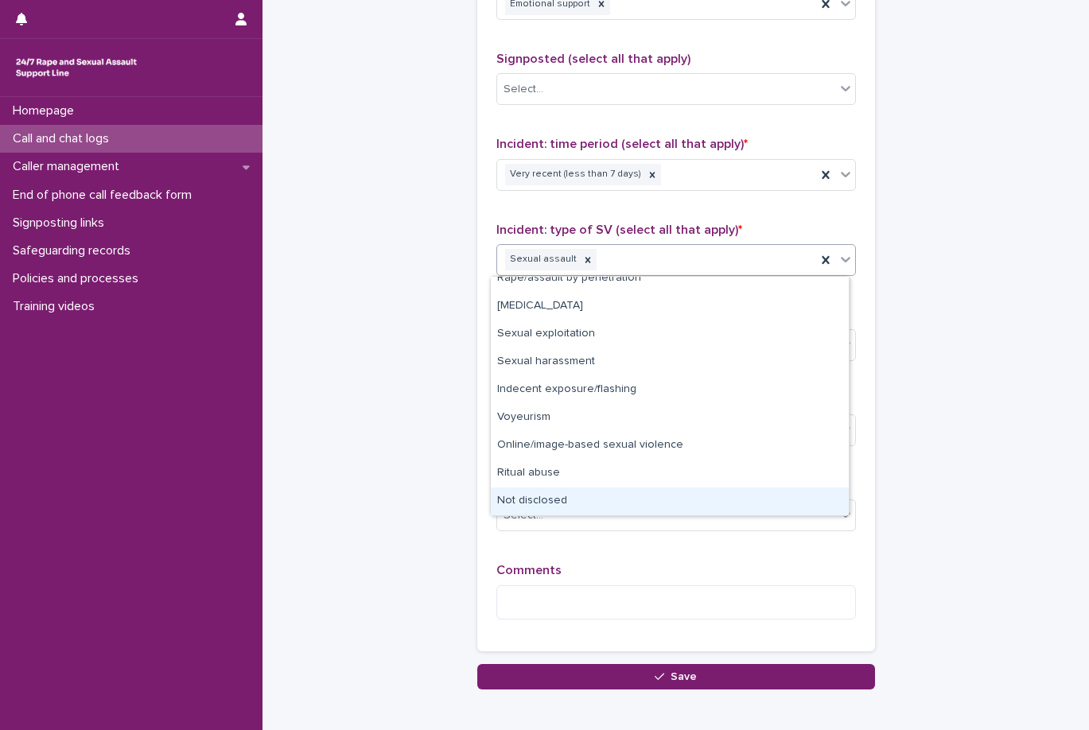
click at [705, 496] on div "Not disclosed" at bounding box center [670, 501] width 358 height 28
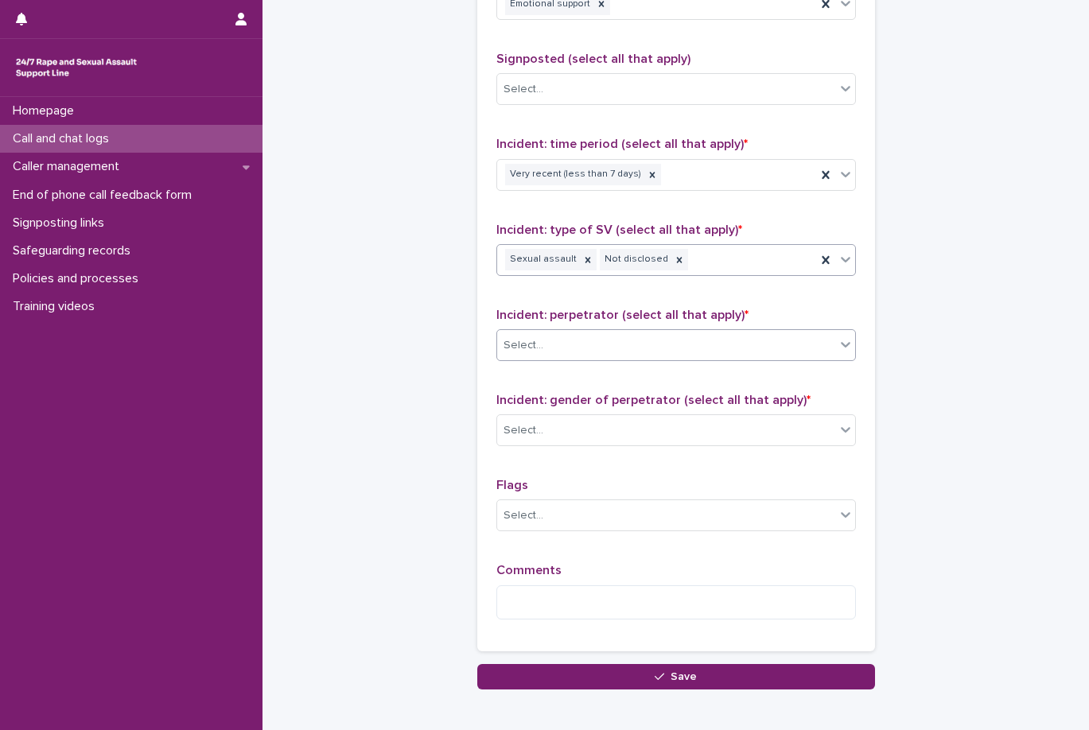
click at [725, 346] on div "Select..." at bounding box center [666, 345] width 338 height 26
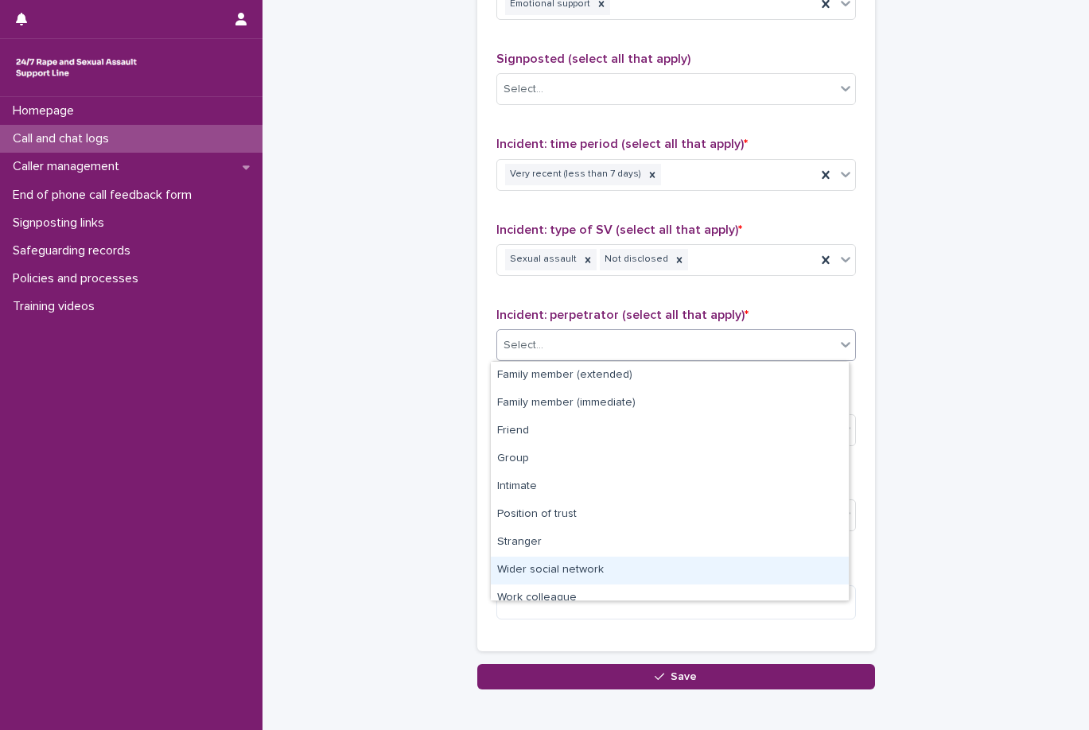
scroll to position [68, 0]
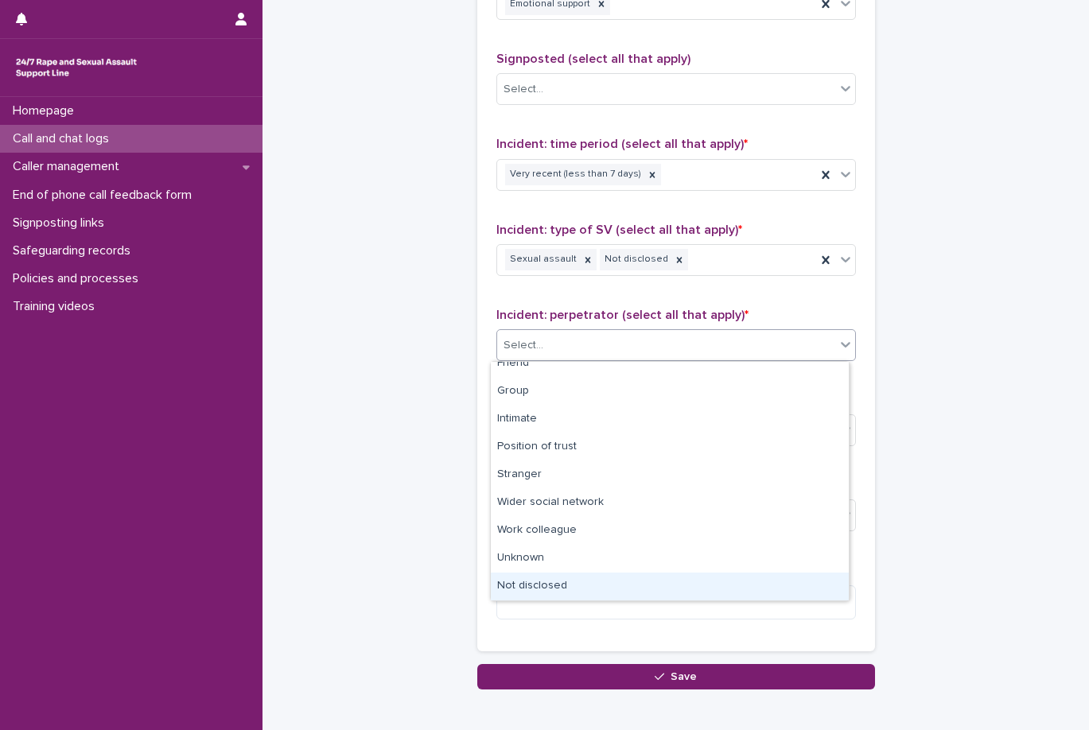
click at [668, 578] on div "Not disclosed" at bounding box center [670, 587] width 358 height 28
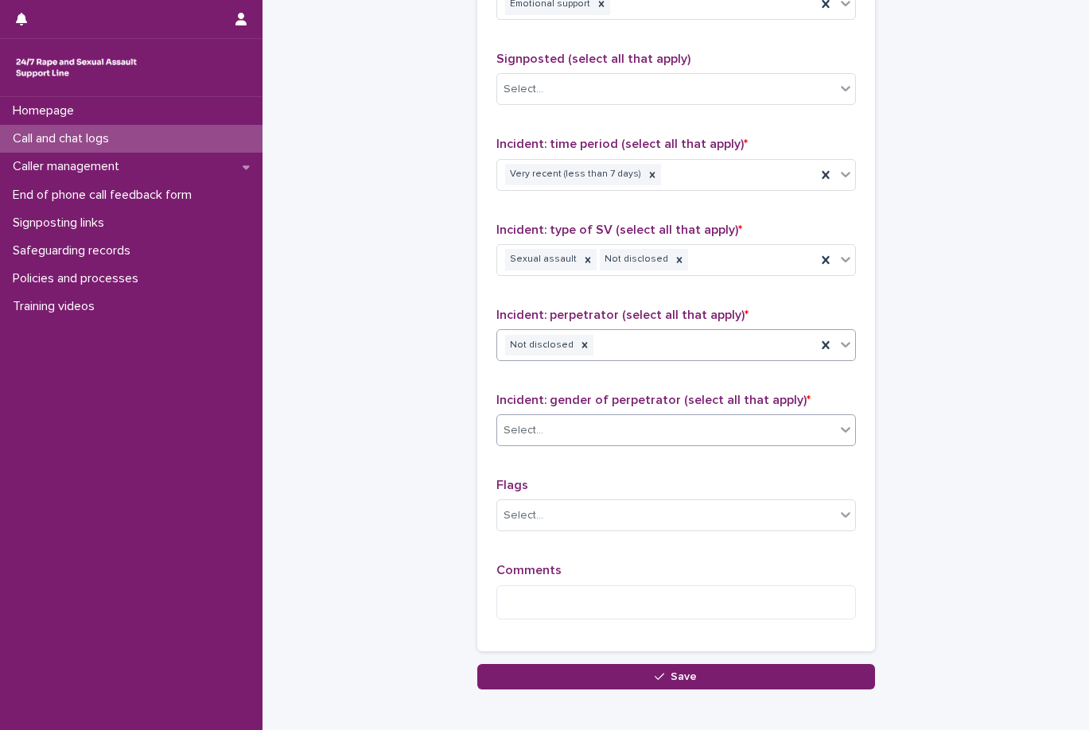
click at [713, 419] on div "Select..." at bounding box center [666, 430] width 338 height 26
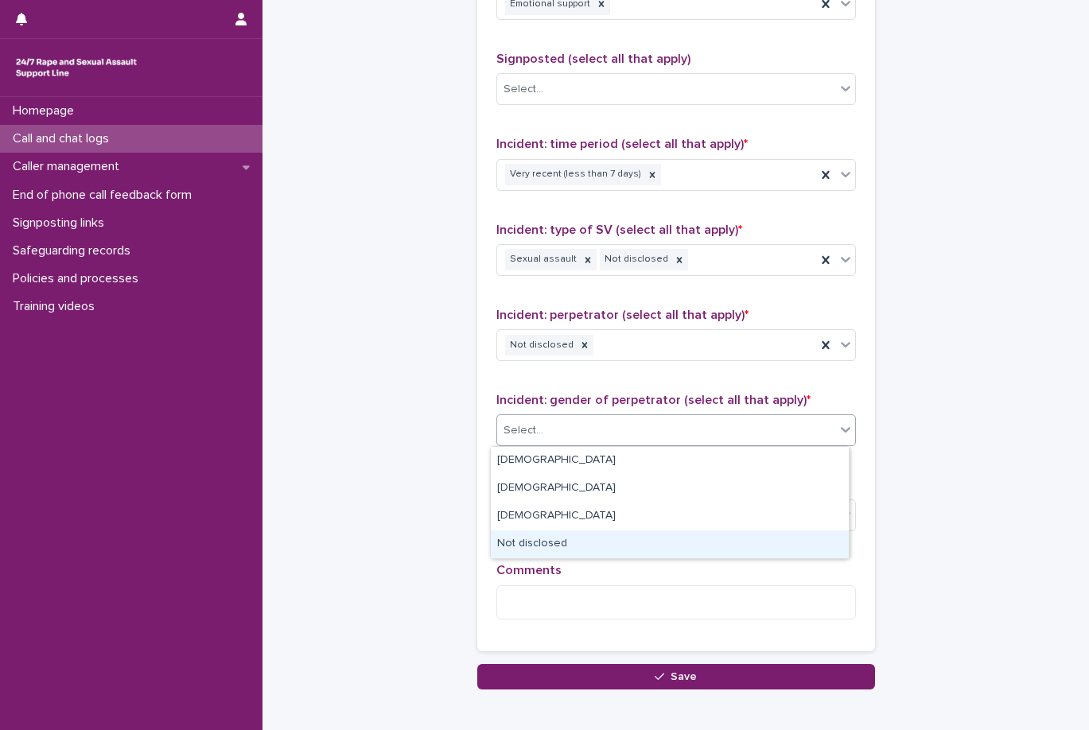
click at [663, 546] on div "Not disclosed" at bounding box center [670, 544] width 358 height 28
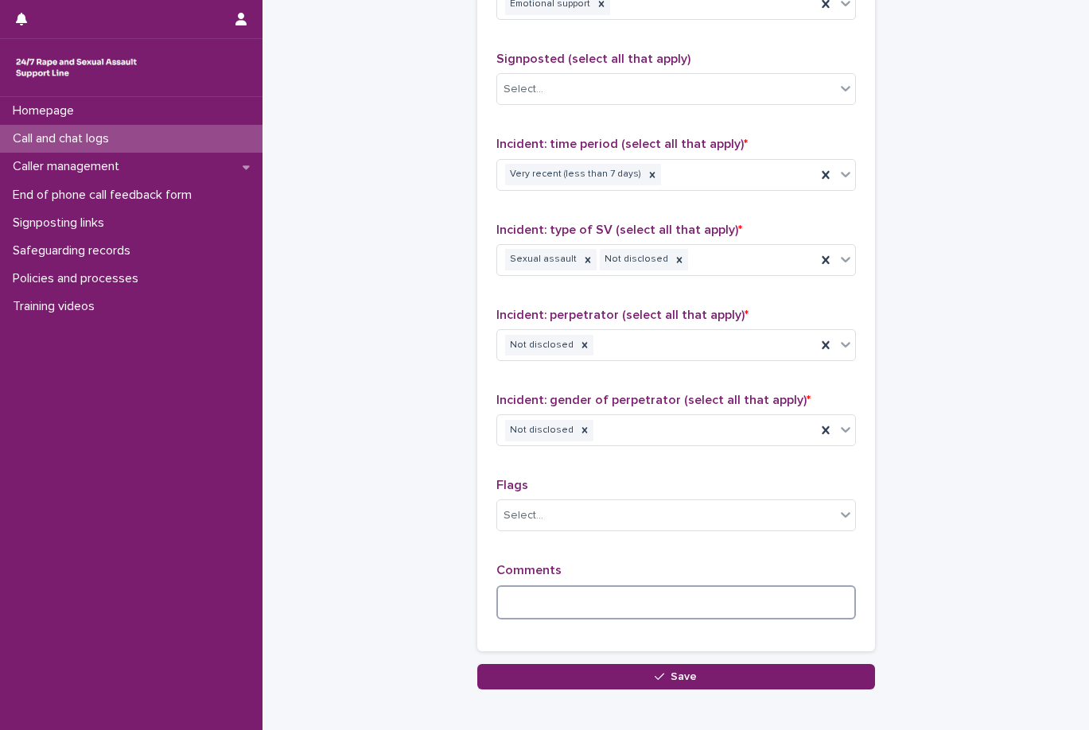
click at [650, 592] on textarea at bounding box center [675, 602] width 359 height 34
type textarea "*"
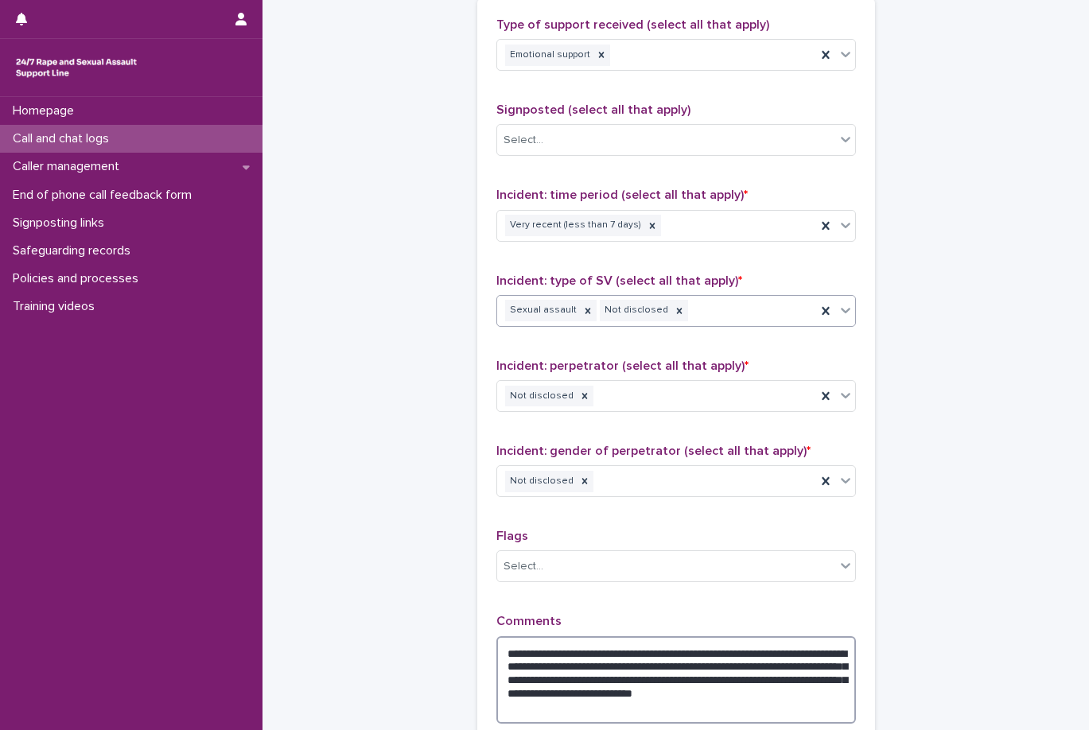
scroll to position [954, 0]
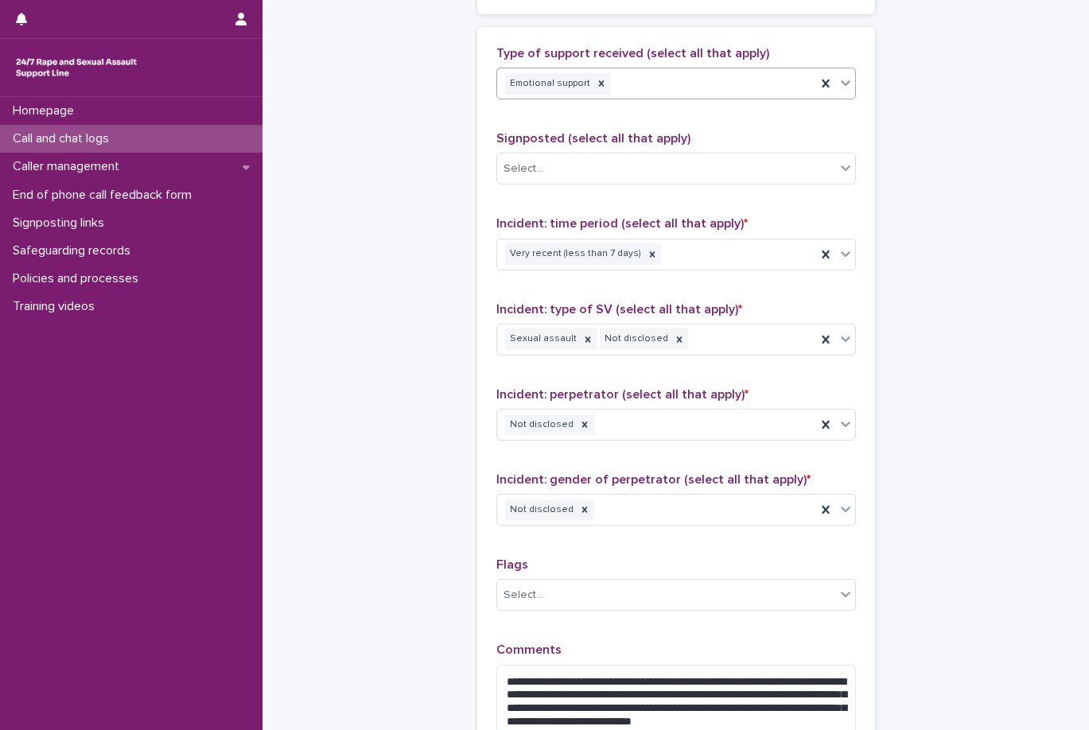
click at [702, 84] on div "Emotional support" at bounding box center [656, 84] width 319 height 28
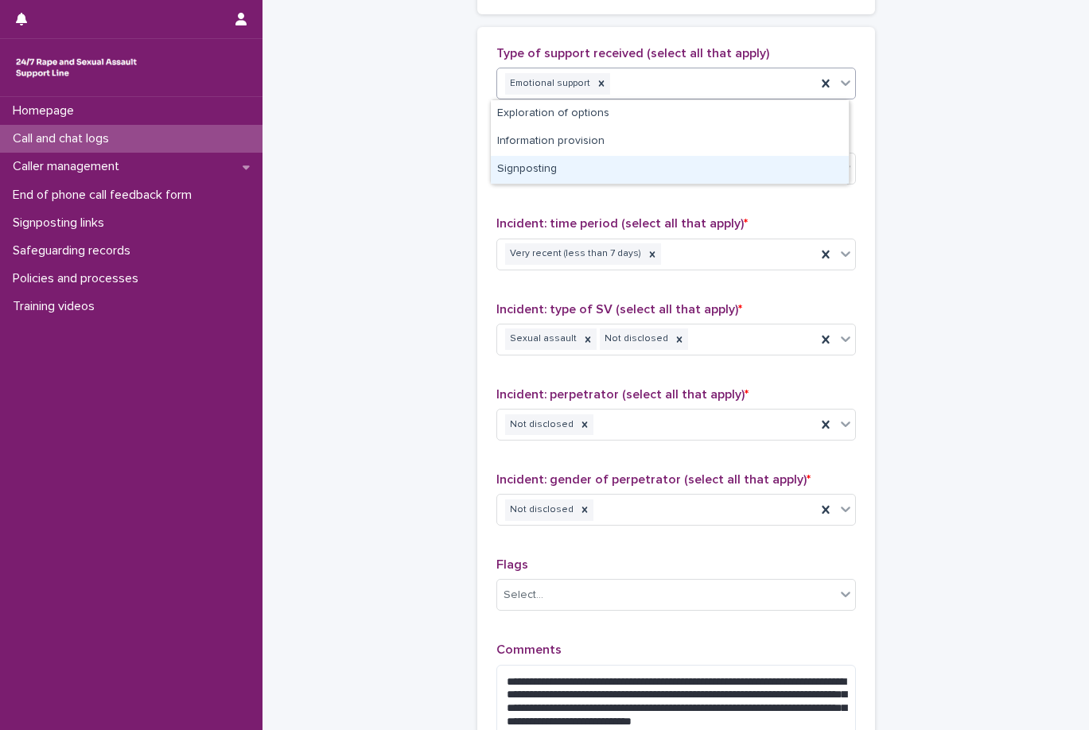
click at [702, 167] on div "Signposting" at bounding box center [670, 170] width 358 height 28
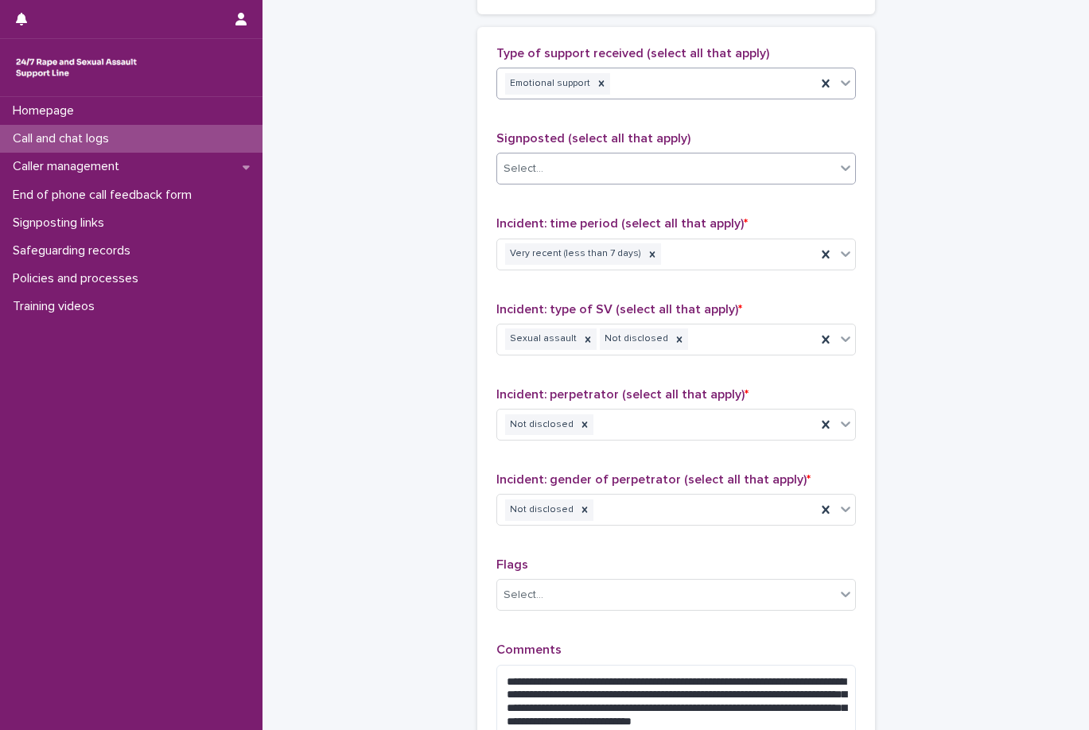
click at [702, 168] on div "Select..." at bounding box center [666, 169] width 338 height 26
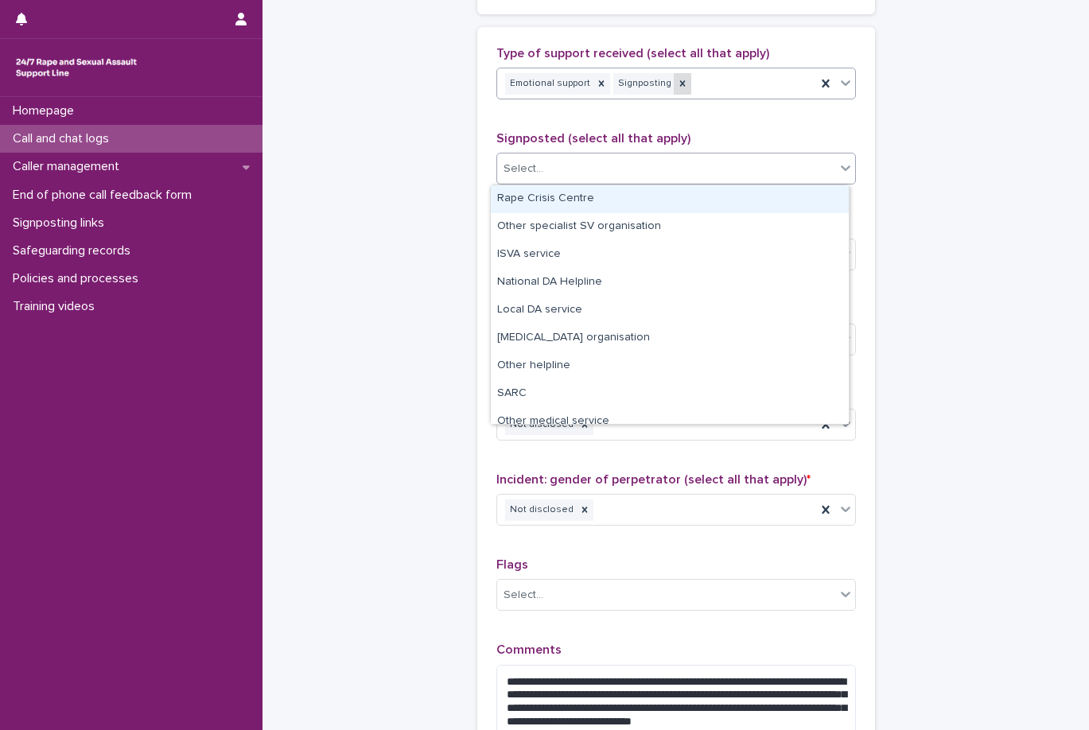
click at [674, 85] on div at bounding box center [682, 83] width 17 height 21
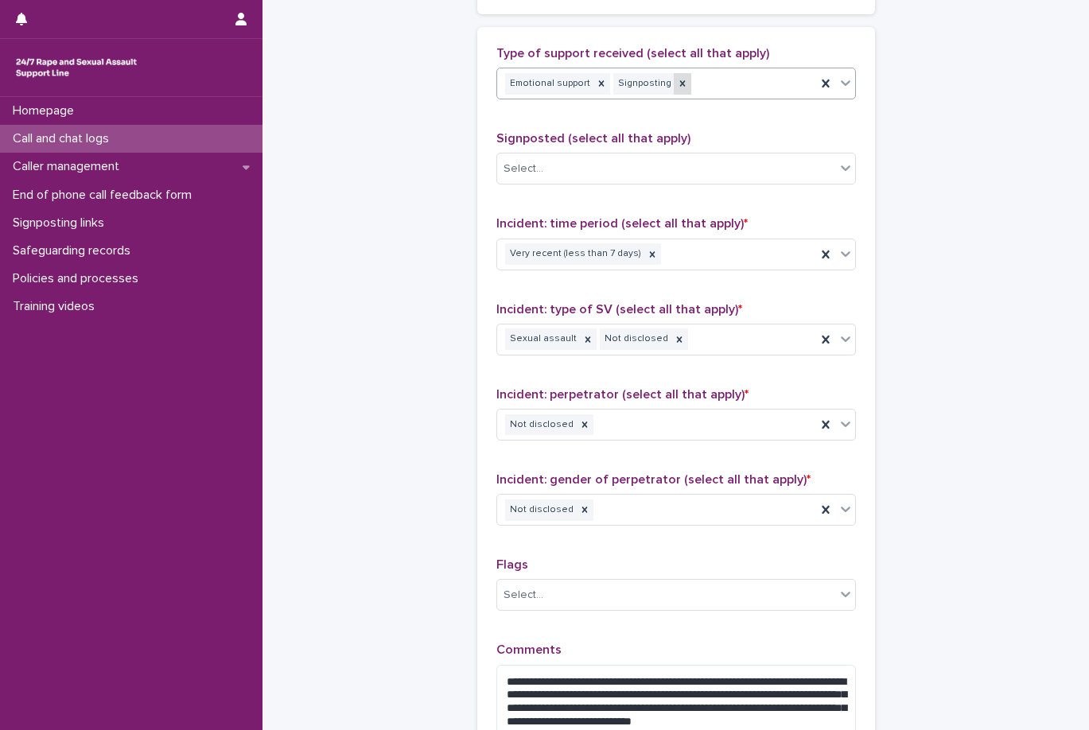
click at [675, 82] on div at bounding box center [682, 83] width 17 height 21
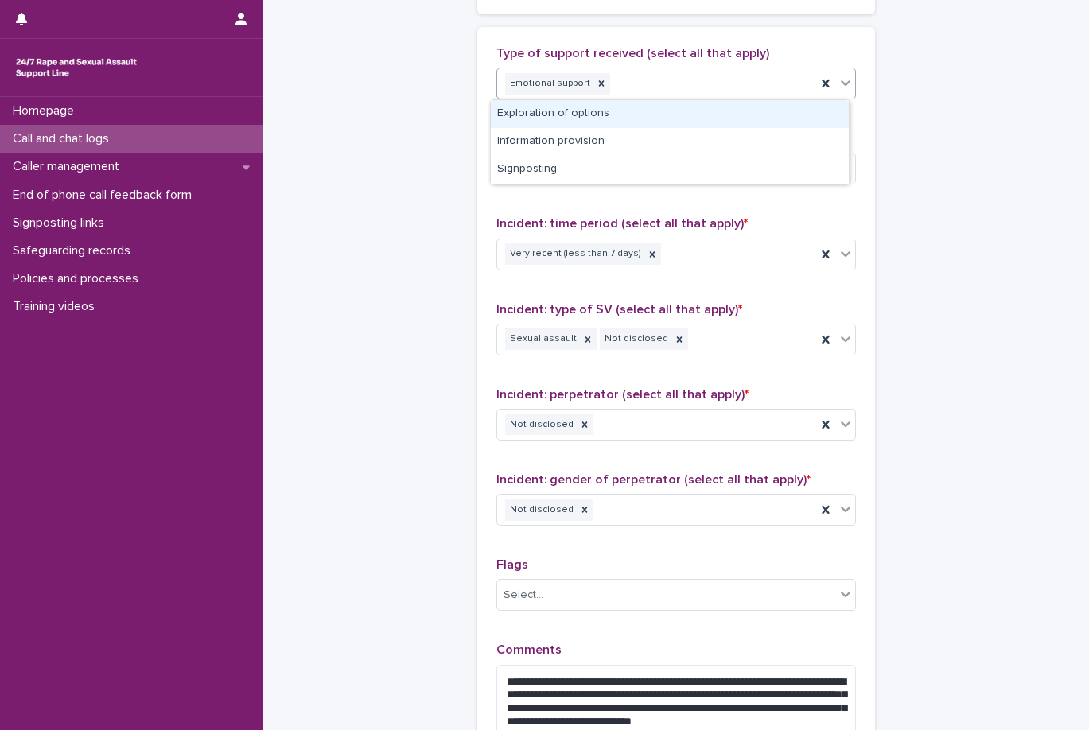
click at [663, 82] on div "Emotional support" at bounding box center [656, 84] width 319 height 28
click at [677, 118] on div "Exploration of options" at bounding box center [670, 114] width 358 height 28
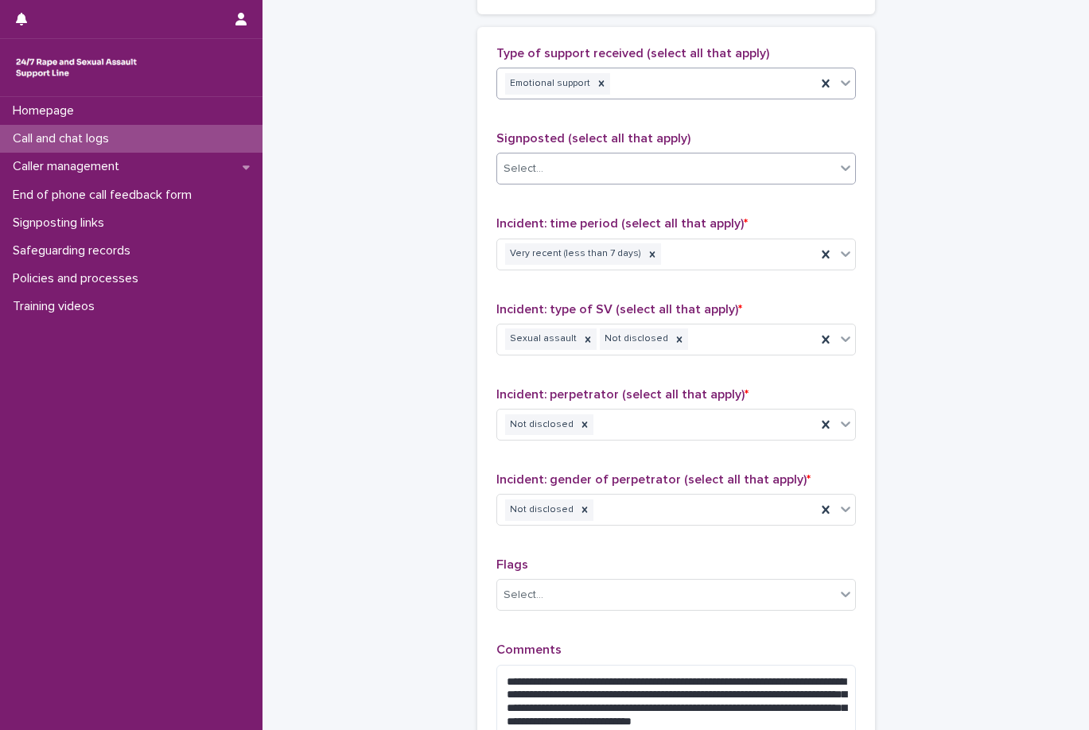
click at [674, 157] on div "Select..." at bounding box center [666, 169] width 338 height 26
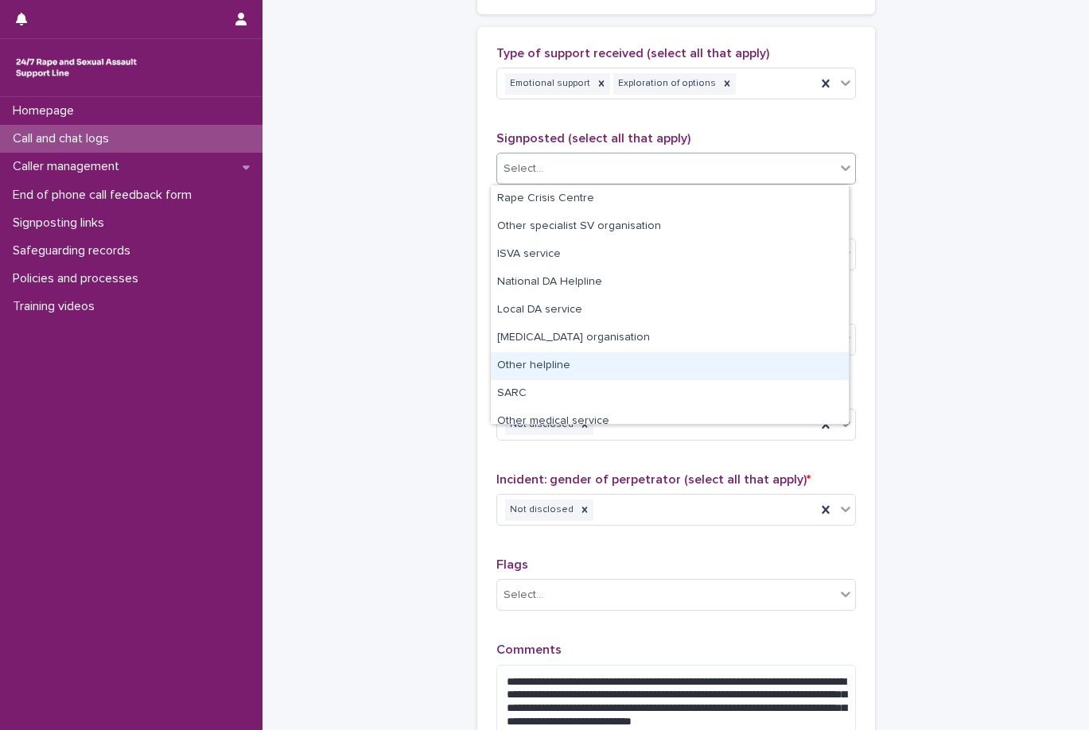
click at [656, 373] on div "Other helpline" at bounding box center [670, 366] width 358 height 28
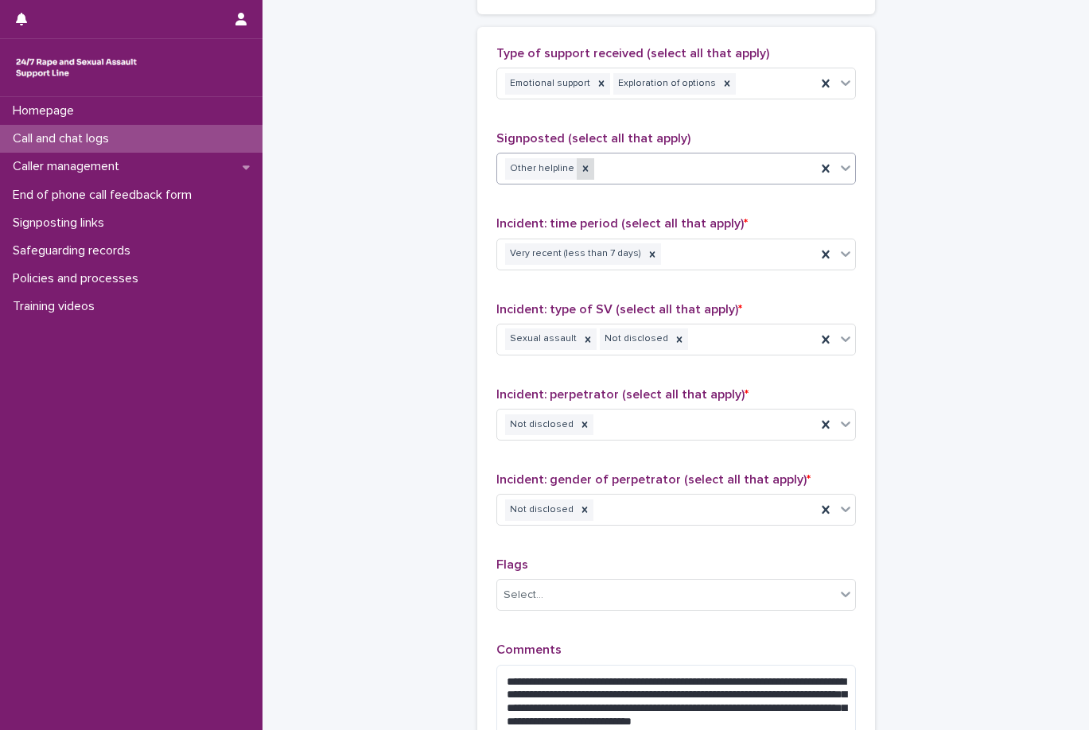
click at [580, 173] on div at bounding box center [585, 168] width 17 height 21
click at [599, 172] on div "Other helpline" at bounding box center [656, 169] width 319 height 28
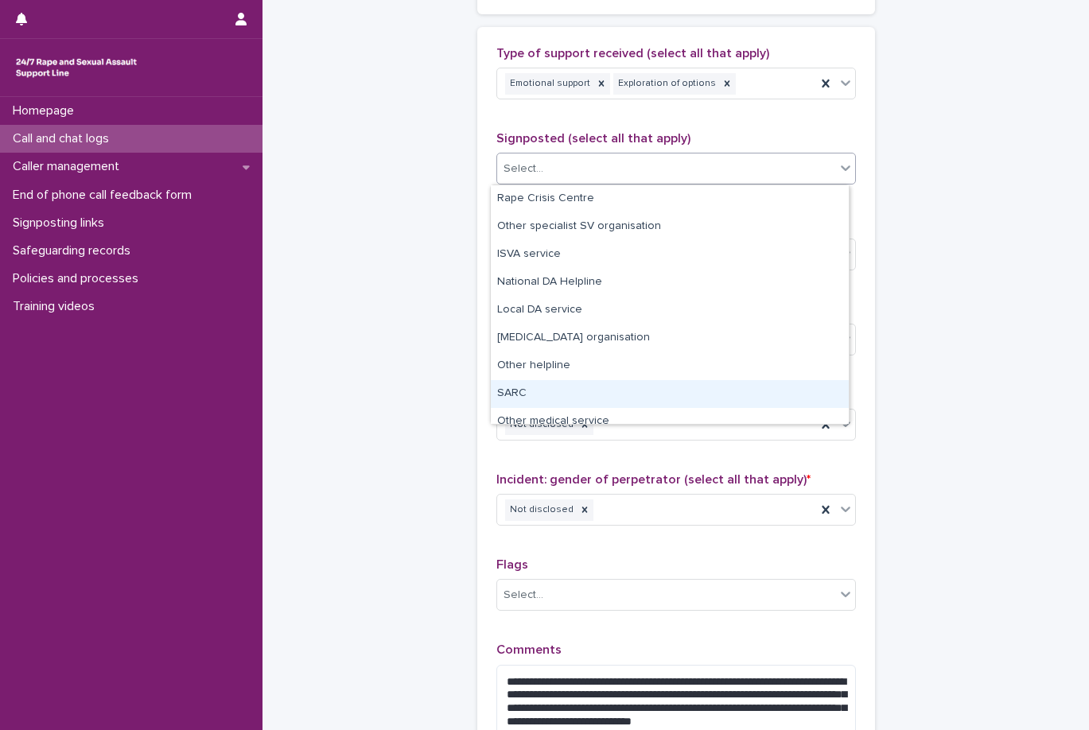
click at [575, 390] on div "SARC" at bounding box center [670, 394] width 358 height 28
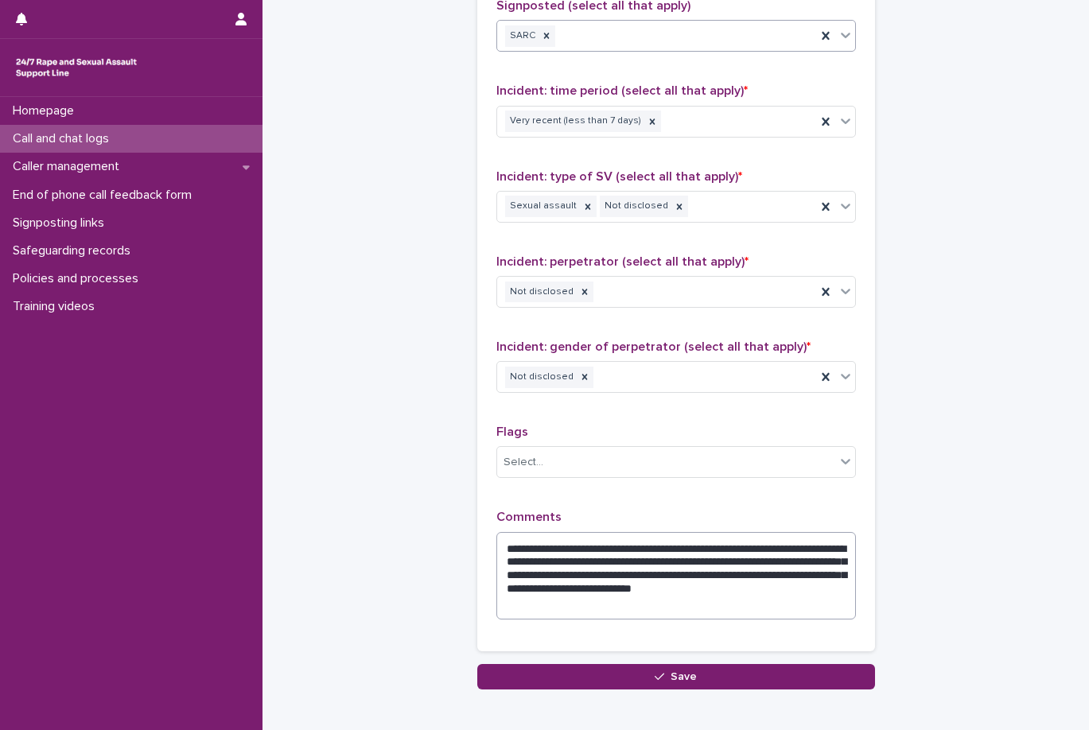
scroll to position [1171, 0]
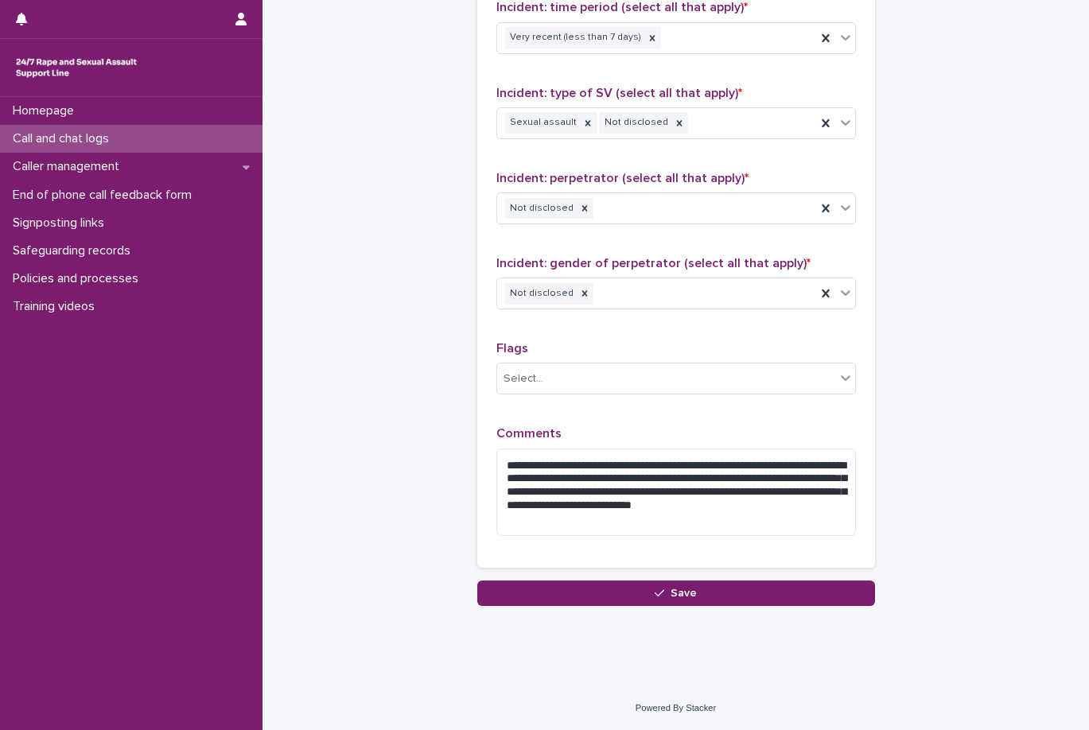
click at [696, 538] on div "**********" at bounding box center [675, 487] width 359 height 122
click at [696, 521] on textarea "**********" at bounding box center [675, 492] width 359 height 87
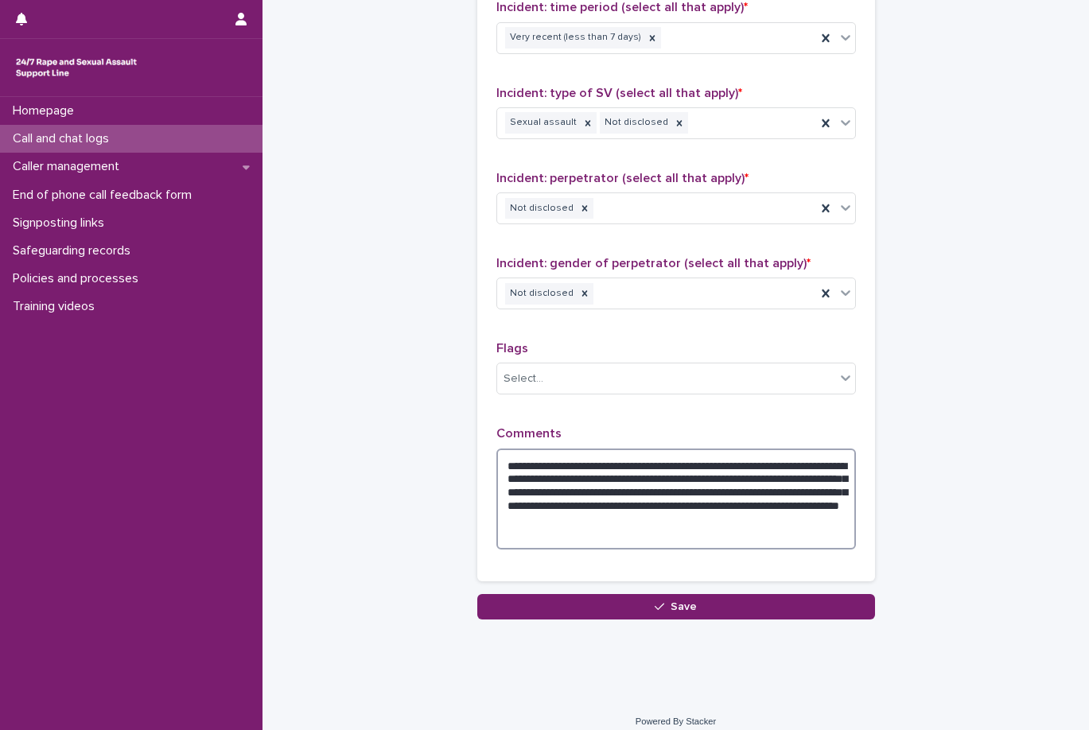
click at [537, 542] on textarea "**********" at bounding box center [675, 499] width 359 height 101
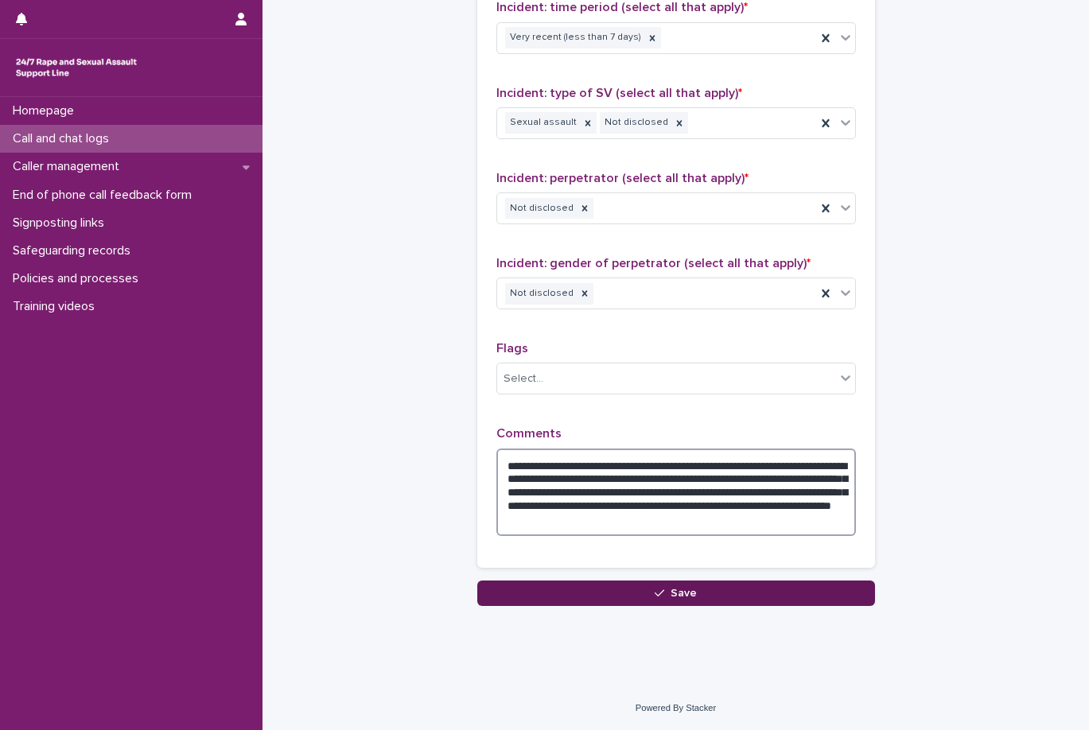
type textarea "**********"
click at [756, 596] on button "Save" at bounding box center [676, 593] width 398 height 25
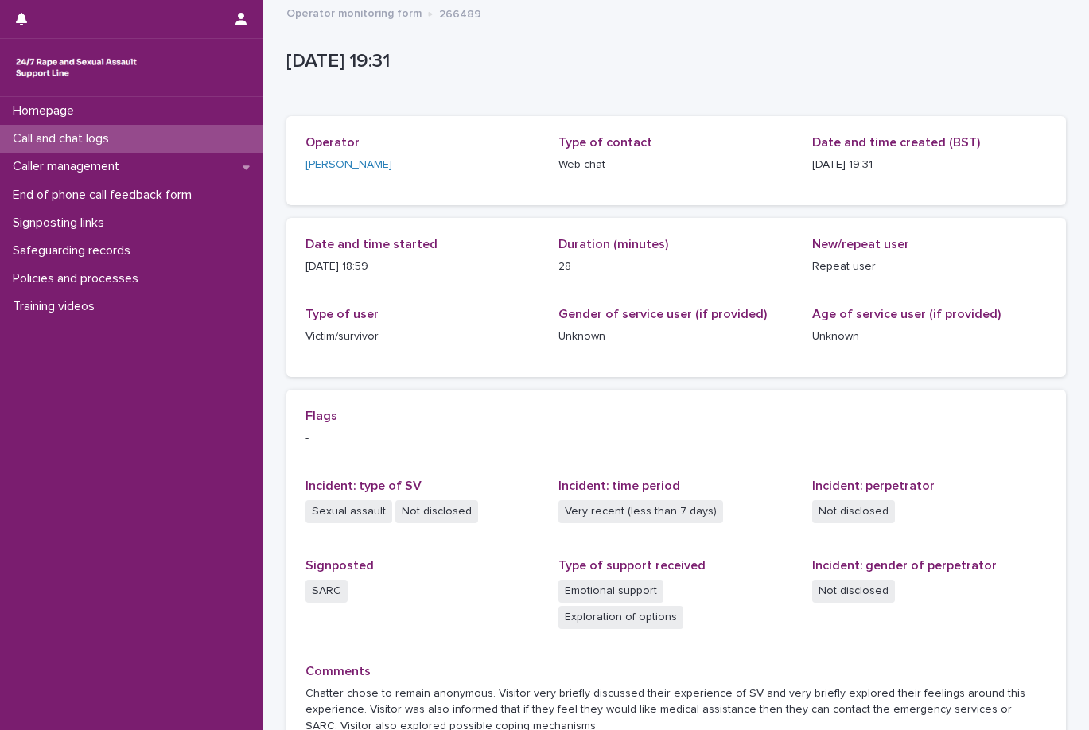
click at [376, 20] on link "Operator monitoring form" at bounding box center [353, 12] width 135 height 18
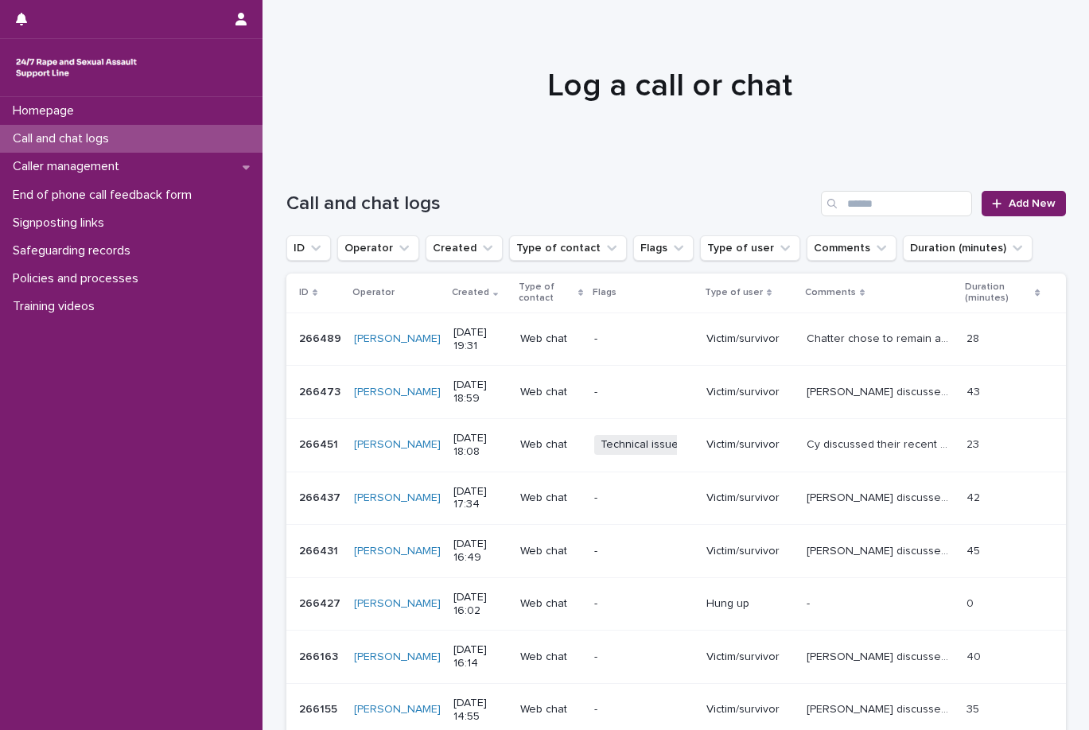
click at [460, 157] on div at bounding box center [669, 78] width 814 height 159
click at [1058, 207] on link "Add New" at bounding box center [1022, 203] width 83 height 25
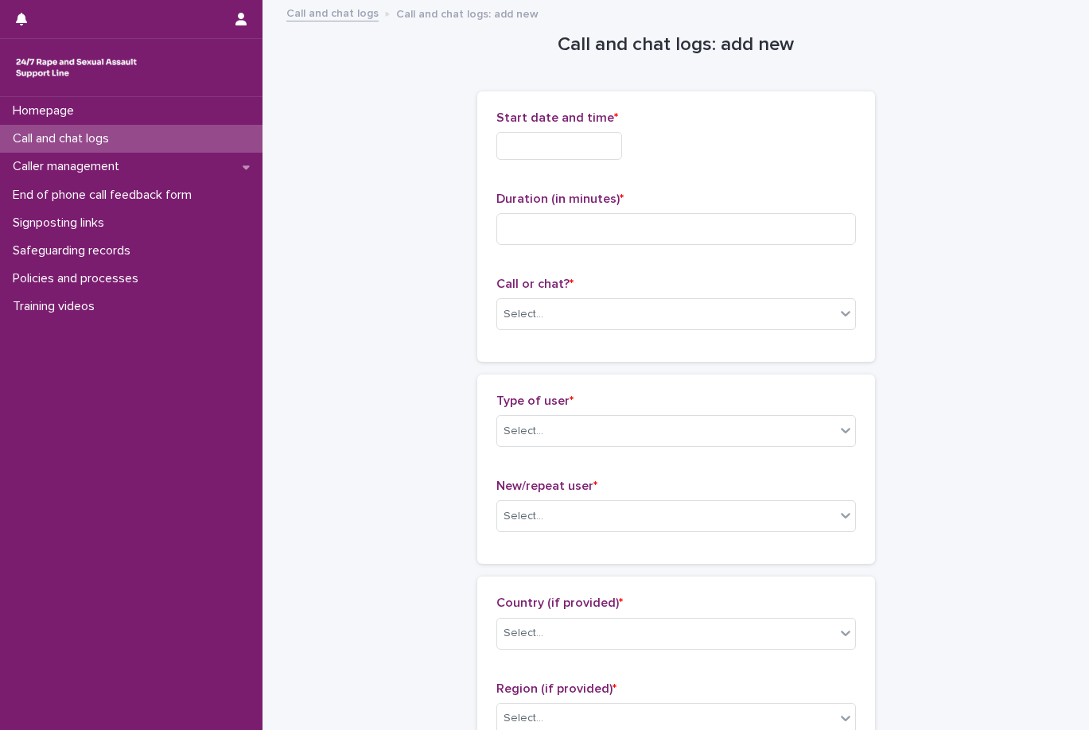
click at [720, 497] on div "New/repeat user * Select..." at bounding box center [675, 512] width 359 height 66
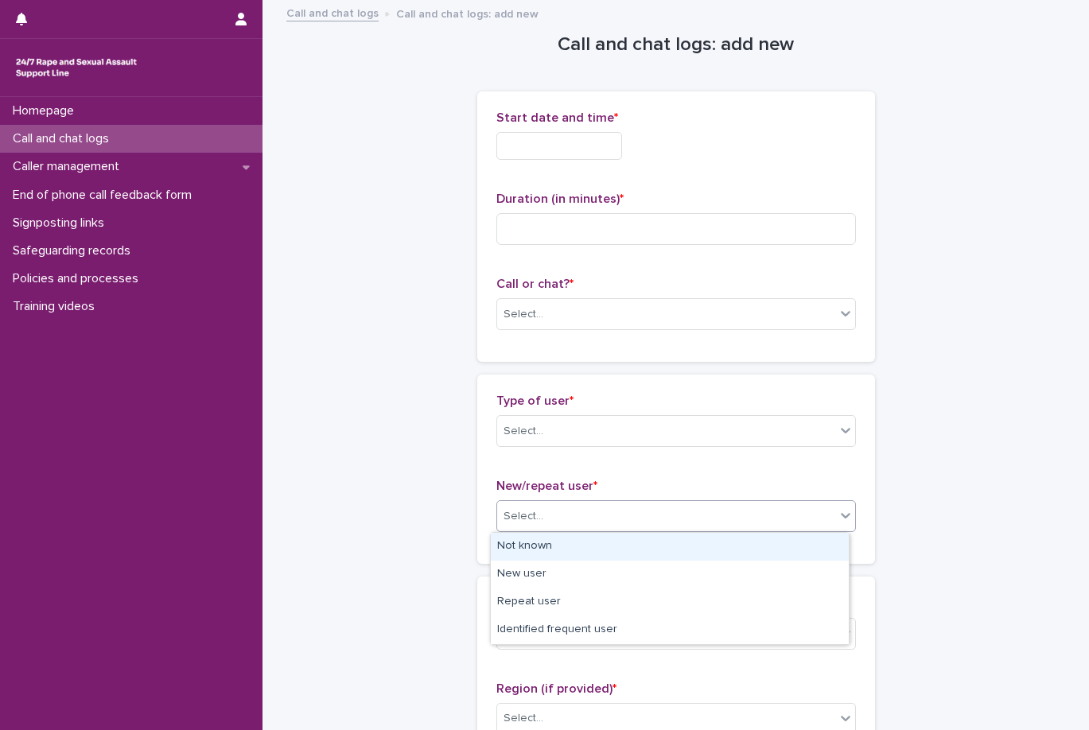
click at [717, 517] on div "Select..." at bounding box center [666, 516] width 338 height 26
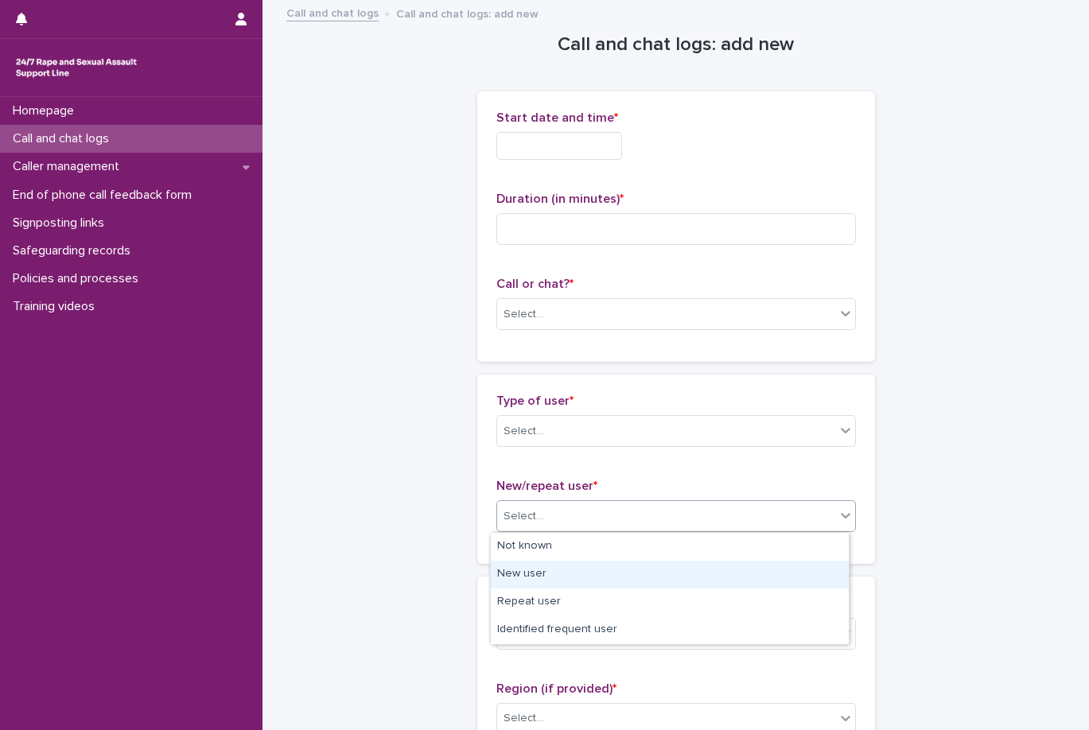
click at [690, 576] on div "New user" at bounding box center [670, 575] width 358 height 28
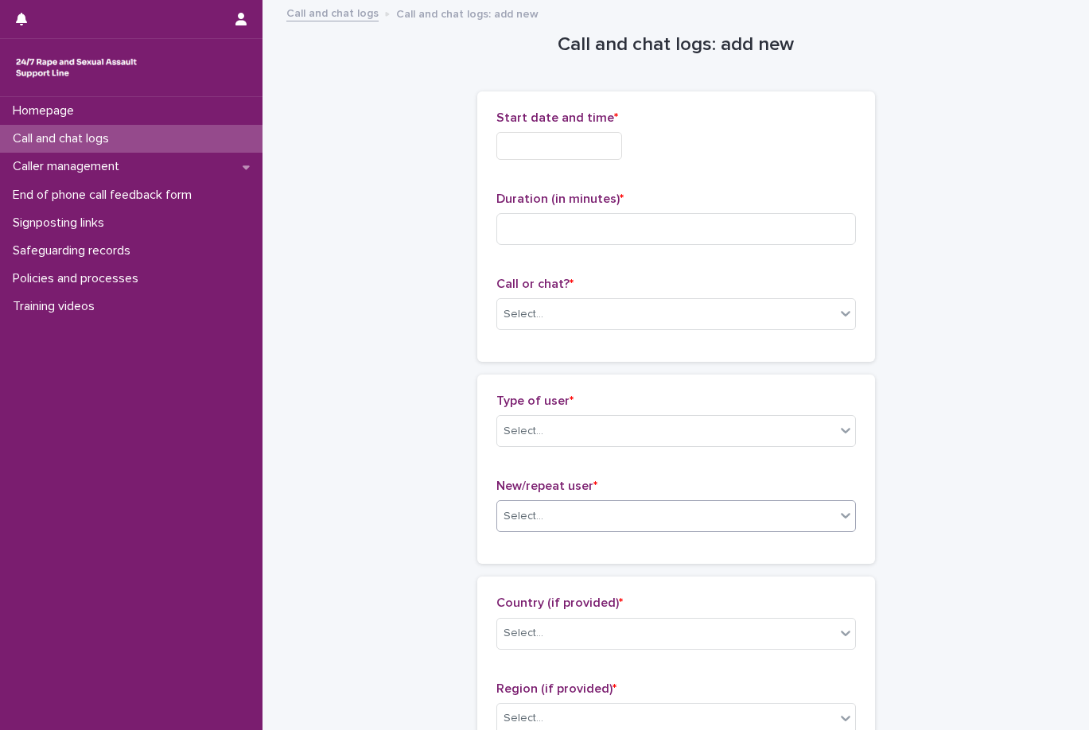
click at [709, 406] on p "Type of user *" at bounding box center [675, 401] width 359 height 15
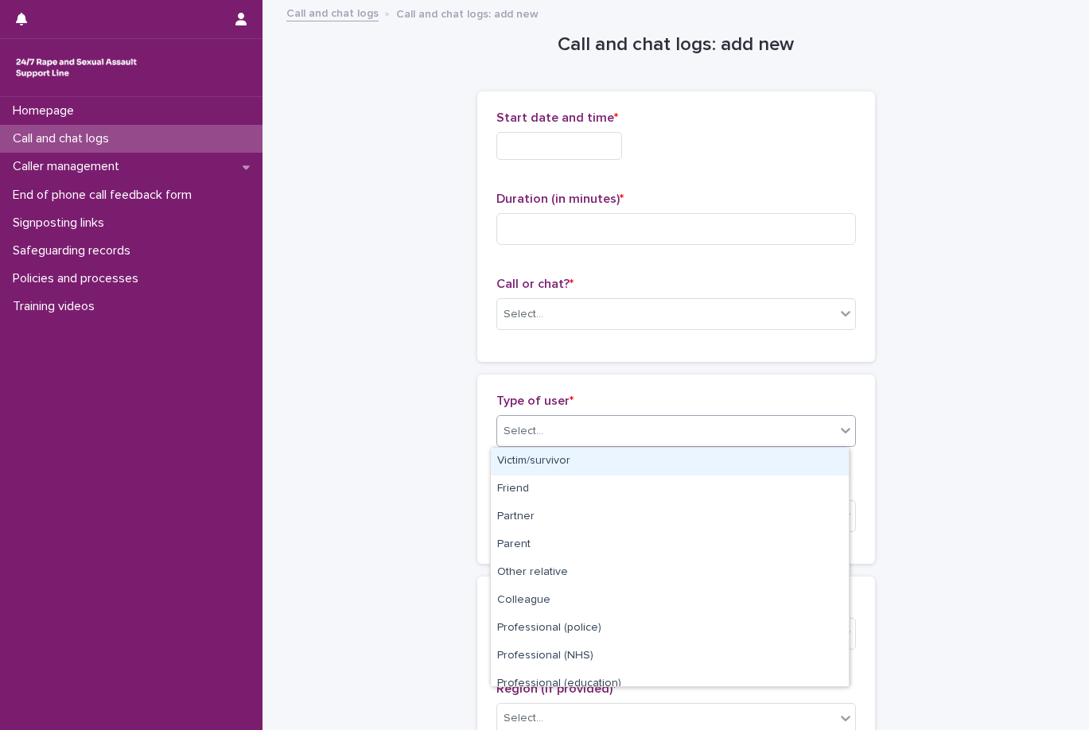
click at [704, 425] on div "Select..." at bounding box center [666, 431] width 338 height 26
click at [717, 303] on div "Select..." at bounding box center [666, 314] width 338 height 26
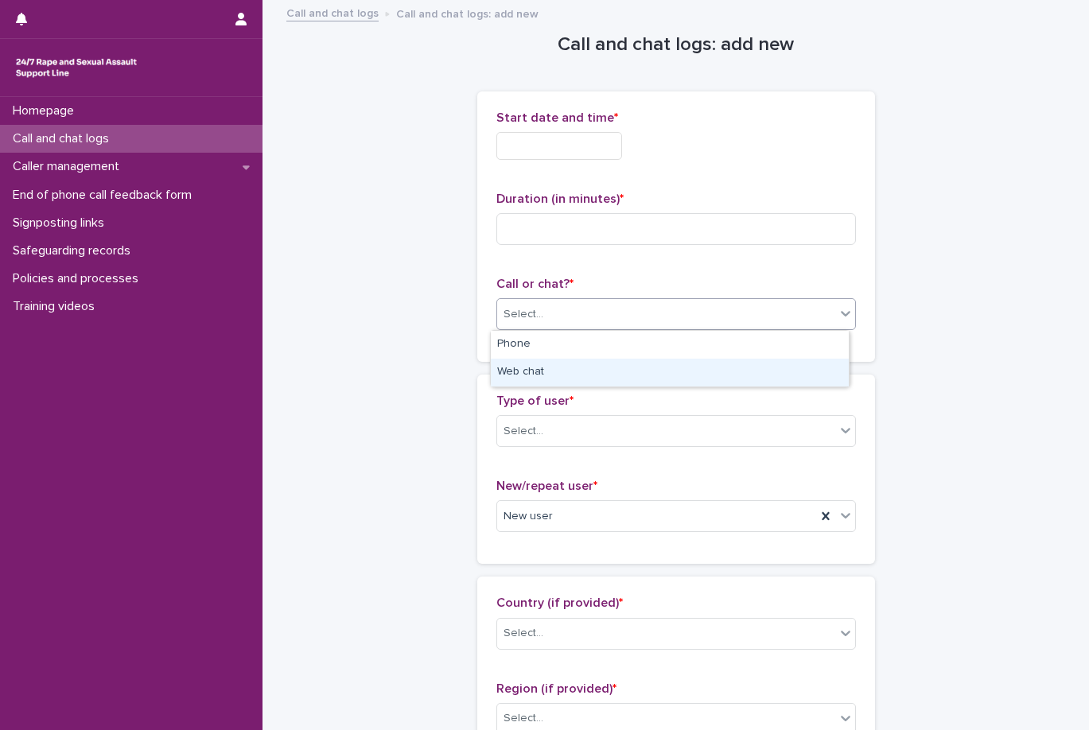
click at [687, 383] on div "Web chat" at bounding box center [670, 373] width 358 height 28
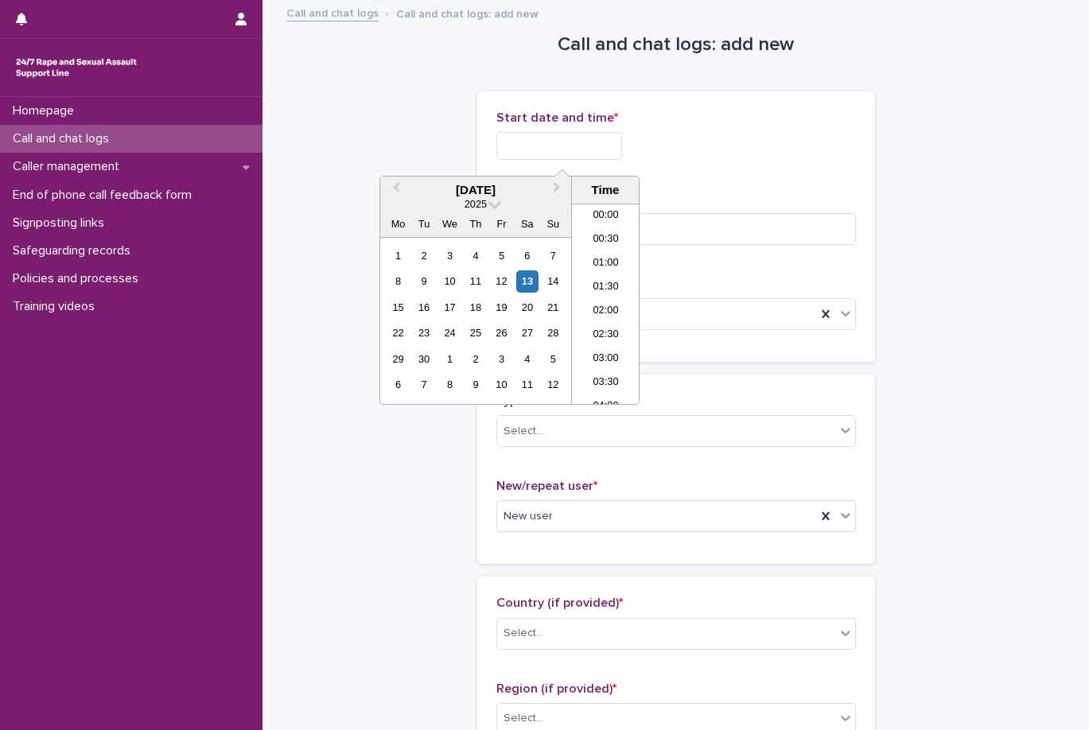
click at [594, 147] on input "text" at bounding box center [559, 146] width 126 height 28
click at [605, 274] on li "19:00" at bounding box center [606, 280] width 68 height 24
click at [603, 146] on input "**********" at bounding box center [559, 146] width 126 height 28
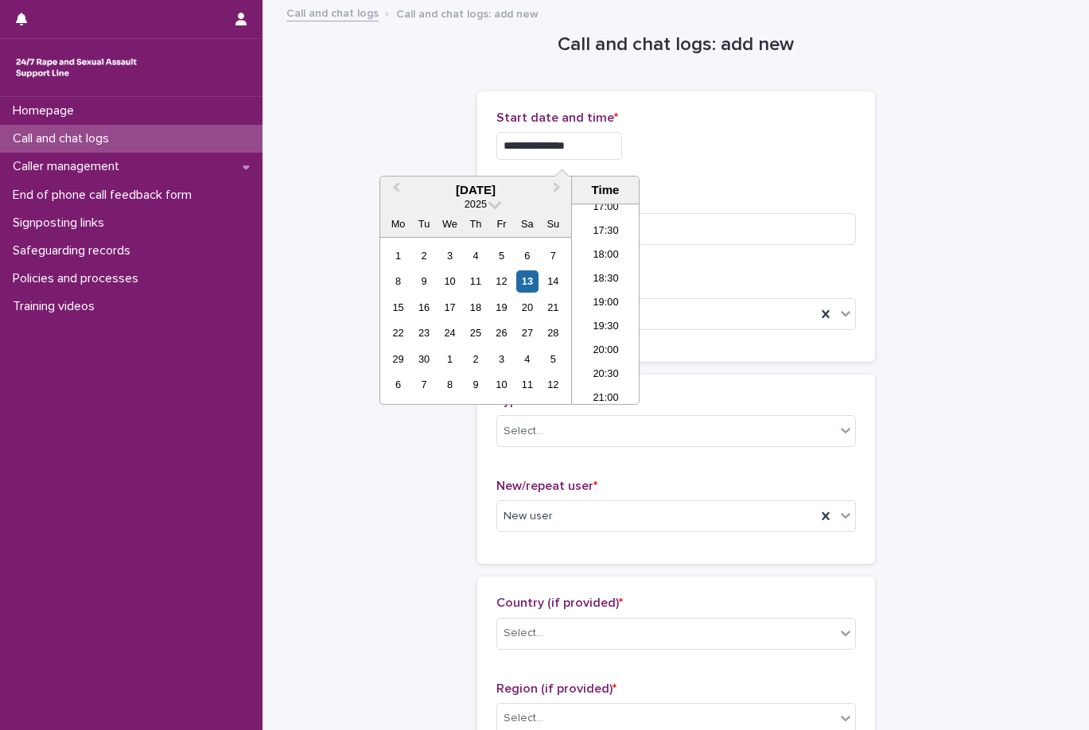
type input "**********"
click at [627, 160] on div "**********" at bounding box center [675, 142] width 359 height 62
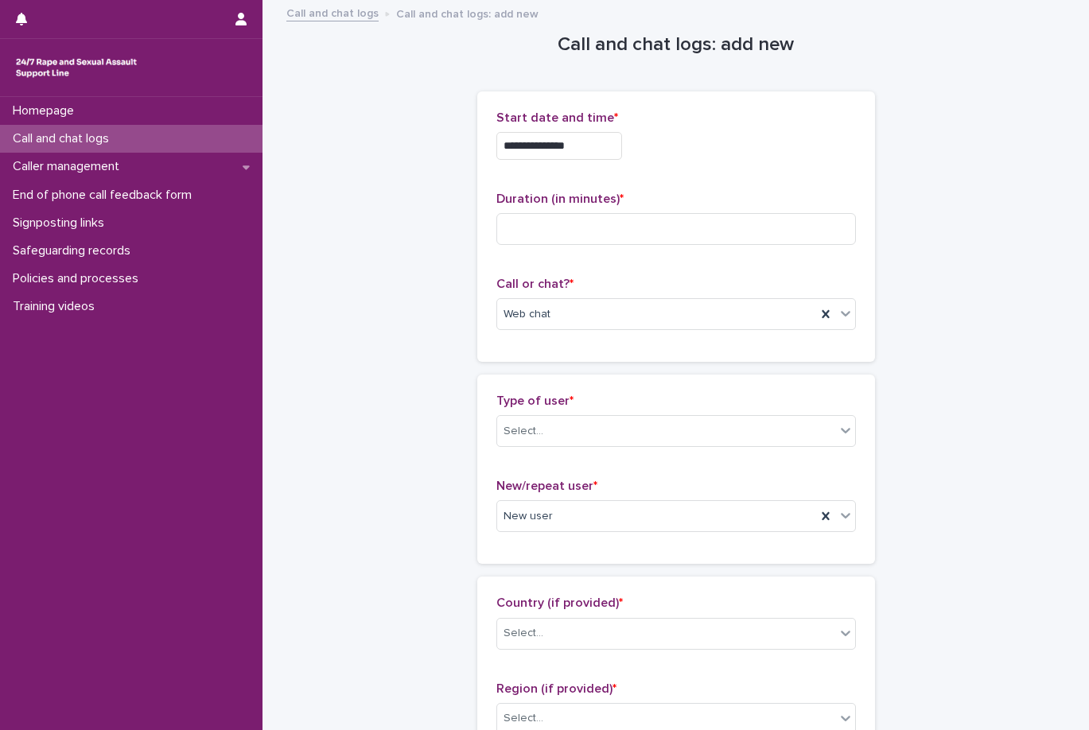
click at [654, 203] on p "Duration (in minutes) *" at bounding box center [675, 199] width 359 height 15
click at [714, 247] on div "Duration (in minutes) *" at bounding box center [675, 225] width 359 height 66
click at [726, 239] on input at bounding box center [675, 229] width 359 height 32
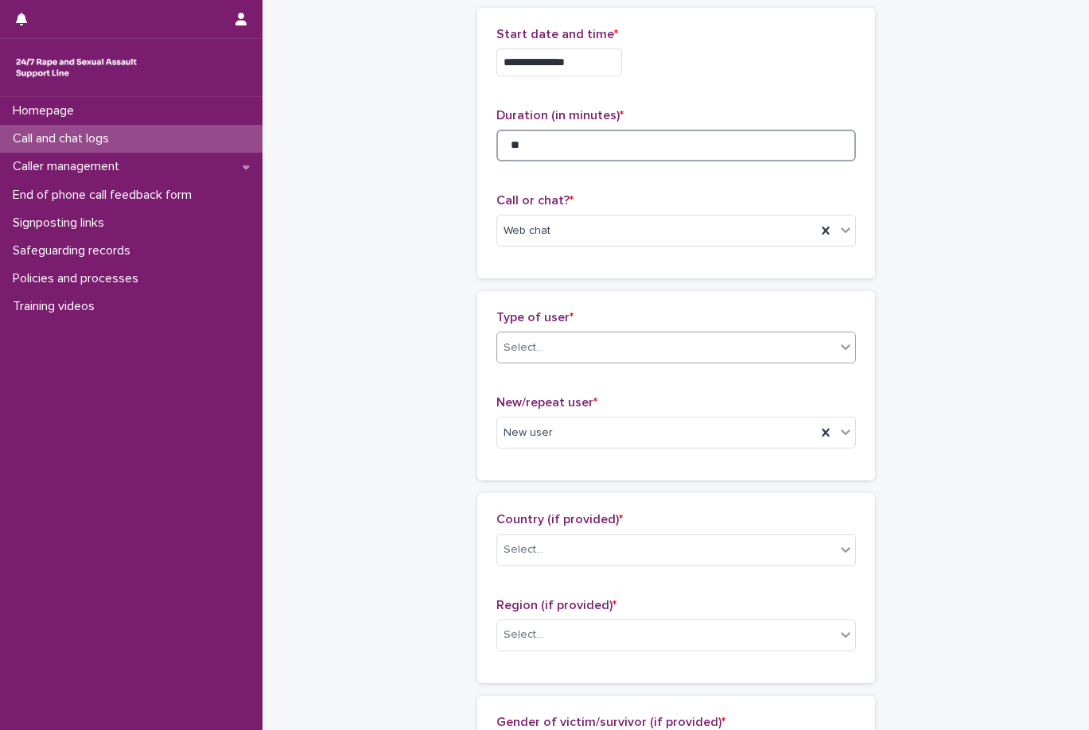
scroll to position [0, 0]
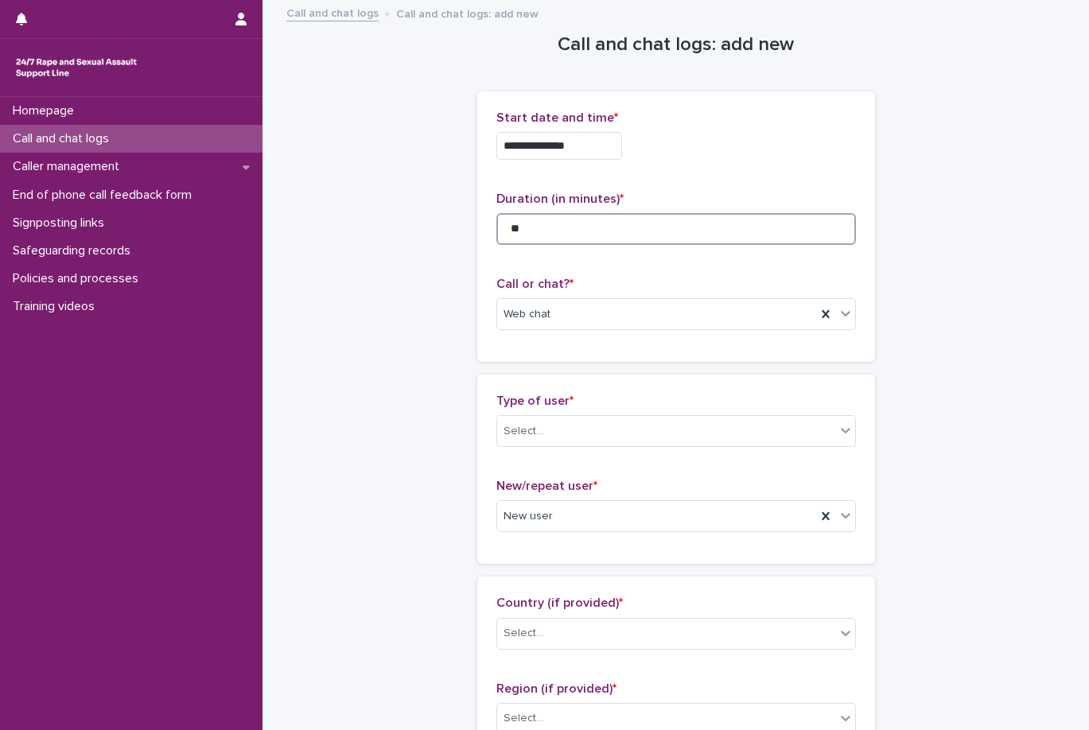
type input "**"
drag, startPoint x: 278, startPoint y: 314, endPoint x: 289, endPoint y: 310, distance: 11.8
click at [173, 319] on div "Training videos" at bounding box center [131, 307] width 262 height 28
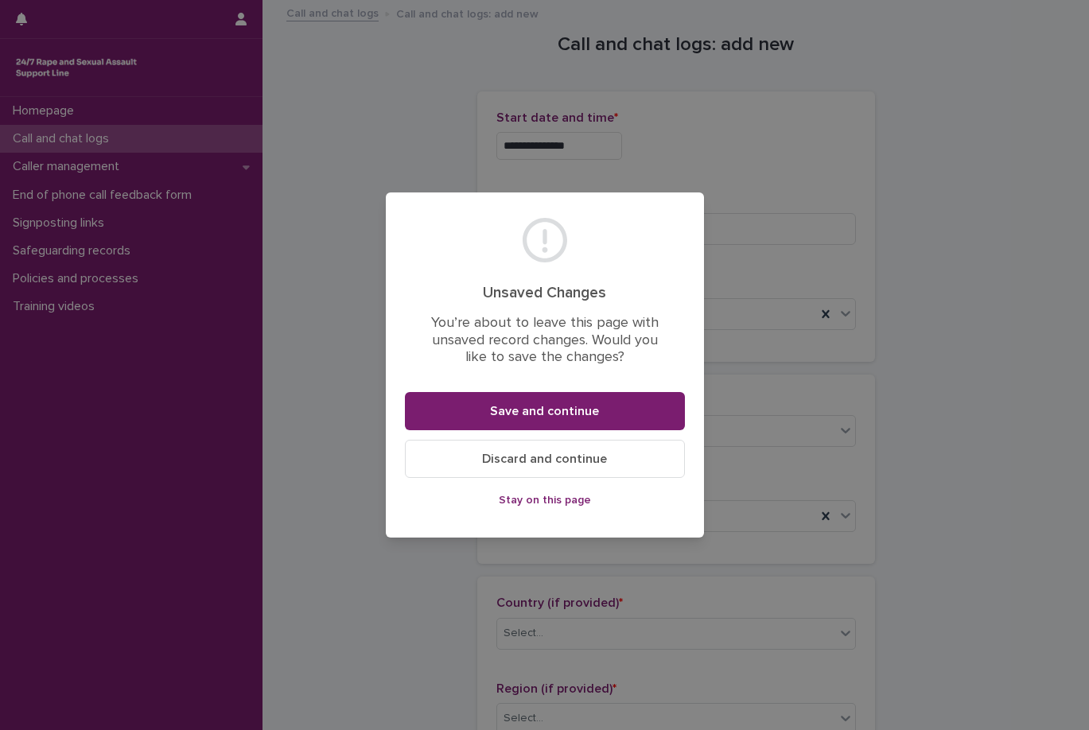
click at [566, 503] on span "Stay on this page" at bounding box center [545, 500] width 92 height 11
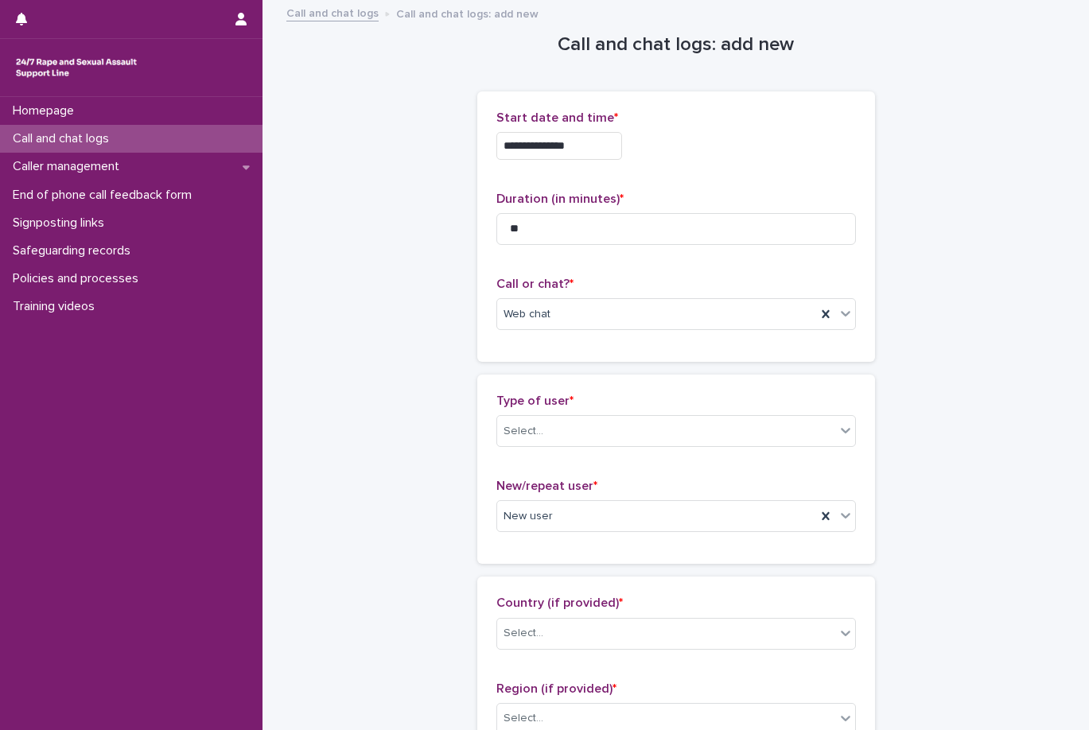
click at [587, 457] on div "Type of user * Select..." at bounding box center [675, 427] width 359 height 66
click at [592, 443] on div "Select..." at bounding box center [666, 431] width 338 height 26
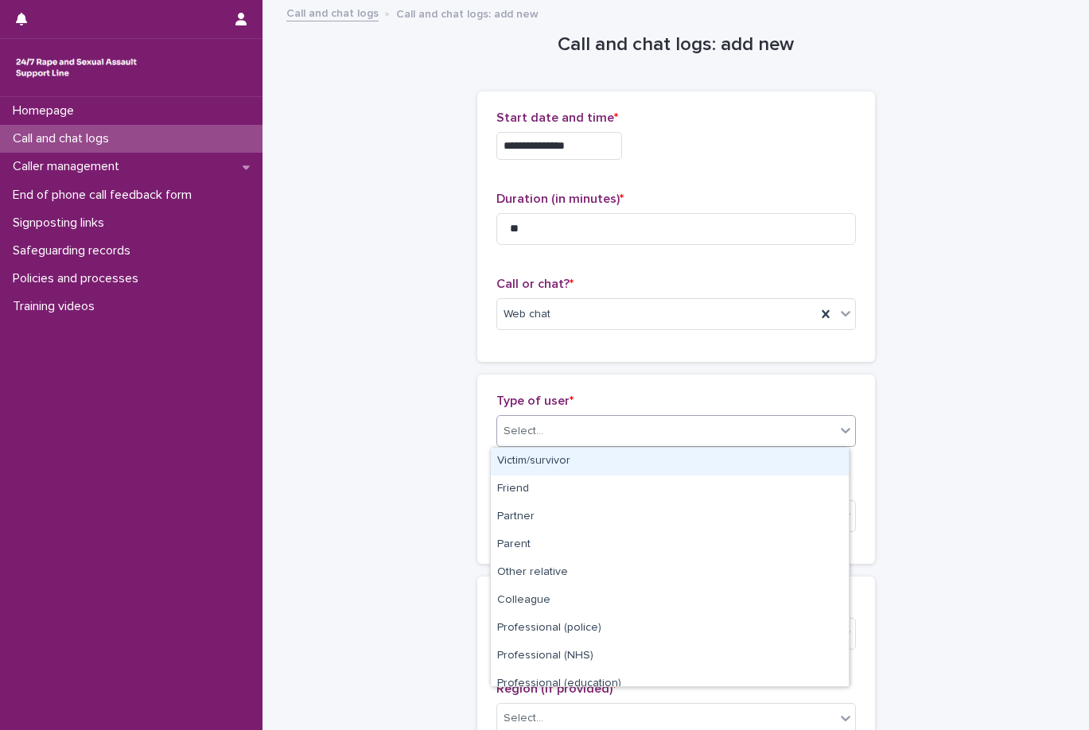
click at [590, 459] on div "Victim/survivor" at bounding box center [670, 462] width 358 height 28
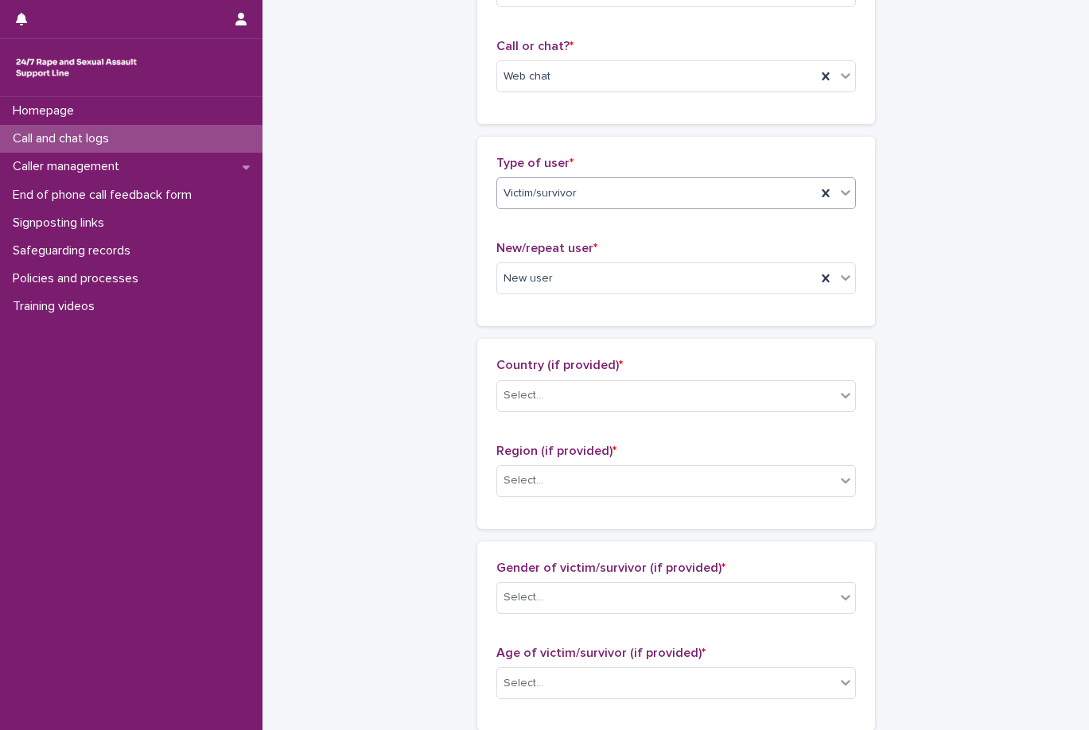
scroll to position [239, 0]
click at [652, 409] on div "Select..." at bounding box center [675, 395] width 359 height 32
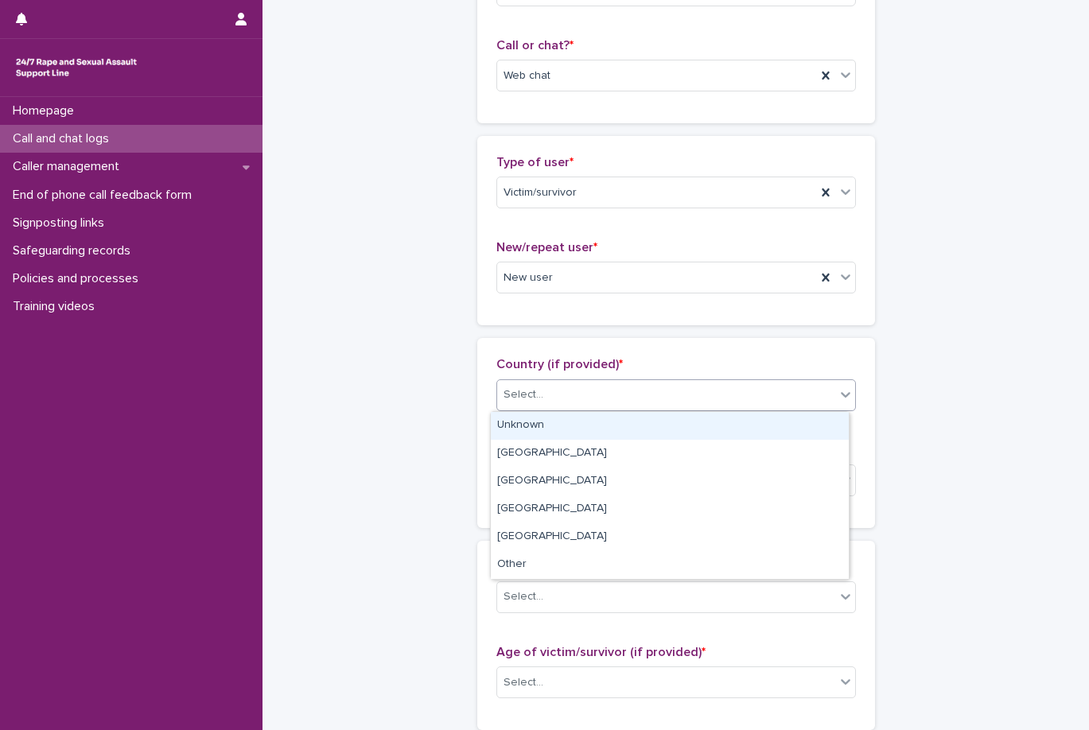
click at [639, 416] on div "Unknown" at bounding box center [670, 426] width 358 height 28
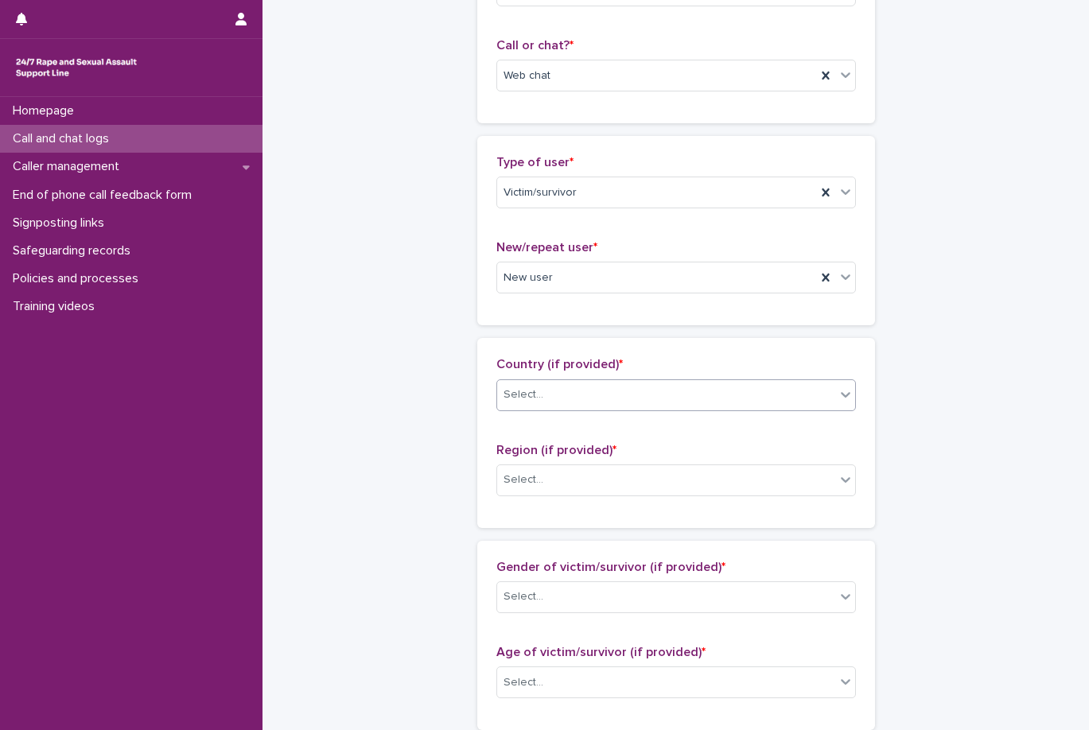
click at [644, 458] on div "Region (if provided) * Select..." at bounding box center [675, 476] width 359 height 66
click at [647, 479] on div "Select..." at bounding box center [666, 480] width 338 height 26
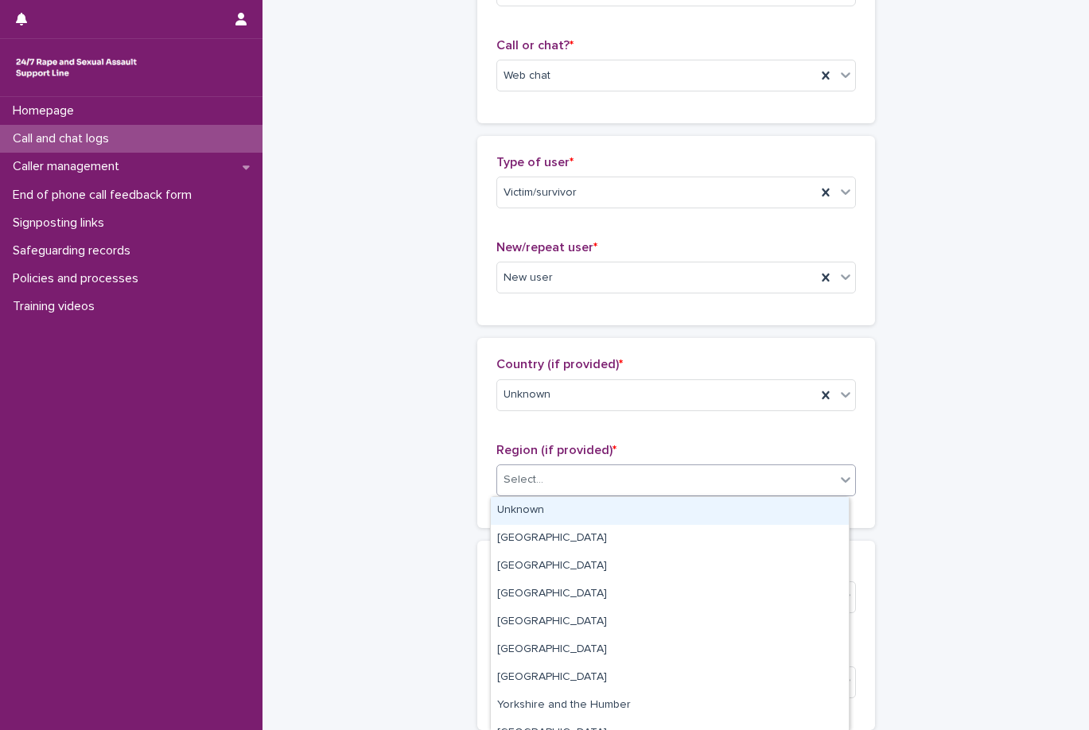
click at [631, 504] on div "Unknown" at bounding box center [670, 511] width 358 height 28
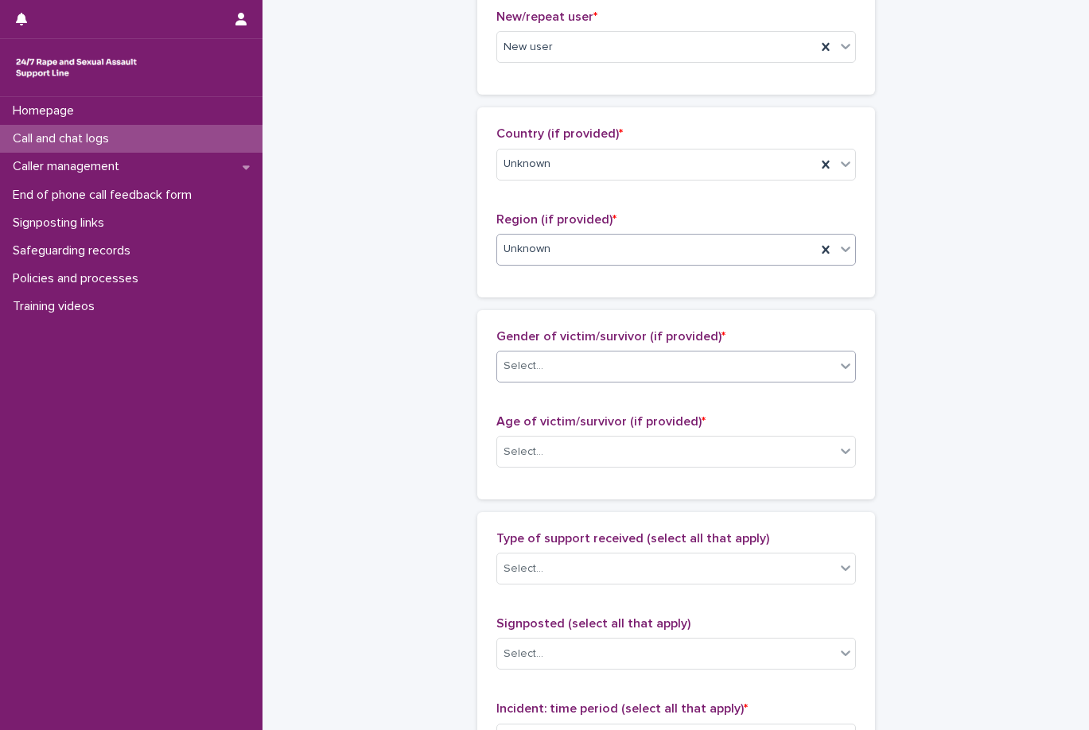
scroll to position [477, 0]
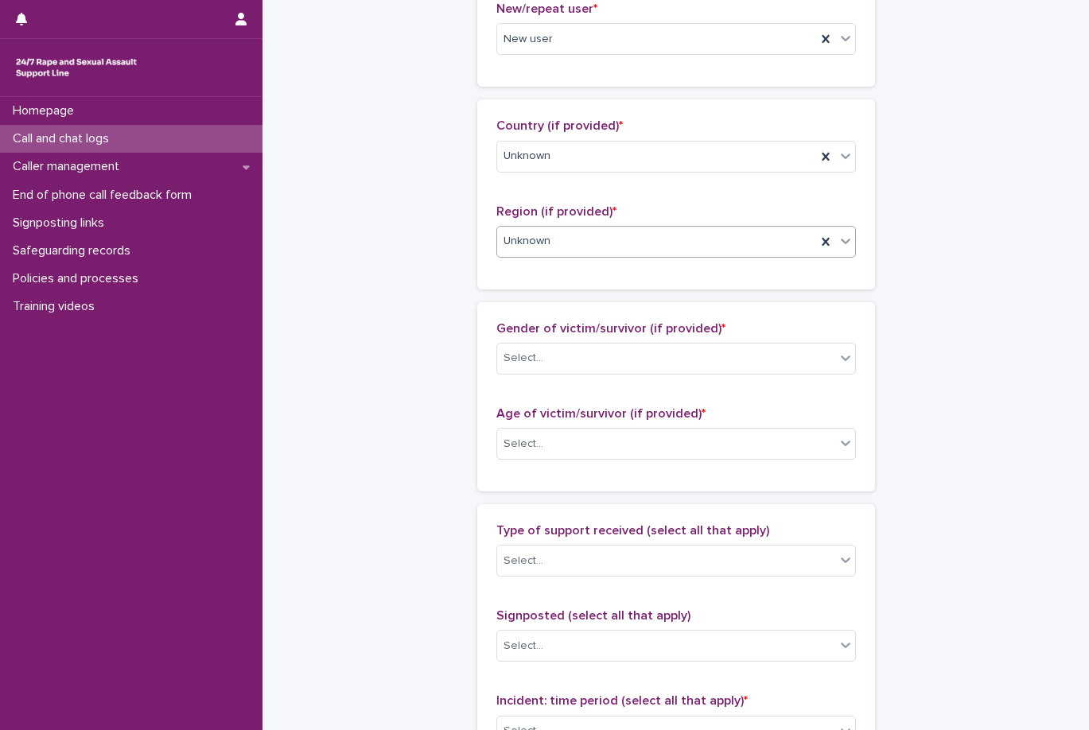
click at [655, 340] on div "Gender of victim/survivor (if provided) * Select..." at bounding box center [675, 354] width 359 height 66
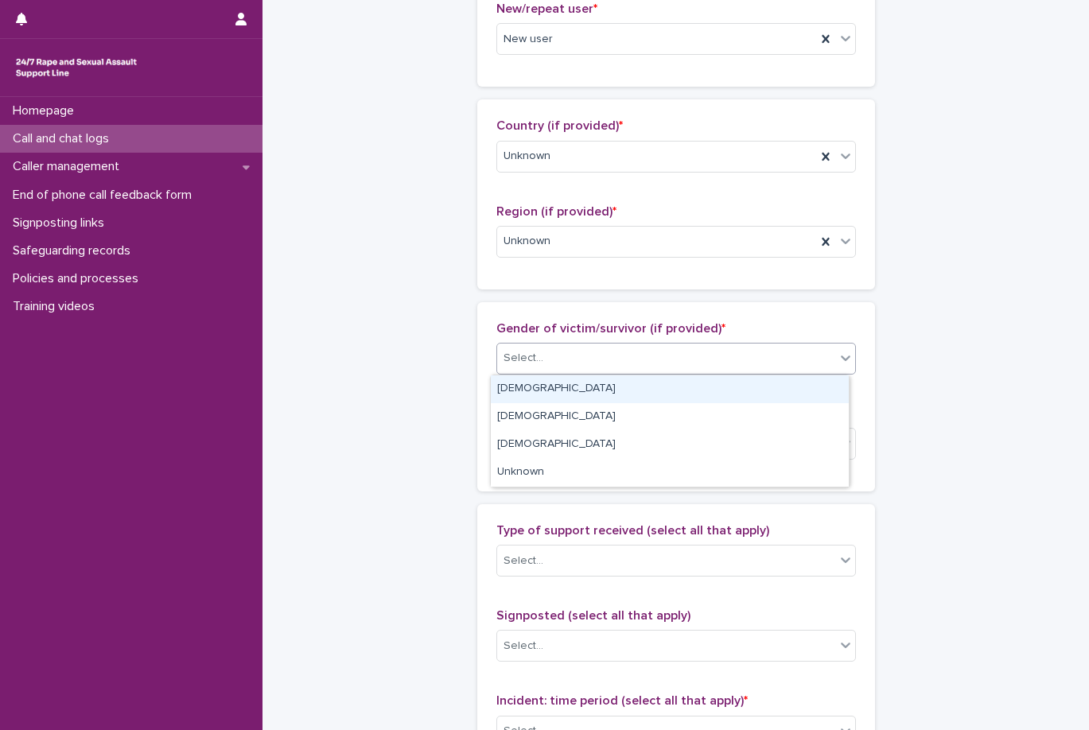
click at [648, 364] on div "Select..." at bounding box center [666, 358] width 338 height 26
click at [651, 392] on div "Female" at bounding box center [670, 389] width 358 height 28
click at [636, 459] on div "Select..." at bounding box center [675, 444] width 359 height 32
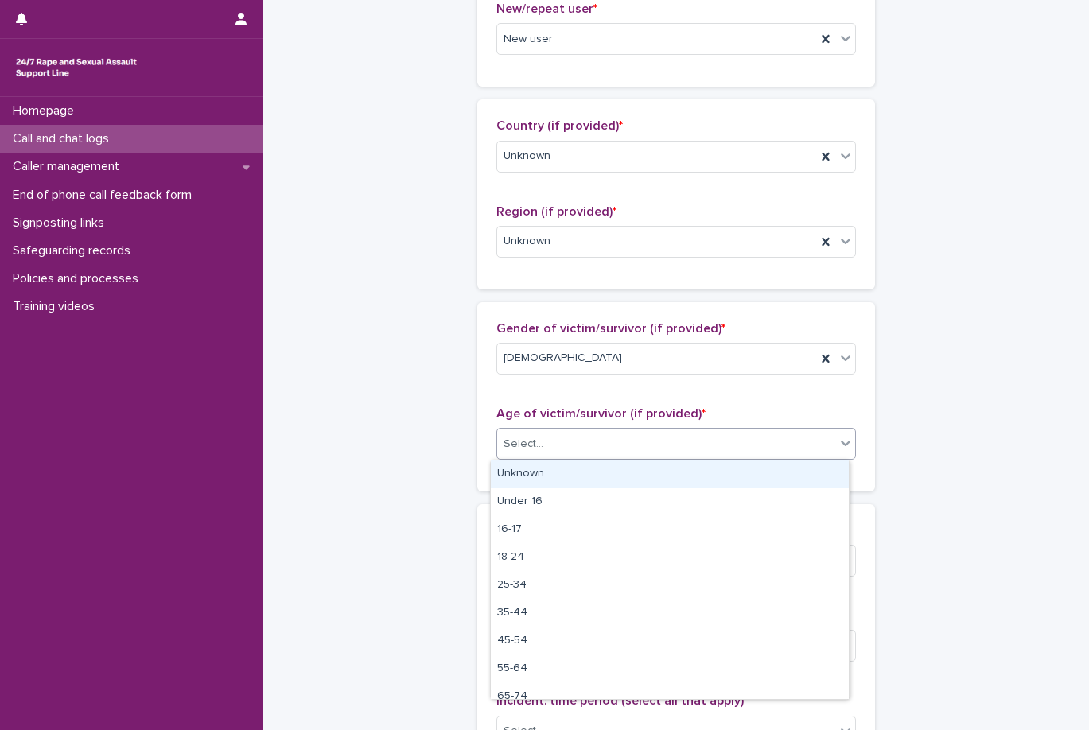
click at [635, 468] on div "Unknown" at bounding box center [670, 474] width 358 height 28
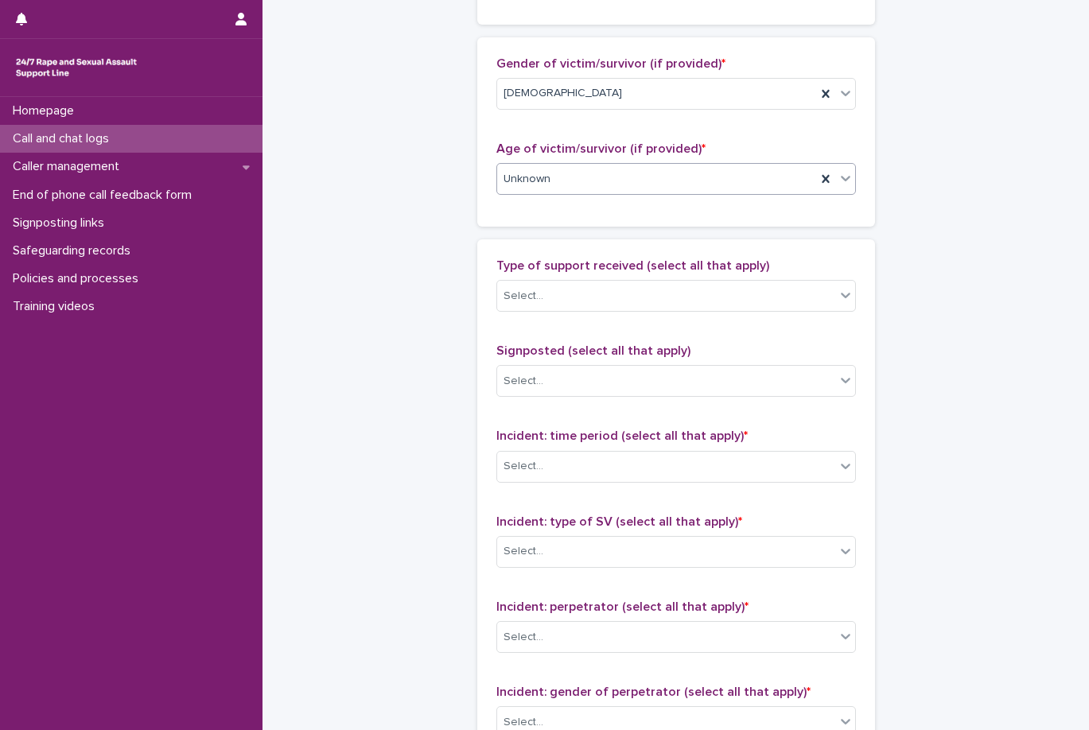
scroll to position [795, 0]
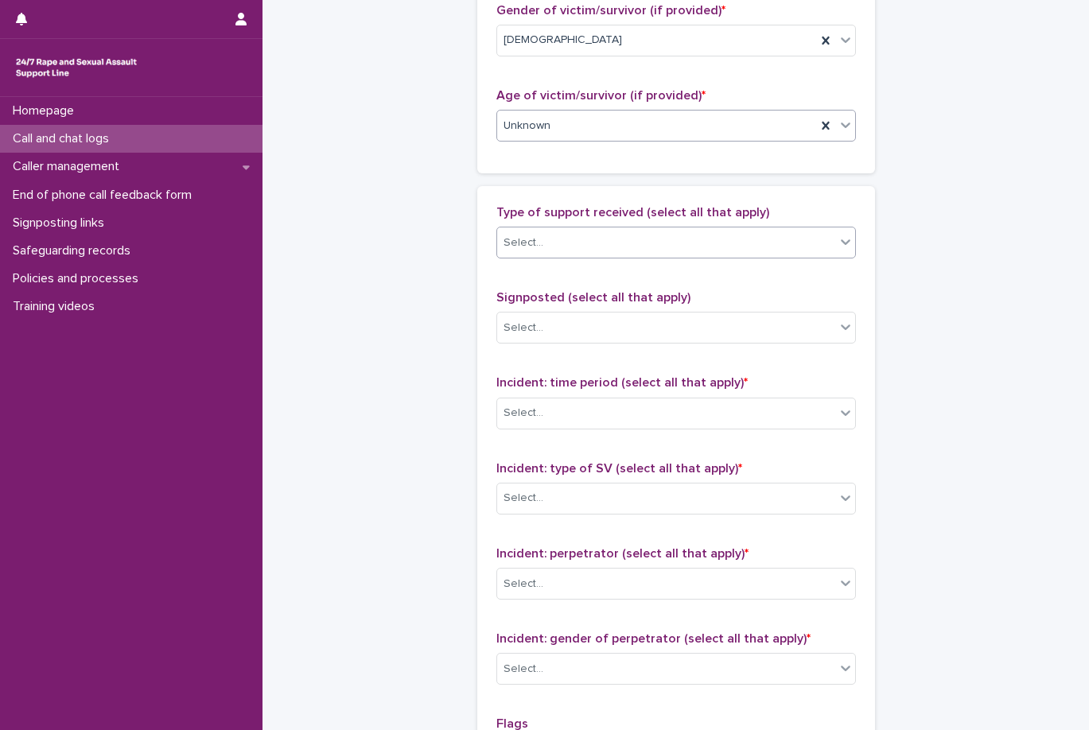
click at [659, 248] on div "Select..." at bounding box center [666, 243] width 338 height 26
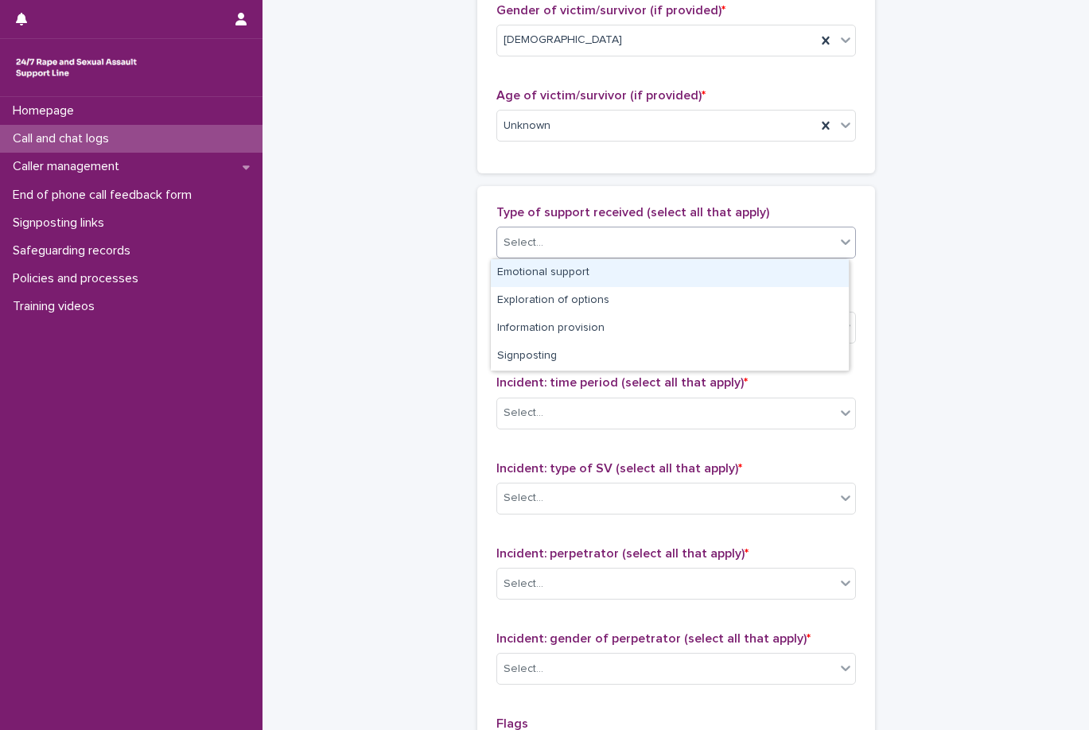
click at [641, 260] on div "Emotional support" at bounding box center [670, 273] width 358 height 28
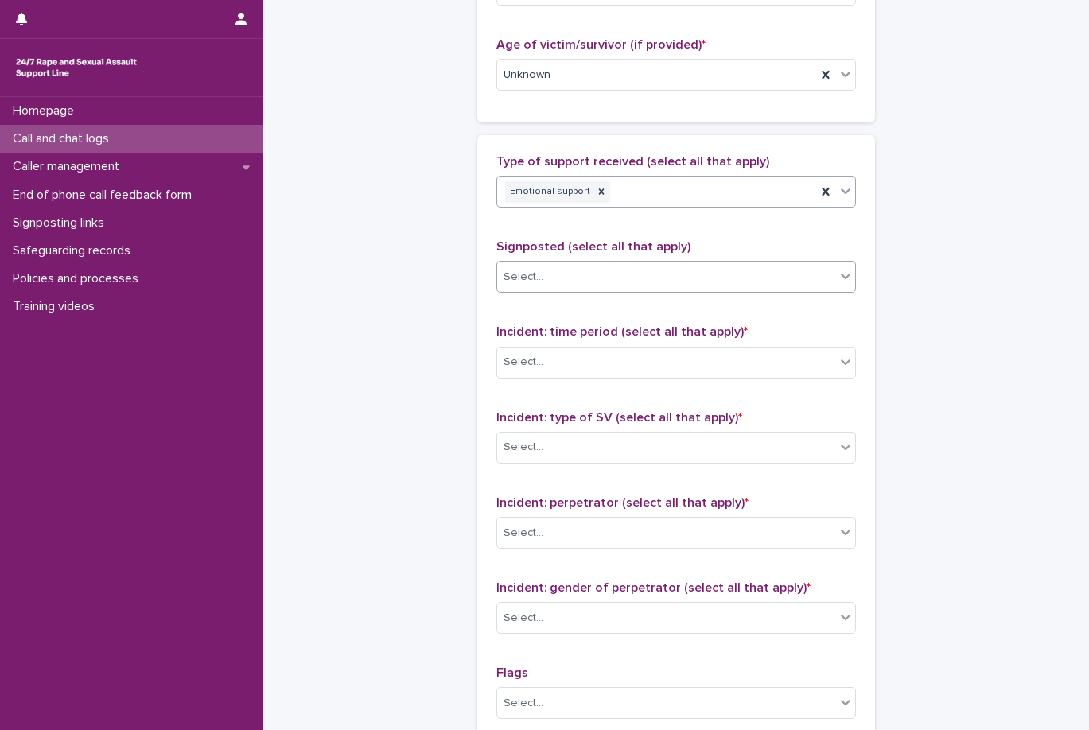
scroll to position [875, 0]
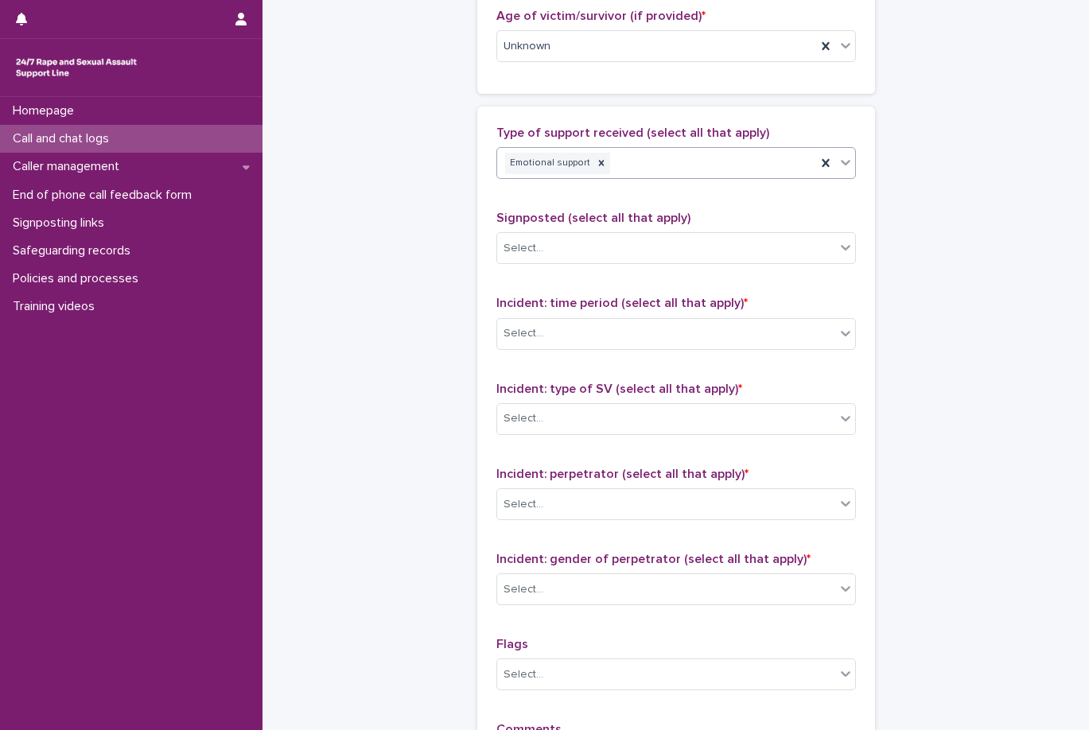
click at [713, 150] on div "Emotional support" at bounding box center [656, 164] width 319 height 28
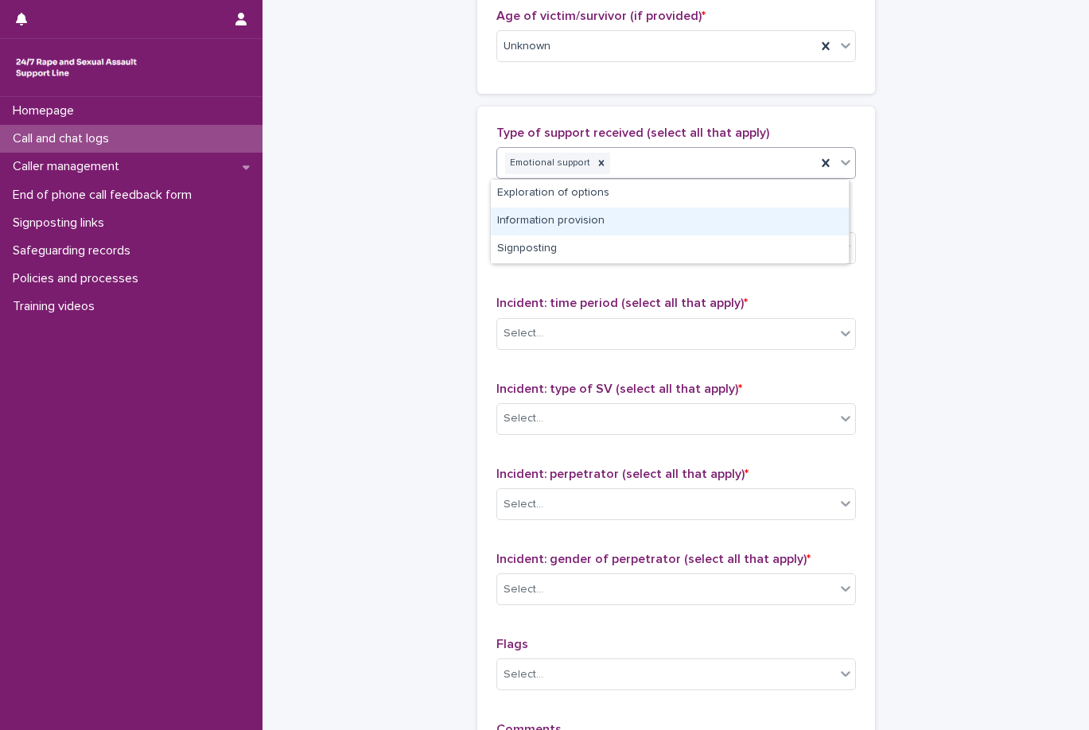
drag, startPoint x: 691, startPoint y: 202, endPoint x: 686, endPoint y: 227, distance: 25.1
click at [686, 227] on div "Information provision" at bounding box center [670, 222] width 358 height 28
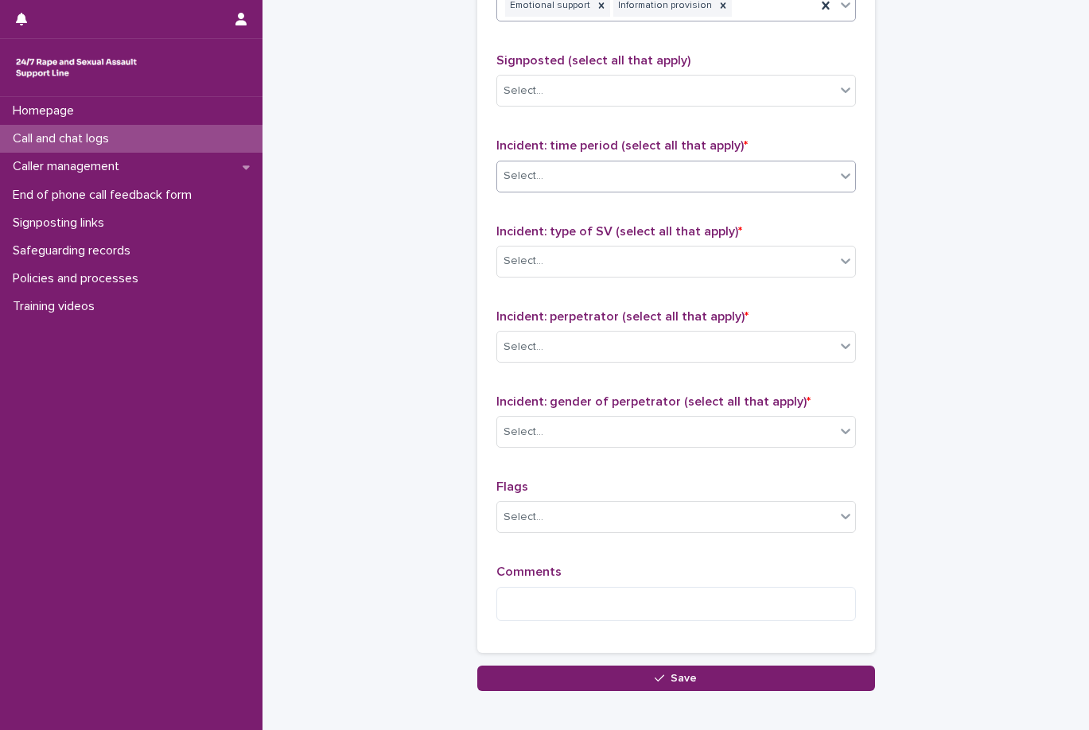
scroll to position [1034, 0]
click at [686, 190] on body "**********" at bounding box center [544, 365] width 1089 height 730
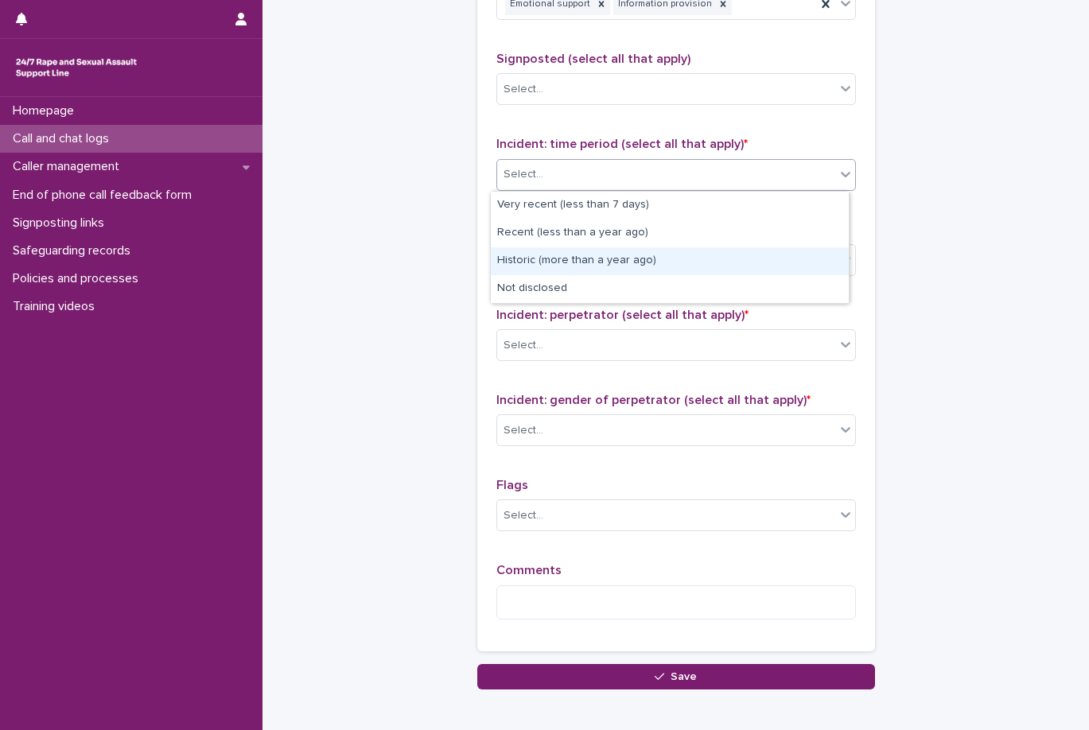
drag, startPoint x: 669, startPoint y: 244, endPoint x: 660, endPoint y: 283, distance: 39.9
click at [666, 270] on div "Historic (more than a year ago)" at bounding box center [670, 261] width 358 height 28
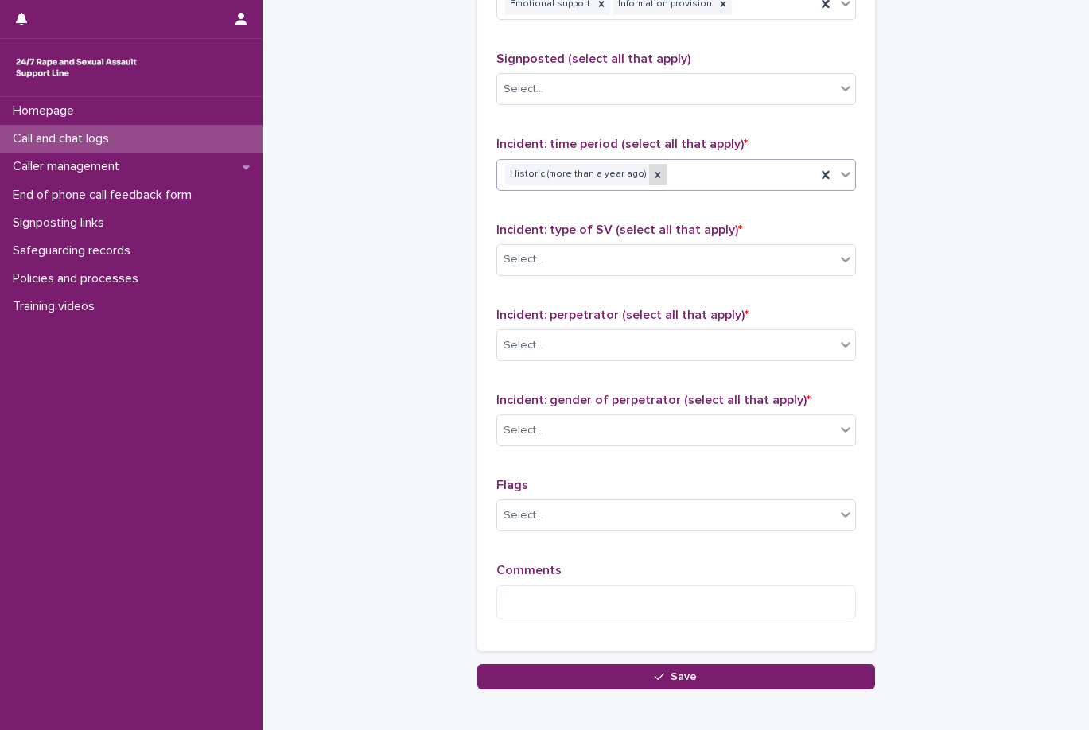
click at [652, 171] on icon at bounding box center [657, 174] width 11 height 11
click at [650, 172] on div "Historic (more than a year ago)" at bounding box center [656, 175] width 319 height 28
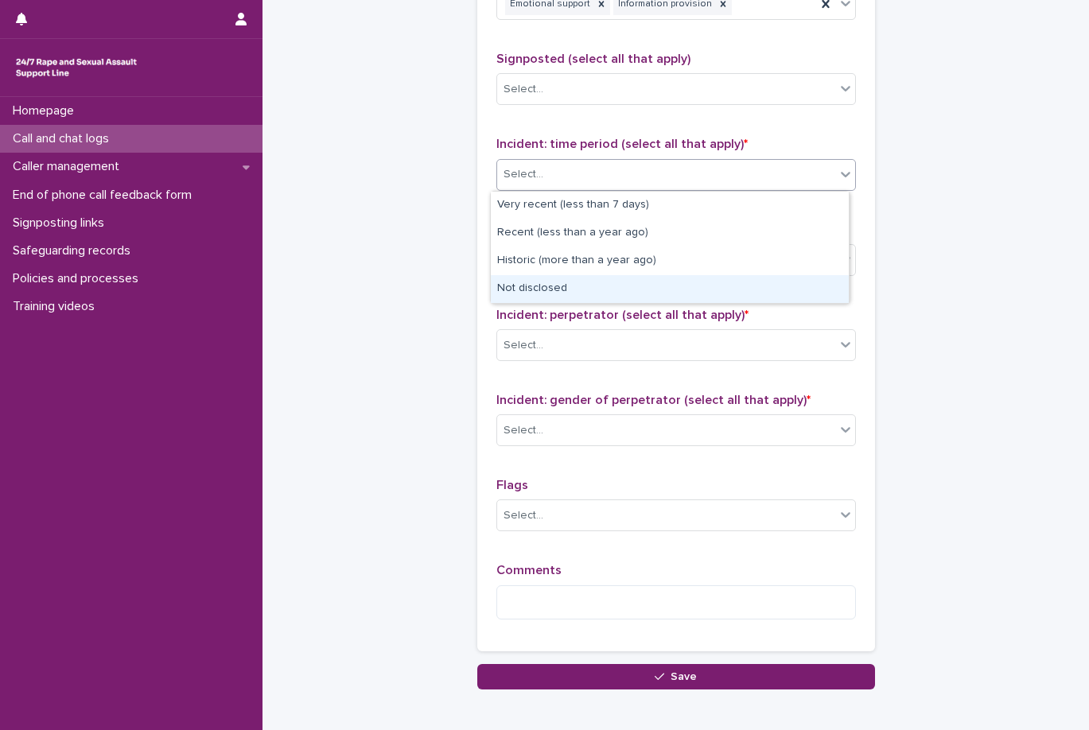
click at [624, 277] on div "Not disclosed" at bounding box center [670, 289] width 358 height 28
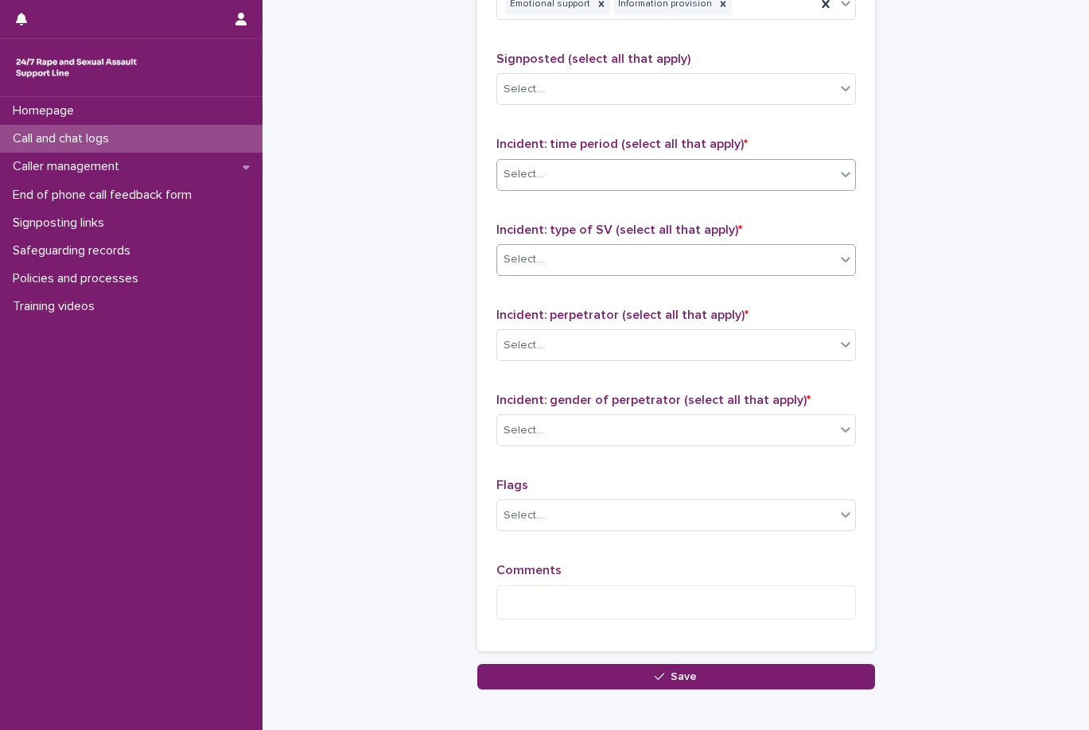
click at [628, 262] on div "Select..." at bounding box center [666, 260] width 338 height 26
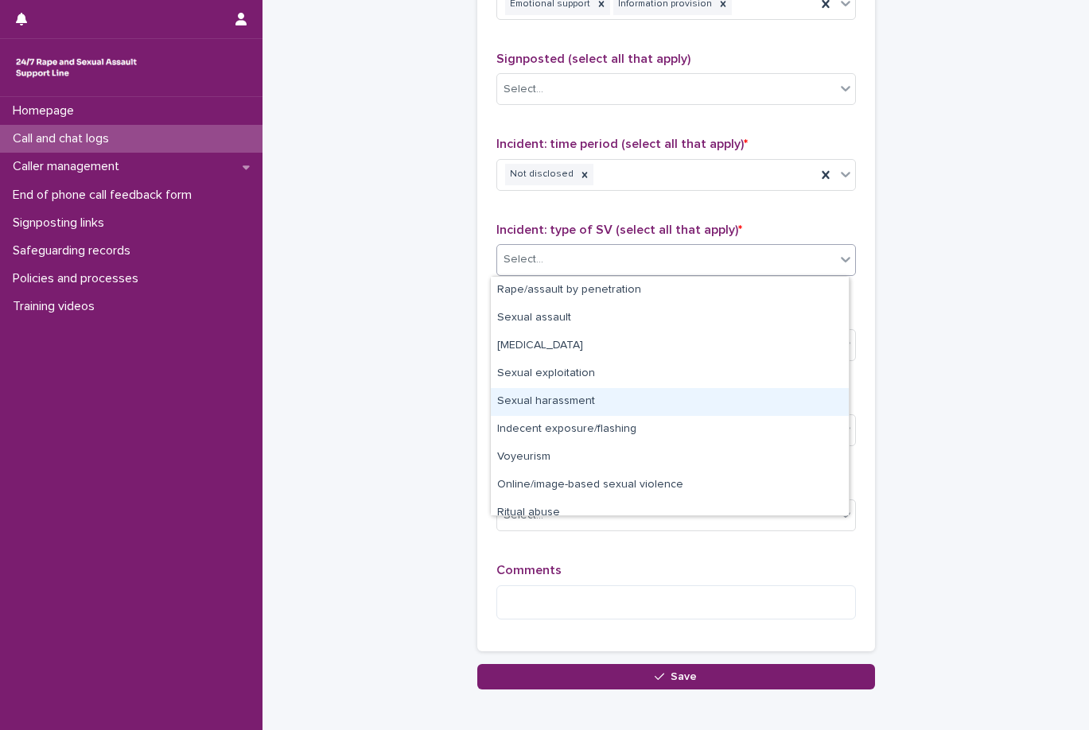
scroll to position [40, 0]
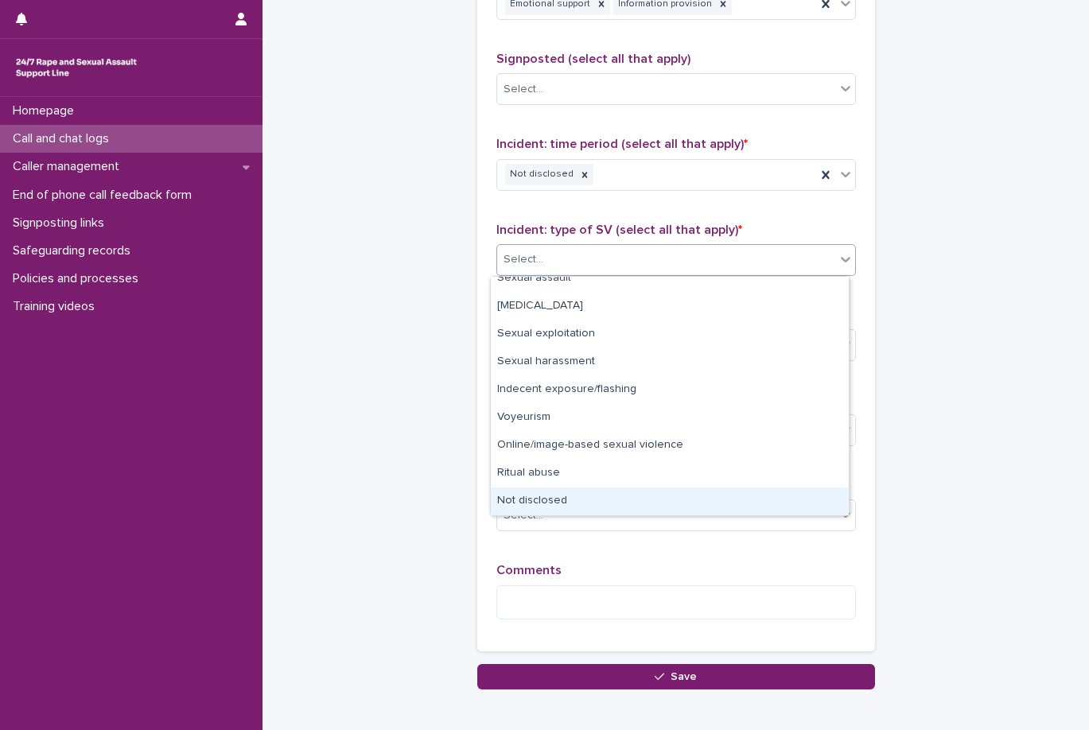
click at [615, 512] on div "Not disclosed" at bounding box center [670, 501] width 358 height 28
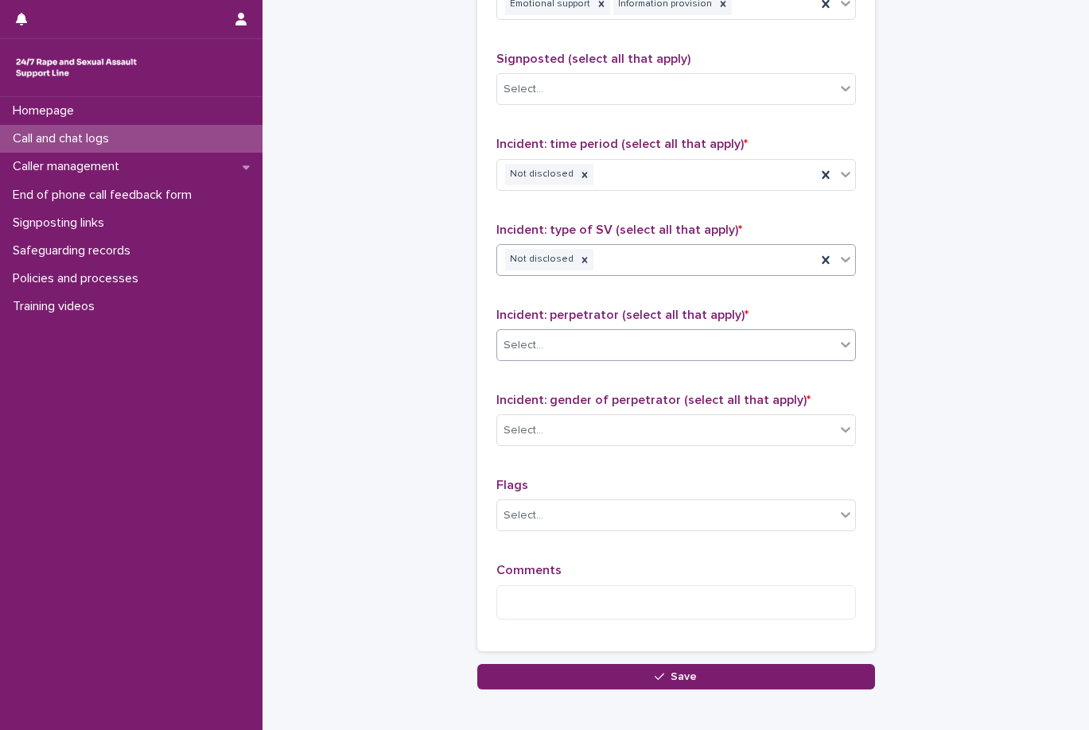
click at [634, 344] on div "Select..." at bounding box center [666, 345] width 338 height 26
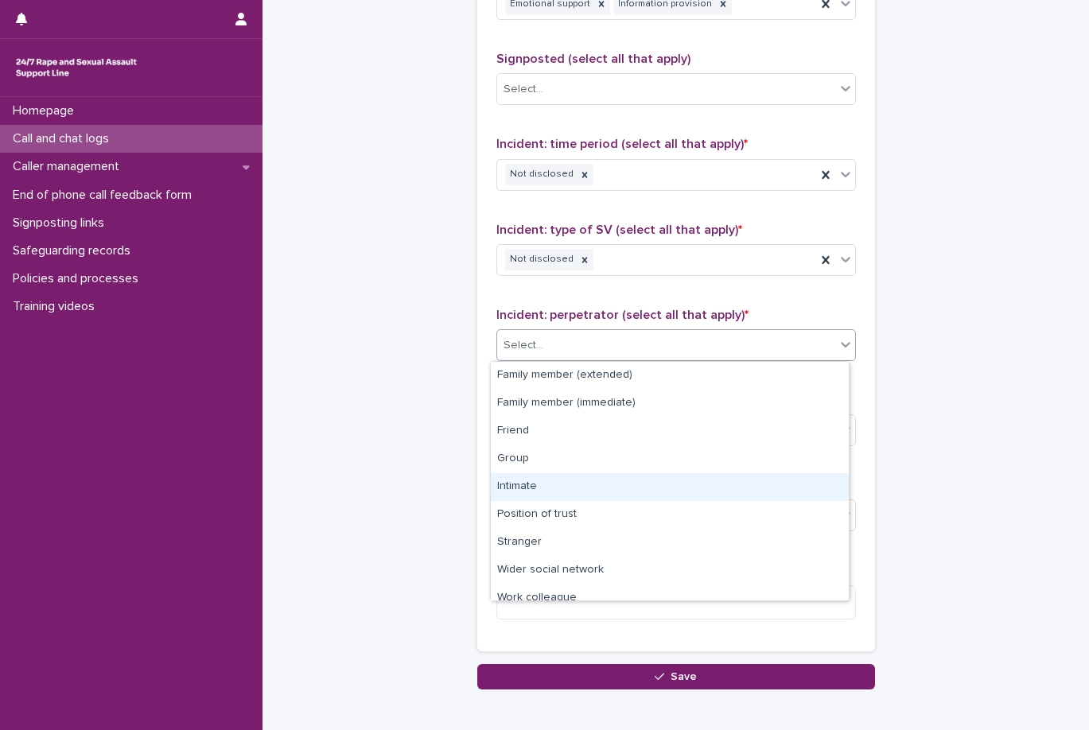
scroll to position [68, 0]
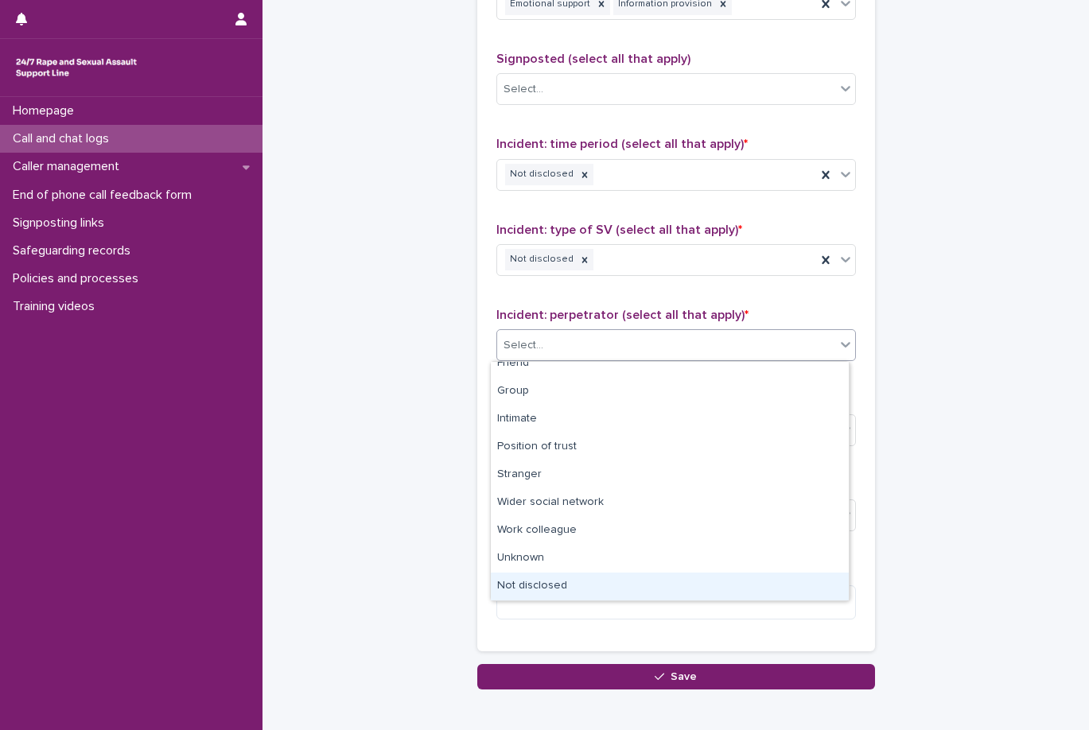
click at [607, 574] on div "Not disclosed" at bounding box center [670, 587] width 358 height 28
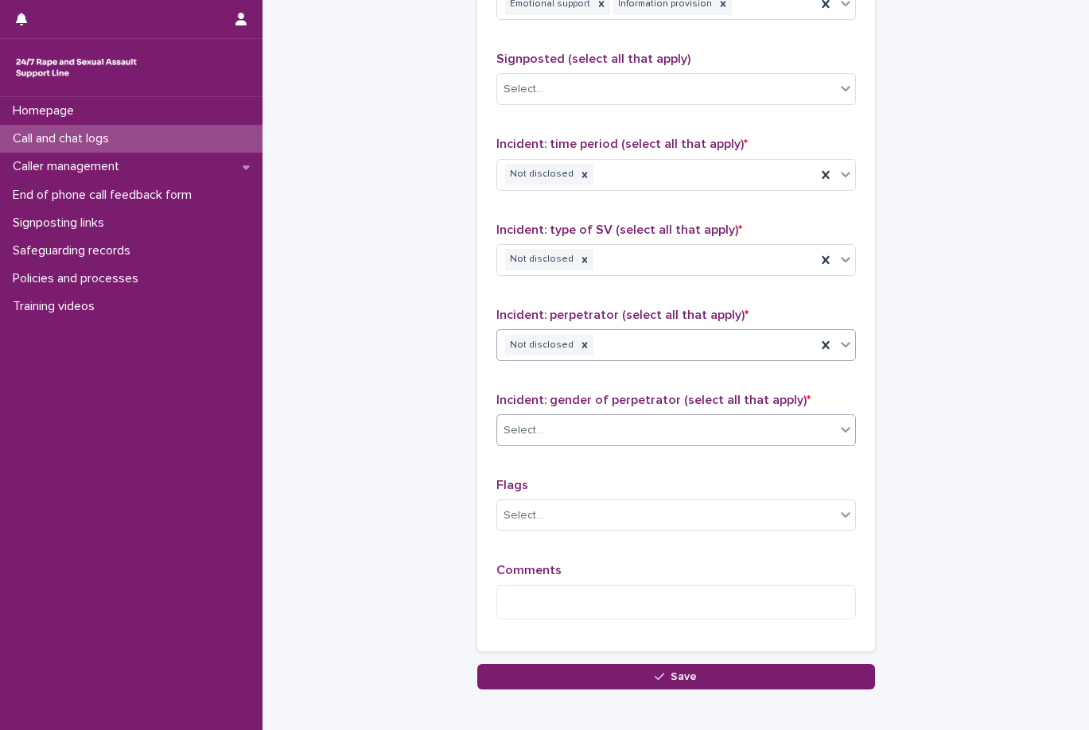
click at [634, 432] on div "Select..." at bounding box center [666, 430] width 338 height 26
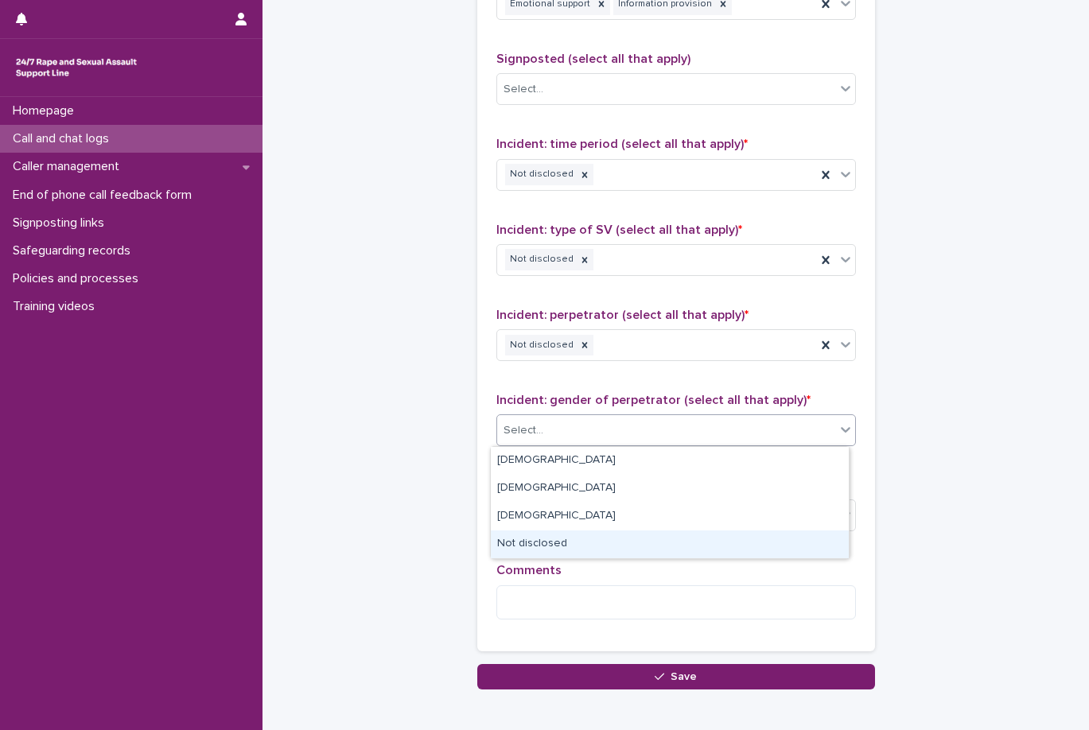
click at [622, 531] on div "Not disclosed" at bounding box center [670, 544] width 358 height 28
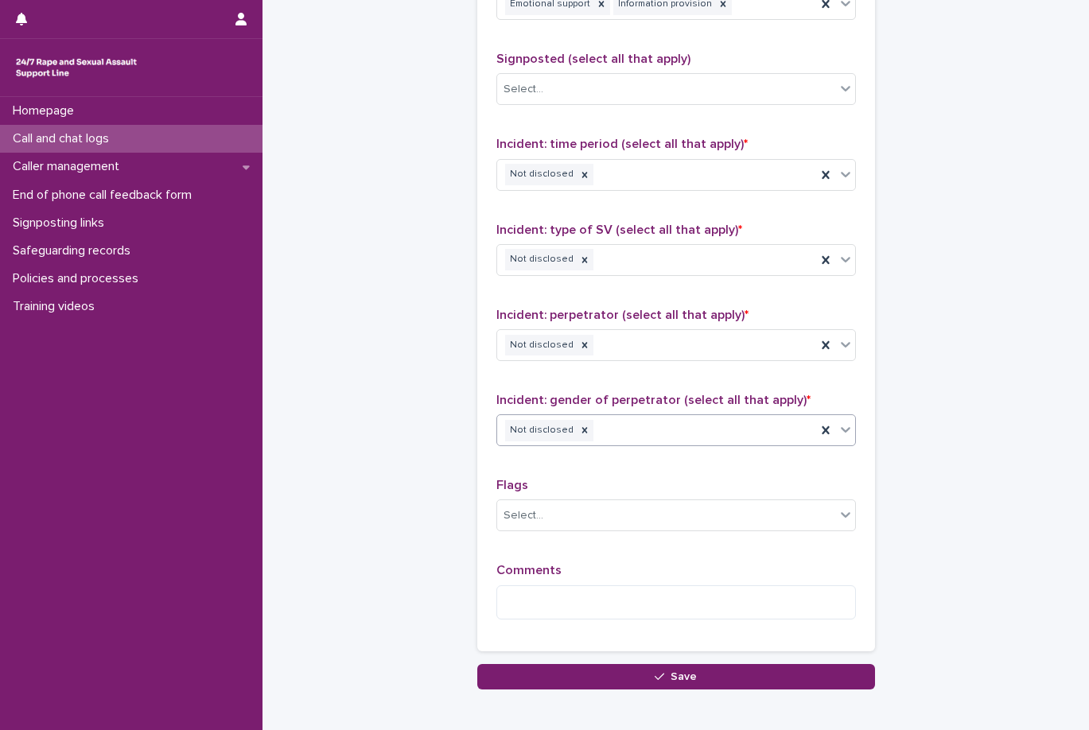
scroll to position [1117, 0]
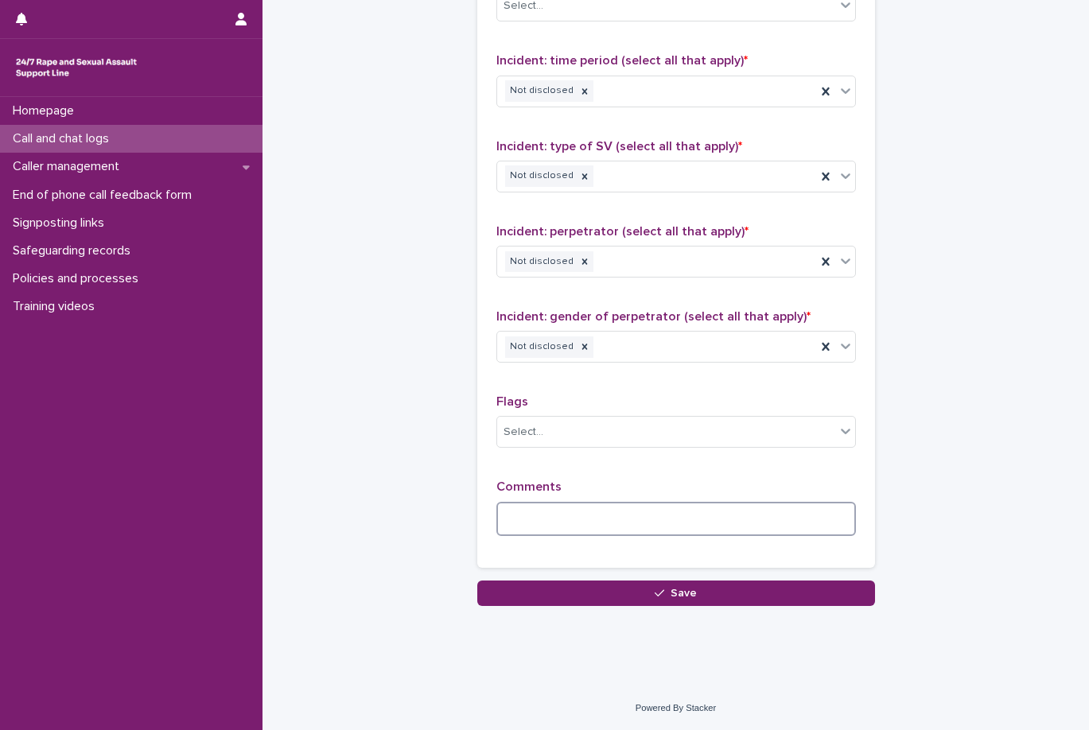
click at [619, 529] on textarea at bounding box center [675, 519] width 359 height 34
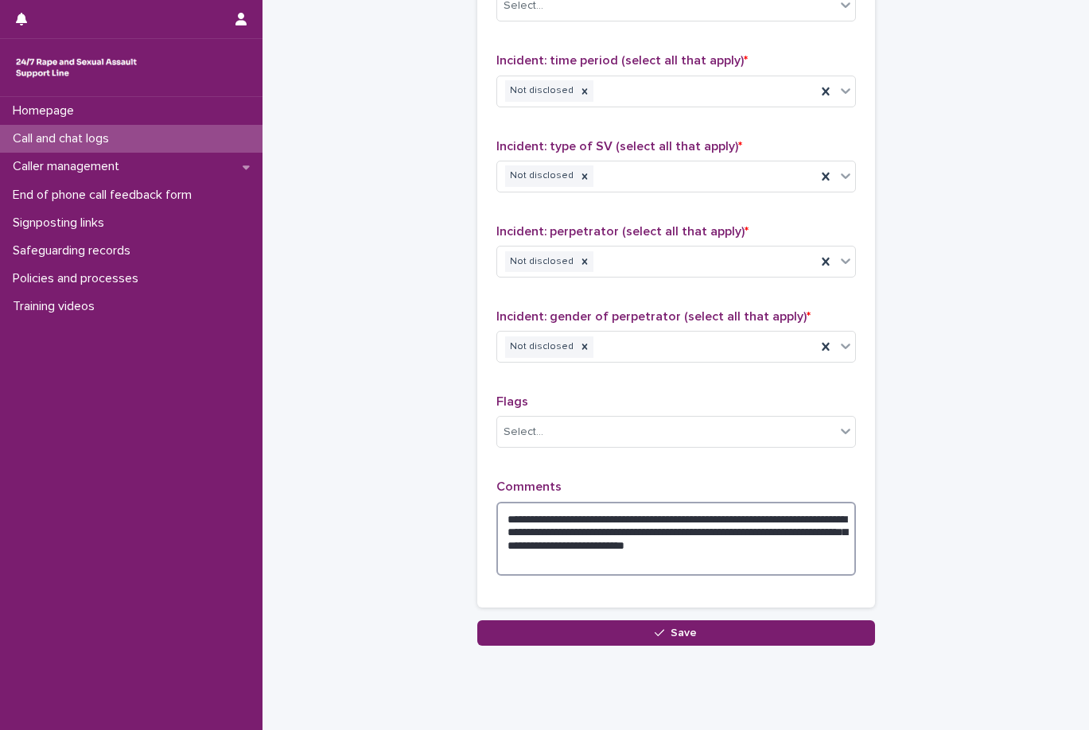
click at [520, 540] on textarea "**********" at bounding box center [675, 539] width 359 height 74
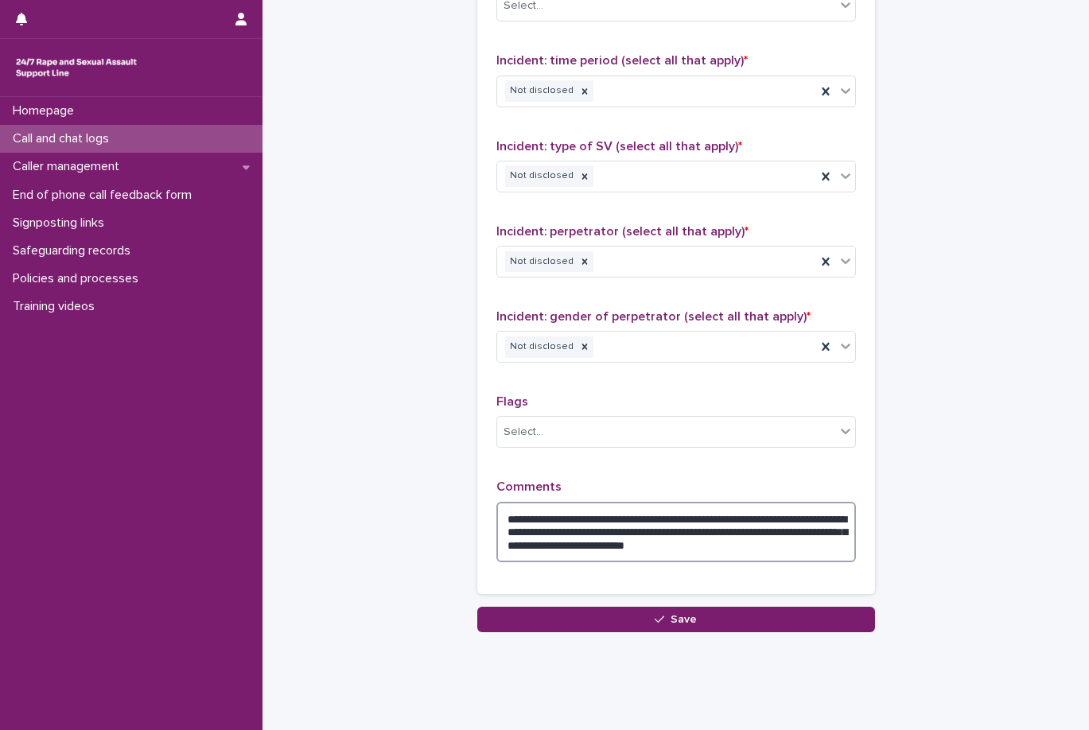
click at [650, 549] on textarea "**********" at bounding box center [675, 532] width 359 height 60
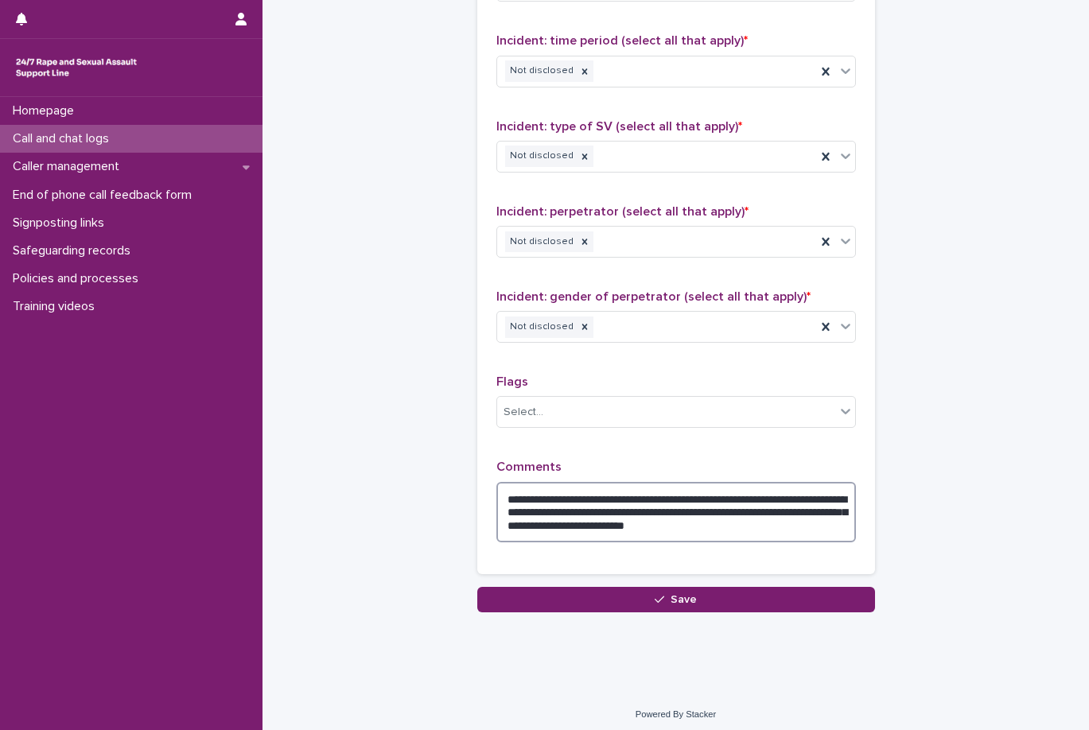
scroll to position [1144, 0]
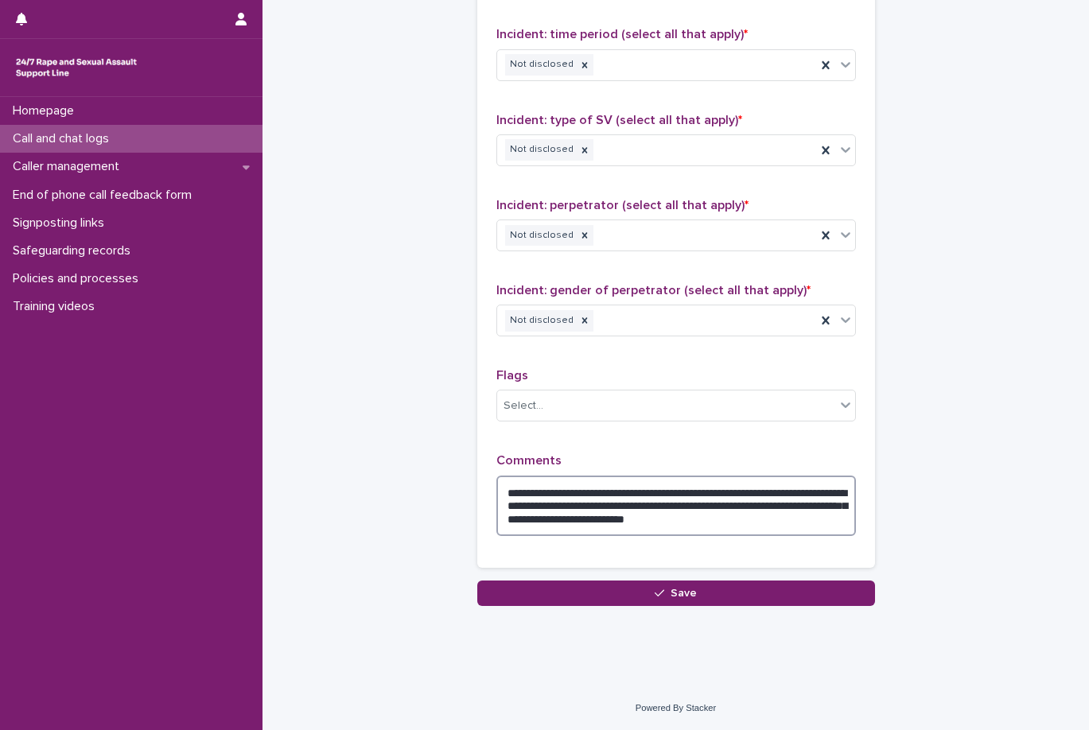
click at [638, 535] on textarea "**********" at bounding box center [675, 506] width 359 height 60
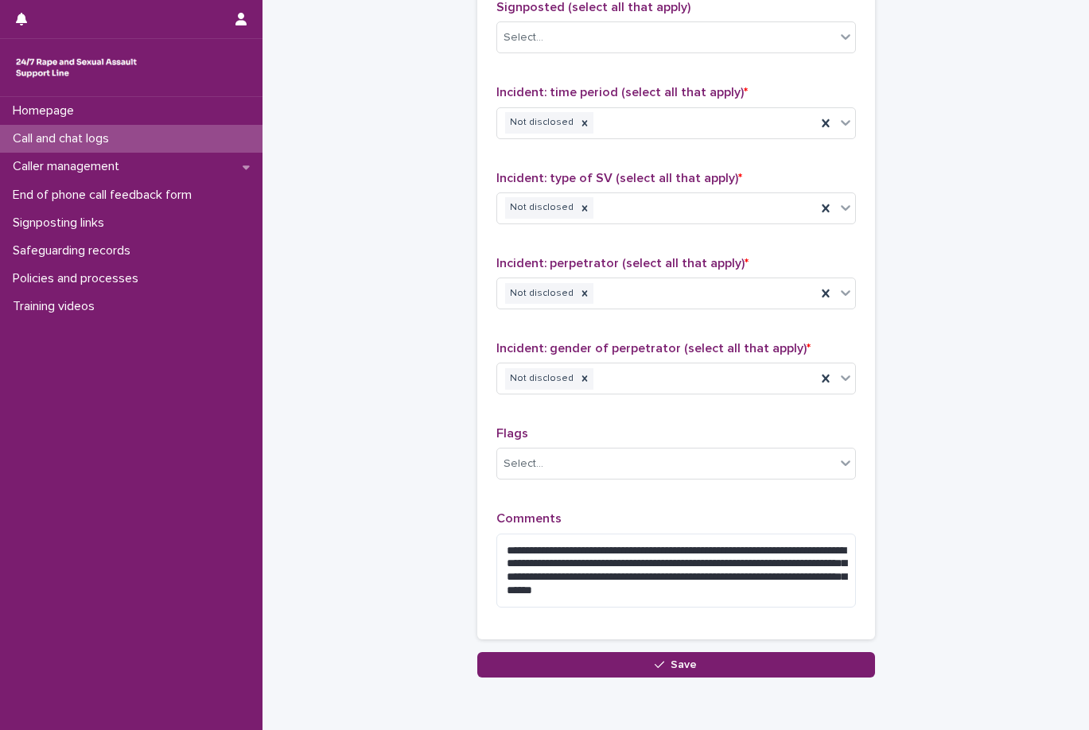
scroll to position [1113, 0]
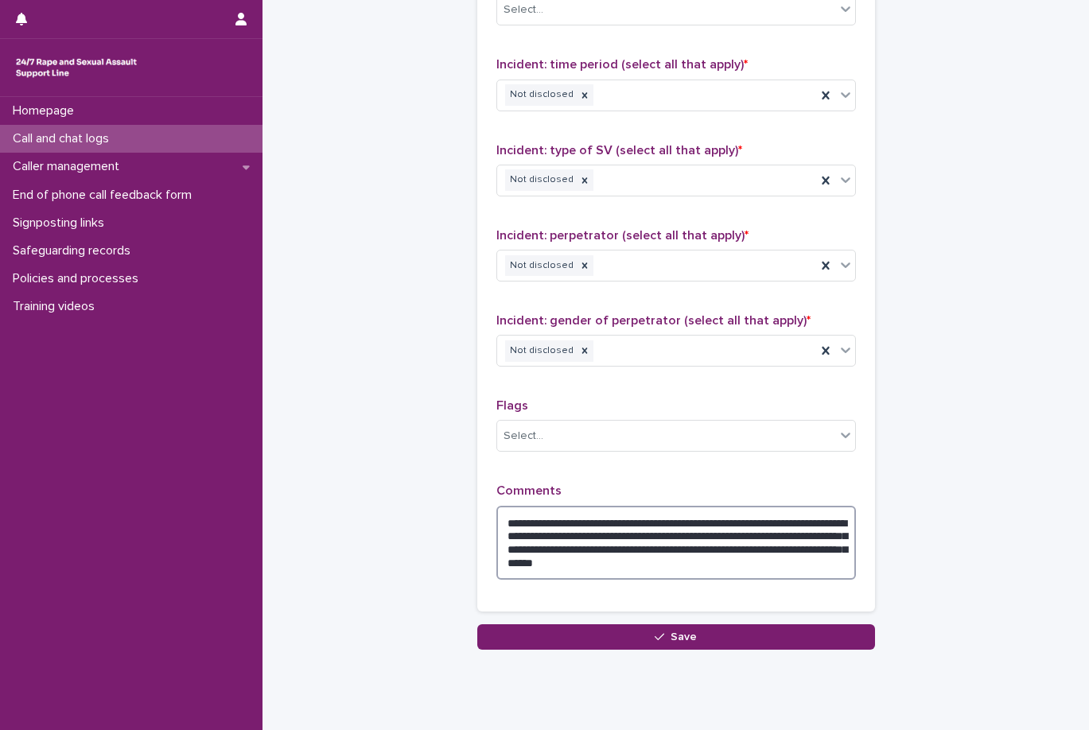
click at [807, 570] on textarea "**********" at bounding box center [675, 543] width 359 height 74
click at [693, 572] on textarea "**********" at bounding box center [675, 543] width 359 height 74
drag, startPoint x: 650, startPoint y: 576, endPoint x: 499, endPoint y: 552, distance: 152.2
click at [499, 552] on textarea "**********" at bounding box center [675, 543] width 359 height 74
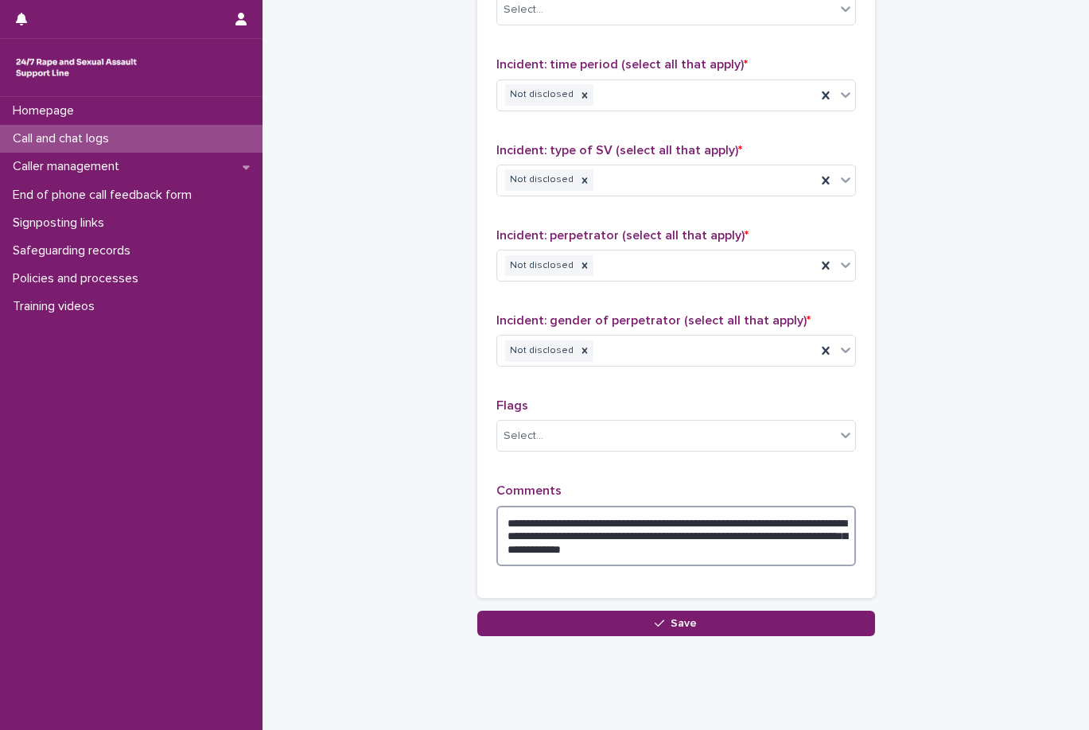
type textarea "**********"
click at [529, 602] on div "**********" at bounding box center [676, 239] width 398 height 743
click at [526, 607] on div "**********" at bounding box center [676, 239] width 398 height 743
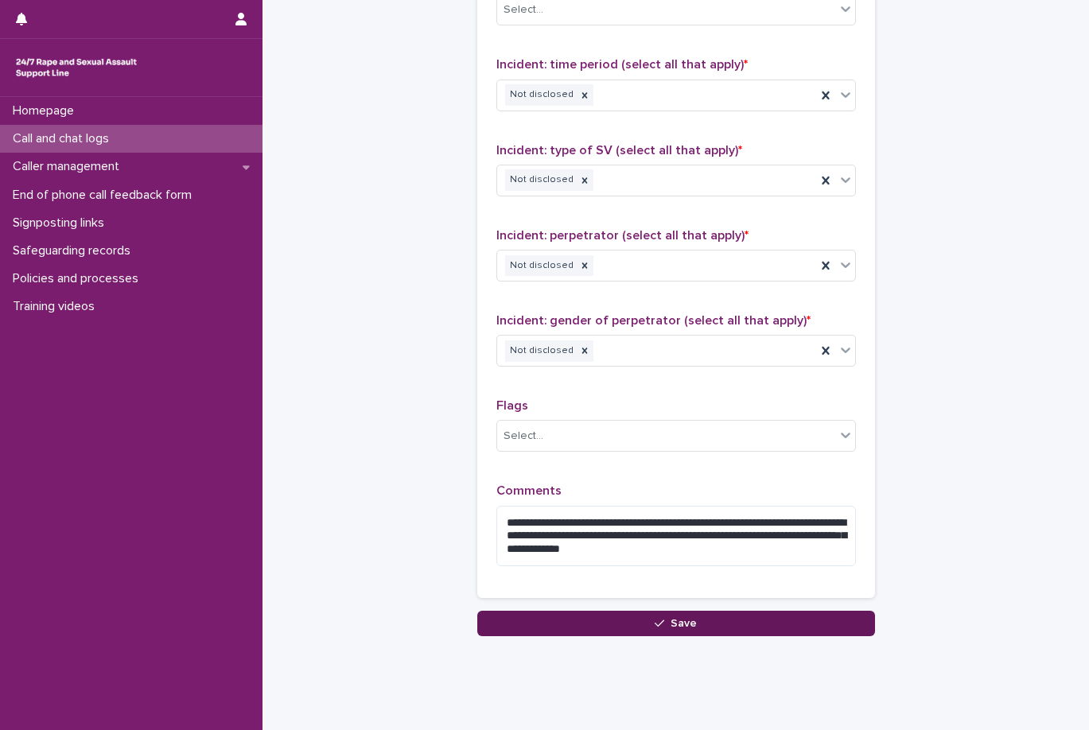
click at [530, 615] on button "Save" at bounding box center [676, 623] width 398 height 25
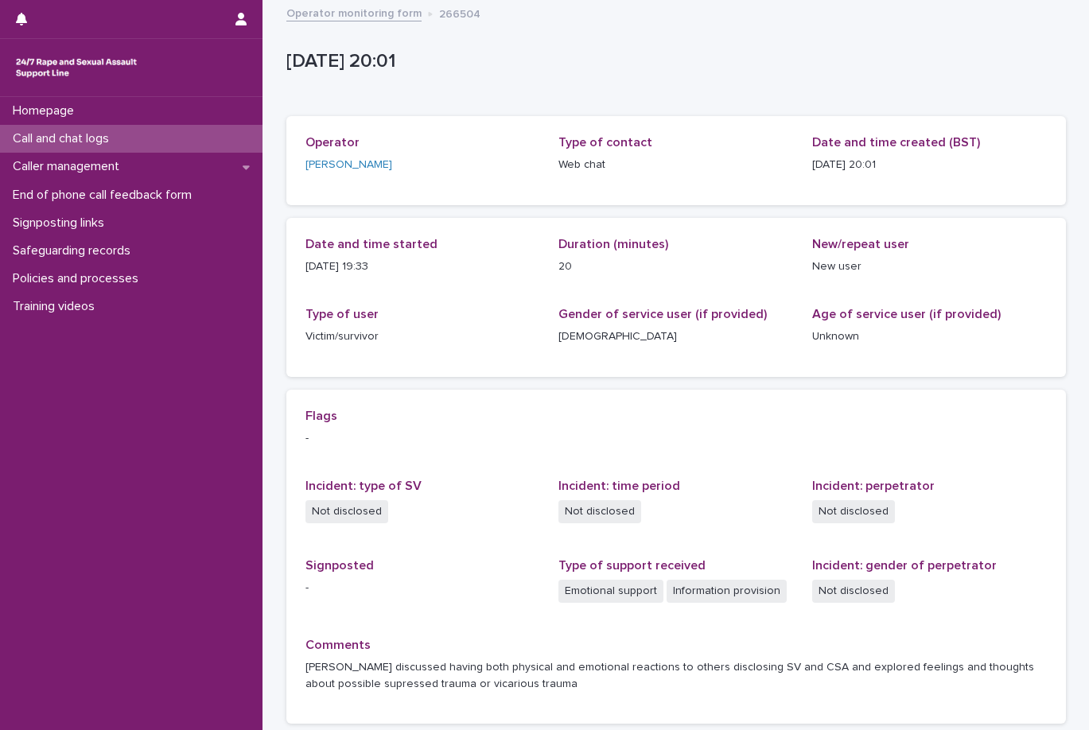
click at [333, 9] on link "Operator monitoring form" at bounding box center [353, 12] width 135 height 18
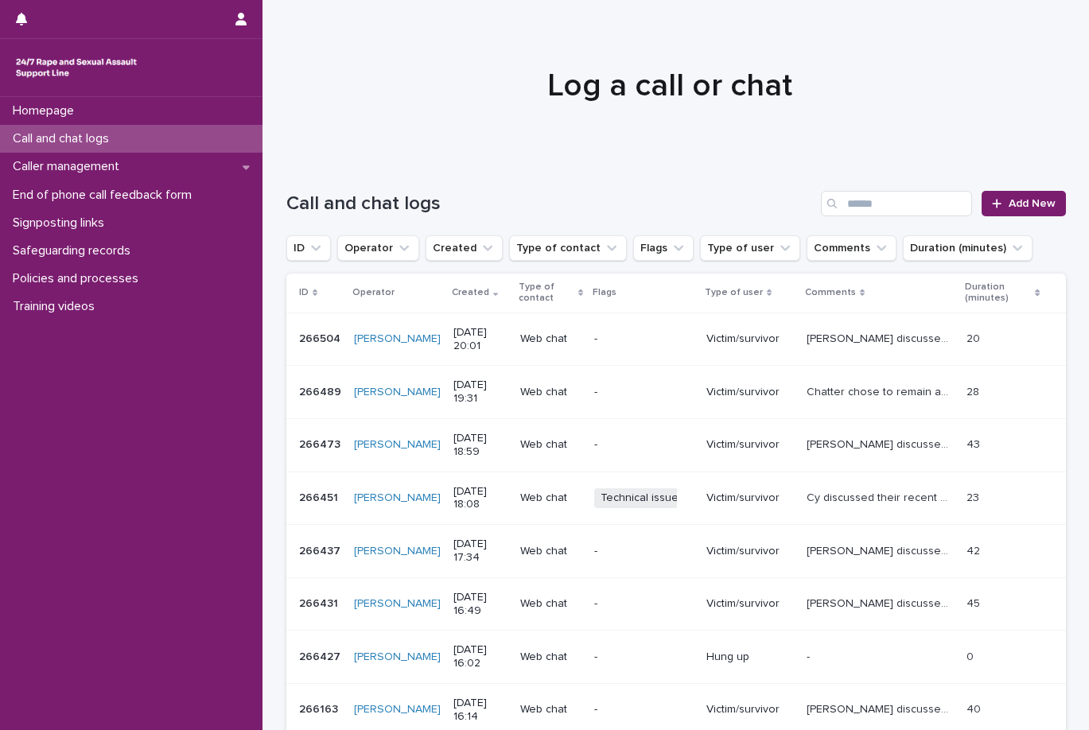
click at [562, 342] on p "Web chat" at bounding box center [550, 339] width 61 height 14
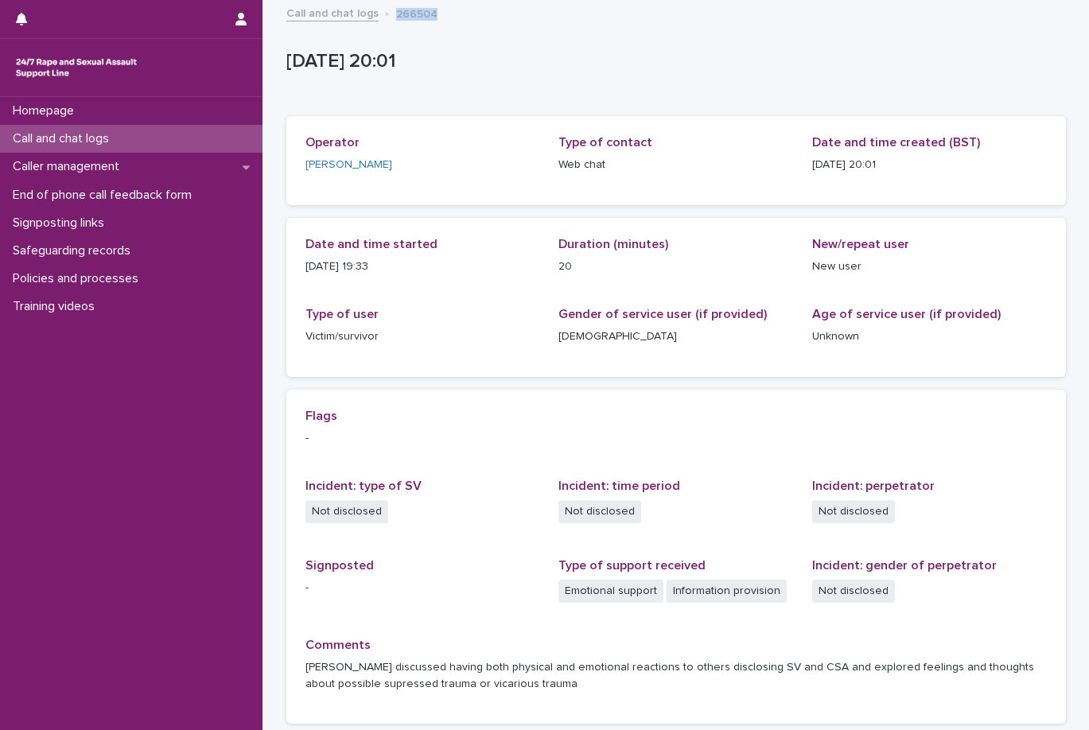
drag, startPoint x: 441, startPoint y: 14, endPoint x: 387, endPoint y: 13, distance: 53.3
click at [387, 13] on div "Call and chat logs 266504" at bounding box center [675, 14] width 795 height 22
copy p "266504"
click at [561, 55] on p "13/9/2025 20:01" at bounding box center [672, 61] width 773 height 23
click at [359, 14] on link "Call and chat logs" at bounding box center [332, 12] width 92 height 18
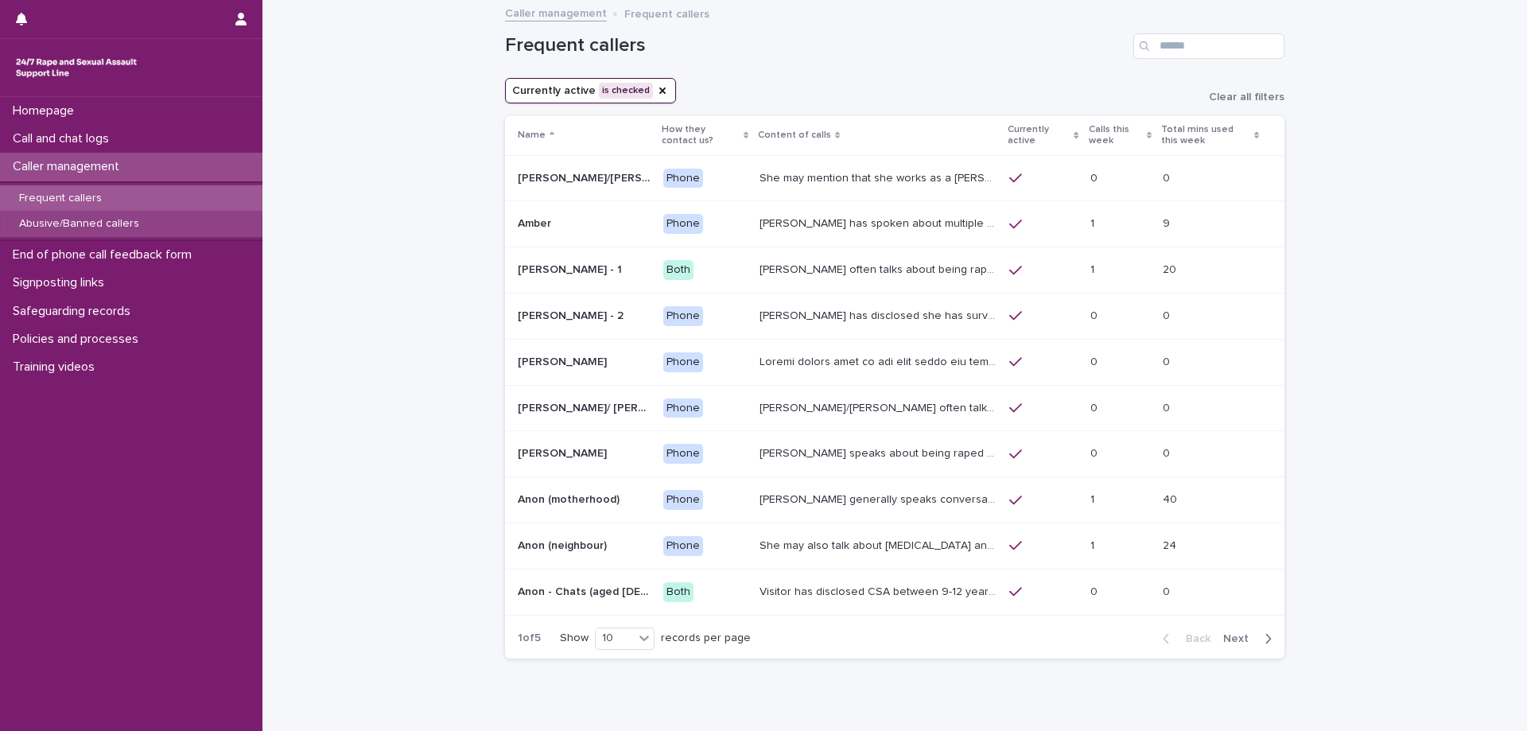
click at [231, 219] on div "Abusive/Banned callers" at bounding box center [131, 224] width 262 height 26
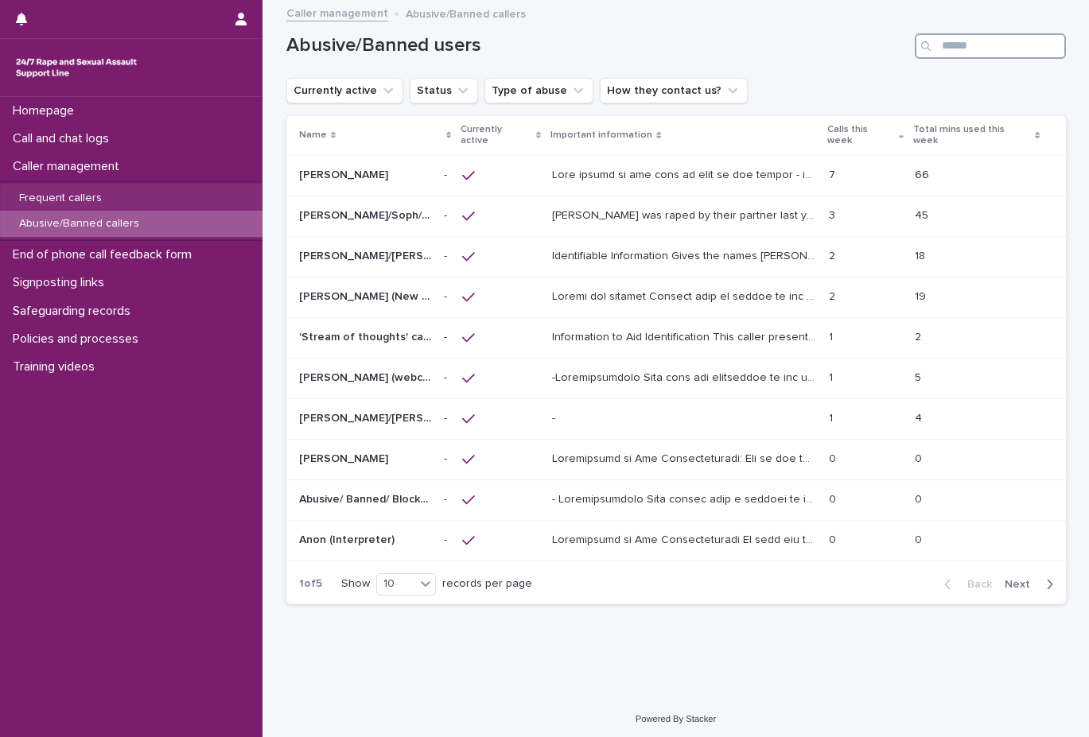
click at [1042, 48] on input "Search" at bounding box center [990, 45] width 151 height 25
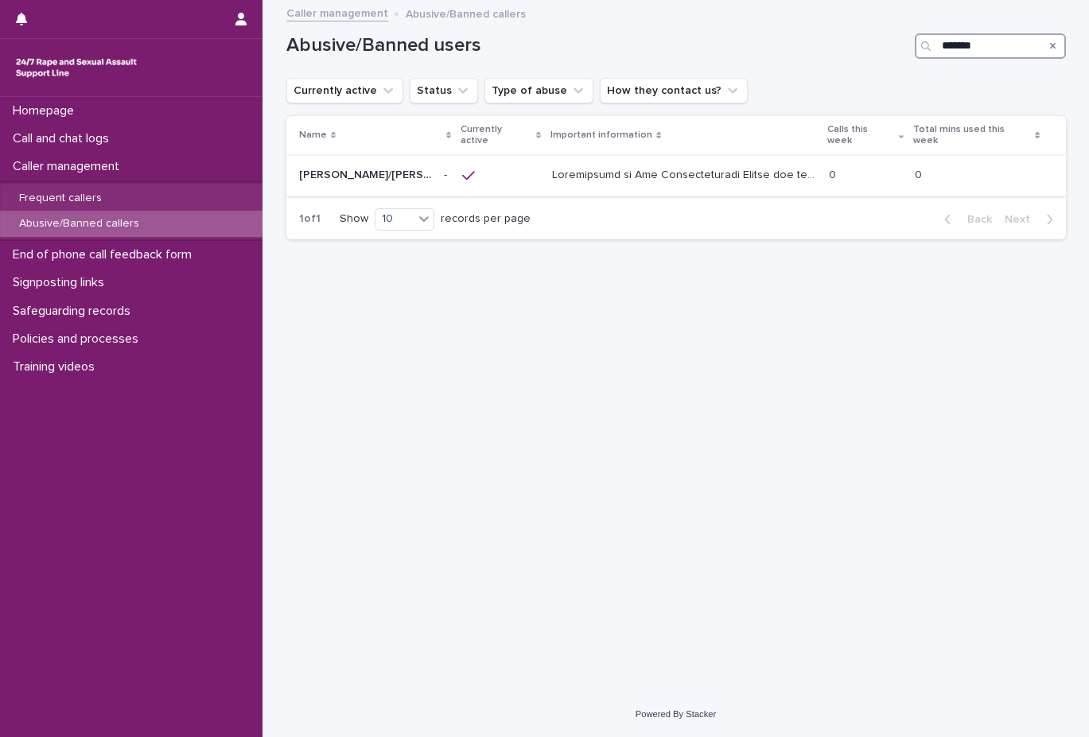
type input "*******"
click at [752, 173] on div at bounding box center [684, 175] width 264 height 26
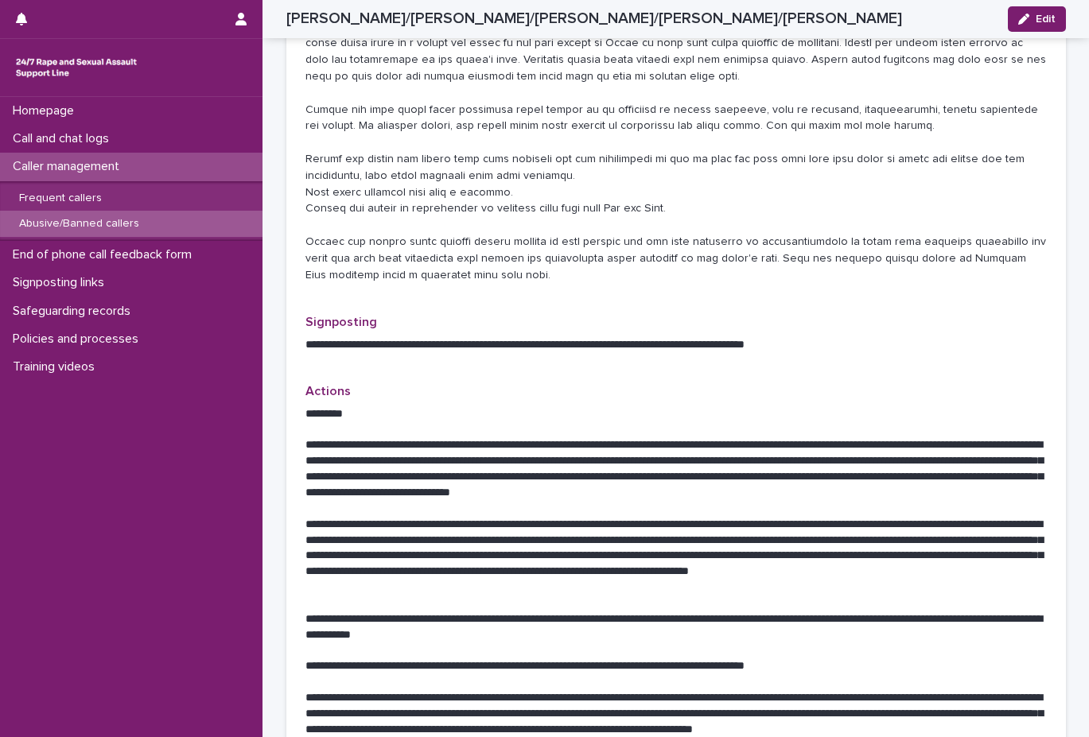
scroll to position [636, 0]
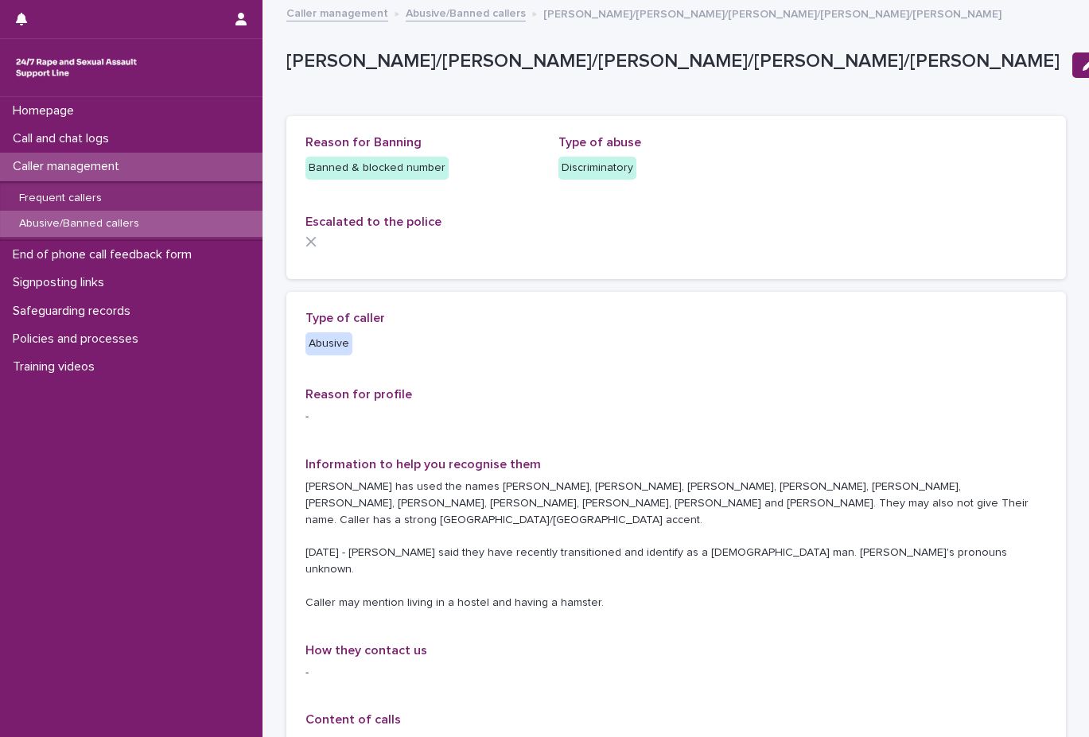
click at [432, 22] on div "Caller management Abusive/Banned callers Sarah/Patricia/Brianna/Jasmine/Tatiana" at bounding box center [675, 14] width 795 height 22
click at [440, 17] on link "Abusive/Banned callers" at bounding box center [466, 12] width 120 height 18
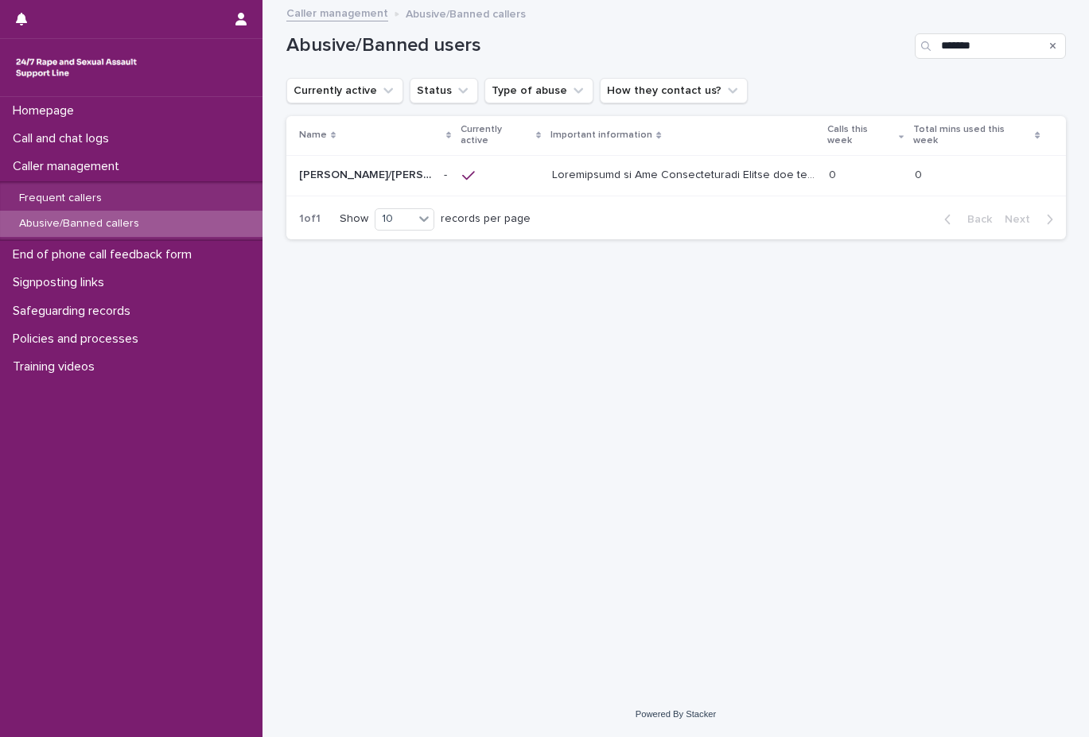
click at [1057, 49] on div "Search" at bounding box center [1052, 45] width 25 height 25
click at [1051, 48] on icon "Search" at bounding box center [1053, 46] width 6 height 6
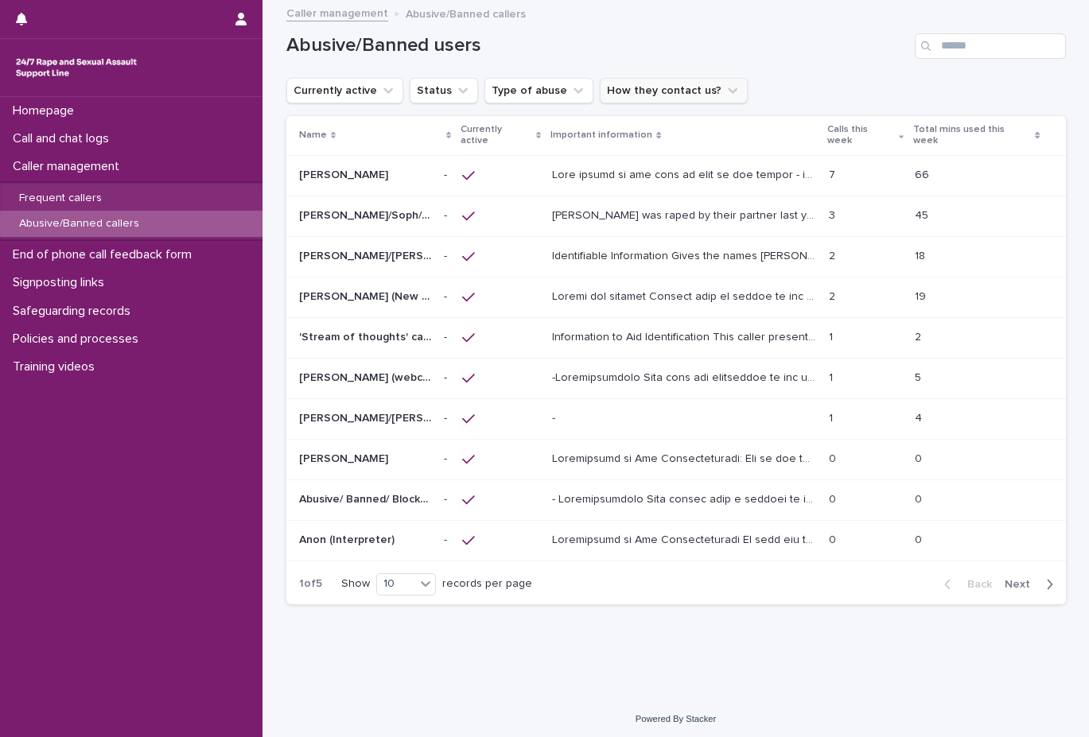
click at [672, 95] on button "How they contact us?" at bounding box center [674, 90] width 148 height 25
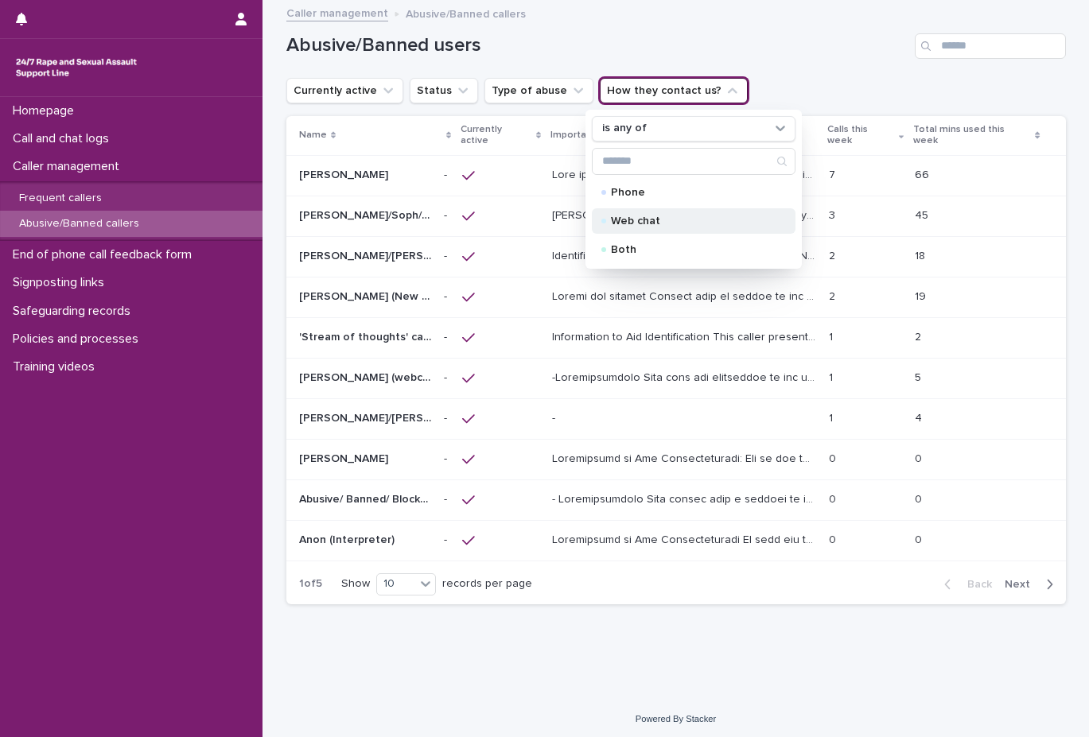
click at [652, 231] on div "Web chat" at bounding box center [694, 220] width 204 height 25
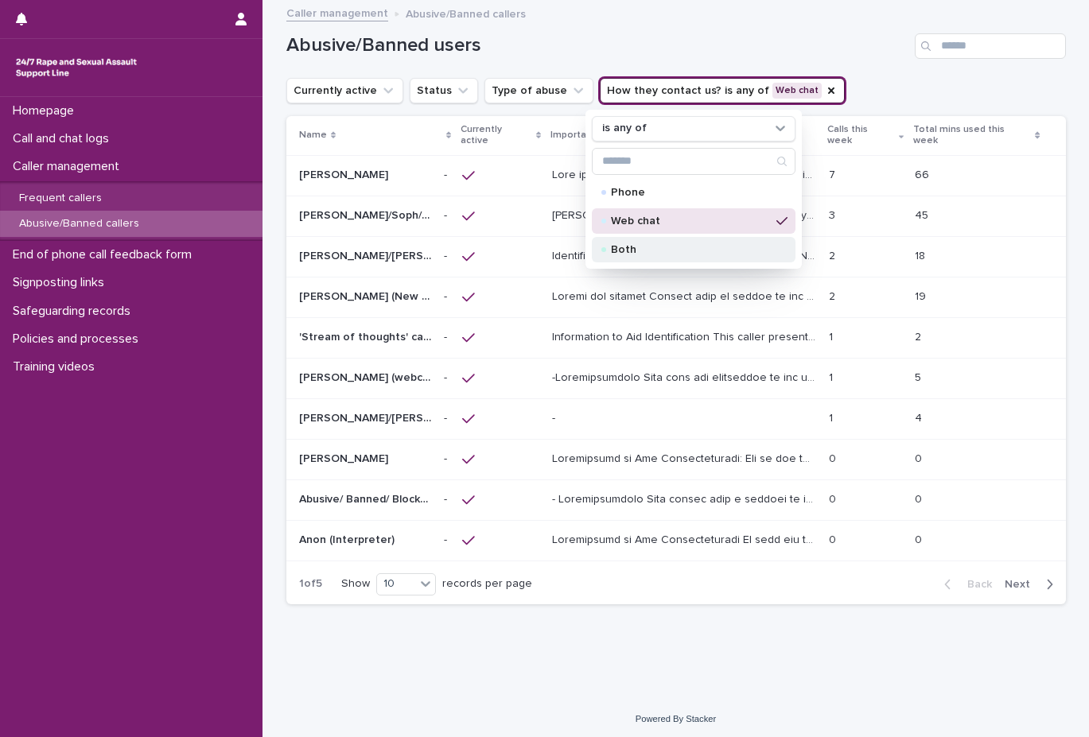
click at [648, 242] on div "Both" at bounding box center [694, 249] width 204 height 25
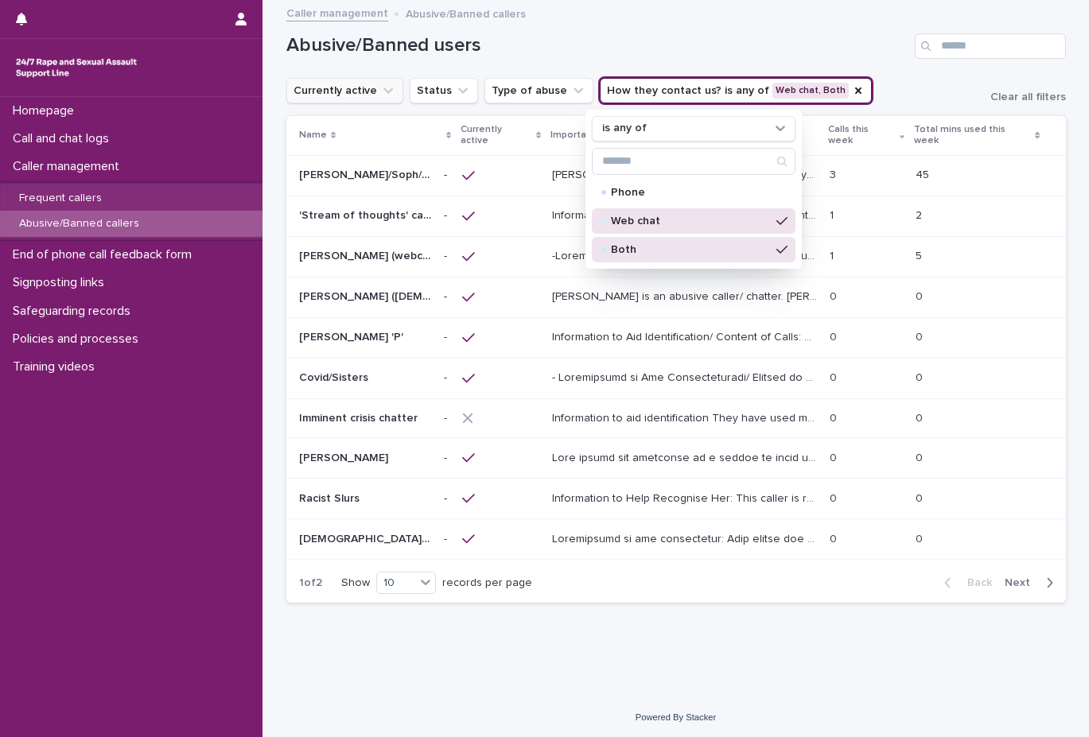
click at [344, 91] on button "Currently active" at bounding box center [344, 90] width 117 height 25
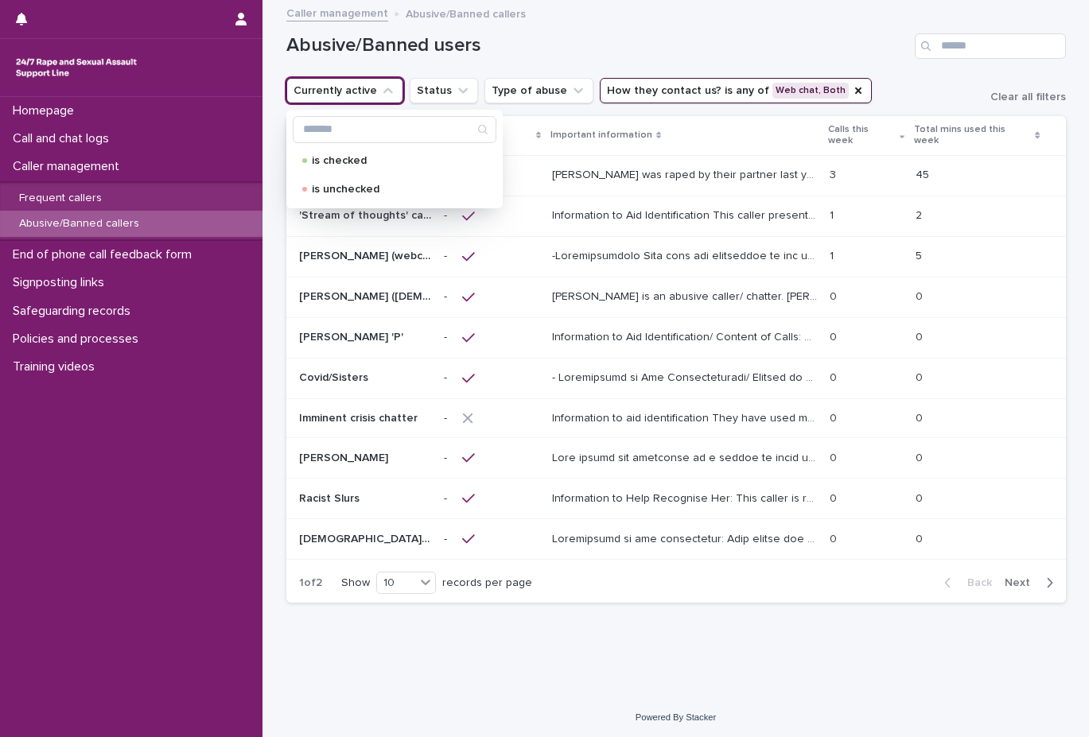
click at [384, 148] on div "is checked" at bounding box center [395, 160] width 204 height 25
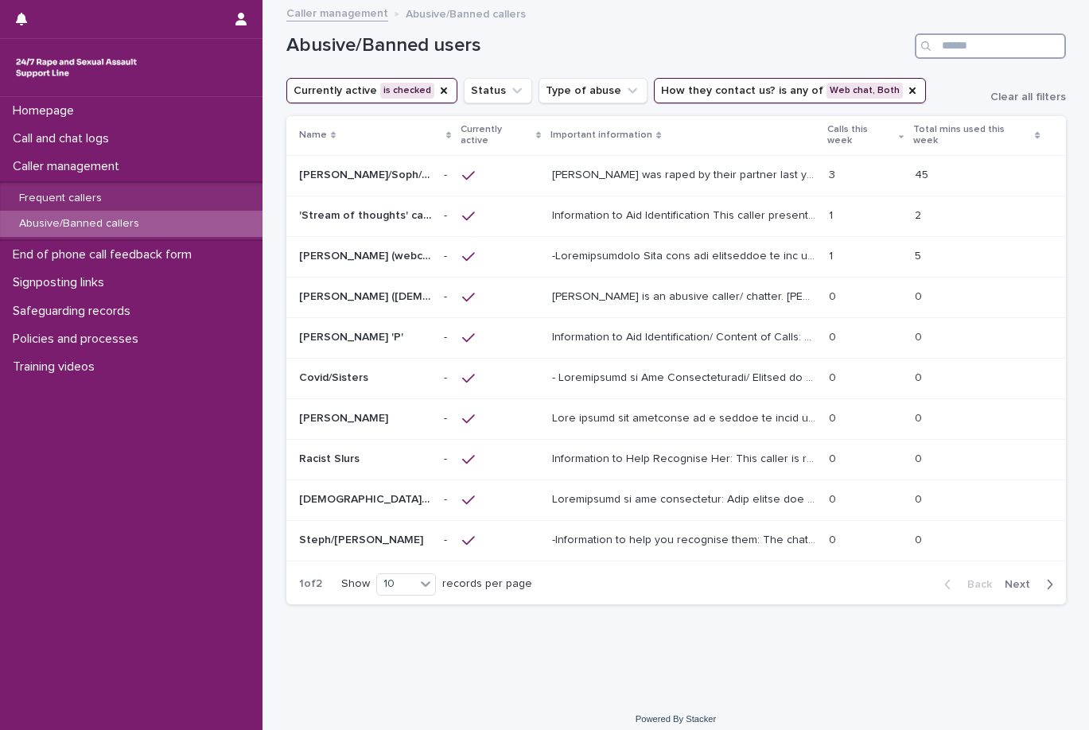
click at [973, 33] on input "Search" at bounding box center [990, 45] width 151 height 25
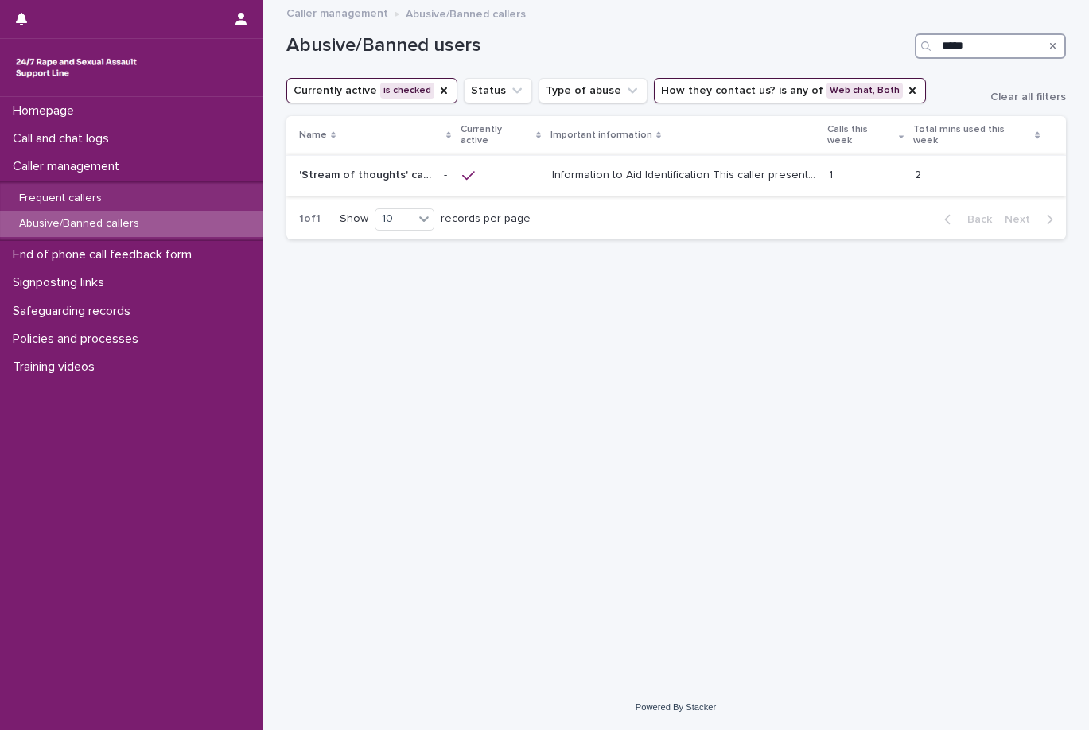
type input "*****"
click at [689, 165] on p "Information to Aid Identification This caller presents in a way that suggests t…" at bounding box center [685, 173] width 267 height 17
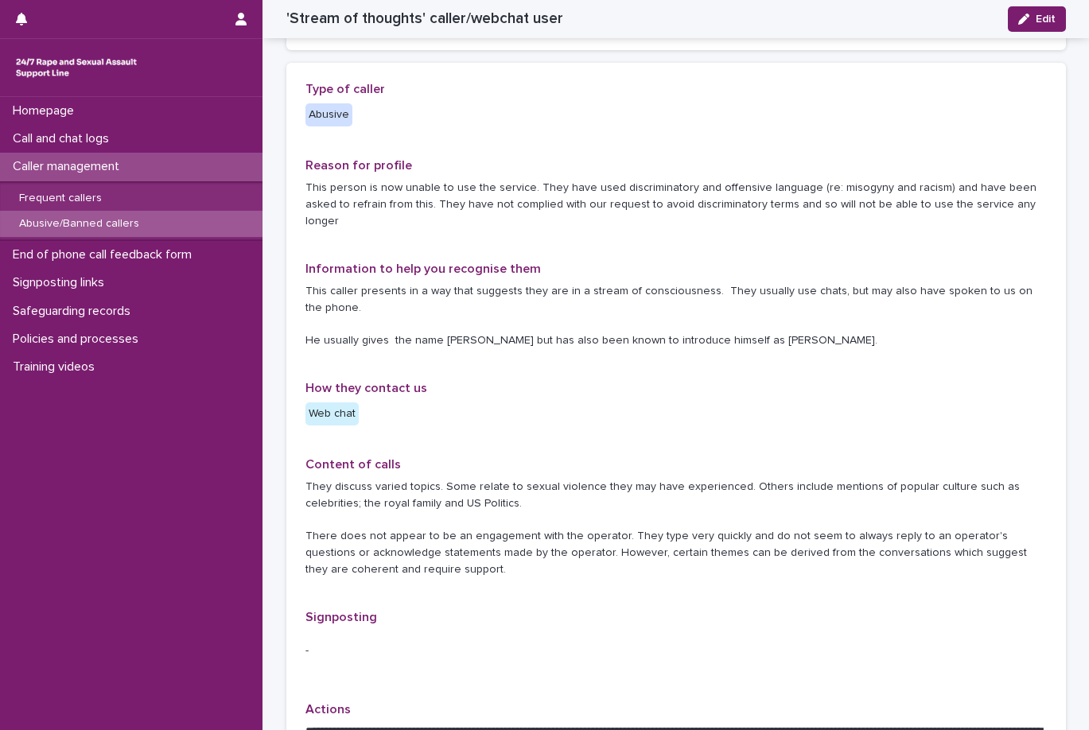
scroll to position [239, 0]
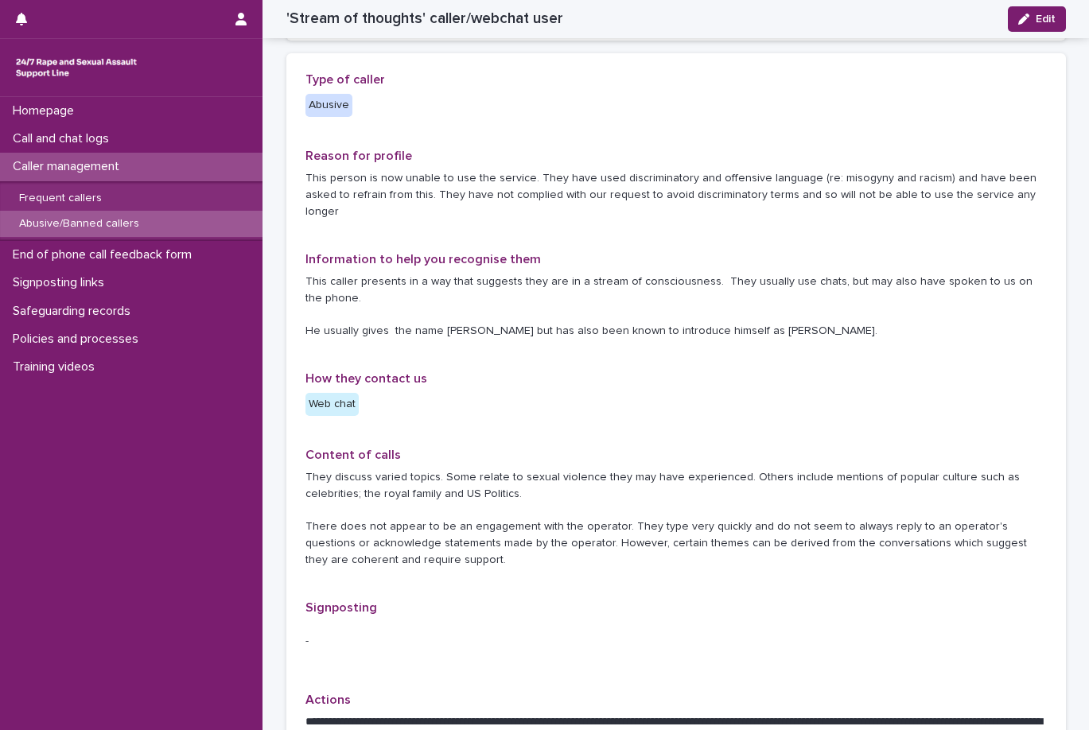
click at [437, 326] on div "**********" at bounding box center [675, 505] width 741 height 867
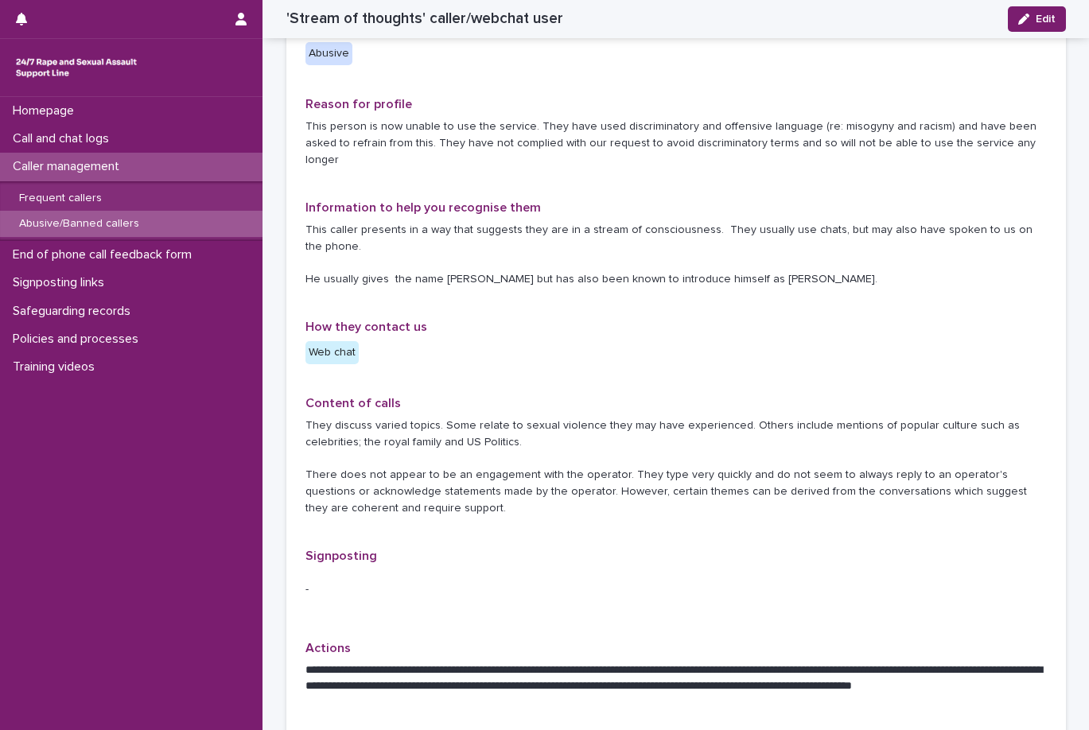
scroll to position [318, 0]
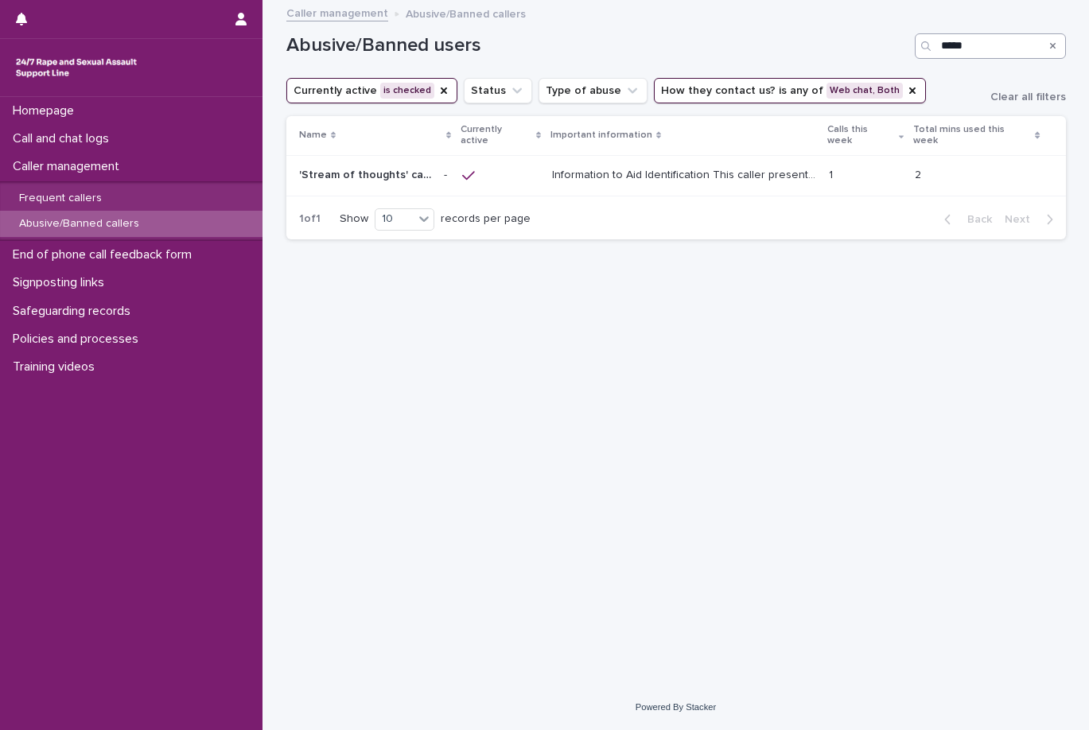
click at [1050, 45] on icon "Search" at bounding box center [1053, 46] width 6 height 10
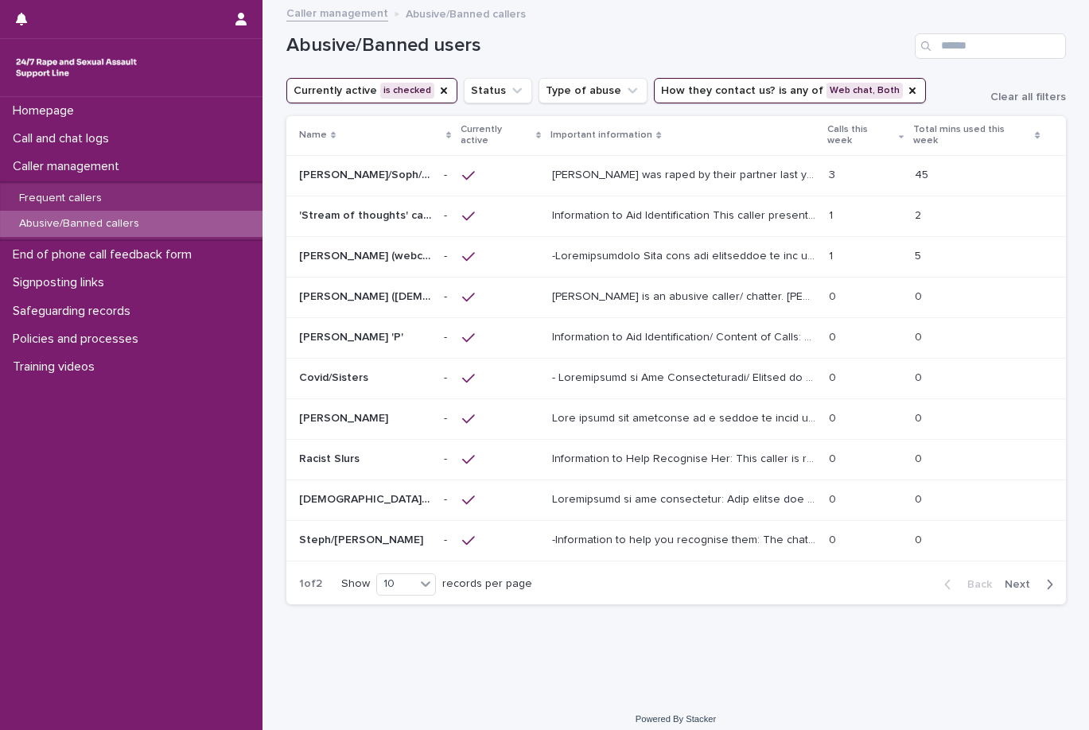
click at [571, 247] on p at bounding box center [685, 255] width 267 height 17
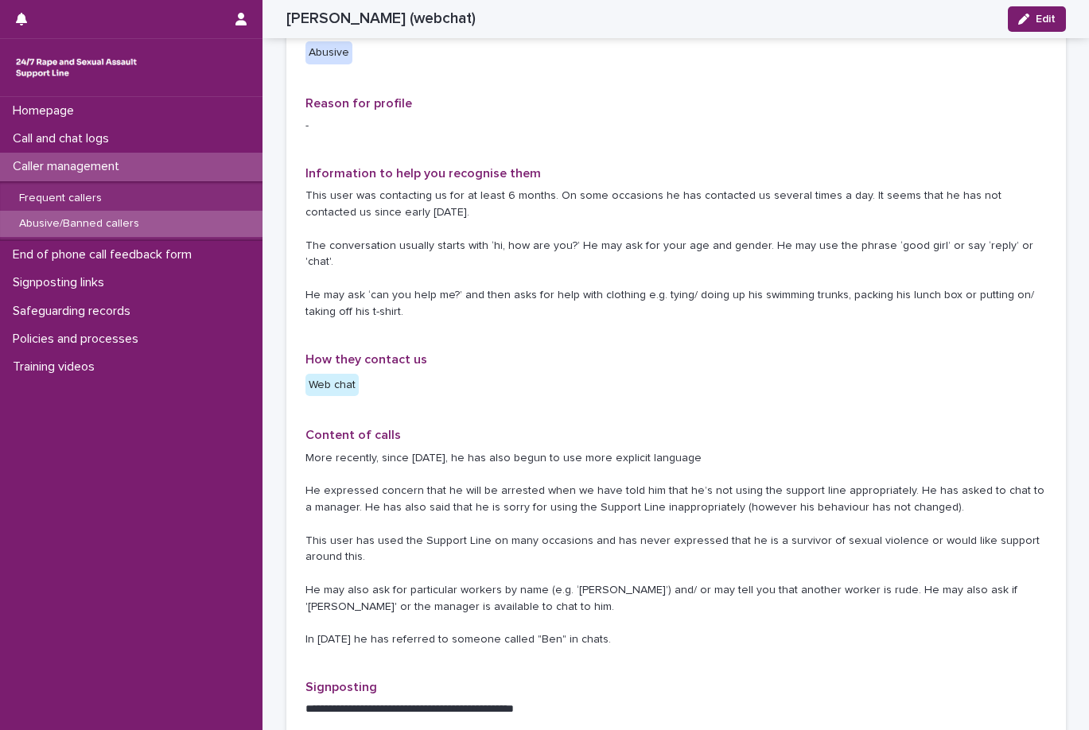
scroll to position [318, 0]
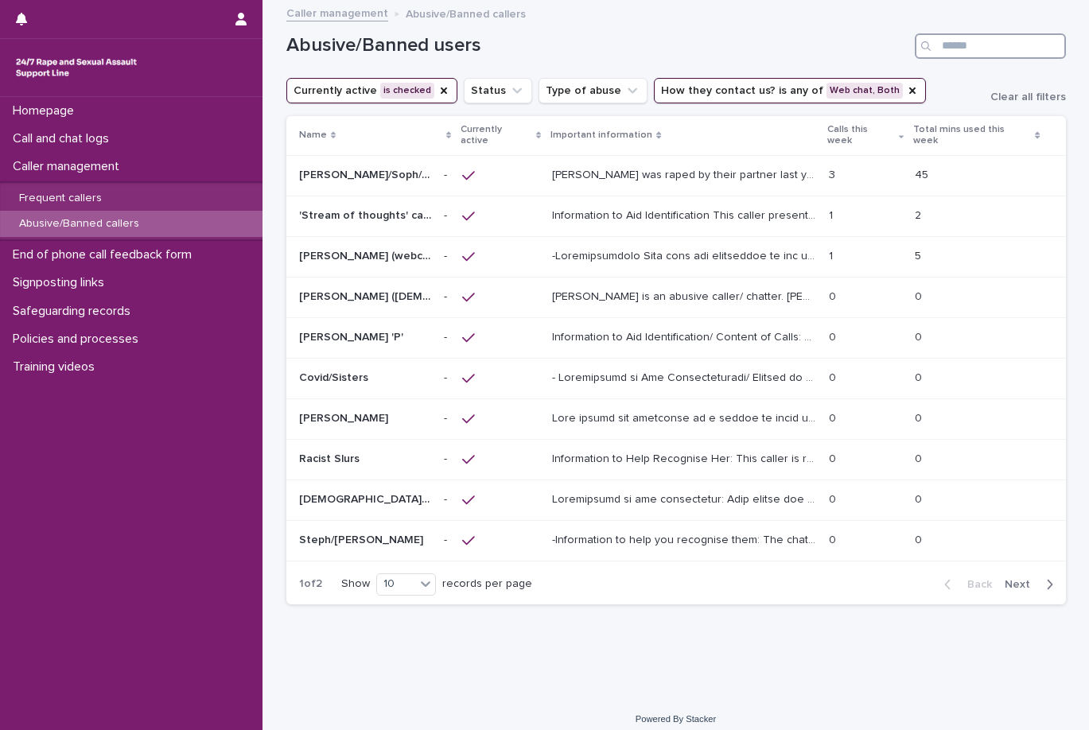
click at [988, 33] on input "Search" at bounding box center [990, 45] width 151 height 25
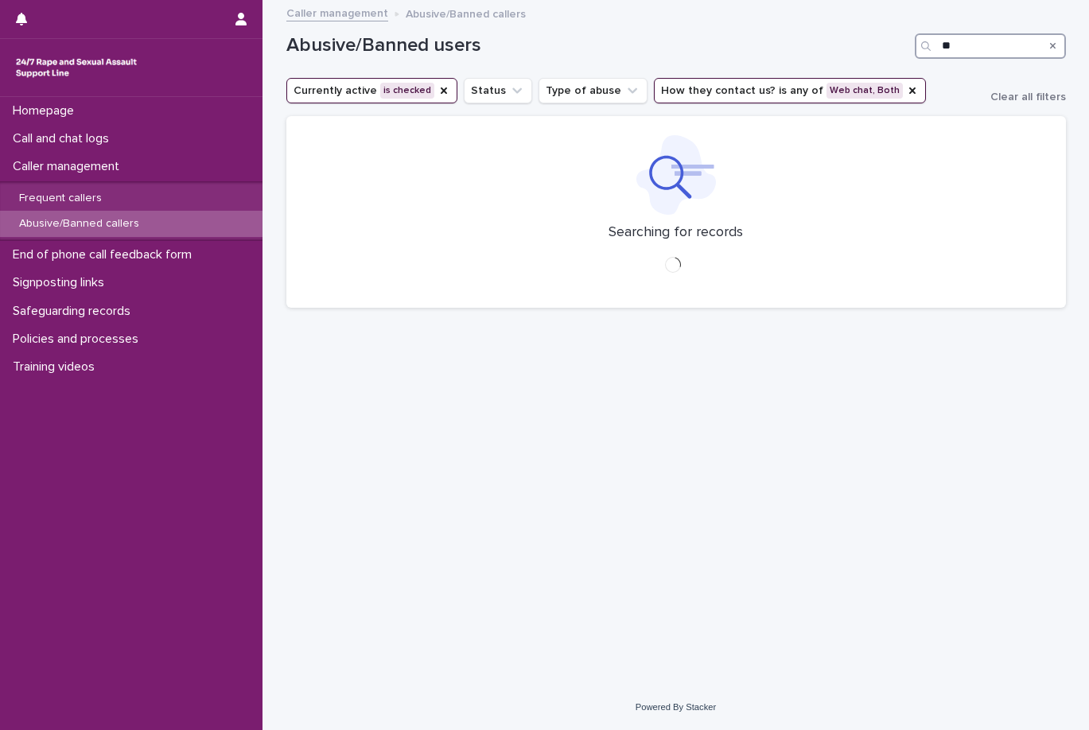
type input "*"
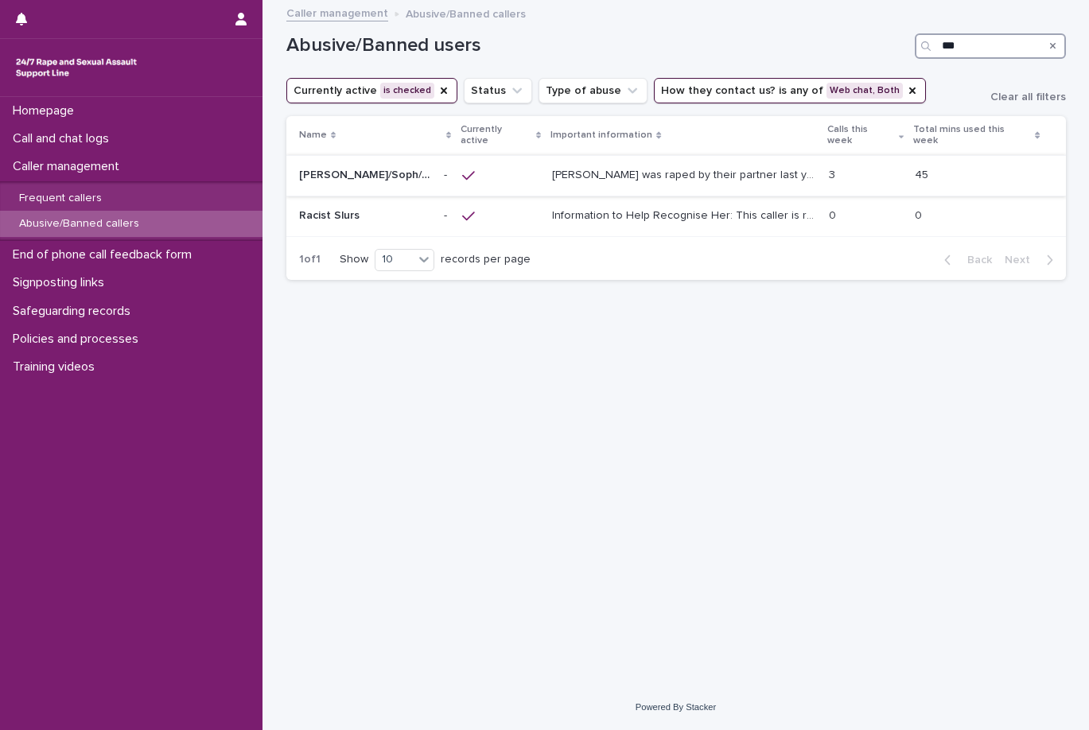
type input "***"
click at [794, 165] on p "[PERSON_NAME] was raped by their partner last year and they're currently facing…" at bounding box center [685, 173] width 267 height 17
click at [617, 206] on p "Information to Help Recognise Her: This caller is racist towards team members w…" at bounding box center [685, 214] width 267 height 17
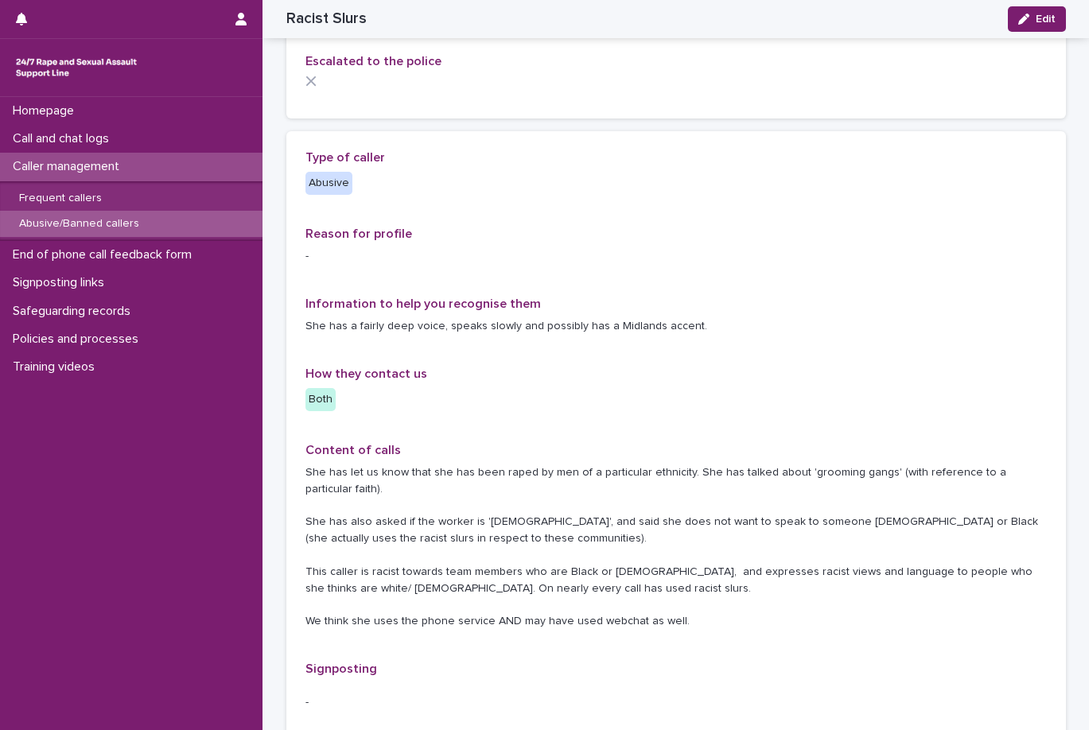
scroll to position [159, 0]
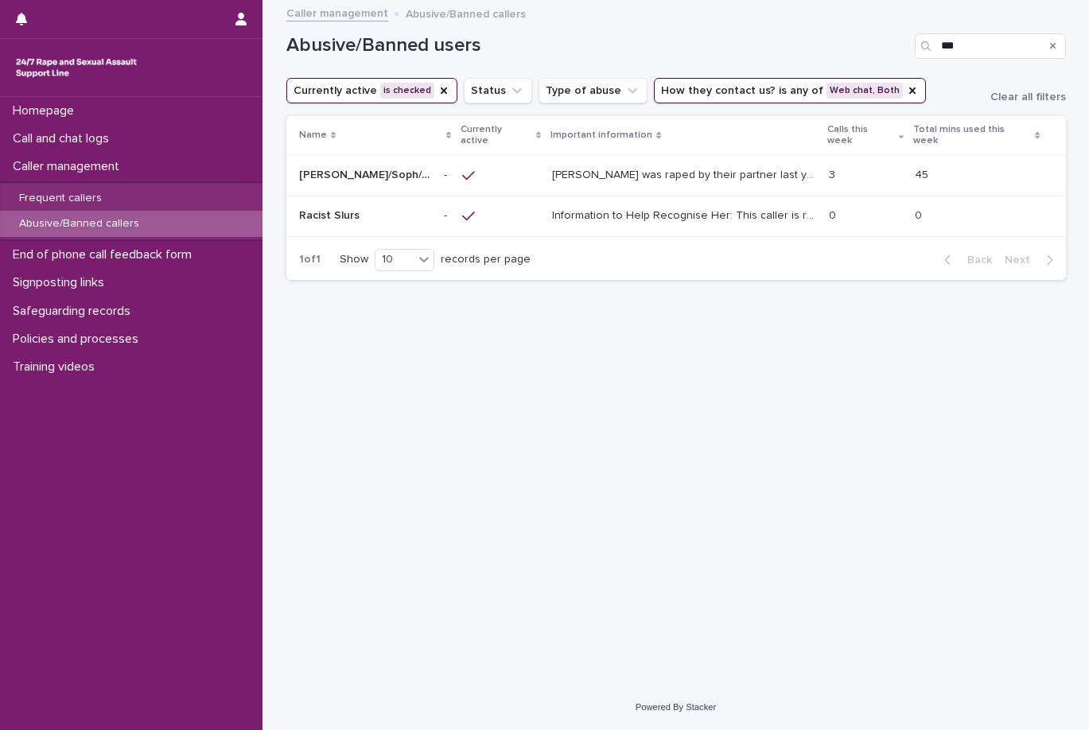
click at [481, 155] on td at bounding box center [501, 175] width 90 height 41
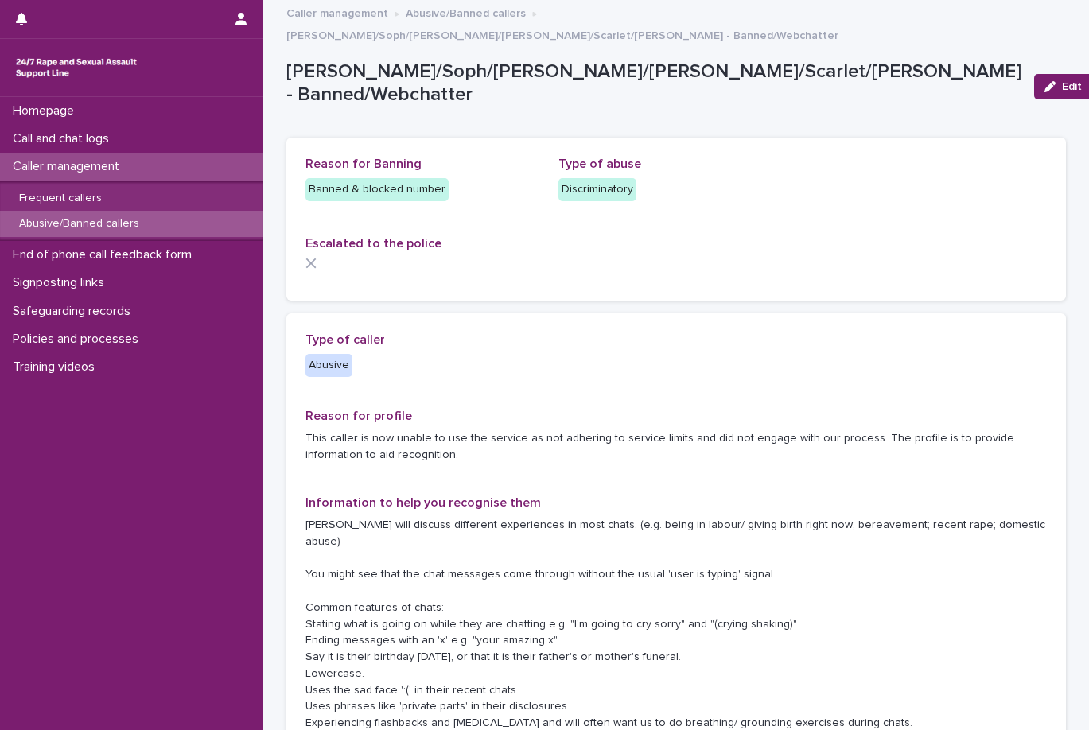
scroll to position [398, 0]
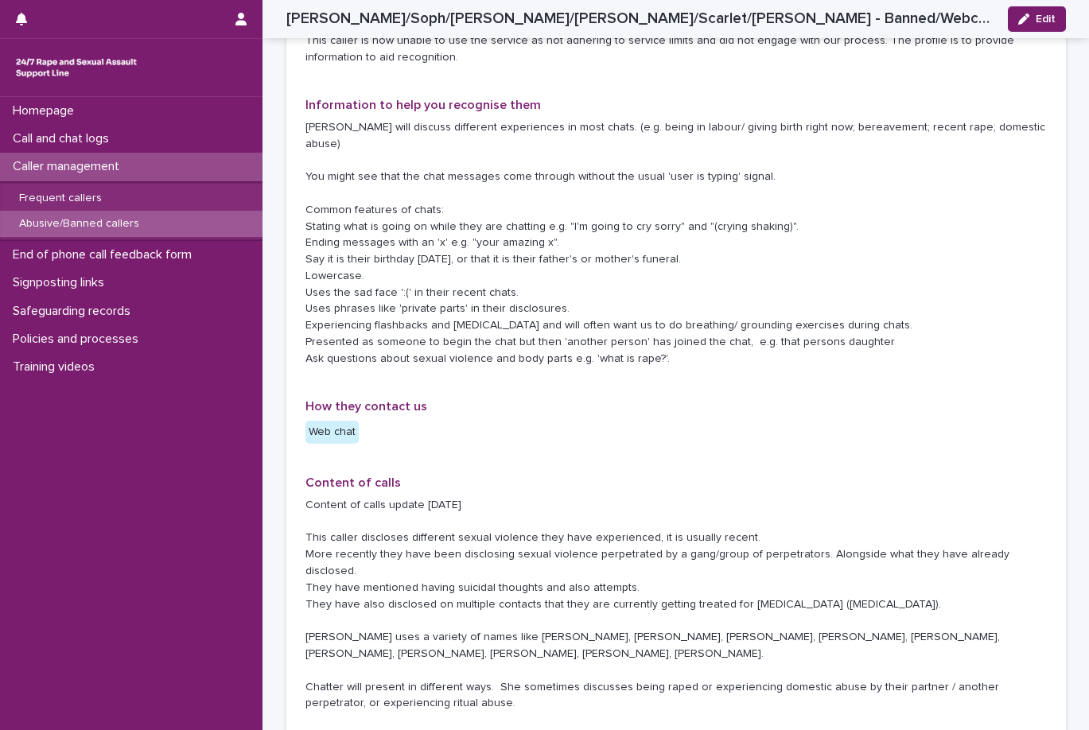
click at [670, 427] on div "**********" at bounding box center [675, 545] width 741 height 1221
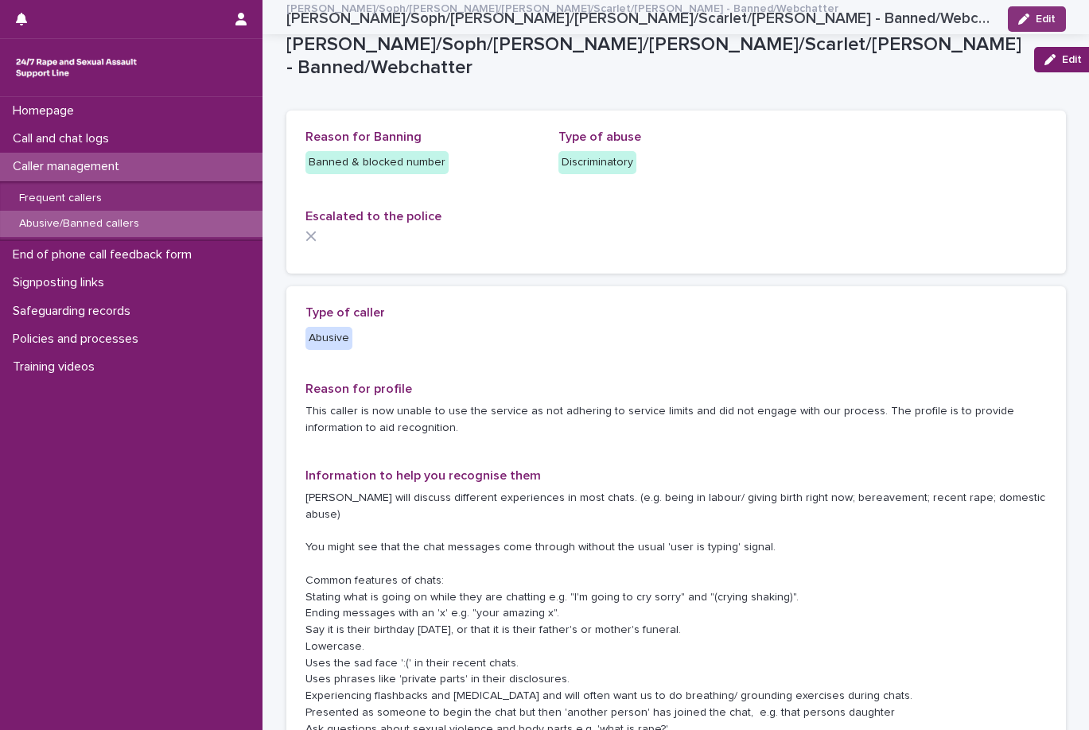
scroll to position [0, 0]
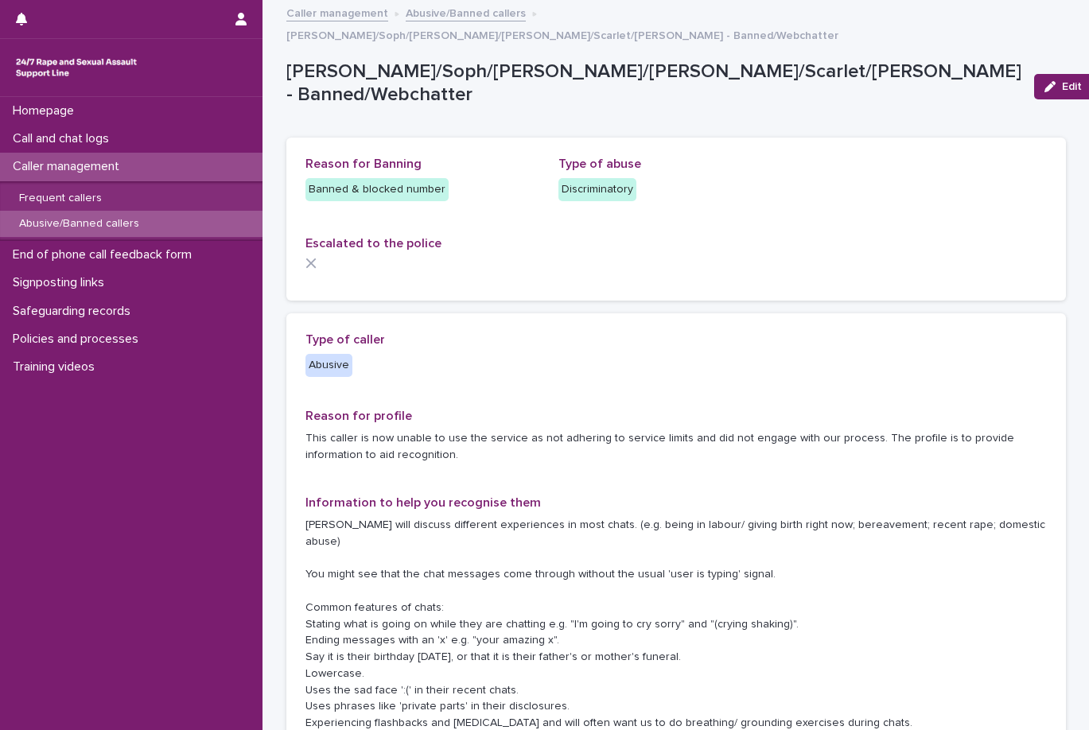
click at [479, 10] on link "Abusive/Banned callers" at bounding box center [466, 12] width 120 height 18
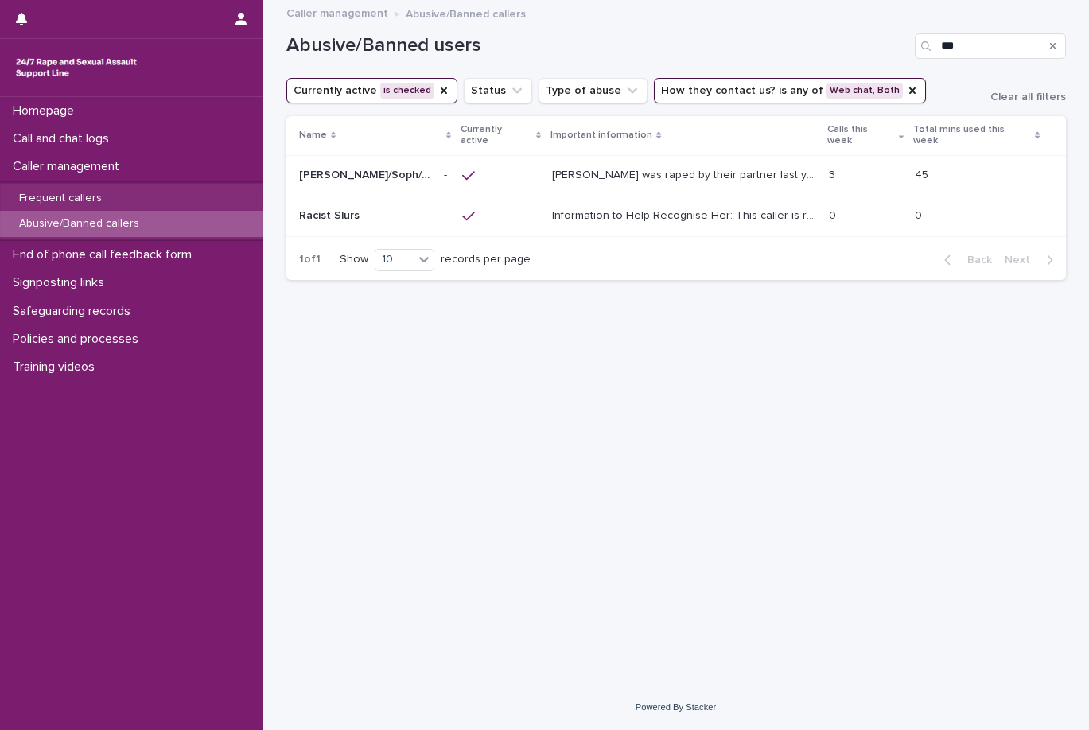
click at [443, 92] on button "Currently active is checked" at bounding box center [371, 90] width 171 height 25
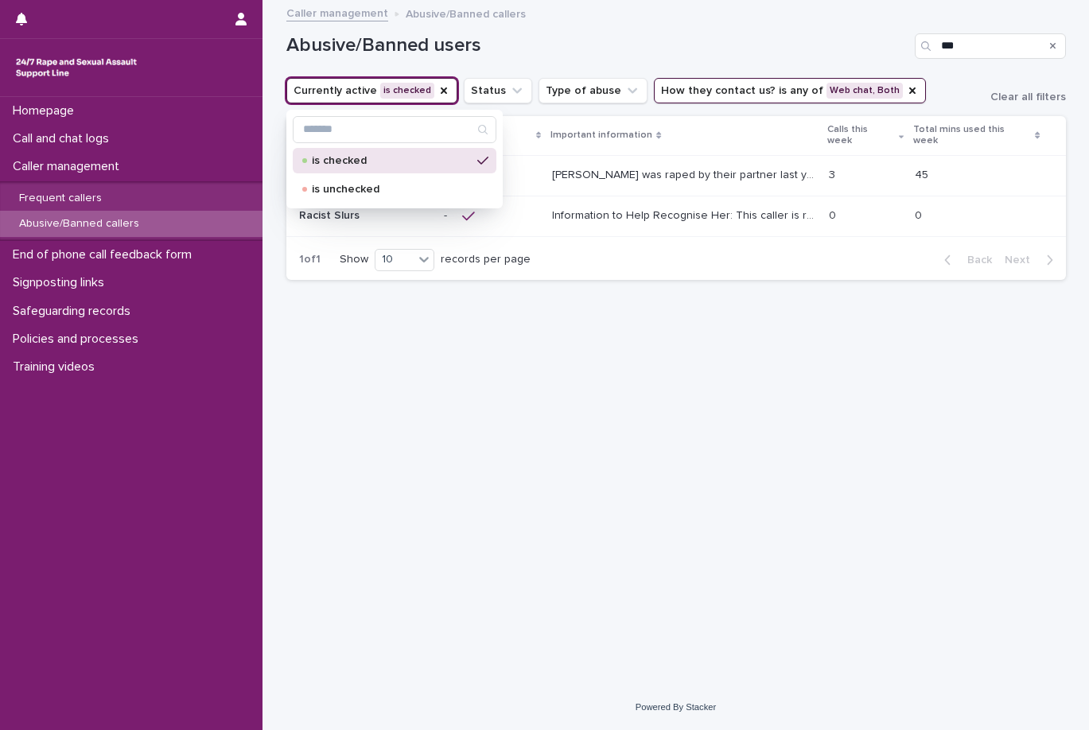
click at [437, 161] on p "is checked" at bounding box center [391, 160] width 159 height 11
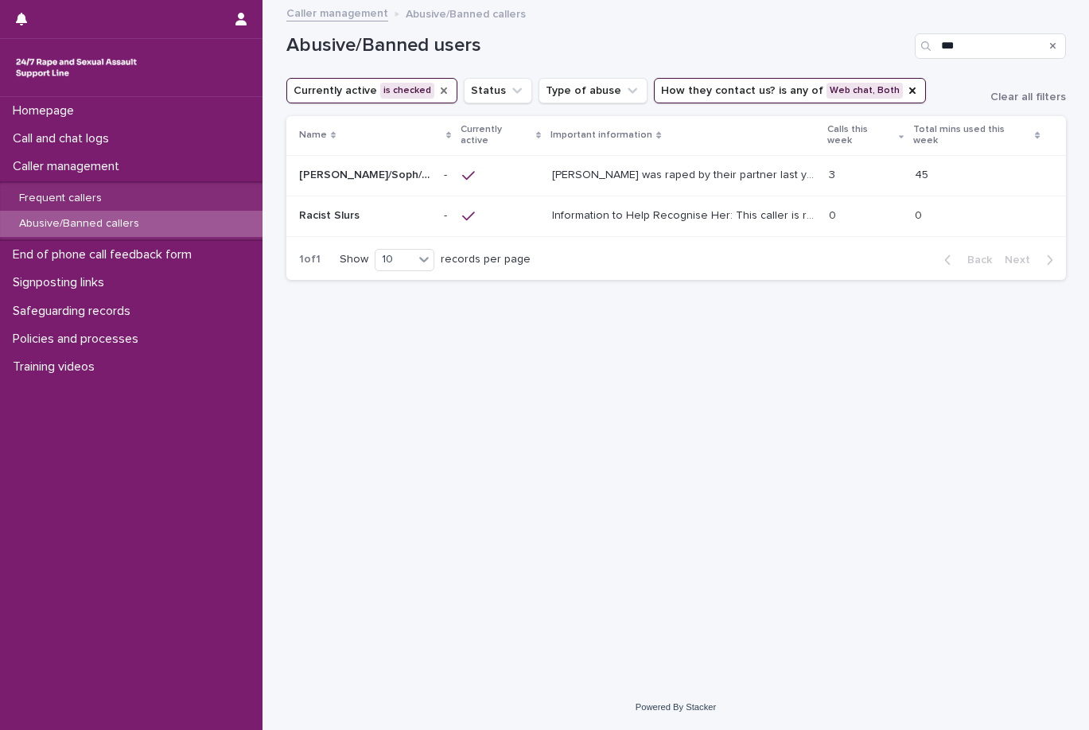
click at [441, 91] on icon "Currently active" at bounding box center [444, 90] width 6 height 6
click at [1050, 46] on icon "Search" at bounding box center [1053, 46] width 6 height 10
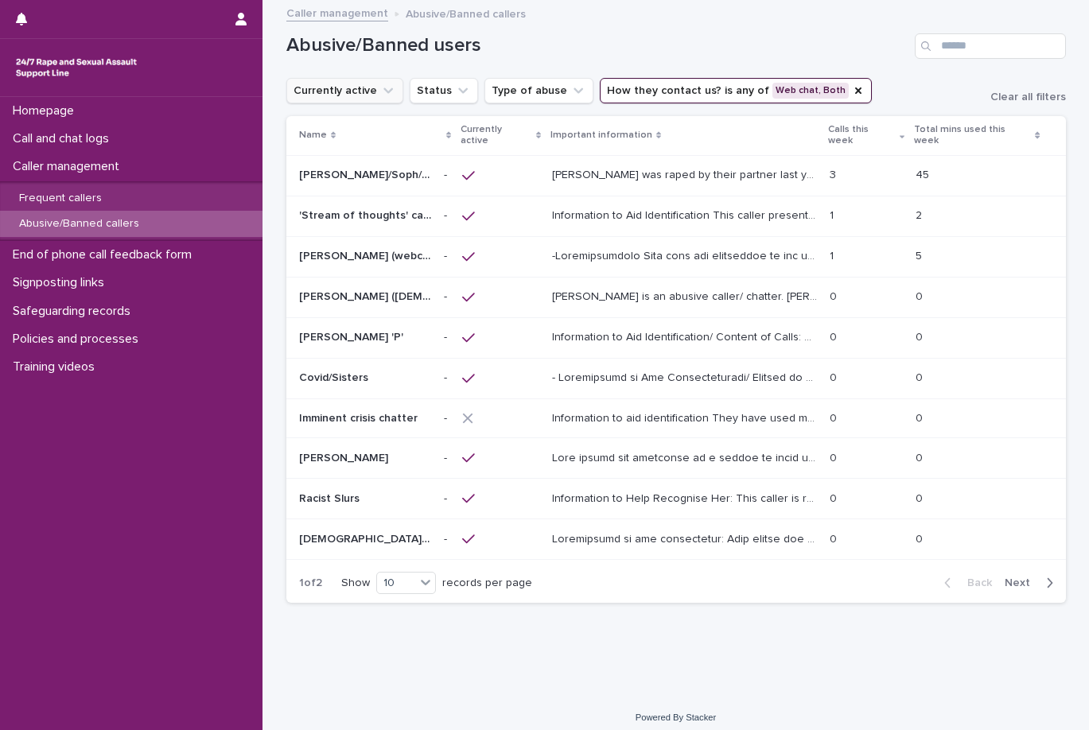
click at [387, 96] on icon "Currently active" at bounding box center [388, 91] width 16 height 16
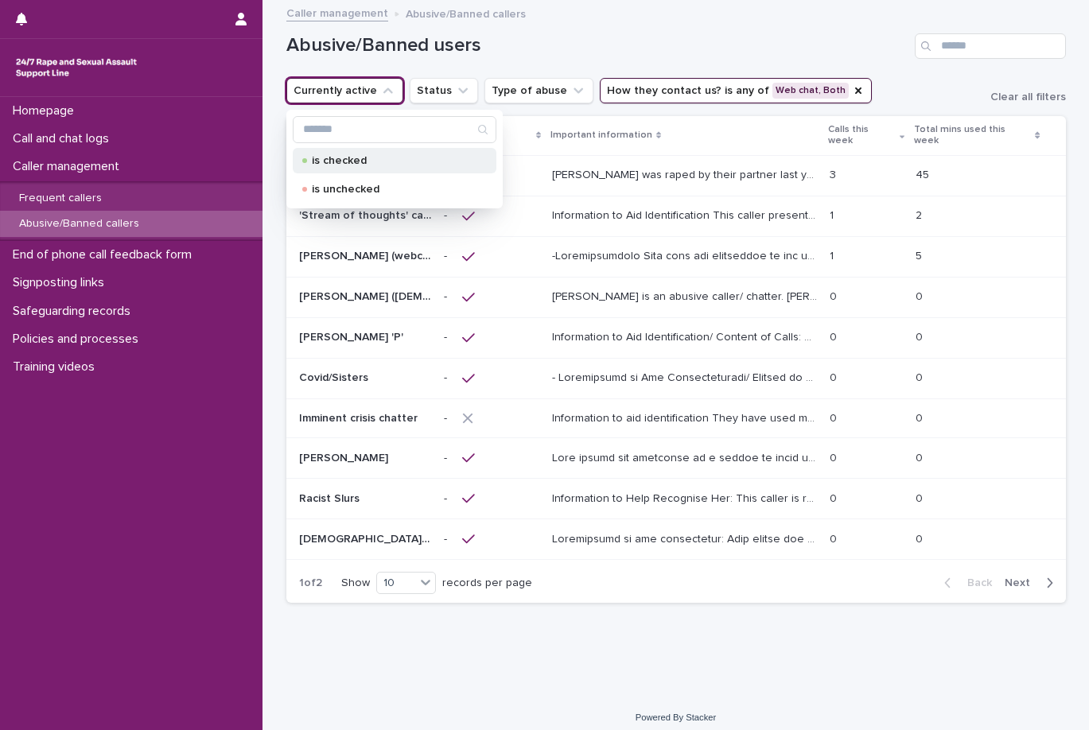
click at [390, 158] on p "is checked" at bounding box center [391, 160] width 159 height 11
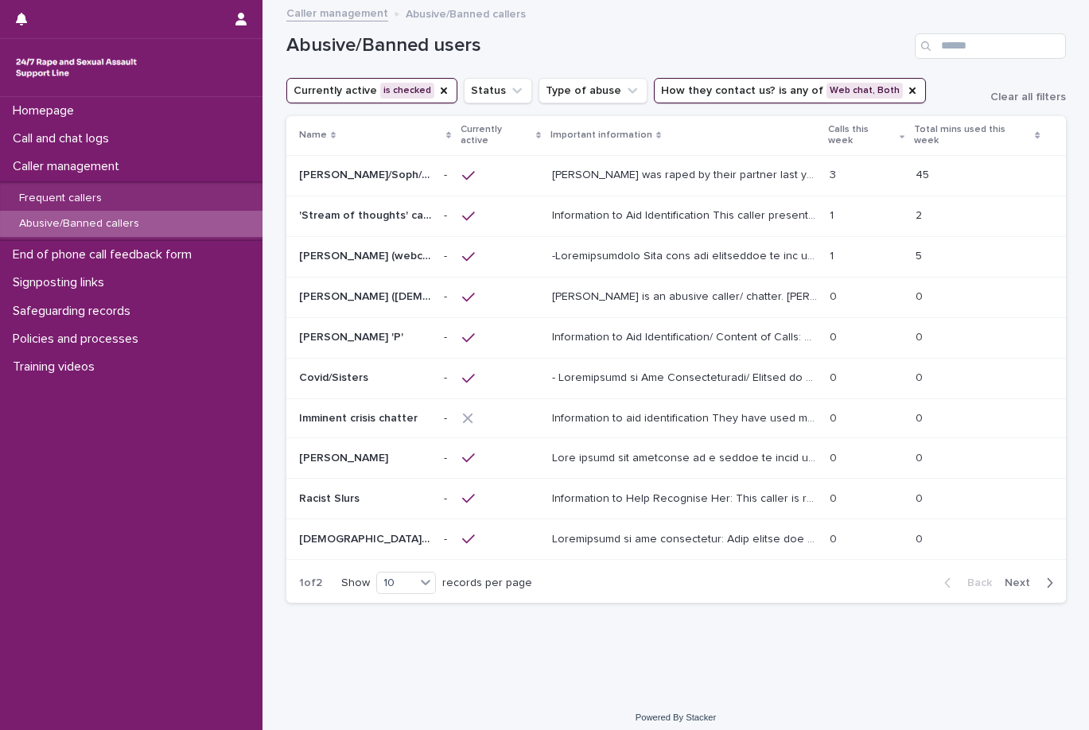
click at [607, 51] on h1 "Abusive/Banned users" at bounding box center [597, 45] width 622 height 23
click at [1027, 580] on button "Next" at bounding box center [1032, 584] width 68 height 14
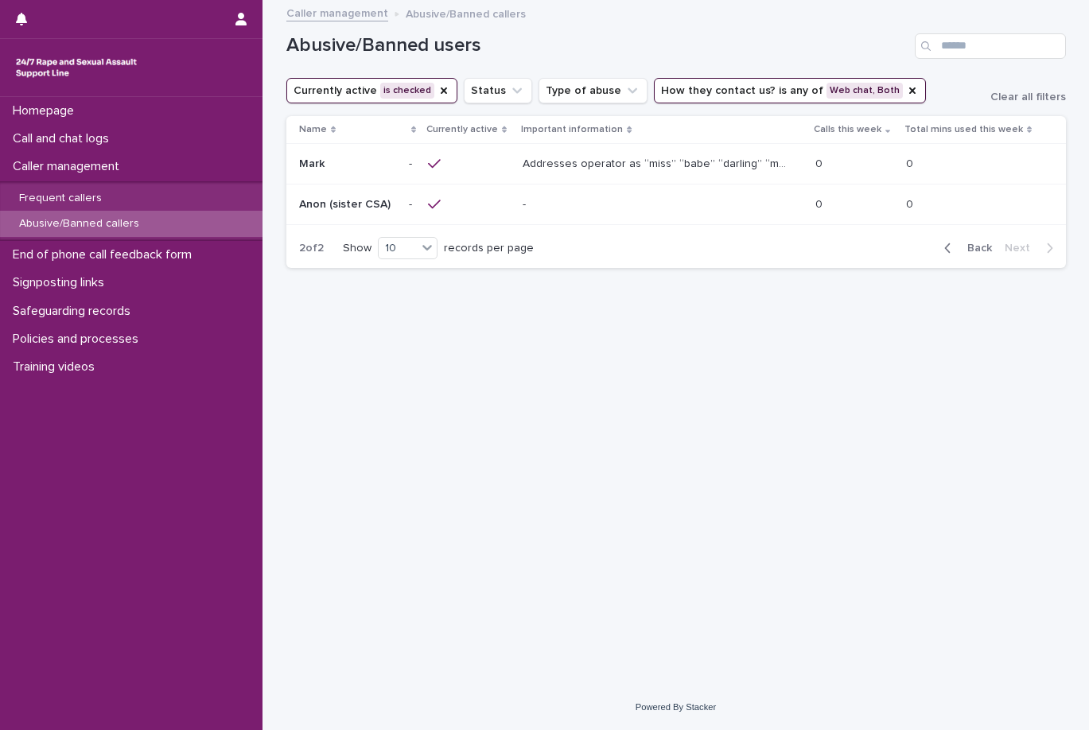
click at [968, 243] on span "Back" at bounding box center [974, 248] width 34 height 11
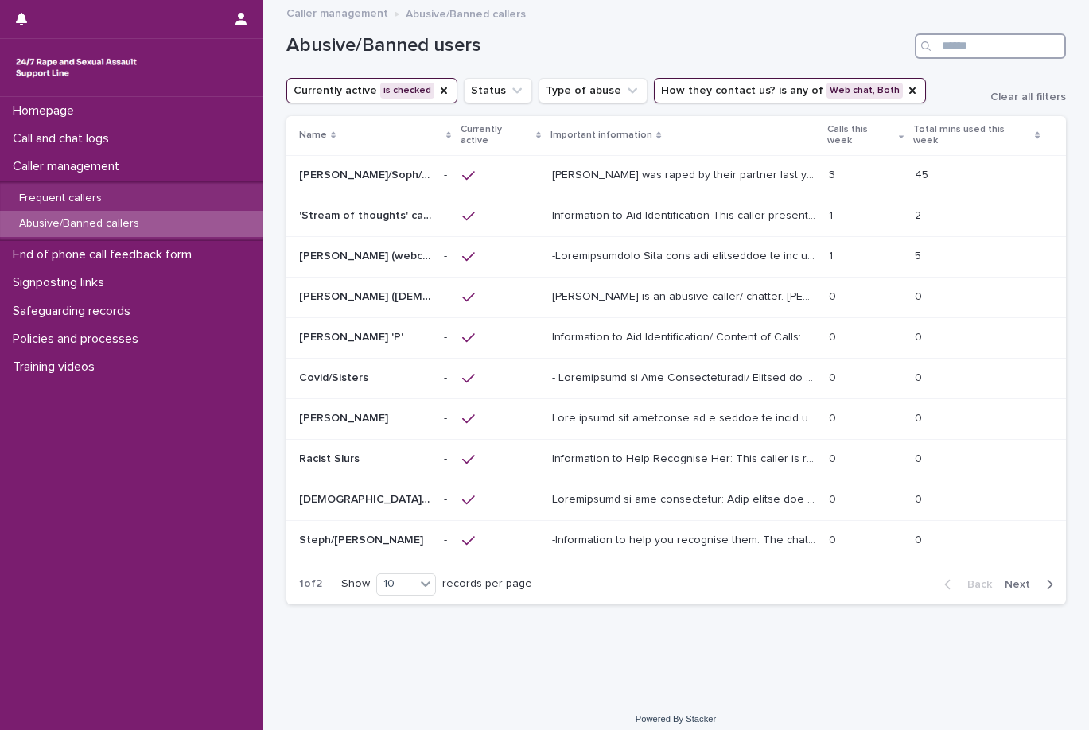
click at [1014, 33] on input "Search" at bounding box center [990, 45] width 151 height 25
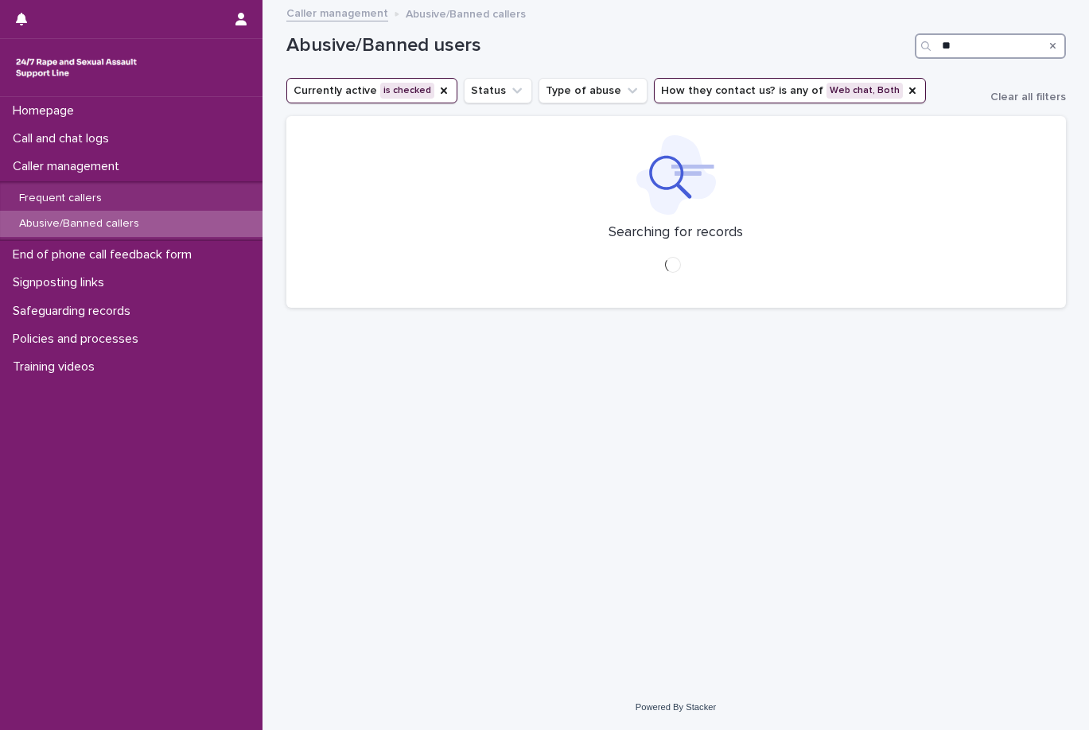
type input "*"
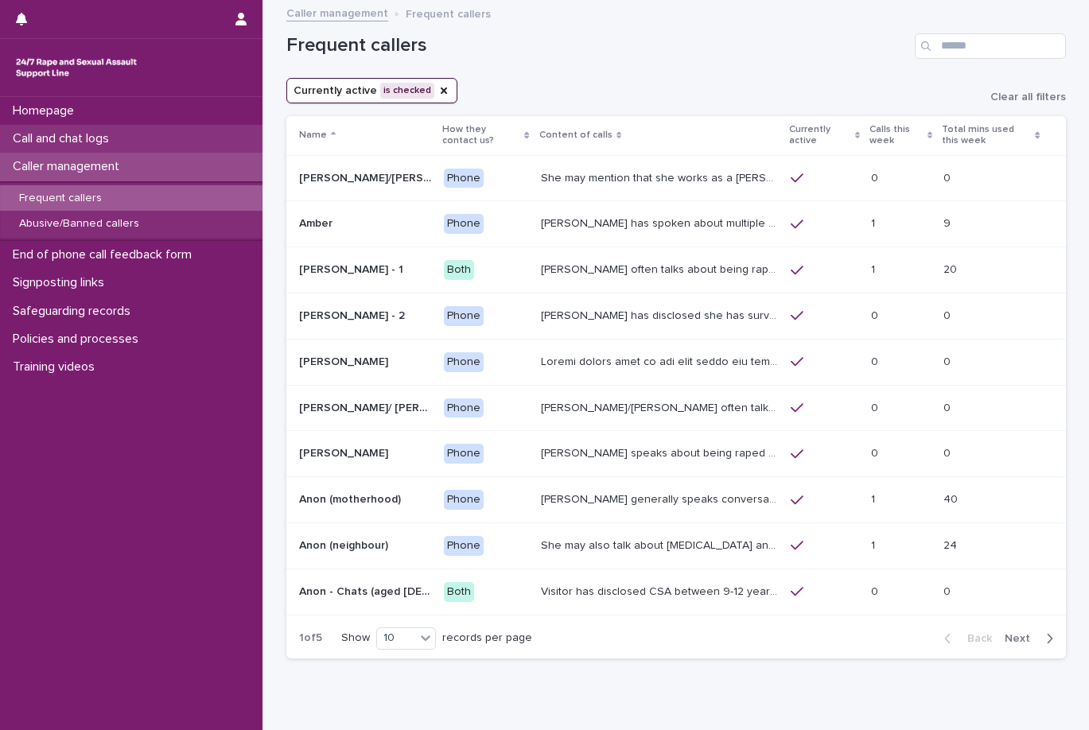
click at [181, 137] on div "Call and chat logs" at bounding box center [131, 139] width 262 height 28
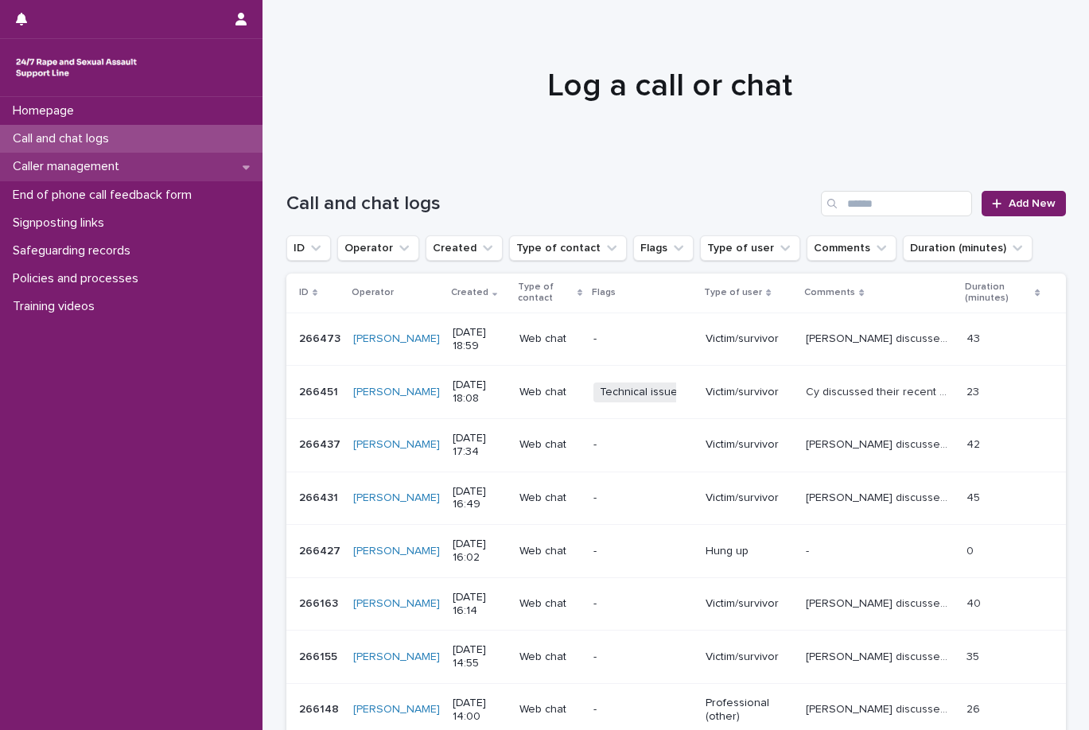
click at [142, 170] on div "Caller management" at bounding box center [131, 167] width 262 height 28
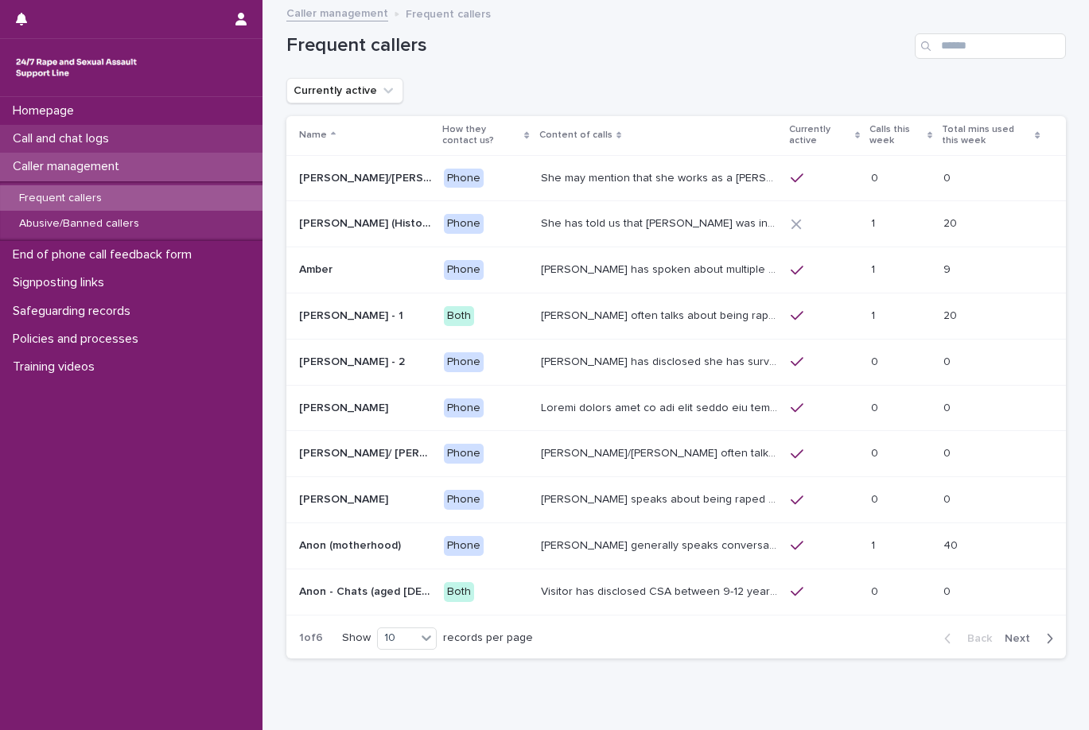
click at [163, 134] on div "Call and chat logs" at bounding box center [131, 139] width 262 height 28
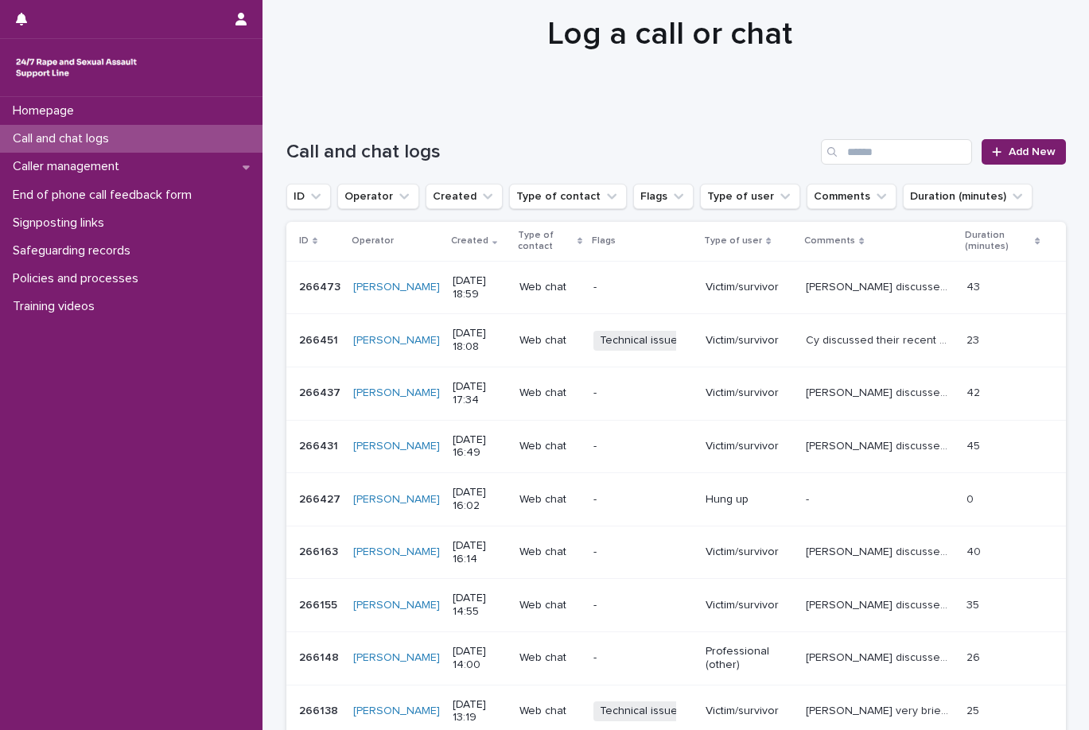
scroll to position [80, 0]
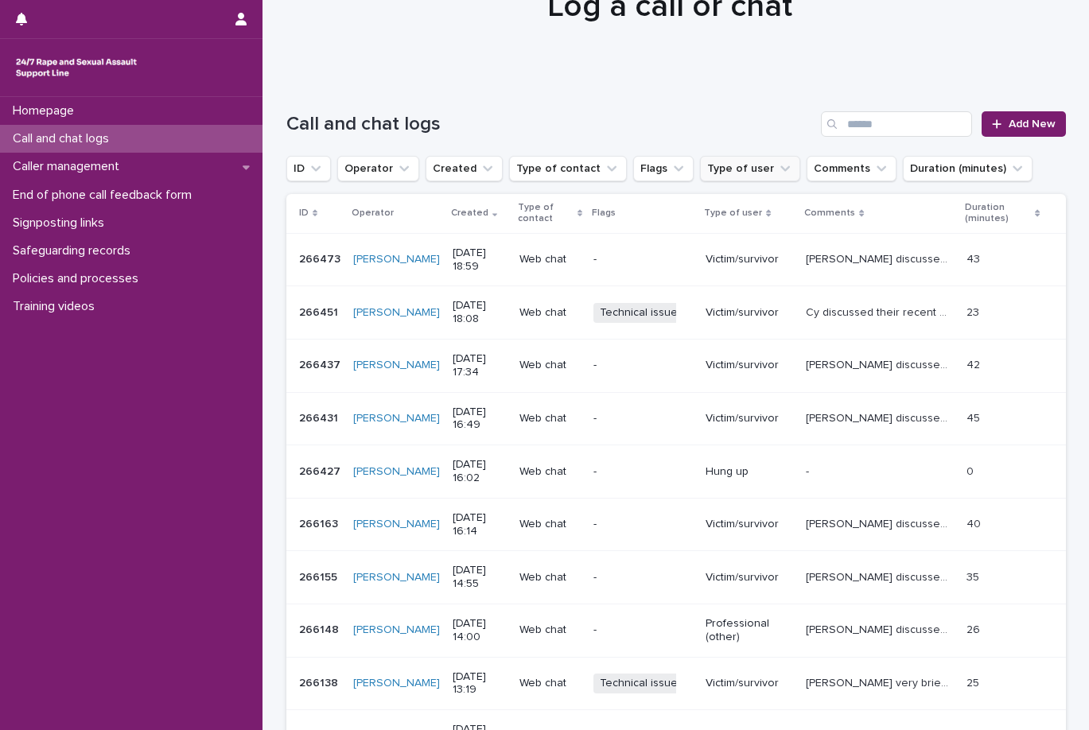
click at [705, 175] on button "Type of user" at bounding box center [750, 168] width 100 height 25
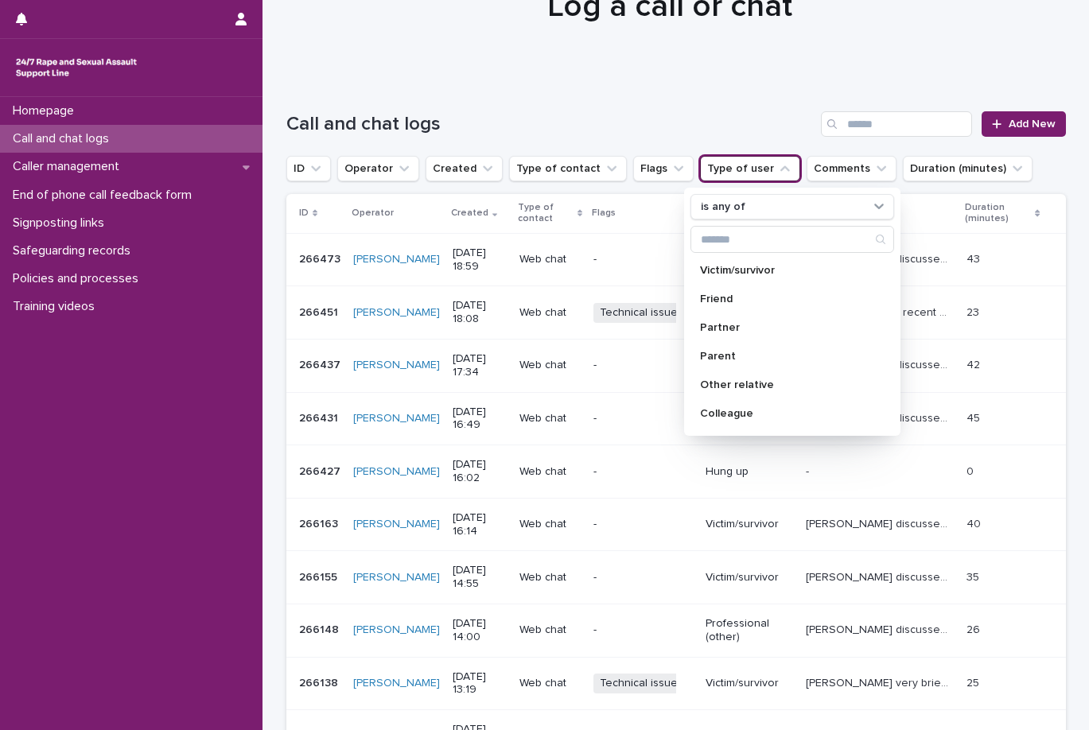
click at [705, 173] on button "Type of user" at bounding box center [750, 168] width 100 height 25
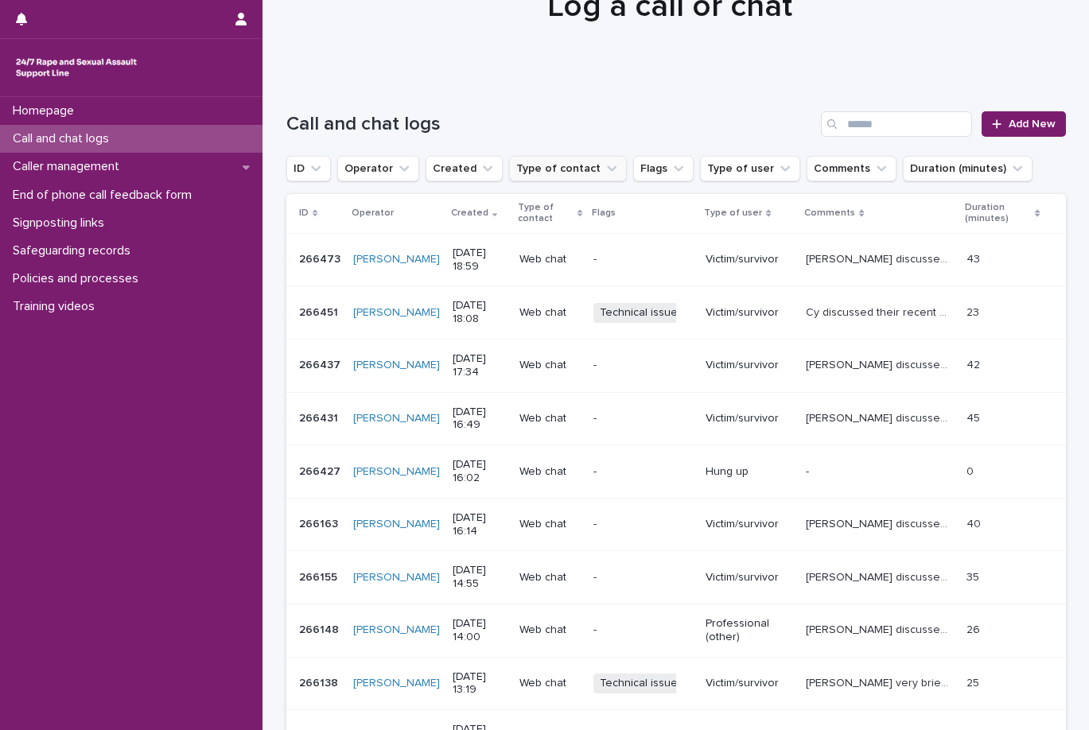
click at [514, 174] on button "Type of contact" at bounding box center [568, 168] width 118 height 25
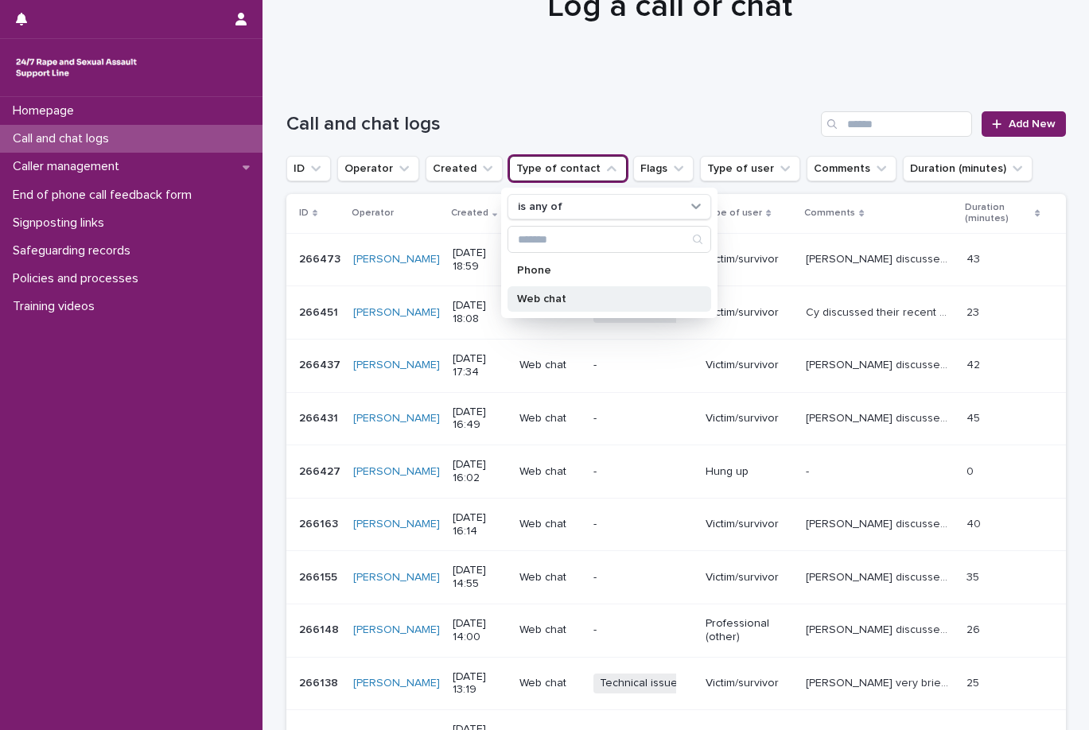
click at [549, 301] on p "Web chat" at bounding box center [601, 298] width 169 height 11
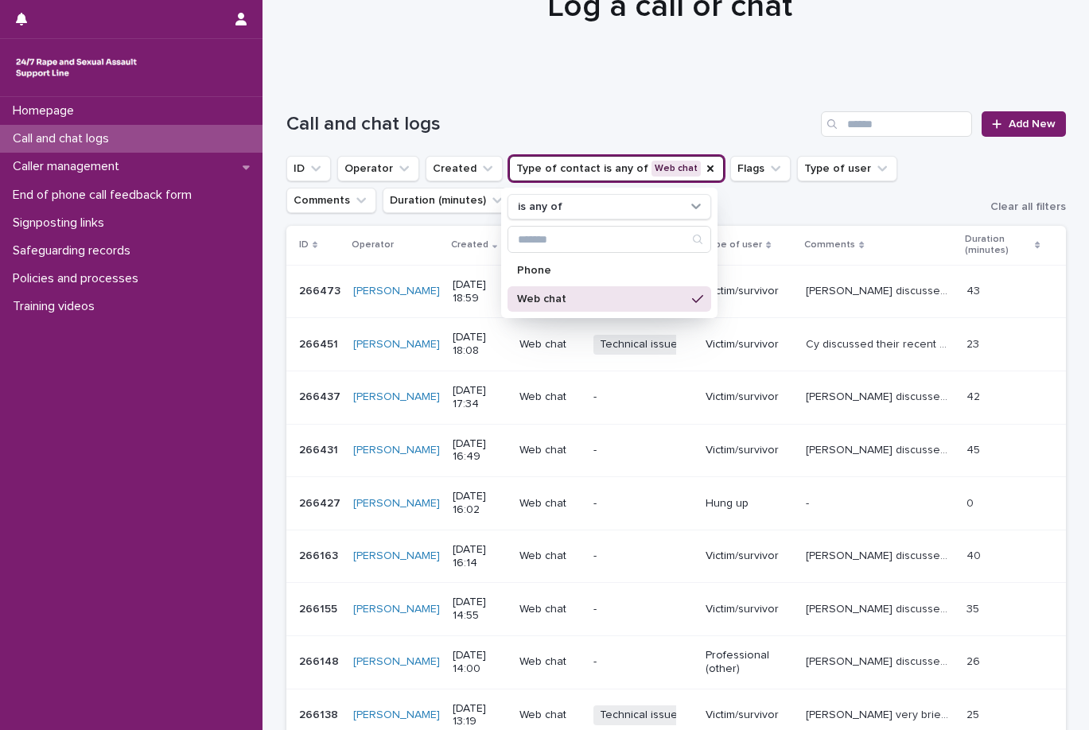
click at [569, 113] on h1 "Call and chat logs" at bounding box center [550, 124] width 529 height 23
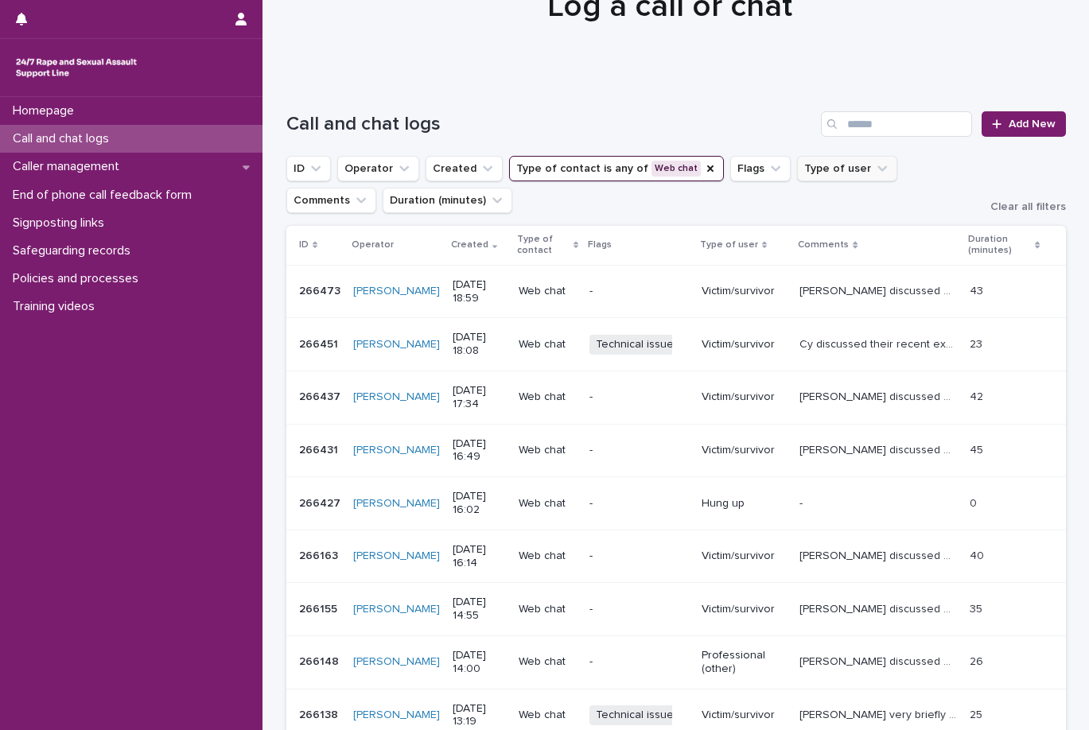
click at [797, 174] on button "Type of user" at bounding box center [847, 168] width 100 height 25
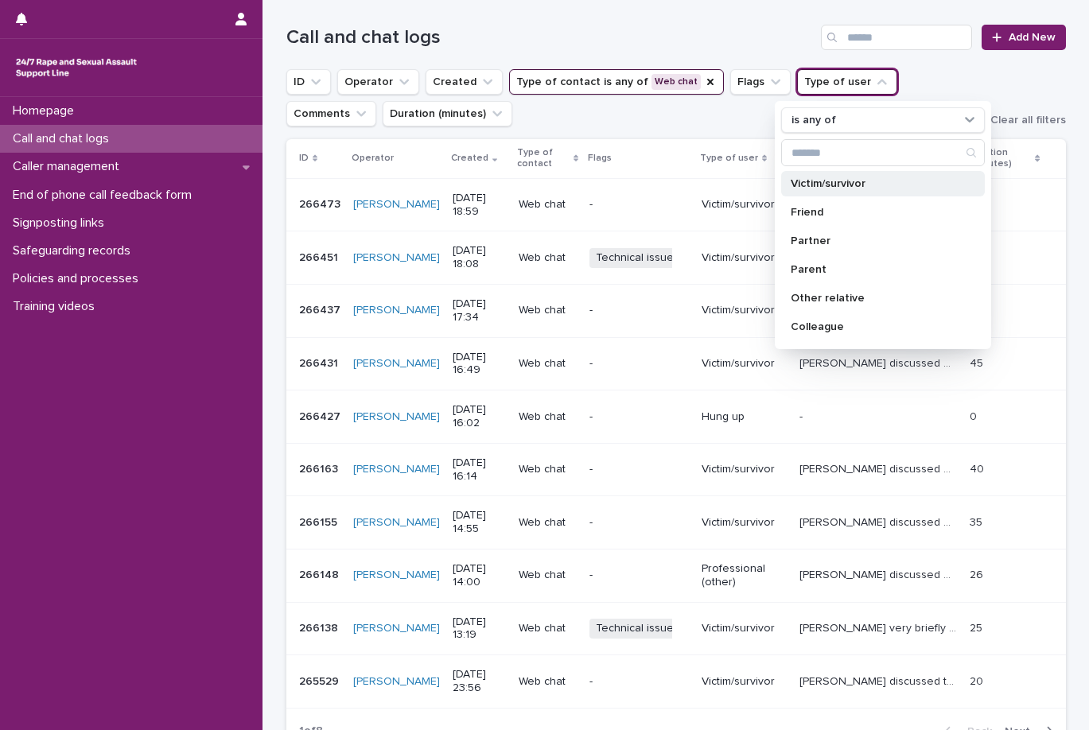
click at [848, 192] on div "Victim/survivor" at bounding box center [883, 183] width 204 height 25
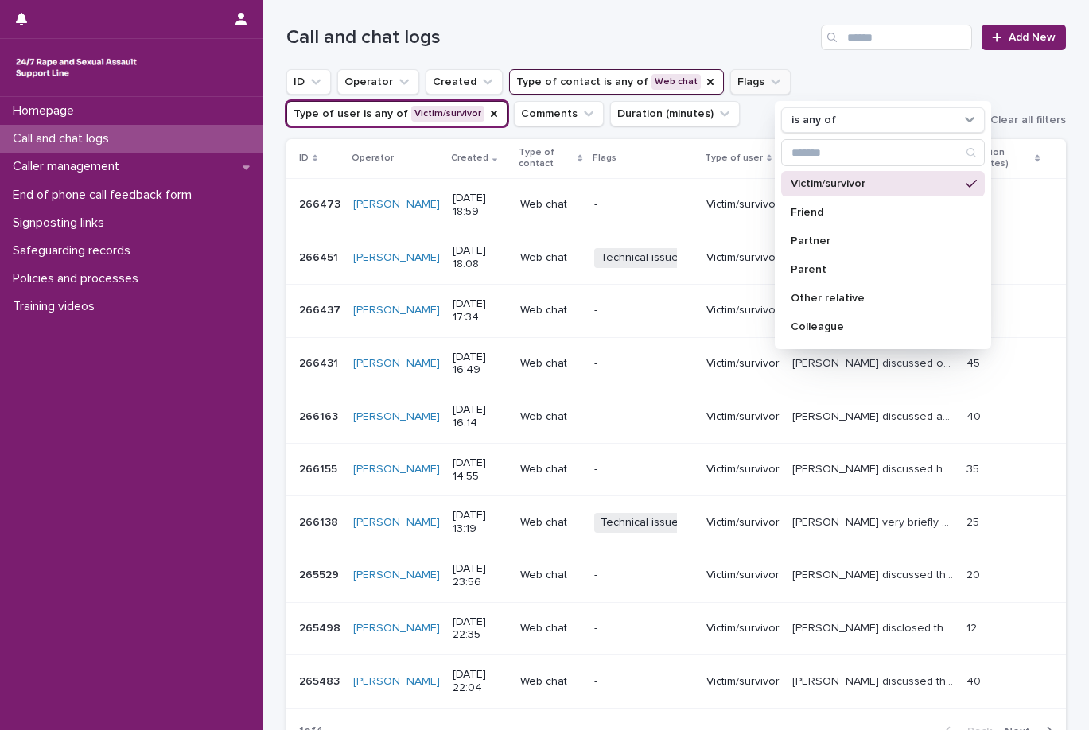
click at [767, 88] on icon "Flags" at bounding box center [775, 82] width 16 height 16
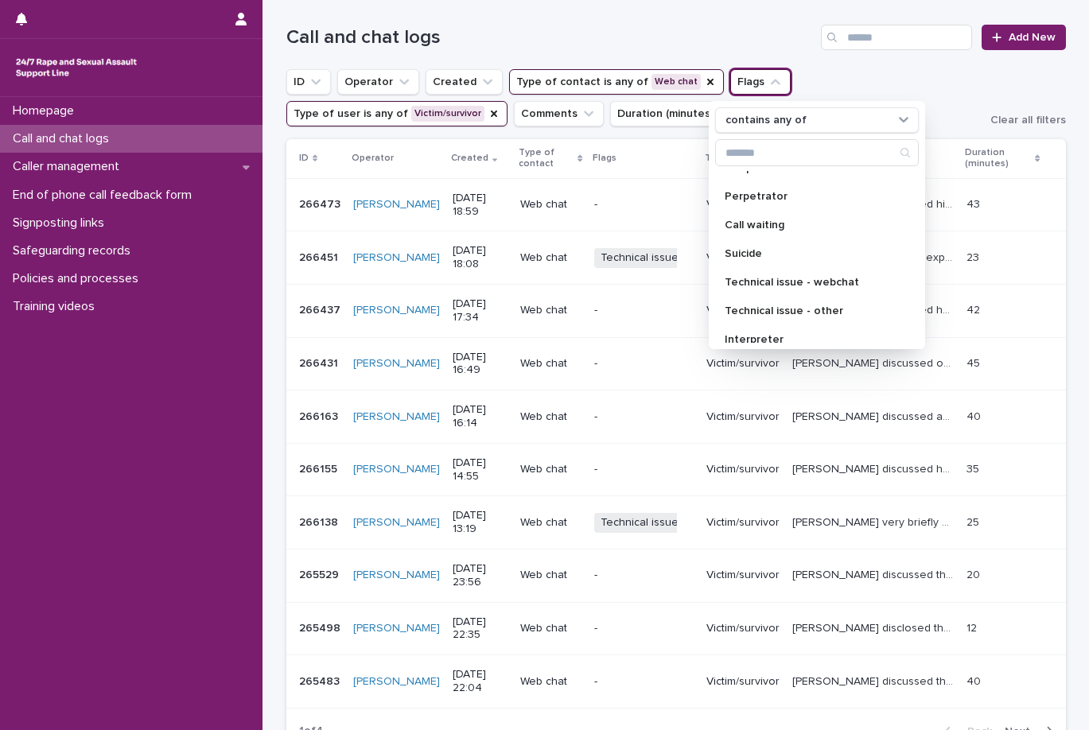
scroll to position [80, 0]
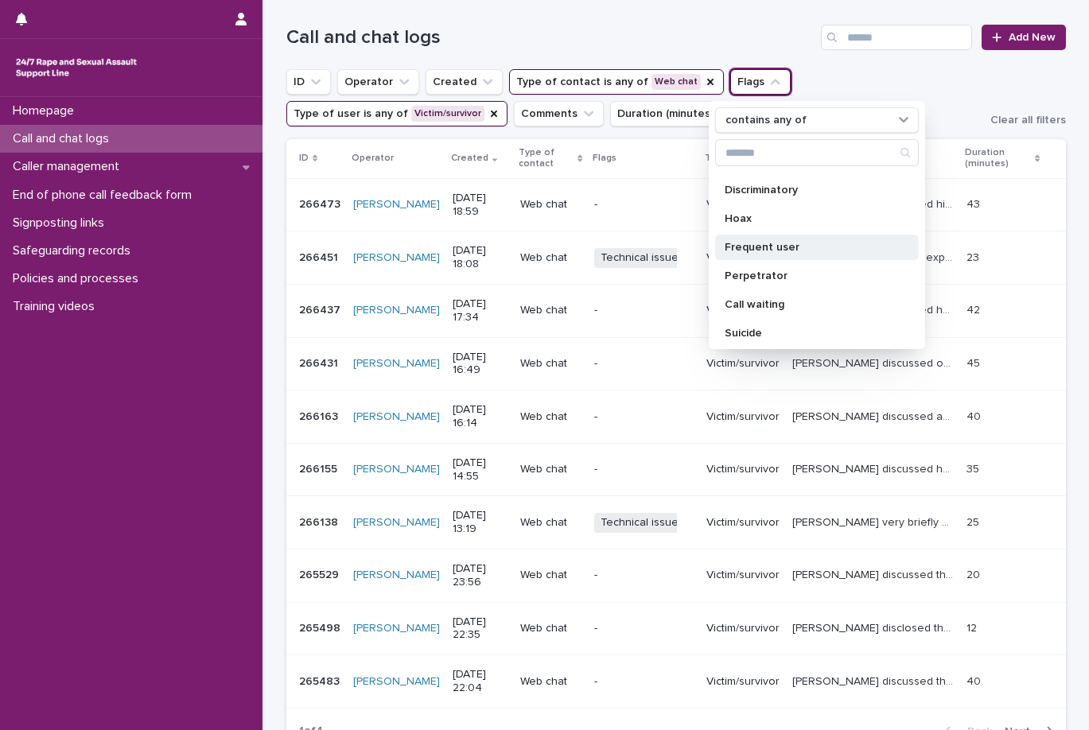
click at [793, 243] on p "Frequent user" at bounding box center [808, 247] width 169 height 11
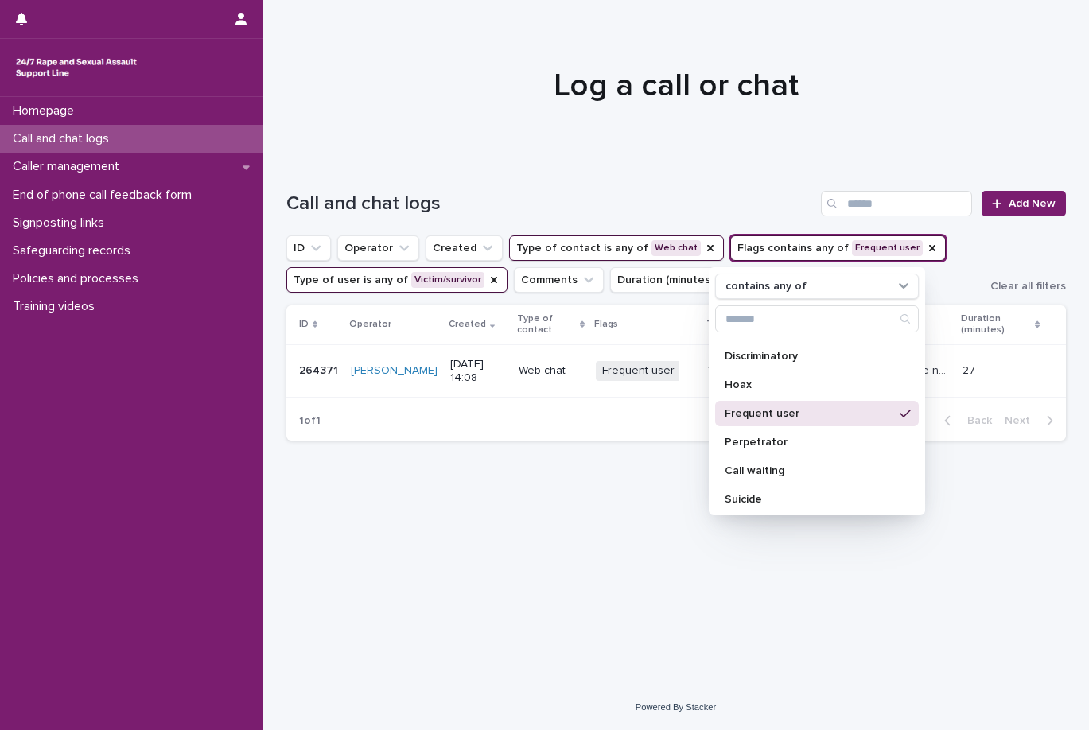
click at [864, 113] on div at bounding box center [675, 78] width 826 height 159
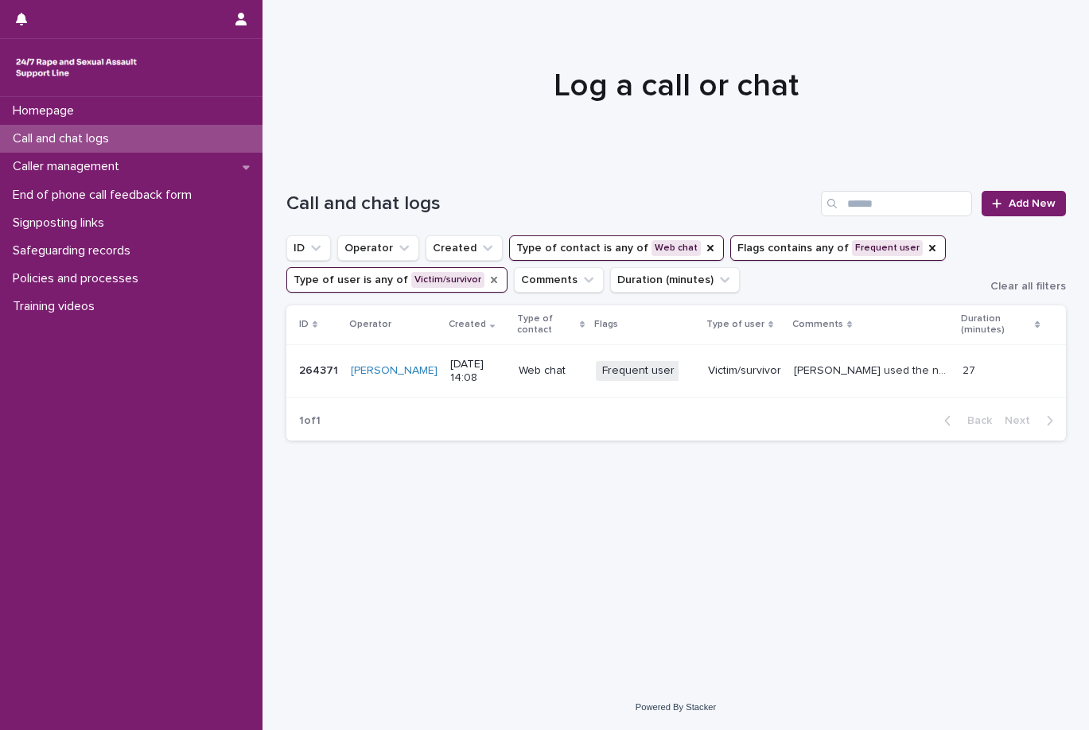
click at [491, 282] on icon "Type of user" at bounding box center [494, 280] width 6 height 6
click at [820, 374] on p "[PERSON_NAME] used the name Savannah, during that chat the "Visitor Typing" mes…" at bounding box center [874, 369] width 160 height 17
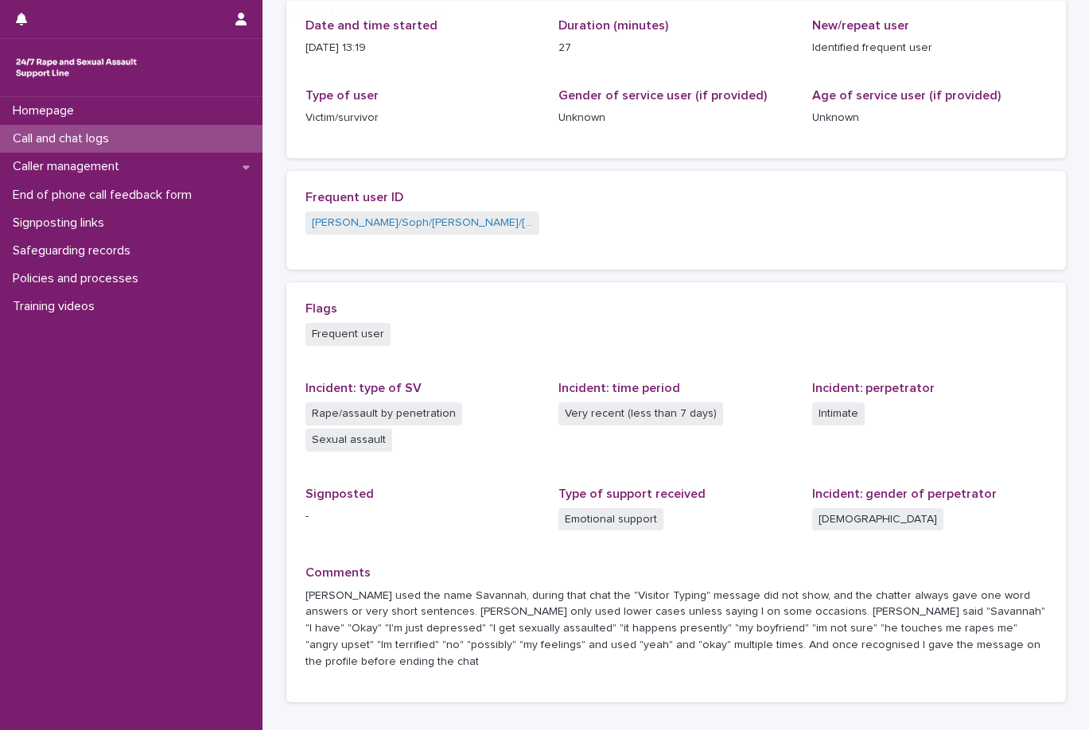
scroll to position [312, 0]
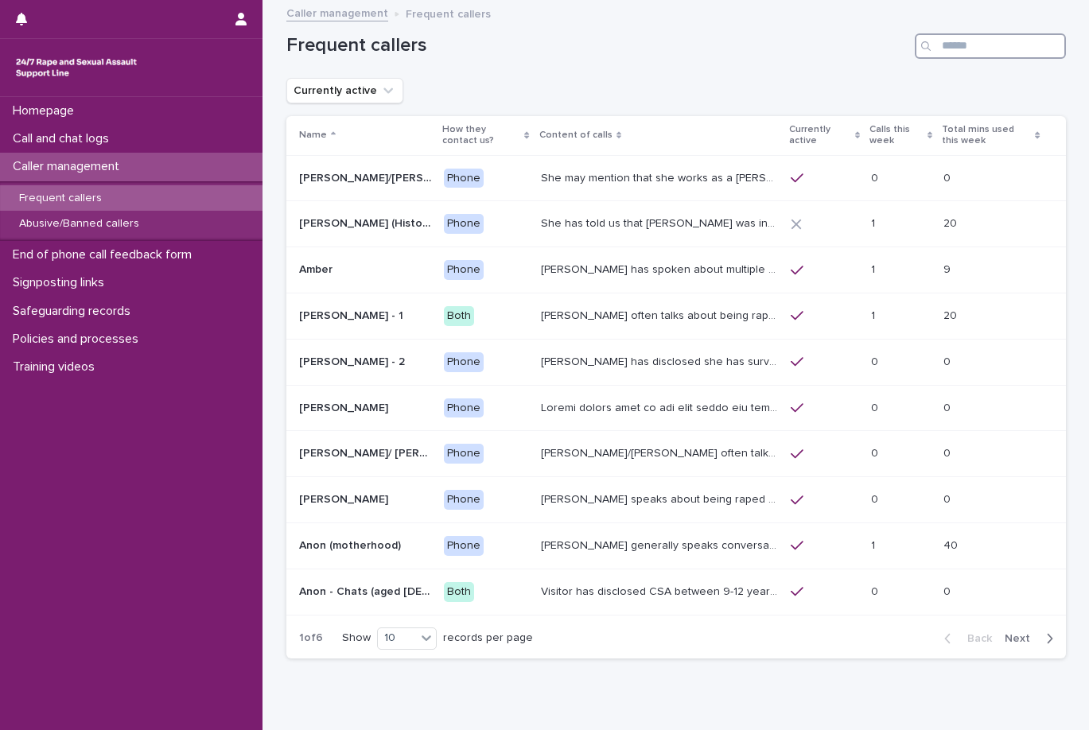
click at [994, 46] on input "Search" at bounding box center [990, 45] width 151 height 25
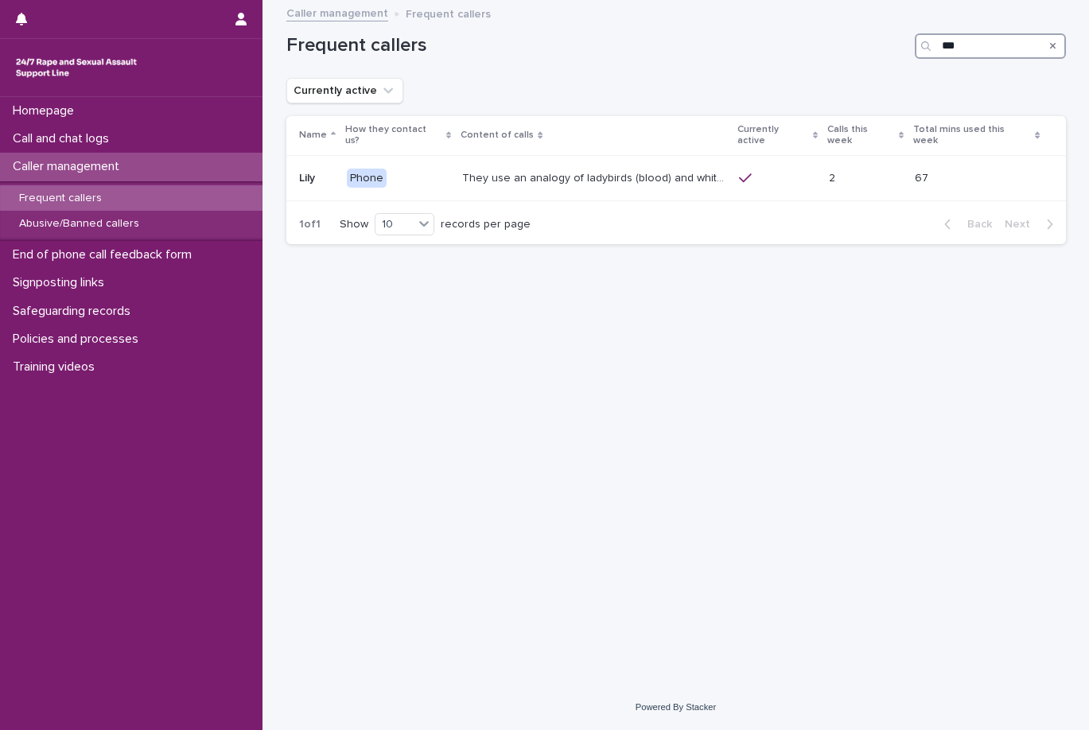
type input "***"
click at [1059, 50] on div "Search" at bounding box center [1052, 45] width 25 height 25
click at [1058, 49] on div "Search" at bounding box center [1052, 45] width 25 height 25
click at [1059, 52] on div "Search" at bounding box center [1052, 45] width 25 height 25
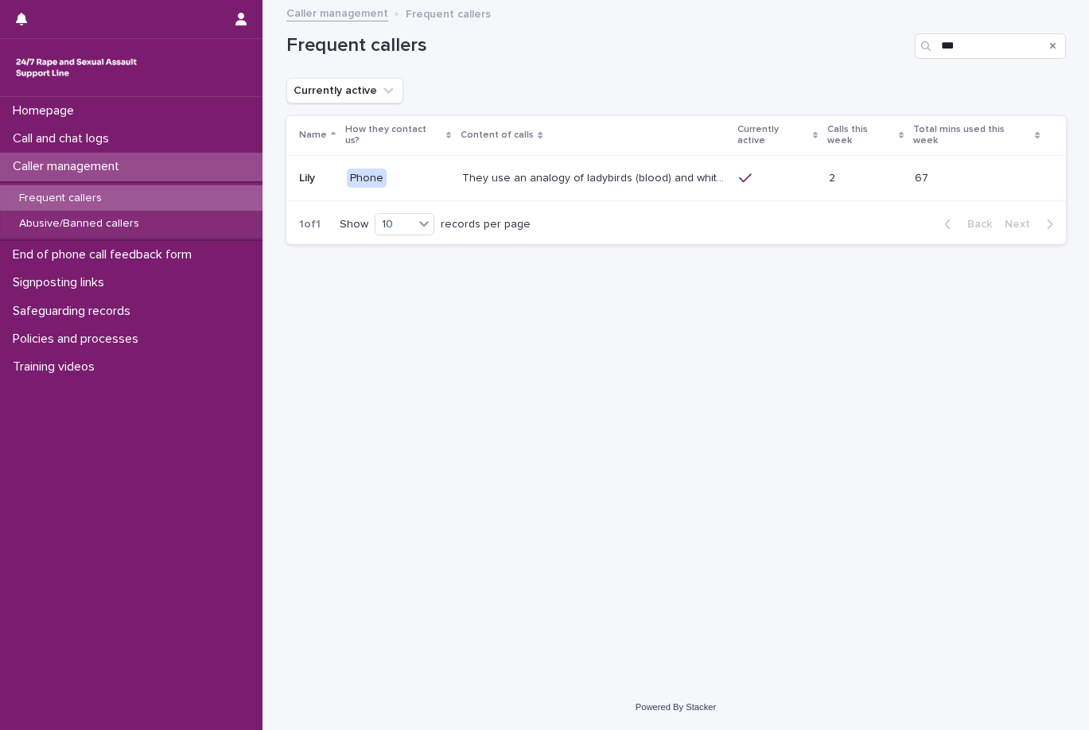
click at [1054, 46] on icon "Search" at bounding box center [1053, 46] width 6 height 10
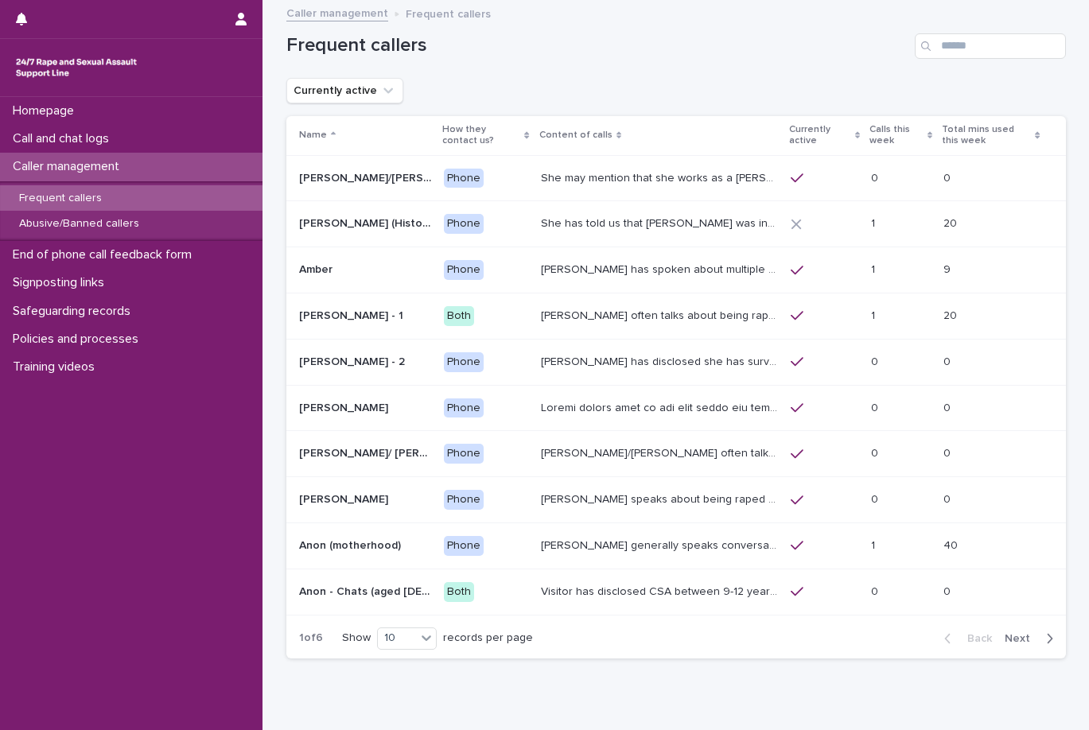
click at [459, 142] on p "How they contact us?" at bounding box center [481, 135] width 78 height 29
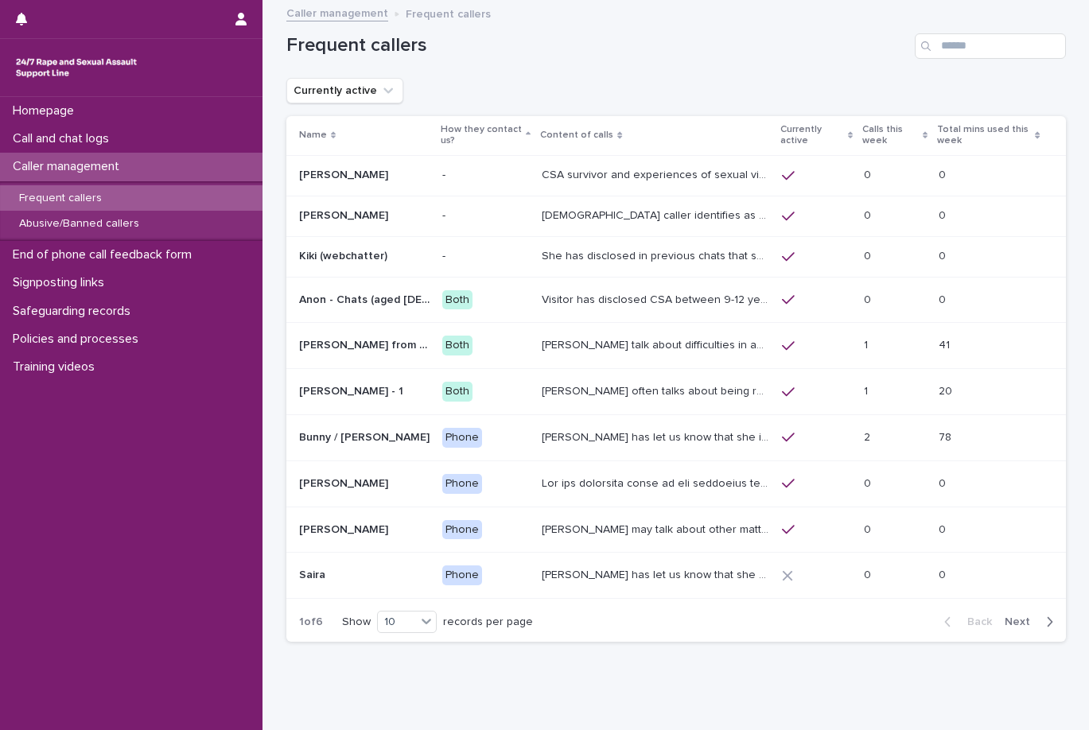
click at [459, 142] on p "How they contact us?" at bounding box center [481, 135] width 81 height 29
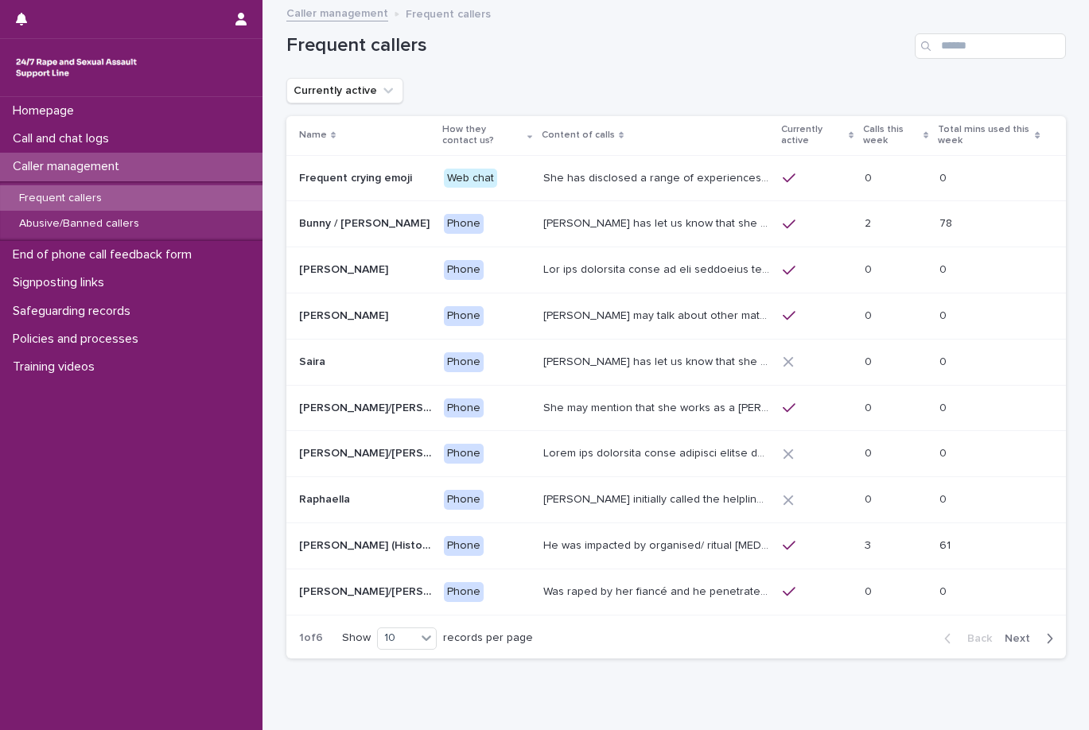
click at [555, 182] on p "She has disclosed a range of experiences of ongoing and past sexual violence, i…" at bounding box center [658, 177] width 230 height 17
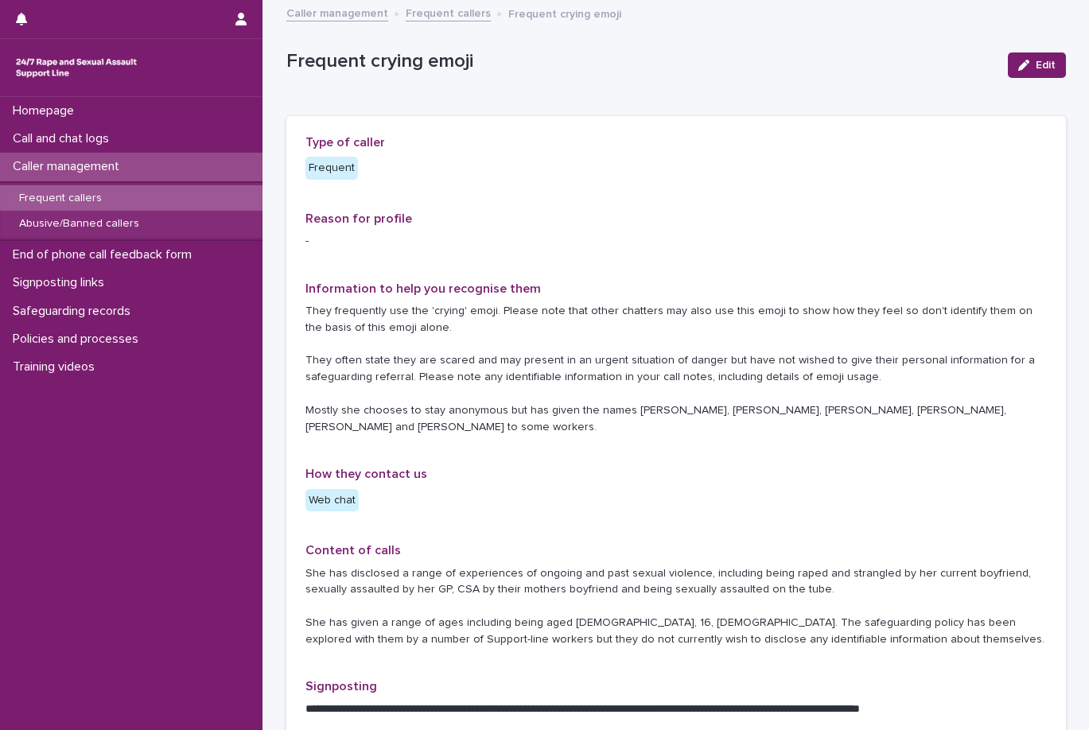
click at [426, 16] on link "Frequent callers" at bounding box center [448, 12] width 85 height 18
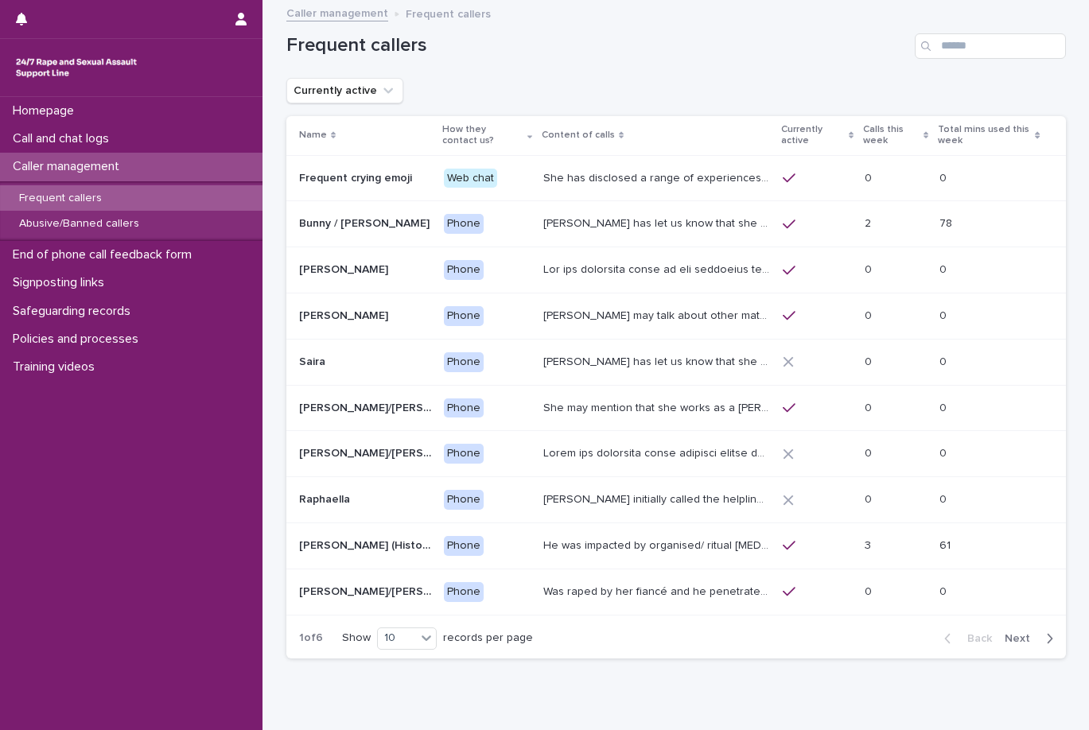
click at [468, 142] on p "How they contact us?" at bounding box center [482, 135] width 81 height 29
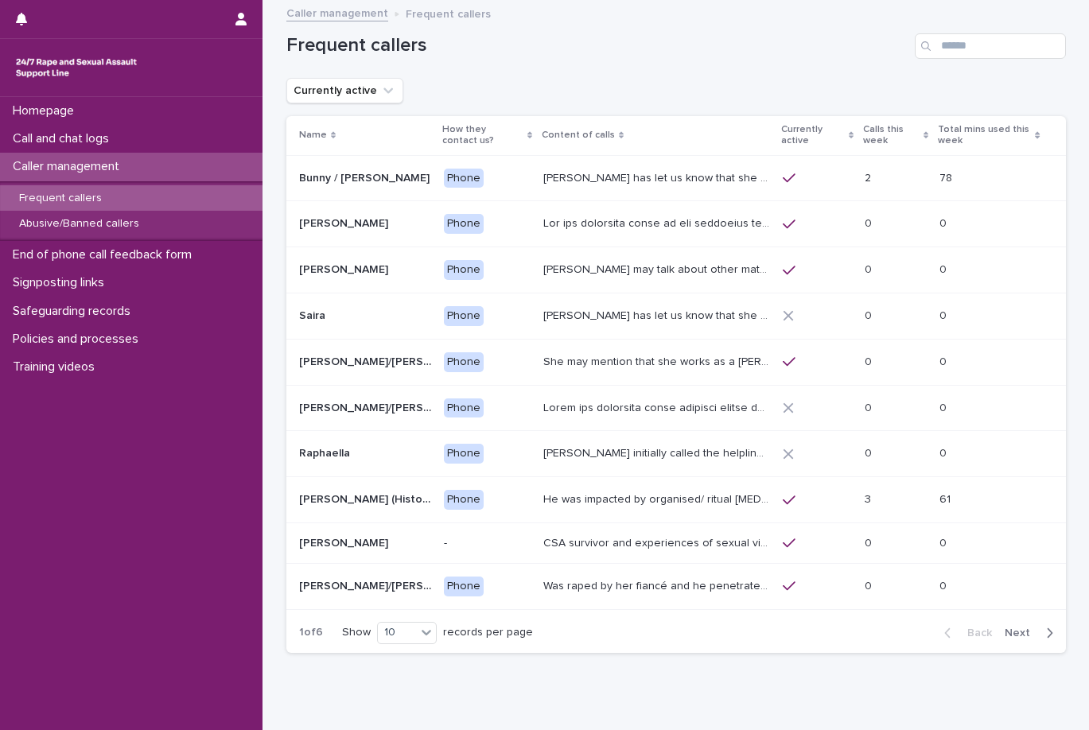
click at [856, 127] on th "Currently active" at bounding box center [817, 135] width 82 height 39
click at [864, 132] on p "Calls this week" at bounding box center [891, 135] width 56 height 29
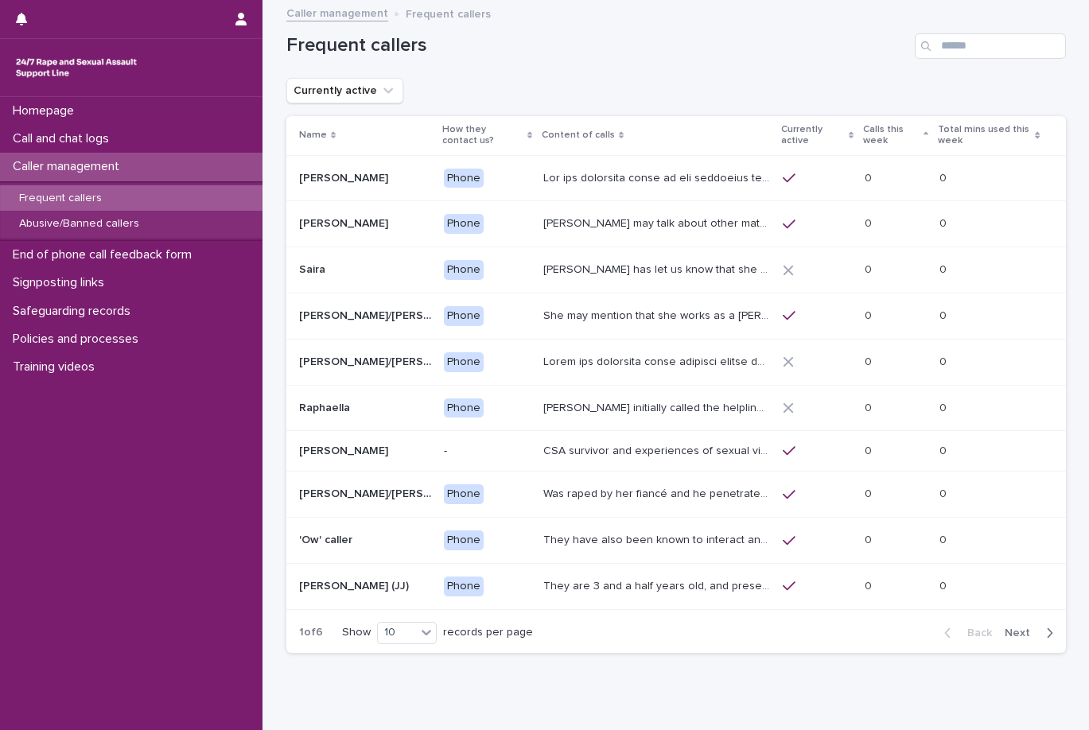
click at [864, 132] on p "Calls this week" at bounding box center [891, 135] width 56 height 29
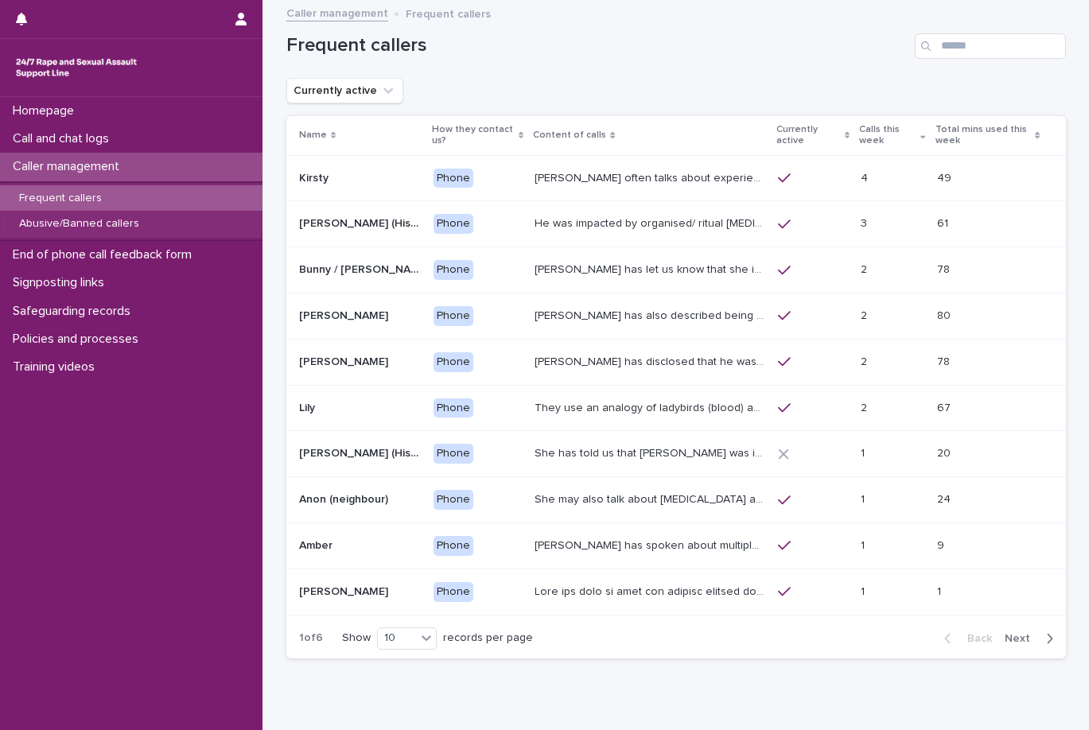
click at [1012, 645] on button "Next" at bounding box center [1032, 638] width 68 height 14
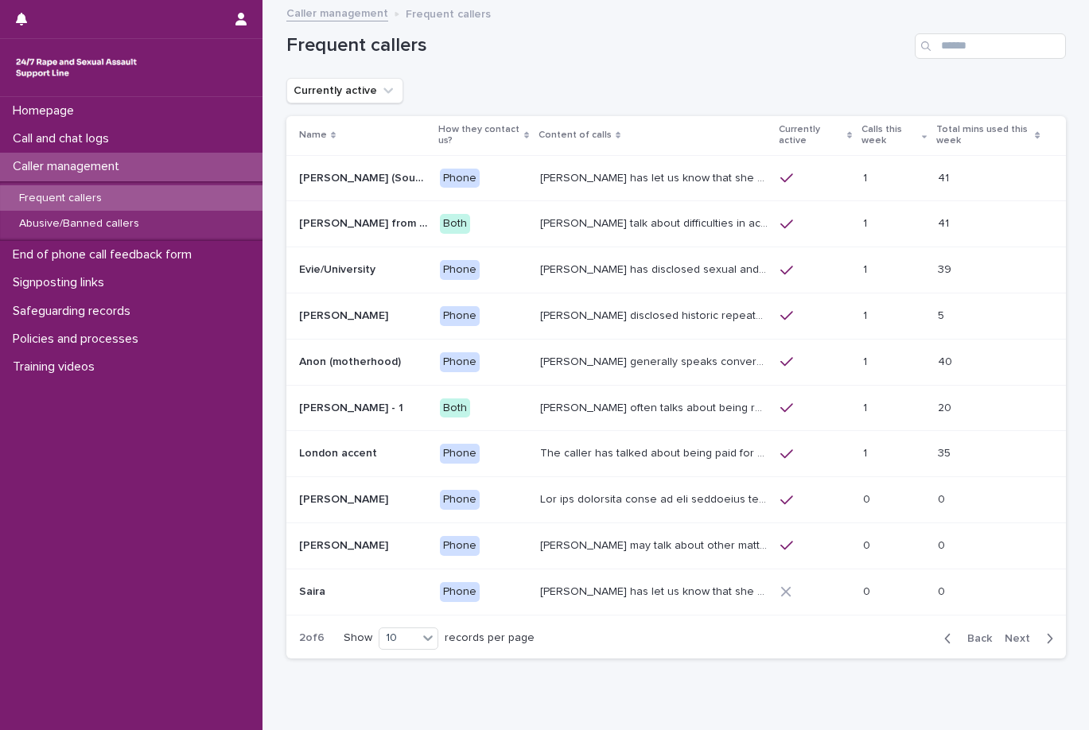
click at [1026, 641] on span "Next" at bounding box center [1021, 638] width 35 height 11
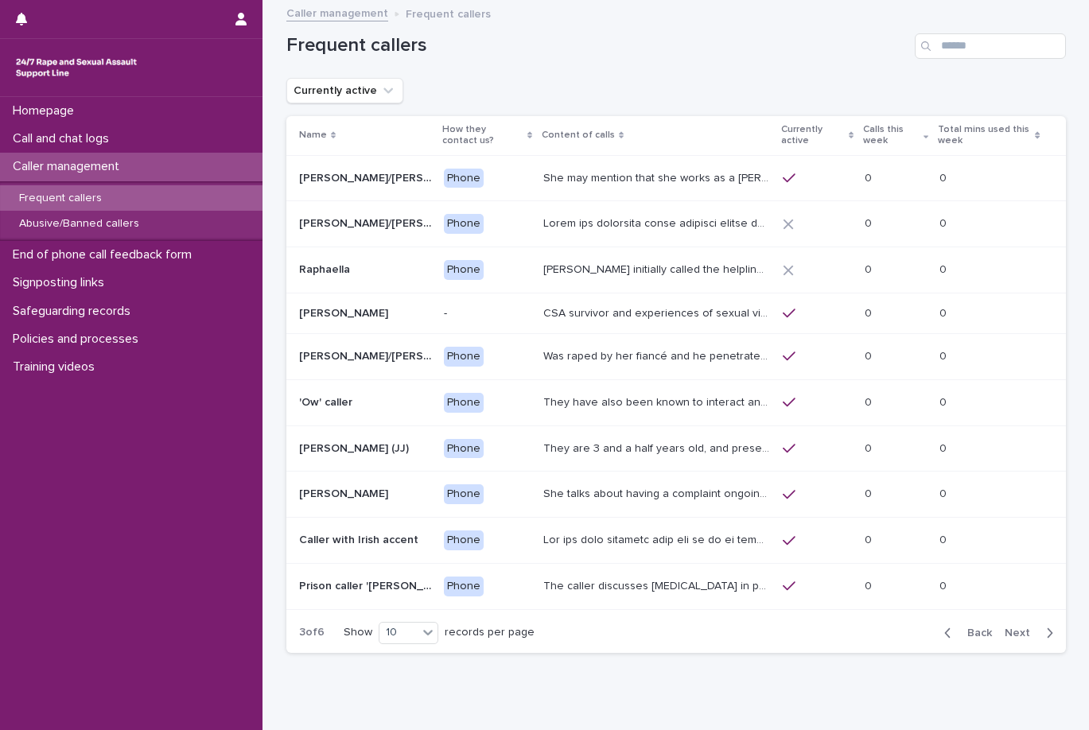
click at [1026, 641] on div "Back Next" at bounding box center [998, 633] width 134 height 40
click at [1008, 631] on span "Next" at bounding box center [1021, 632] width 35 height 11
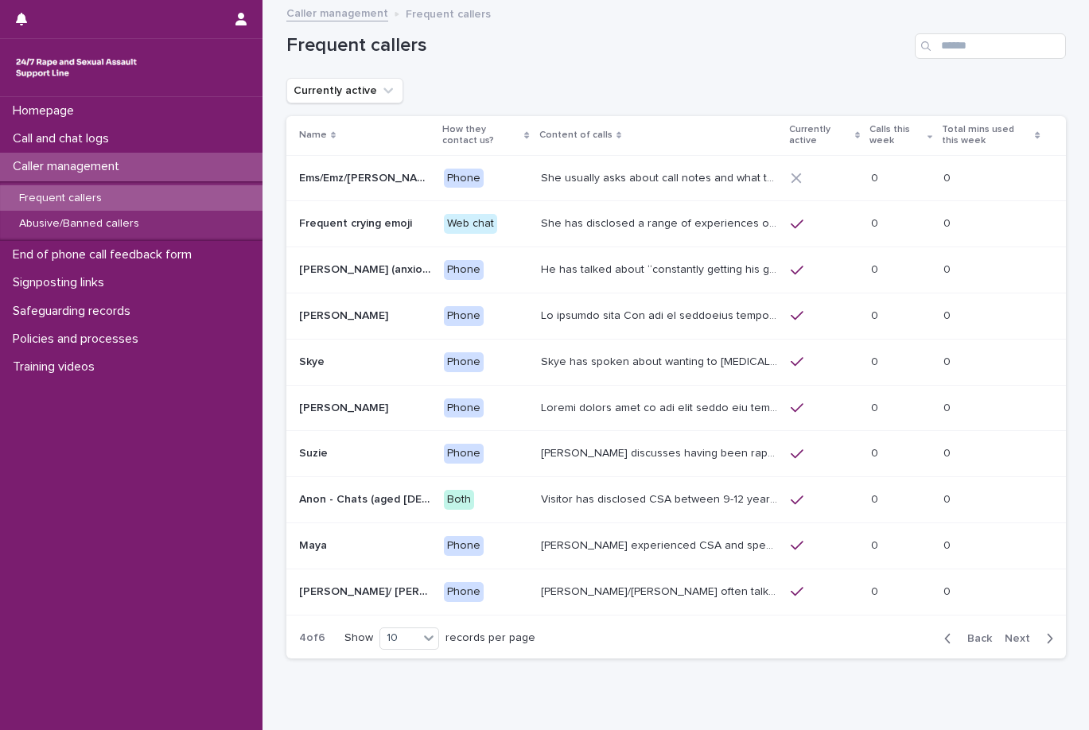
click at [1020, 636] on span "Next" at bounding box center [1021, 638] width 35 height 11
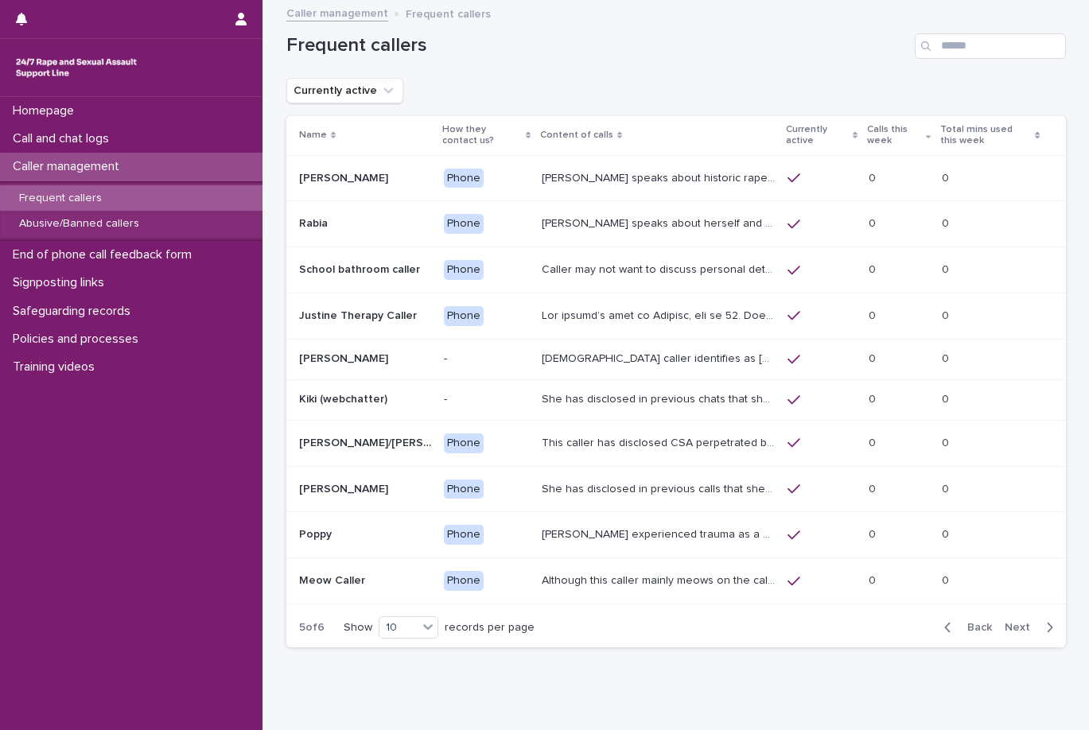
click at [1020, 636] on div "Back Next" at bounding box center [998, 628] width 134 height 40
click at [1017, 627] on span "Next" at bounding box center [1021, 627] width 35 height 11
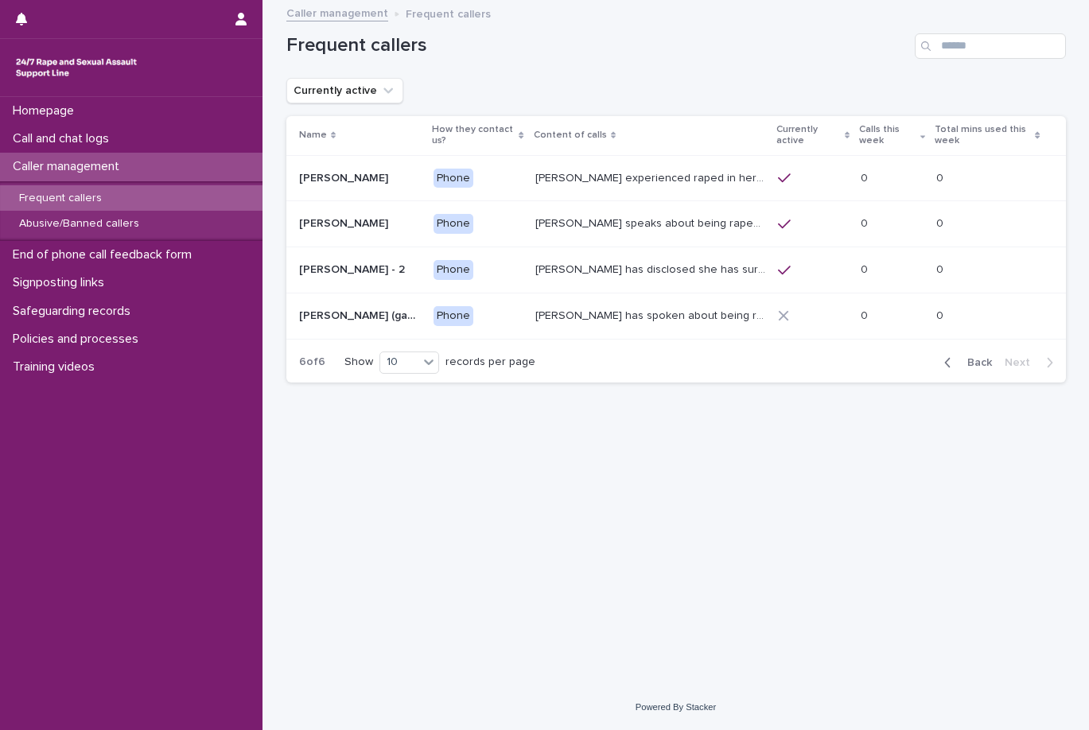
click at [984, 365] on span "Back" at bounding box center [974, 362] width 34 height 11
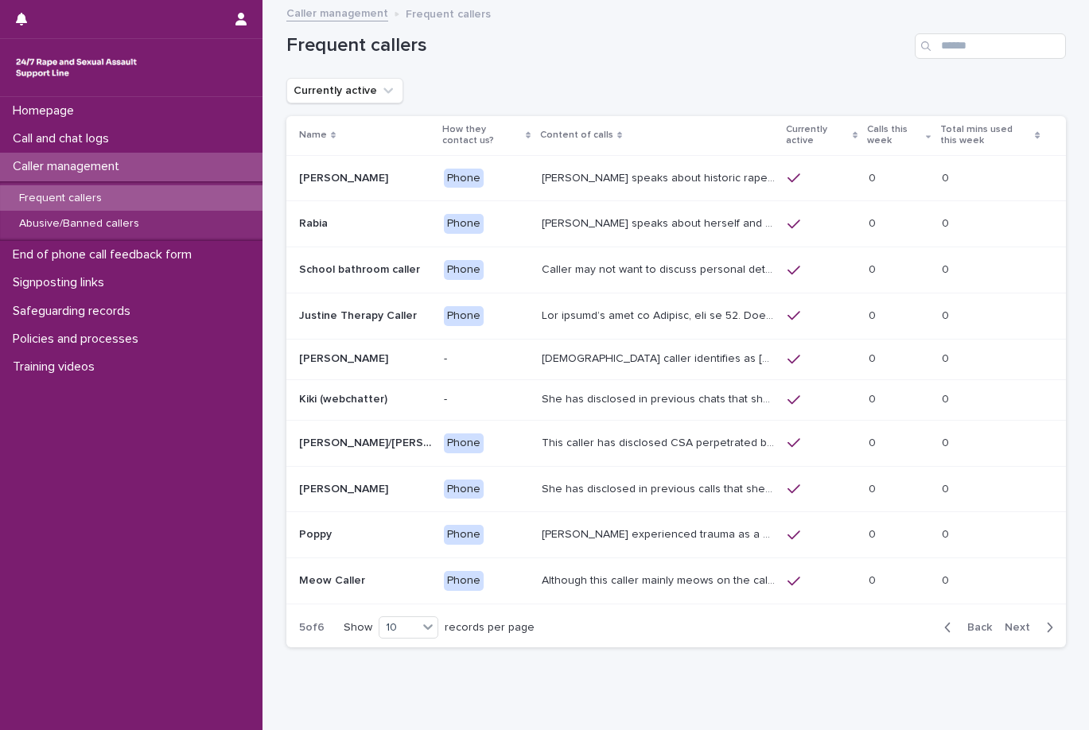
click at [970, 625] on span "Back" at bounding box center [974, 627] width 34 height 11
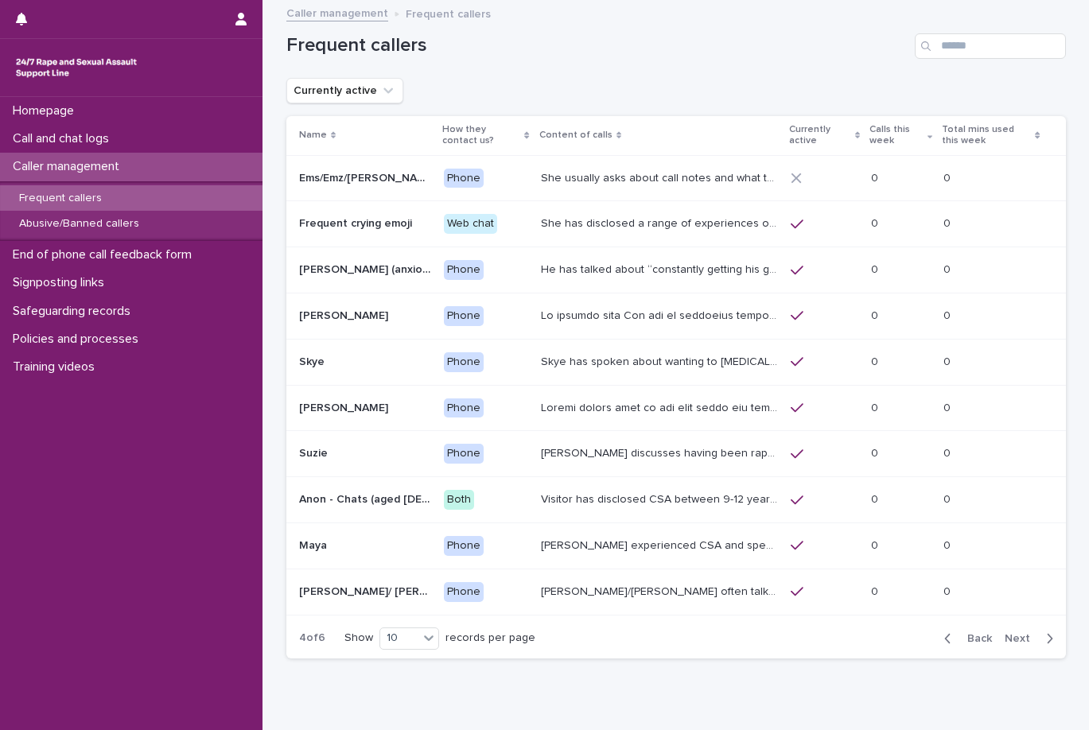
click at [970, 631] on button "Back" at bounding box center [964, 638] width 67 height 14
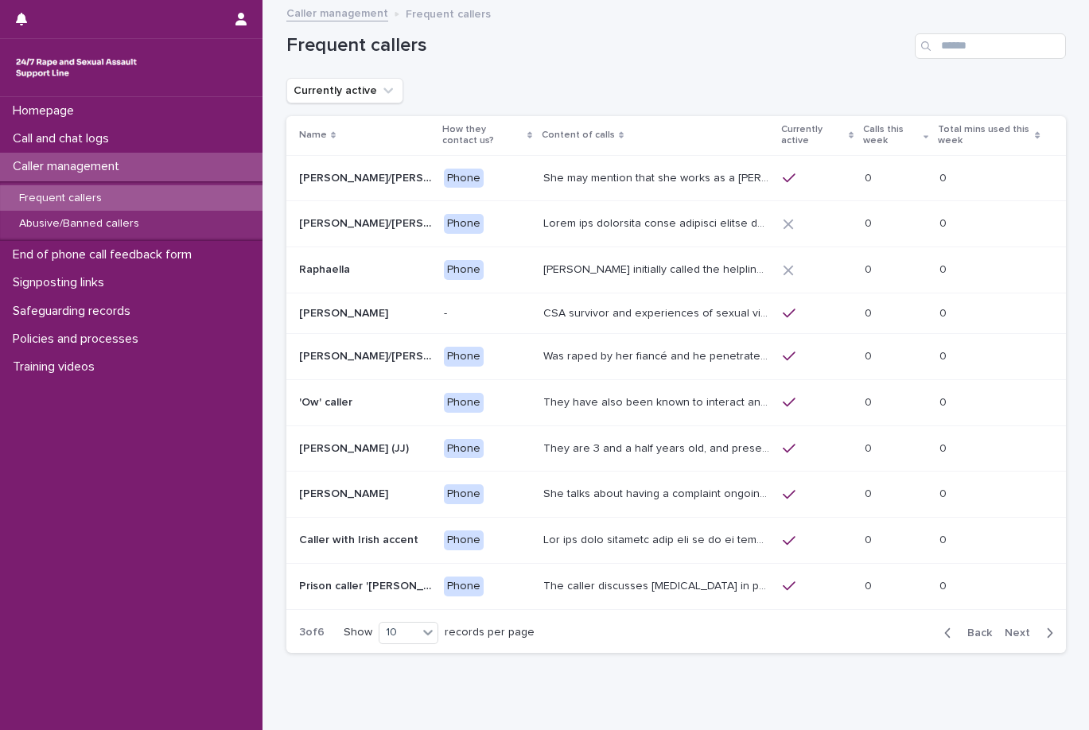
click at [969, 632] on span "Back" at bounding box center [974, 632] width 34 height 11
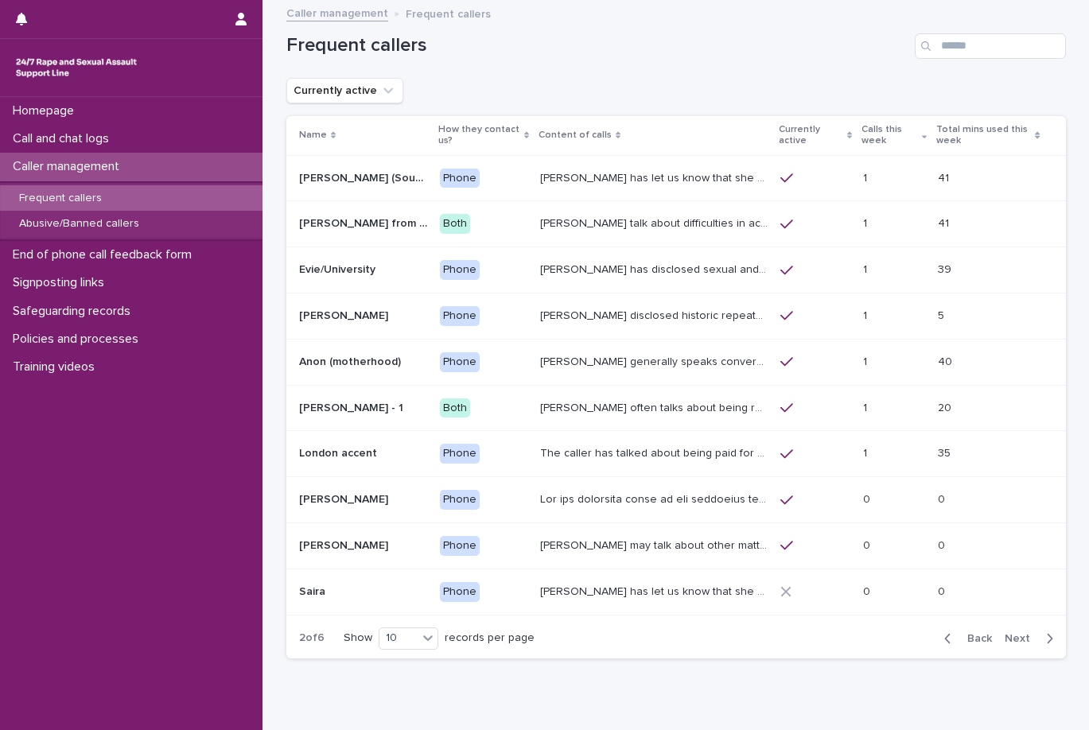
click at [968, 633] on span "Back" at bounding box center [974, 638] width 34 height 11
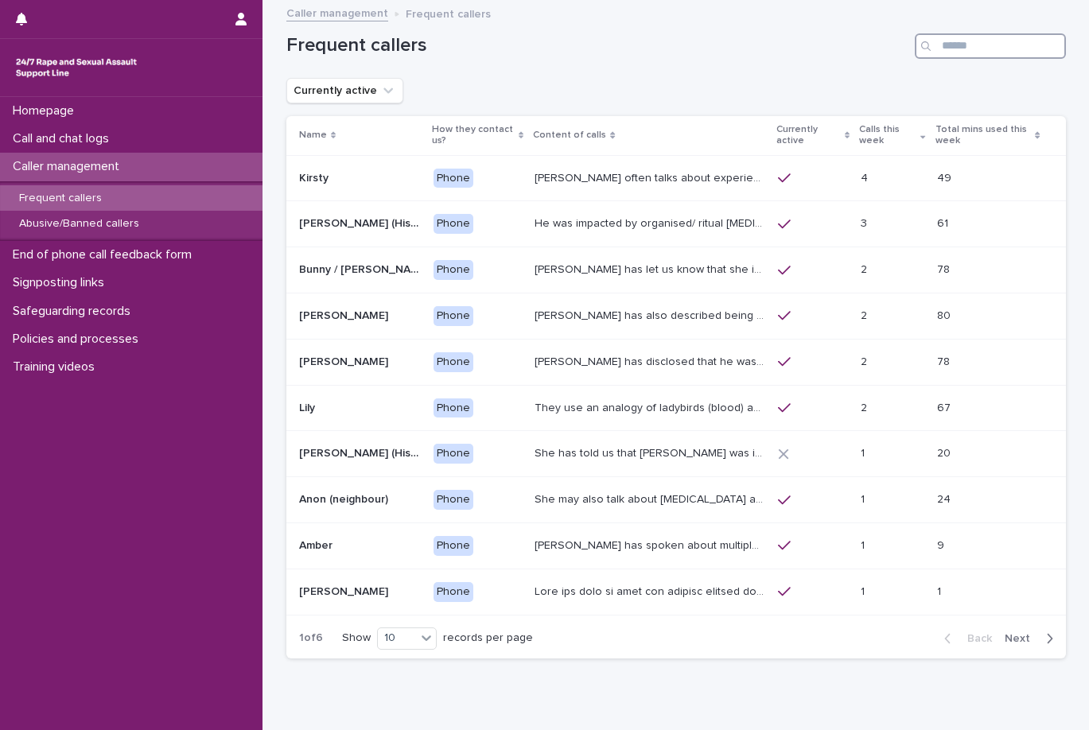
click at [1006, 44] on input "Search" at bounding box center [990, 45] width 151 height 25
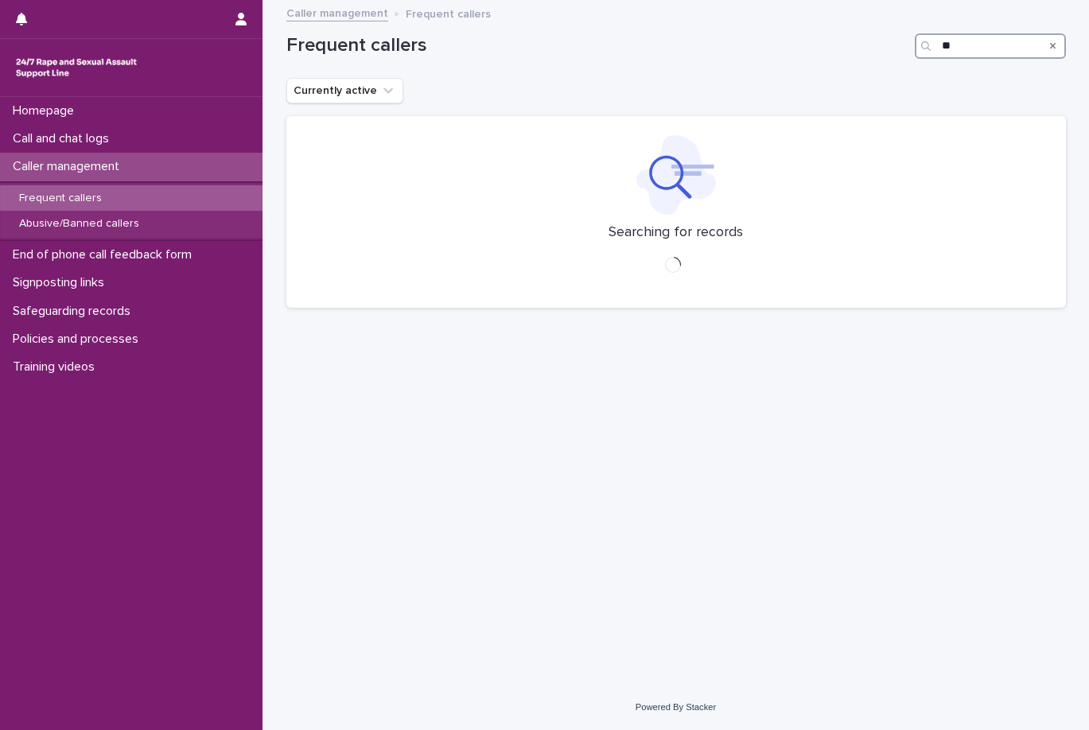
type input "*"
